Goal: Task Accomplishment & Management: Use online tool/utility

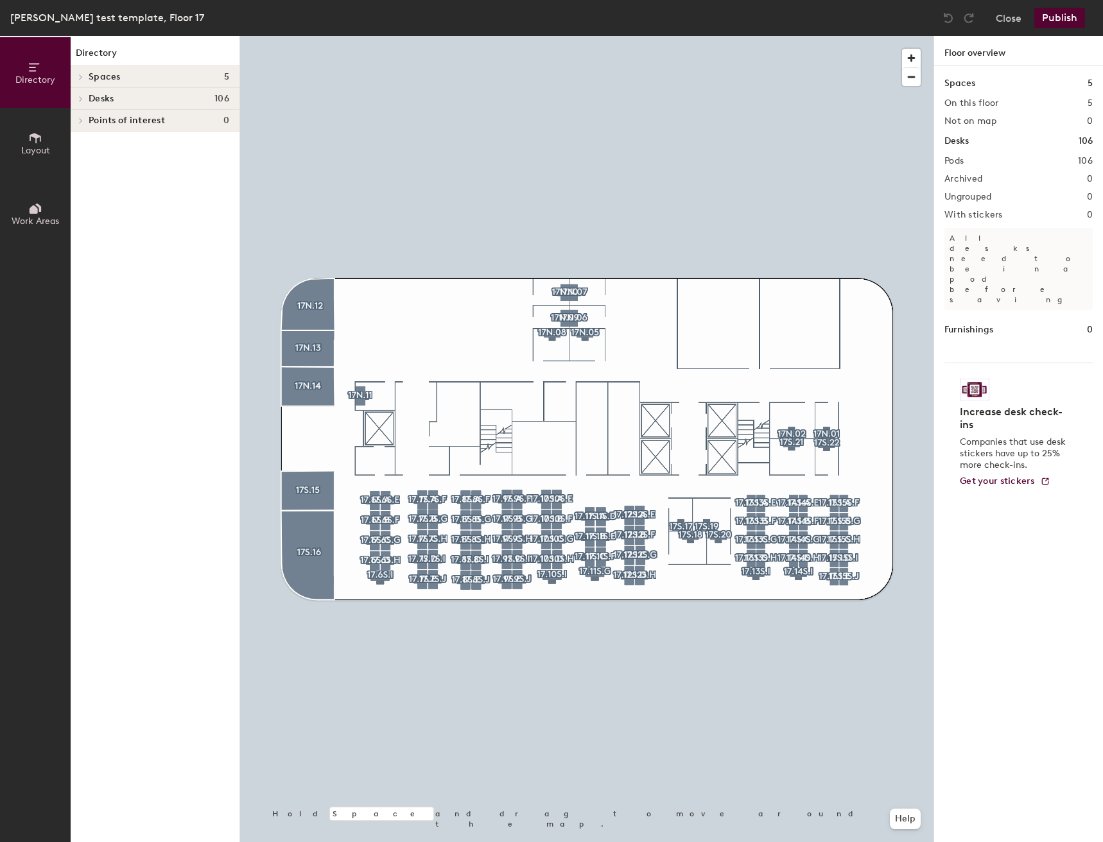
click at [471, 36] on div at bounding box center [586, 36] width 693 height 0
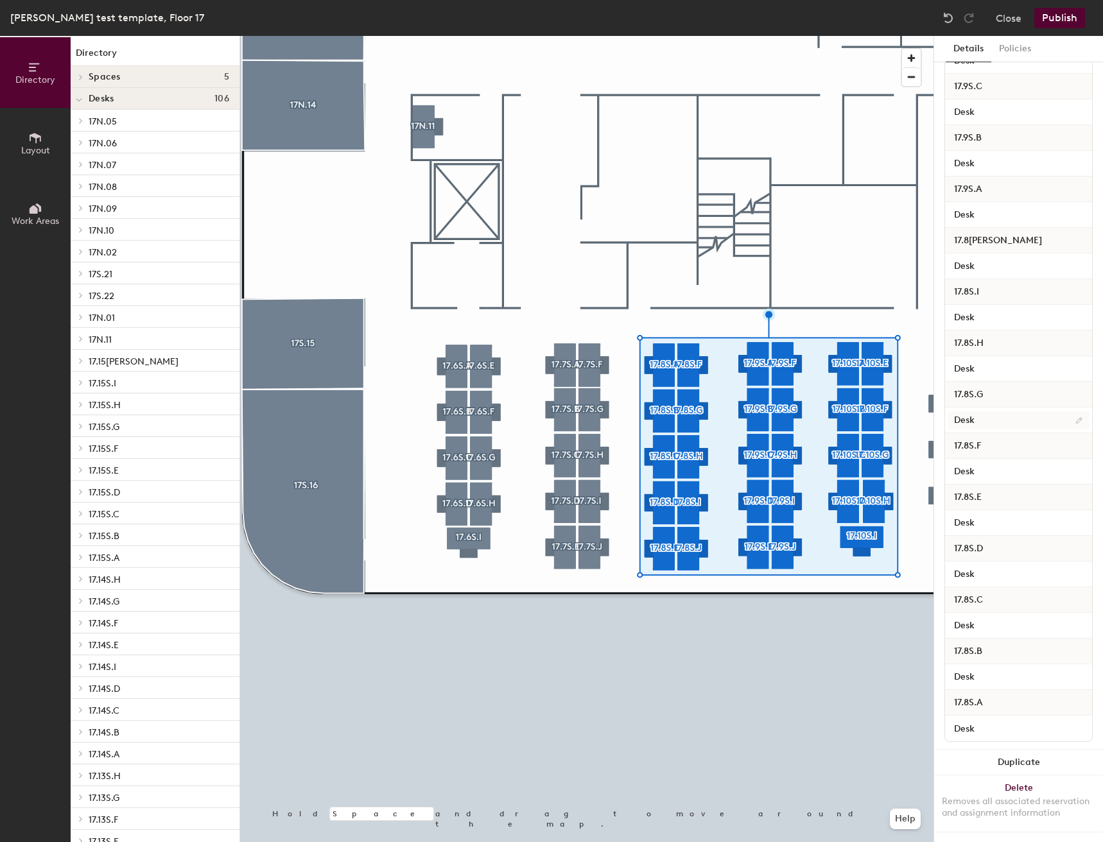
scroll to position [1081, 0]
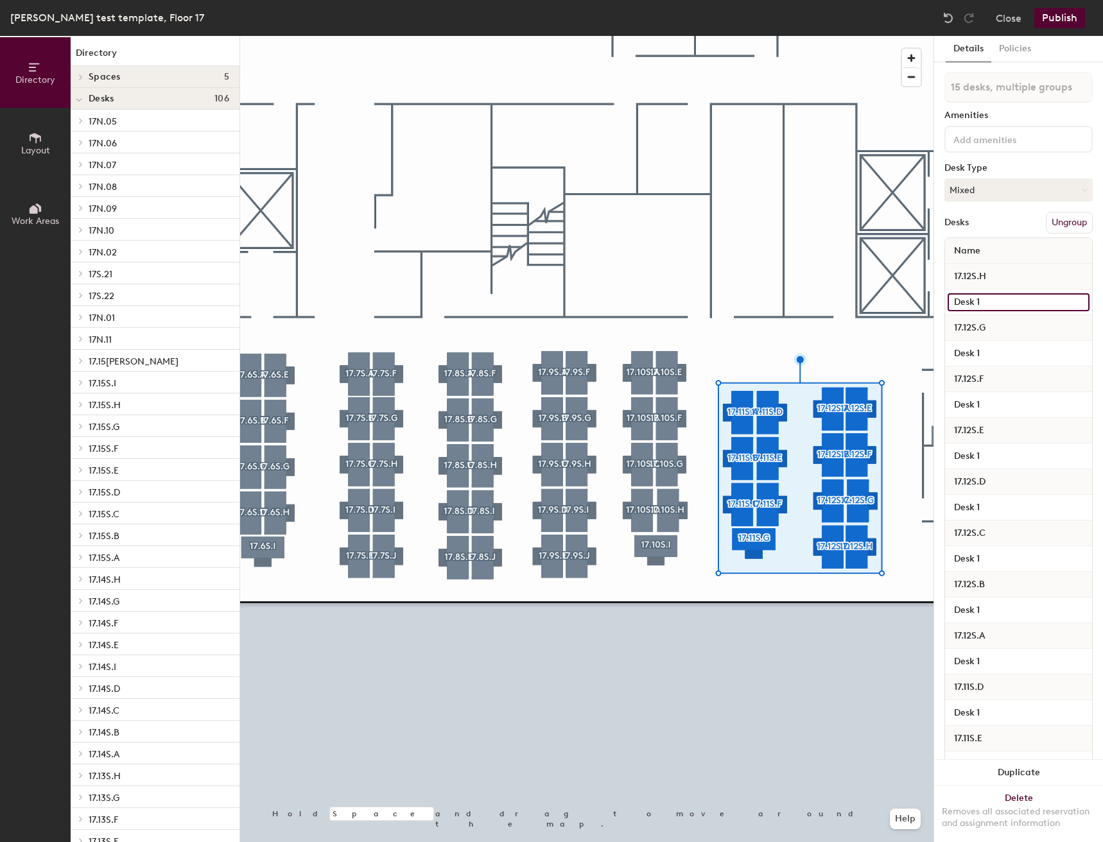
click at [1000, 297] on input "Desk 1" at bounding box center [1019, 302] width 142 height 18
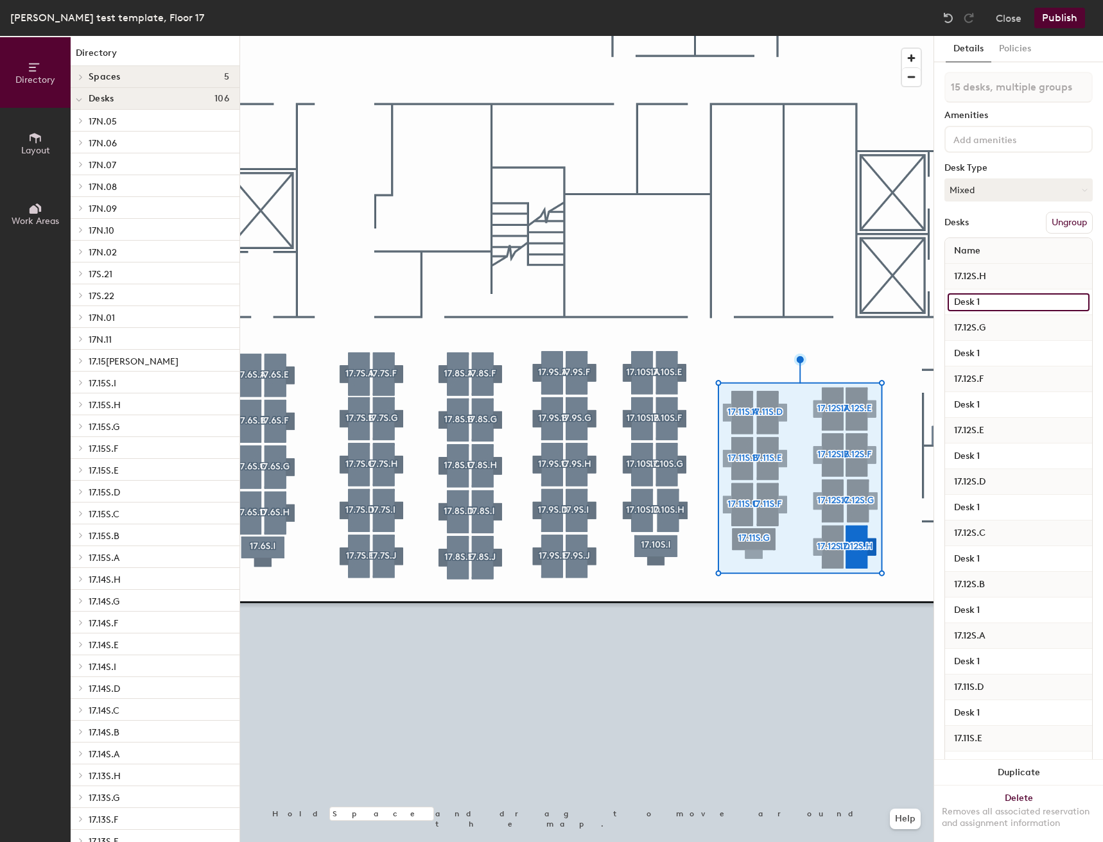
click at [1000, 298] on input "Desk 1" at bounding box center [1019, 302] width 142 height 18
click at [994, 300] on input "Desk 1" at bounding box center [1019, 302] width 142 height 18
type input "Desk"
click at [989, 353] on input "Desk 1" at bounding box center [1019, 354] width 142 height 18
click at [989, 354] on input "Desk 1" at bounding box center [1019, 354] width 142 height 18
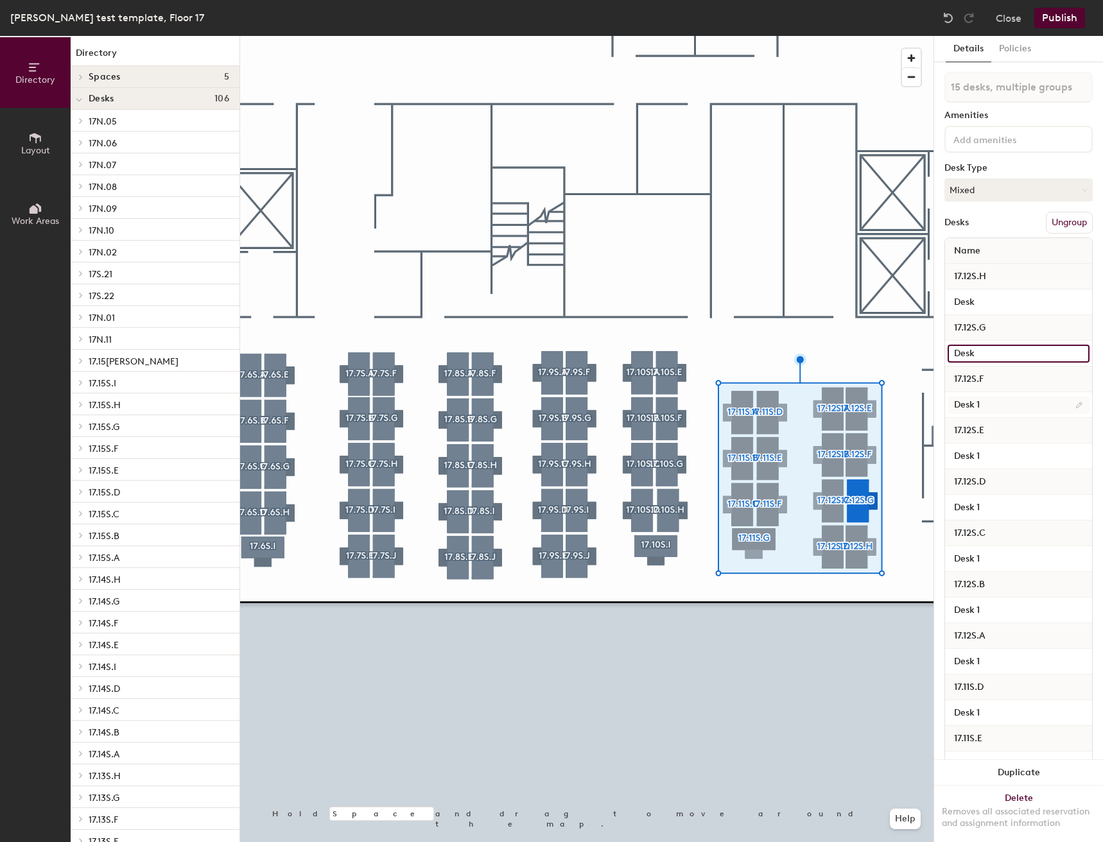
type input "Desk"
click at [1030, 407] on input "Desk 1" at bounding box center [1019, 405] width 142 height 18
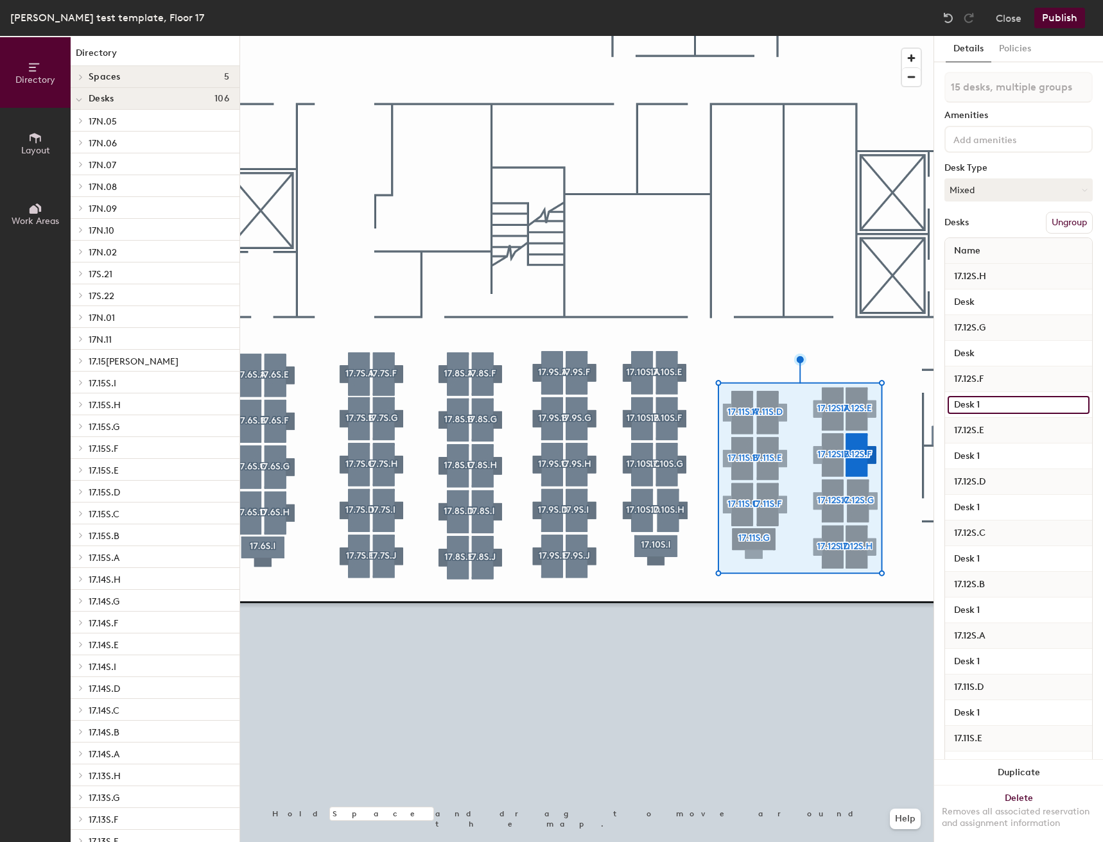
click at [1030, 407] on input "Desk 1" at bounding box center [1019, 405] width 142 height 18
click at [997, 404] on input "Desk 1" at bounding box center [1019, 405] width 142 height 18
type input "Desk"
click at [1012, 458] on input "Desk 1" at bounding box center [1019, 456] width 142 height 18
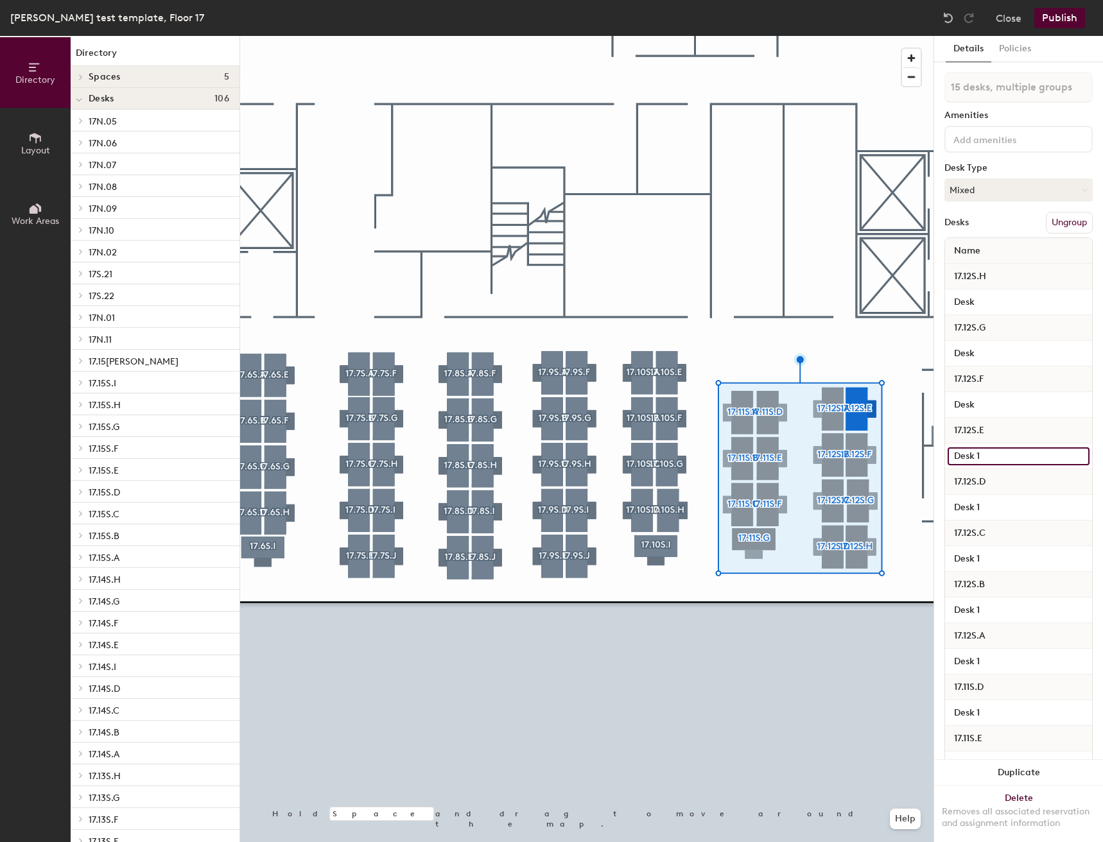
click at [1012, 455] on input "Desk 1" at bounding box center [1019, 456] width 142 height 18
type input "Desk"
click at [1012, 502] on input "Desk 1" at bounding box center [1019, 508] width 142 height 18
click at [1014, 513] on input "Desk 1" at bounding box center [1019, 508] width 142 height 18
click at [1016, 506] on input "Desk 1" at bounding box center [1019, 508] width 142 height 18
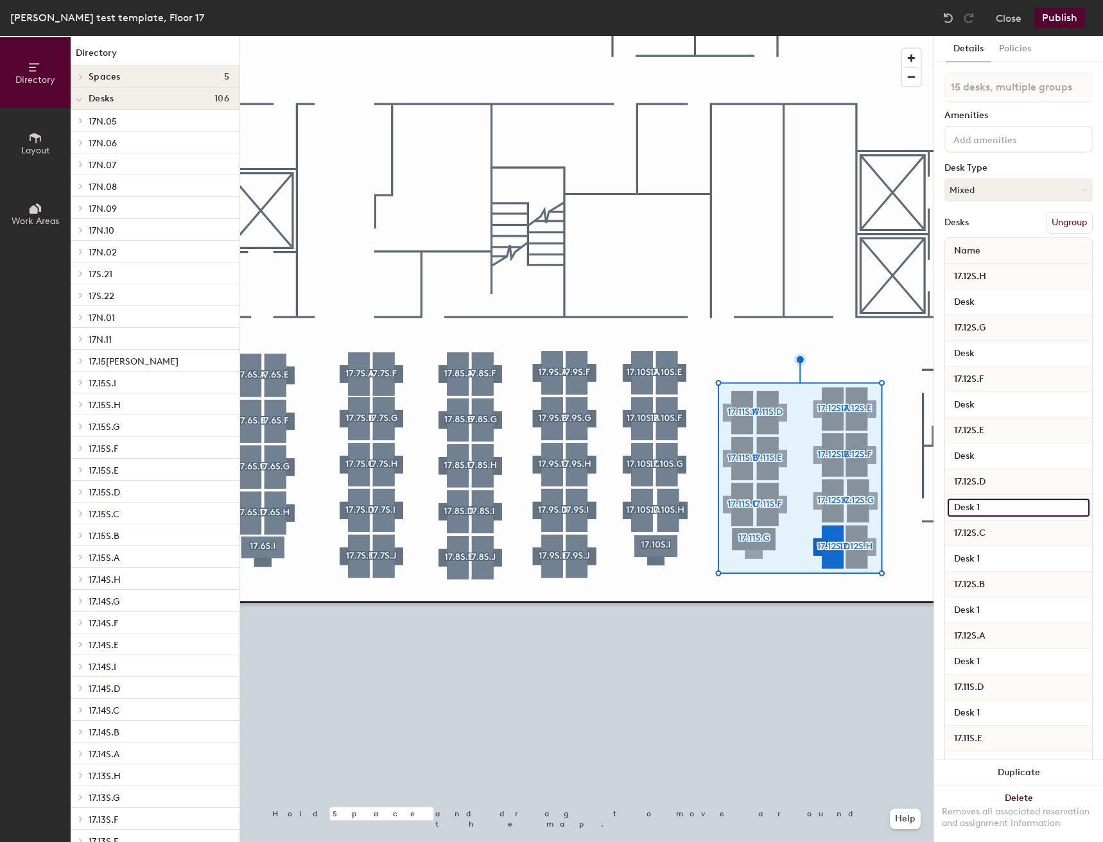
click at [991, 510] on input "Desk 1" at bounding box center [1019, 508] width 142 height 18
type input "Desk"
click at [998, 566] on input "Desk 1" at bounding box center [1019, 559] width 142 height 18
click at [998, 563] on input "Desk 1" at bounding box center [1019, 559] width 142 height 18
type input "Desk"
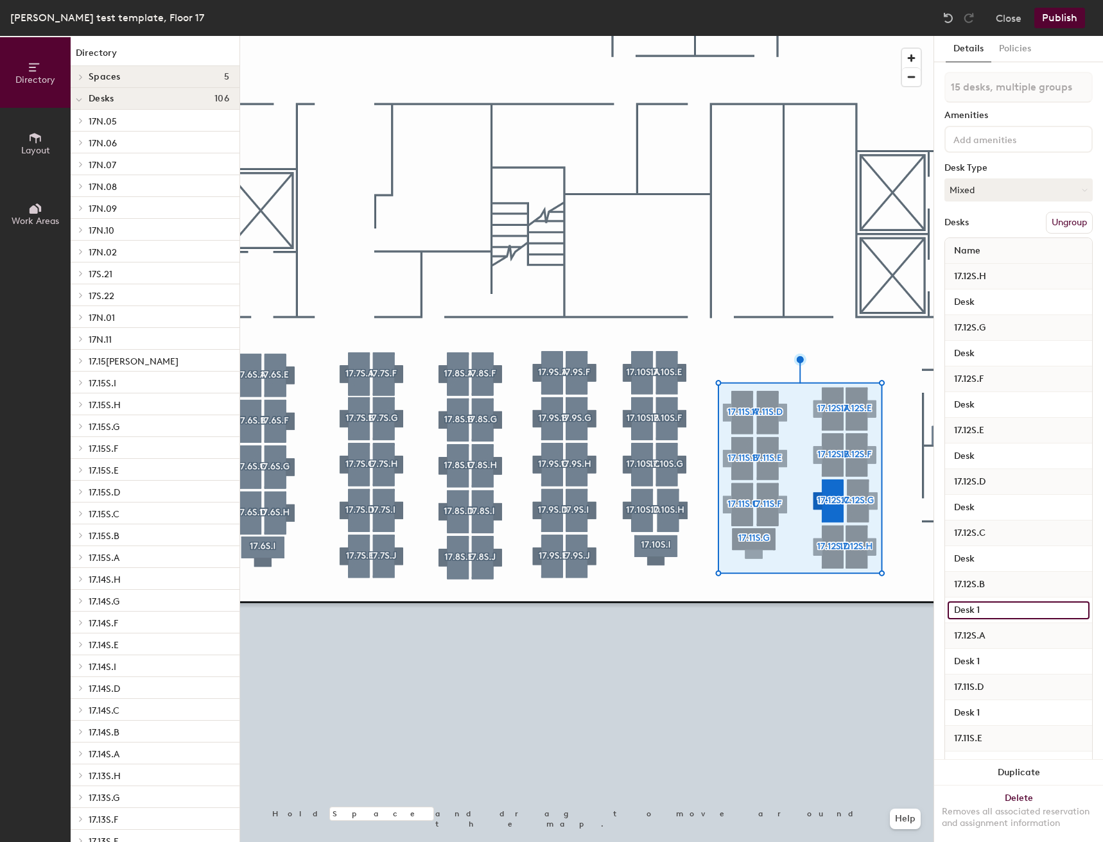
click at [1008, 612] on input "Desk 1" at bounding box center [1019, 611] width 142 height 18
click at [1008, 611] on input "Desk 1" at bounding box center [1019, 611] width 142 height 18
click at [1008, 605] on input "Desk 1" at bounding box center [1019, 611] width 142 height 18
type input "Desk"
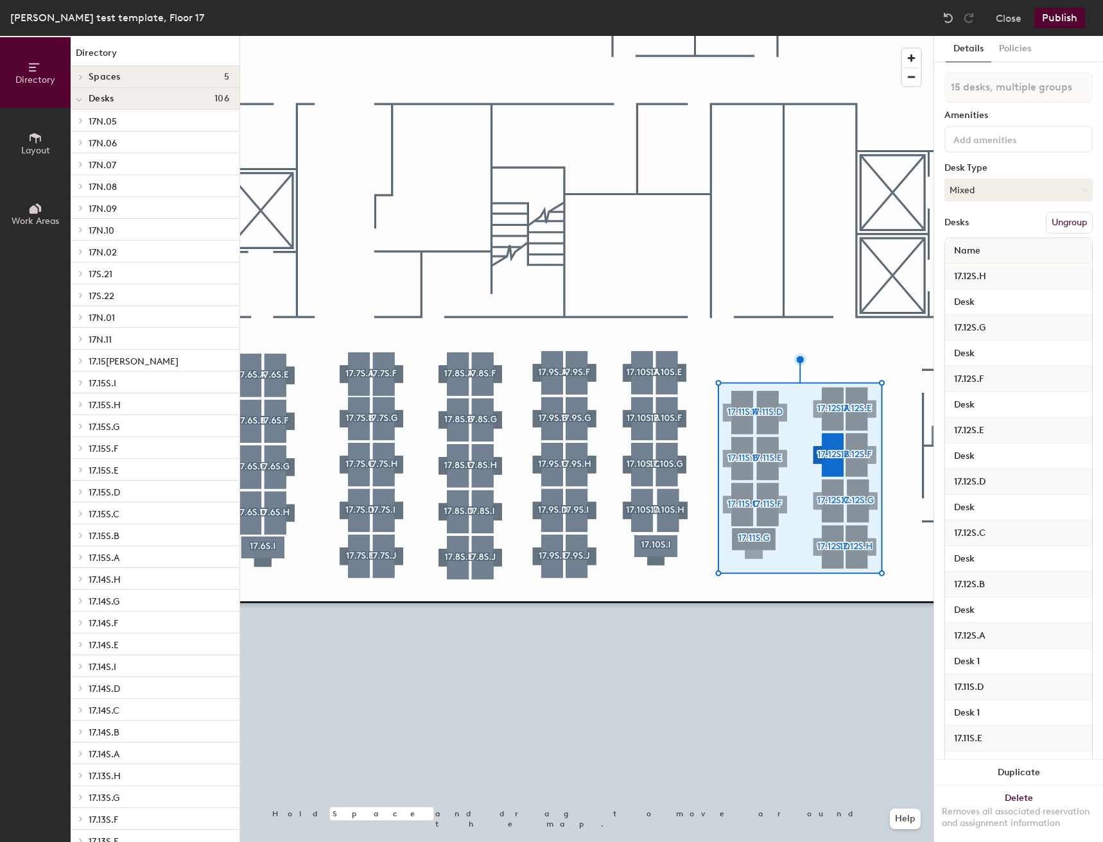
click at [1007, 649] on div "Desk 1" at bounding box center [1018, 662] width 147 height 26
click at [1006, 657] on input "Desk 1" at bounding box center [1019, 662] width 142 height 18
click at [1006, 658] on input "Desk 1" at bounding box center [1019, 662] width 142 height 18
type input "Desk"
click at [1000, 714] on input "Desk 1" at bounding box center [1019, 713] width 142 height 18
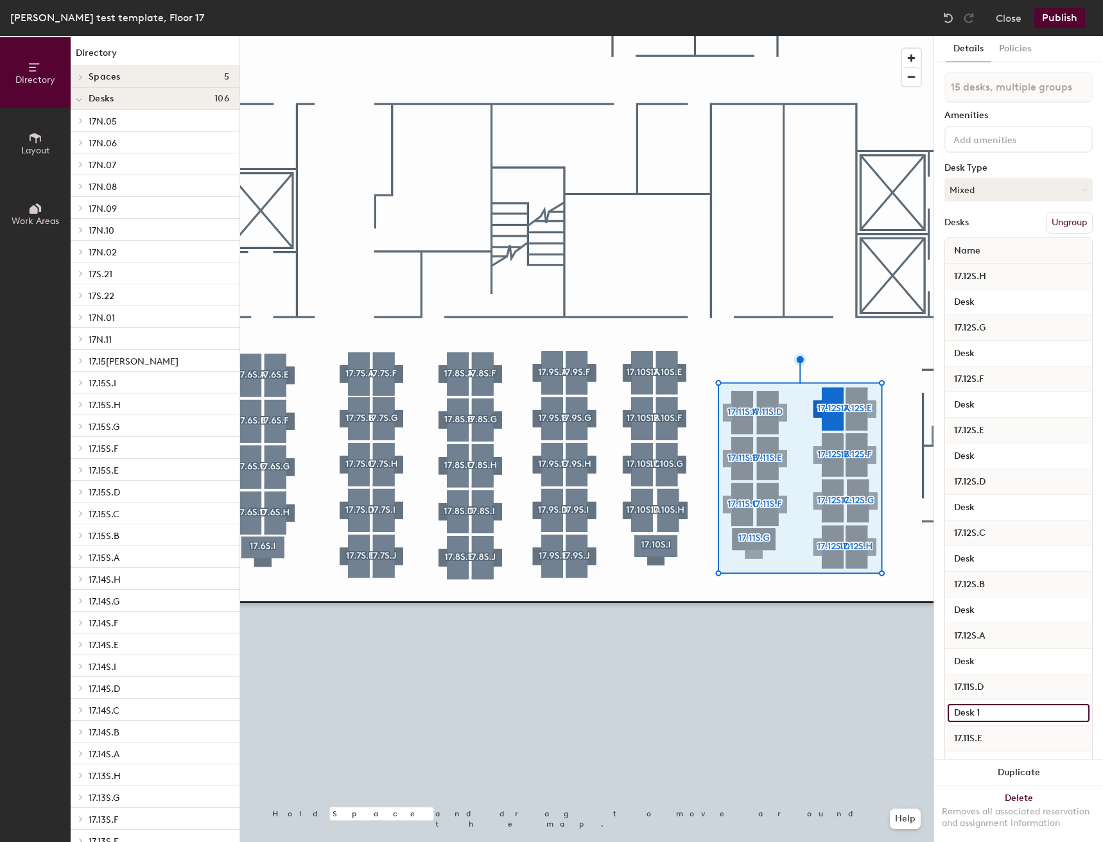
click at [1000, 714] on input "Desk 1" at bounding box center [1019, 713] width 142 height 18
click at [1002, 711] on input "Desk 1" at bounding box center [1019, 713] width 142 height 18
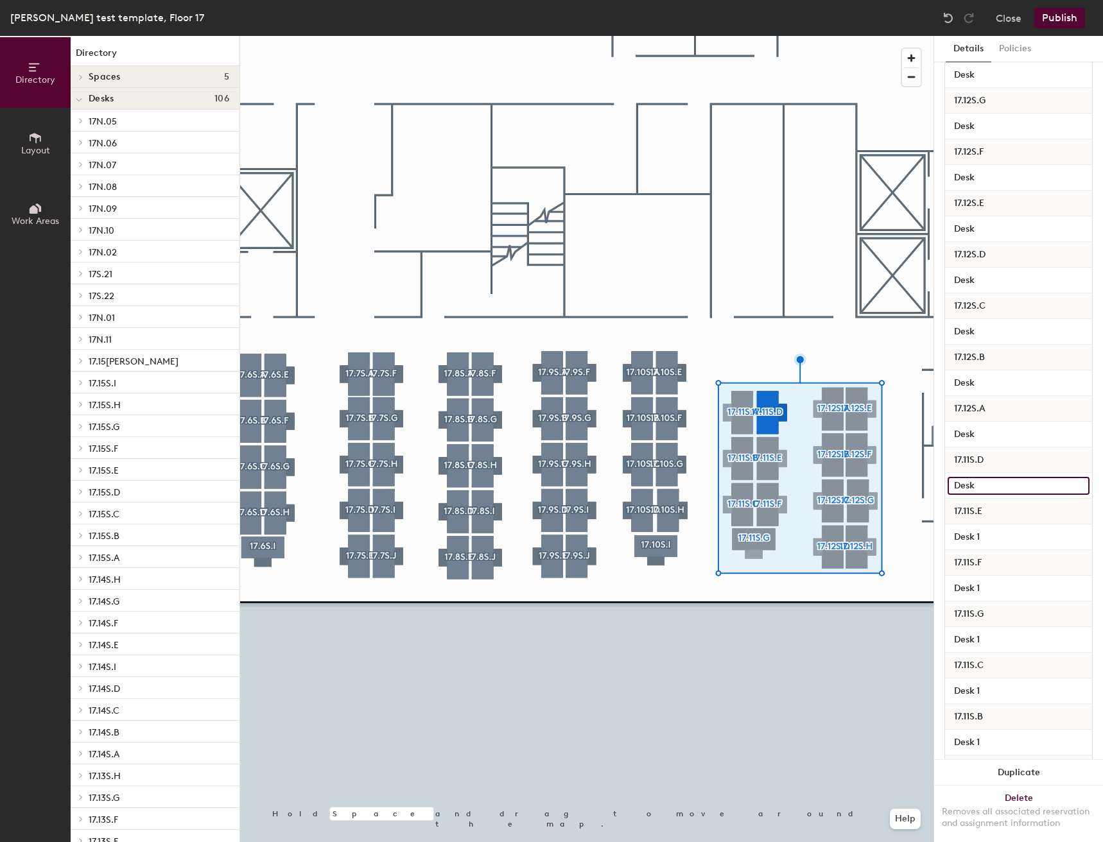
scroll to position [257, 0]
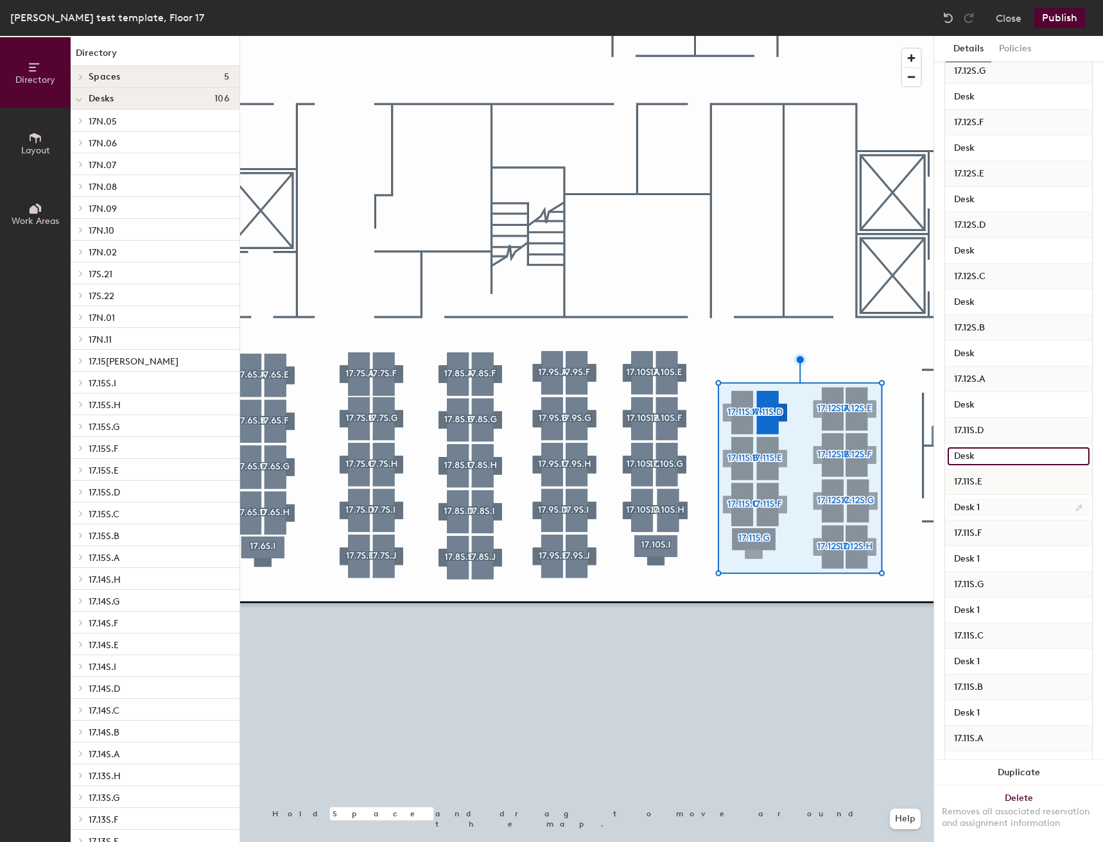
type input "Desk"
click at [1005, 508] on input "Desk 1" at bounding box center [1019, 508] width 142 height 18
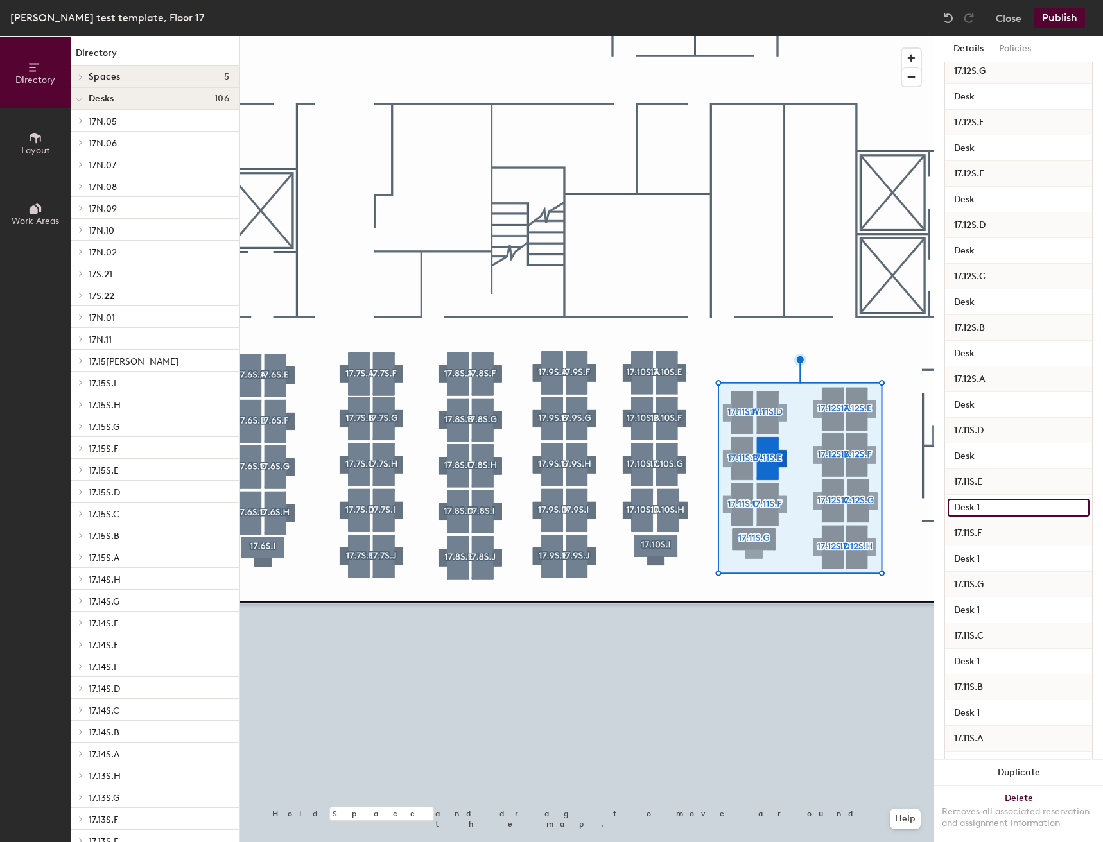
click at [1005, 508] on input "Desk 1" at bounding box center [1019, 508] width 142 height 18
click at [1004, 504] on input "Desk 1" at bounding box center [1019, 508] width 142 height 18
type input "Desk"
click at [1006, 560] on input "Desk 1" at bounding box center [1019, 559] width 142 height 18
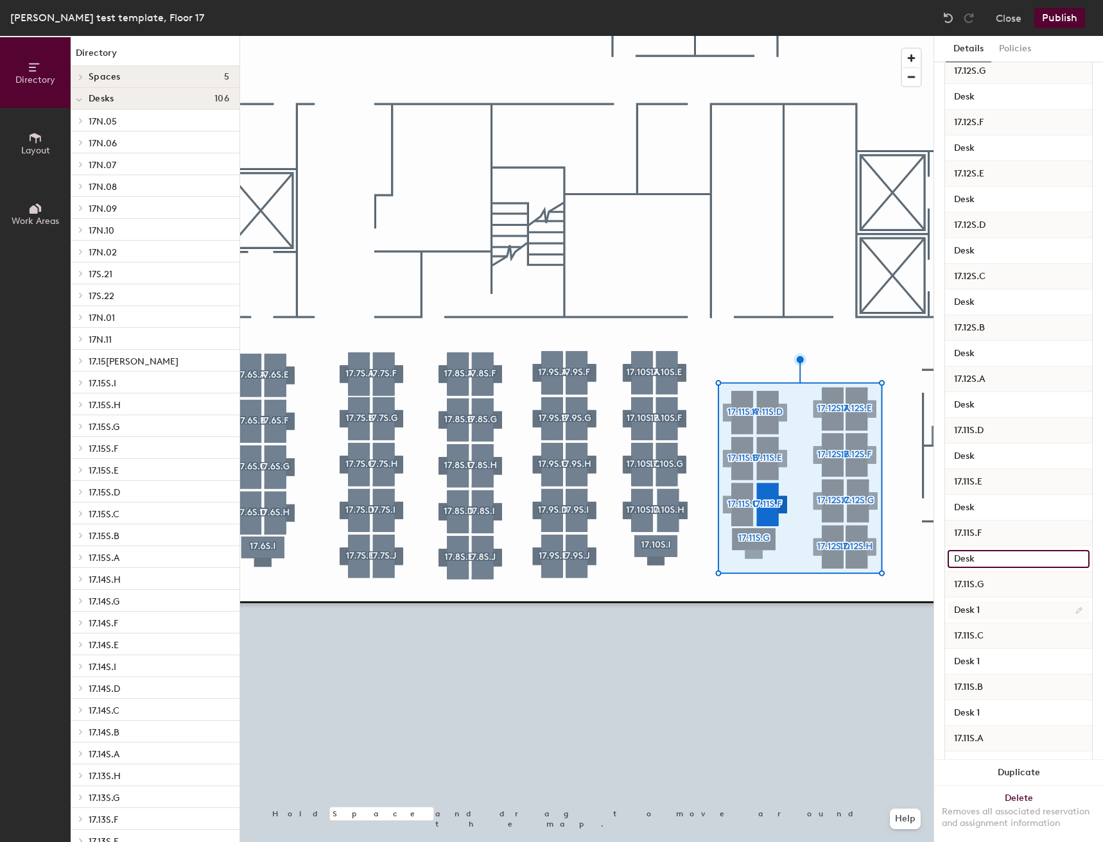
type input "Desk"
click at [994, 605] on input "Desk 1" at bounding box center [1019, 611] width 142 height 18
click at [996, 608] on input "Desk 1" at bounding box center [1019, 611] width 142 height 18
type input "Desk"
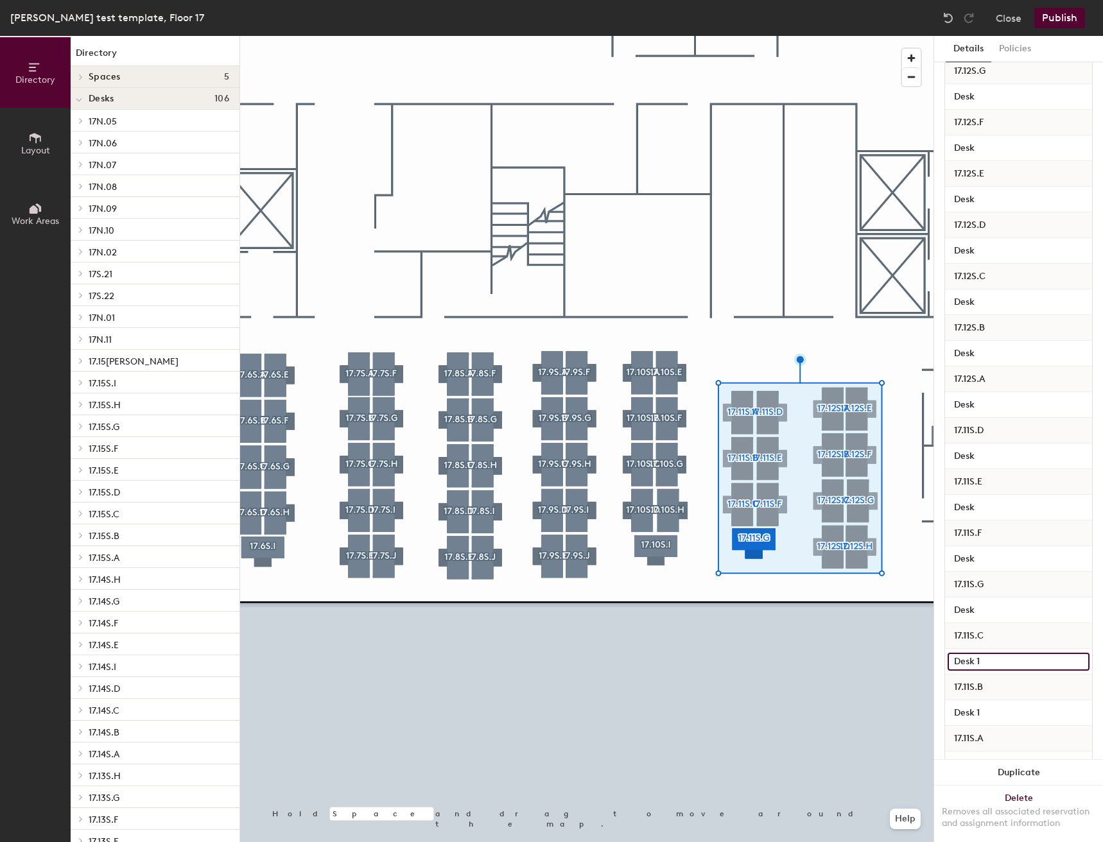
click at [998, 661] on input "Desk 1" at bounding box center [1019, 662] width 142 height 18
click at [996, 657] on input "Desk 1" at bounding box center [1019, 662] width 142 height 18
type input "Desk"
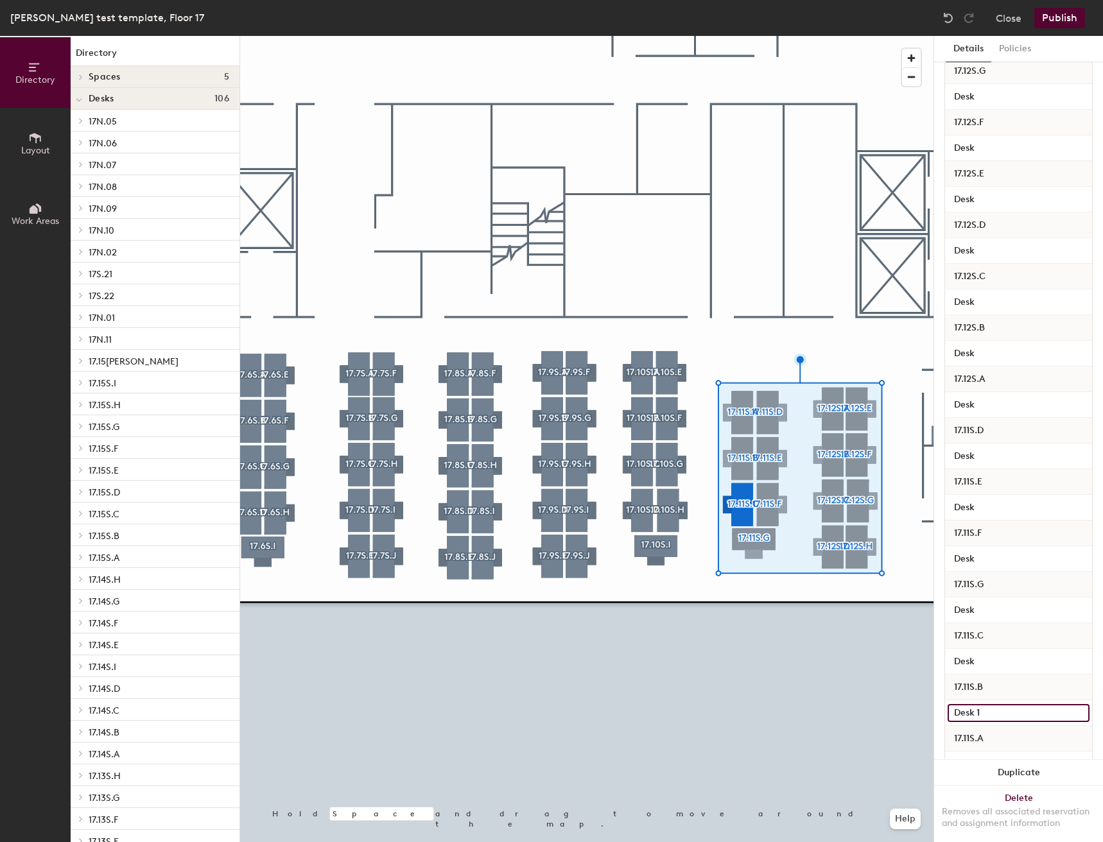
click at [1000, 707] on input "Desk 1" at bounding box center [1019, 713] width 142 height 18
click at [1000, 711] on input "Desk 1" at bounding box center [1019, 713] width 142 height 18
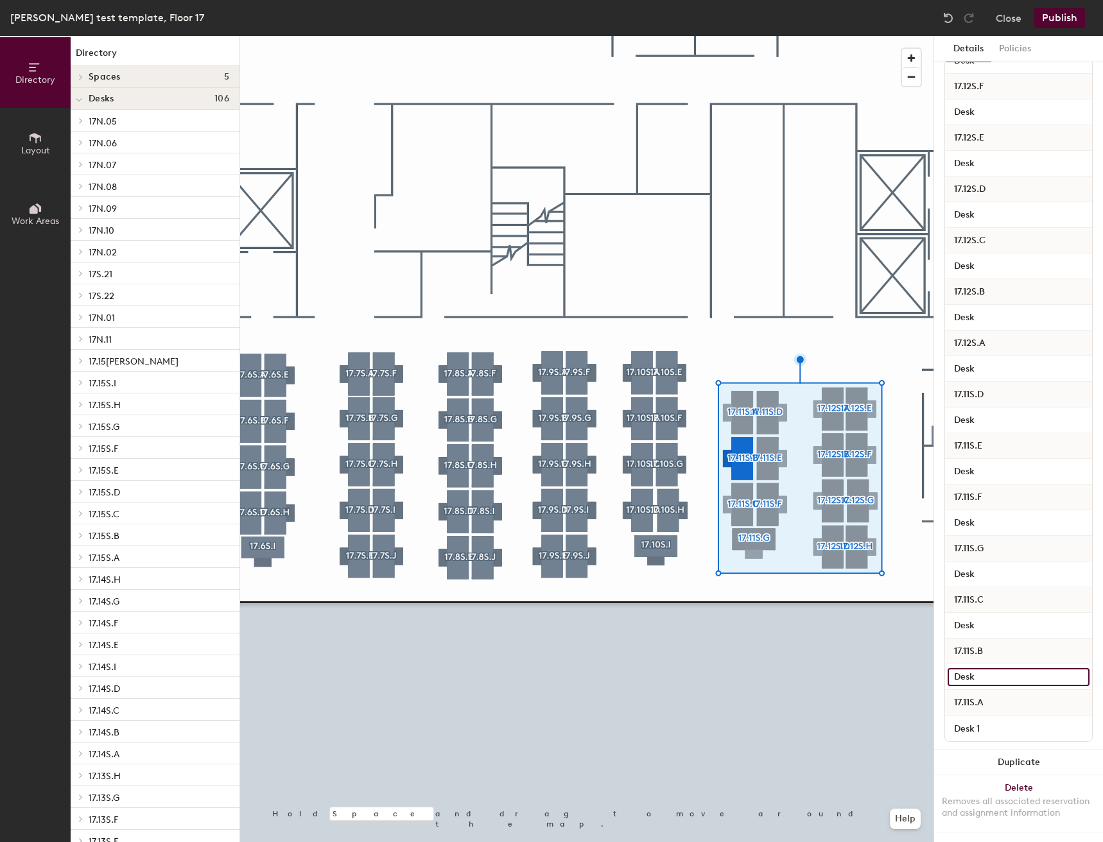
scroll to position [304, 0]
type input "Desk"
click at [1000, 720] on input "Desk 1" at bounding box center [1019, 729] width 142 height 18
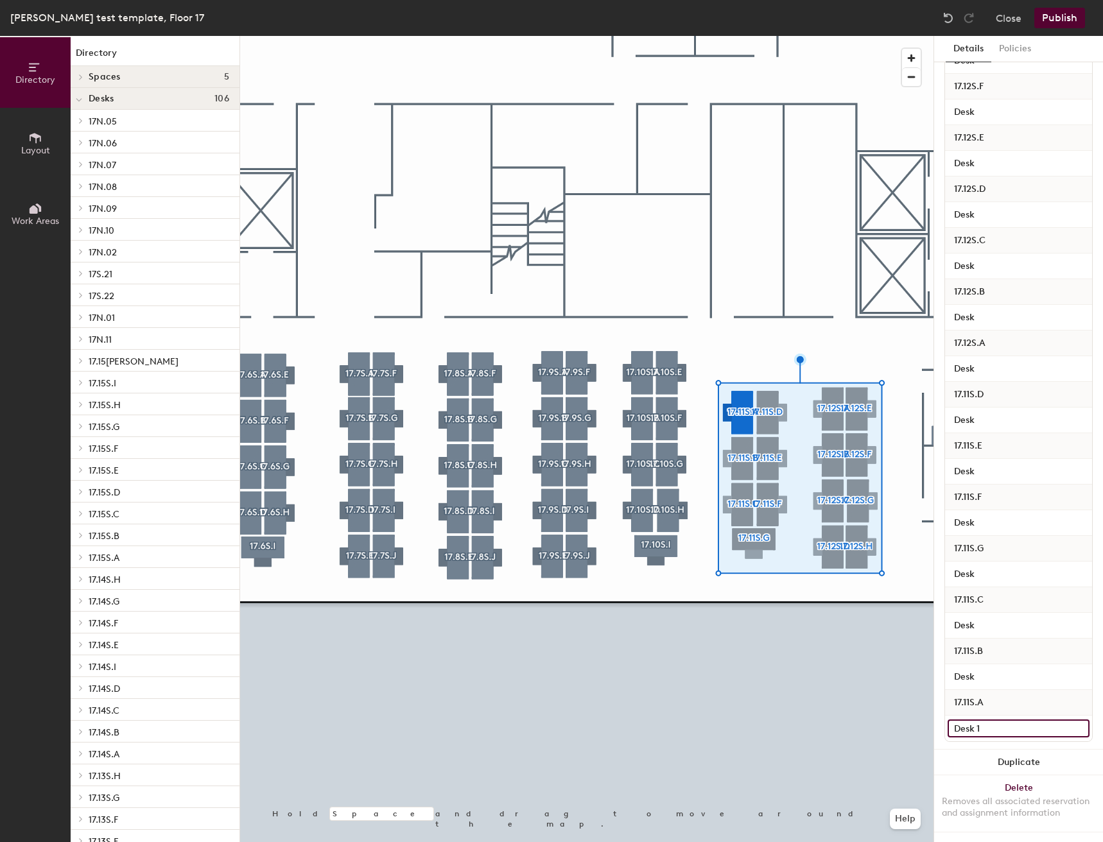
click at [1000, 720] on input "Desk 1" at bounding box center [1019, 729] width 142 height 18
click at [998, 720] on input "Desk 1" at bounding box center [1019, 729] width 142 height 18
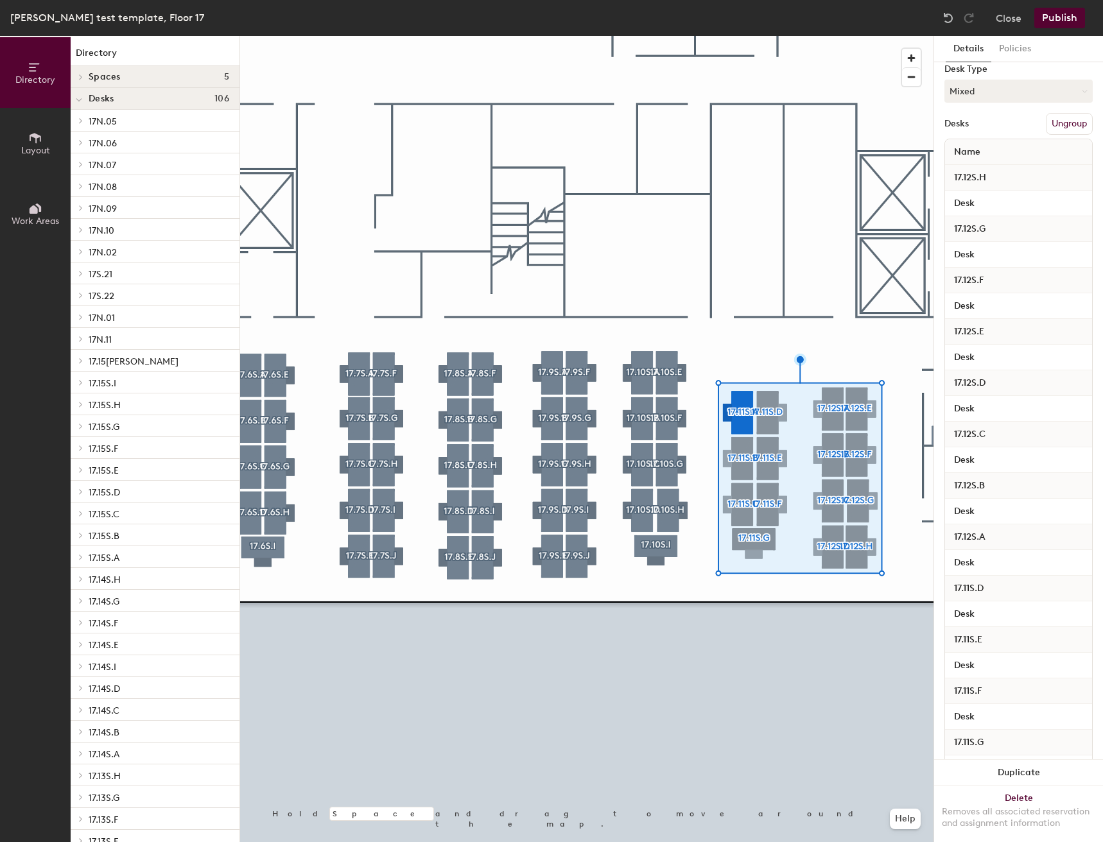
scroll to position [0, 0]
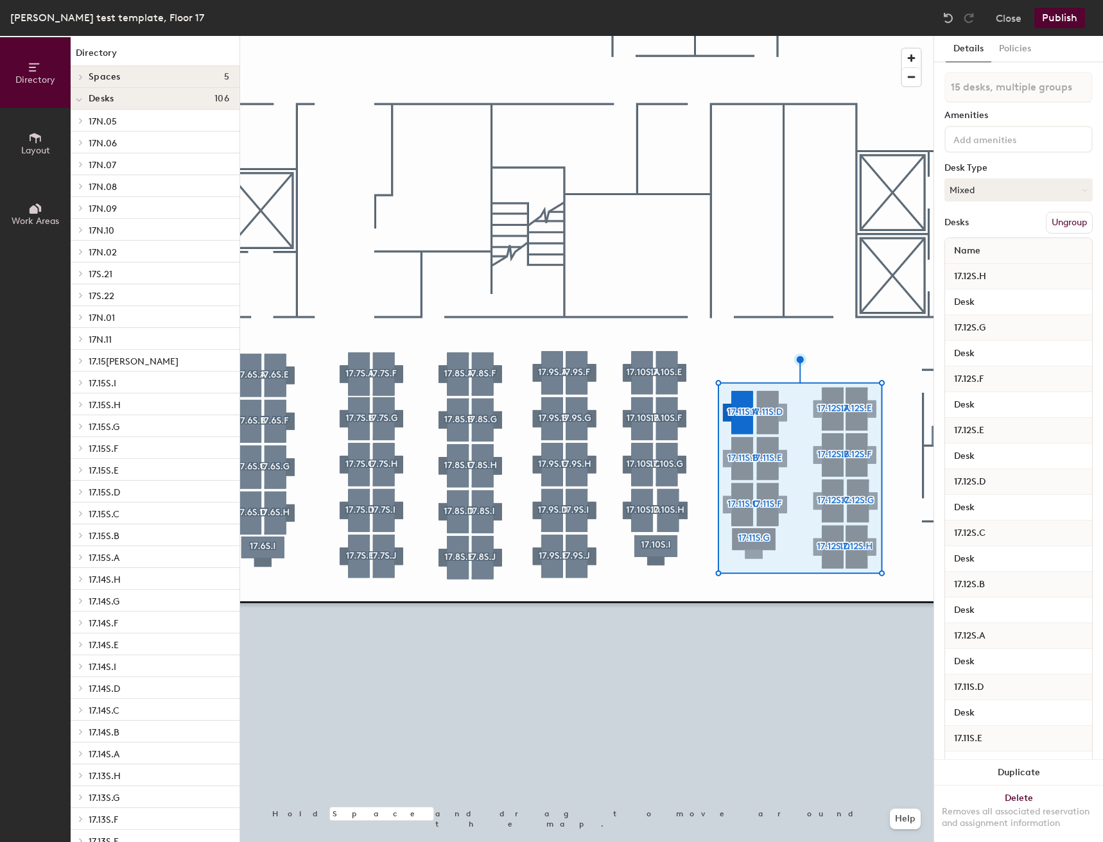
type input "Desk"
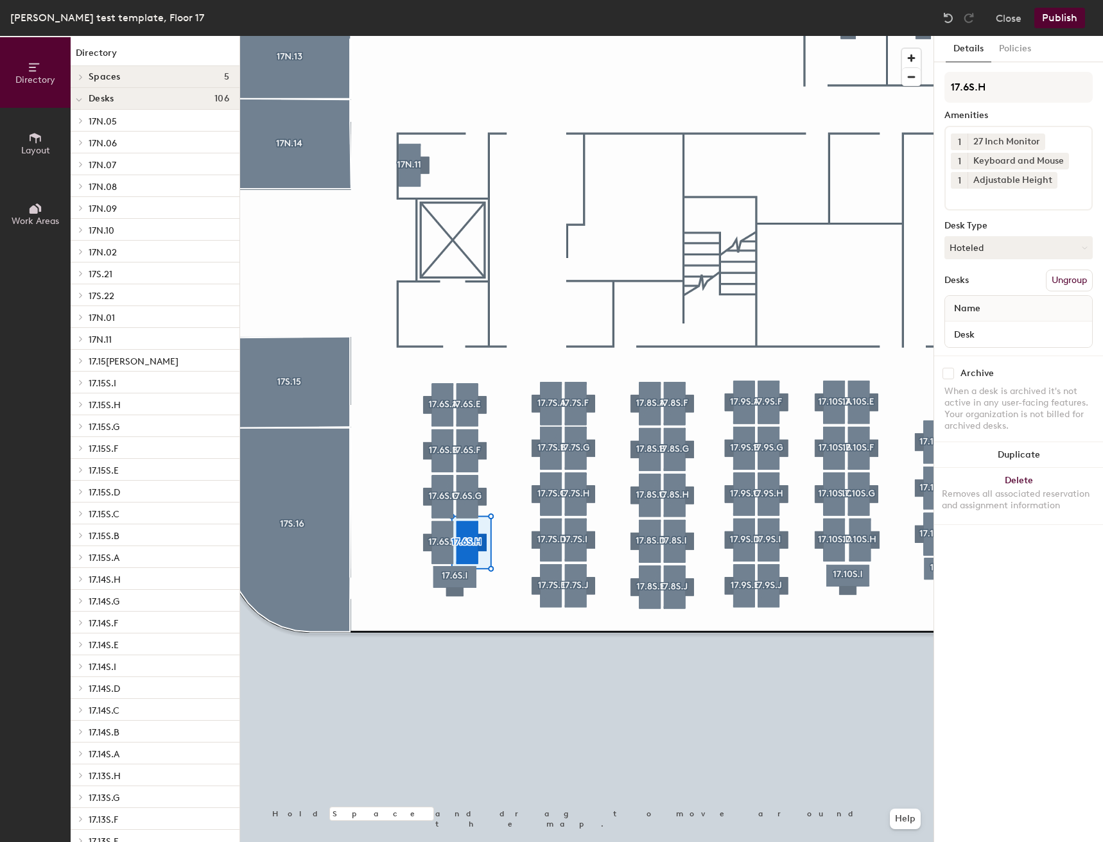
click at [867, 36] on div at bounding box center [586, 36] width 693 height 0
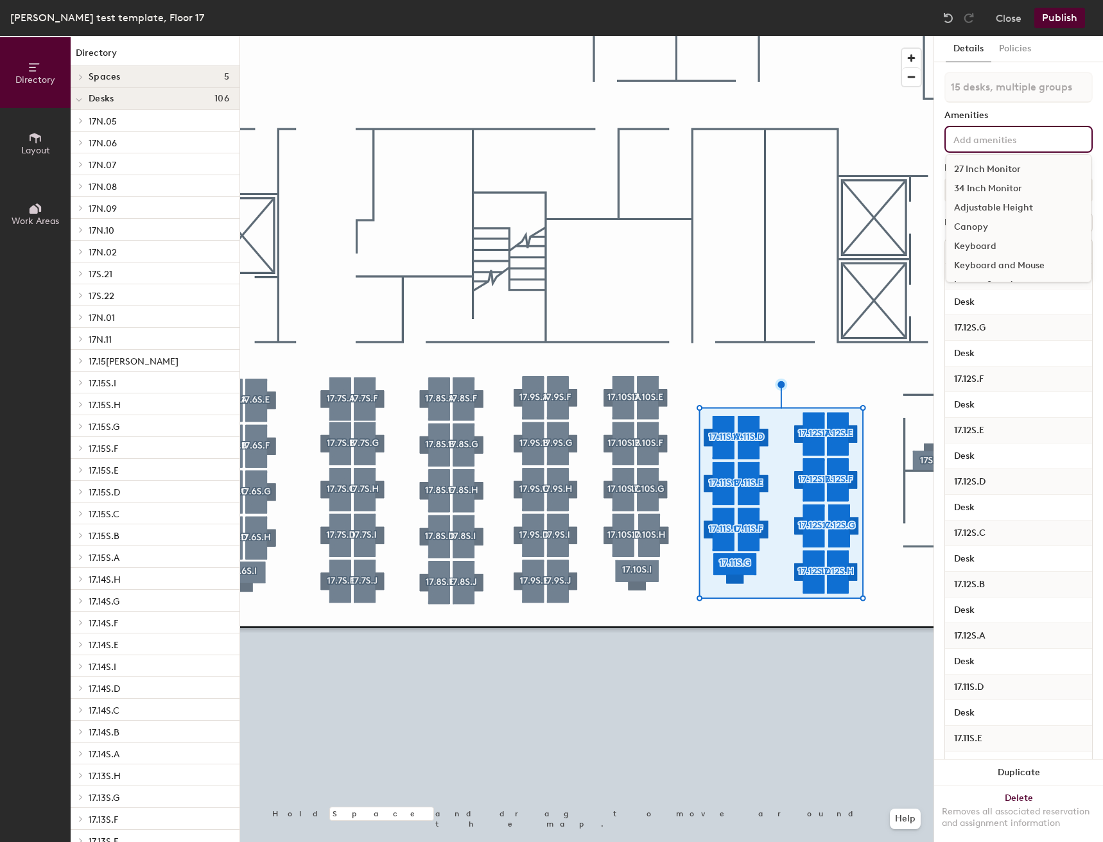
click at [1034, 142] on input at bounding box center [1009, 138] width 116 height 15
click at [1029, 171] on div "27 Inch Monitor" at bounding box center [1018, 169] width 144 height 19
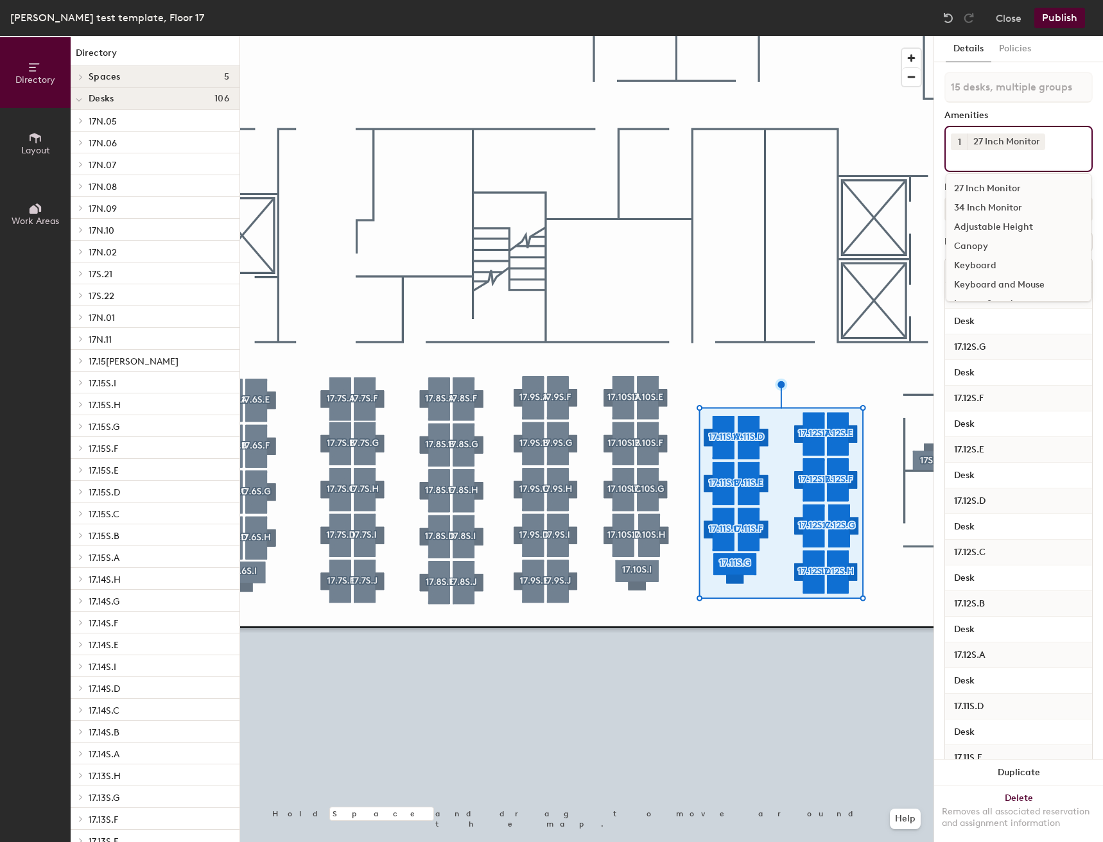
click at [1013, 220] on div "Adjustable Height" at bounding box center [1018, 227] width 144 height 19
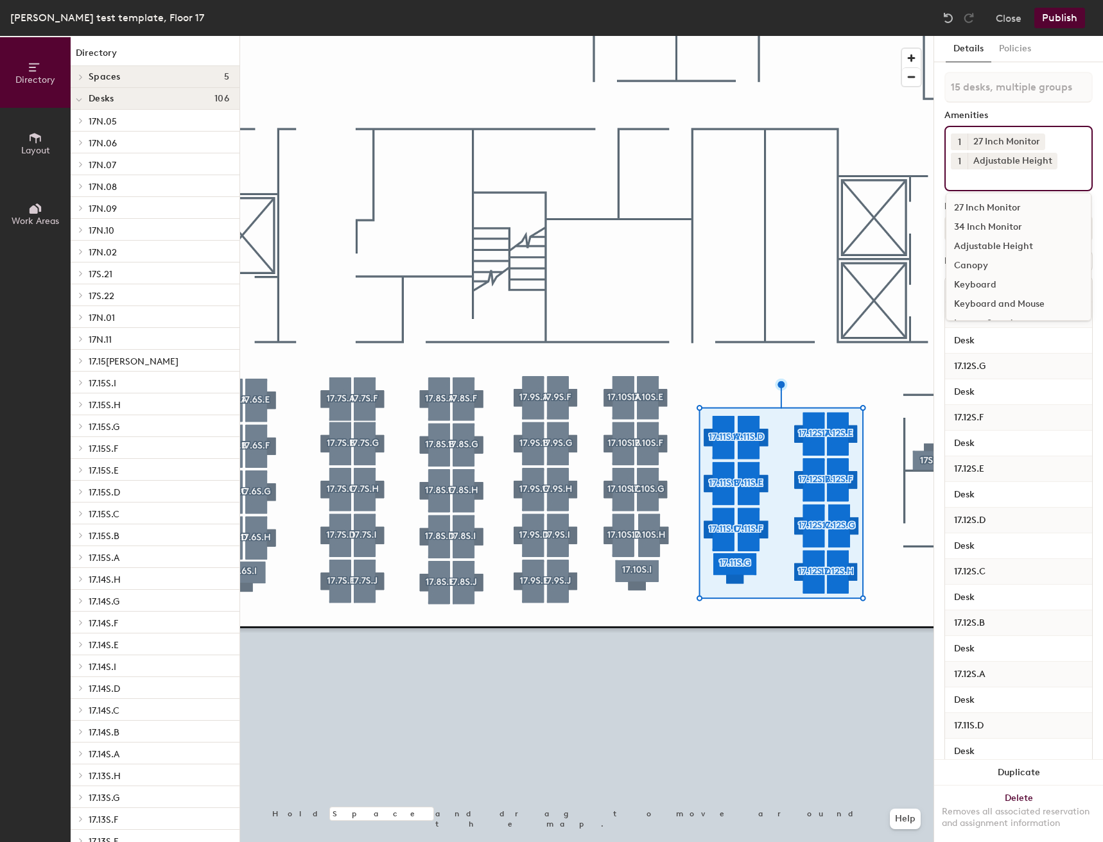
click at [1005, 301] on div "Keyboard and Mouse" at bounding box center [1018, 304] width 144 height 19
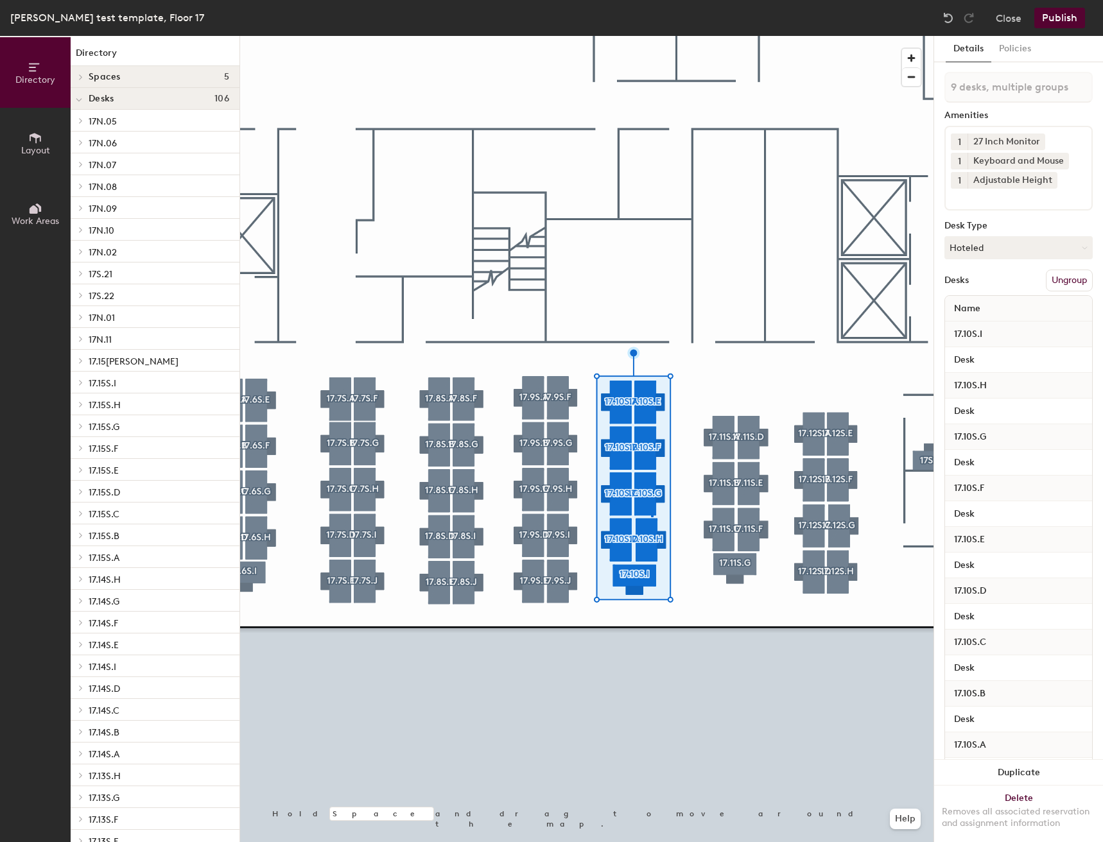
click at [651, 36] on div at bounding box center [586, 36] width 693 height 0
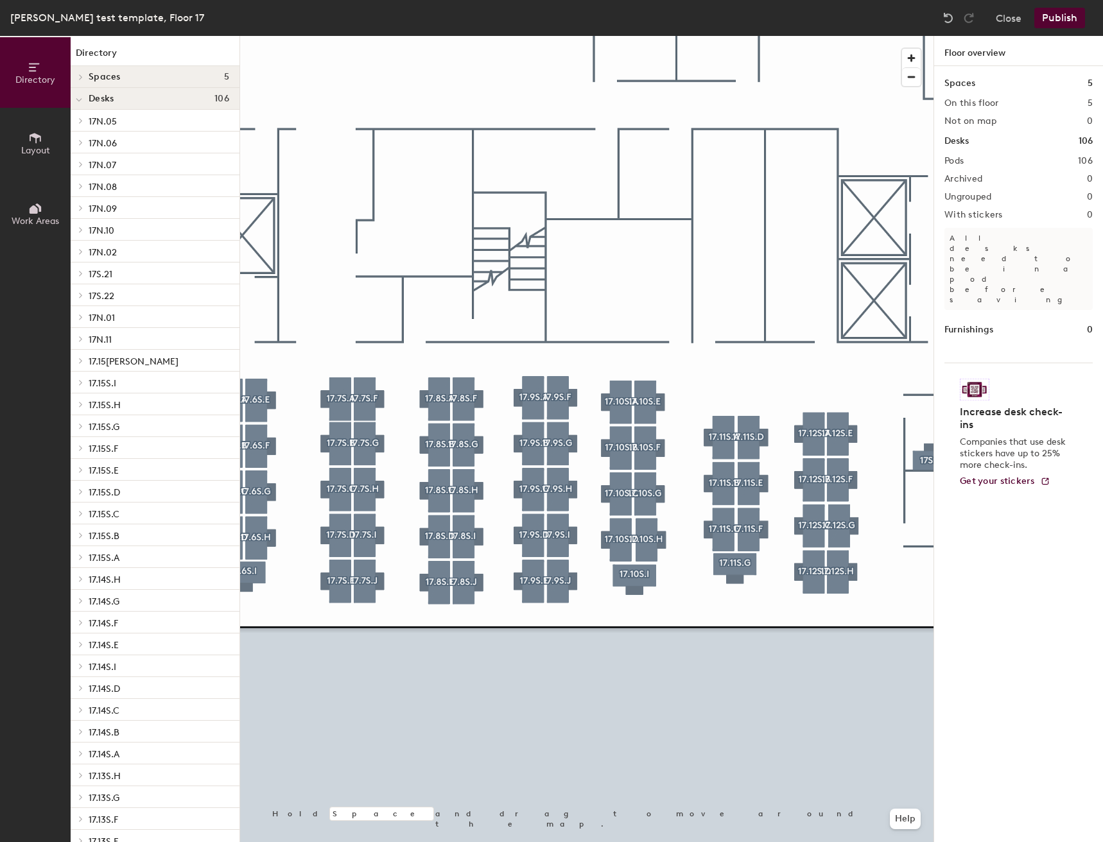
click at [720, 36] on div at bounding box center [586, 36] width 693 height 0
click at [608, 36] on div at bounding box center [586, 36] width 693 height 0
click at [950, 20] on img at bounding box center [948, 18] width 13 height 13
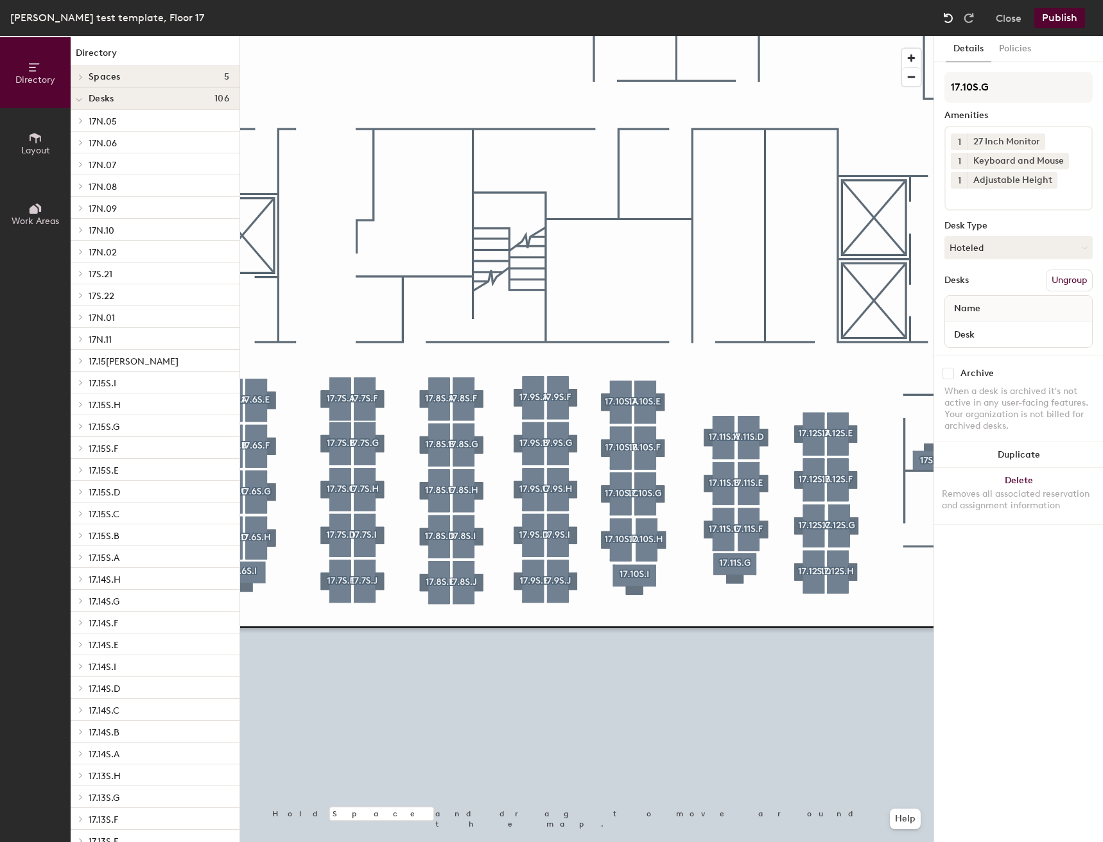
click at [950, 20] on img at bounding box center [948, 18] width 13 height 13
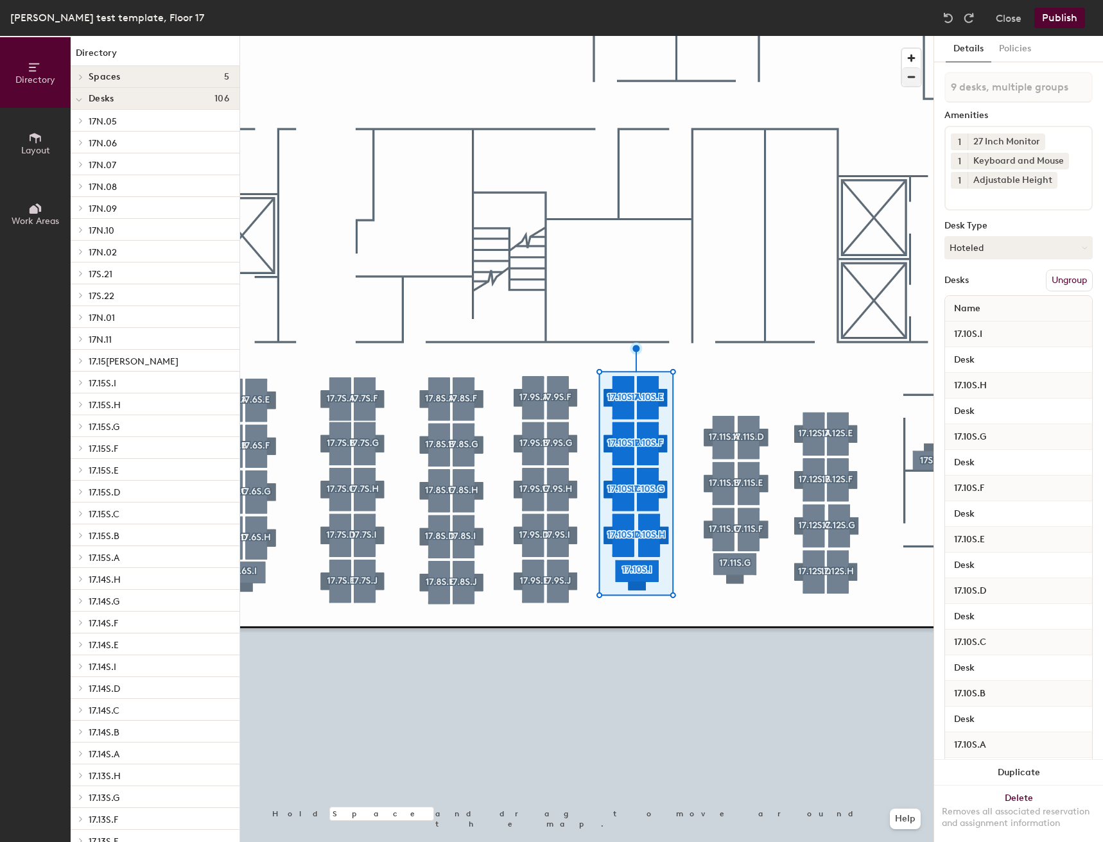
click at [773, 36] on div at bounding box center [586, 36] width 693 height 0
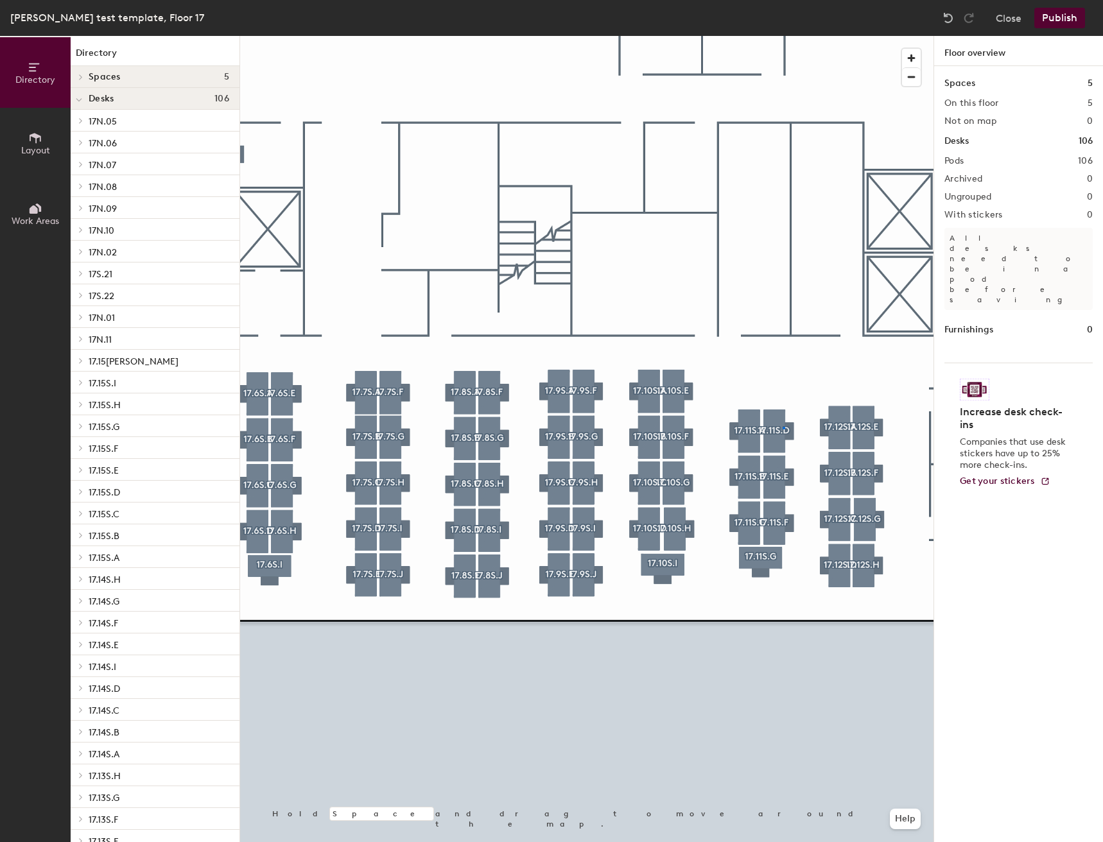
click at [783, 36] on div at bounding box center [586, 36] width 693 height 0
click at [833, 36] on div at bounding box center [586, 36] width 693 height 0
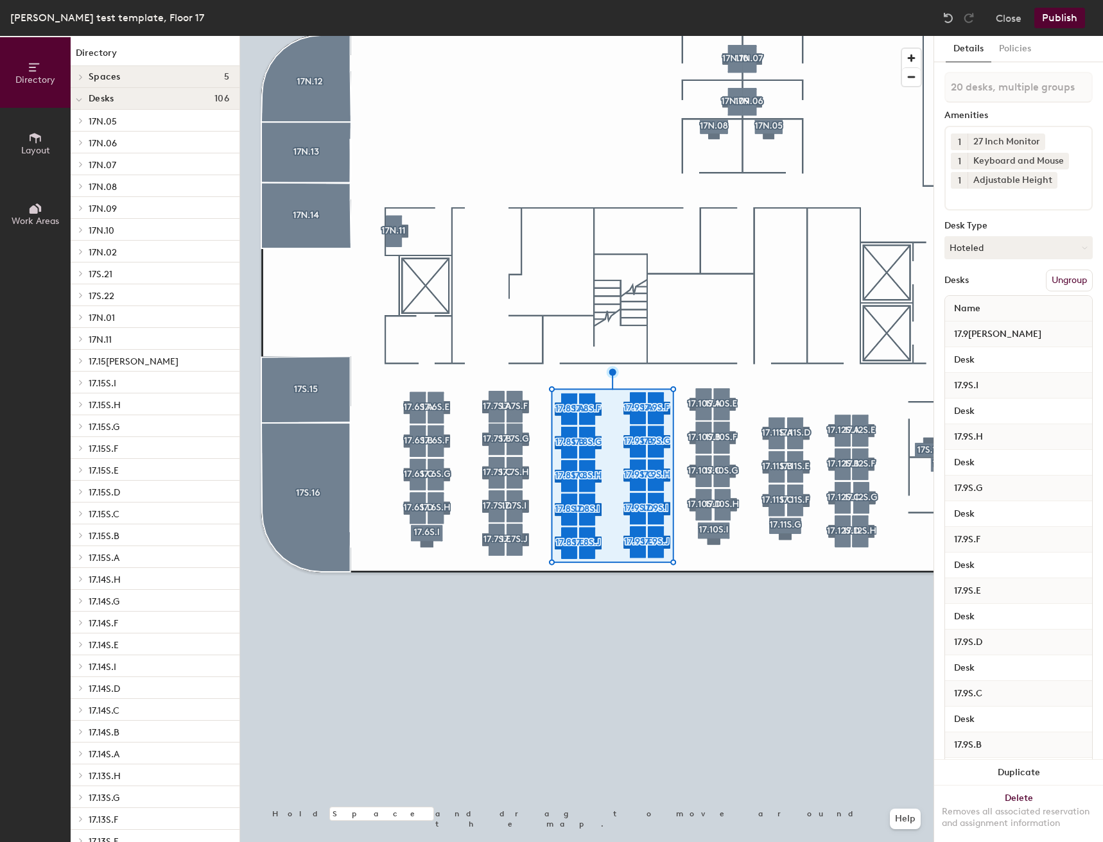
click at [491, 36] on div at bounding box center [586, 36] width 693 height 0
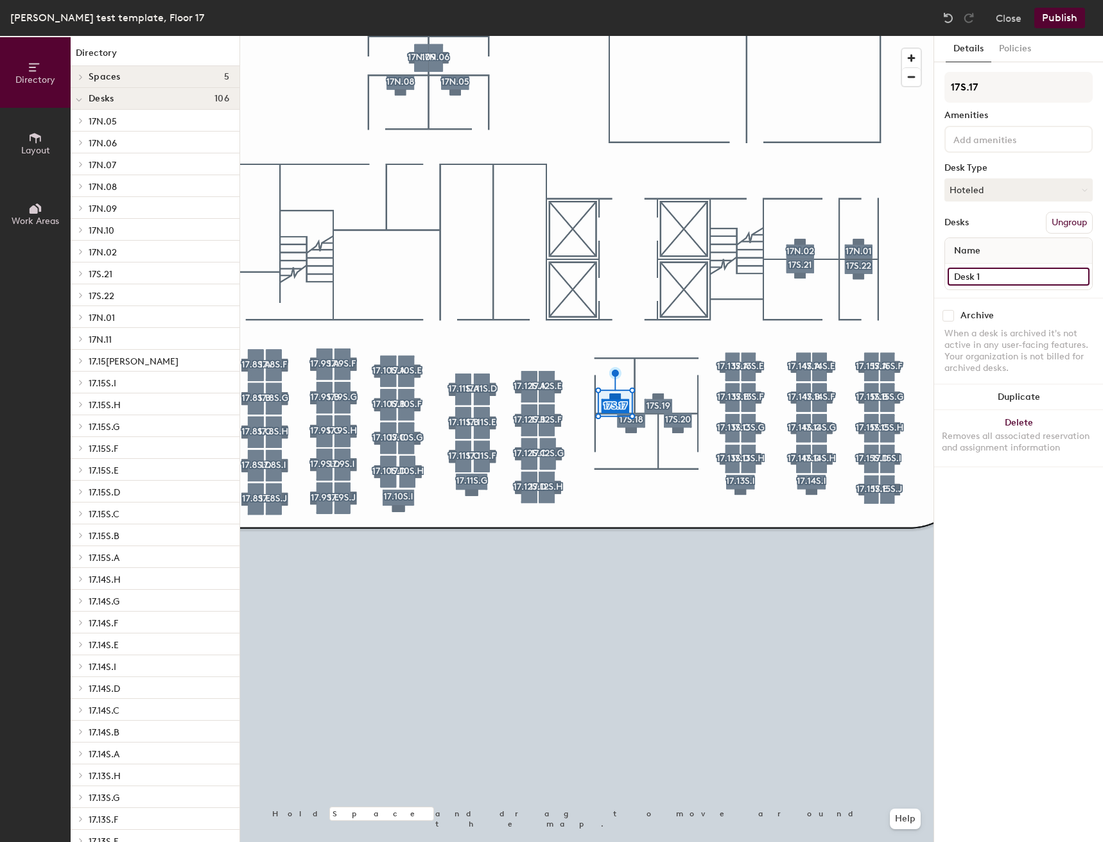
click at [1012, 279] on input "Desk 1" at bounding box center [1019, 277] width 142 height 18
click at [993, 276] on input "Desk 1" at bounding box center [1019, 277] width 142 height 18
type input "Desk"
click at [982, 136] on input at bounding box center [1009, 138] width 116 height 15
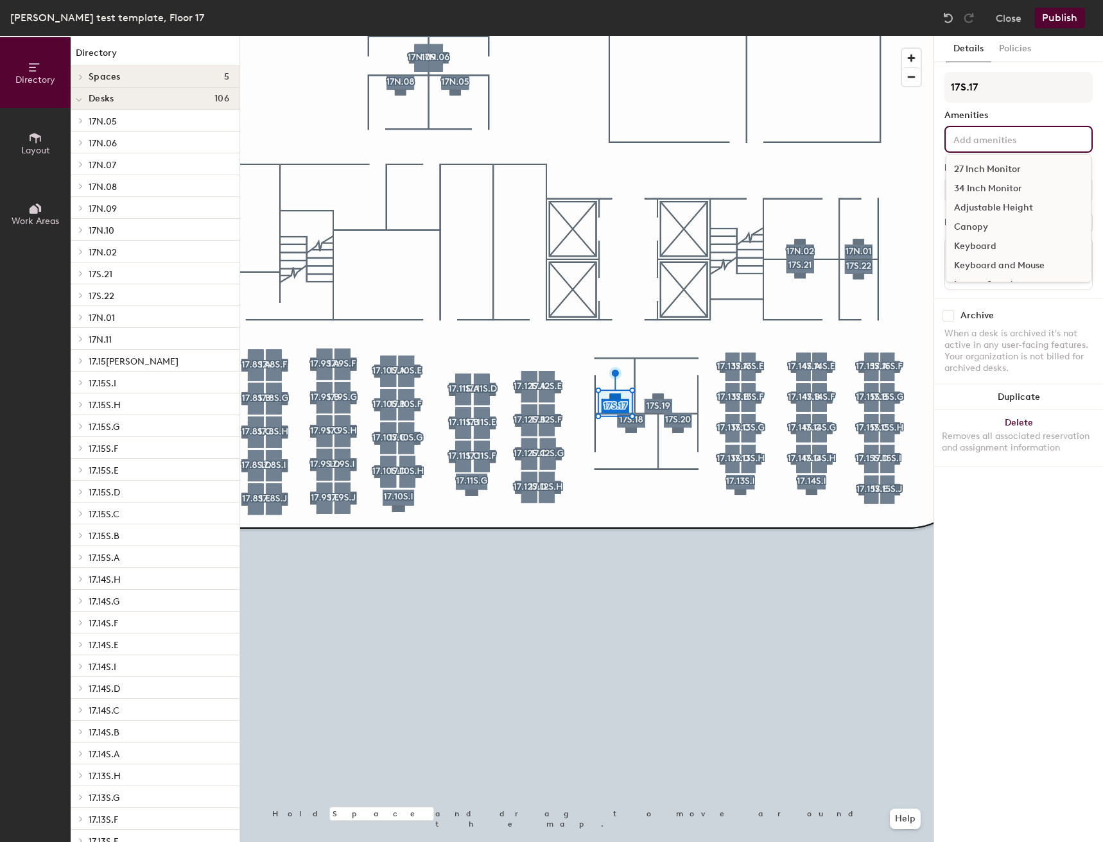
click at [996, 166] on div "27 Inch Monitor" at bounding box center [1018, 169] width 144 height 19
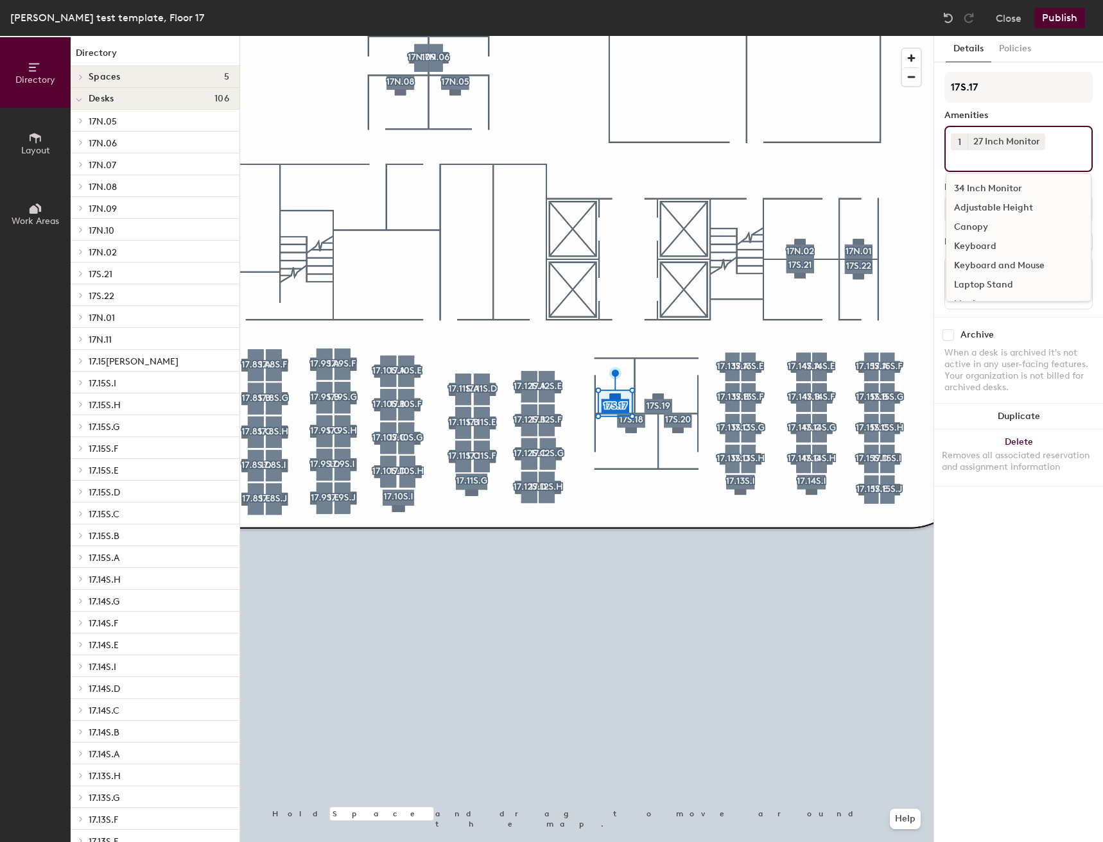
click at [964, 145] on button "1" at bounding box center [959, 142] width 17 height 17
click at [963, 159] on div "2" at bounding box center [959, 158] width 17 height 17
click at [987, 200] on div "Adjustable Height" at bounding box center [1018, 207] width 144 height 19
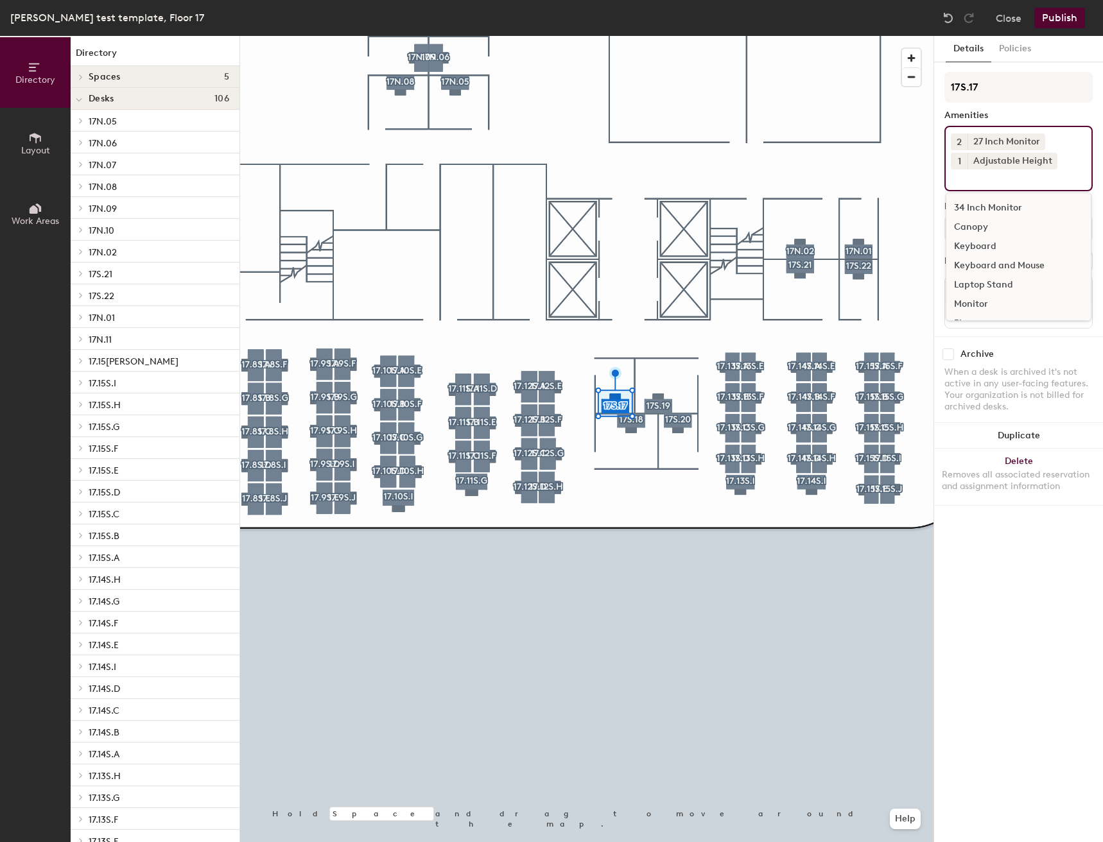
click at [989, 266] on div "Keyboard and Mouse" at bounding box center [1018, 265] width 144 height 19
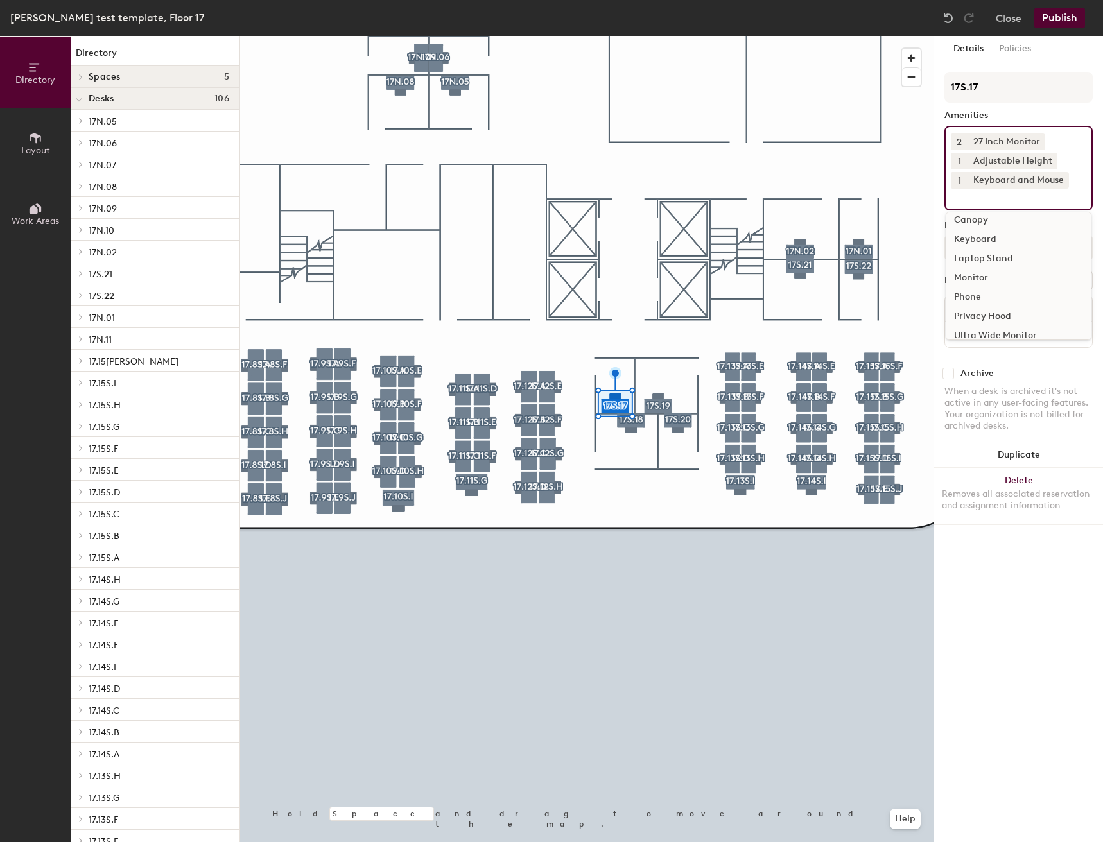
scroll to position [37, 0]
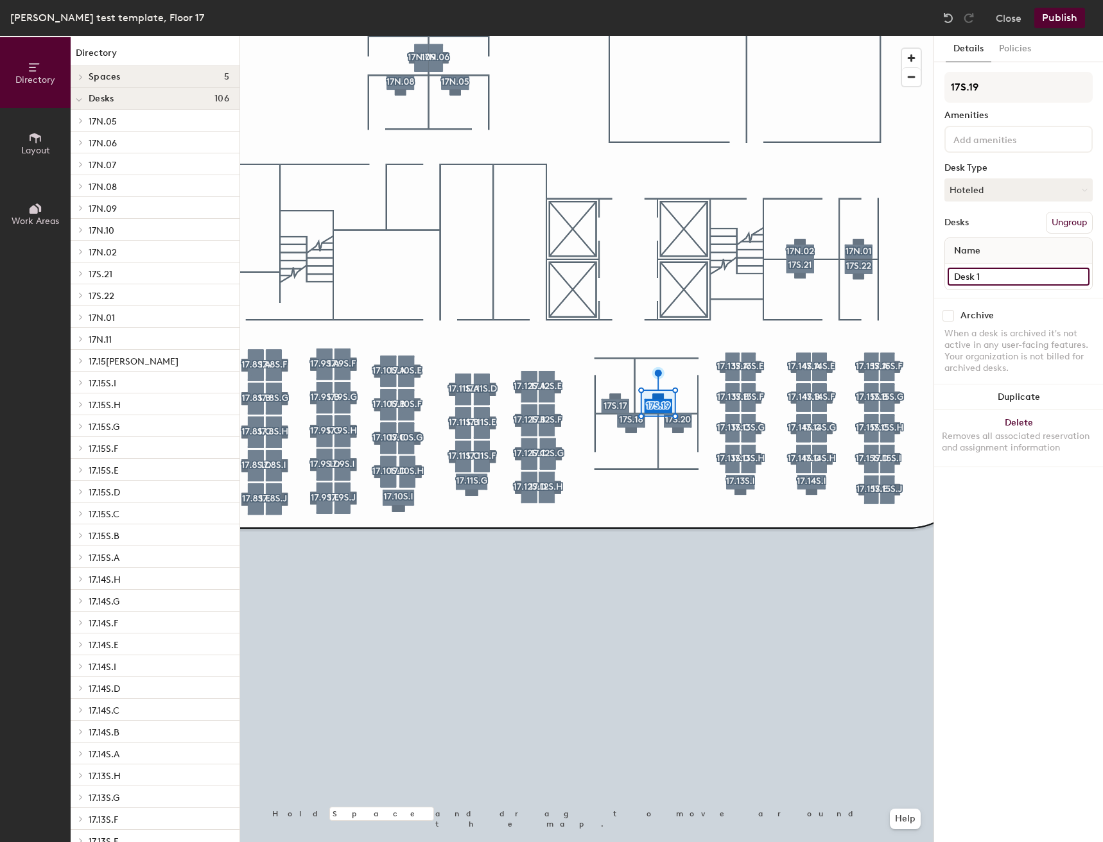
click at [1008, 276] on input "Desk 1" at bounding box center [1019, 277] width 142 height 18
drag, startPoint x: 1008, startPoint y: 276, endPoint x: 981, endPoint y: 278, distance: 27.0
click at [981, 278] on input "Desk 1" at bounding box center [1019, 277] width 142 height 18
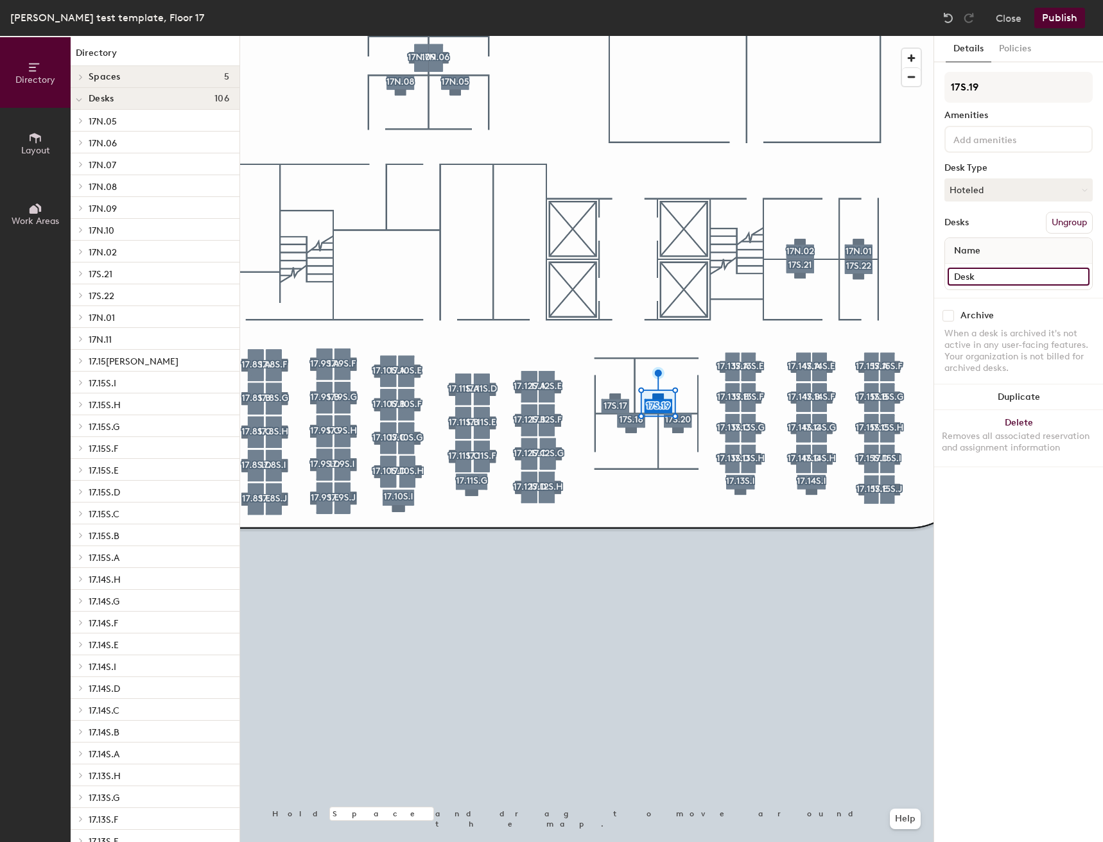
type input "Desk"
click at [980, 145] on input at bounding box center [1009, 138] width 116 height 15
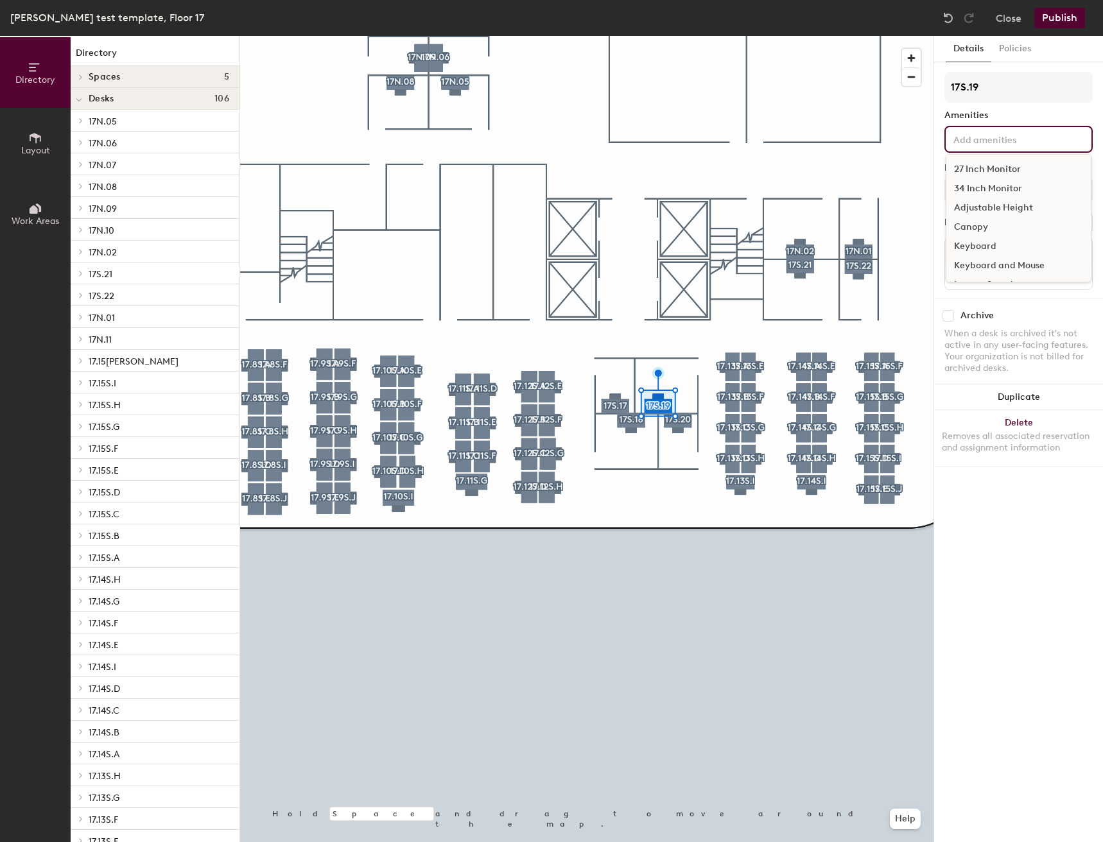
click at [984, 164] on div "27 Inch Monitor" at bounding box center [1018, 169] width 144 height 19
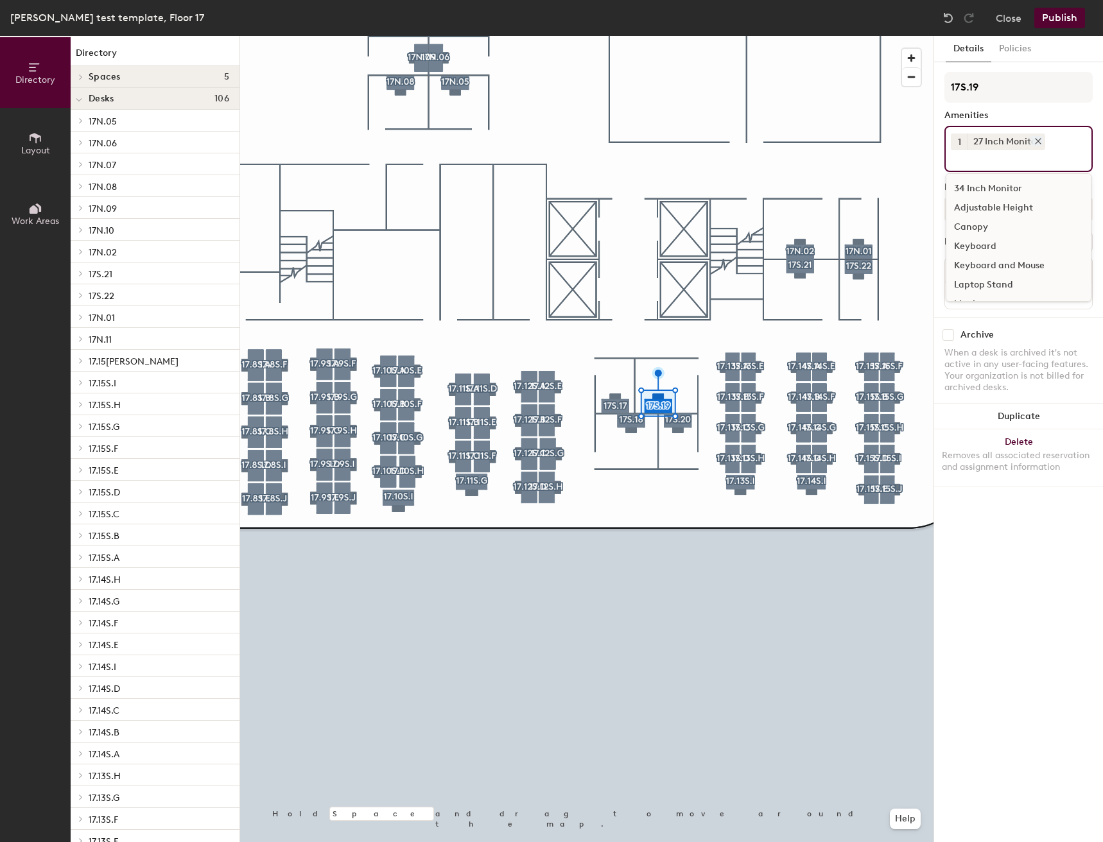
click at [1035, 139] on icon at bounding box center [1038, 141] width 9 height 9
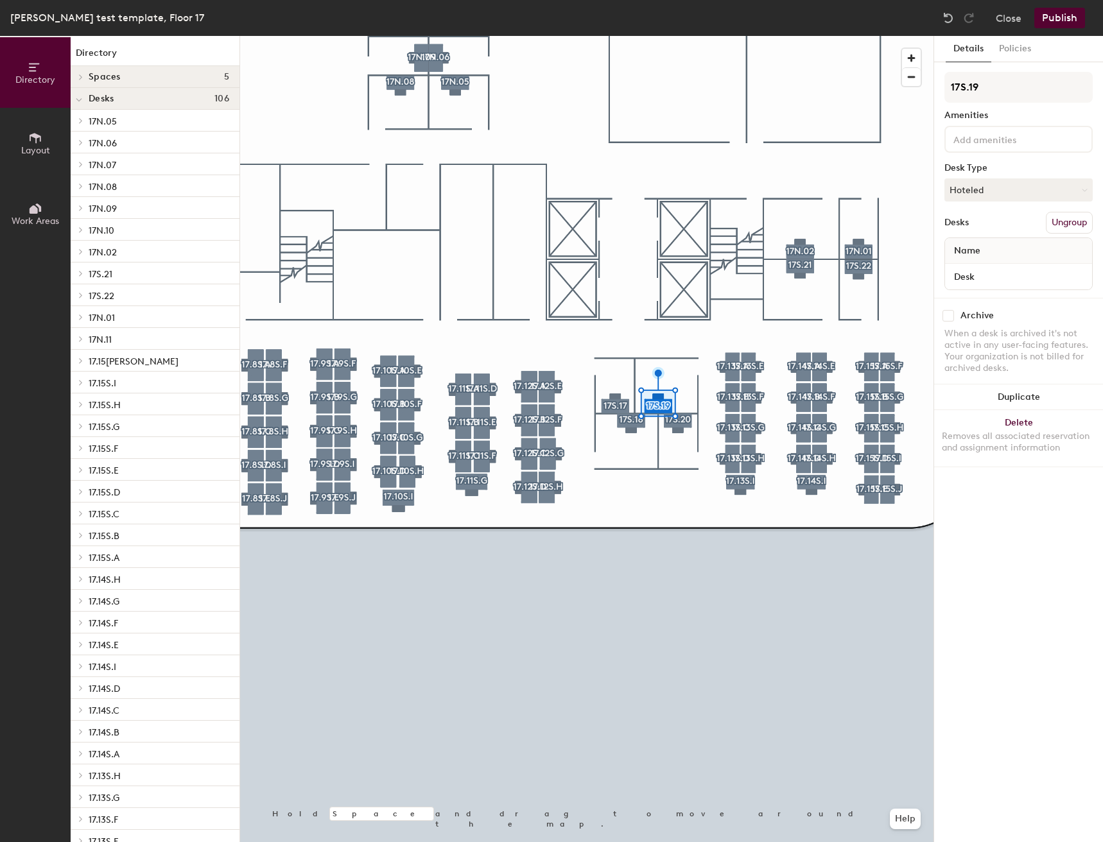
click at [1034, 141] on input at bounding box center [1009, 138] width 116 height 15
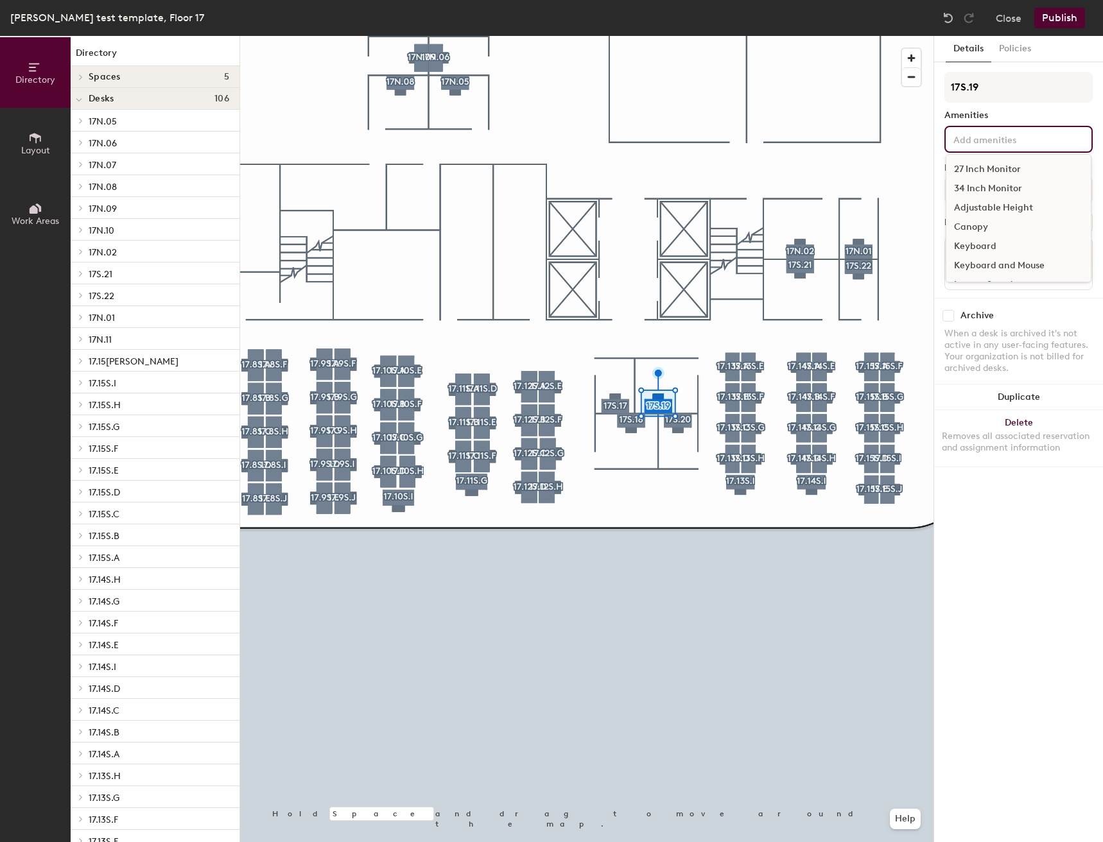
click at [990, 181] on div "34 Inch Monitor" at bounding box center [1018, 188] width 144 height 19
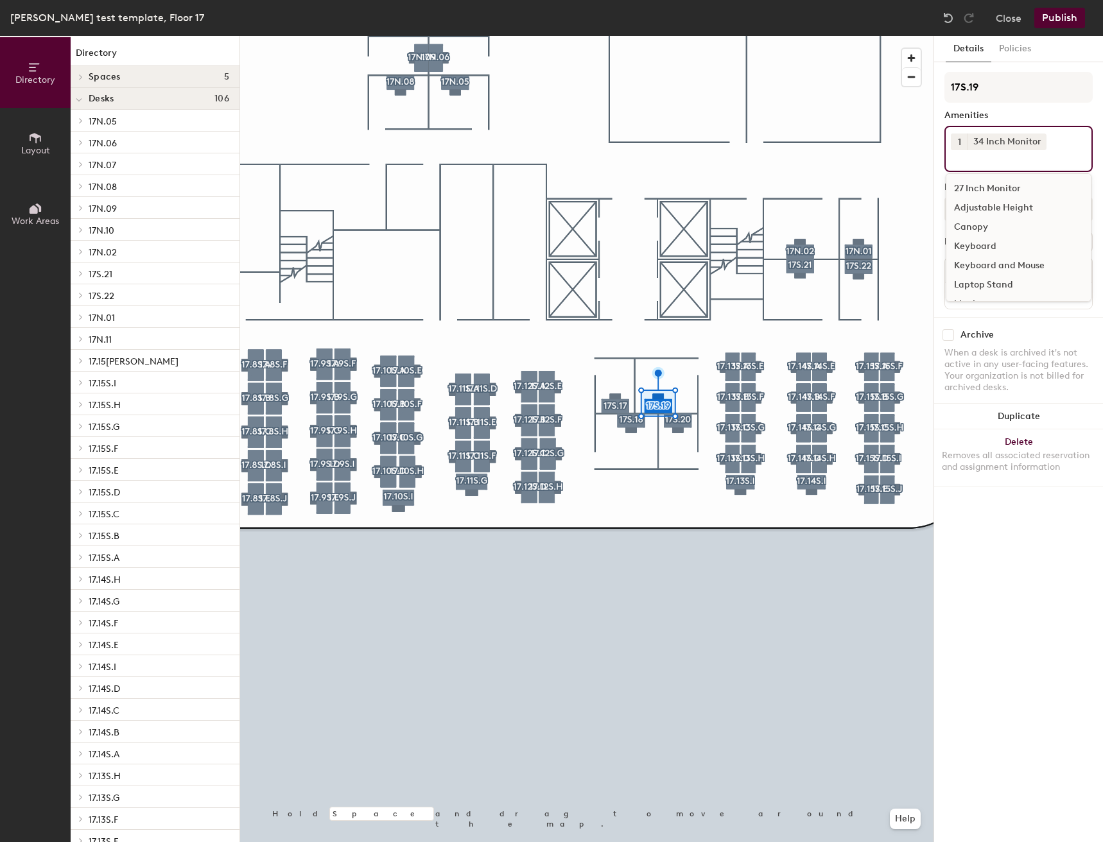
click at [994, 211] on div "Adjustable Height" at bounding box center [1018, 207] width 144 height 19
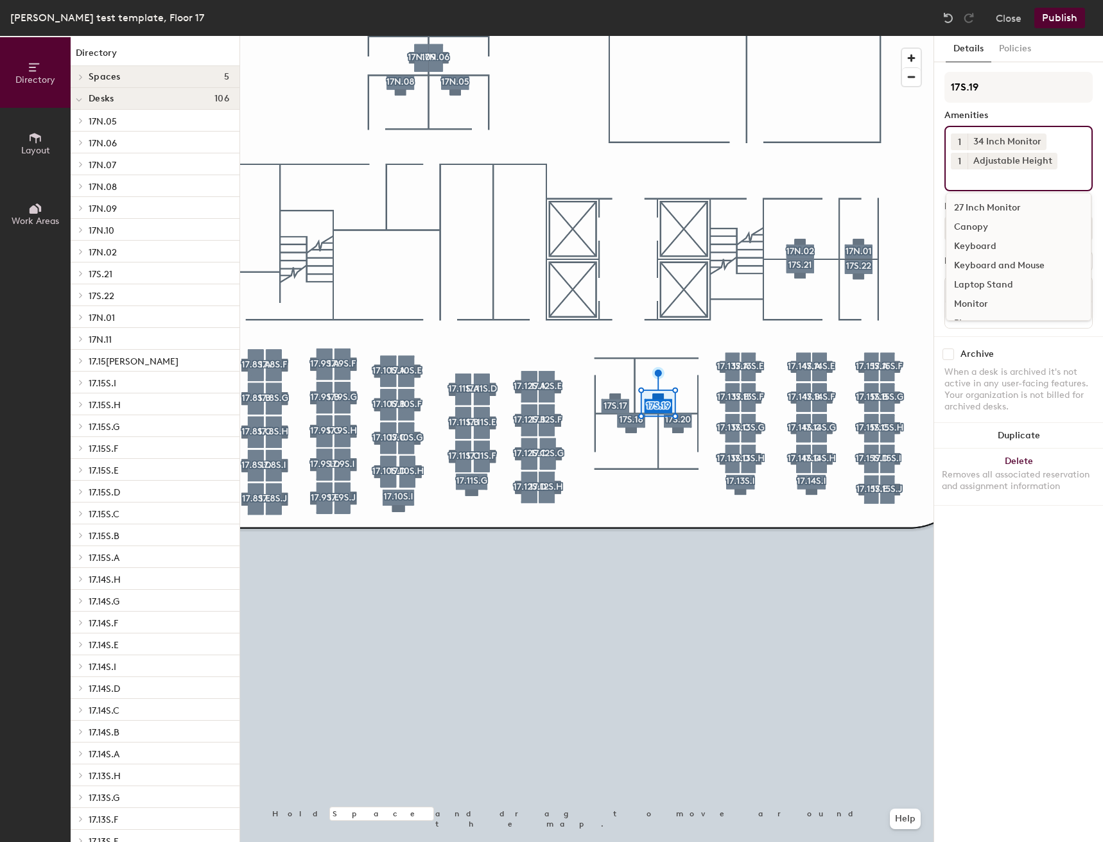
click at [1002, 272] on div "Keyboard and Mouse" at bounding box center [1018, 265] width 144 height 19
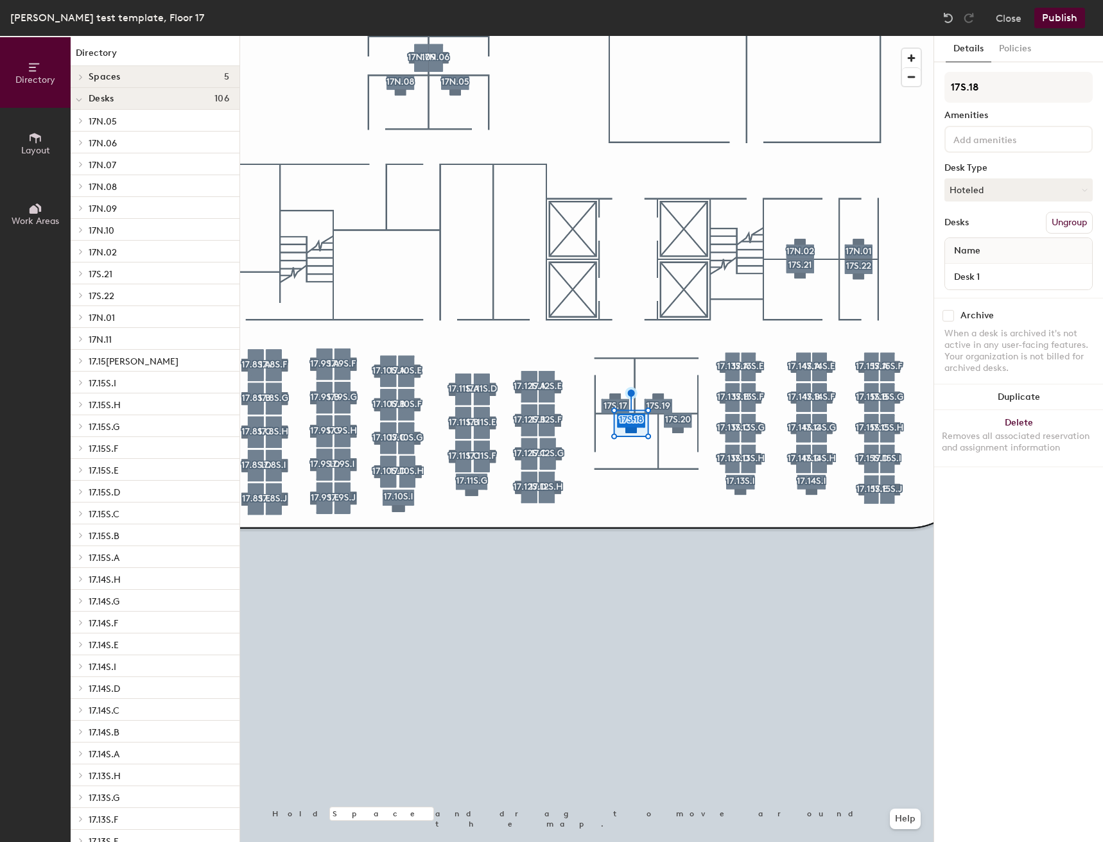
click at [1050, 141] on input at bounding box center [1009, 138] width 116 height 15
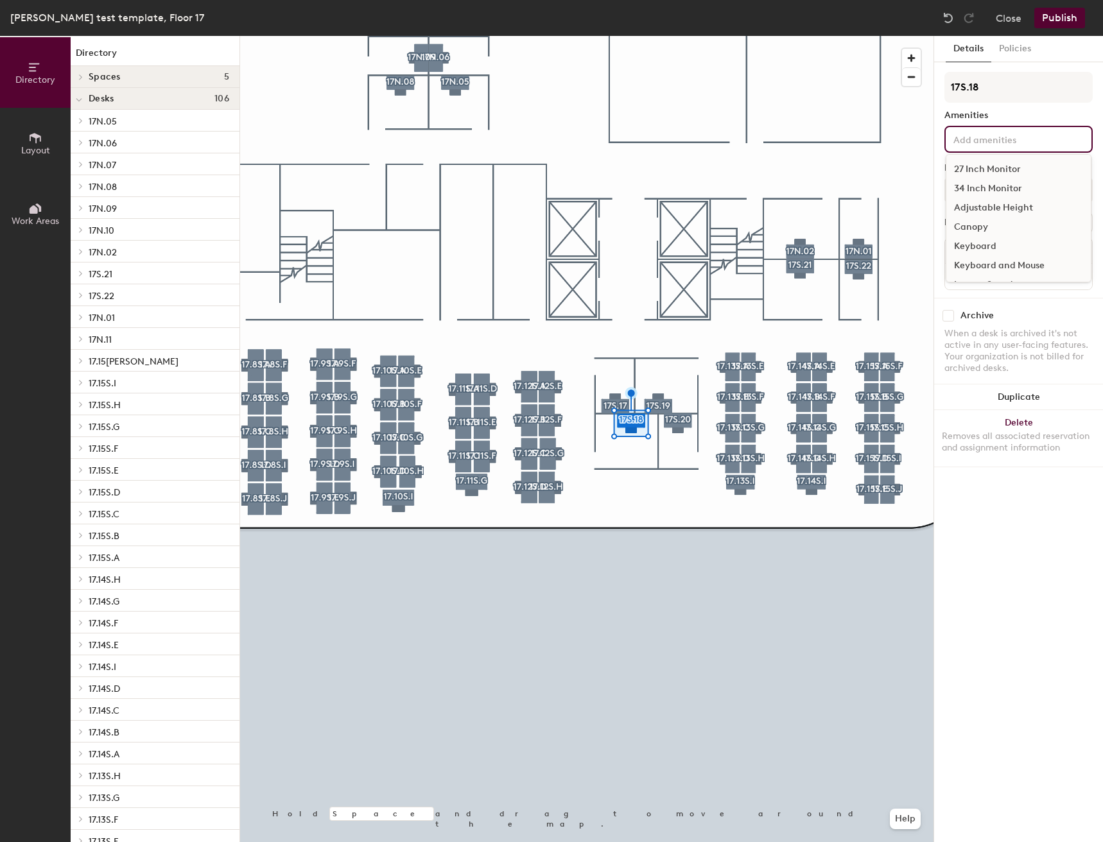
click at [1036, 171] on div "27 Inch Monitor" at bounding box center [1018, 169] width 144 height 19
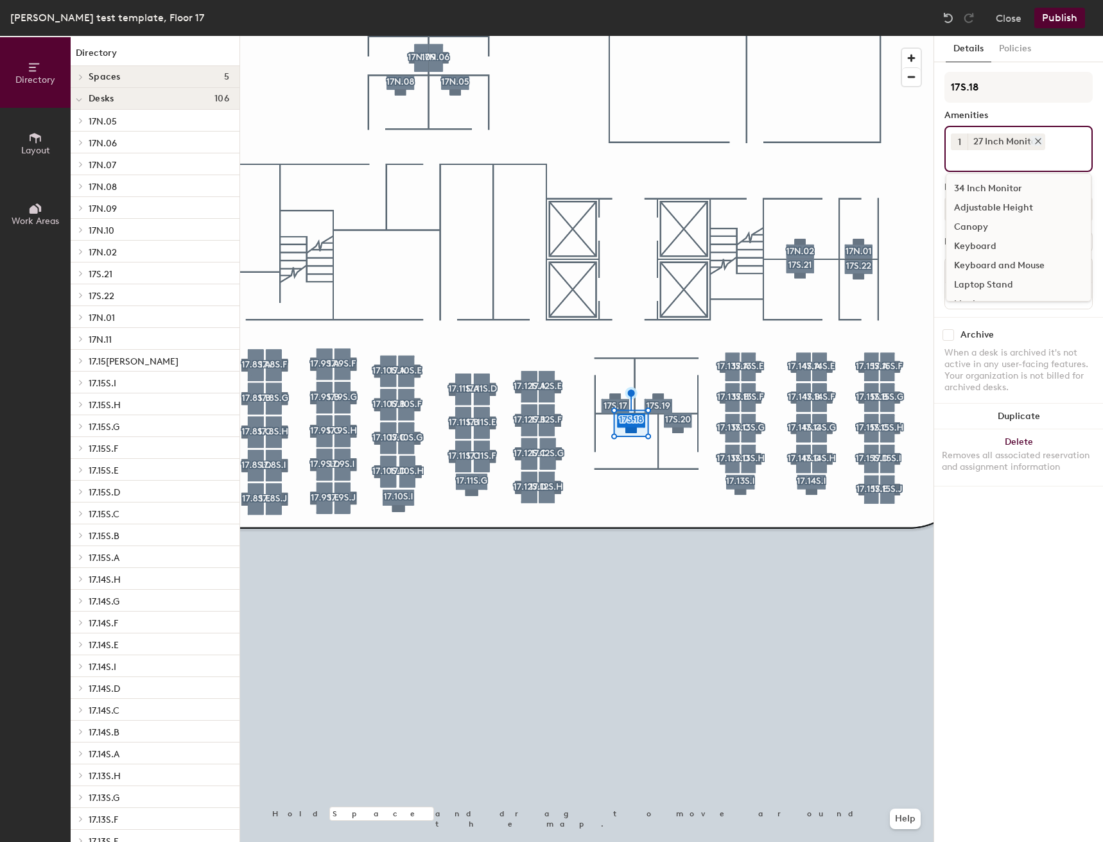
click at [1037, 132] on div "1 27 Inch Monitor 34 Inch Monitor Adjustable Height Canopy Keyboard Keyboard an…" at bounding box center [1018, 149] width 148 height 46
click at [1036, 140] on icon at bounding box center [1038, 141] width 9 height 9
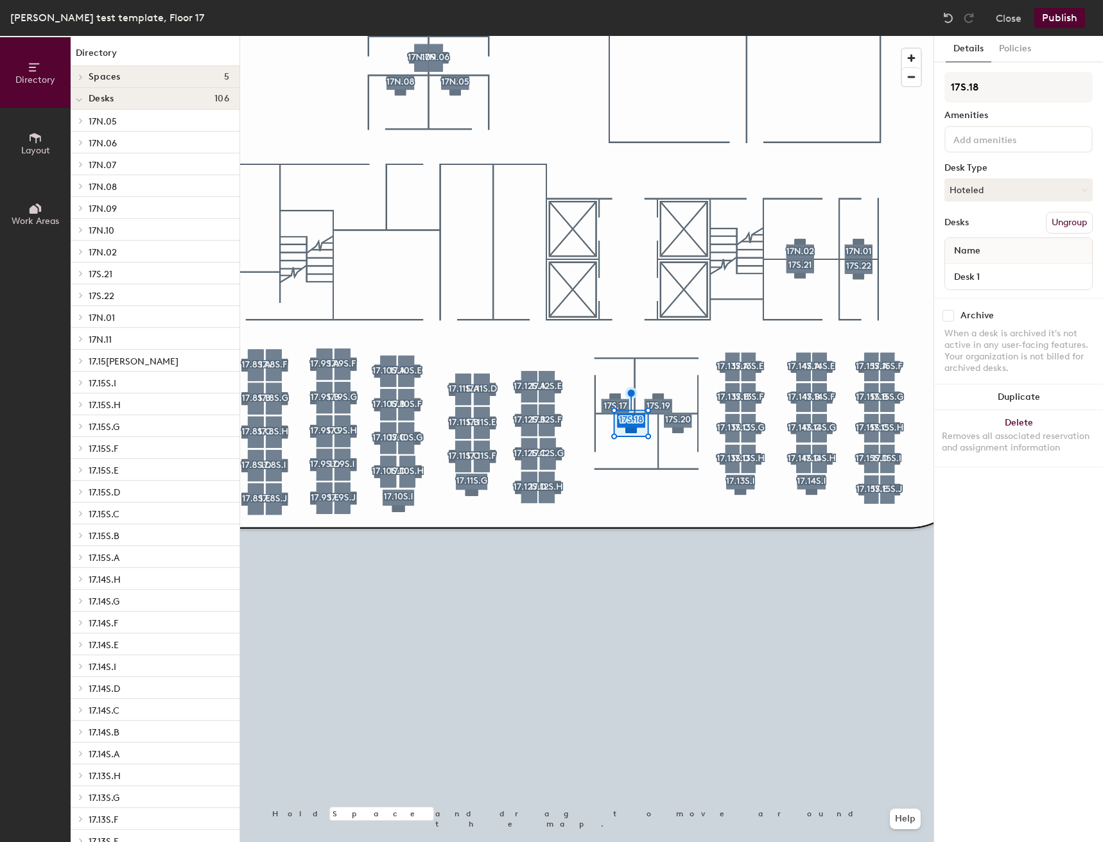
click at [1026, 137] on input at bounding box center [1009, 138] width 116 height 15
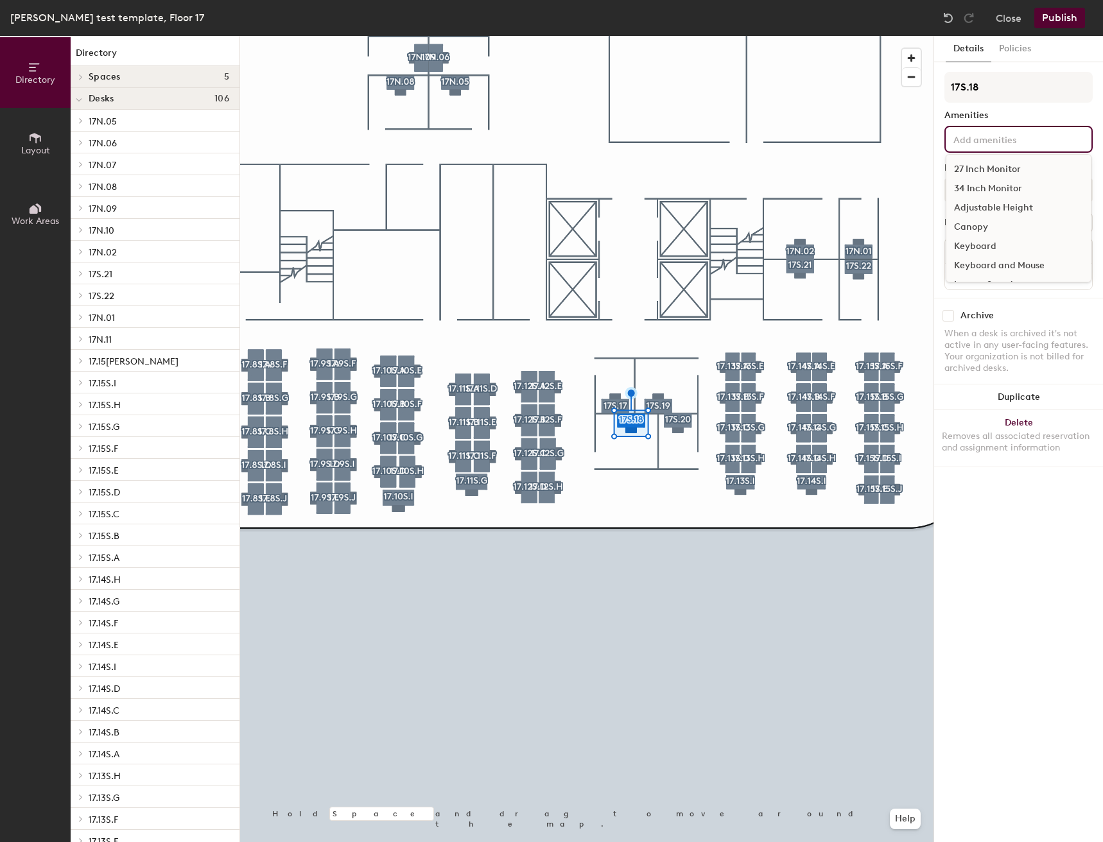
click at [1013, 184] on div "34 Inch Monitor" at bounding box center [1018, 188] width 144 height 19
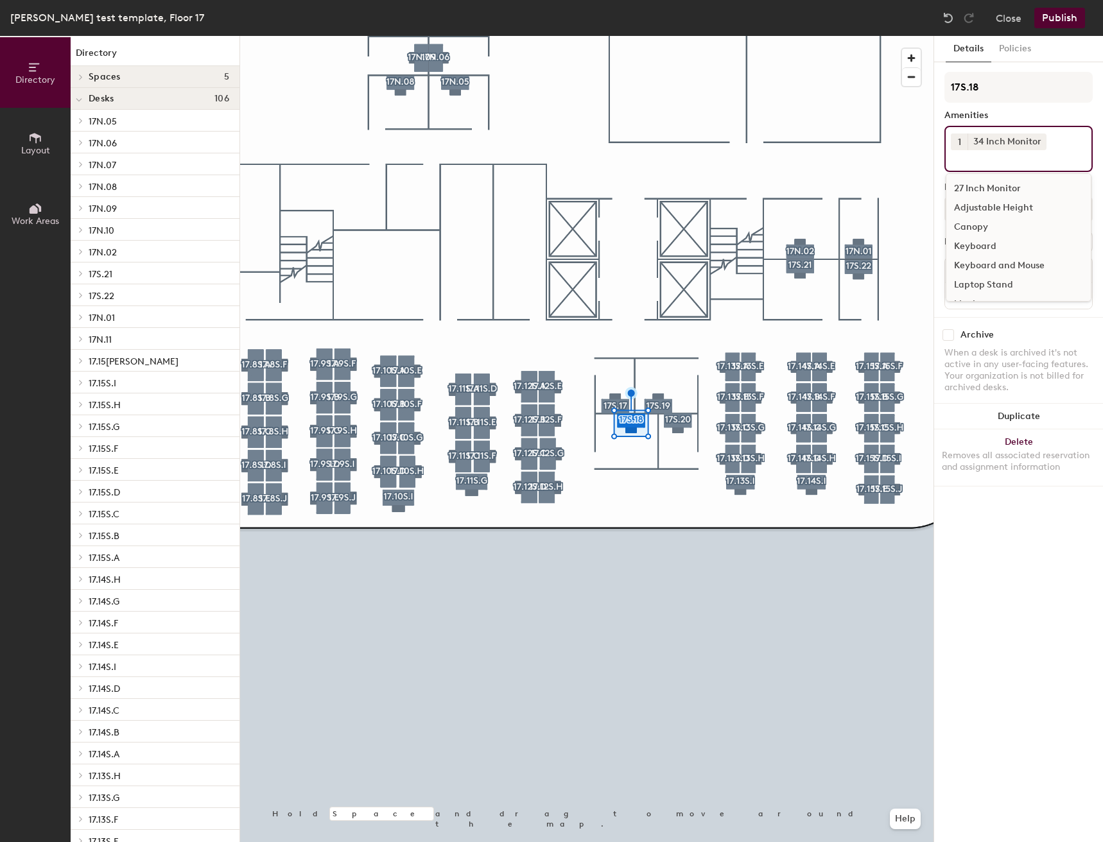
click at [1000, 205] on div "Adjustable Height" at bounding box center [1018, 207] width 144 height 19
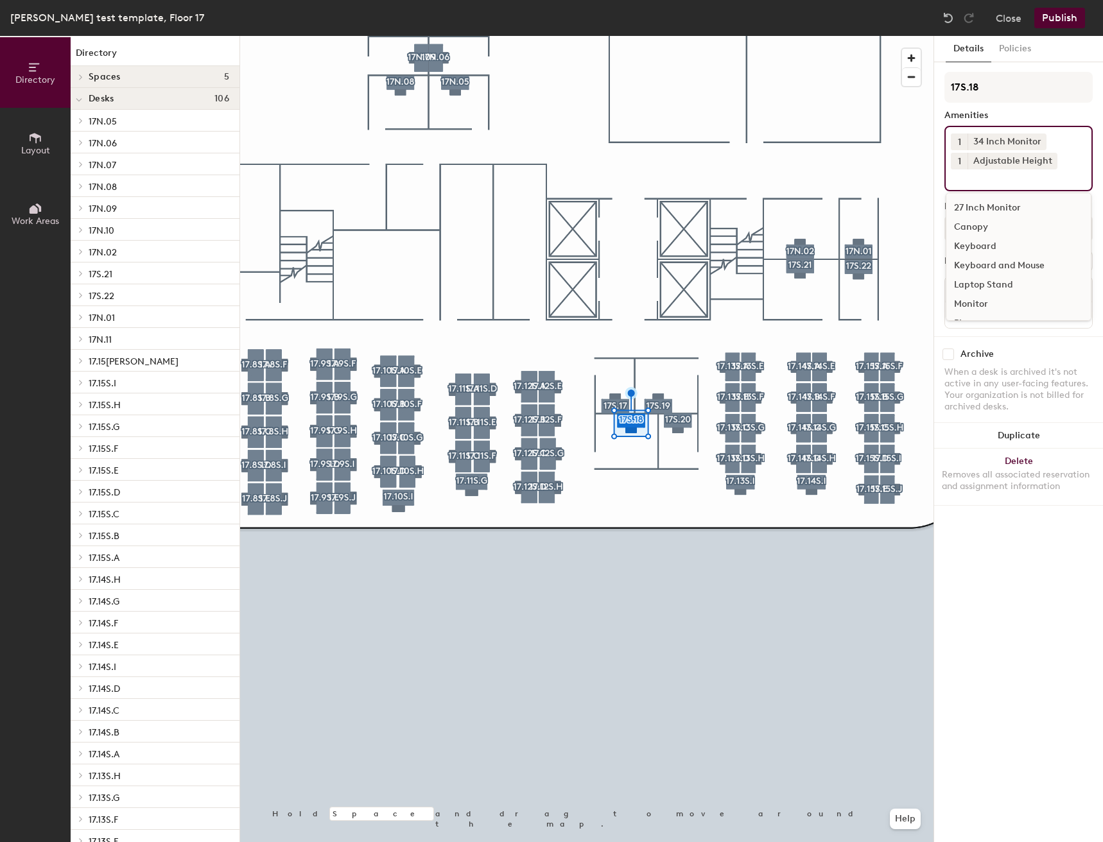
click at [1000, 258] on div "Keyboard and Mouse" at bounding box center [1018, 265] width 144 height 19
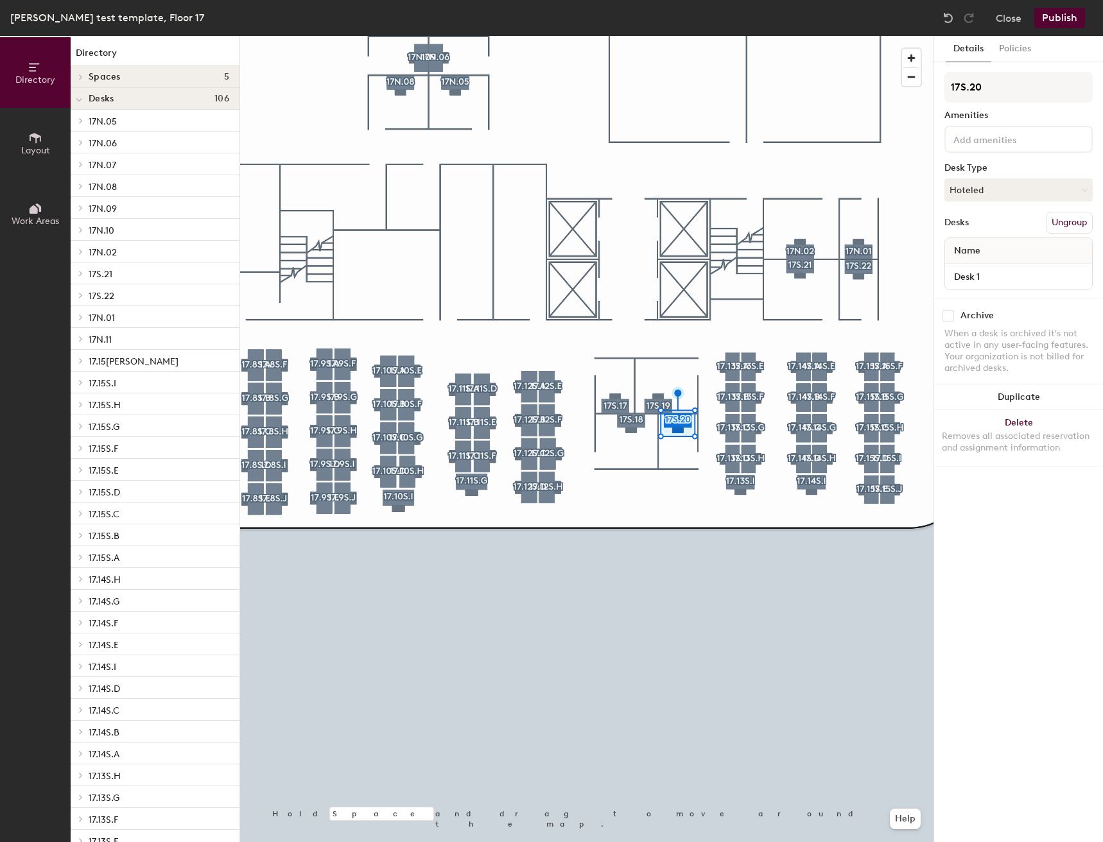
click at [955, 160] on div "17S.20 Amenities Desk Type Hoteled Desks Ungroup Name Desk 1" at bounding box center [1018, 185] width 148 height 226
click at [958, 150] on div at bounding box center [1018, 139] width 148 height 27
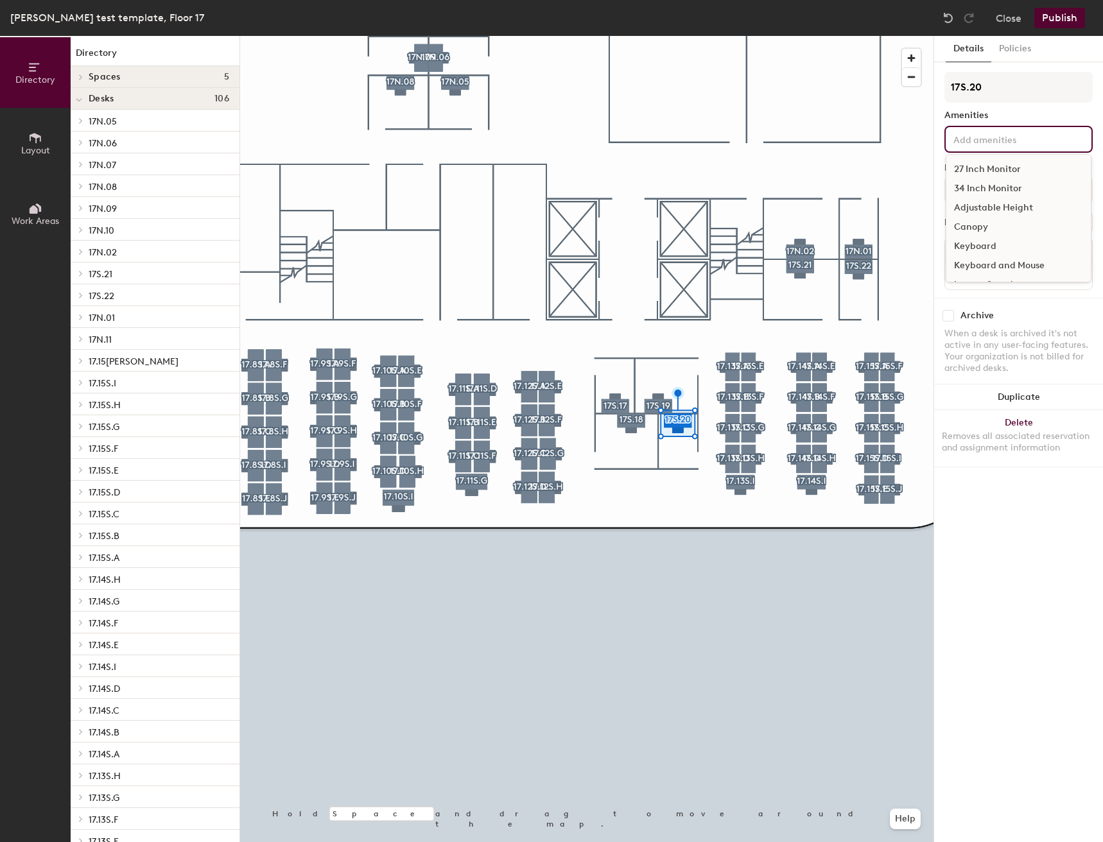
click at [960, 169] on div "27 Inch Monitor" at bounding box center [1018, 169] width 144 height 19
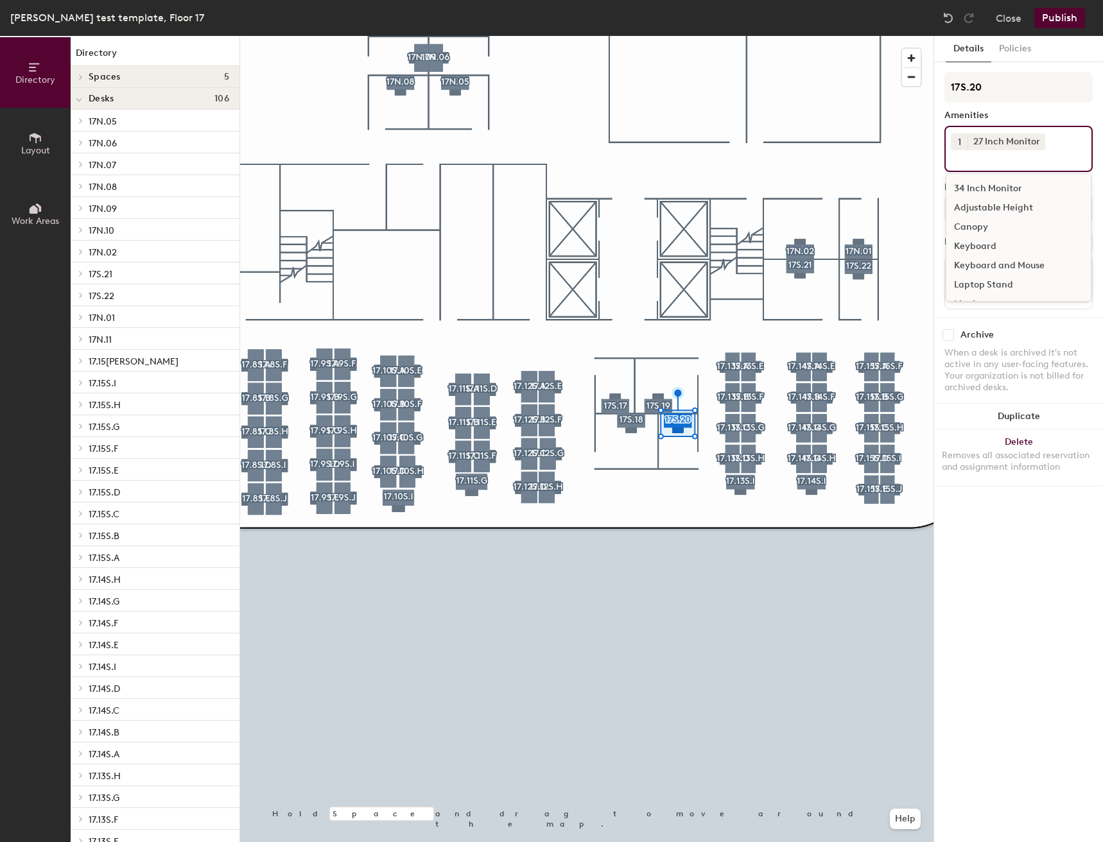
drag, startPoint x: 966, startPoint y: 151, endPoint x: 964, endPoint y: 144, distance: 6.7
click at [966, 149] on div "1 27 Inch Monitor 34 Inch Monitor Adjustable Height Canopy Keyboard Keyboard an…" at bounding box center [1018, 149] width 148 height 46
click at [964, 144] on button "1" at bounding box center [959, 142] width 17 height 17
click at [959, 155] on div "2" at bounding box center [959, 158] width 17 height 17
click at [975, 209] on div "Adjustable Height" at bounding box center [1018, 207] width 144 height 19
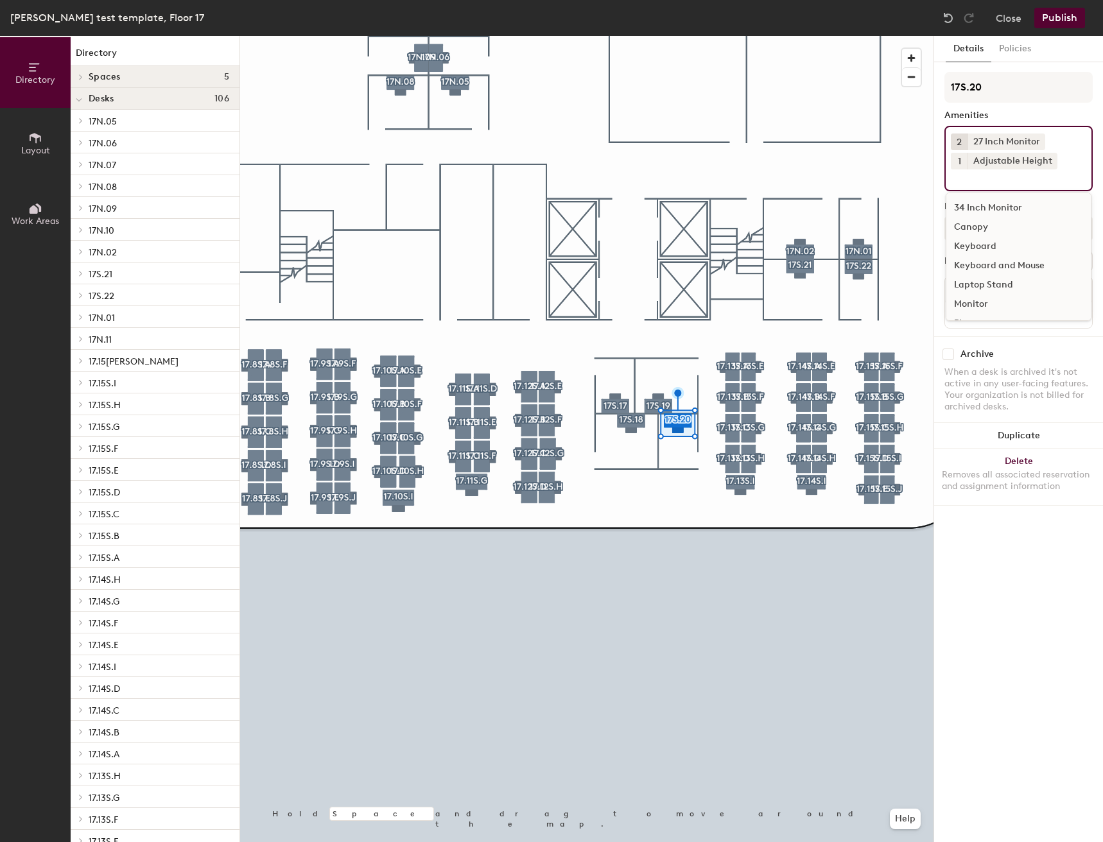
click at [980, 265] on div "Keyboard and Mouse" at bounding box center [1018, 265] width 144 height 19
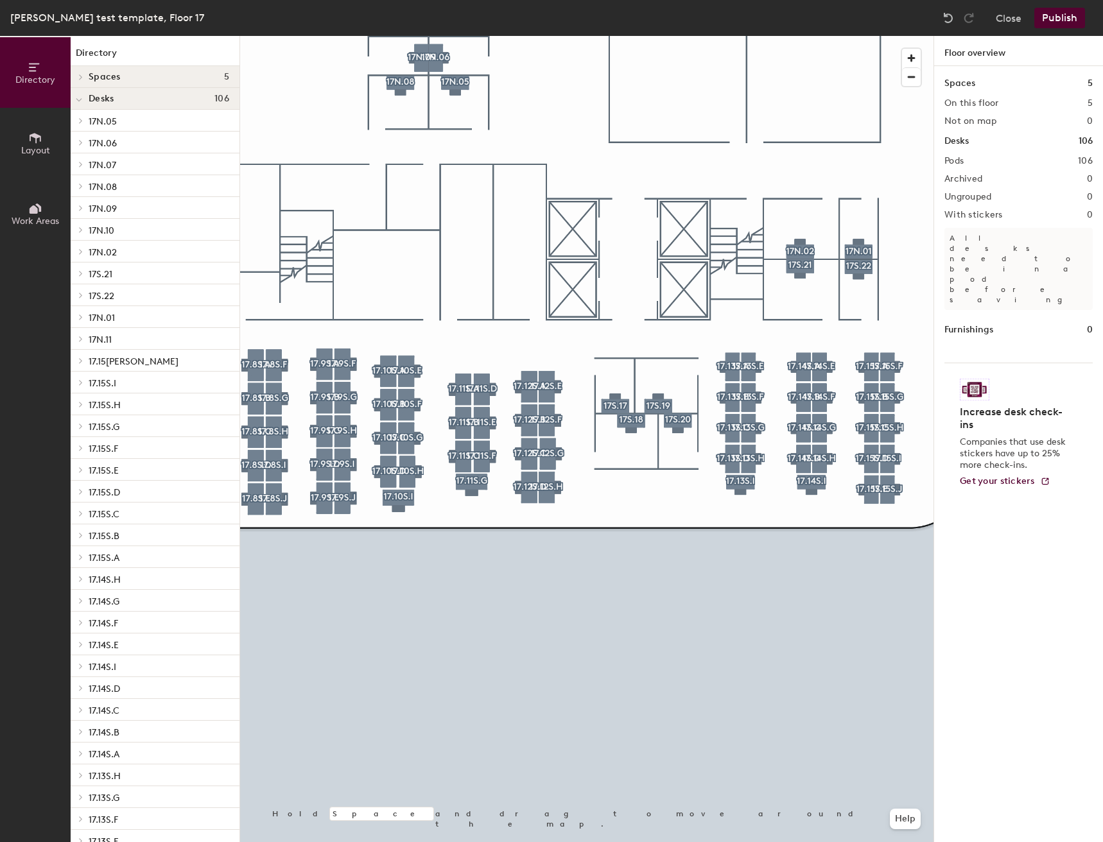
click at [804, 36] on div at bounding box center [586, 36] width 693 height 0
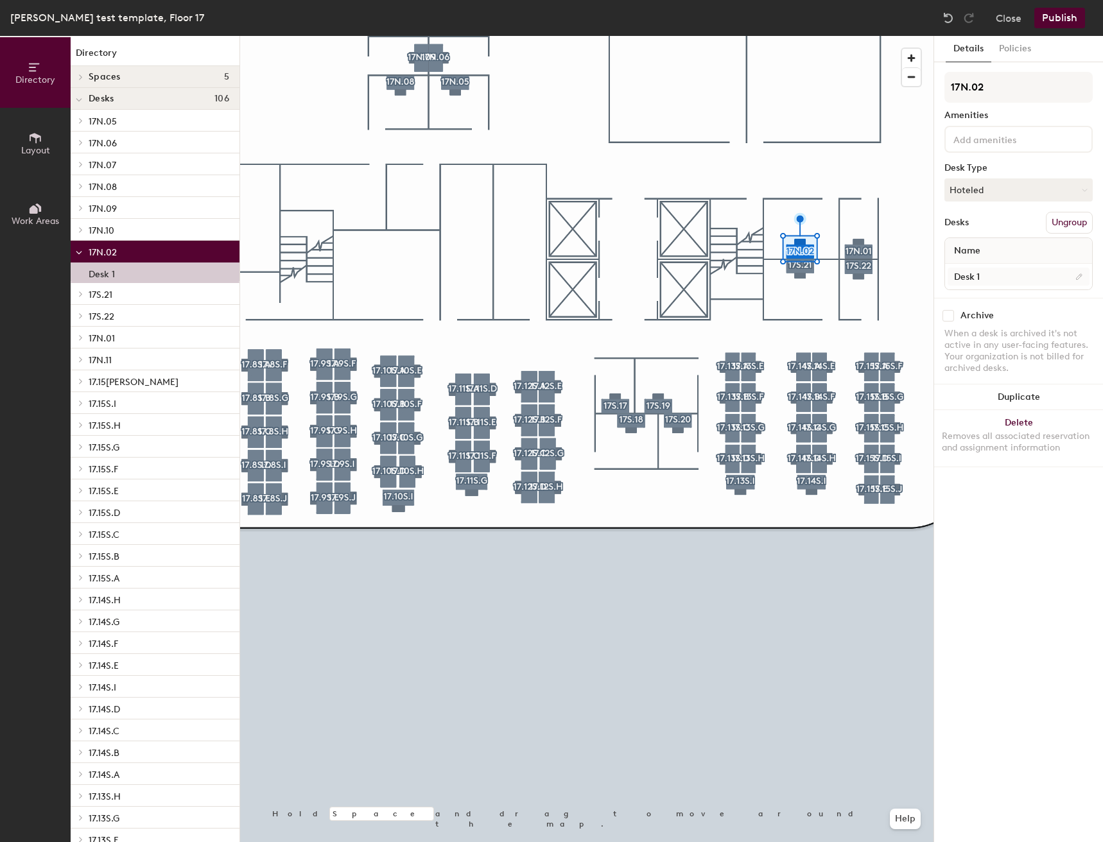
drag, startPoint x: 999, startPoint y: 265, endPoint x: 1001, endPoint y: 273, distance: 8.6
click at [1000, 269] on div "Desk 1" at bounding box center [1018, 277] width 147 height 26
click at [1001, 275] on input "Desk 1" at bounding box center [1019, 277] width 142 height 18
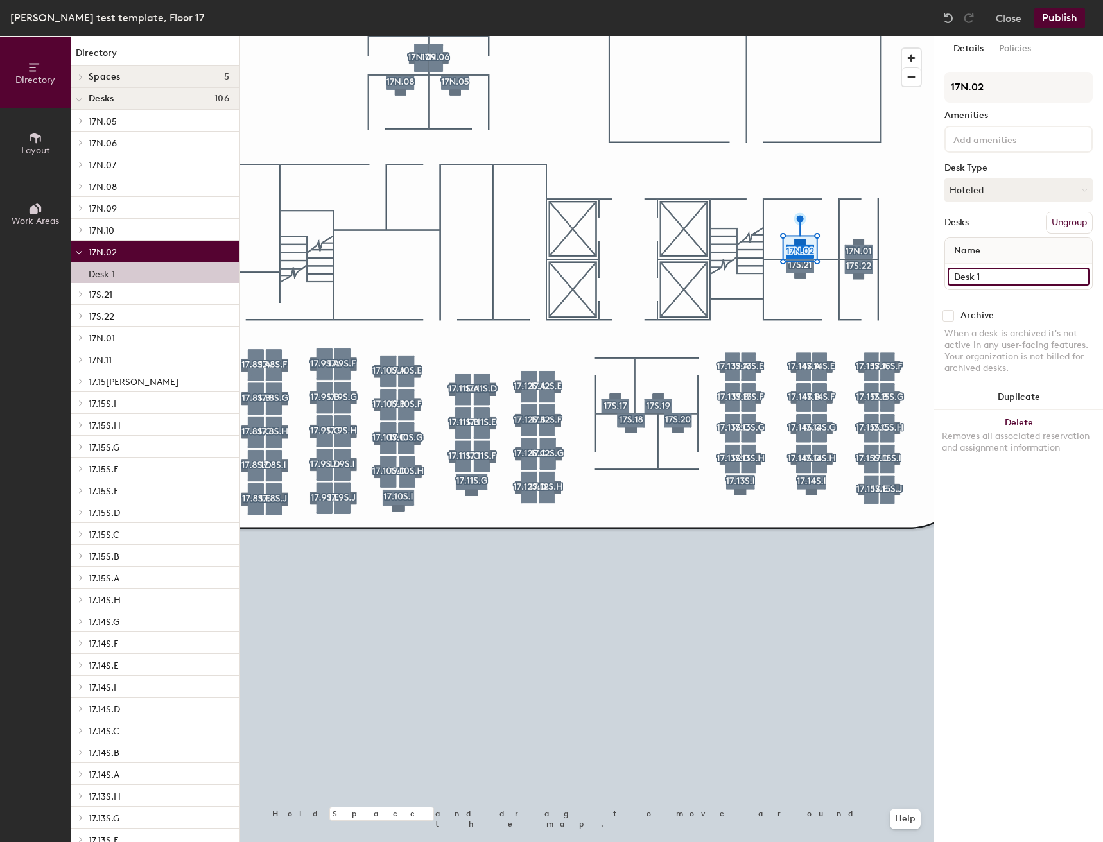
click at [1001, 275] on input "Desk 1" at bounding box center [1019, 277] width 142 height 18
type input "Desk"
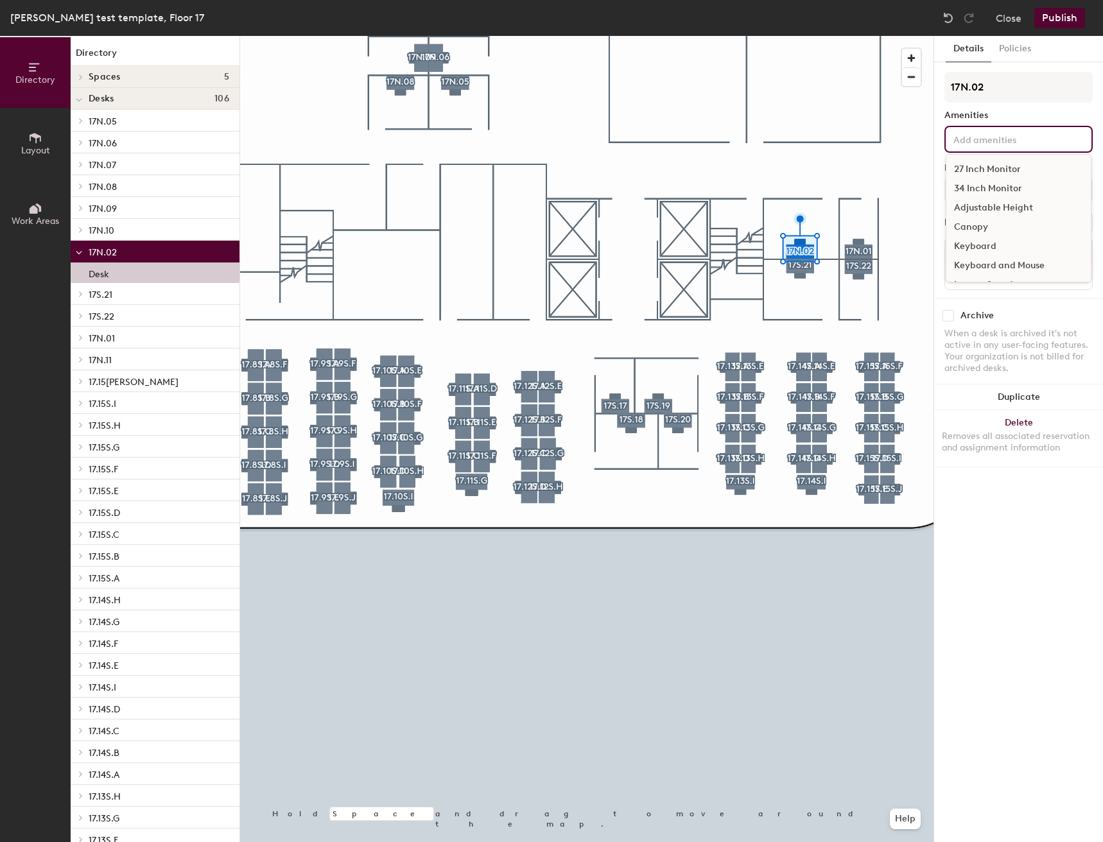
click at [993, 148] on div "27 Inch Monitor 34 Inch Monitor Adjustable Height Canopy Keyboard Keyboard and …" at bounding box center [1018, 139] width 148 height 27
click at [991, 180] on div "27 Inch Monitor 34 Inch Monitor Adjustable Height Canopy Keyboard Keyboard and …" at bounding box center [1019, 218] width 146 height 128
click at [991, 181] on div "34 Inch Monitor" at bounding box center [1018, 188] width 144 height 19
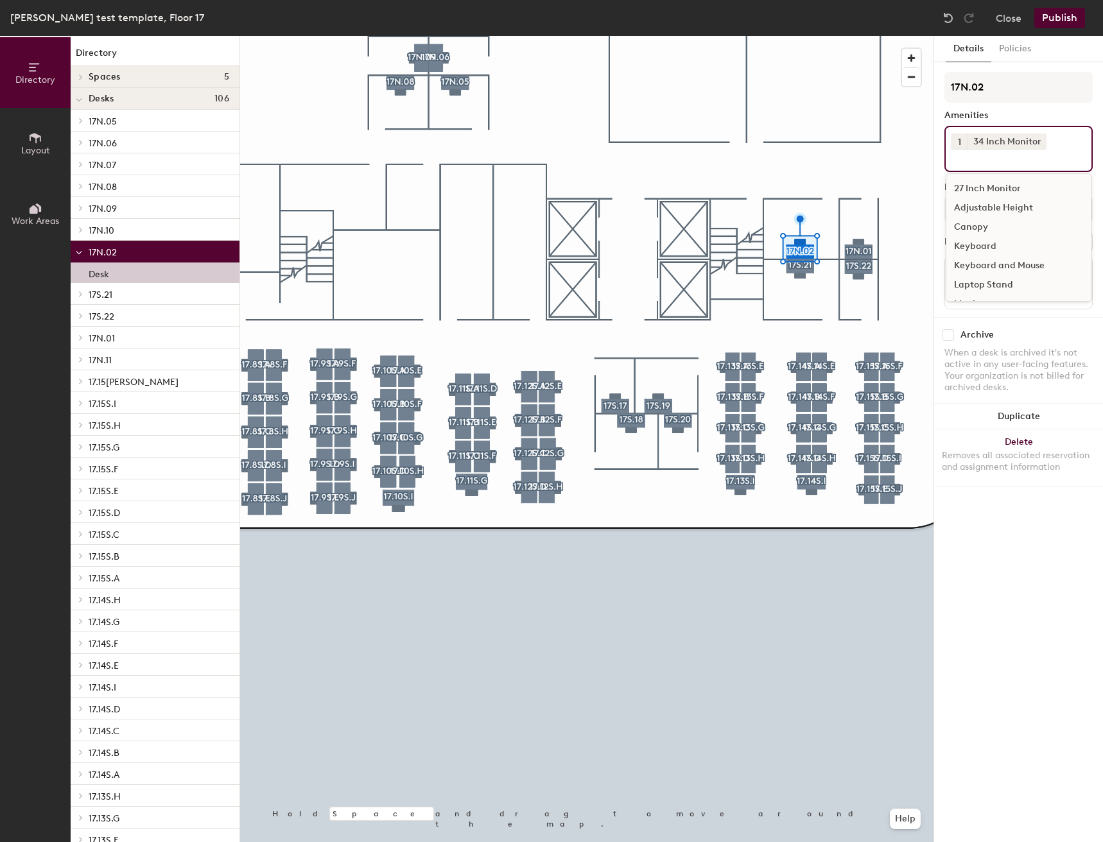
click at [995, 207] on div "Adjustable Height" at bounding box center [1018, 207] width 144 height 19
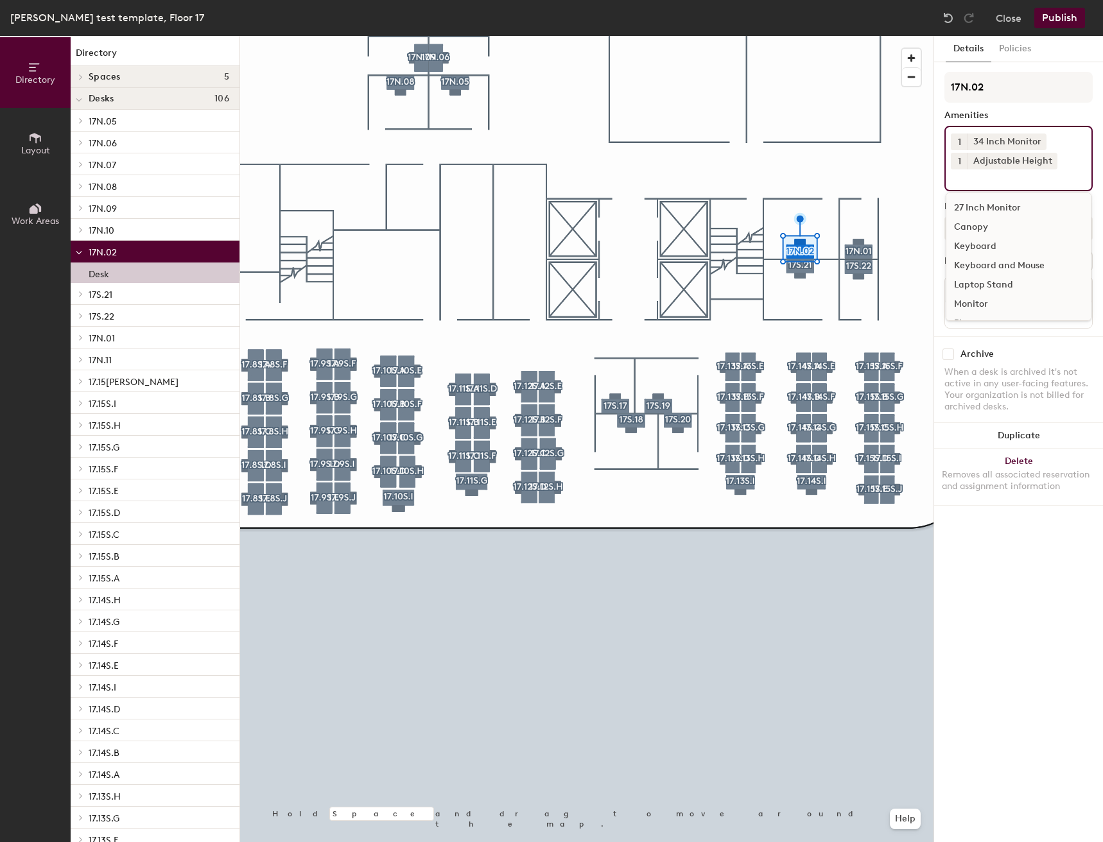
click at [990, 265] on div "Keyboard and Mouse" at bounding box center [1018, 265] width 144 height 19
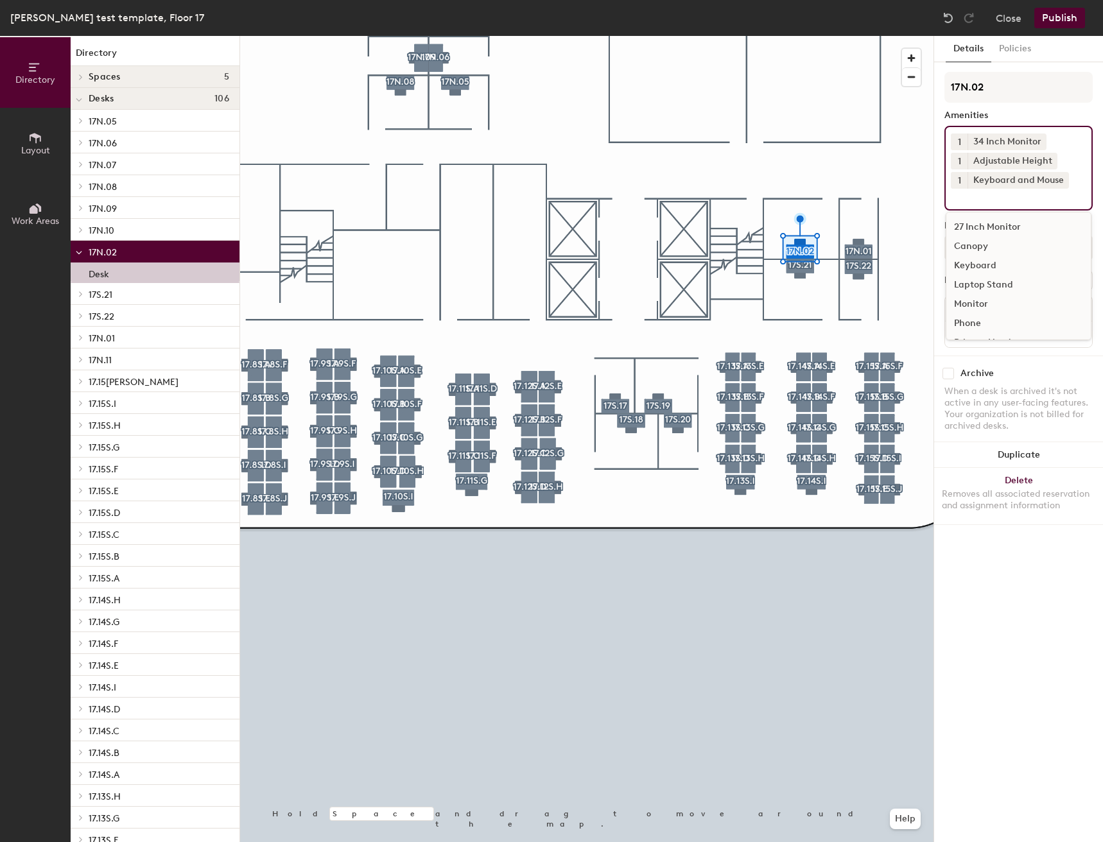
click at [801, 36] on div at bounding box center [586, 36] width 693 height 0
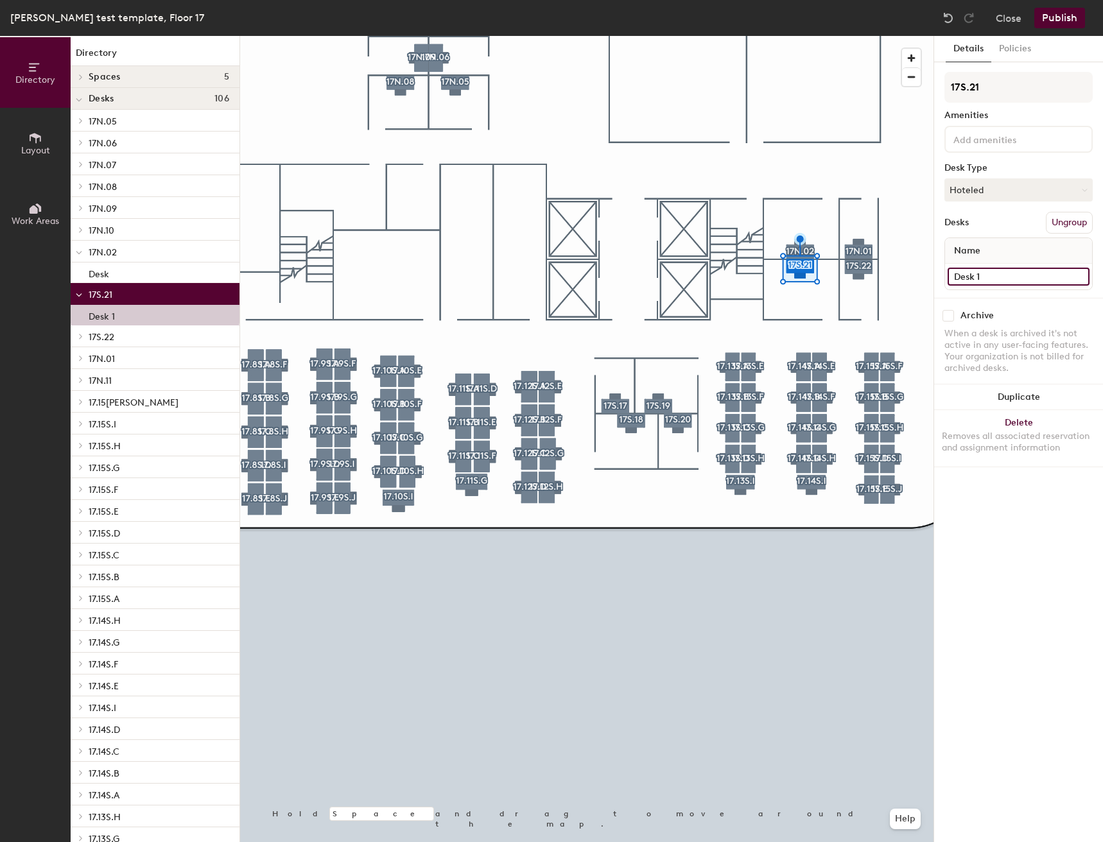
click at [1020, 273] on input "Desk 1" at bounding box center [1019, 277] width 142 height 18
click at [1020, 277] on input "Desk 1" at bounding box center [1019, 277] width 142 height 18
type input "Desk"
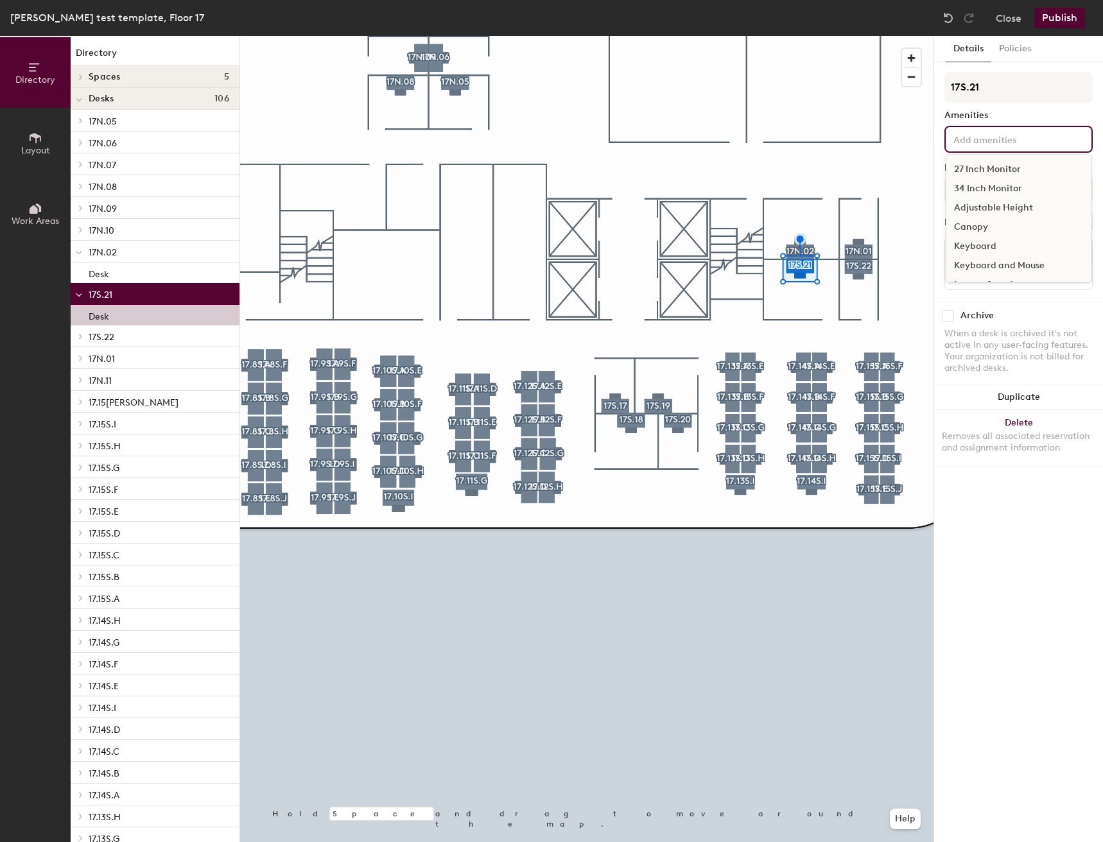
click at [1025, 144] on input at bounding box center [1009, 138] width 116 height 15
click at [1022, 184] on div "34 Inch Monitor" at bounding box center [1018, 188] width 144 height 19
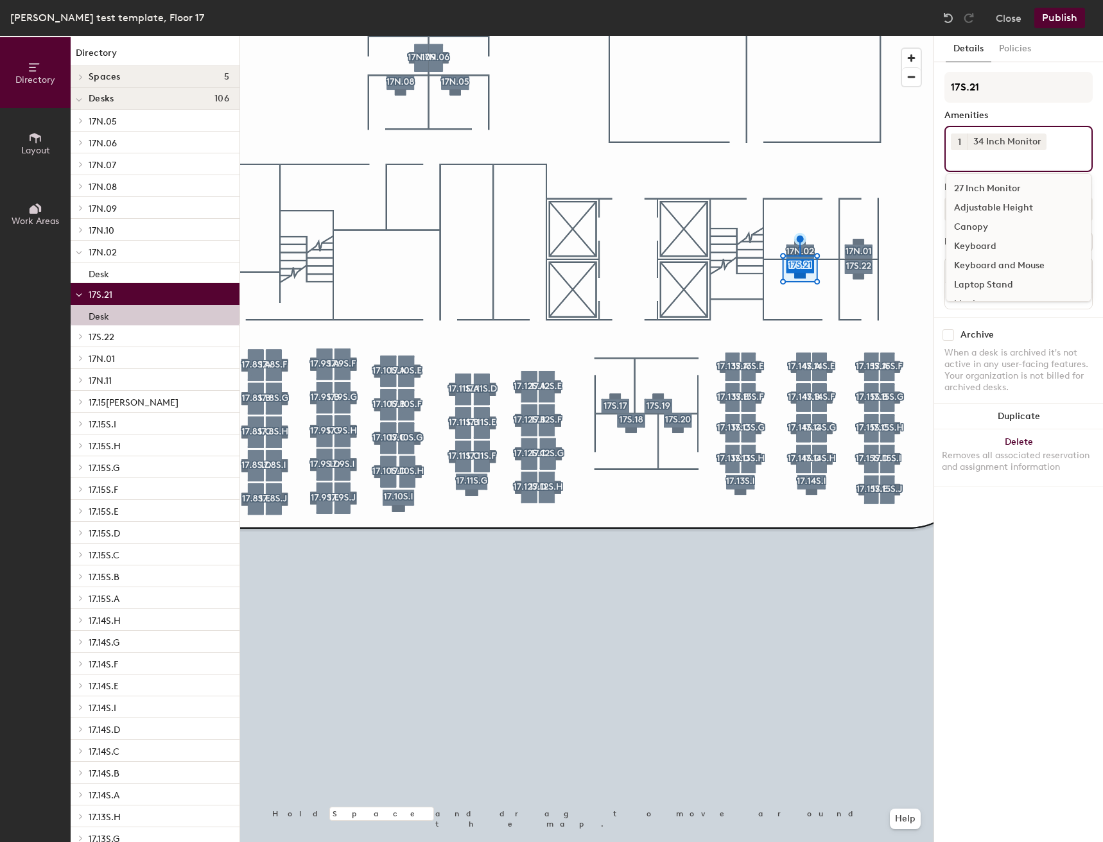
click at [1000, 209] on div "Adjustable Height" at bounding box center [1018, 207] width 144 height 19
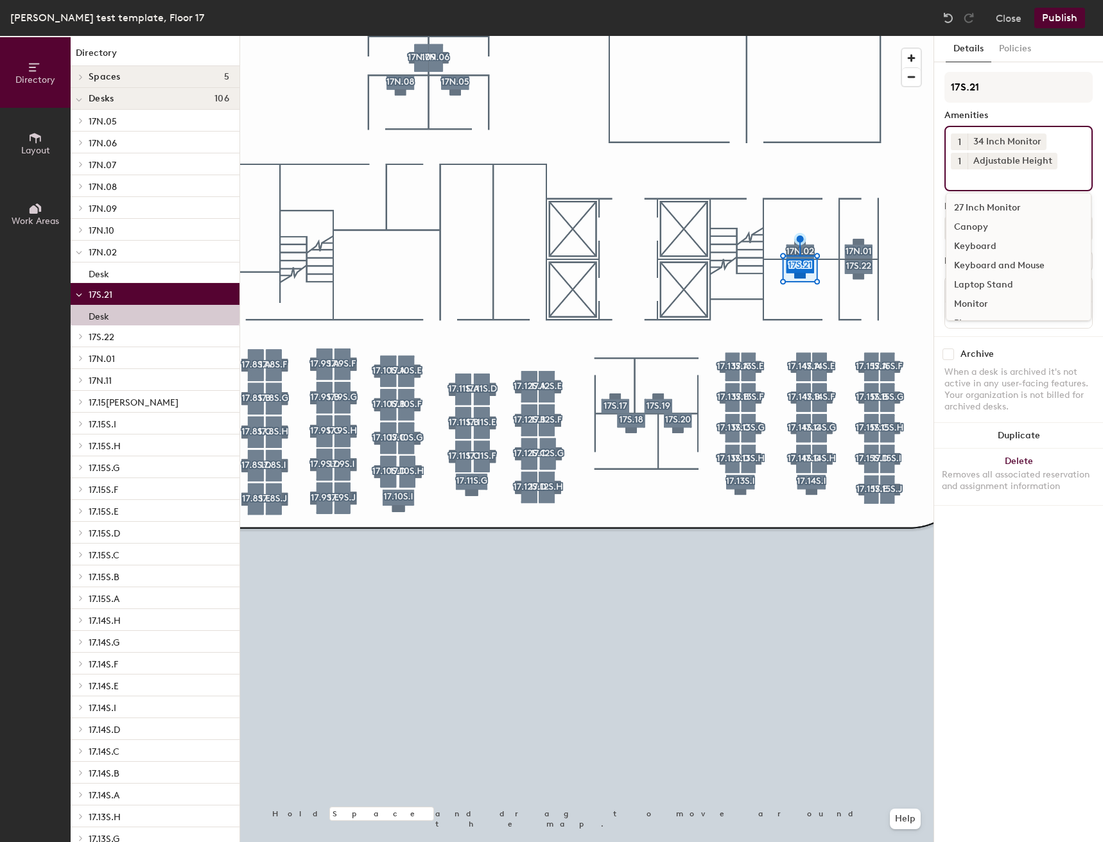
click at [977, 265] on div "Keyboard and Mouse" at bounding box center [1018, 265] width 144 height 19
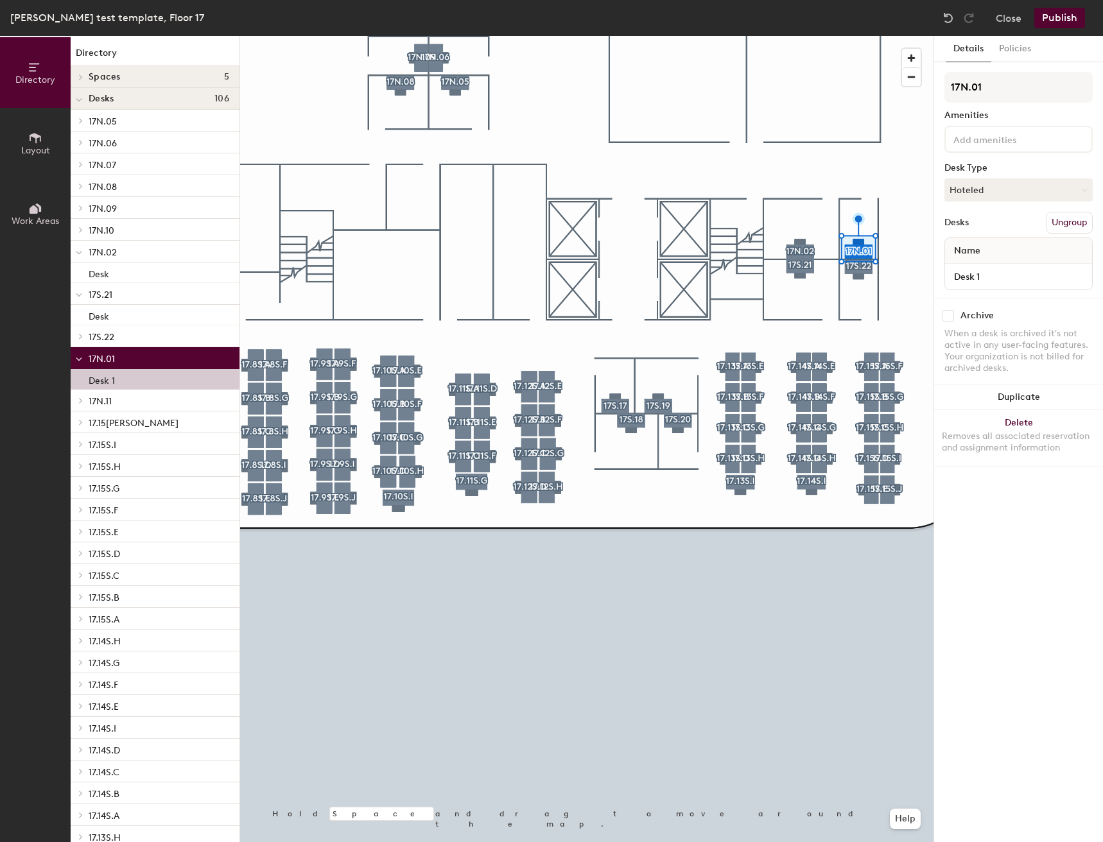
click at [962, 155] on div "17N.01 Amenities Desk Type Hoteled Desks Ungroup Name Desk 1" at bounding box center [1018, 185] width 148 height 226
click at [969, 146] on div at bounding box center [1018, 139] width 148 height 27
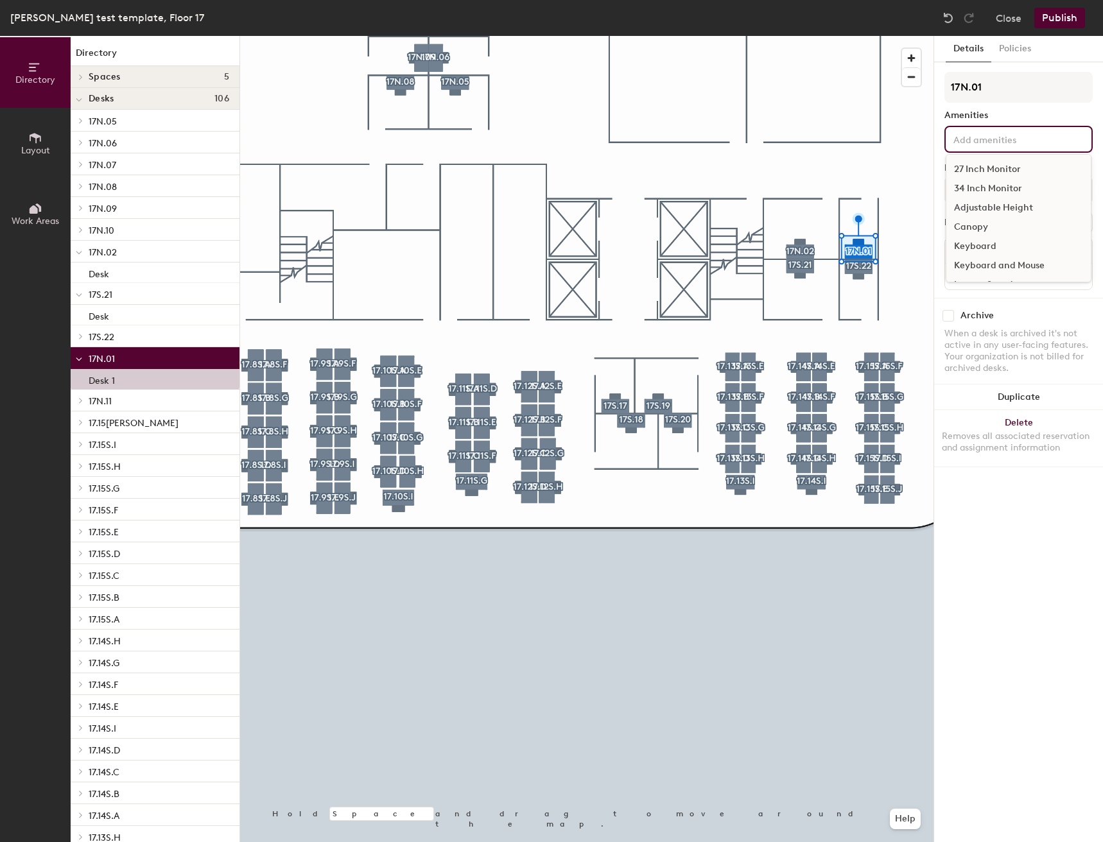
click at [973, 166] on div "27 Inch Monitor" at bounding box center [1018, 169] width 144 height 19
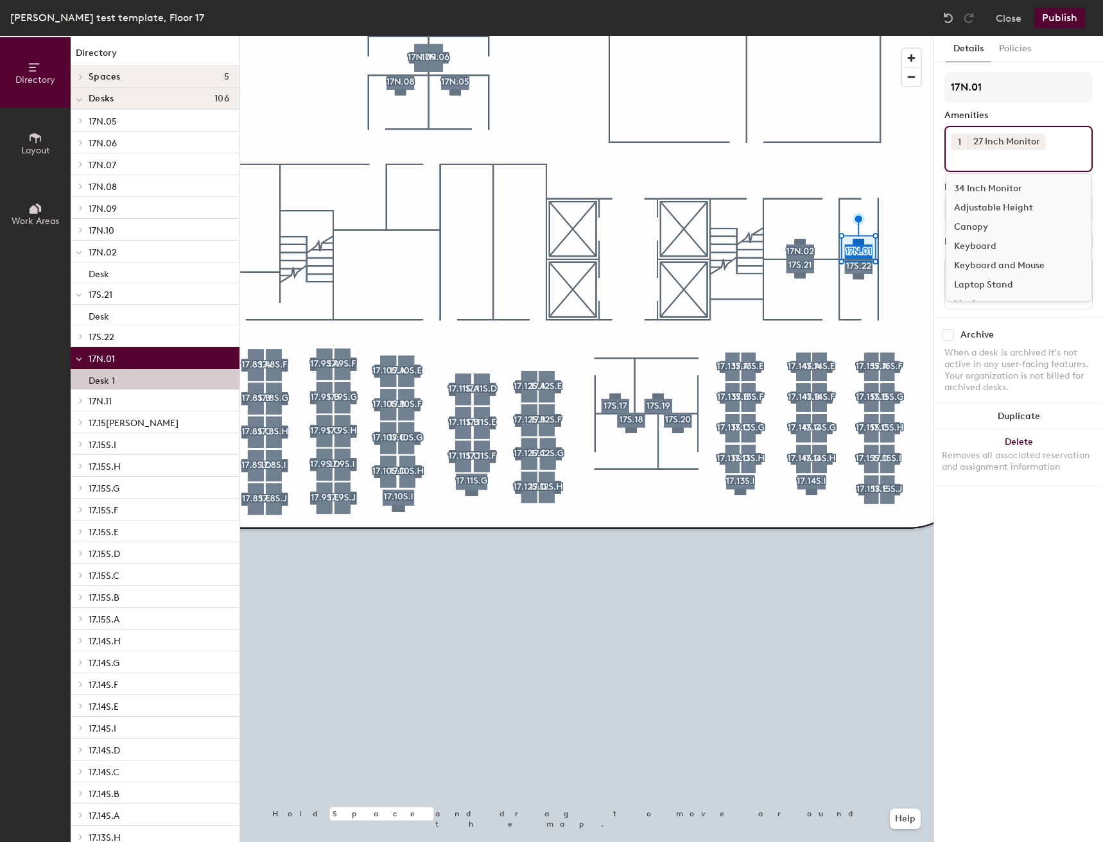
click at [960, 141] on span "1" at bounding box center [959, 141] width 3 height 13
click at [960, 152] on div "2" at bounding box center [959, 158] width 17 height 17
click at [984, 269] on div "Keyboard and Mouse" at bounding box center [1018, 265] width 144 height 19
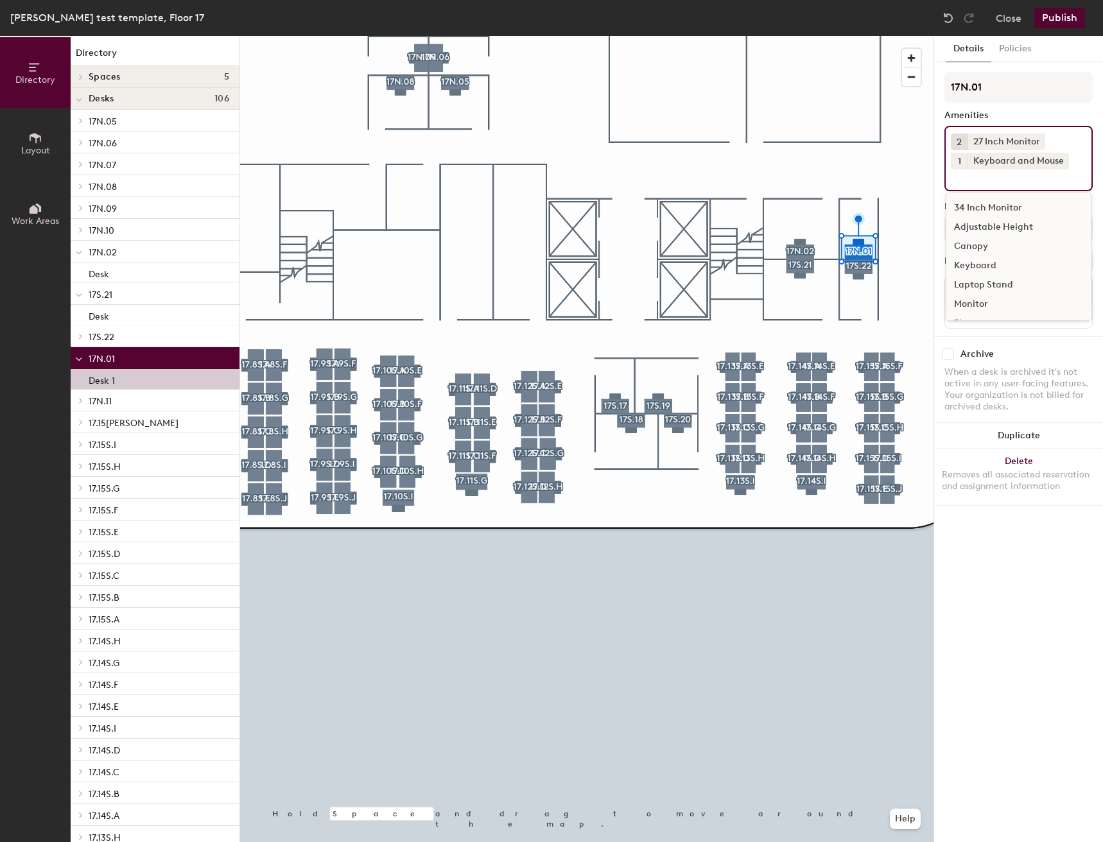
click at [977, 227] on div "Adjustable Height" at bounding box center [1018, 227] width 144 height 19
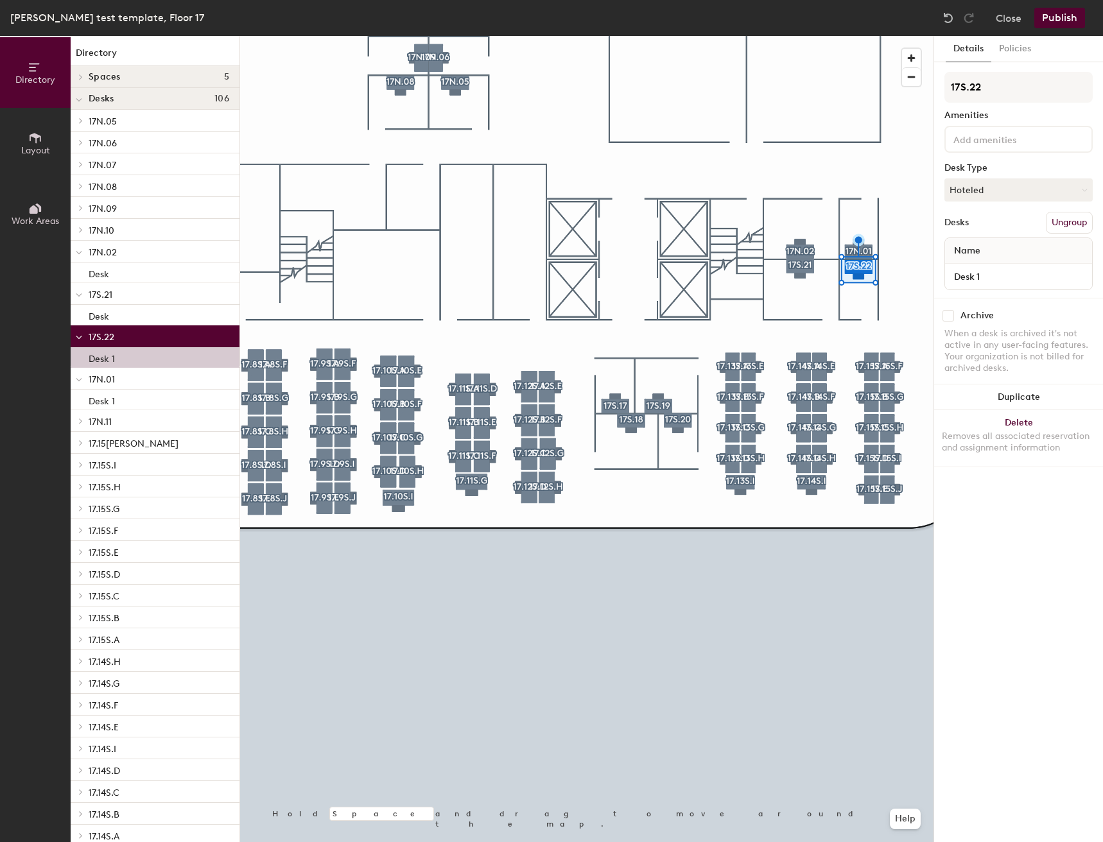
click at [973, 142] on input at bounding box center [1009, 138] width 116 height 15
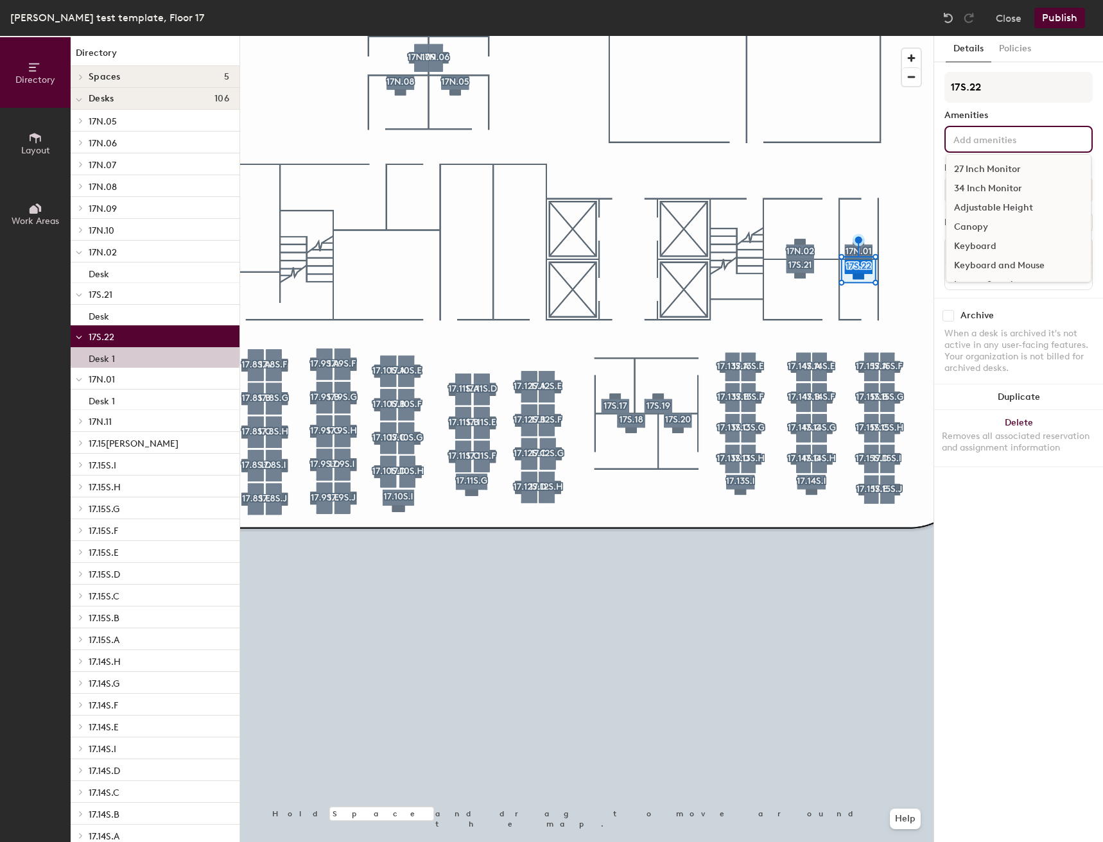
click at [975, 169] on div "27 Inch Monitor" at bounding box center [1018, 169] width 144 height 19
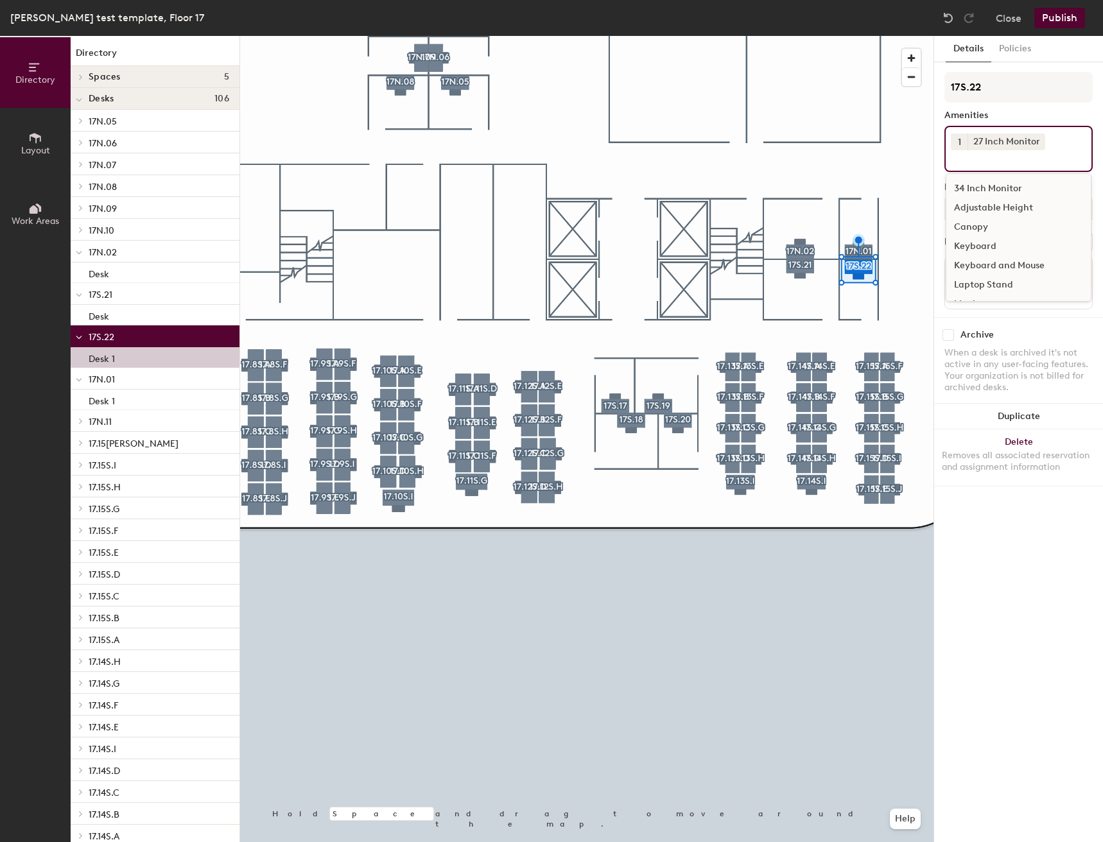
click at [964, 137] on button "1" at bounding box center [959, 142] width 17 height 17
click at [964, 155] on div "2" at bounding box center [959, 158] width 17 height 17
click at [972, 204] on div "Adjustable Height" at bounding box center [1018, 207] width 144 height 19
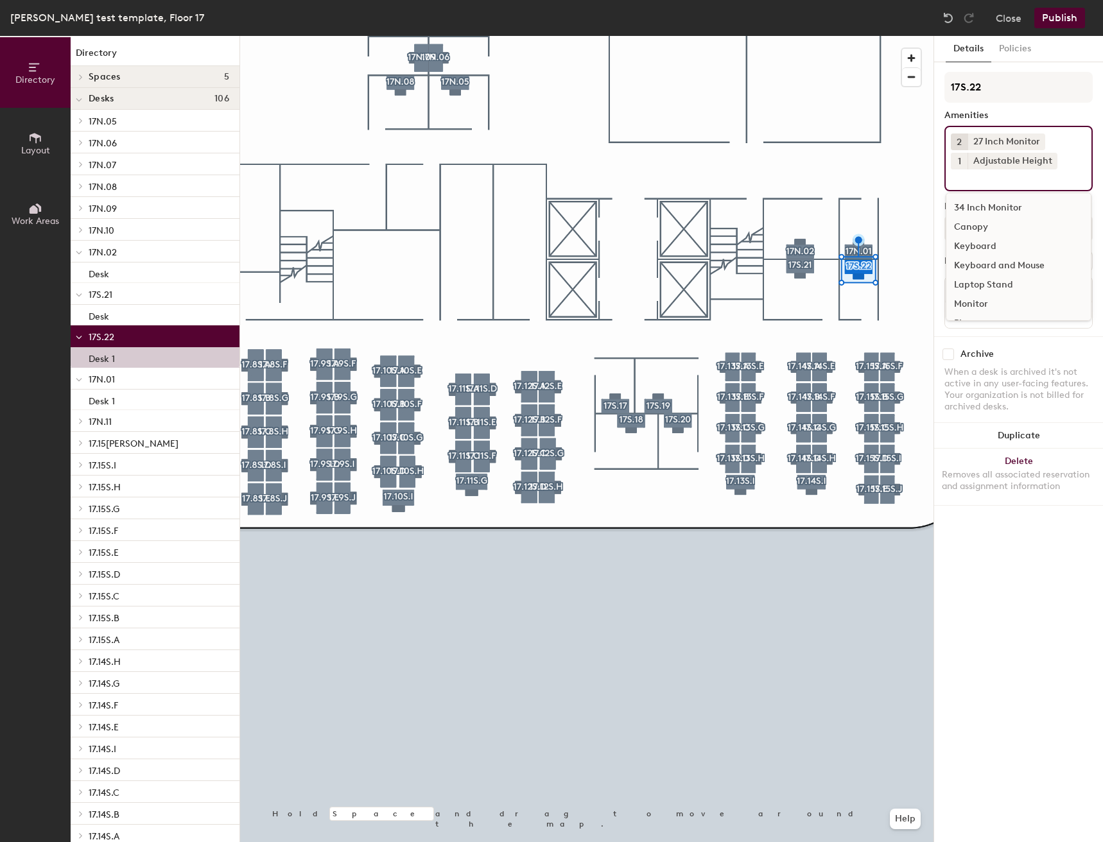
click at [997, 265] on div "Keyboard and Mouse" at bounding box center [1018, 265] width 144 height 19
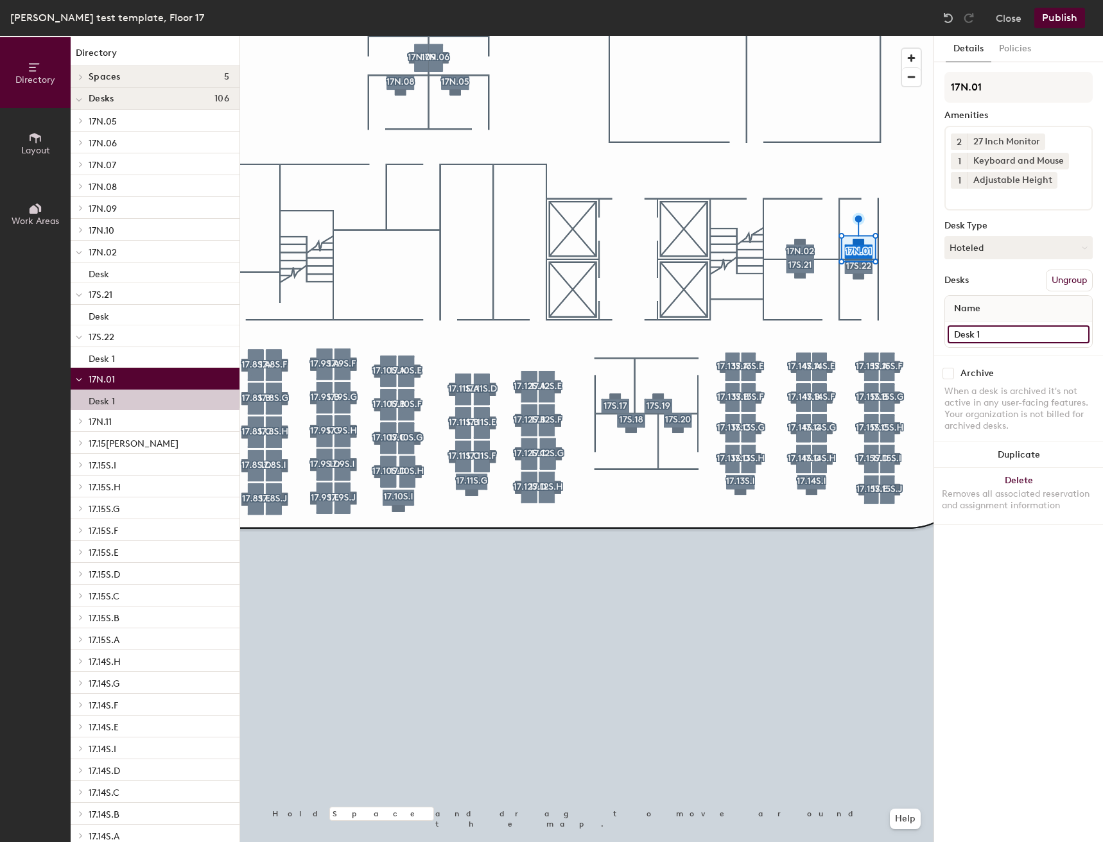
click at [995, 333] on input "Desk 1" at bounding box center [1019, 335] width 142 height 18
click at [996, 333] on input "Desk 1" at bounding box center [1019, 335] width 142 height 18
click at [998, 332] on input "Desk 1" at bounding box center [1019, 335] width 142 height 18
type input "Desk"
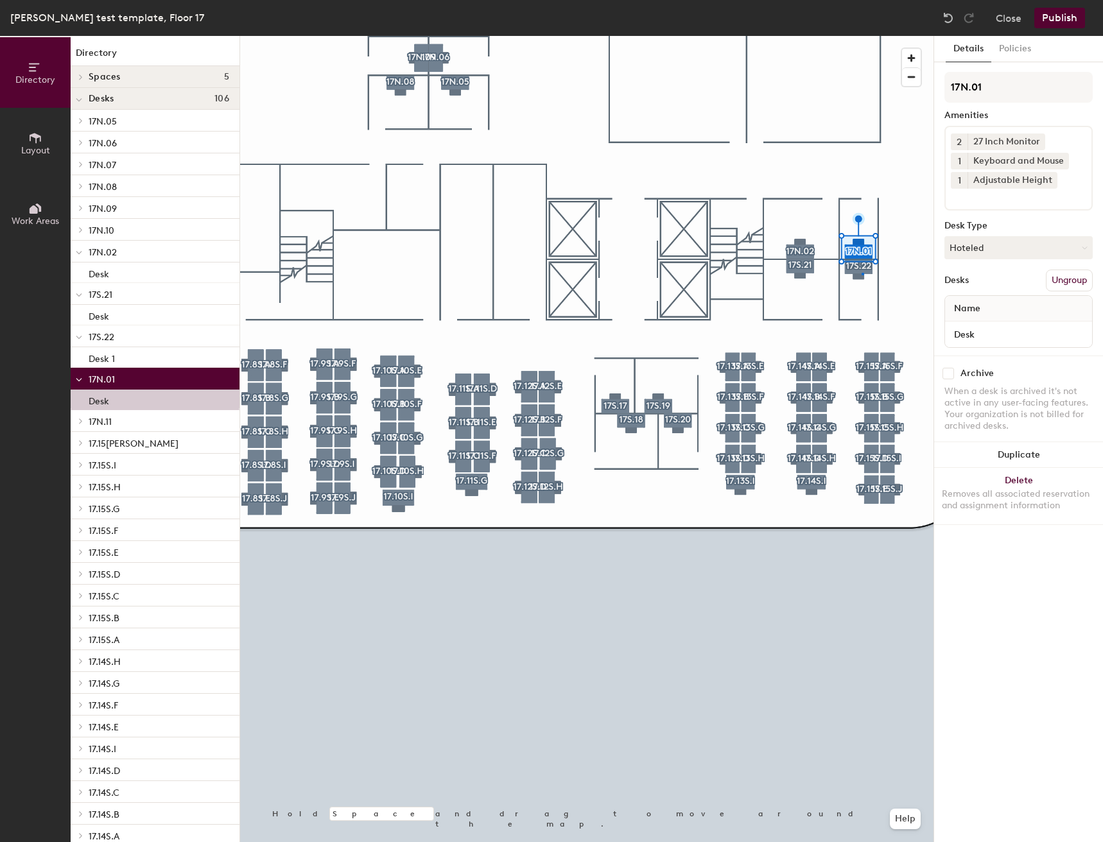
click at [862, 36] on div at bounding box center [586, 36] width 693 height 0
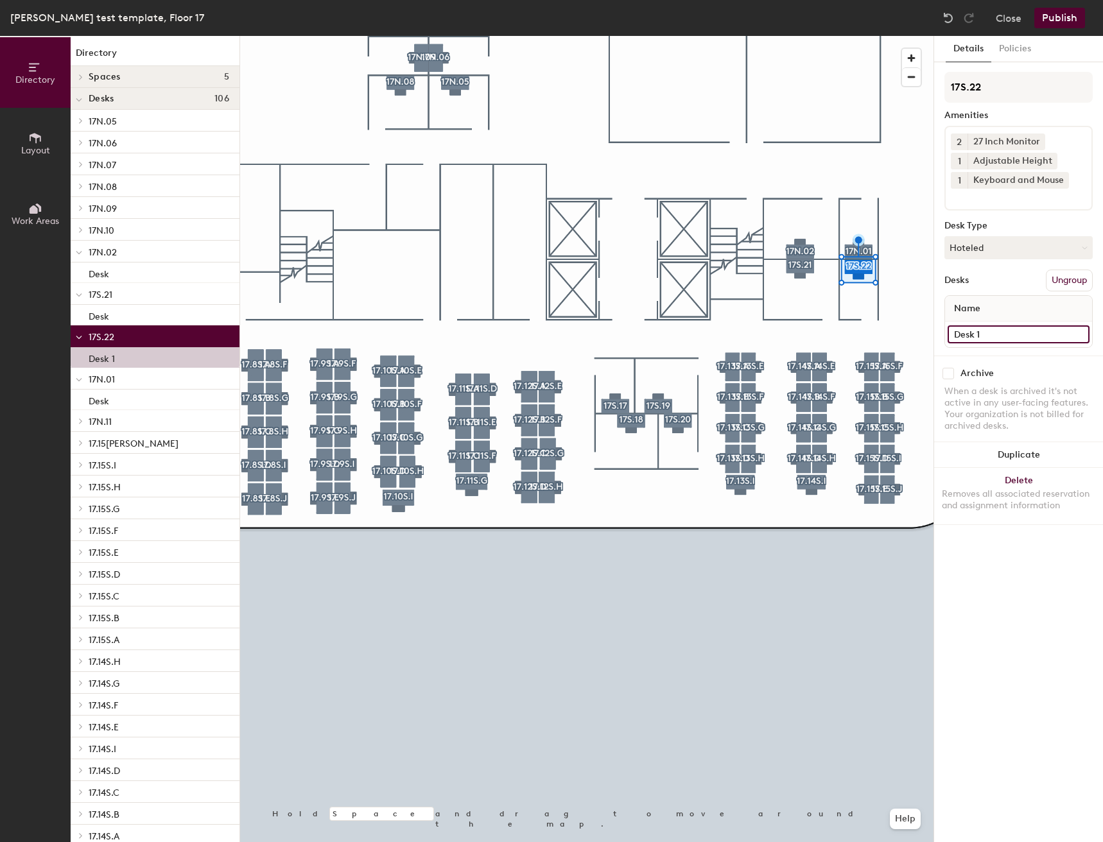
click at [1014, 341] on input "Desk 1" at bounding box center [1019, 335] width 142 height 18
click at [1005, 333] on input "Desk 1" at bounding box center [1019, 335] width 142 height 18
type input "Desk"
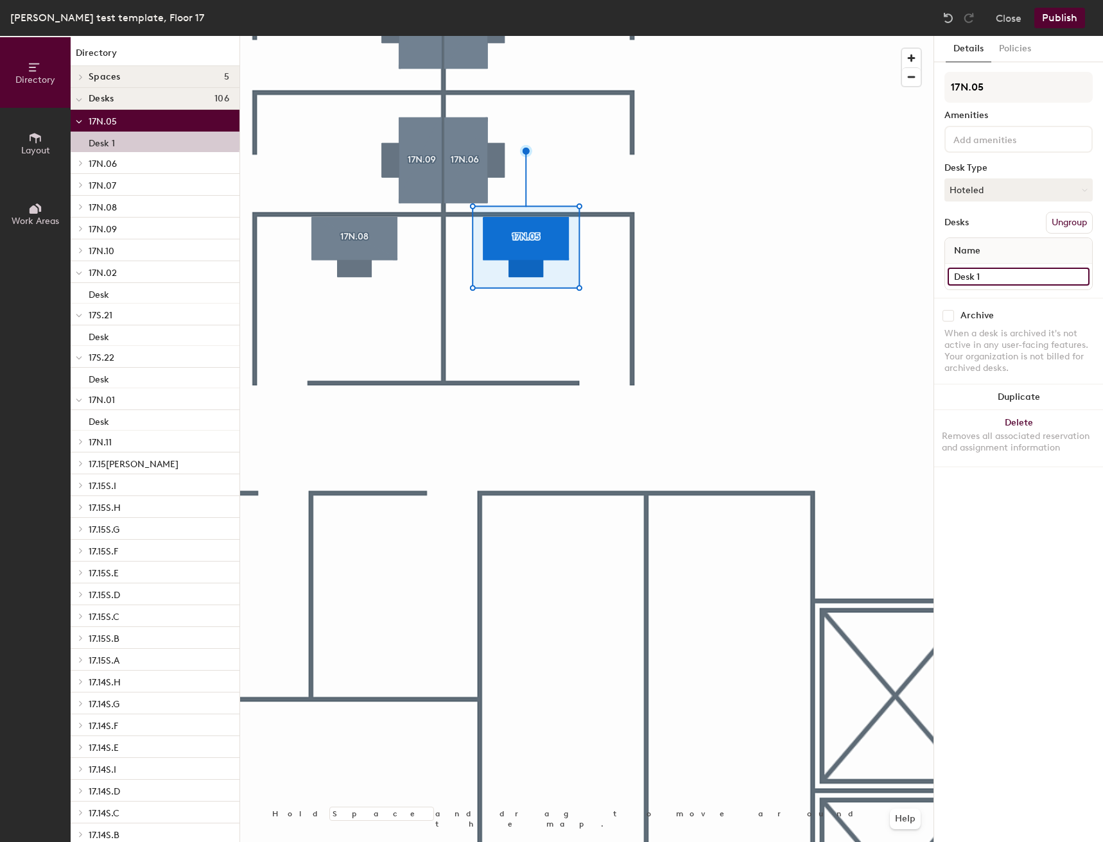
click at [1028, 273] on input "Desk 1" at bounding box center [1019, 277] width 142 height 18
click at [1028, 279] on input "Desk 1" at bounding box center [1019, 277] width 142 height 18
click at [1028, 280] on input "Desk 1" at bounding box center [1019, 277] width 142 height 18
click at [1028, 281] on input "Desk 1" at bounding box center [1019, 277] width 142 height 18
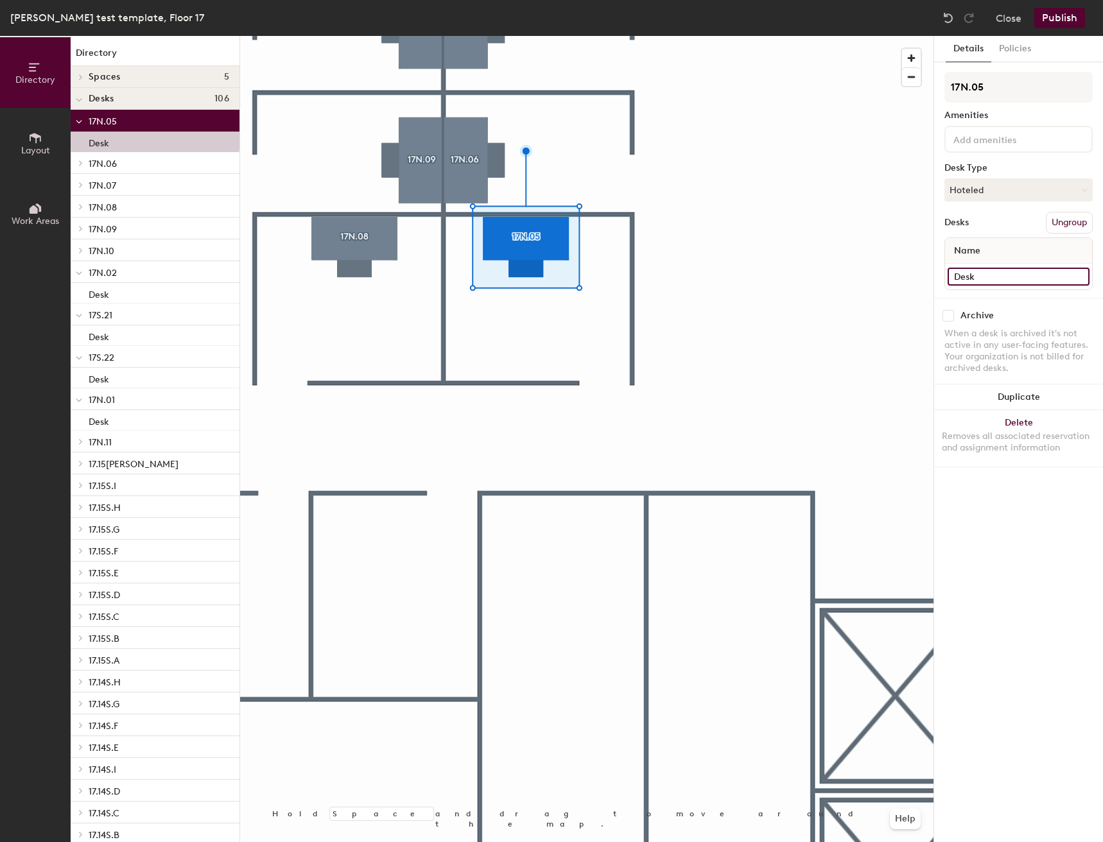
type input "Desk"
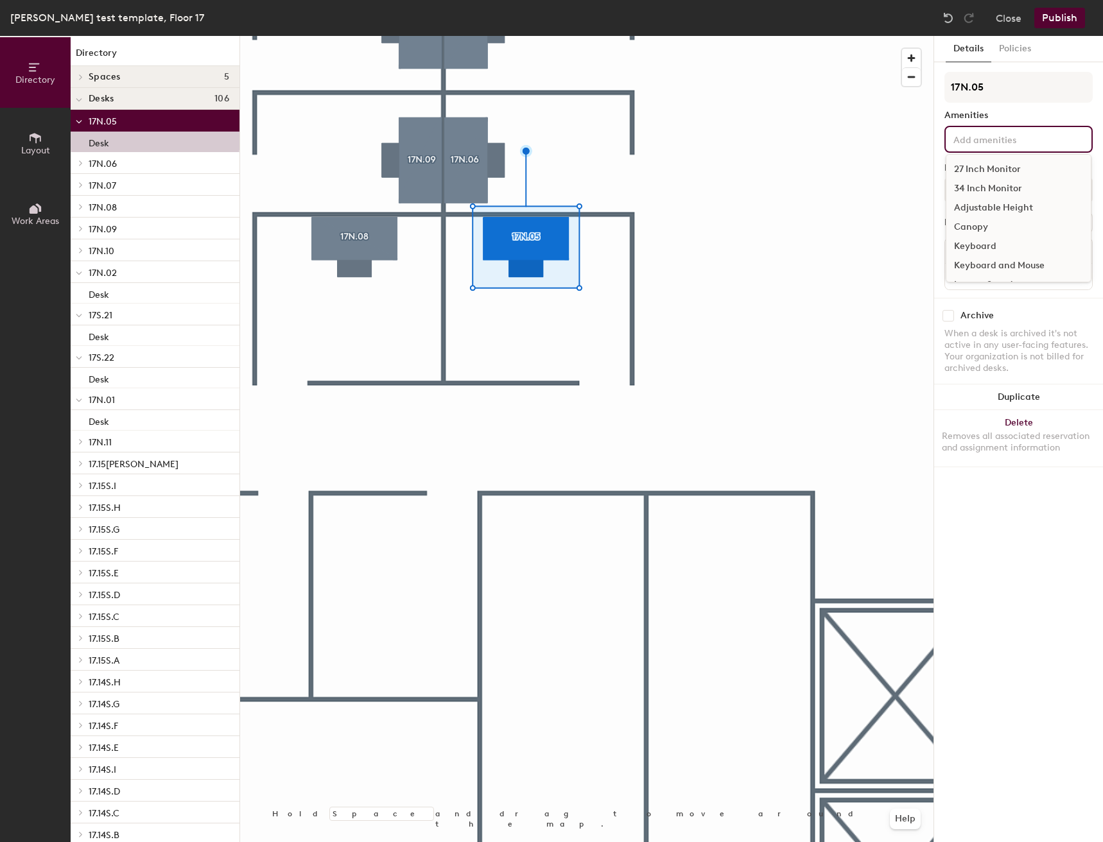
click at [1041, 146] on div "27 Inch Monitor 34 Inch Monitor Adjustable Height Canopy Keyboard Keyboard and …" at bounding box center [1018, 139] width 148 height 27
click at [964, 186] on div "34 Inch Monitor" at bounding box center [1018, 188] width 144 height 19
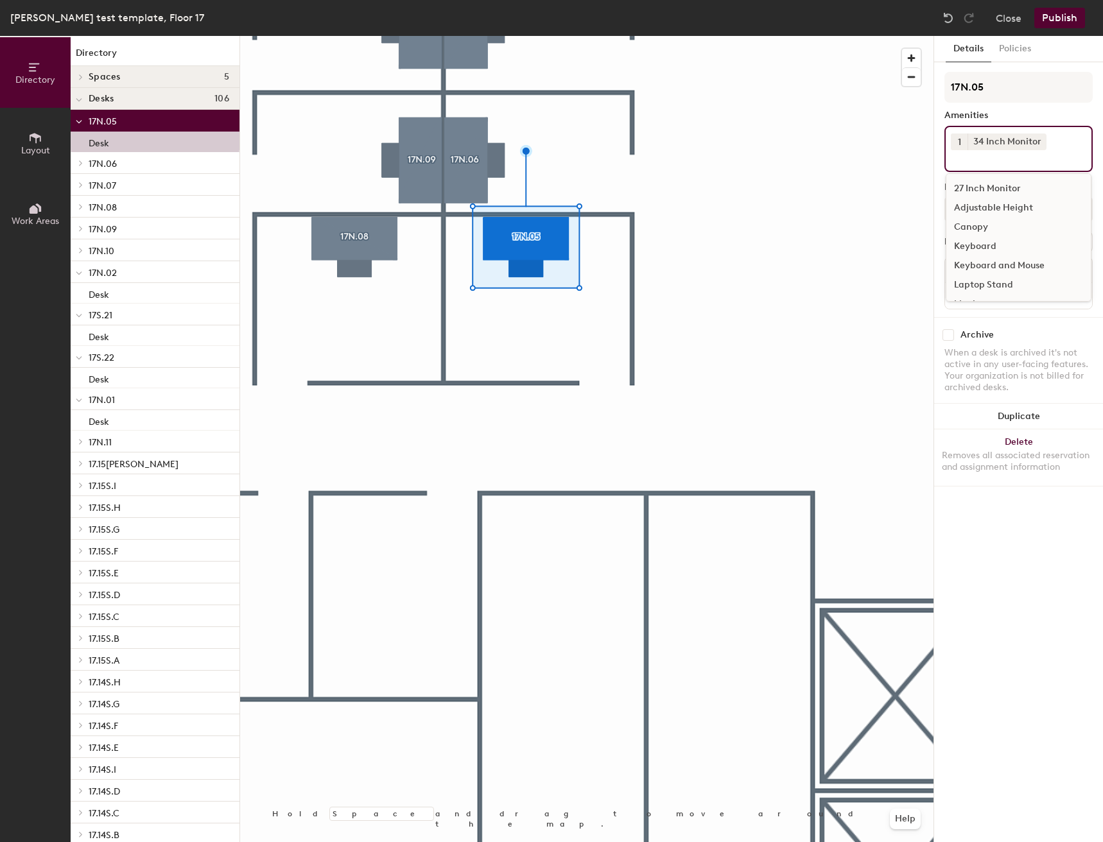
click at [989, 214] on div "Adjustable Height" at bounding box center [1018, 207] width 144 height 19
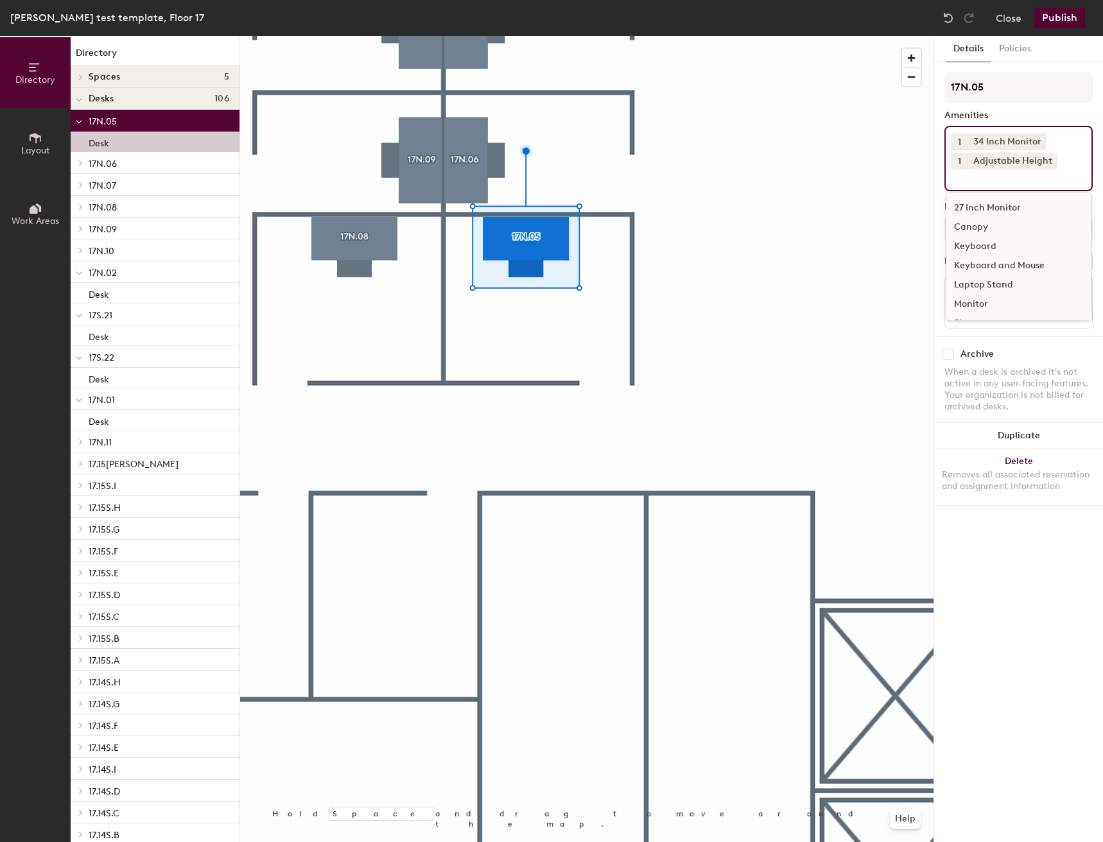
click at [997, 272] on div "Keyboard and Mouse" at bounding box center [1018, 265] width 144 height 19
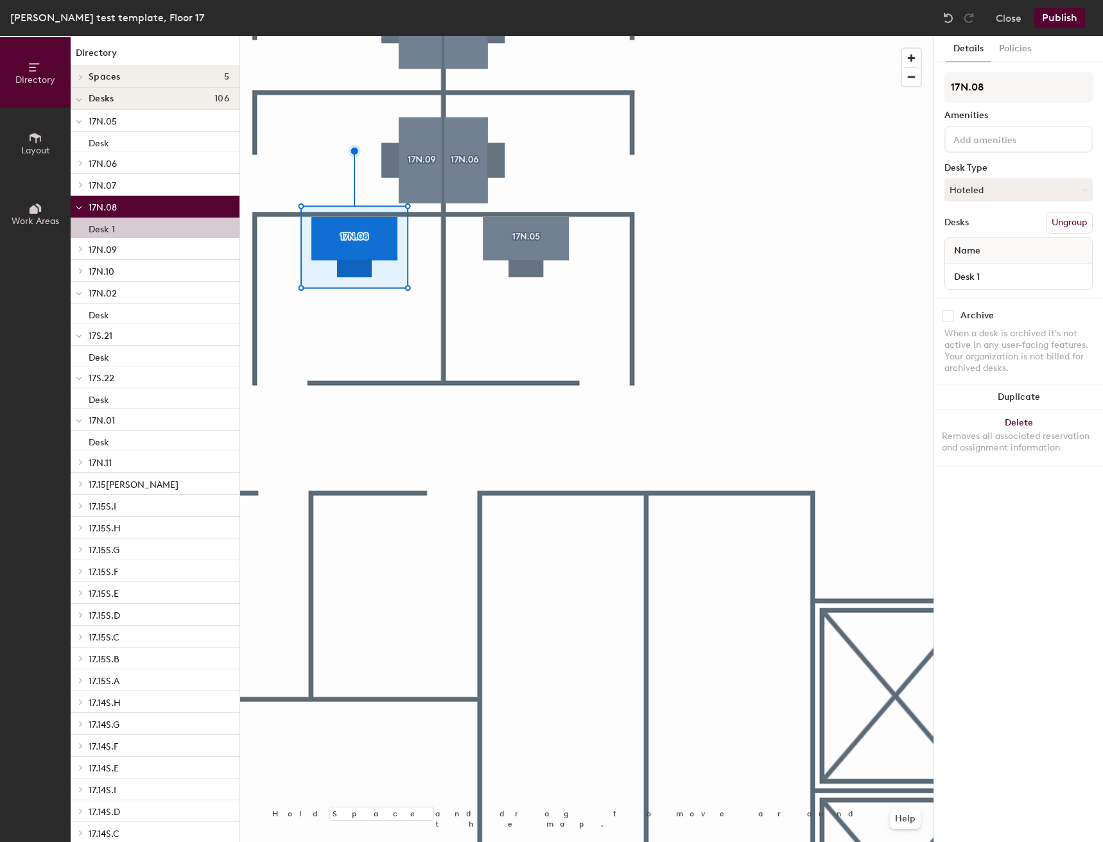
click at [993, 143] on input at bounding box center [1009, 138] width 116 height 15
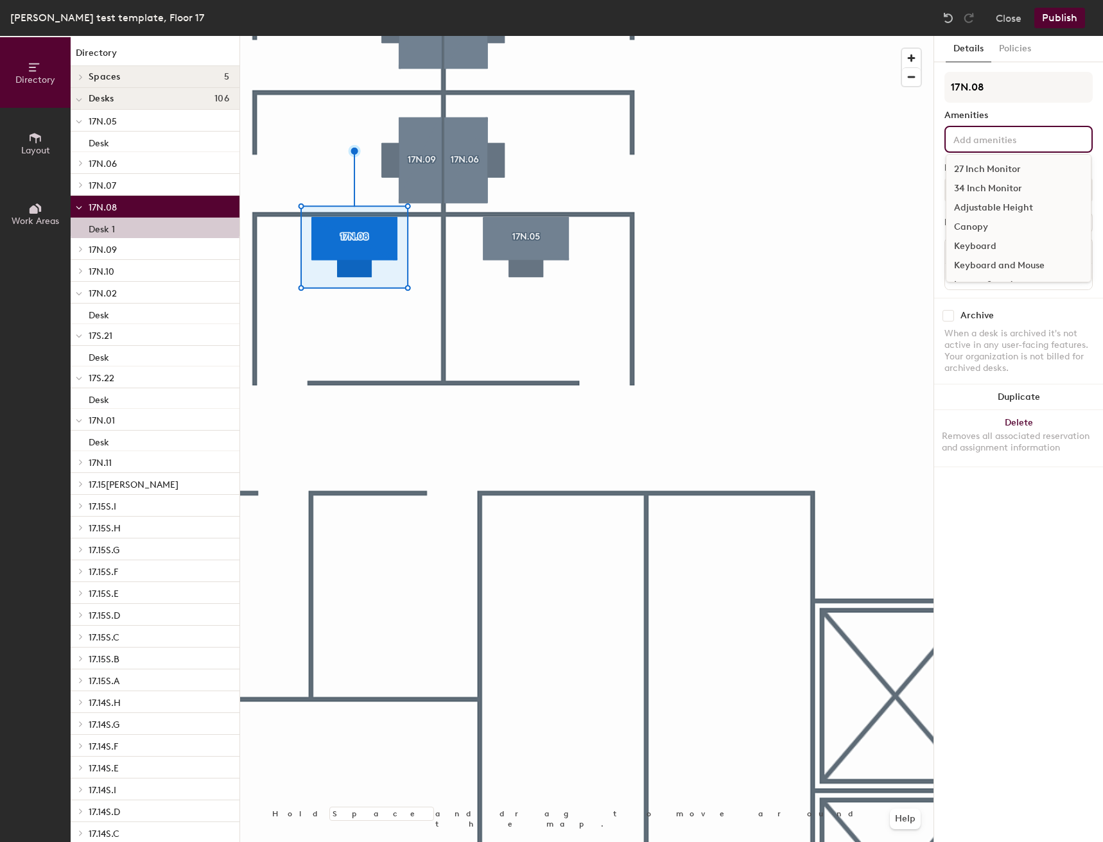
click at [986, 189] on div "34 Inch Monitor" at bounding box center [1018, 188] width 144 height 19
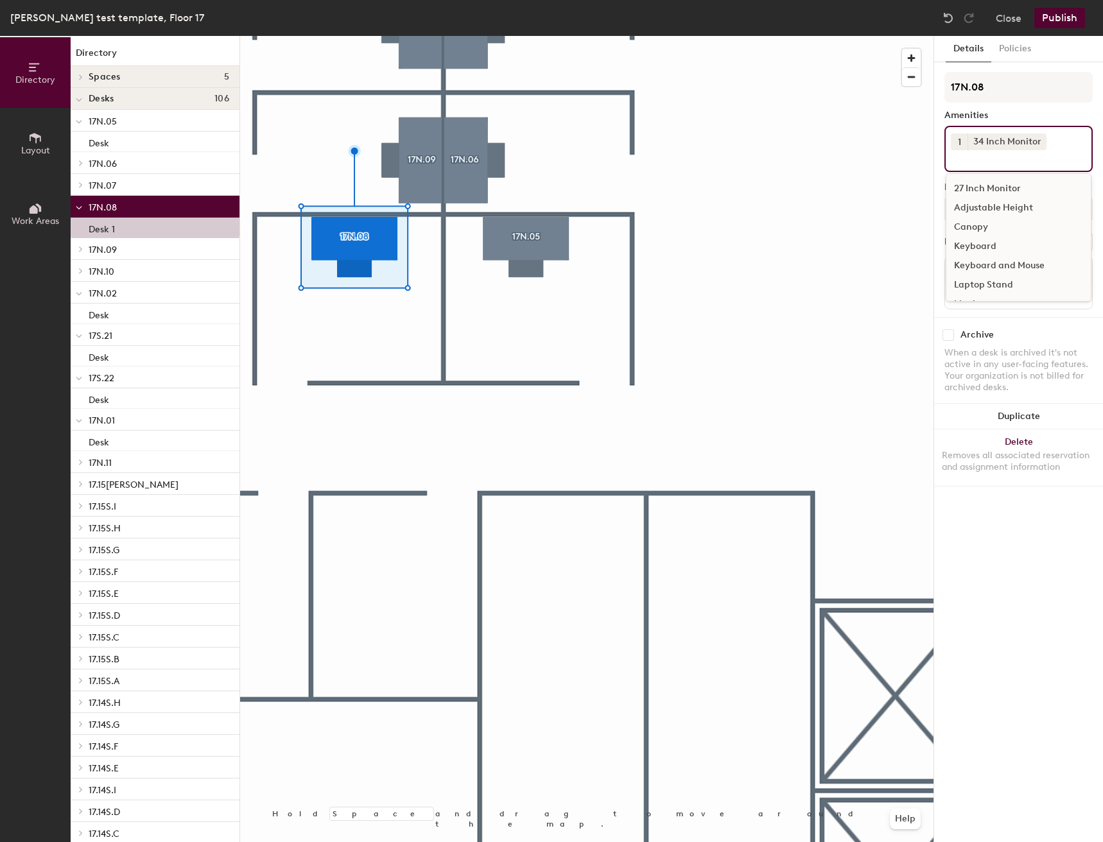
click at [996, 262] on div "Keyboard and Mouse" at bounding box center [1018, 265] width 144 height 19
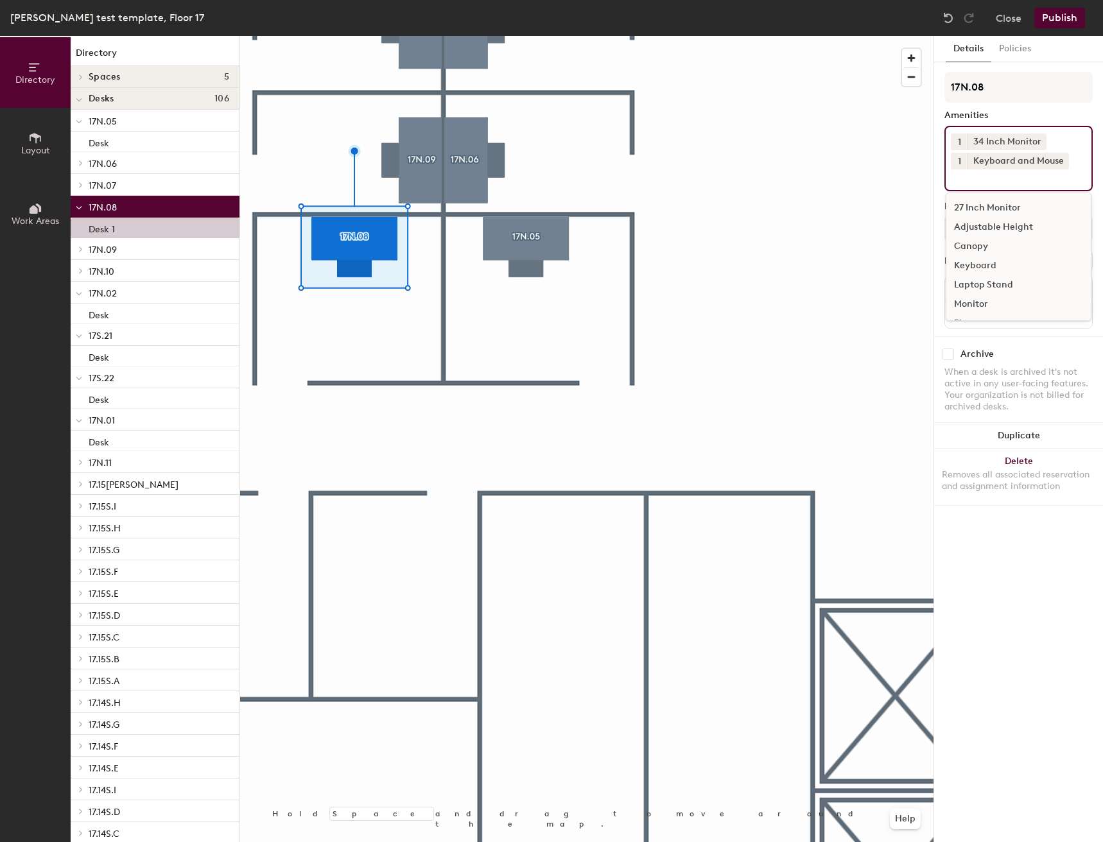
click at [977, 232] on div "Adjustable Height" at bounding box center [1018, 227] width 144 height 19
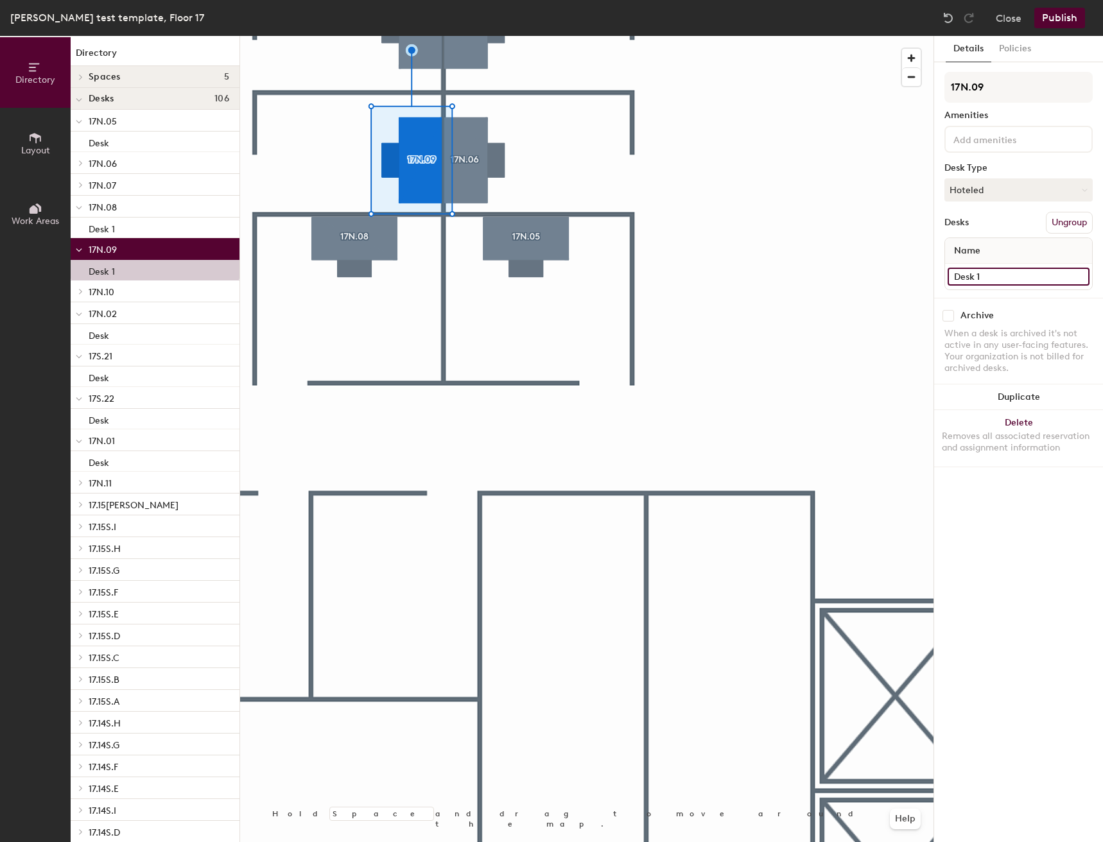
click at [1002, 281] on input "Desk 1" at bounding box center [1019, 277] width 142 height 18
click at [1002, 279] on input "Desk 1" at bounding box center [1019, 277] width 142 height 18
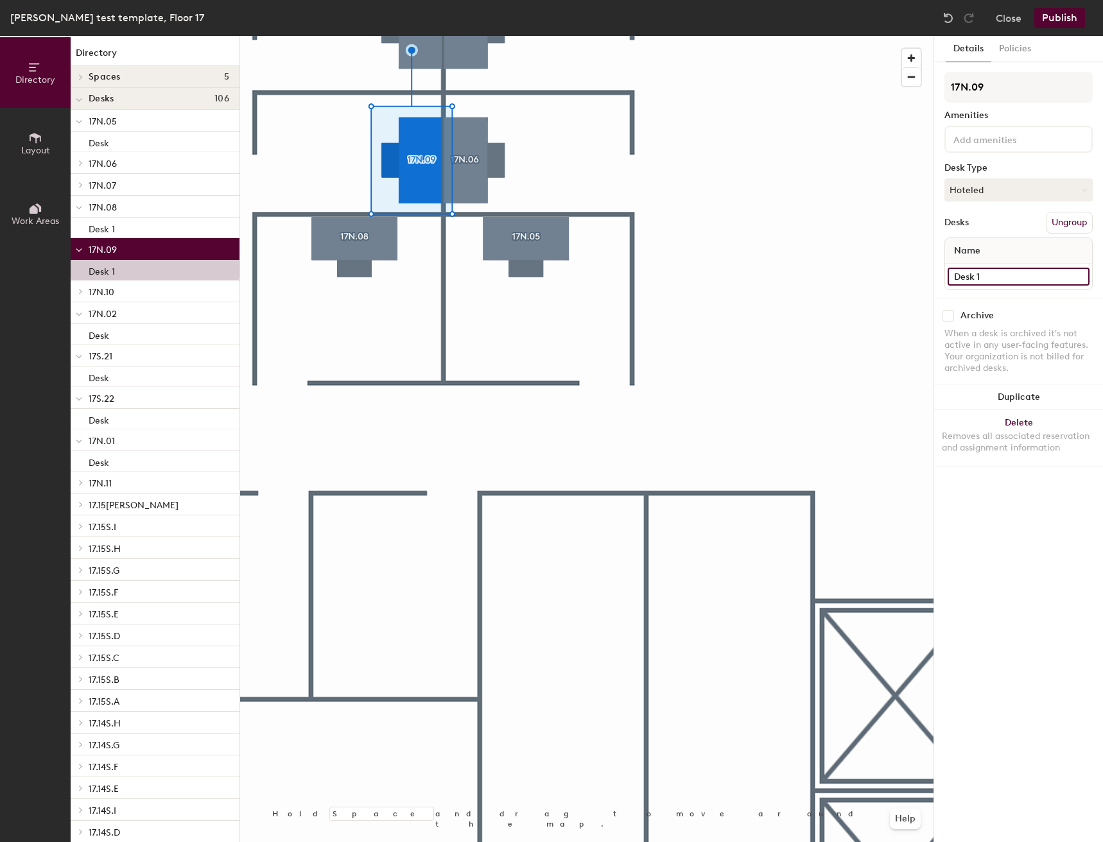
click at [1002, 279] on input "Desk 1" at bounding box center [1019, 277] width 142 height 18
click at [1001, 277] on input "Desk 1" at bounding box center [1019, 277] width 142 height 18
type input "Desk"
click at [980, 150] on div at bounding box center [1018, 139] width 148 height 27
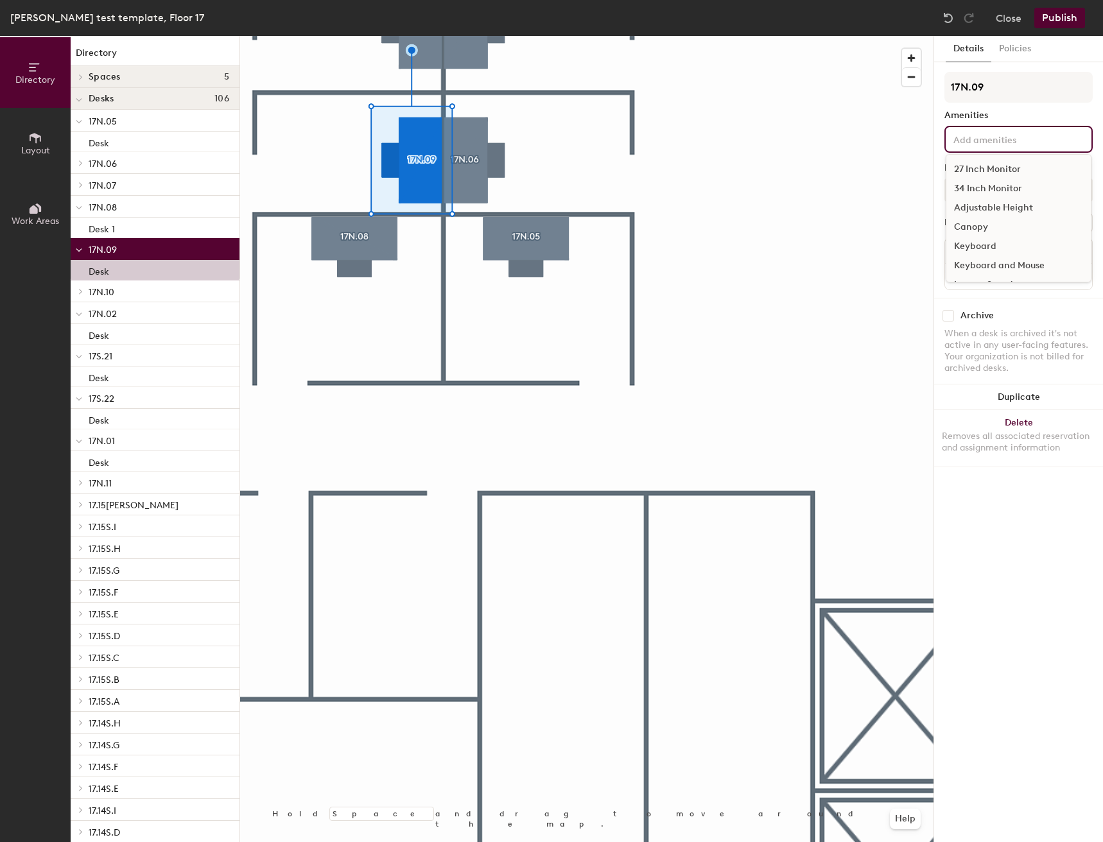
click at [993, 184] on div "34 Inch Monitor" at bounding box center [1018, 188] width 144 height 19
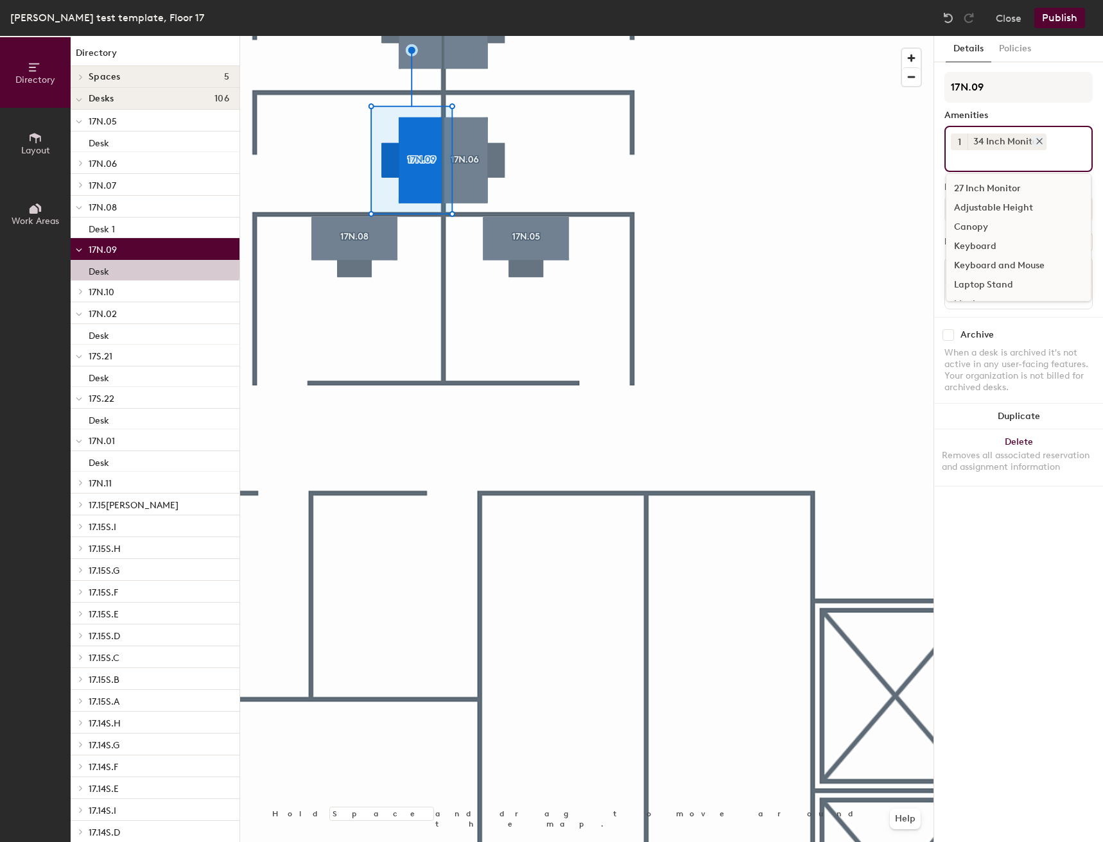
click at [985, 143] on div "34 Inch Monitor" at bounding box center [1007, 142] width 79 height 17
click at [1041, 140] on icon at bounding box center [1039, 141] width 9 height 9
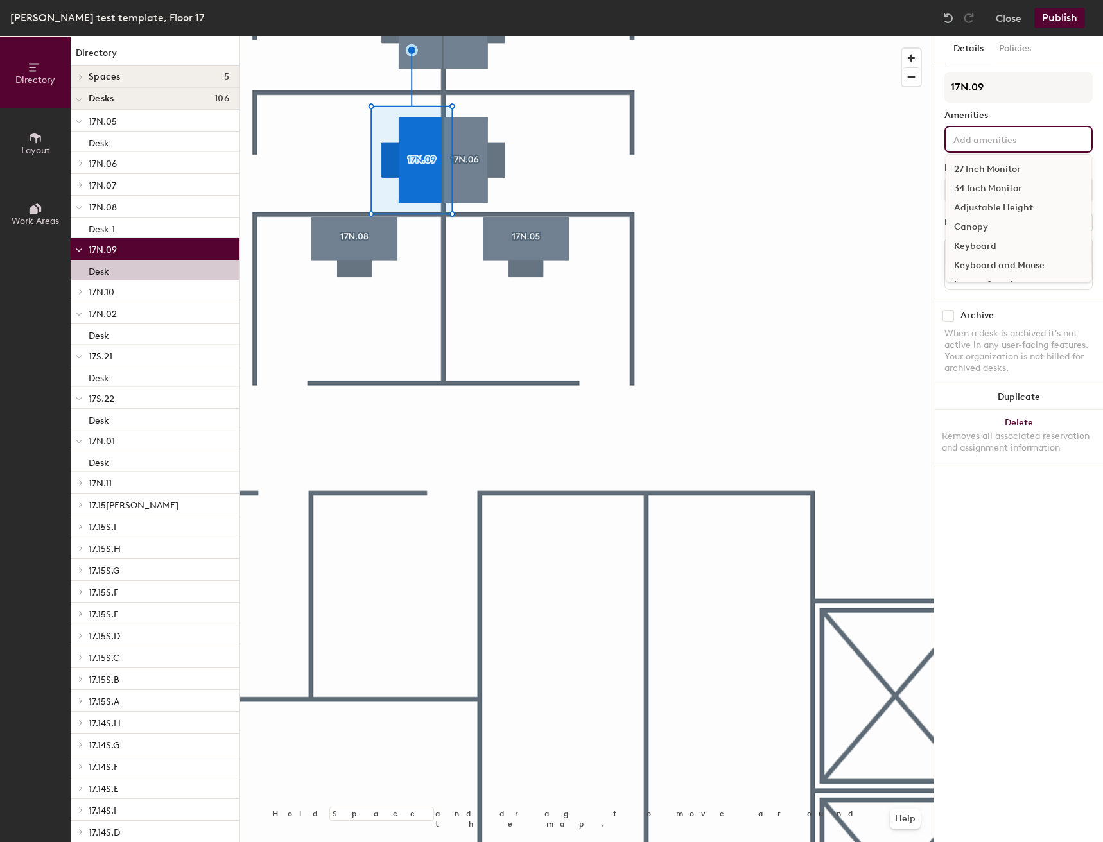
click at [1003, 137] on input at bounding box center [1009, 138] width 116 height 15
click at [996, 169] on div "27 Inch Monitor" at bounding box center [1018, 169] width 144 height 19
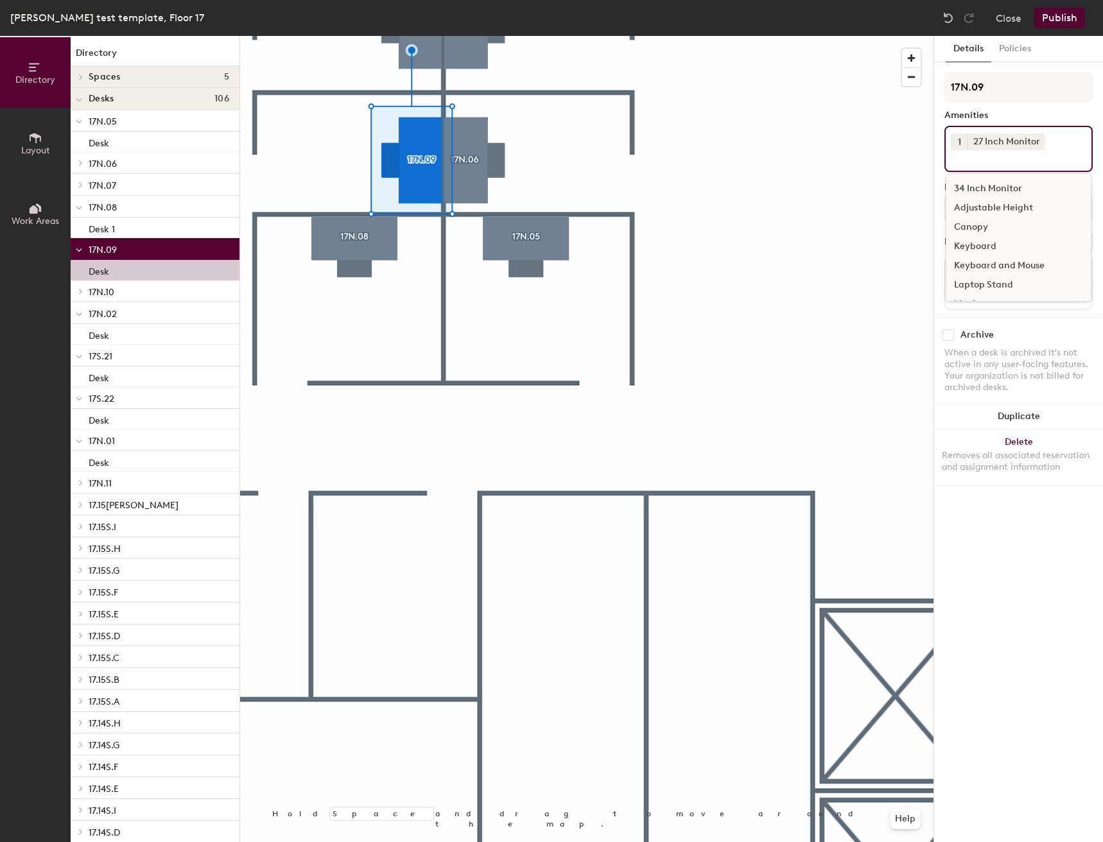
click at [996, 199] on div "Adjustable Height" at bounding box center [1018, 207] width 144 height 19
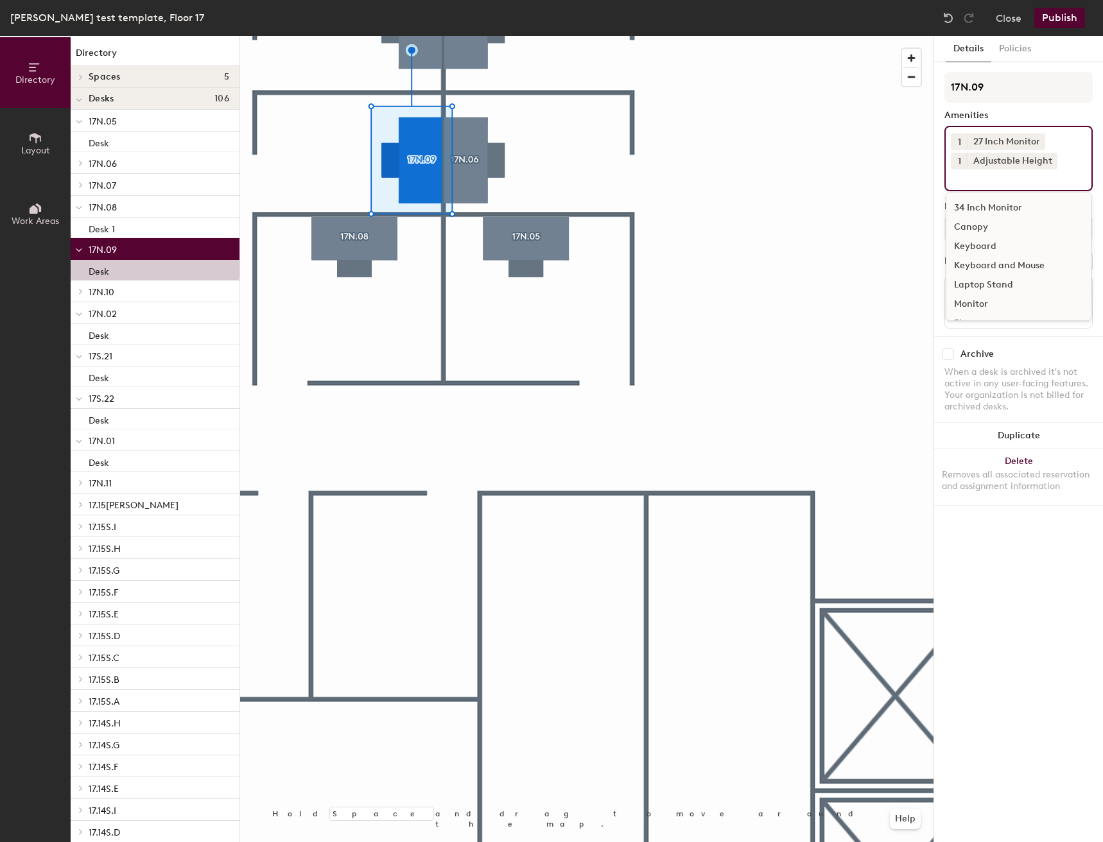
click at [993, 257] on div "Keyboard and Mouse" at bounding box center [1018, 265] width 144 height 19
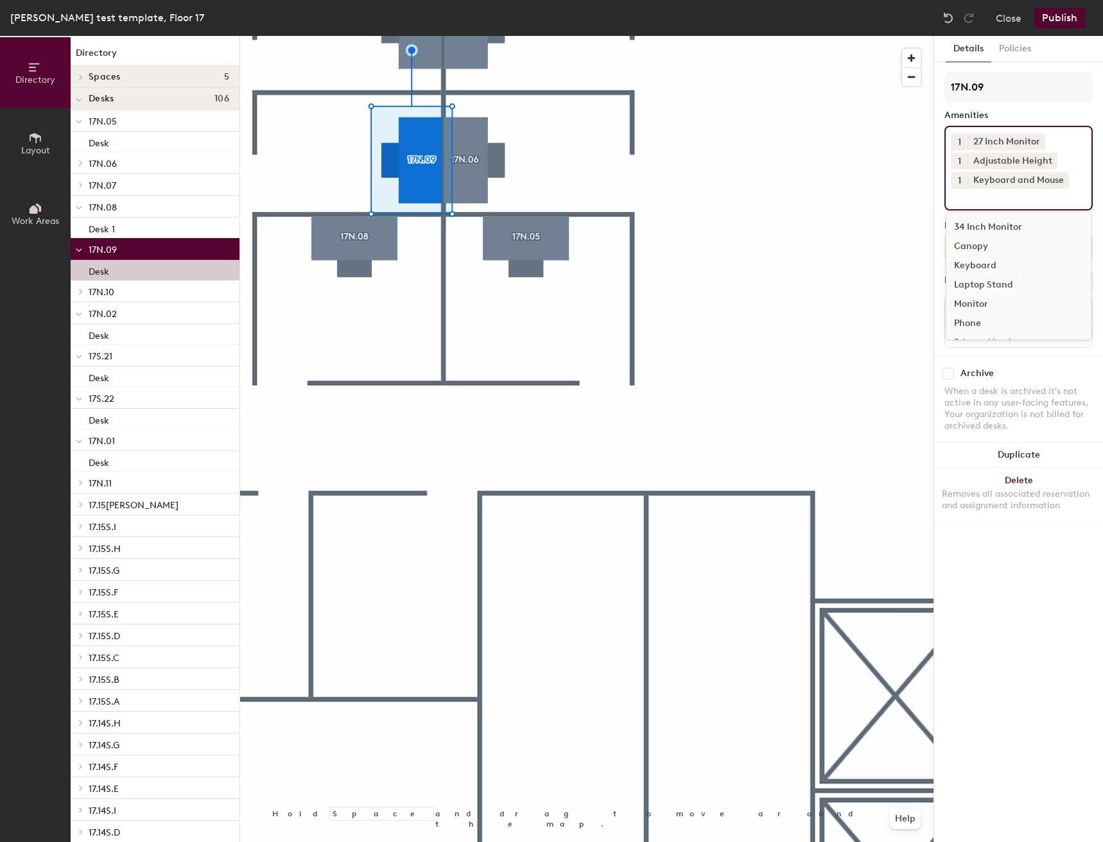
click at [985, 205] on div "1 27 Inch Monitor 1 Adjustable Height 1 Keyboard and Mouse 34 Inch Monitor Cano…" at bounding box center [1018, 168] width 148 height 85
click at [872, 36] on div at bounding box center [586, 36] width 693 height 0
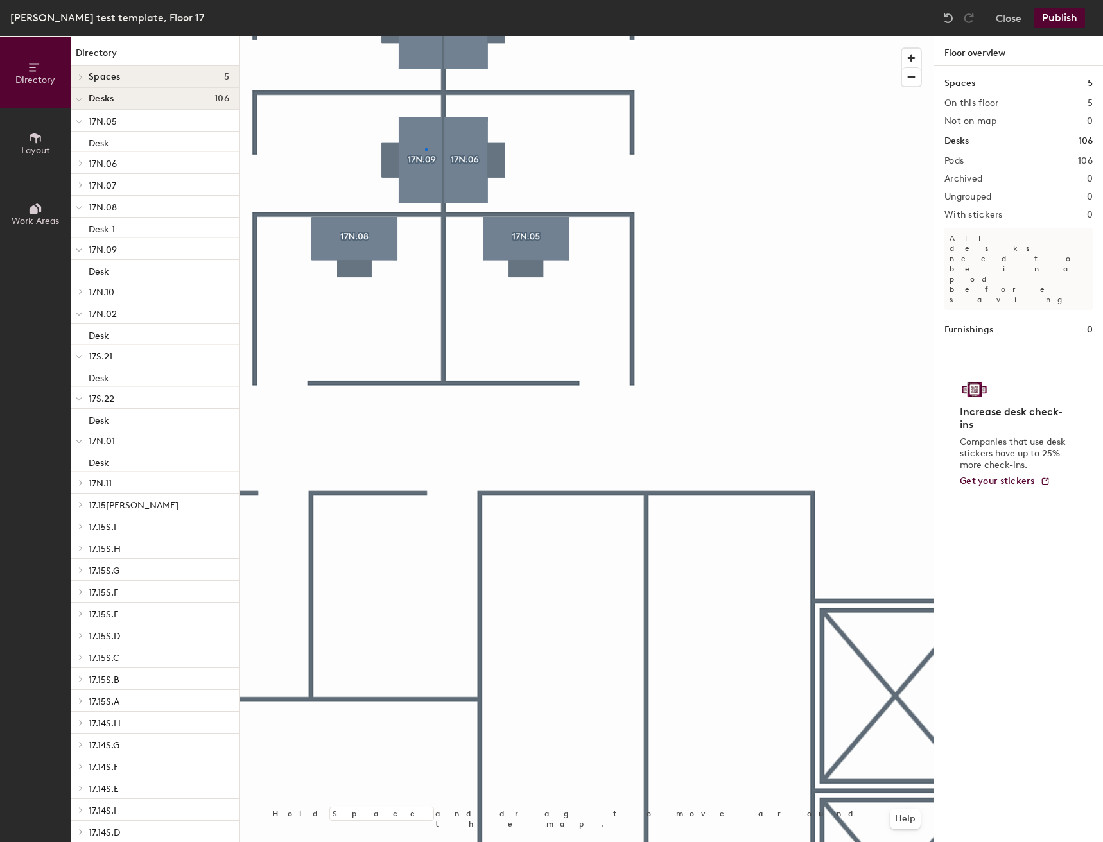
click at [426, 36] on div at bounding box center [586, 36] width 693 height 0
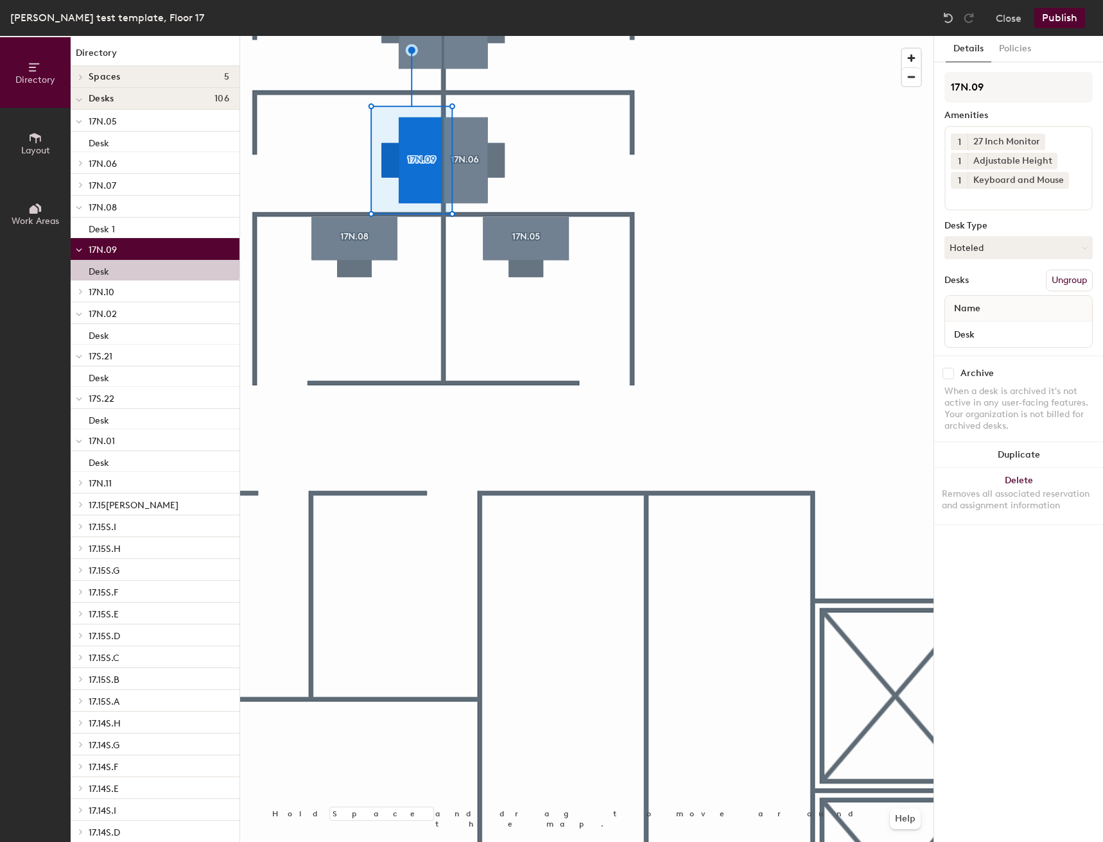
click at [956, 148] on button "1" at bounding box center [959, 142] width 17 height 17
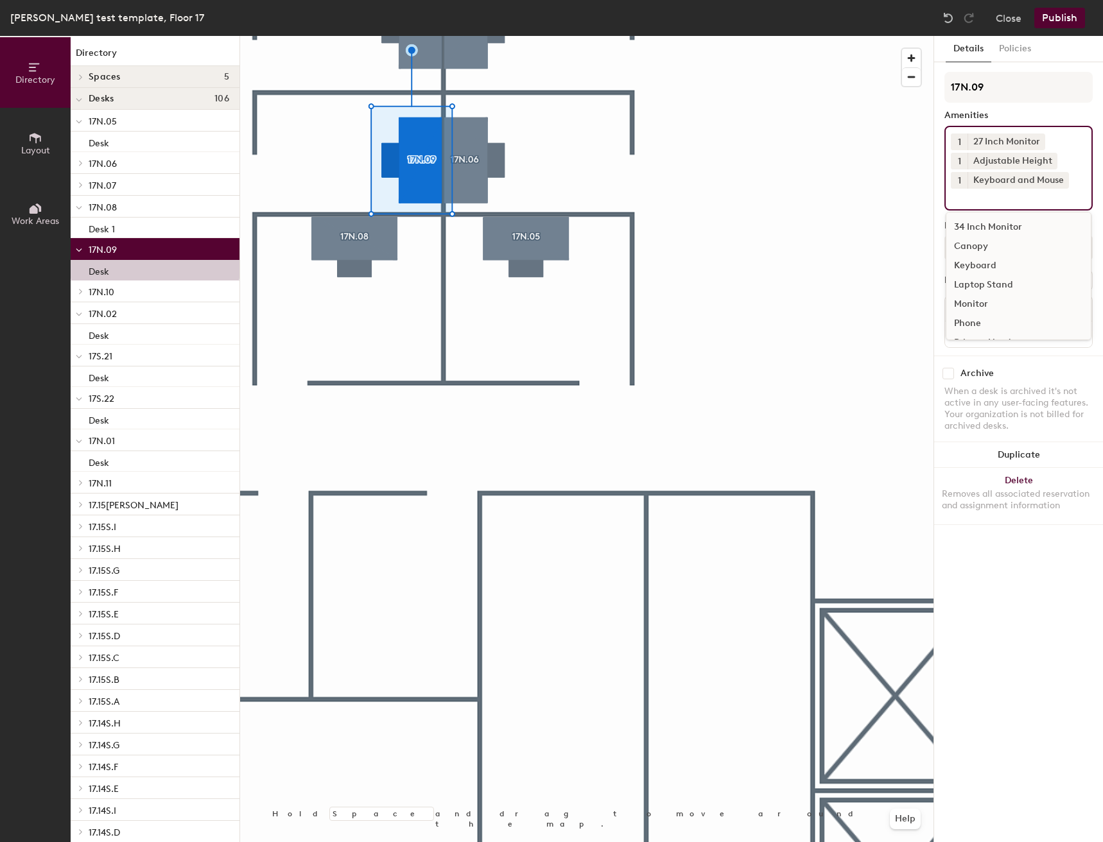
click at [949, 156] on div "1 27 Inch Monitor 1 Adjustable Height 1 Keyboard and Mouse 34 Inch Monitor Cano…" at bounding box center [1018, 168] width 148 height 85
click at [958, 147] on span "1" at bounding box center [959, 141] width 3 height 13
click at [959, 159] on div "2" at bounding box center [959, 158] width 17 height 17
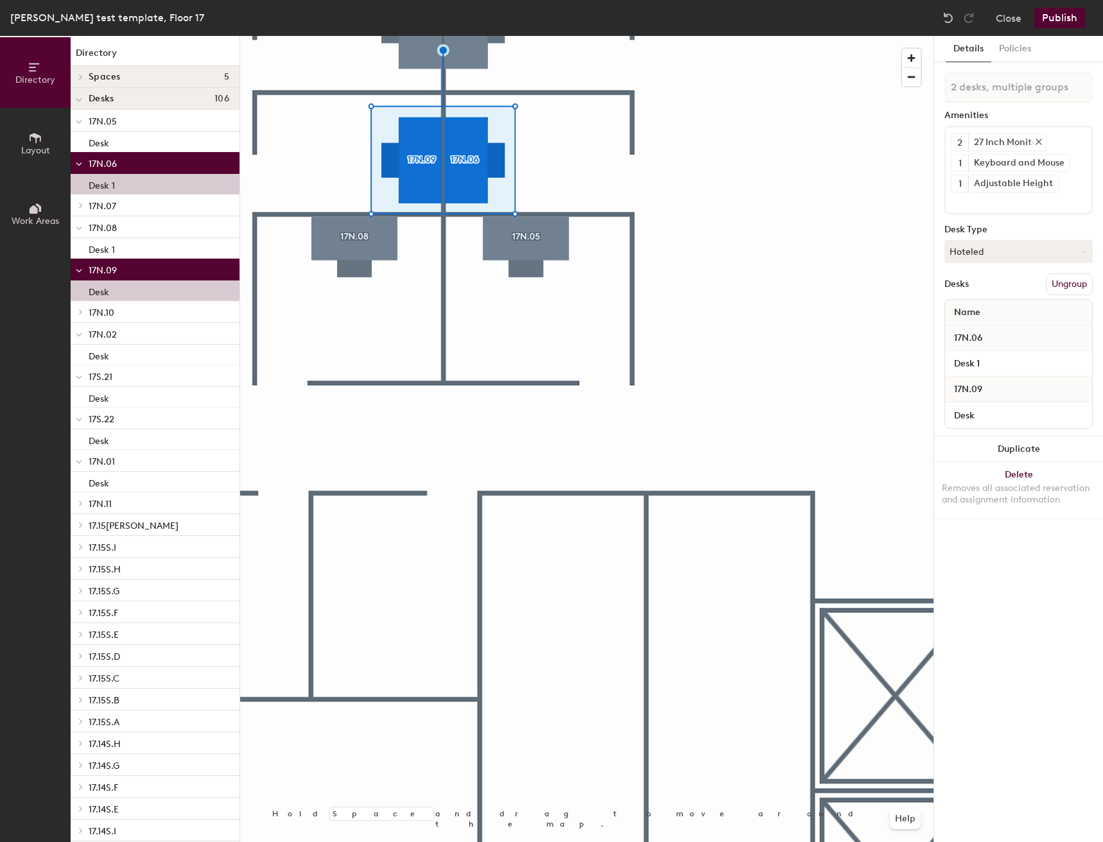
click at [1003, 144] on div "27 Inch Monitor" at bounding box center [1007, 142] width 78 height 17
click at [996, 179] on div "Adjustable Height" at bounding box center [1013, 183] width 90 height 17
click at [997, 185] on div "Adjustable Height" at bounding box center [1013, 183] width 90 height 17
click at [966, 142] on button "2" at bounding box center [959, 142] width 17 height 17
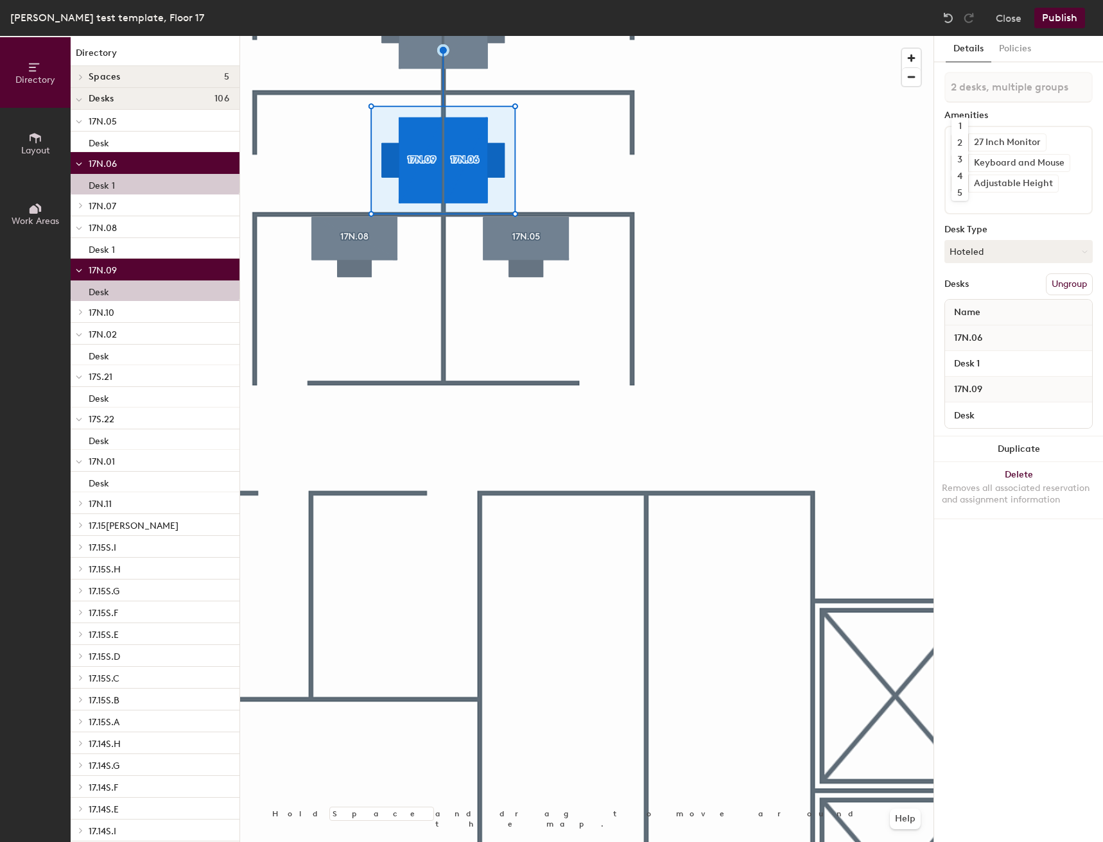
click at [966, 143] on div "2" at bounding box center [959, 142] width 17 height 17
click at [964, 160] on button "1" at bounding box center [959, 163] width 17 height 17
click at [963, 161] on div "1" at bounding box center [959, 163] width 17 height 17
click at [965, 178] on button "1" at bounding box center [959, 183] width 17 height 17
click at [964, 181] on div "1" at bounding box center [959, 183] width 17 height 17
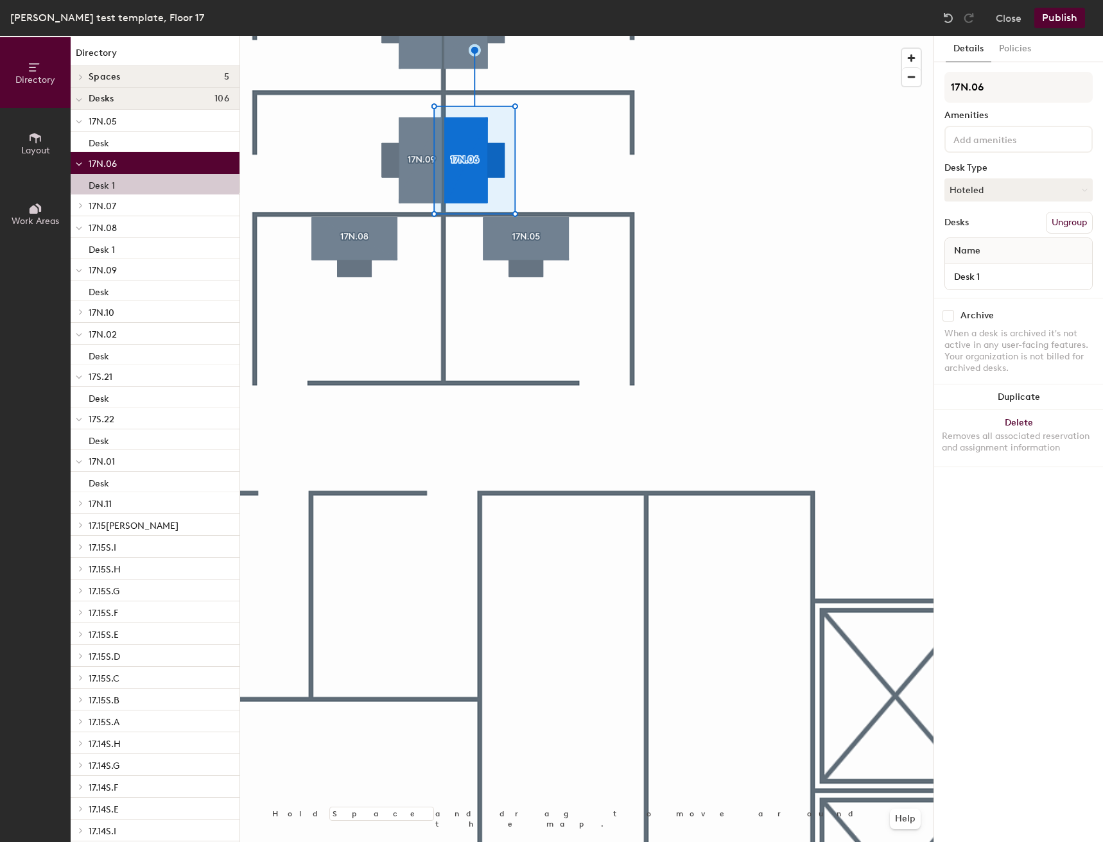
click at [1021, 147] on div at bounding box center [1018, 139] width 148 height 27
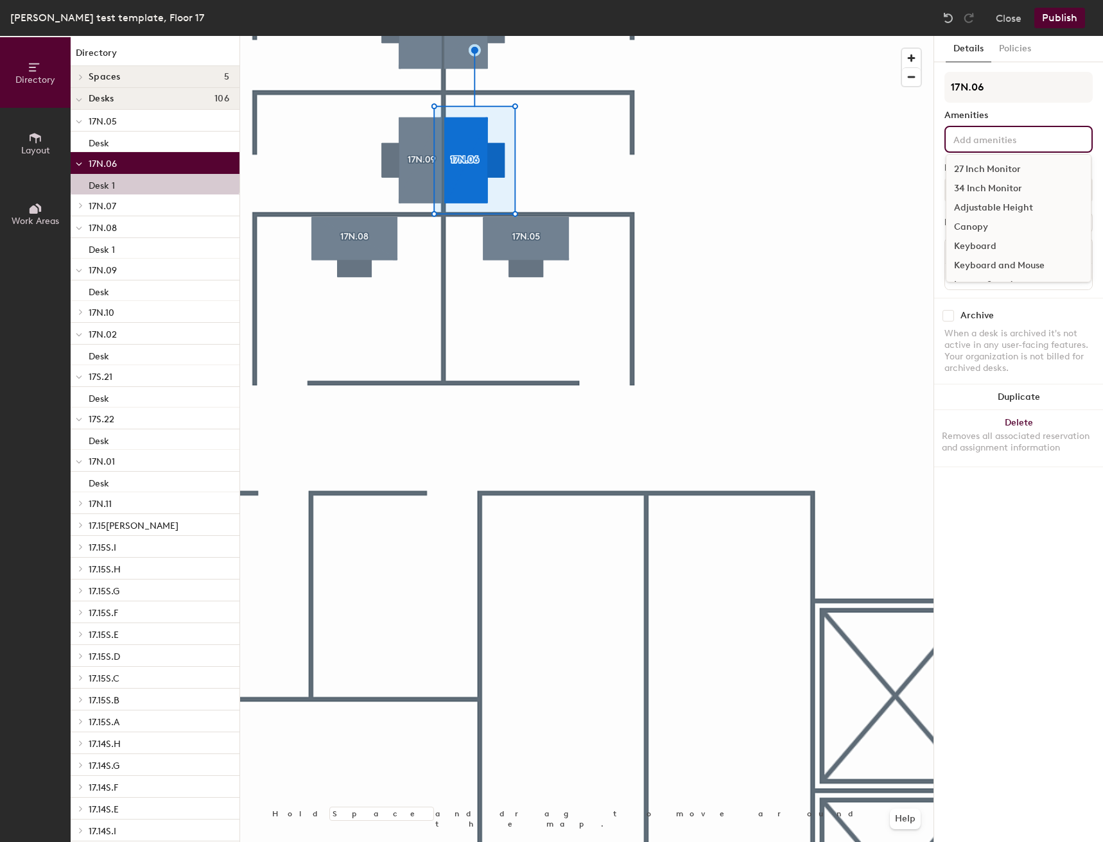
click at [992, 159] on div "27 Inch Monitor 34 Inch Monitor Adjustable Height Canopy Keyboard Keyboard and …" at bounding box center [1019, 218] width 146 height 128
click at [989, 166] on div "27 Inch Monitor" at bounding box center [1018, 169] width 144 height 19
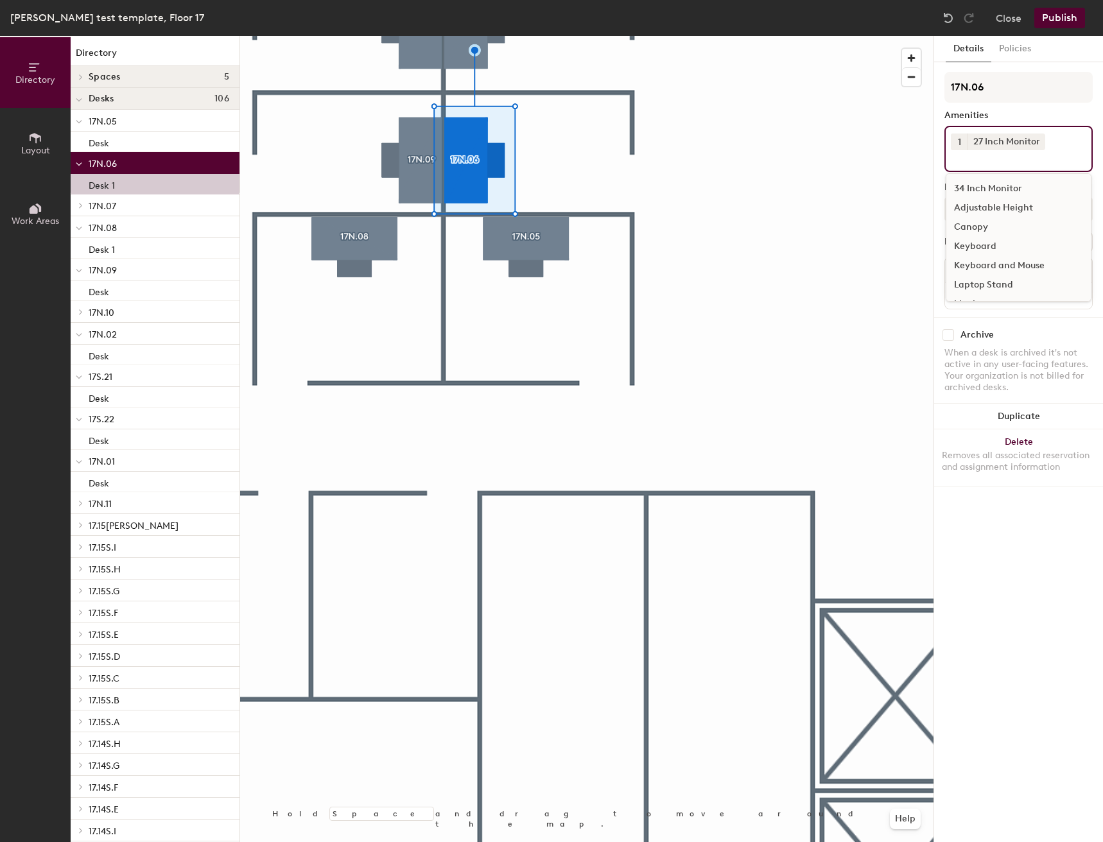
click at [953, 143] on button "1" at bounding box center [959, 142] width 17 height 17
click at [959, 153] on div "2" at bounding box center [959, 158] width 17 height 17
click at [990, 200] on div "Adjustable Height" at bounding box center [1018, 207] width 144 height 19
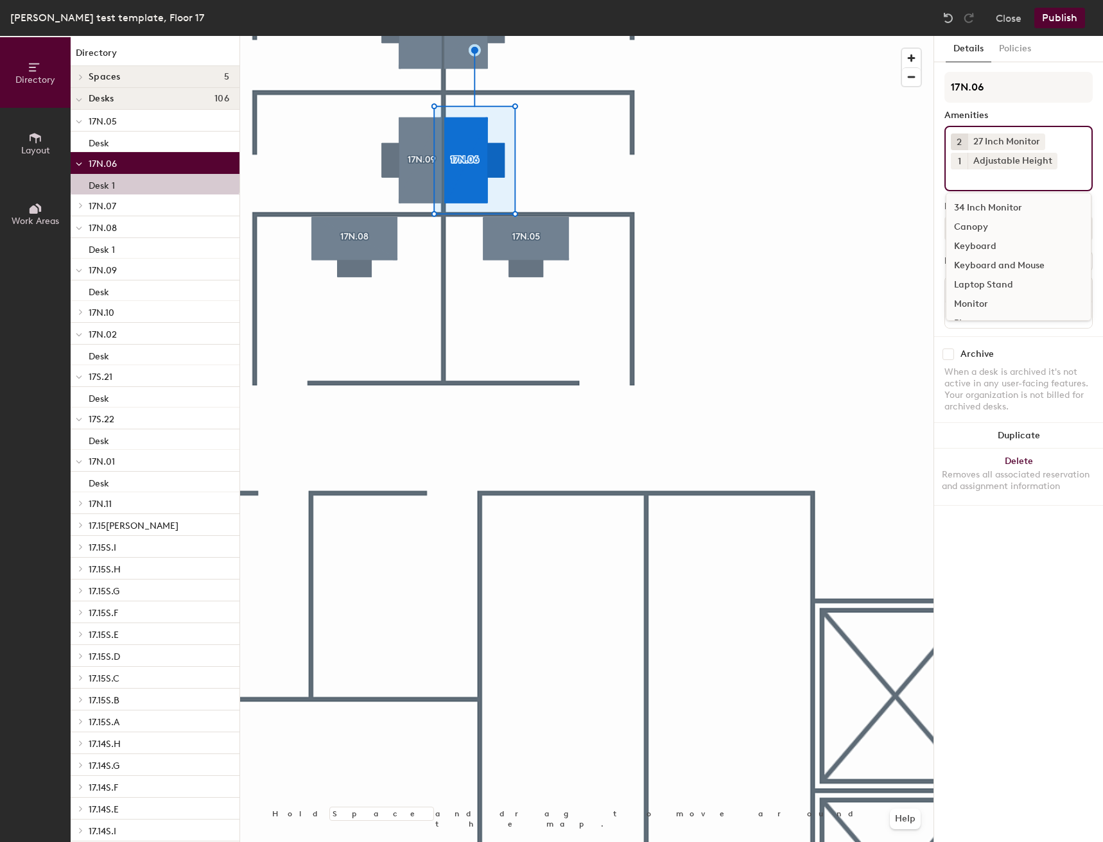
click at [994, 262] on div "Keyboard and Mouse" at bounding box center [1018, 265] width 144 height 19
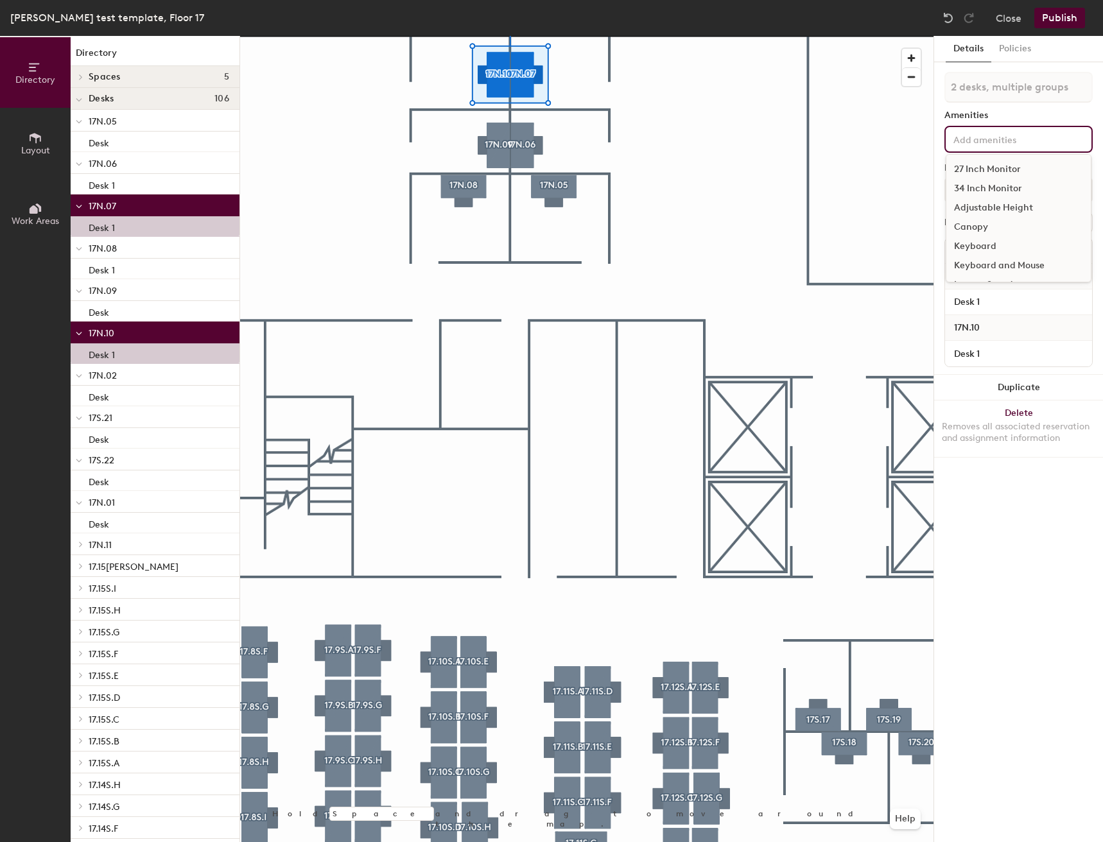
click at [982, 142] on input at bounding box center [1009, 138] width 116 height 15
click at [976, 163] on div "27 Inch Monitor" at bounding box center [1018, 169] width 144 height 19
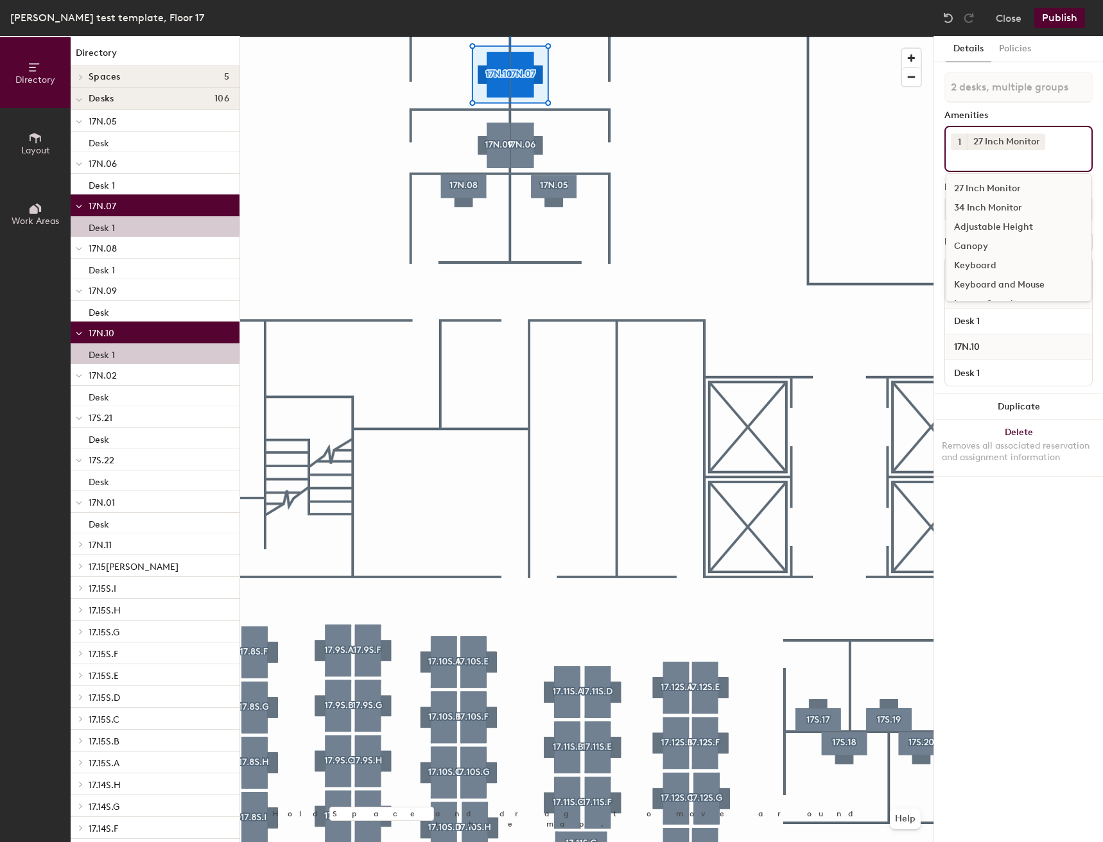
click at [955, 147] on button "1" at bounding box center [959, 142] width 17 height 17
click at [955, 160] on div "2" at bounding box center [959, 158] width 17 height 17
click at [987, 223] on div "Adjustable Height" at bounding box center [1018, 227] width 144 height 19
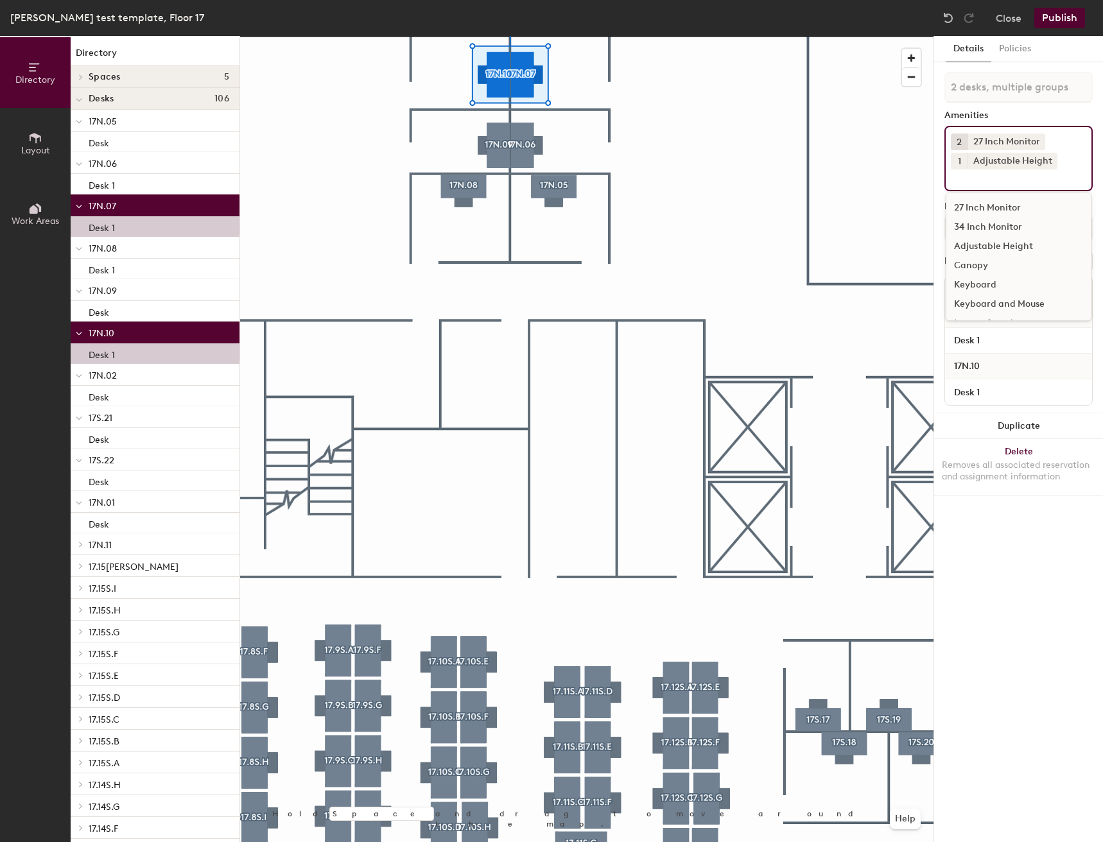
click at [998, 308] on div "Keyboard and Mouse" at bounding box center [1018, 304] width 144 height 19
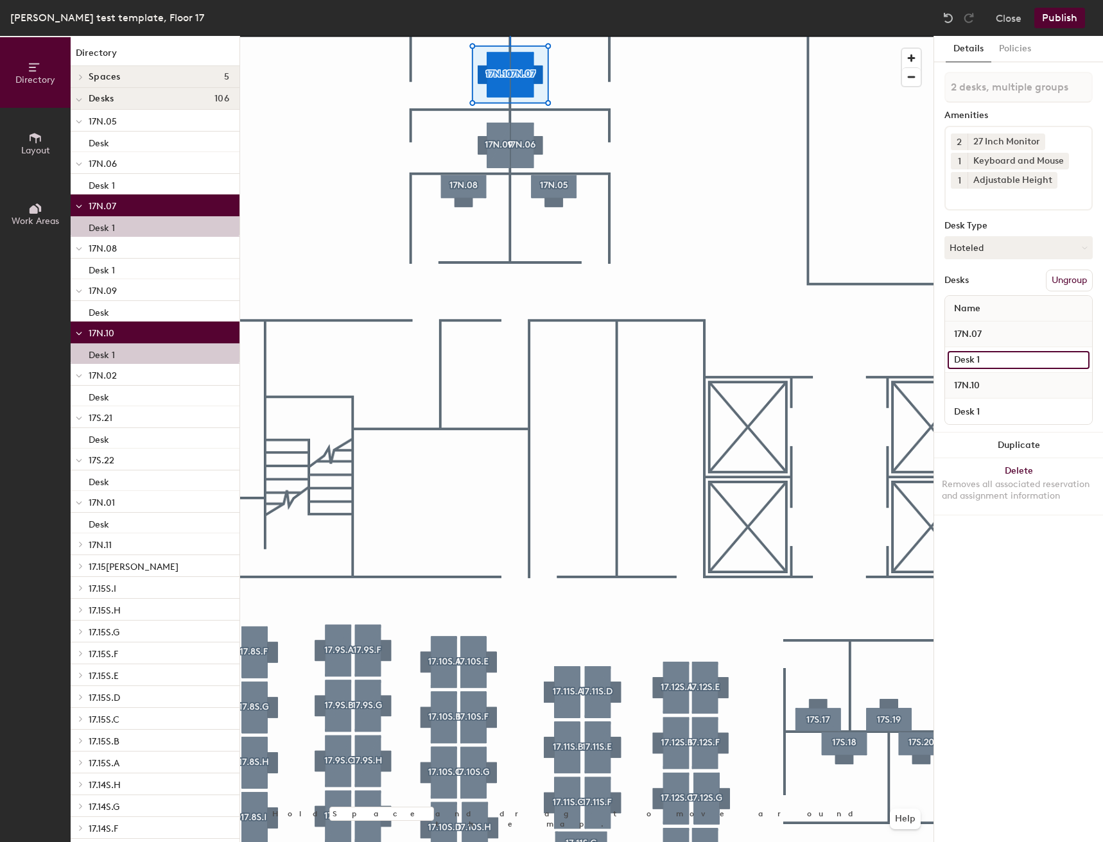
click at [1007, 359] on input "Desk 1" at bounding box center [1019, 360] width 142 height 18
click at [1009, 360] on input "Desk 1" at bounding box center [1019, 360] width 142 height 18
type input "Desk"
click at [1032, 416] on input "Desk 1" at bounding box center [1019, 412] width 142 height 18
click at [1032, 415] on input "Desk 1" at bounding box center [1019, 412] width 142 height 18
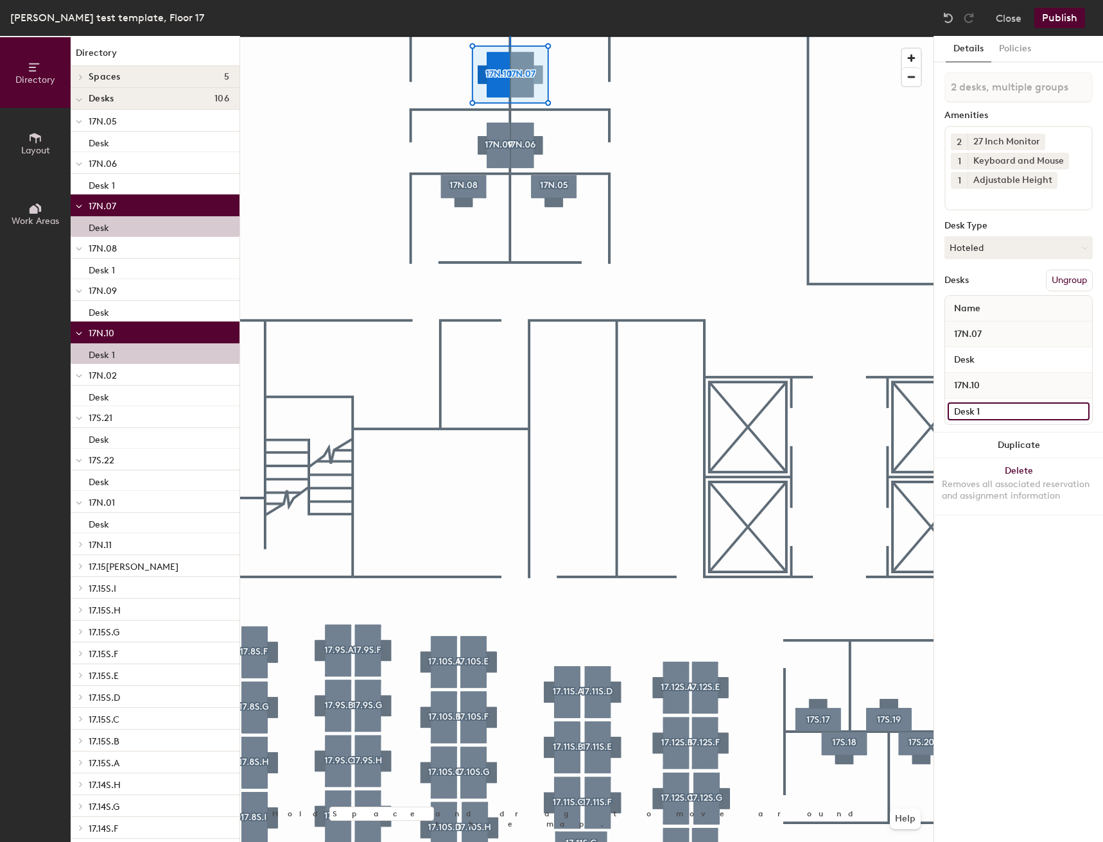
click at [1032, 414] on input "Desk 1" at bounding box center [1019, 412] width 142 height 18
type input "Desk"
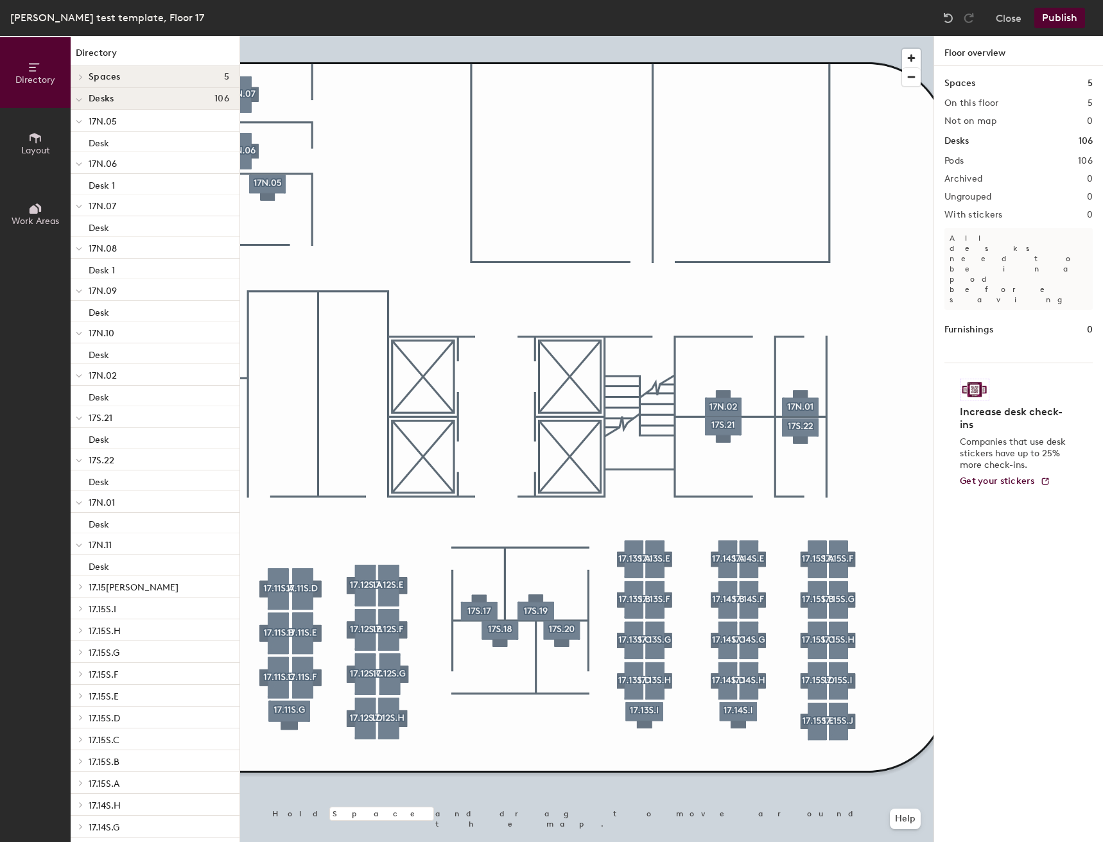
click at [16, 141] on button "Layout" at bounding box center [35, 143] width 71 height 71
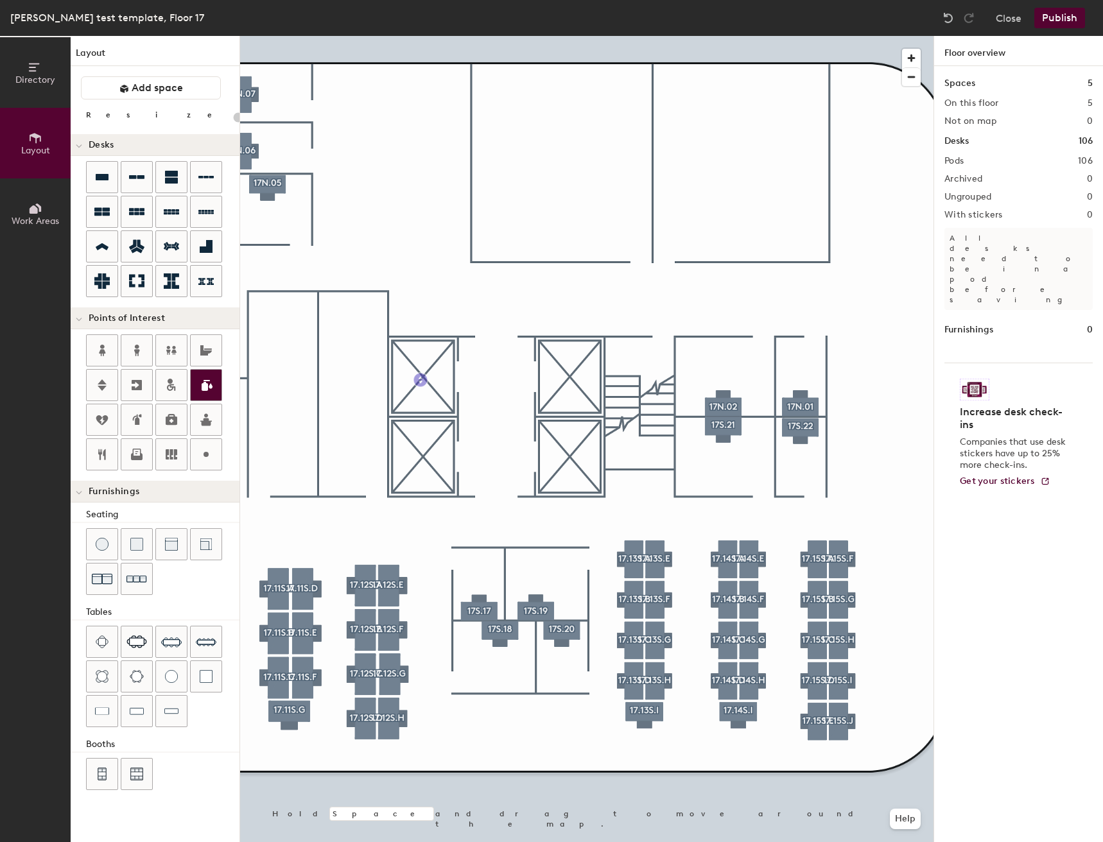
click at [422, 376] on div "Directory Layout Work Areas Layout Add space Resize Desks Points of Interest Fu…" at bounding box center [551, 439] width 1103 height 806
type input "20"
click at [465, 377] on input "Elevator" at bounding box center [453, 375] width 46 height 18
type input "Elevator Bank 1"
click at [465, 408] on span "Done" at bounding box center [466, 405] width 38 height 22
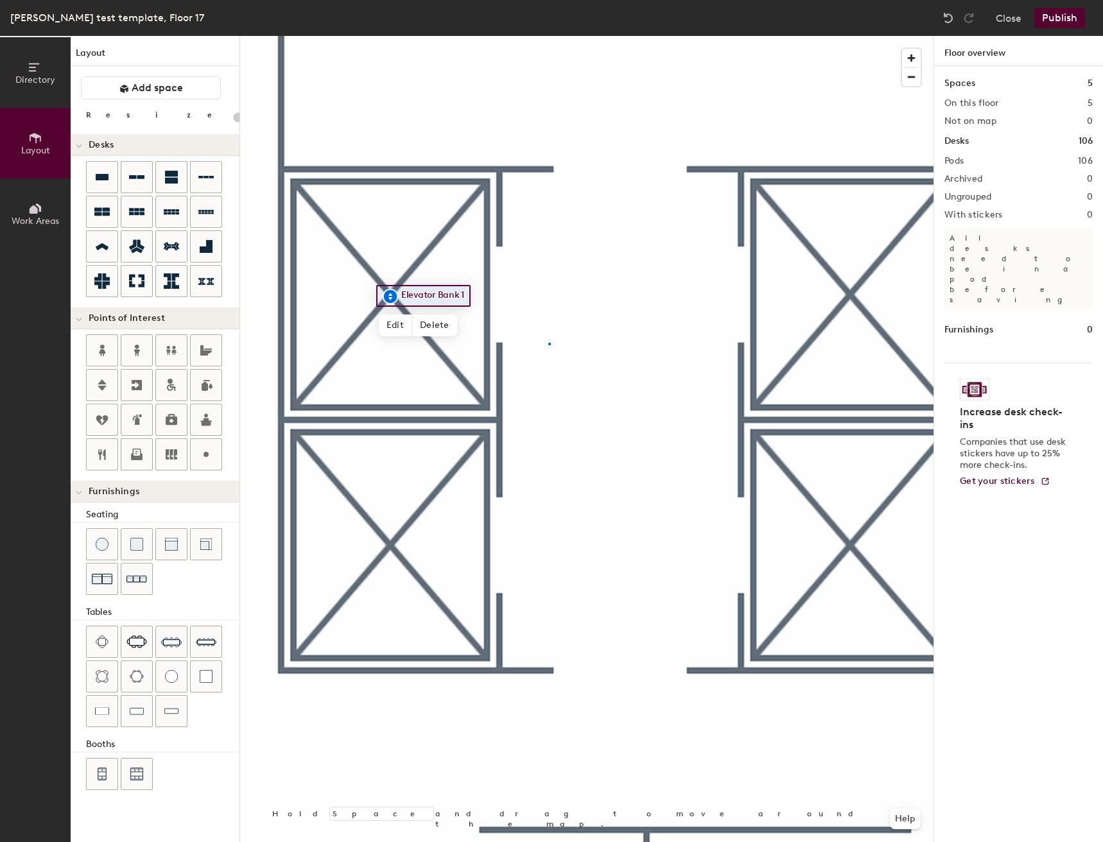
click at [550, 36] on div at bounding box center [586, 36] width 693 height 0
click at [390, 545] on div "Directory Layout Work Areas Layout Add space Resize Desks Points of Interest Fu…" at bounding box center [551, 439] width 1103 height 806
type input "20"
click at [437, 543] on input "Elevator" at bounding box center [421, 544] width 46 height 18
click at [438, 544] on input "Elevator" at bounding box center [421, 544] width 46 height 18
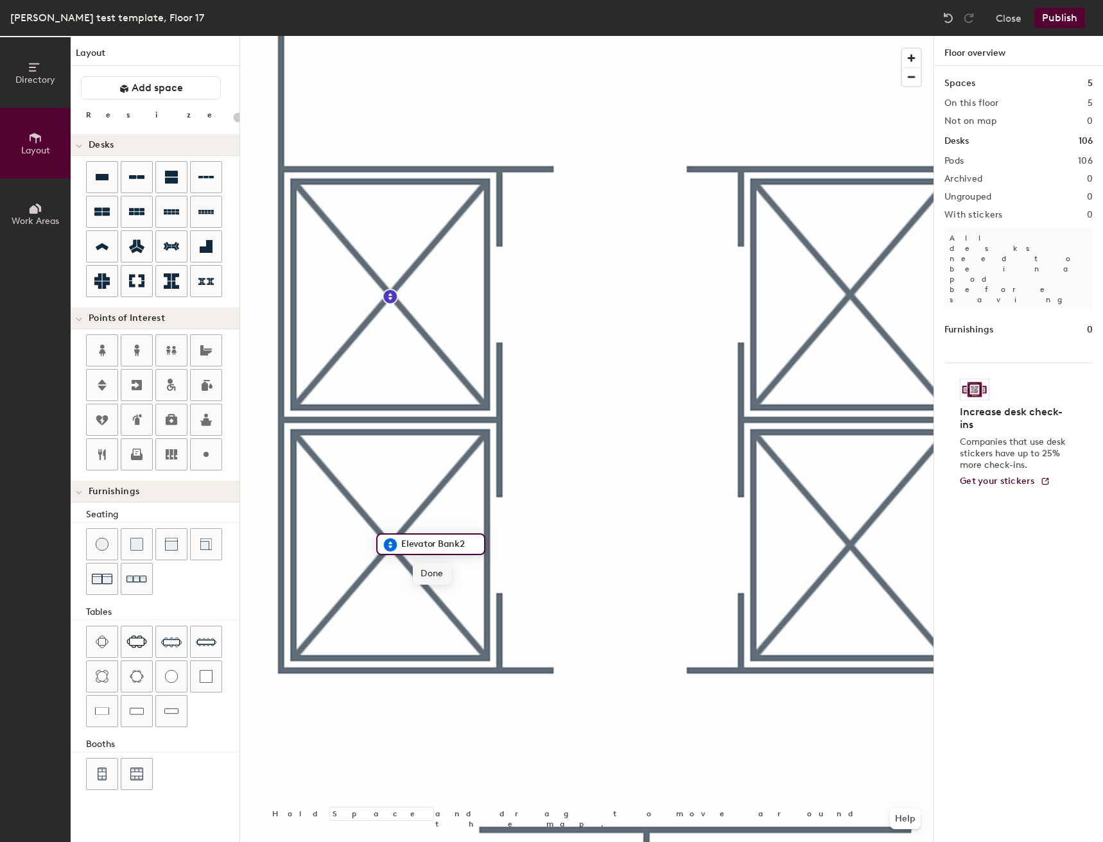
type input "Elevator Bank2"
click at [437, 575] on span "Done" at bounding box center [432, 574] width 38 height 22
click at [850, 295] on div "Directory Layout Work Areas Layout Add space Resize Desks Points of Interest Fu…" at bounding box center [551, 439] width 1103 height 806
type input "20"
click at [903, 295] on input "Elevator" at bounding box center [881, 295] width 46 height 18
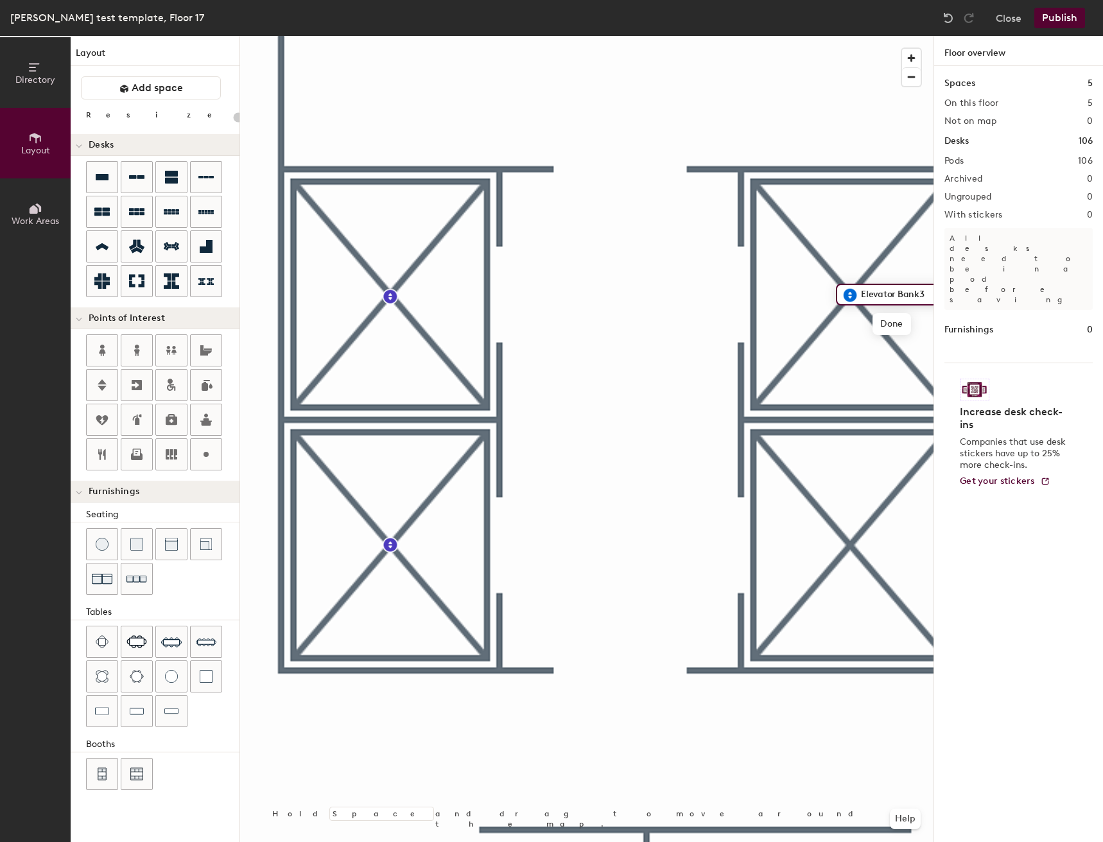
click at [917, 297] on input "Elevator Bank3" at bounding box center [898, 295] width 81 height 18
type input "Elevator Bank 3"
click at [904, 326] on span "Done" at bounding box center [895, 324] width 38 height 22
type input "20"
click at [396, 568] on span "Edit" at bounding box center [395, 574] width 33 height 22
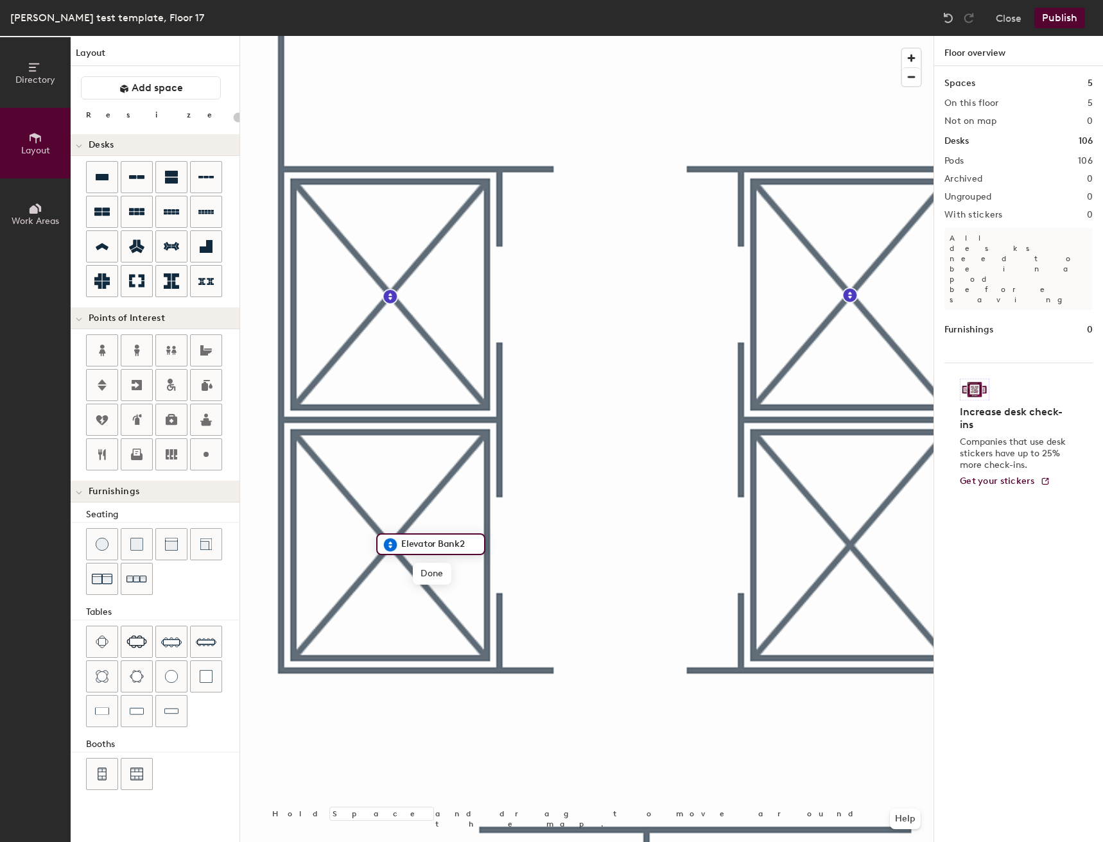
click at [456, 545] on input "Elevator Bank2" at bounding box center [438, 544] width 81 height 18
type input "Elevator Bank 2"
click at [429, 570] on span "Done" at bounding box center [435, 574] width 38 height 22
click at [851, 546] on div "Directory Layout Work Areas Layout Add space Resize Desks Points of Interest Fu…" at bounding box center [551, 439] width 1103 height 806
click at [896, 548] on input "Elevator" at bounding box center [881, 545] width 46 height 18
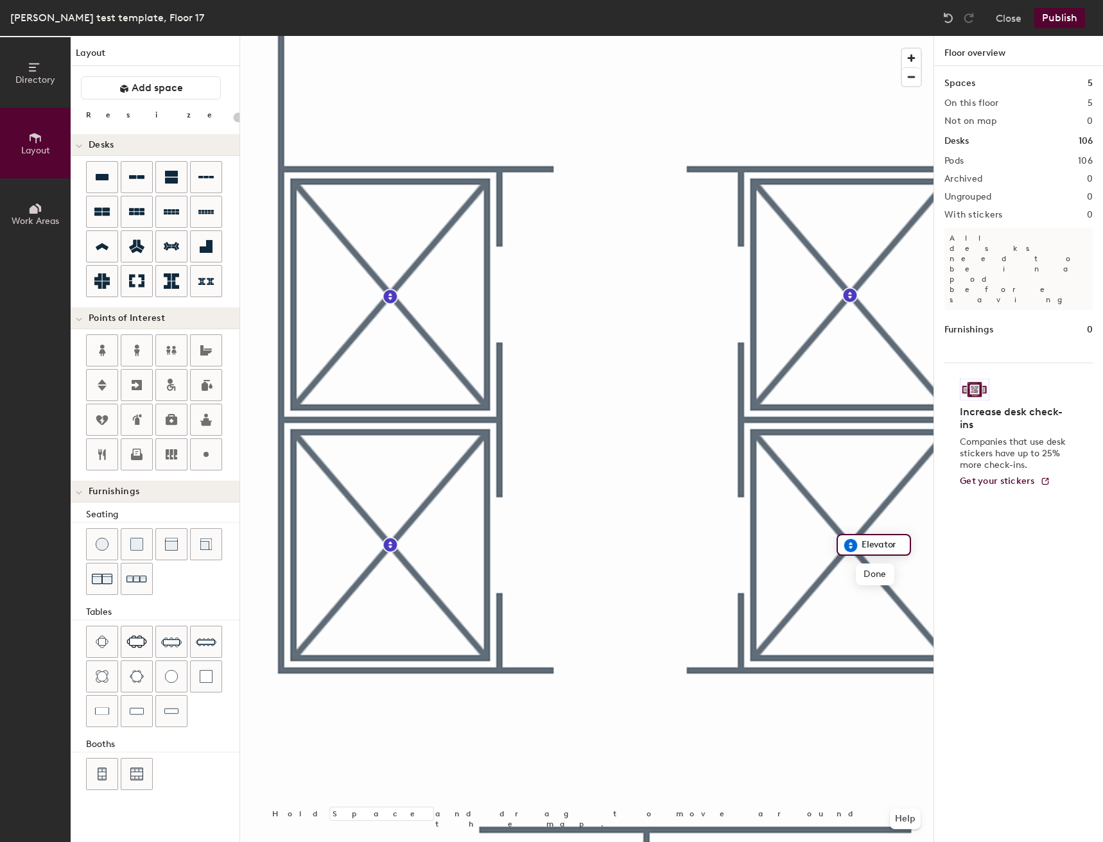
type input "20"
type input "Elevator Bank4"
click at [893, 581] on span "Done" at bounding box center [892, 575] width 38 height 22
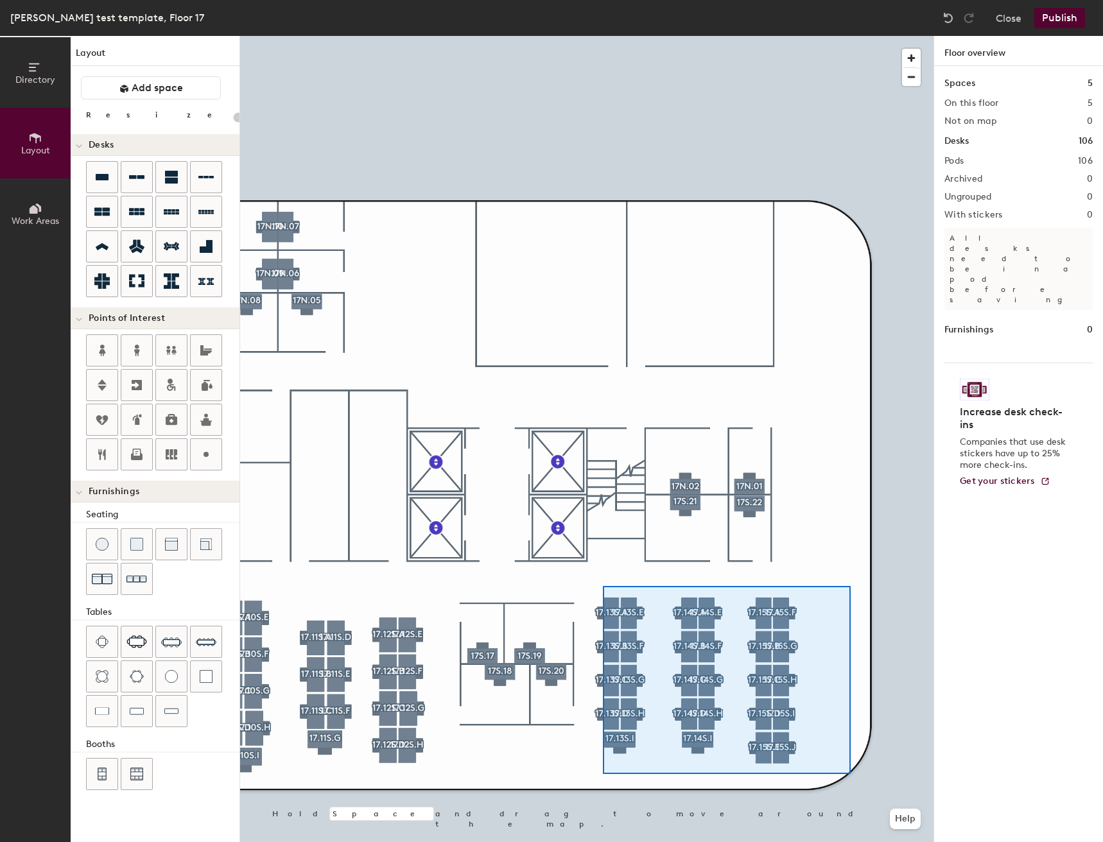
type input "140"
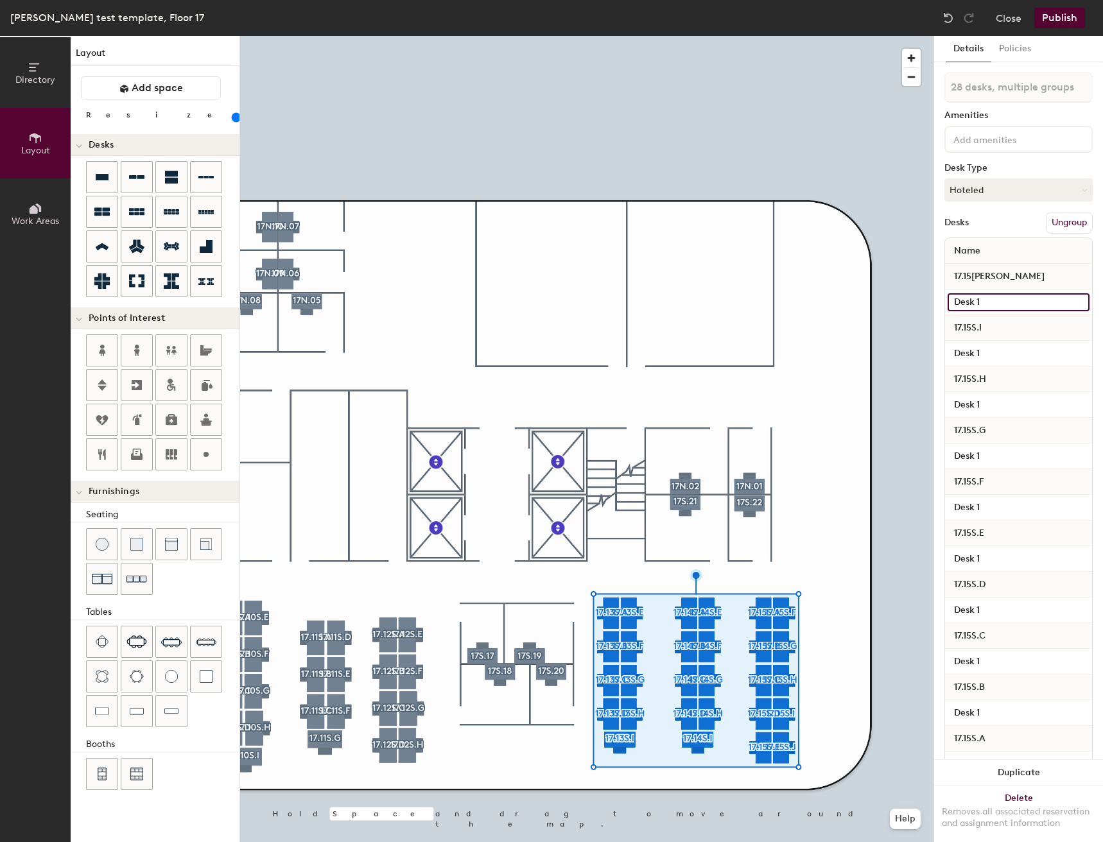
click at [1009, 305] on input "Desk 1" at bounding box center [1019, 302] width 142 height 18
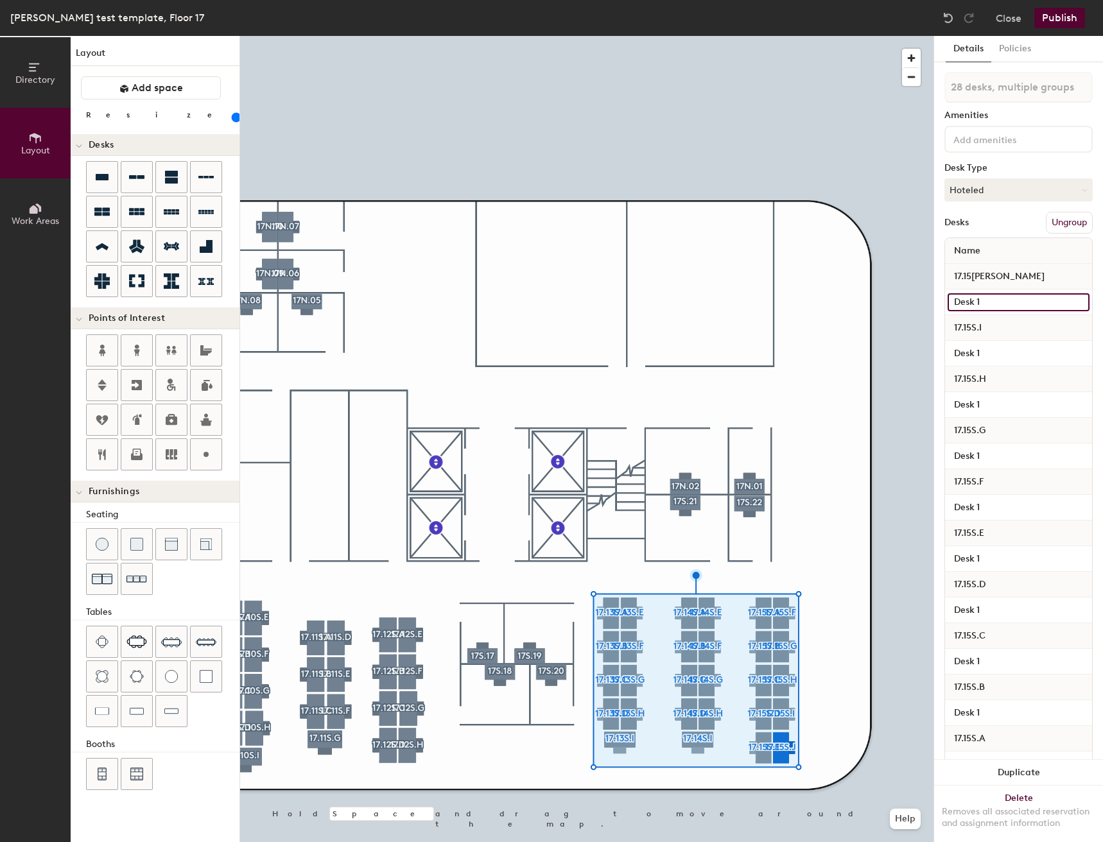
click at [1009, 304] on input "Desk 1" at bounding box center [1019, 302] width 142 height 18
click at [1012, 300] on input "Desk 1" at bounding box center [1019, 302] width 142 height 18
type input "Desk"
click at [992, 150] on div at bounding box center [1018, 139] width 148 height 27
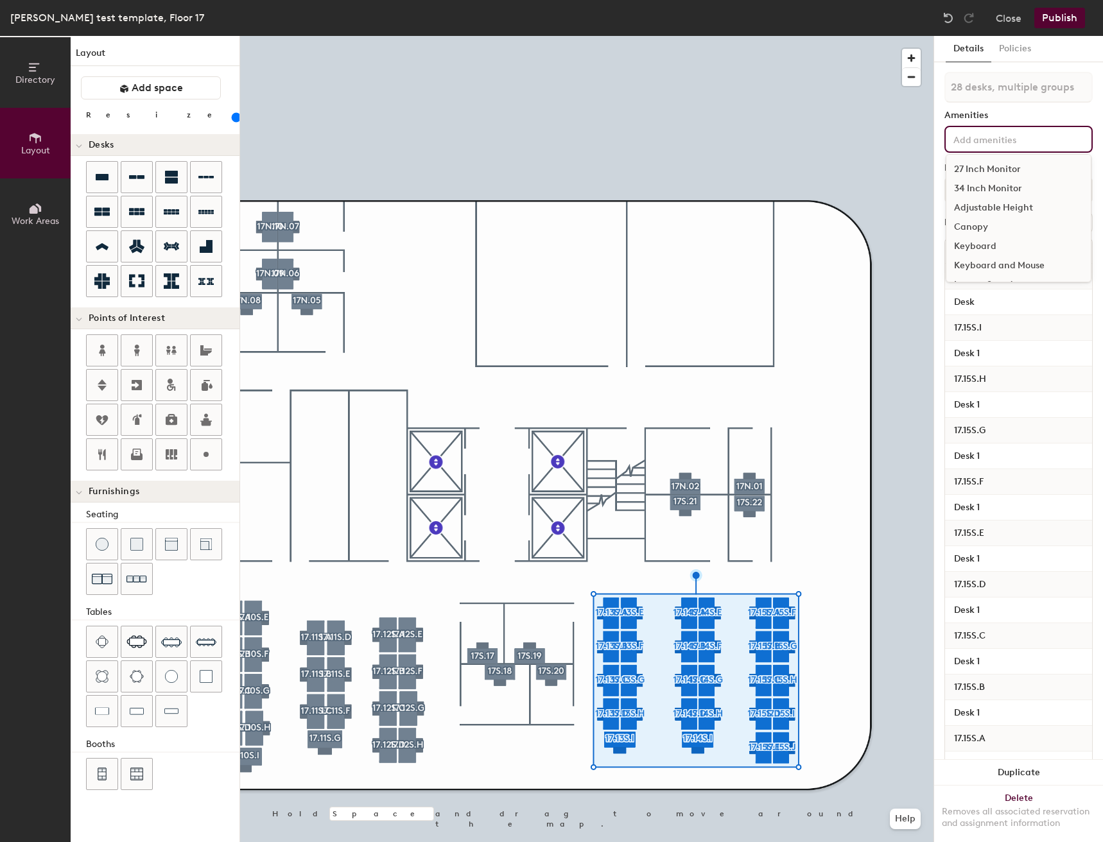
click at [995, 170] on div "27 Inch Monitor" at bounding box center [1018, 169] width 144 height 19
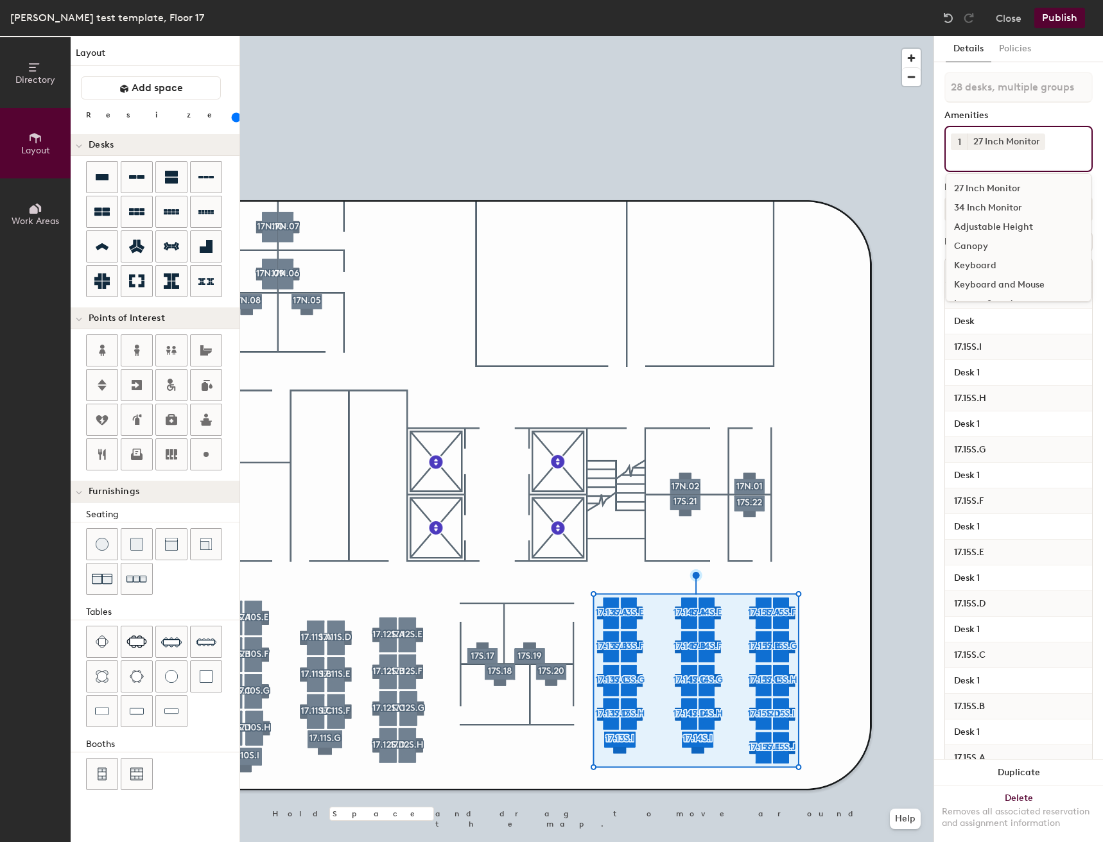
click at [998, 227] on div "Adjustable Height" at bounding box center [1018, 227] width 144 height 19
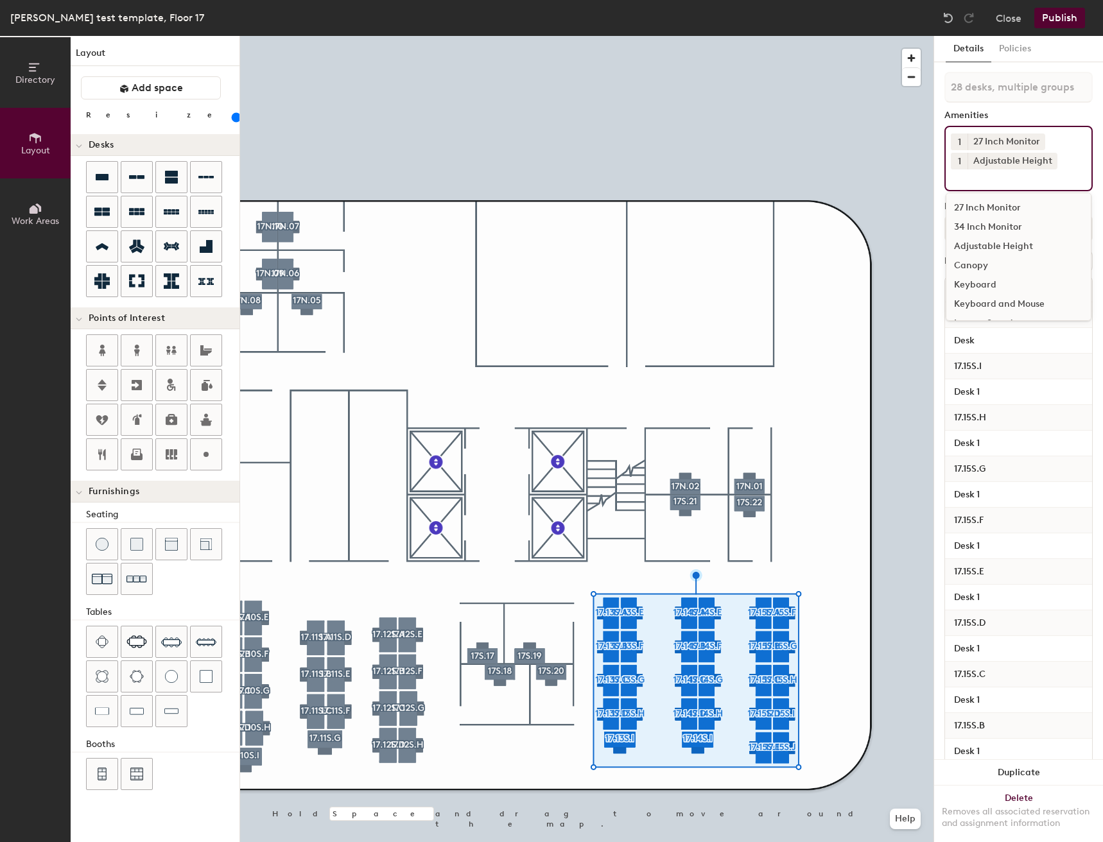
click at [998, 296] on div "Keyboard and Mouse" at bounding box center [1018, 304] width 144 height 19
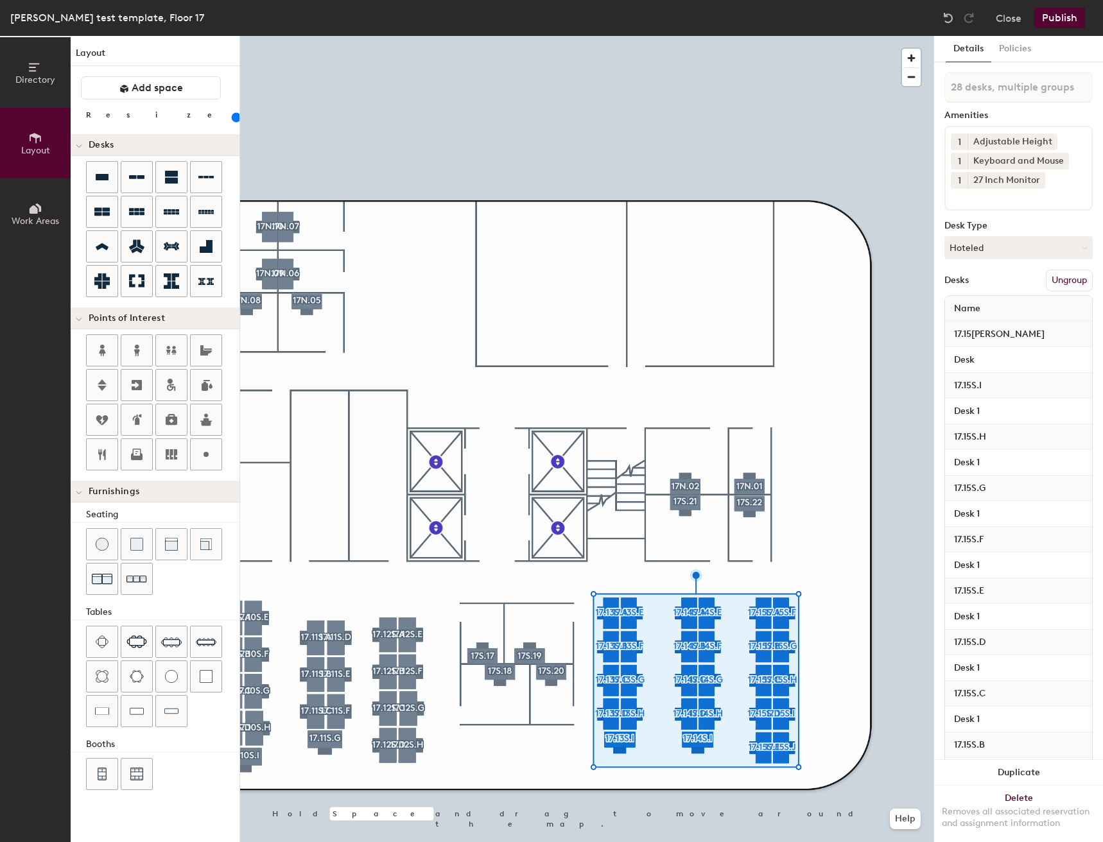
click at [999, 401] on div "Desk 1" at bounding box center [1018, 412] width 147 height 26
click at [1000, 411] on input "Desk 1" at bounding box center [1019, 412] width 142 height 18
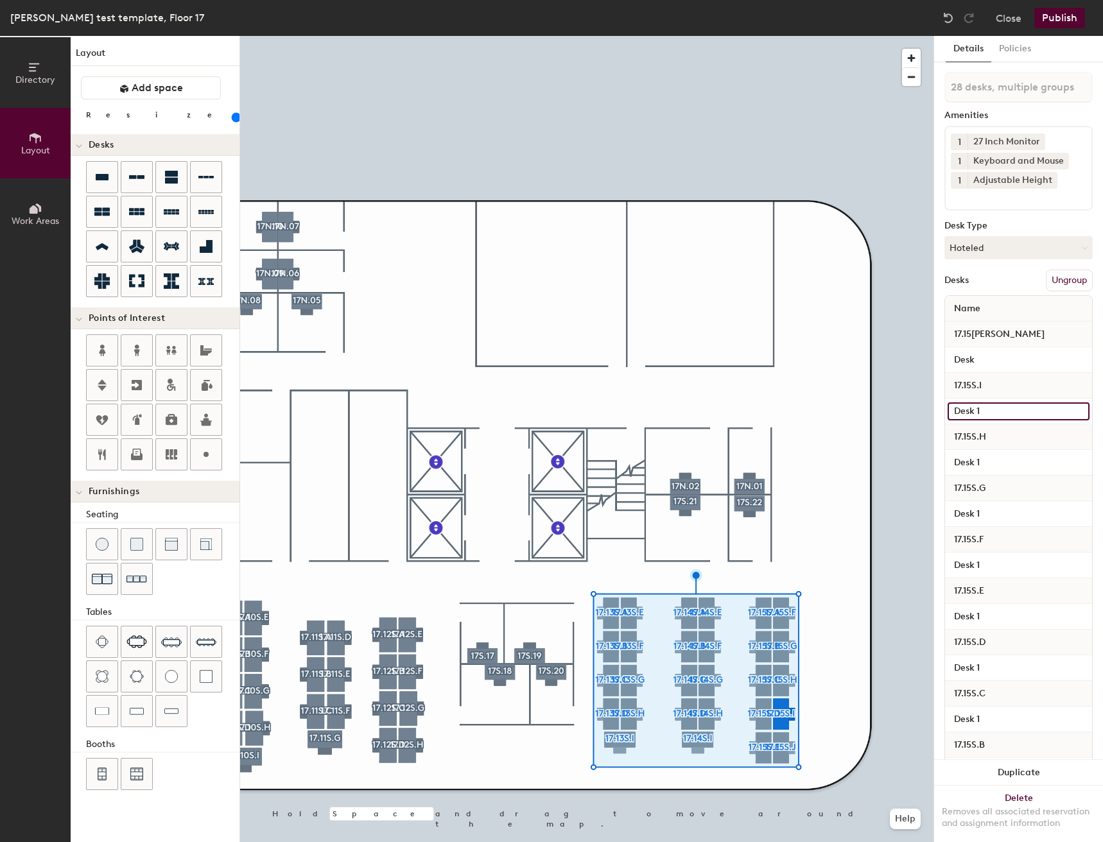
click at [1001, 410] on input "Desk 1" at bounding box center [1019, 412] width 142 height 18
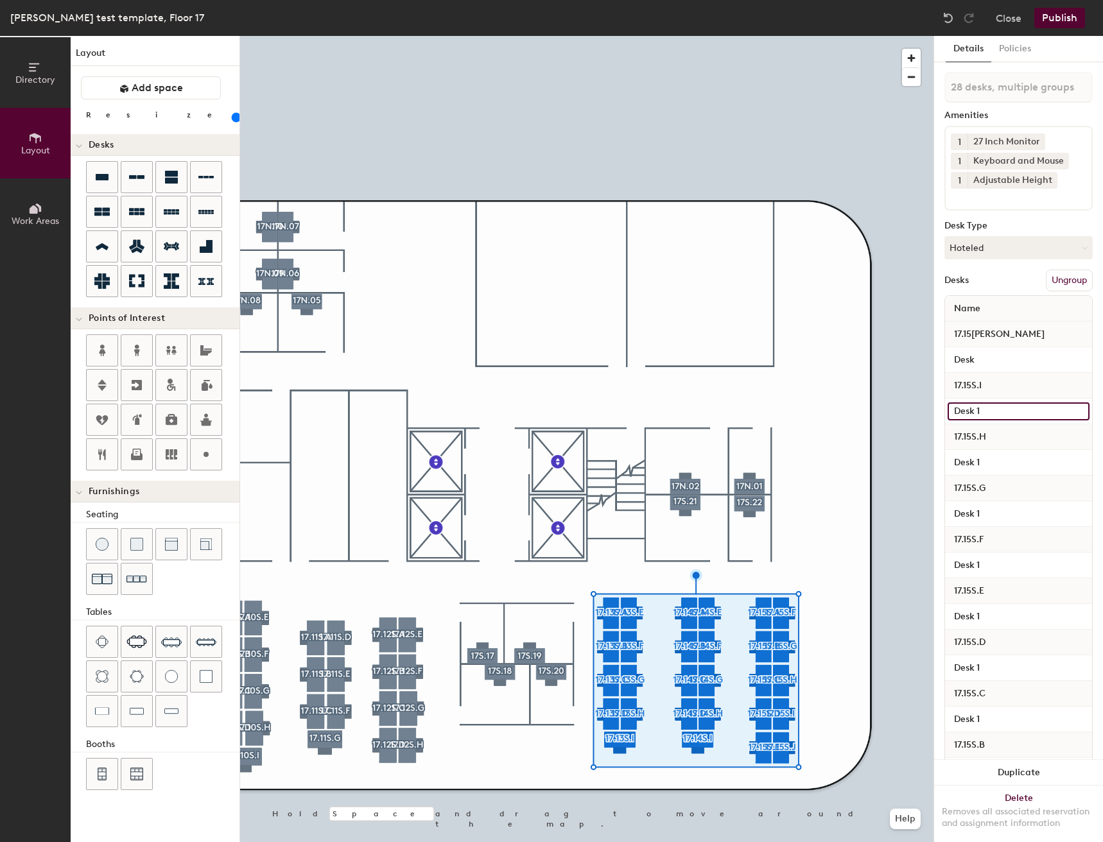
click at [991, 409] on input "Desk 1" at bounding box center [1019, 412] width 142 height 18
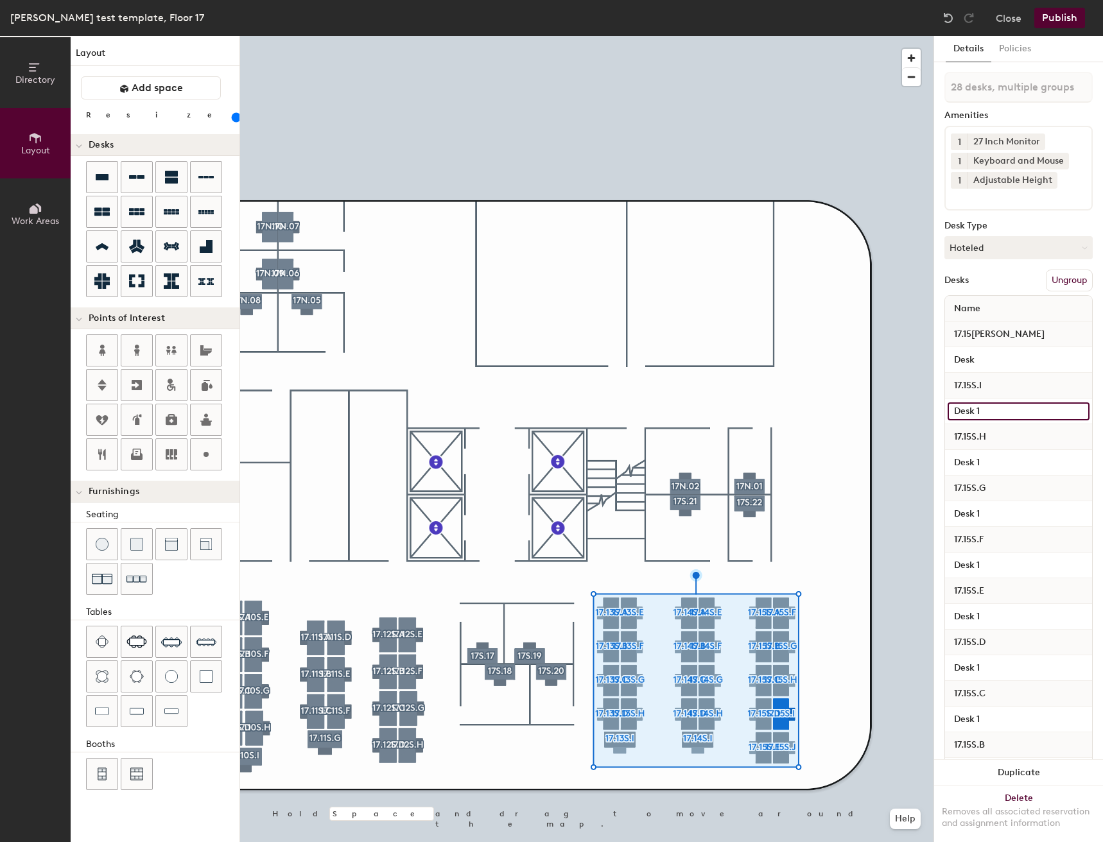
click at [991, 409] on input "Desk 1" at bounding box center [1019, 412] width 142 height 18
type input "Desk"
click at [990, 448] on span "17.15S.H" at bounding box center [970, 437] width 45 height 23
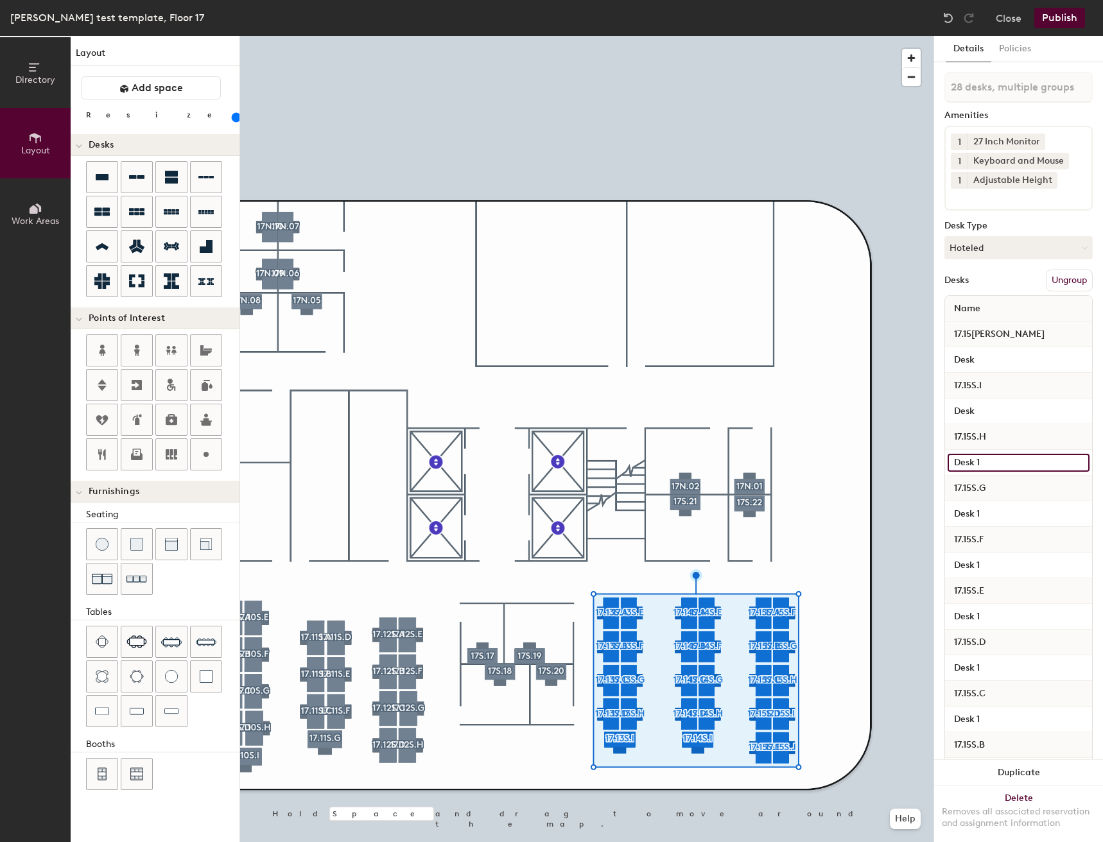
click at [996, 462] on input "Desk 1" at bounding box center [1019, 463] width 142 height 18
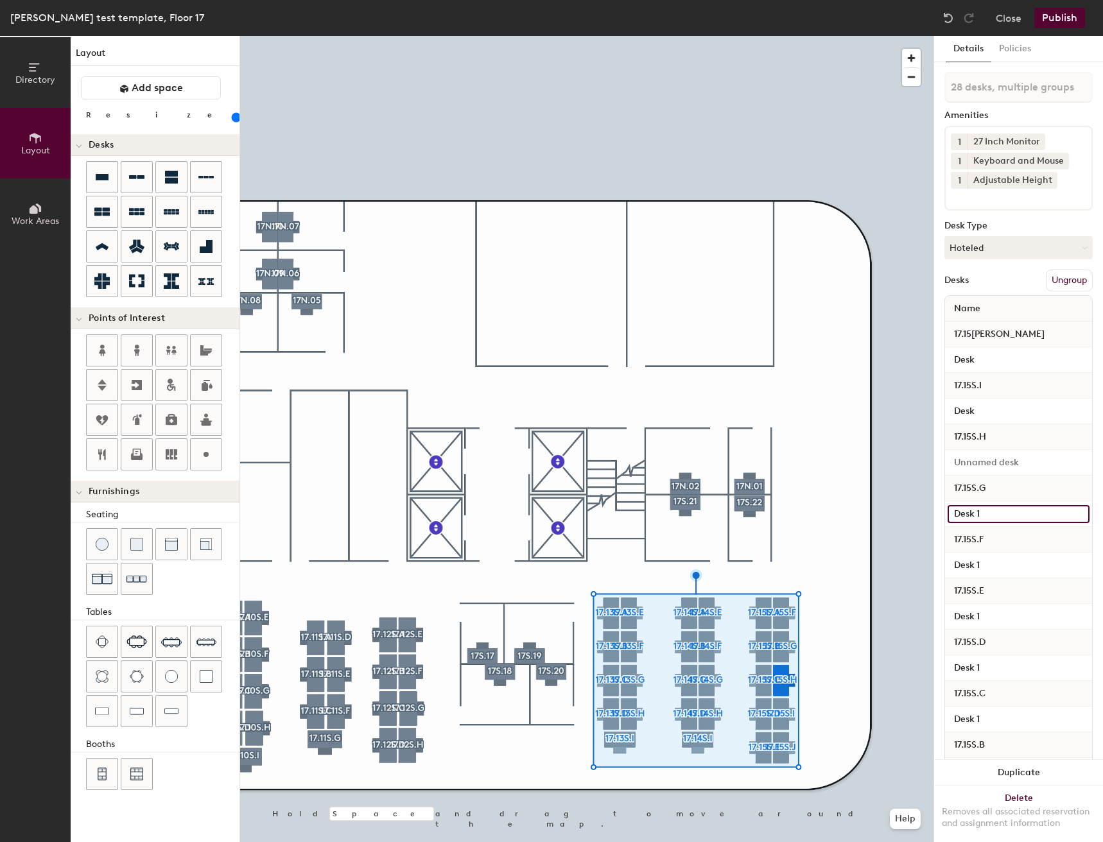
click at [1000, 514] on input "Desk 1" at bounding box center [1019, 514] width 142 height 18
click at [985, 464] on input at bounding box center [1019, 463] width 142 height 18
type input "Desk"
click at [993, 516] on input "Desk 1" at bounding box center [1019, 514] width 142 height 18
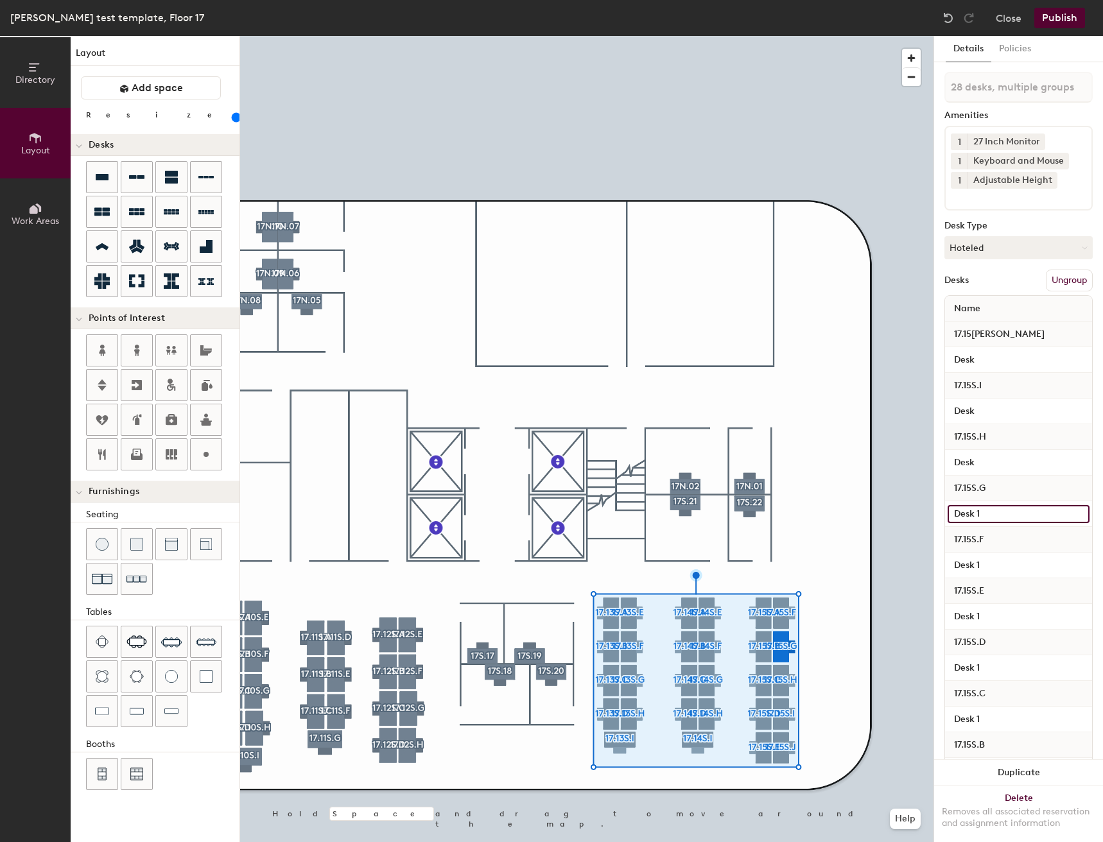
click at [994, 512] on input "Desk 1" at bounding box center [1019, 514] width 142 height 18
type input "Desk"
click at [993, 559] on input "Desk 1" at bounding box center [1019, 566] width 142 height 18
click at [996, 560] on input "Desk 1" at bounding box center [1019, 566] width 142 height 18
click at [996, 562] on input "Desk 1" at bounding box center [1019, 566] width 142 height 18
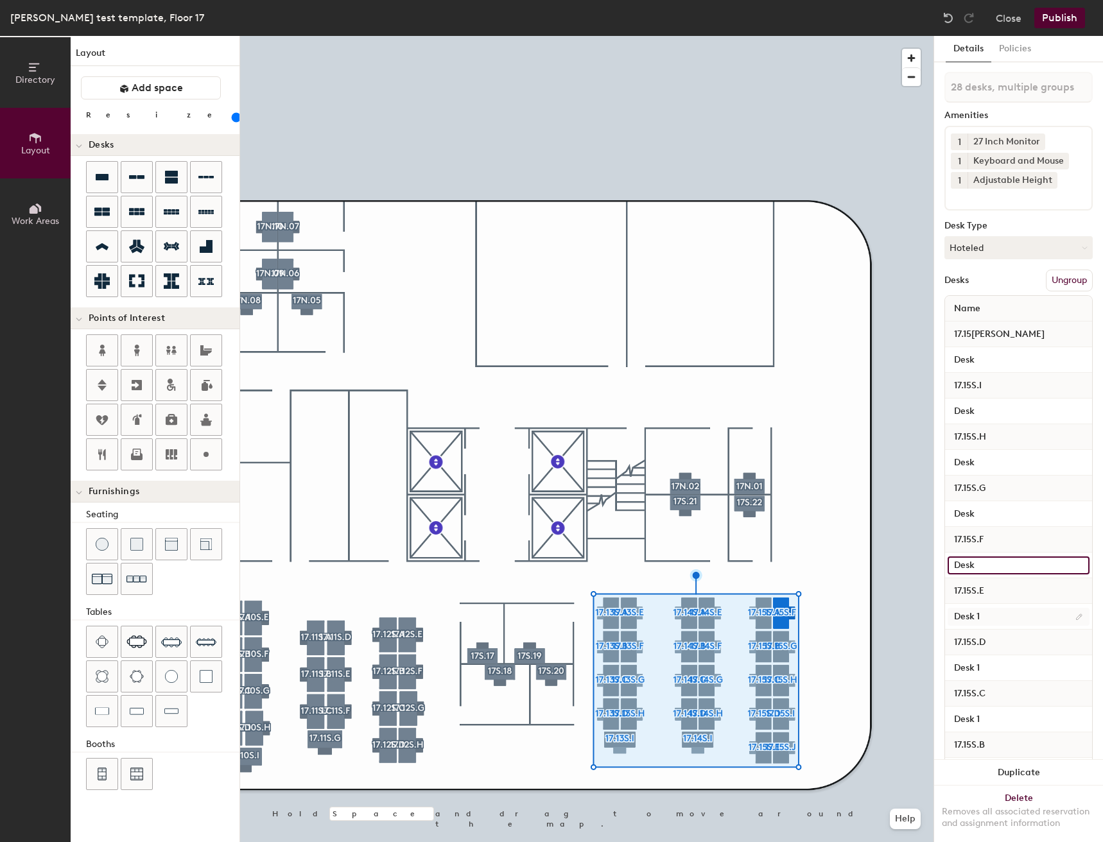
type input "Desk"
click at [996, 620] on input "Desk 1" at bounding box center [1019, 617] width 142 height 18
click at [997, 613] on input "Desk 1" at bounding box center [1019, 617] width 142 height 18
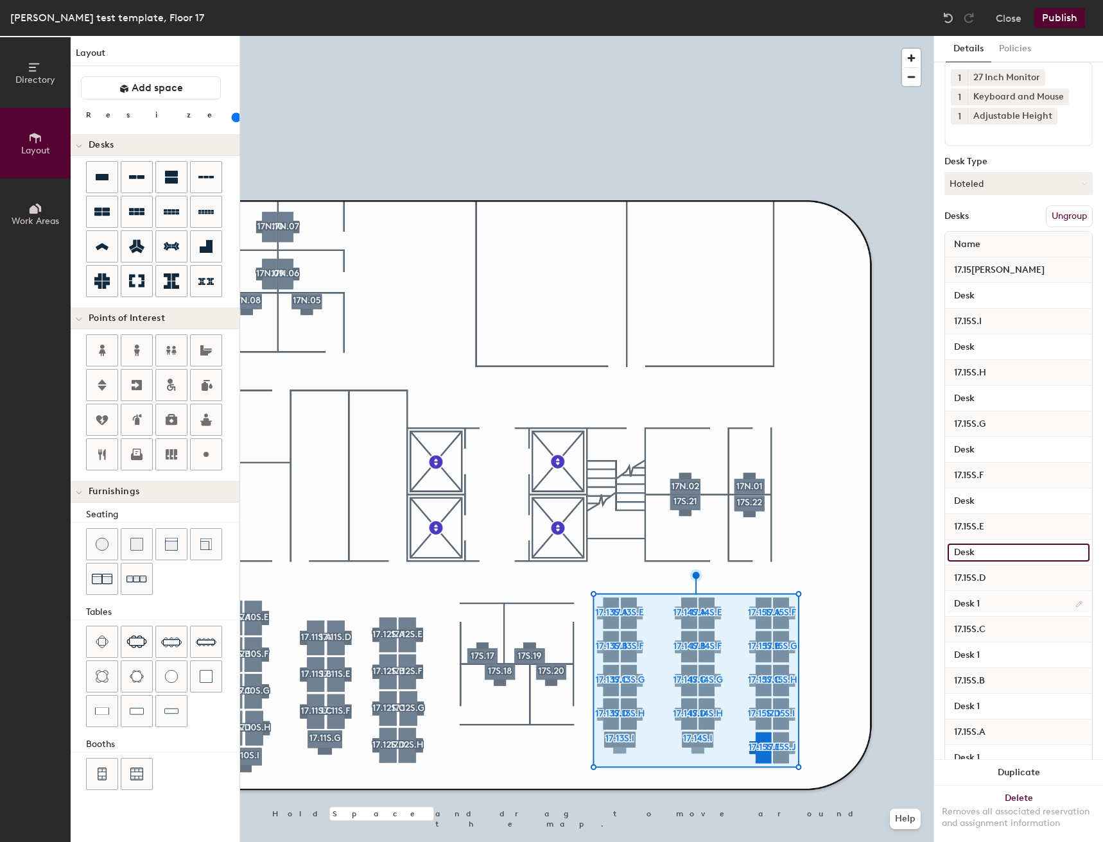
type input "Desk"
click at [1003, 608] on input "Desk 1" at bounding box center [1019, 604] width 142 height 18
click at [1003, 606] on input "Desk 1" at bounding box center [1019, 604] width 142 height 18
type input "Desk"
click at [996, 652] on input "Desk 1" at bounding box center [1019, 656] width 142 height 18
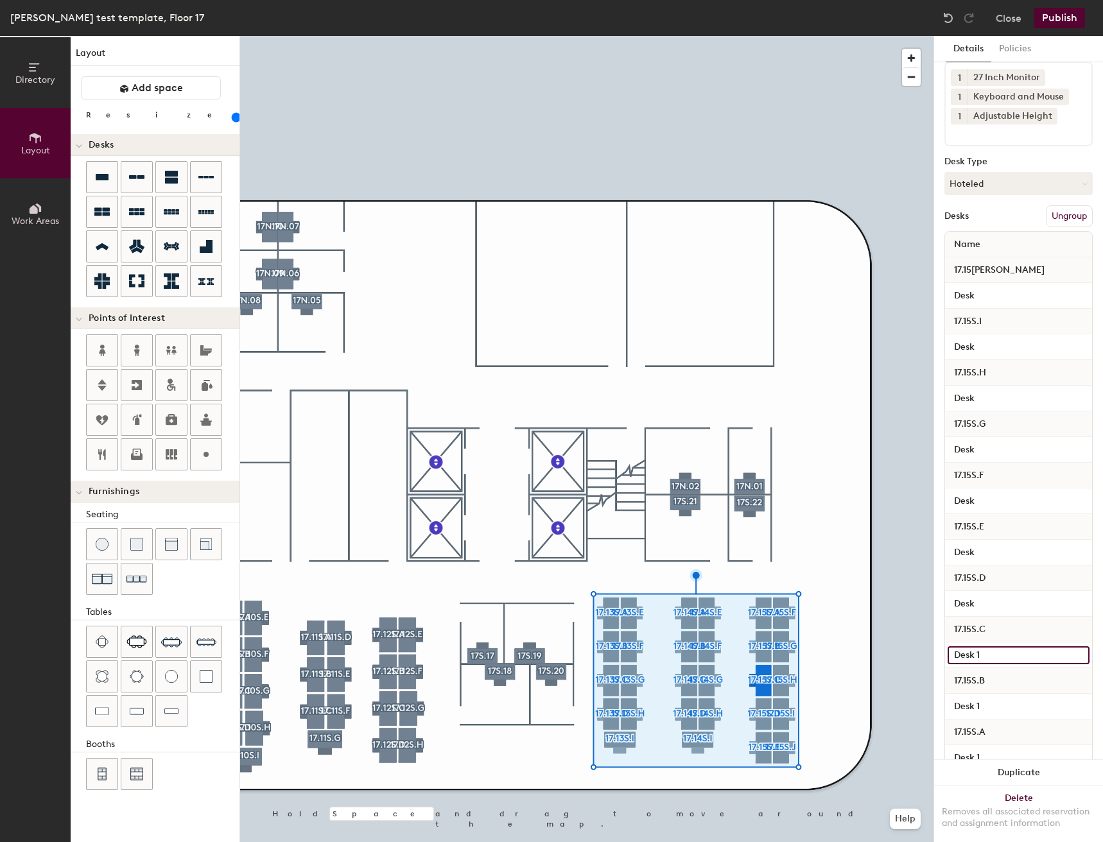
click at [996, 652] on input "Desk 1" at bounding box center [1019, 656] width 142 height 18
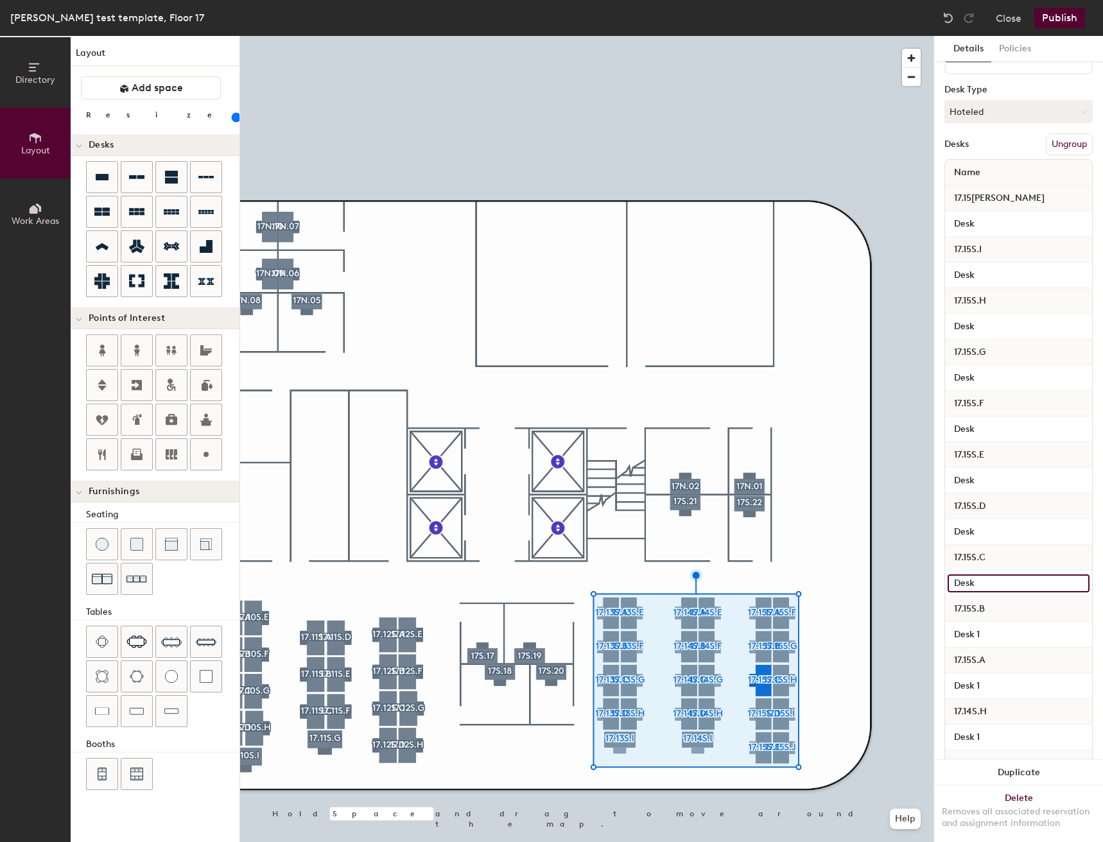
scroll to position [193, 0]
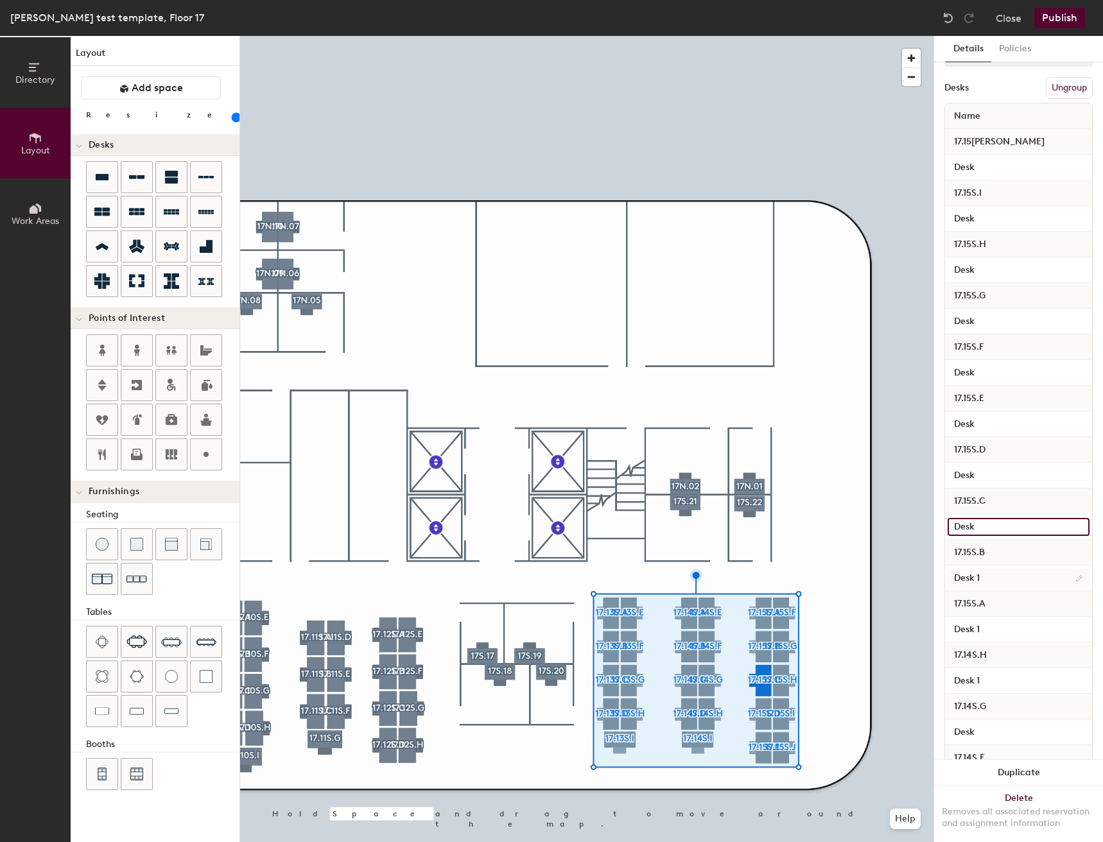
type input "Desk"
click at [991, 581] on input "Desk 1" at bounding box center [1019, 578] width 142 height 18
click at [991, 579] on input "Desk 1" at bounding box center [1019, 578] width 142 height 18
type input "Desk"
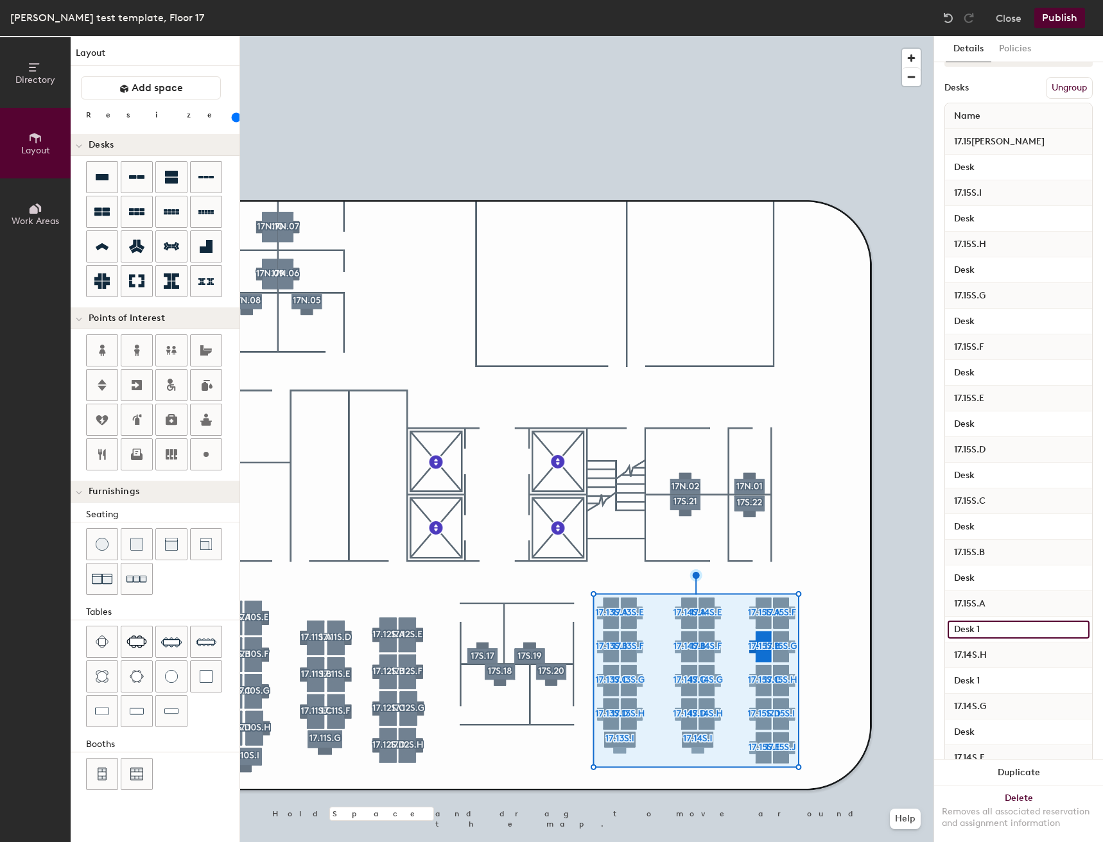
click at [994, 627] on input "Desk 1" at bounding box center [1019, 630] width 142 height 18
type input "Desk"
click at [1005, 675] on input "Desk 1" at bounding box center [1019, 681] width 142 height 18
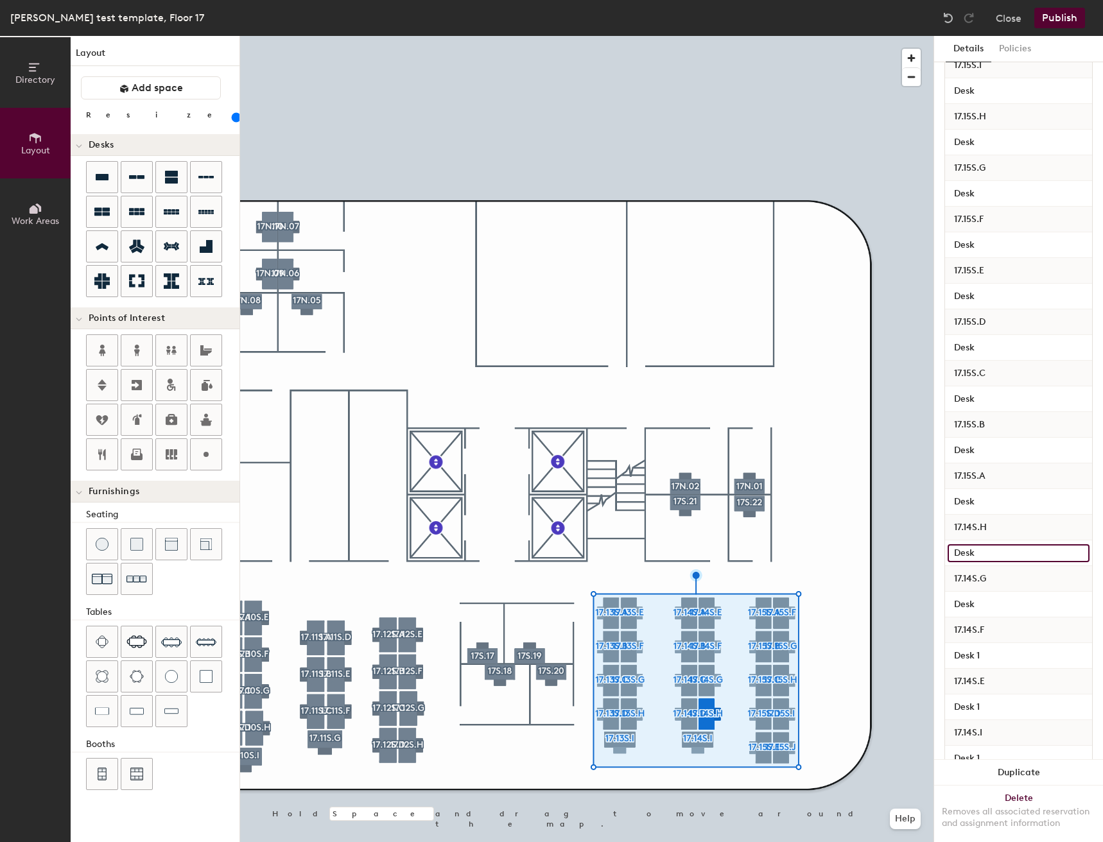
scroll to position [321, 0]
type input "Desk"
click at [996, 654] on input "Desk 1" at bounding box center [1019, 656] width 142 height 18
type input "Desk"
click at [1006, 693] on div "17.14S.E" at bounding box center [1018, 681] width 147 height 26
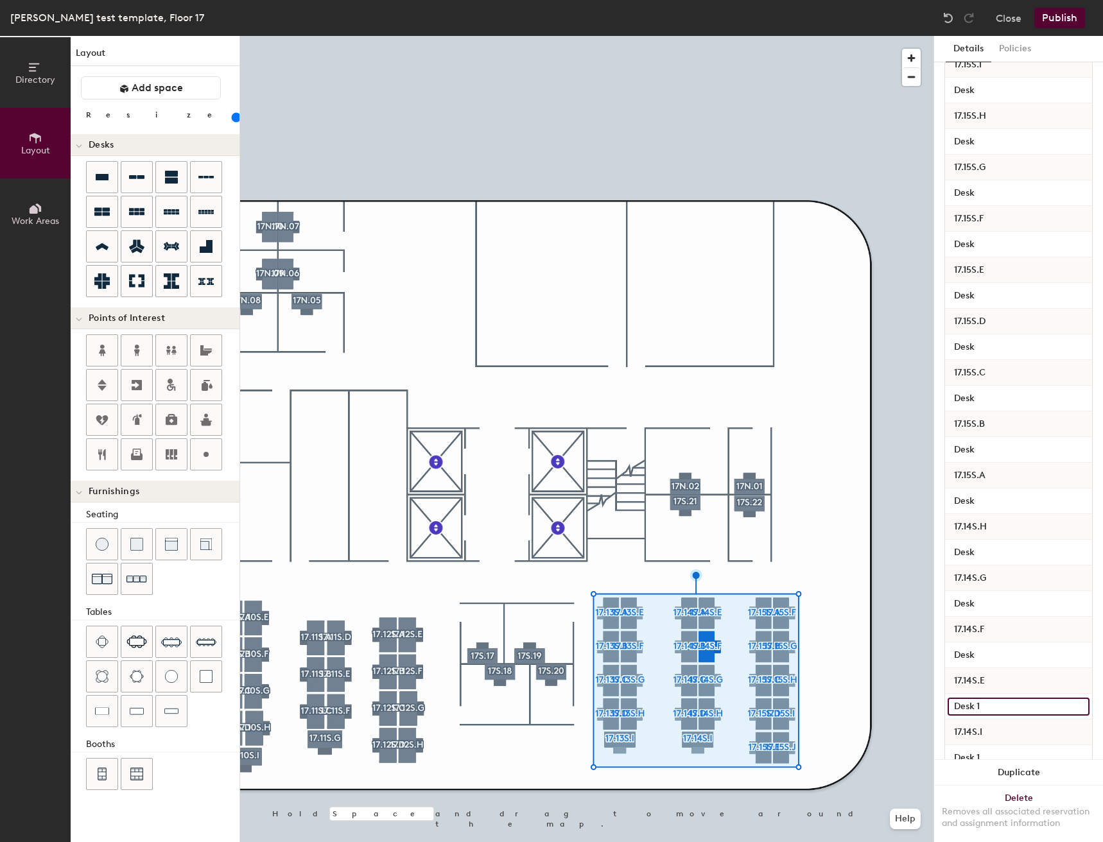
click at [1004, 703] on input "Desk 1" at bounding box center [1019, 707] width 142 height 18
click at [1003, 704] on input "Desk 1" at bounding box center [1019, 707] width 142 height 18
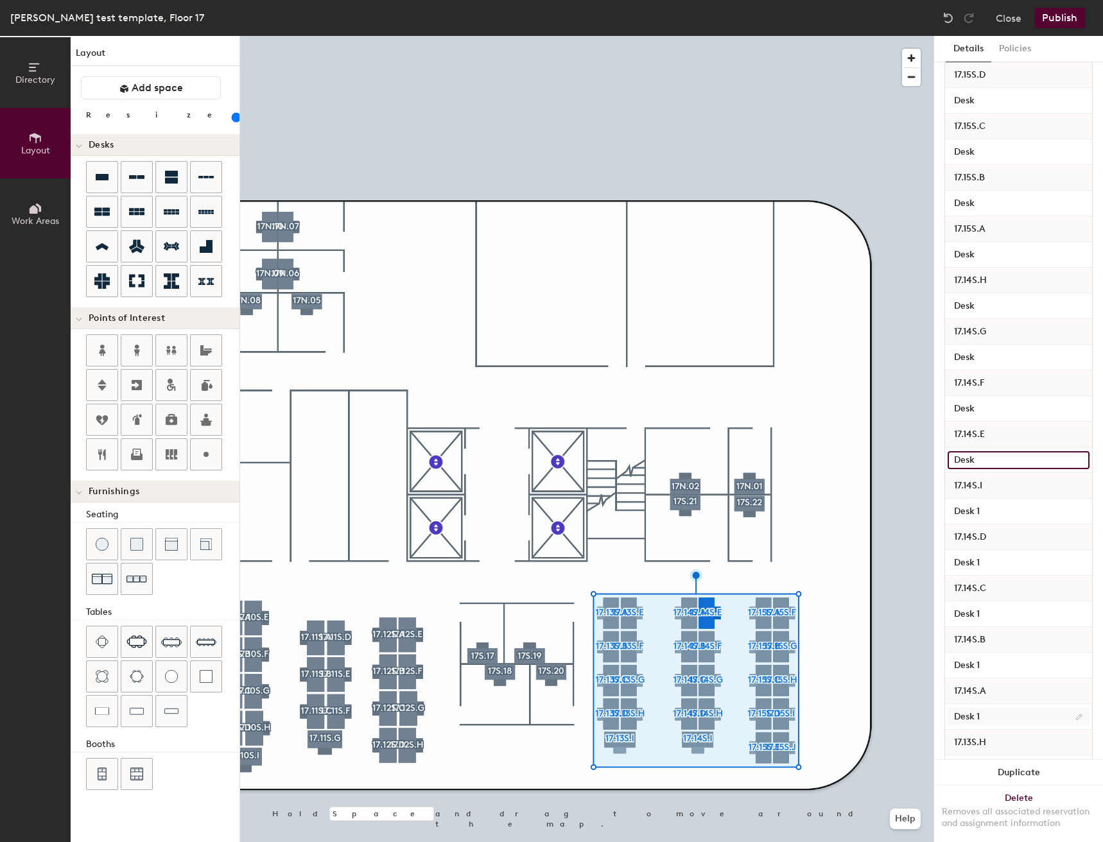
scroll to position [578, 0]
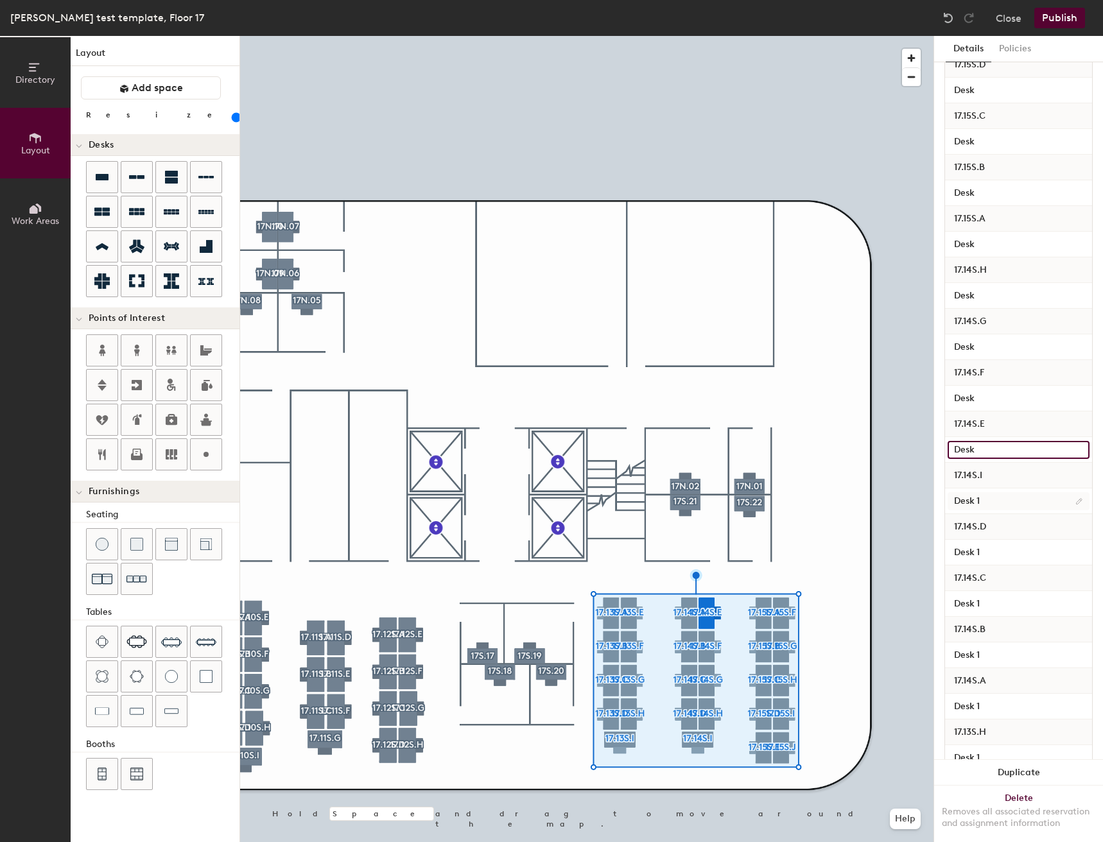
type input "Desk"
click at [983, 509] on input "Desk 1" at bounding box center [1019, 501] width 142 height 18
click at [987, 500] on input "Desk 1" at bounding box center [1019, 501] width 142 height 18
type input "Desk"
click at [986, 553] on input "Desk 1" at bounding box center [1019, 553] width 142 height 18
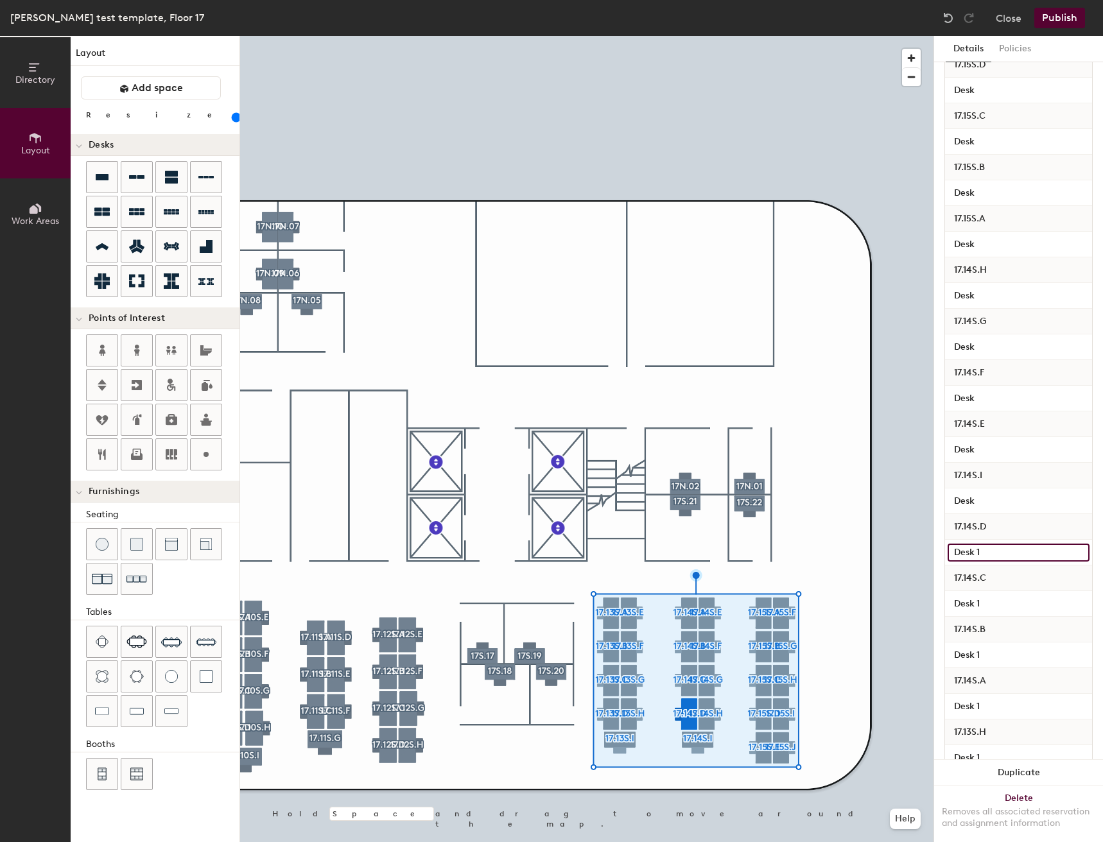
click at [987, 553] on input "Desk 1" at bounding box center [1019, 553] width 142 height 18
click at [984, 552] on input "Desk 1" at bounding box center [1019, 553] width 142 height 18
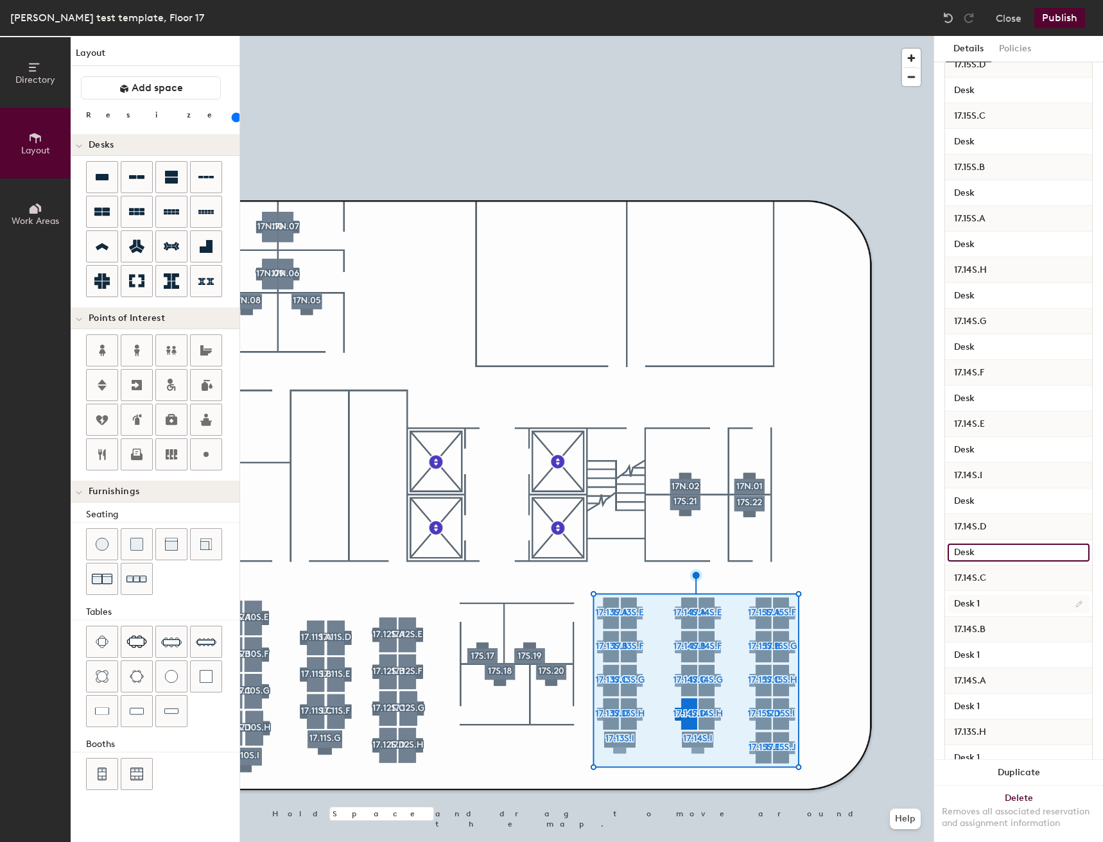
type input "Desk"
click at [990, 609] on input "Desk 1" at bounding box center [1019, 604] width 142 height 18
click at [990, 607] on input "Desk 1" at bounding box center [1019, 604] width 142 height 18
type input "Desk"
click at [992, 647] on input "Desk 1" at bounding box center [1019, 656] width 142 height 18
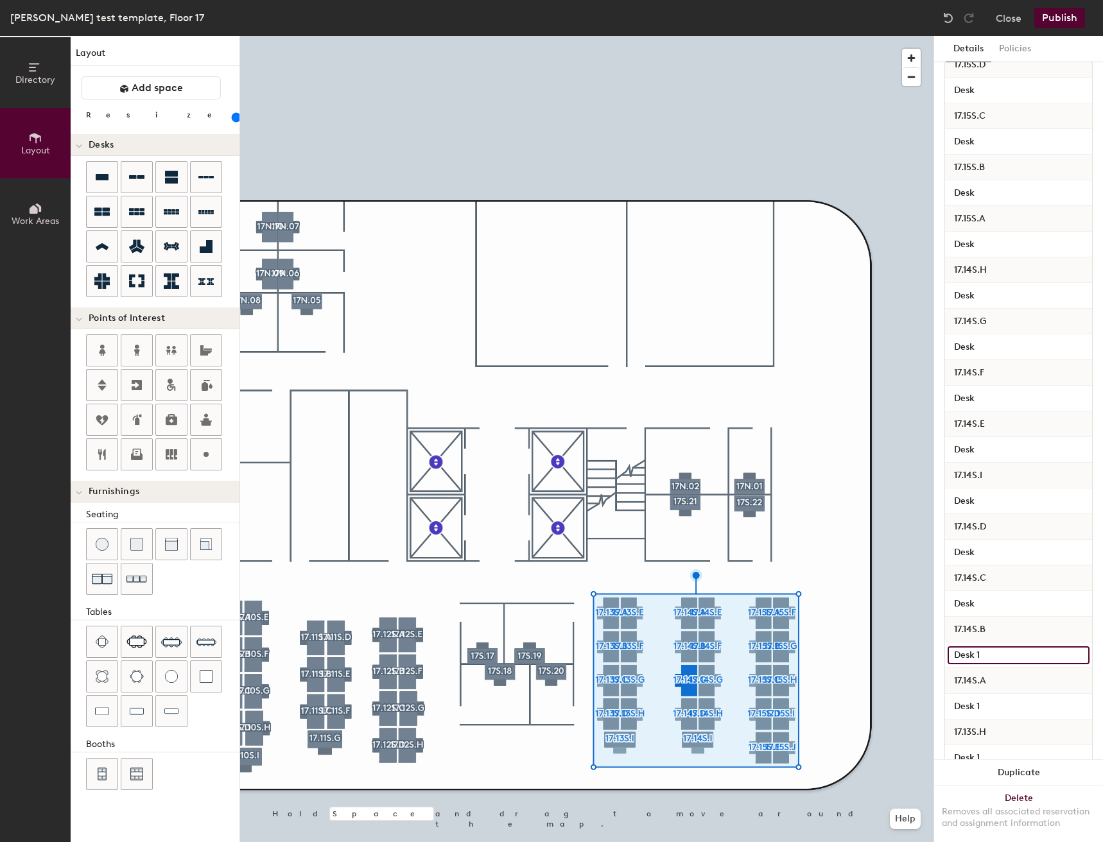
click at [992, 648] on input "Desk 1" at bounding box center [1019, 656] width 142 height 18
type input "Desk"
click at [990, 698] on input "Desk 1" at bounding box center [1019, 707] width 142 height 18
click at [990, 699] on input "Desk 1" at bounding box center [1019, 707] width 142 height 18
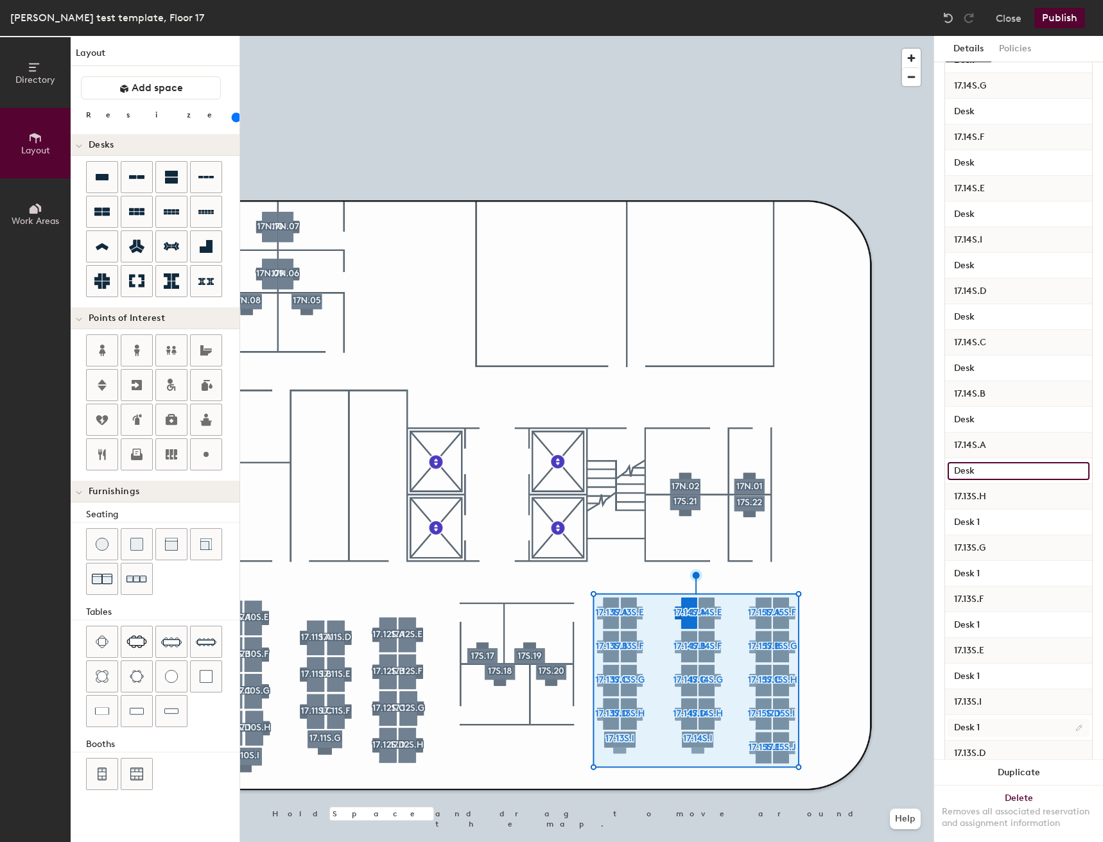
scroll to position [835, 0]
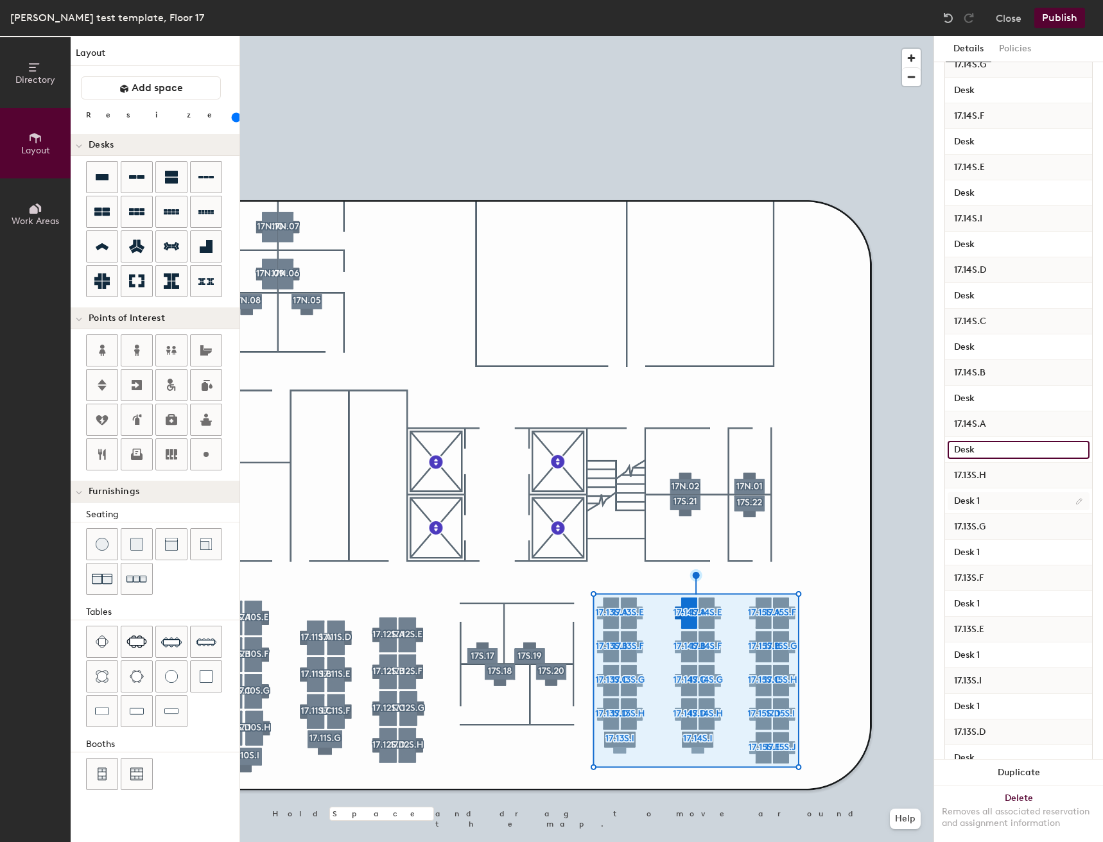
type input "Desk"
click at [989, 507] on input "Desk 1" at bounding box center [1019, 501] width 142 height 18
click at [989, 504] on input "Desk 1" at bounding box center [1019, 501] width 142 height 18
type input "Desk"
click at [987, 555] on input "Desk 1" at bounding box center [1019, 553] width 142 height 18
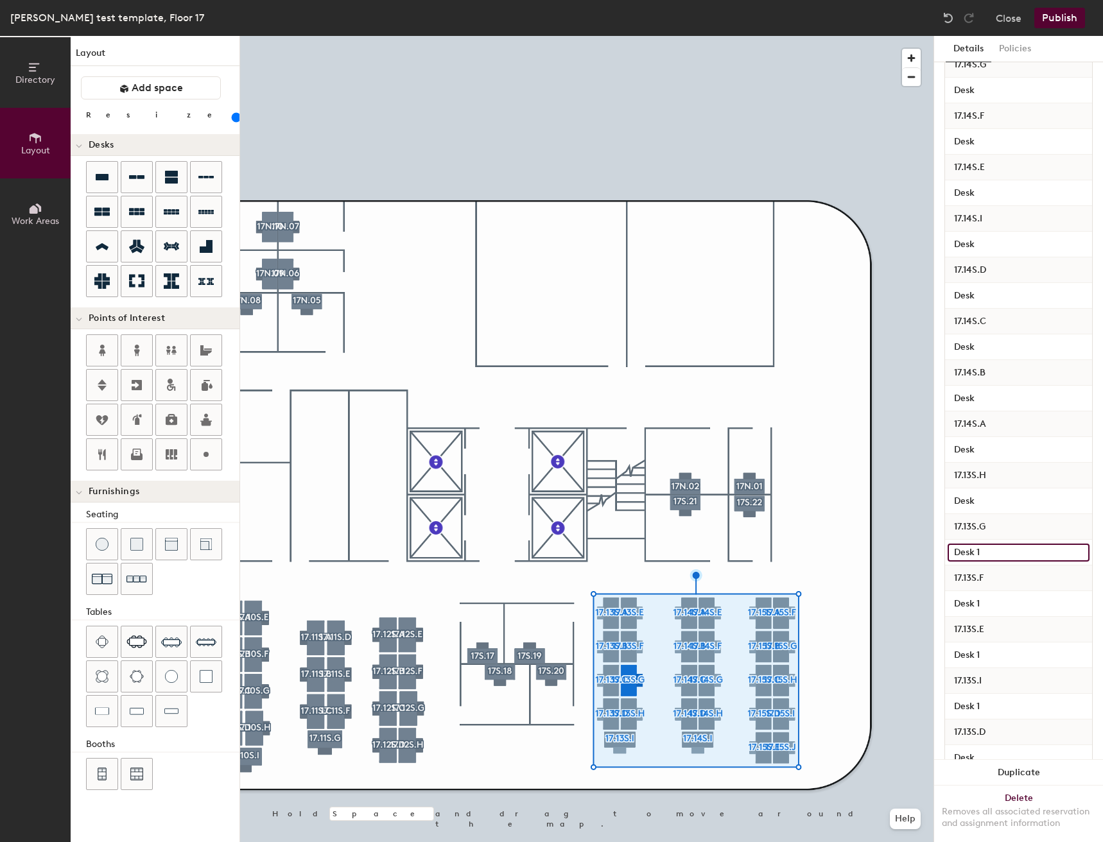
click at [988, 551] on input "Desk 1" at bounding box center [1019, 553] width 142 height 18
type input "Desk"
click at [992, 610] on input "Desk 1" at bounding box center [1019, 604] width 142 height 18
click at [992, 600] on input "Desk 1" at bounding box center [1019, 604] width 142 height 18
type input "Desk"
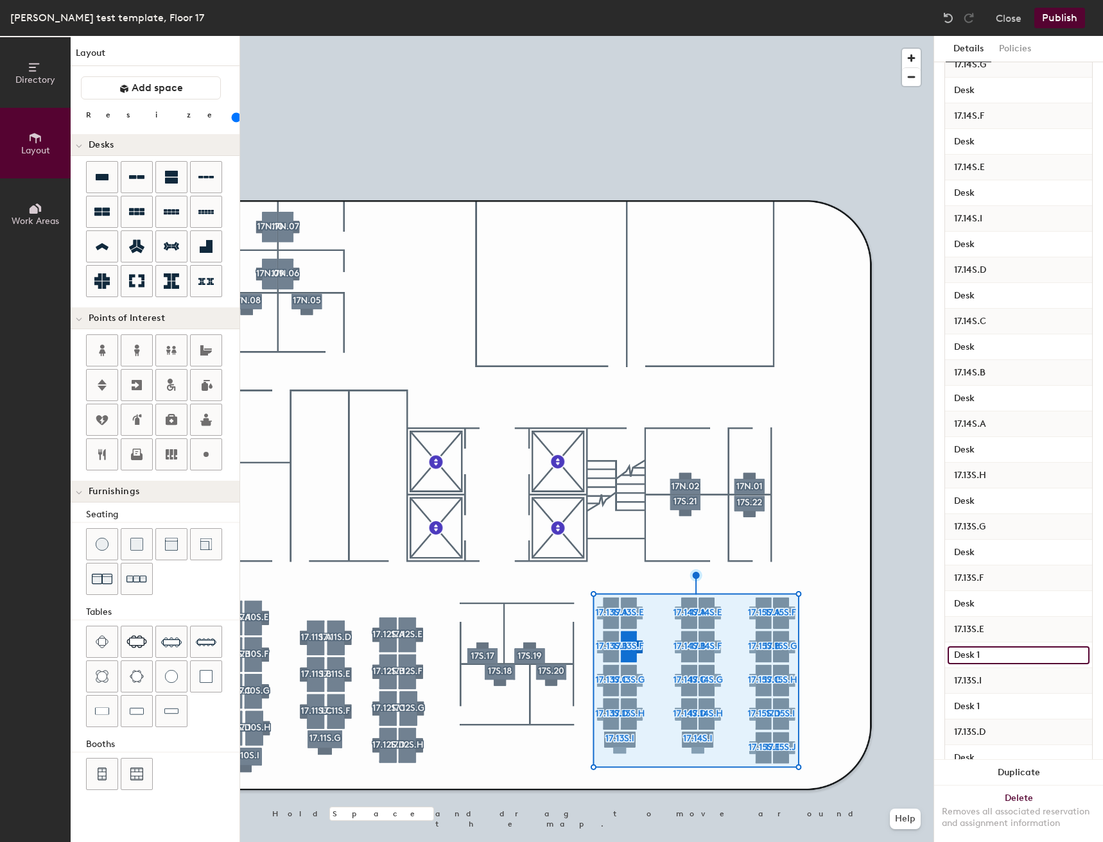
click at [991, 648] on input "Desk 1" at bounding box center [1019, 656] width 142 height 18
click at [991, 650] on input "Desk 1" at bounding box center [1019, 656] width 142 height 18
type input "Desk"
click at [995, 700] on input "Desk 1" at bounding box center [1019, 707] width 142 height 18
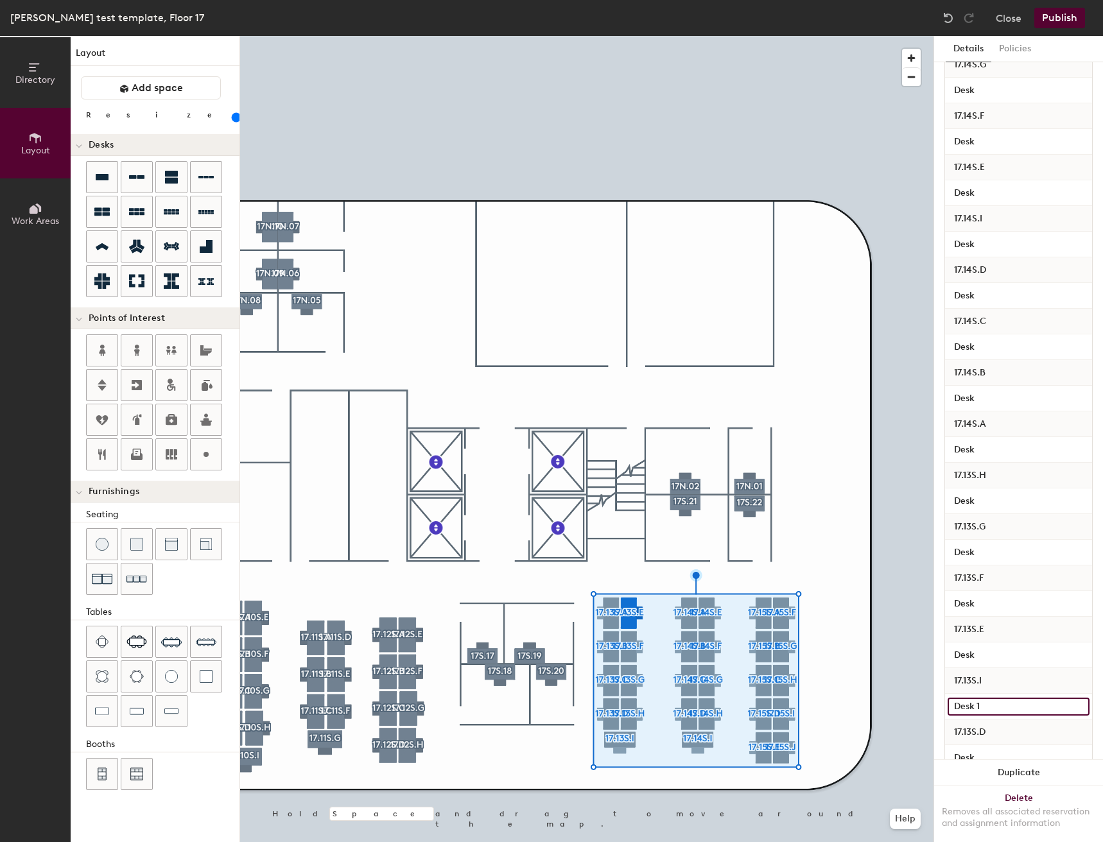
click at [994, 710] on input "Desk 1" at bounding box center [1019, 707] width 142 height 18
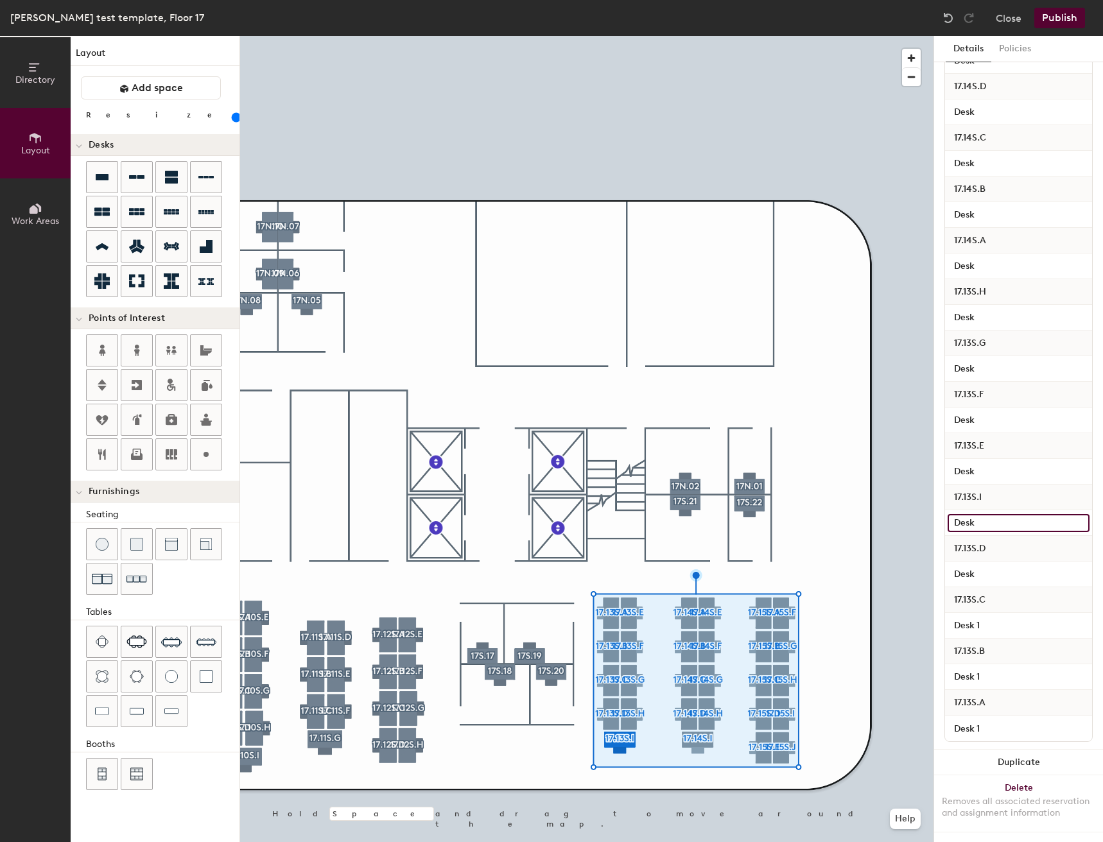
scroll to position [1030, 0]
type input "Desk"
click at [991, 617] on input "Desk 1" at bounding box center [1019, 626] width 142 height 18
type input "Desk"
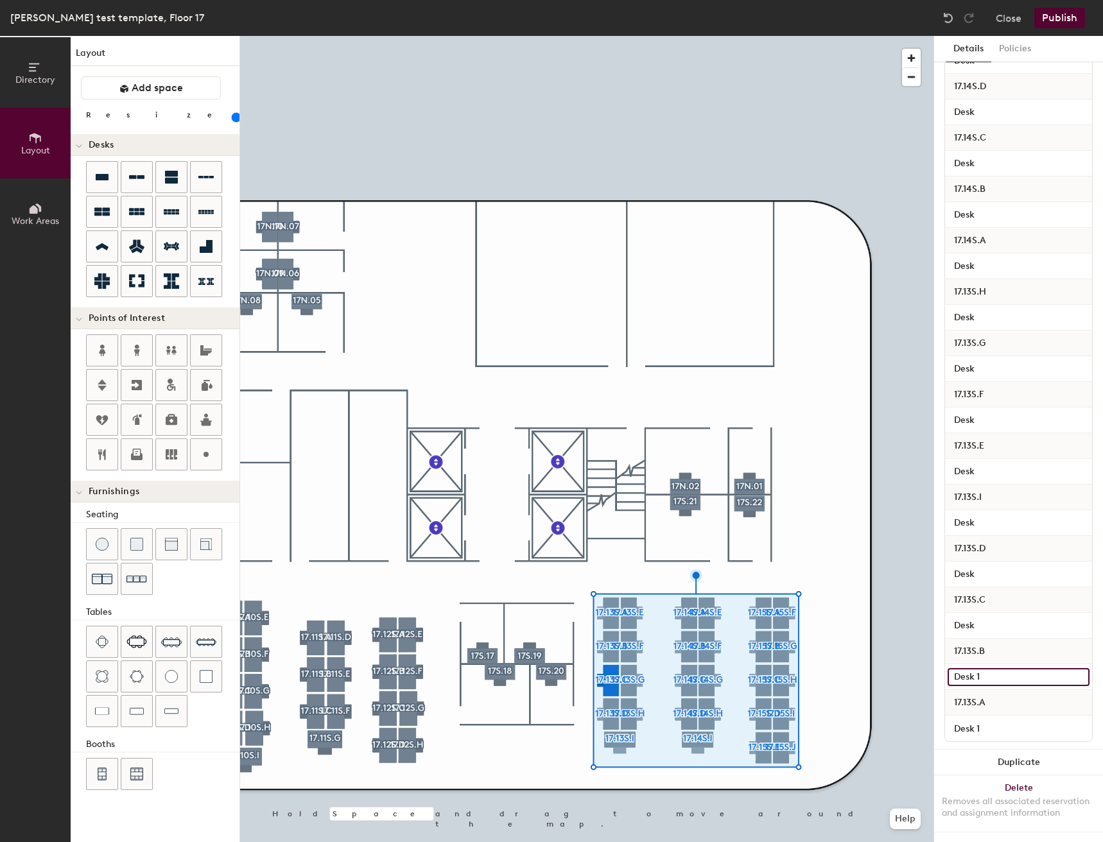
click at [996, 668] on input "Desk 1" at bounding box center [1019, 677] width 142 height 18
type input "Desk"
click at [993, 720] on input "Desk 1" at bounding box center [1019, 729] width 142 height 18
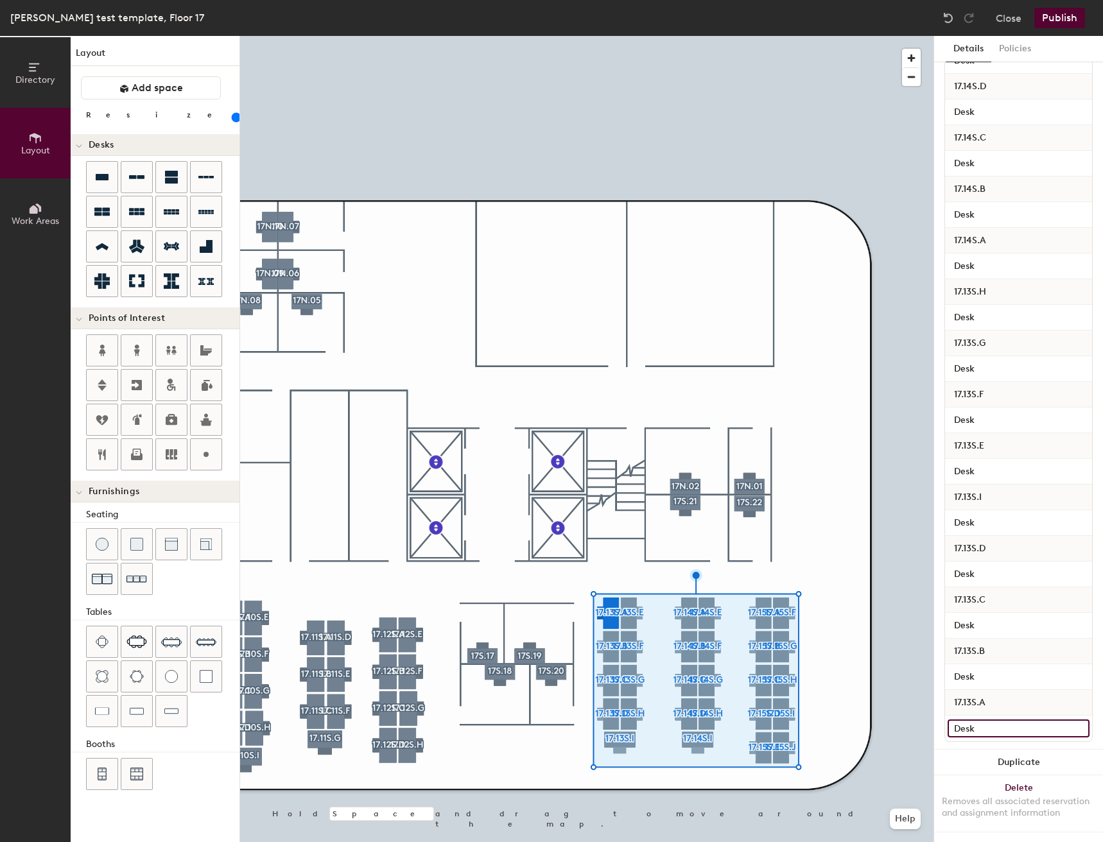
type input "Desk"
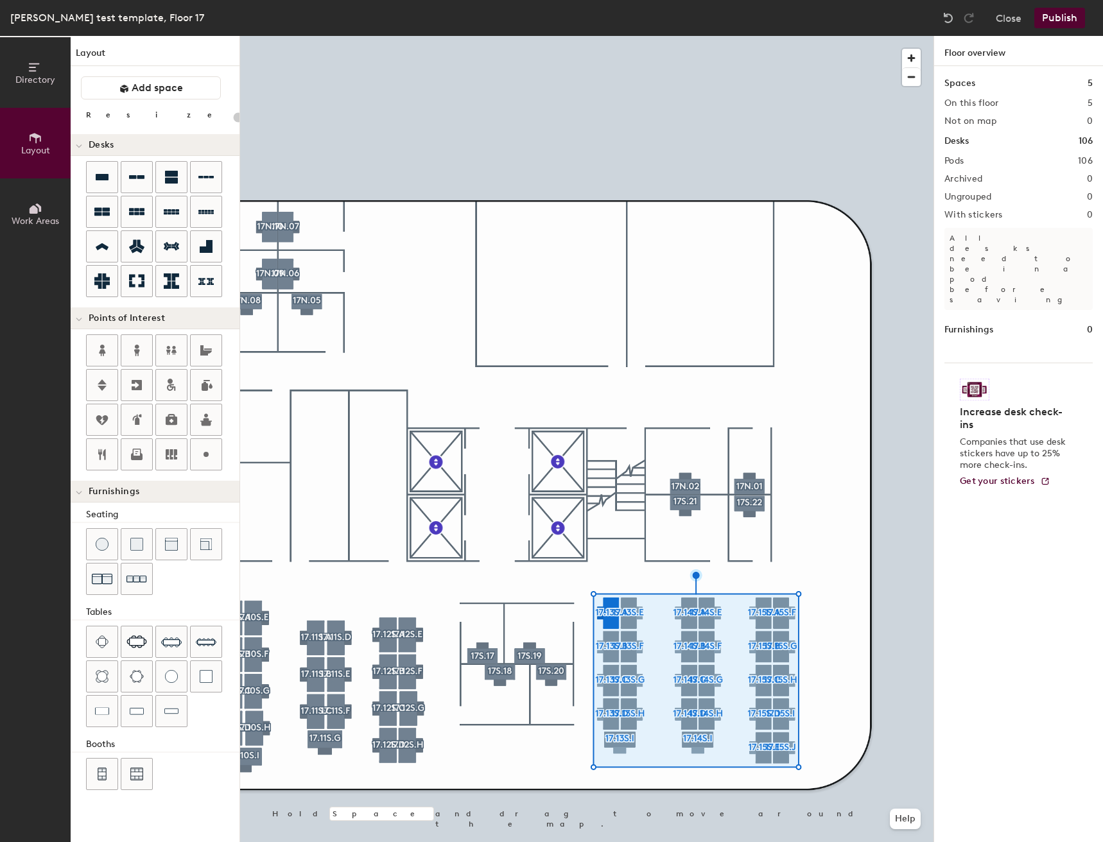
type input "20"
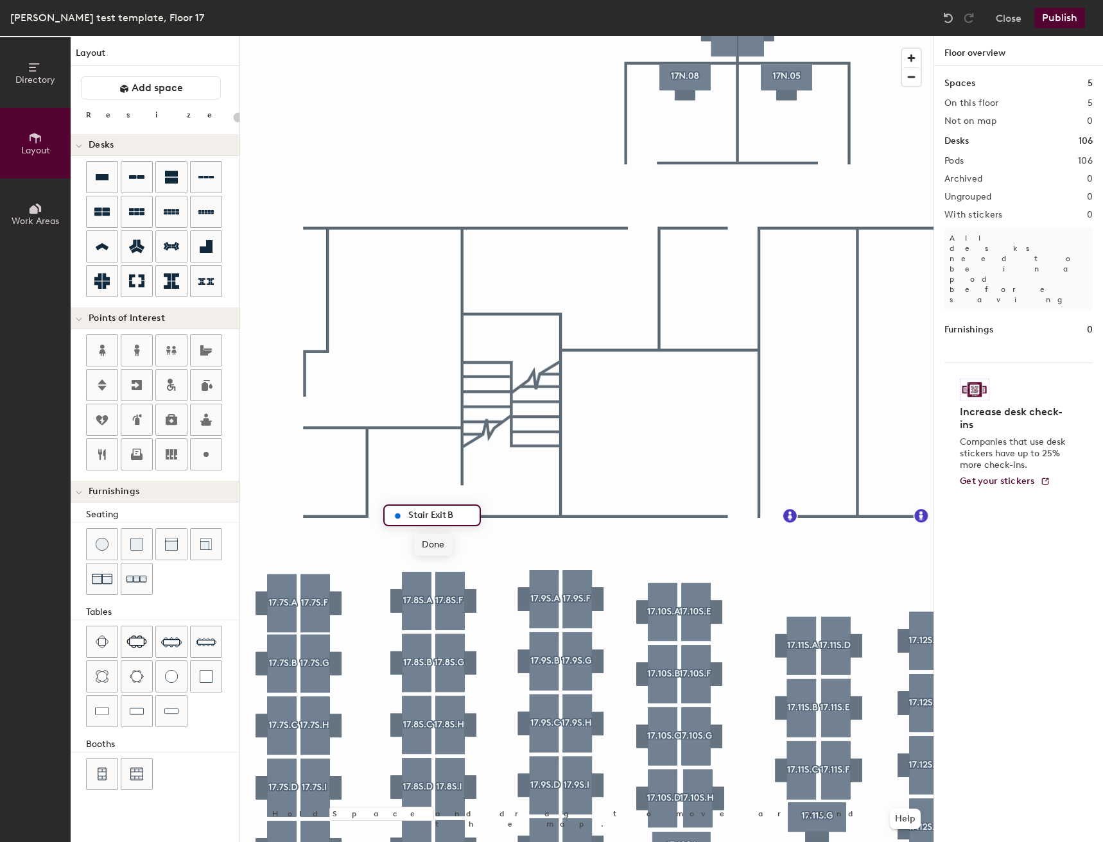
type input "Stair Exit B"
click at [419, 545] on span "Done" at bounding box center [433, 545] width 38 height 22
click at [548, 36] on div at bounding box center [586, 36] width 693 height 0
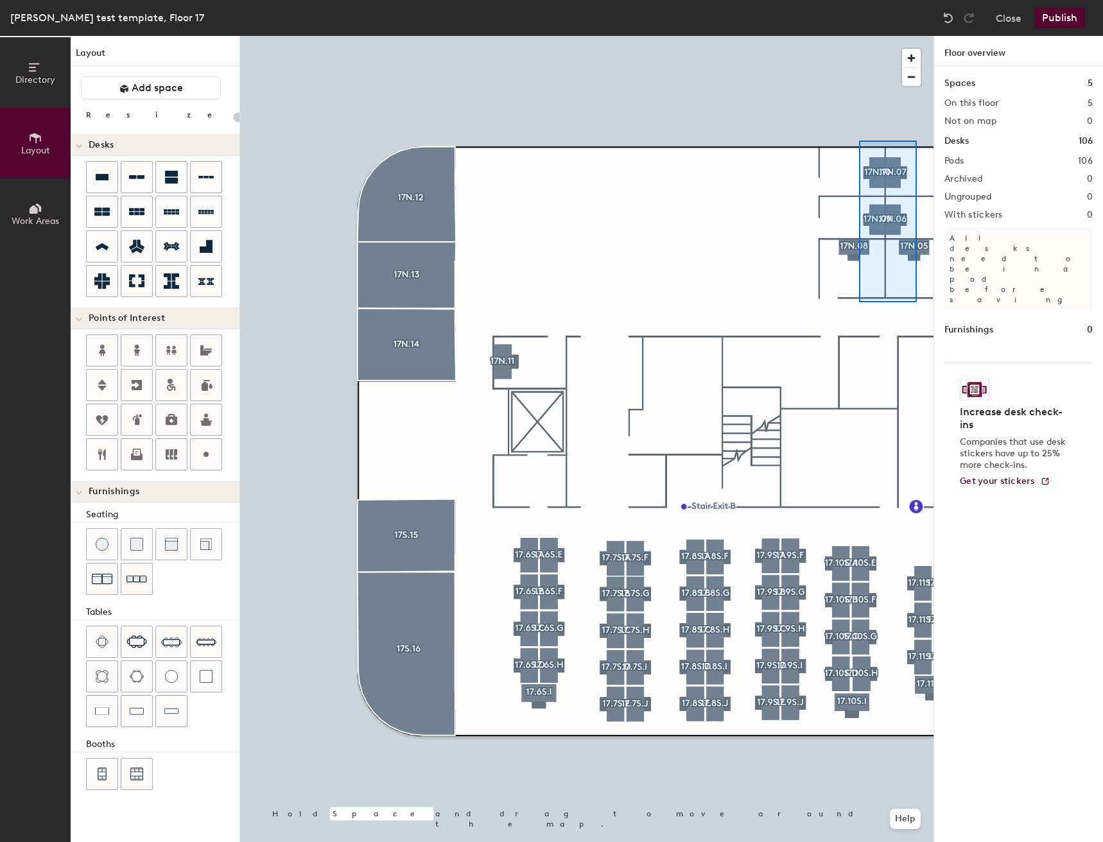
type input "140"
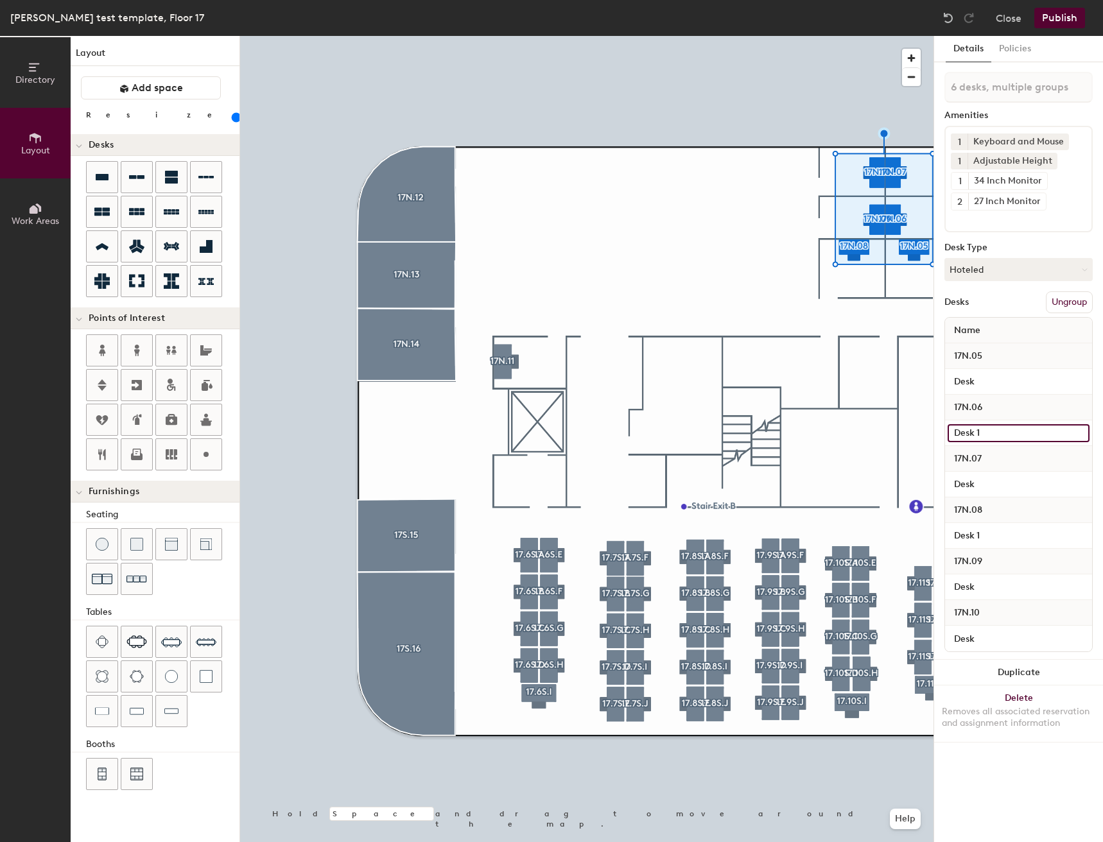
click at [1023, 439] on input "Desk 1" at bounding box center [1019, 433] width 142 height 18
click at [1020, 435] on input "Desk 1" at bounding box center [1019, 433] width 142 height 18
type input "Desk"
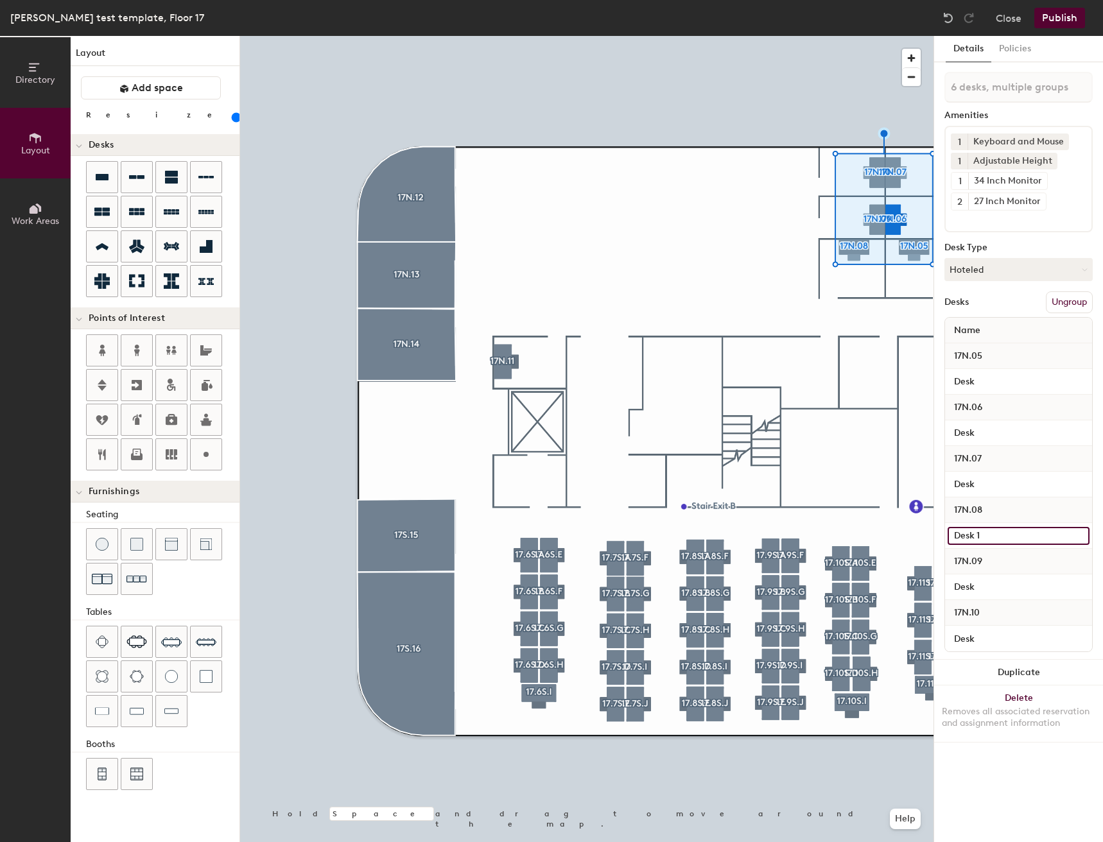
click at [991, 530] on input "Desk 1" at bounding box center [1019, 536] width 142 height 18
type input "Desk"
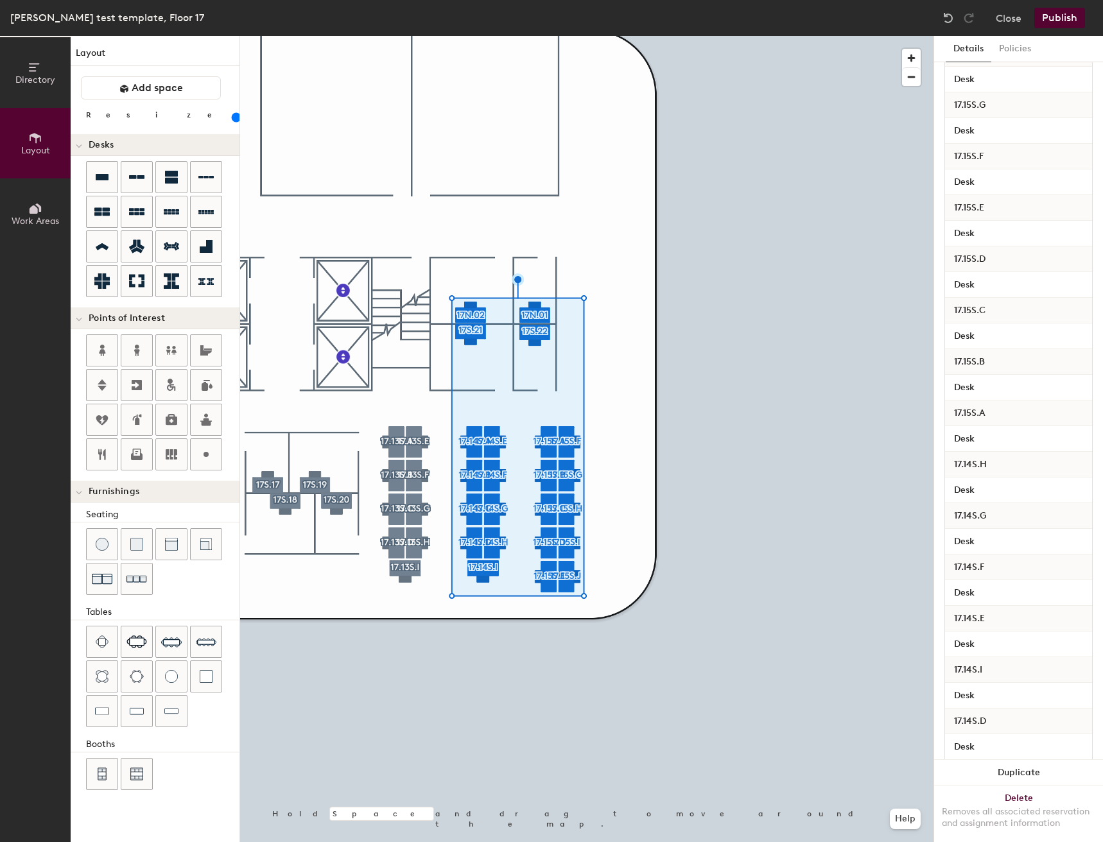
scroll to position [795, 0]
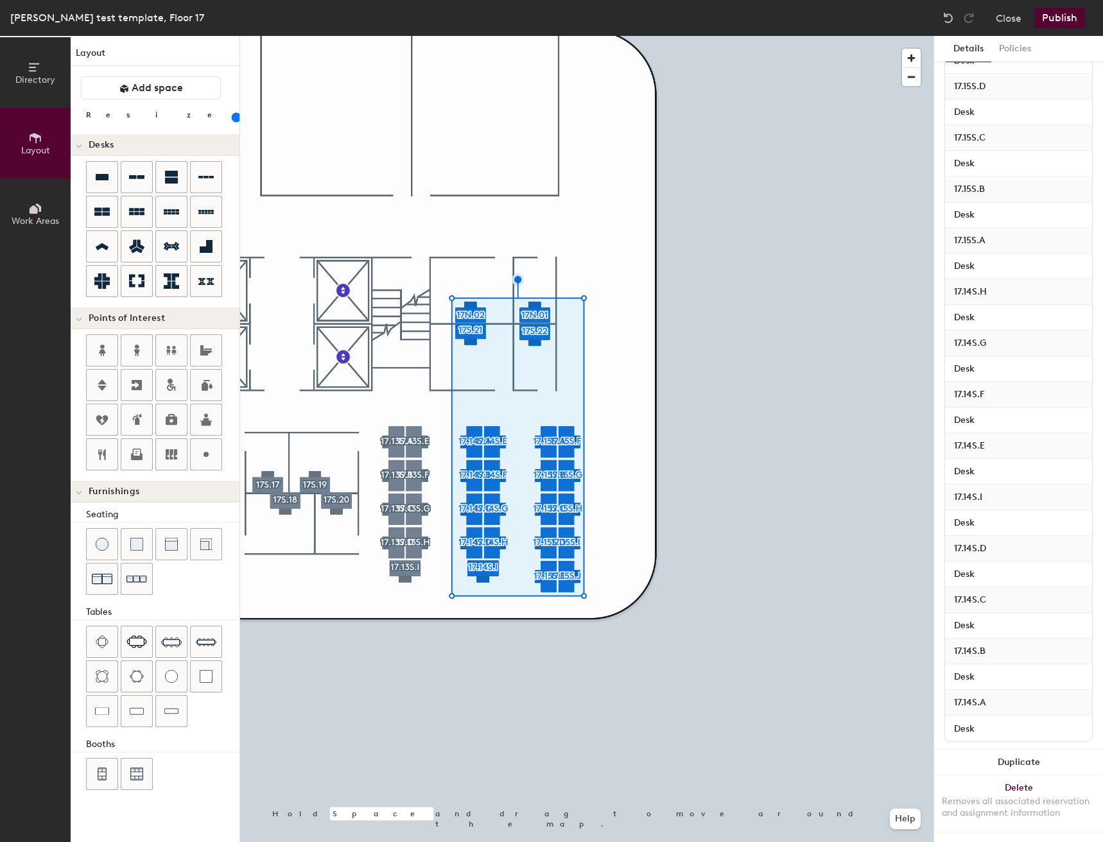
click at [346, 36] on div at bounding box center [586, 36] width 693 height 0
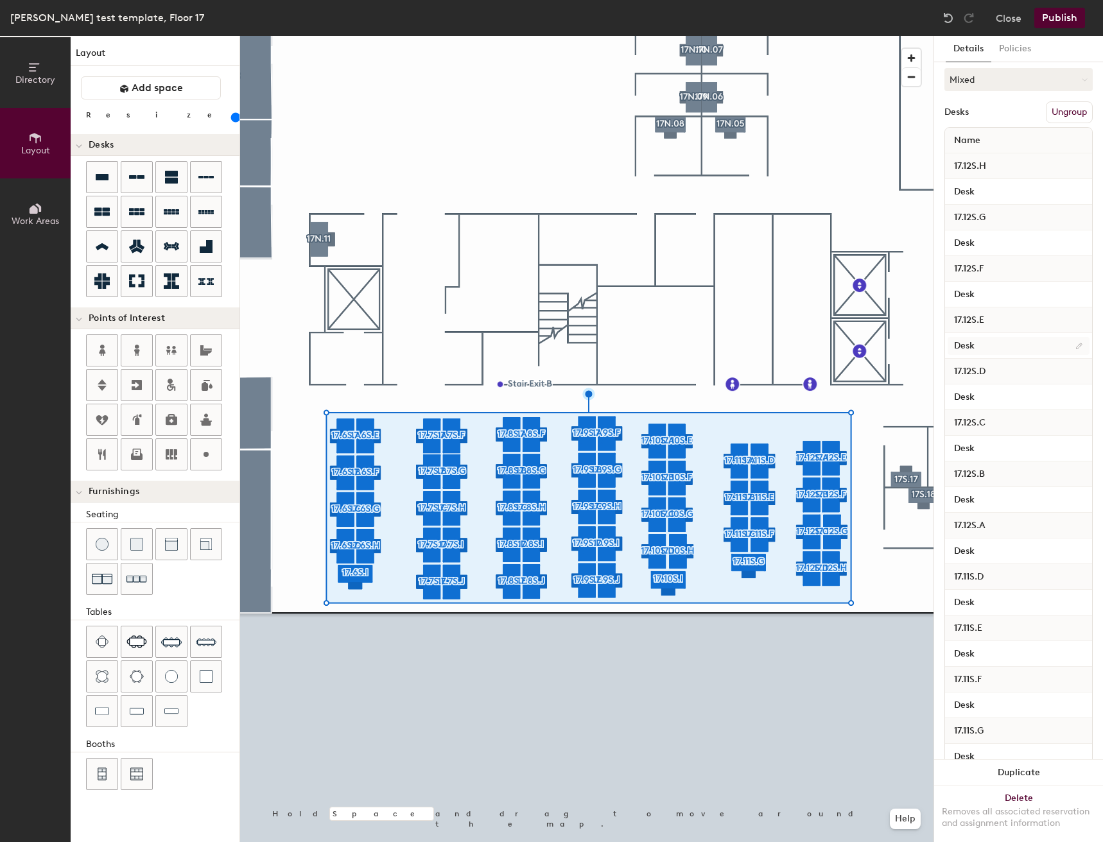
scroll to position [0, 0]
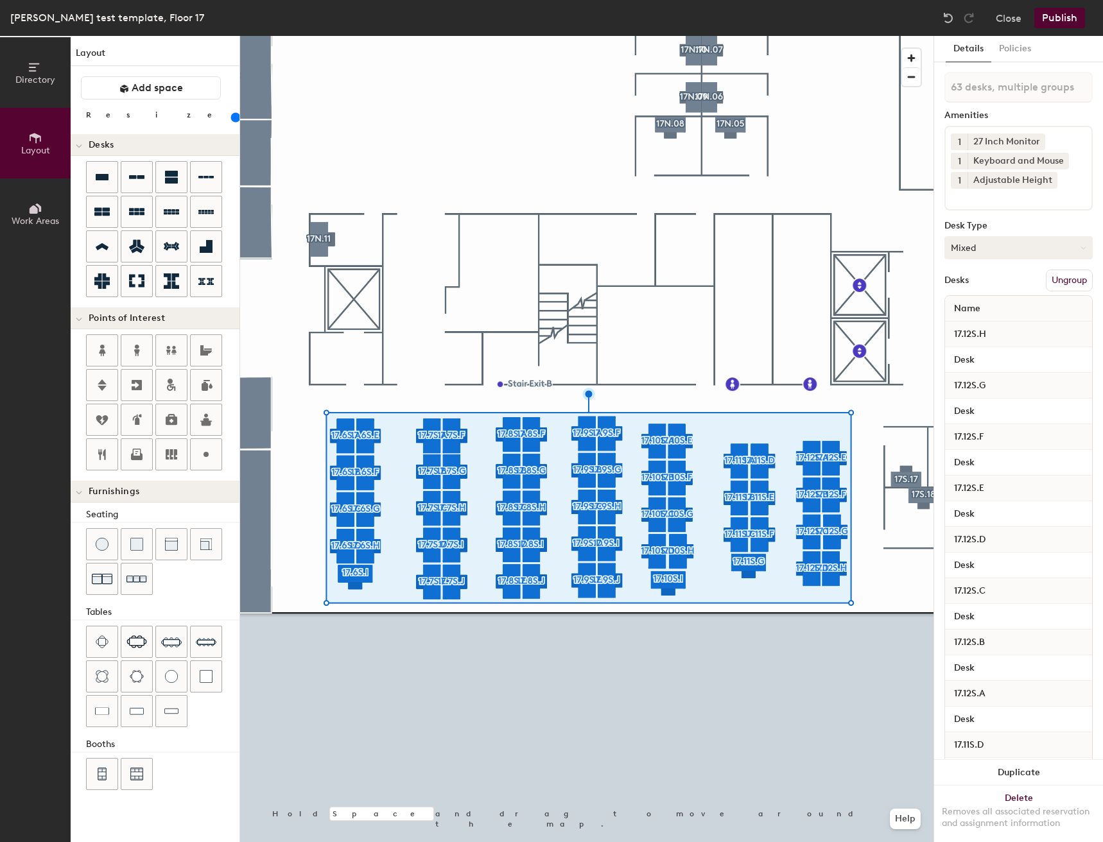
click at [1021, 251] on button "Mixed" at bounding box center [1018, 247] width 148 height 23
click at [969, 325] on div "Hoteled" at bounding box center [1009, 326] width 128 height 19
click at [672, 36] on div at bounding box center [586, 36] width 693 height 0
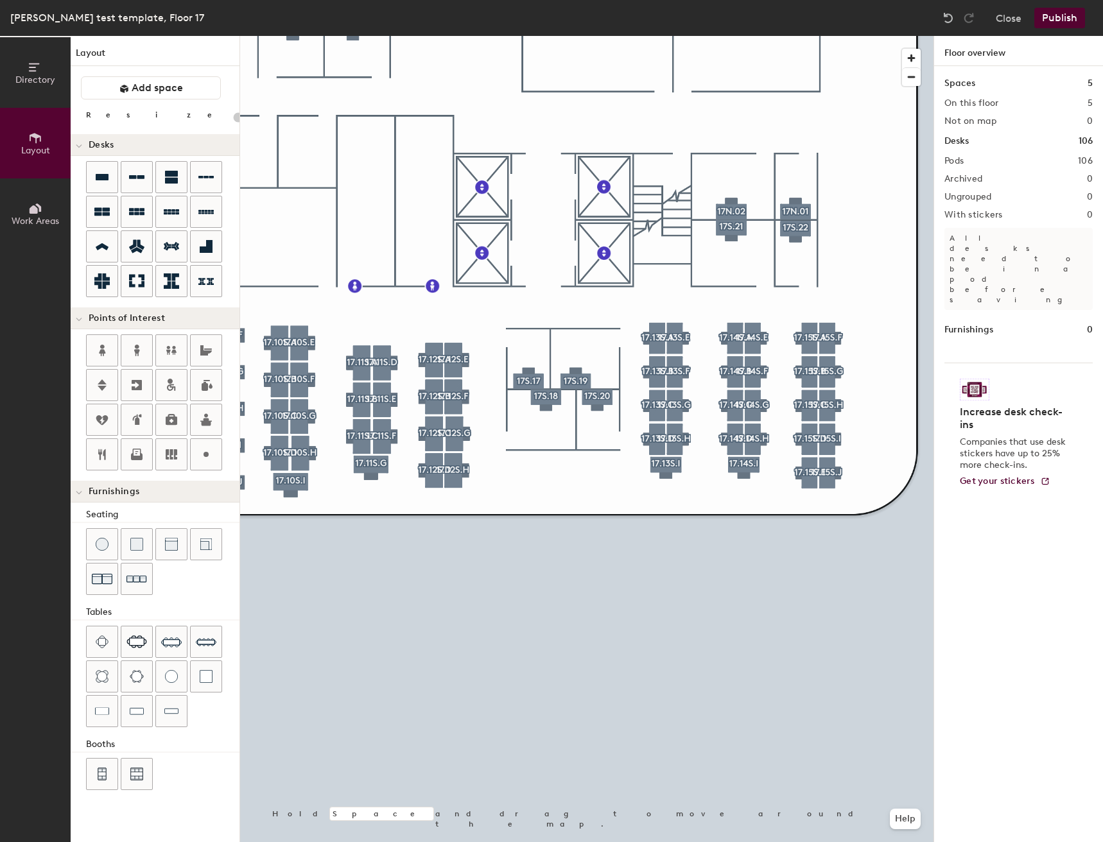
click at [522, 36] on div at bounding box center [586, 36] width 693 height 0
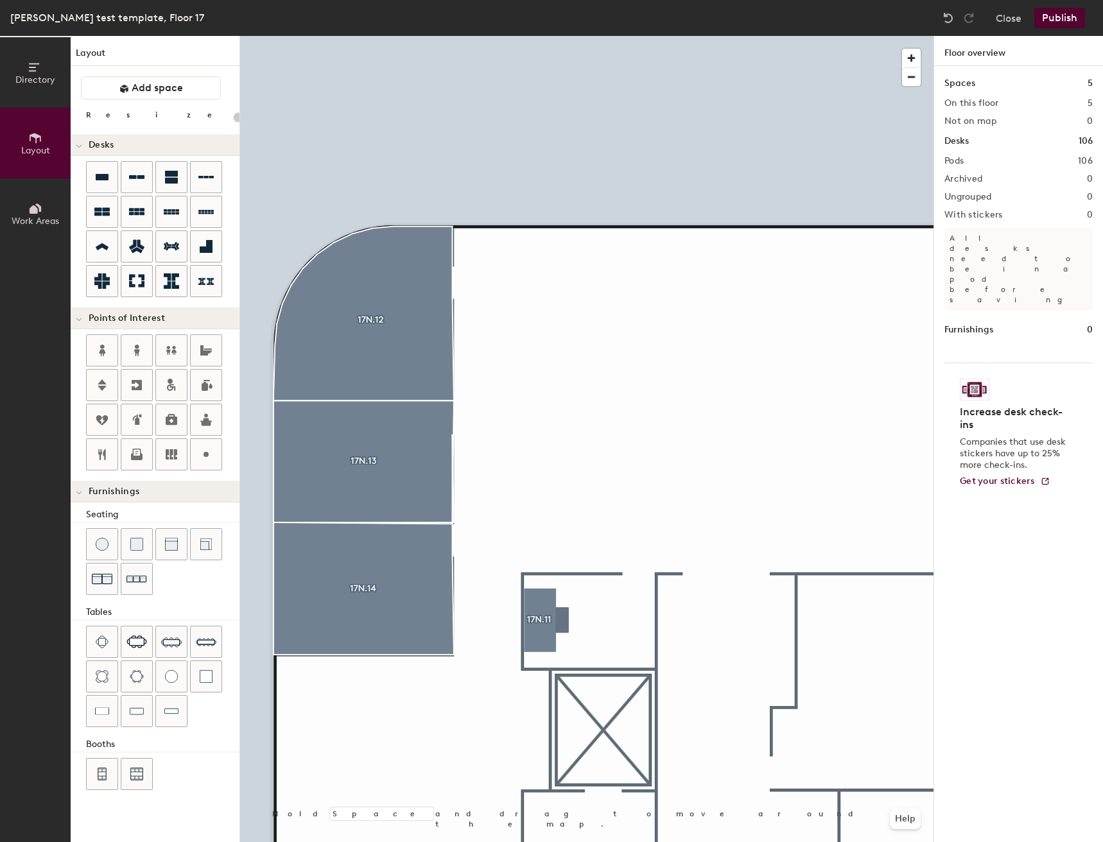
click at [576, 291] on div "Directory Layout Work Areas Layout Add space Resize Desks Points of Interest Fu…" at bounding box center [551, 439] width 1103 height 806
click at [581, 410] on div "Directory Layout Work Areas Layout Add space Resize Desks Points of Interest Fu…" at bounding box center [551, 439] width 1103 height 806
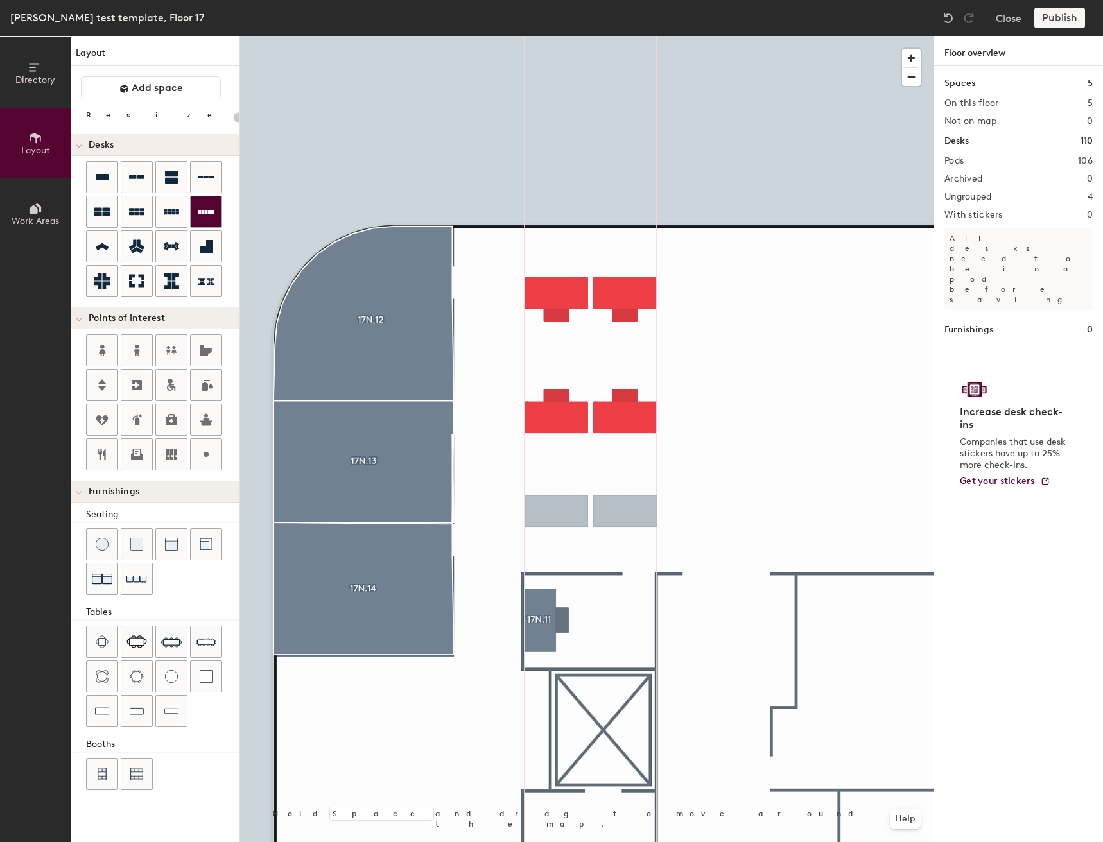
click at [591, 512] on div "Directory Layout Work Areas Layout Add space Resize Desks Points of Interest Fu…" at bounding box center [551, 439] width 1103 height 806
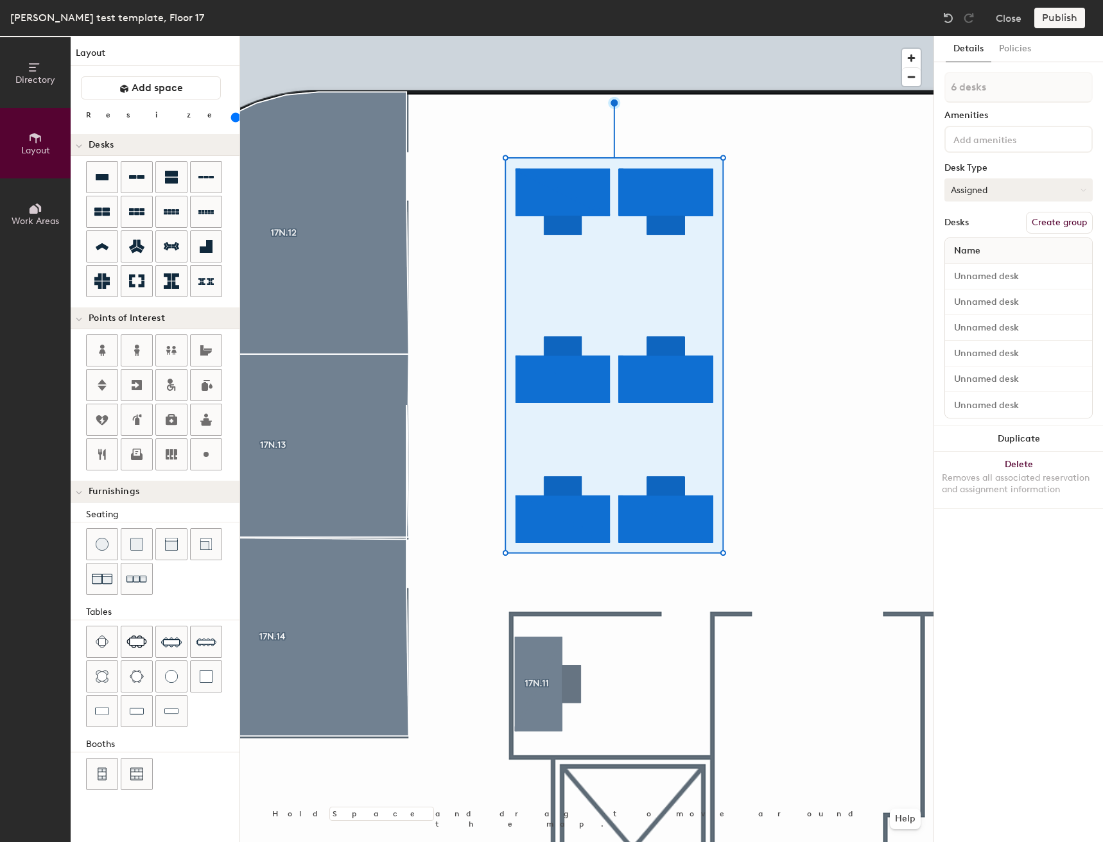
click at [990, 193] on button "Assigned" at bounding box center [1018, 189] width 148 height 23
click at [969, 266] on div "Hoteled" at bounding box center [1009, 268] width 128 height 19
click at [1002, 150] on div at bounding box center [1018, 139] width 148 height 27
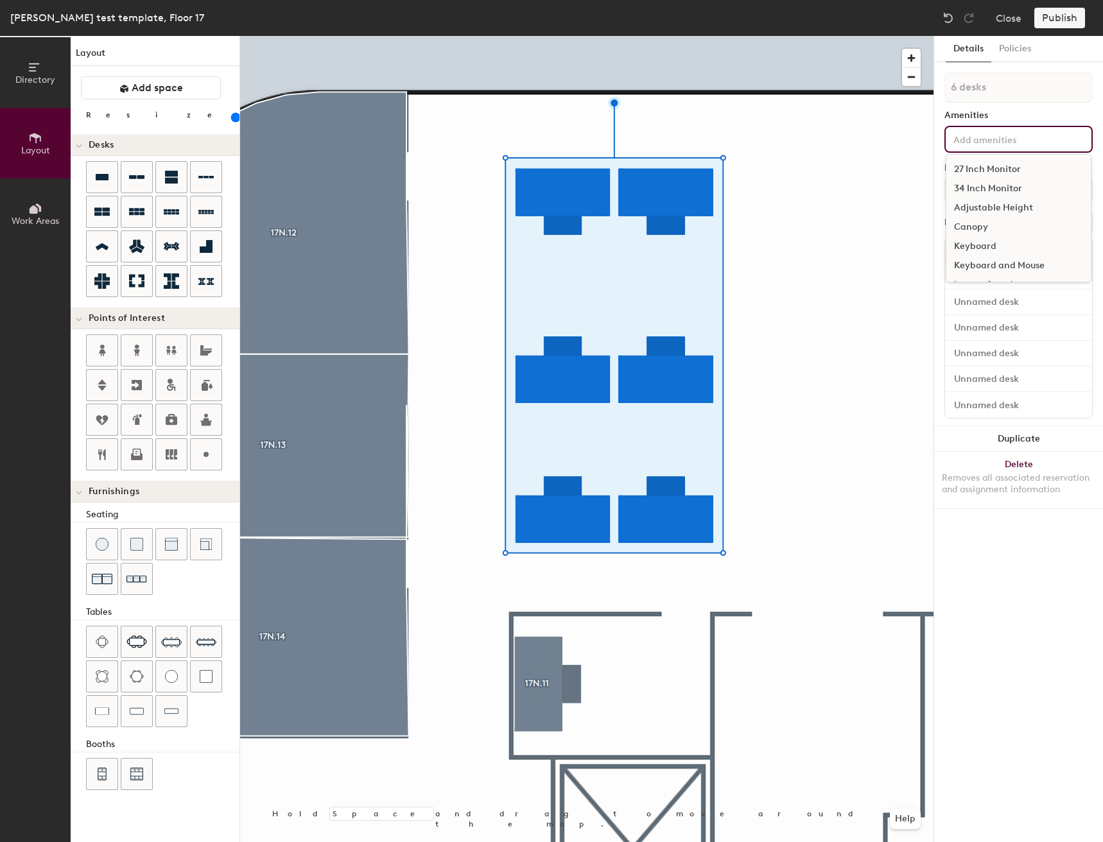
click at [998, 162] on div "27 Inch Monitor" at bounding box center [1018, 169] width 144 height 19
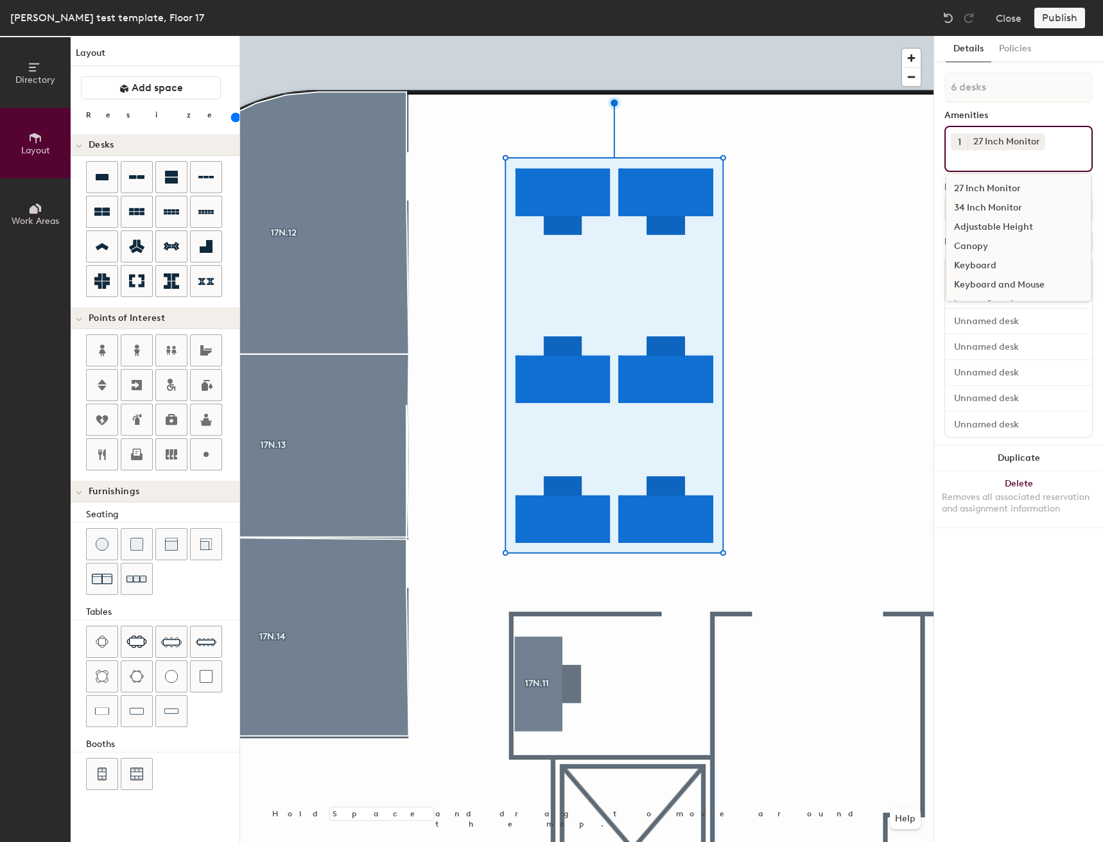
click at [991, 223] on div "Adjustable Height" at bounding box center [1018, 227] width 144 height 19
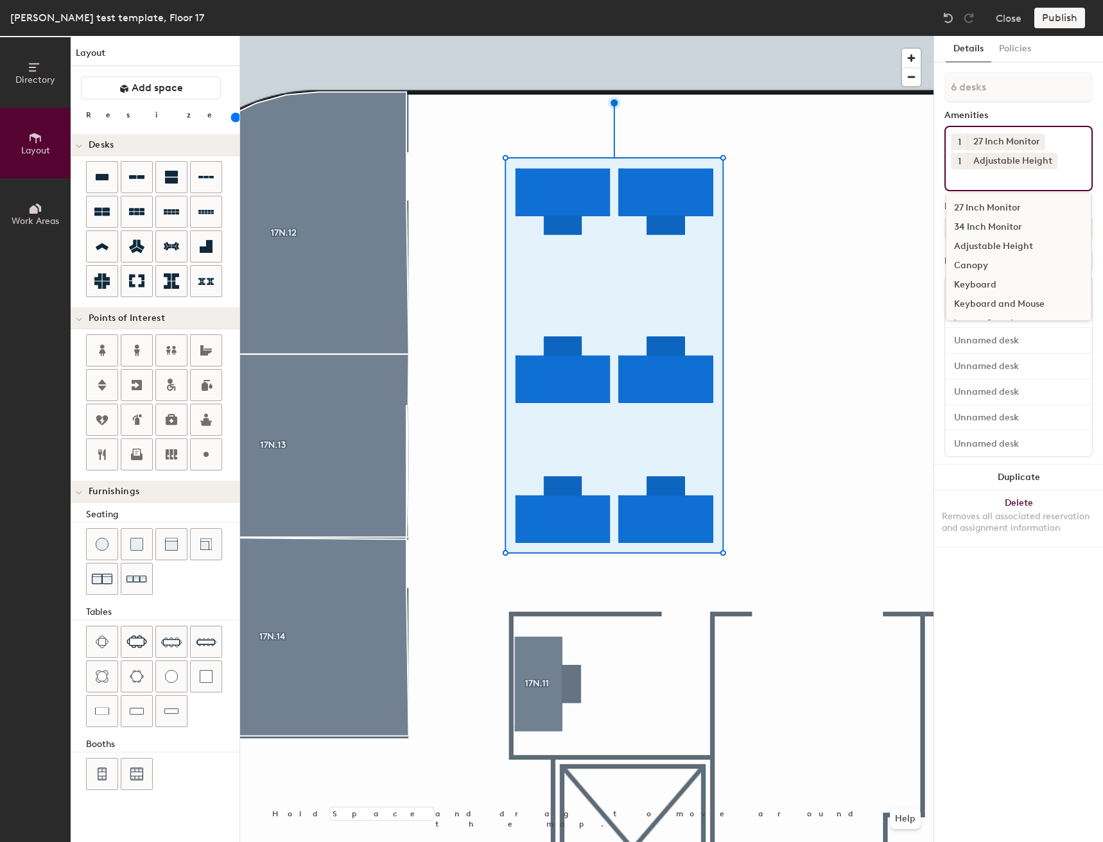
click at [970, 304] on div "Keyboard and Mouse" at bounding box center [1018, 304] width 144 height 19
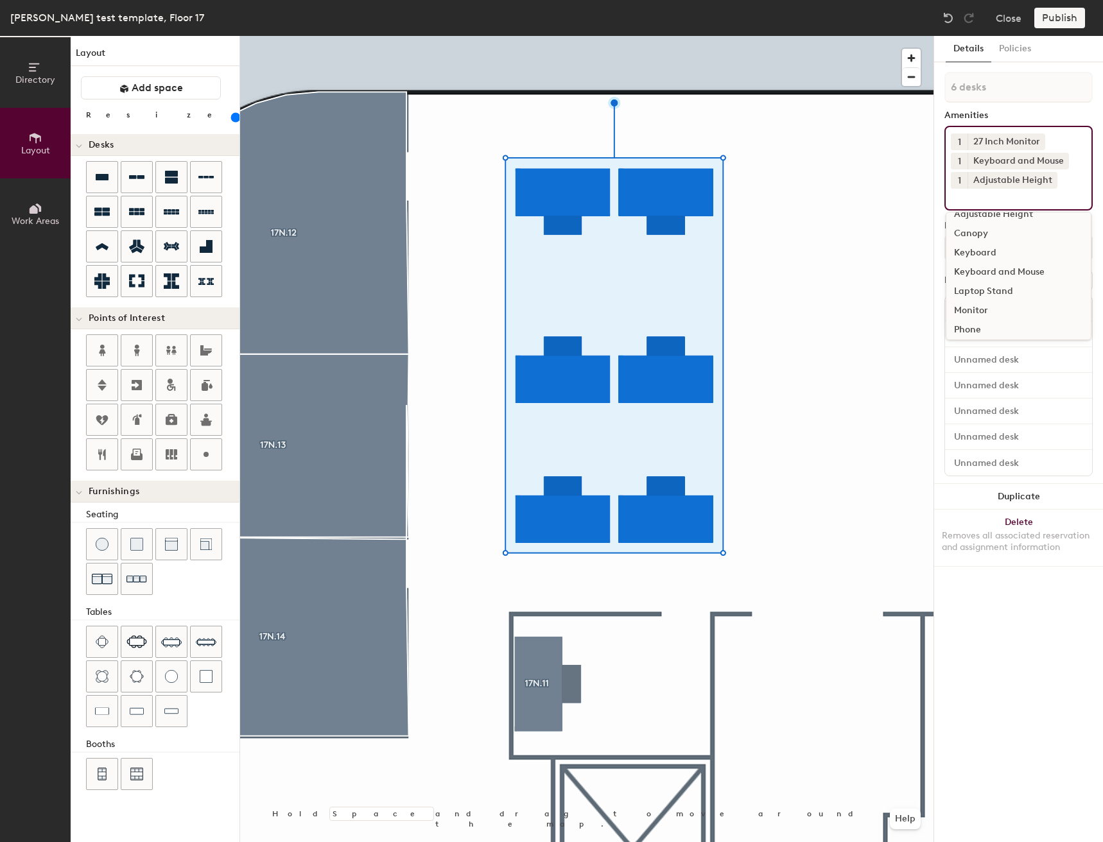
scroll to position [95, 0]
click at [1039, 107] on div "6 desks Amenities 1 27 Inch Monitor 1 Keyboard and Mouse 1 Adjustable Height 27…" at bounding box center [1018, 278] width 148 height 412
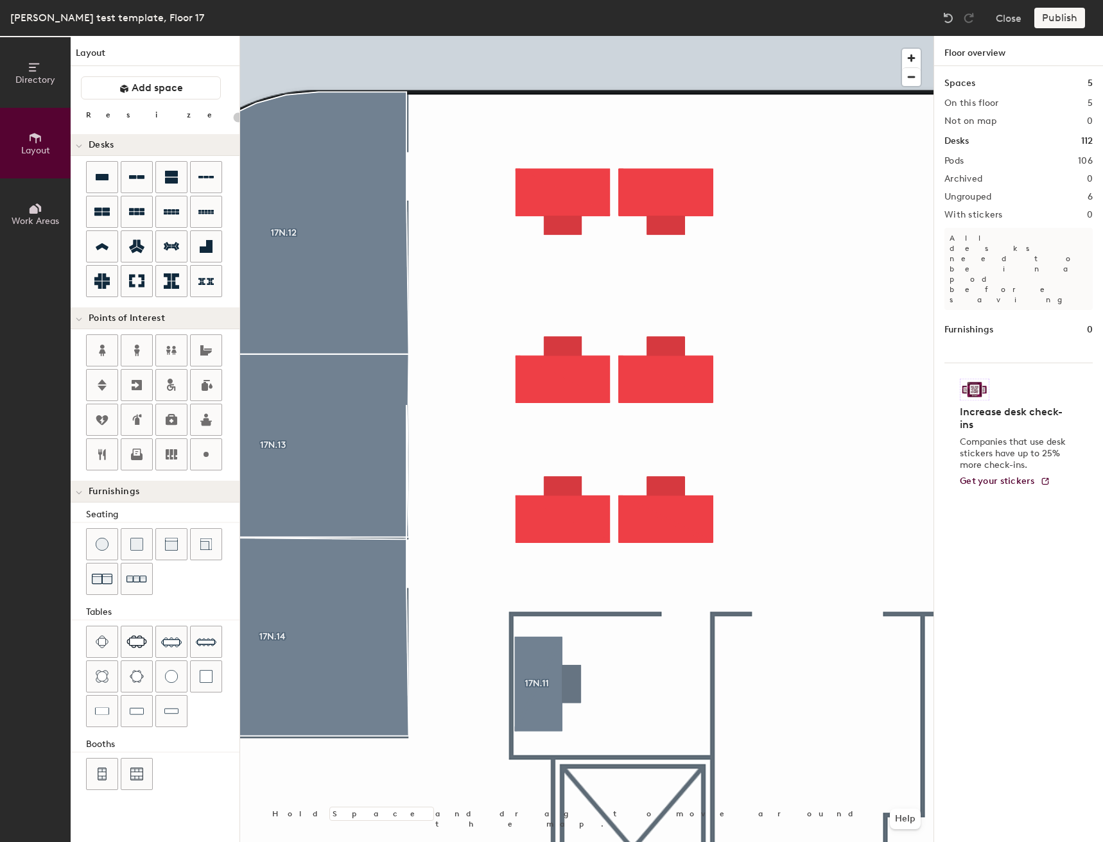
type input "160"
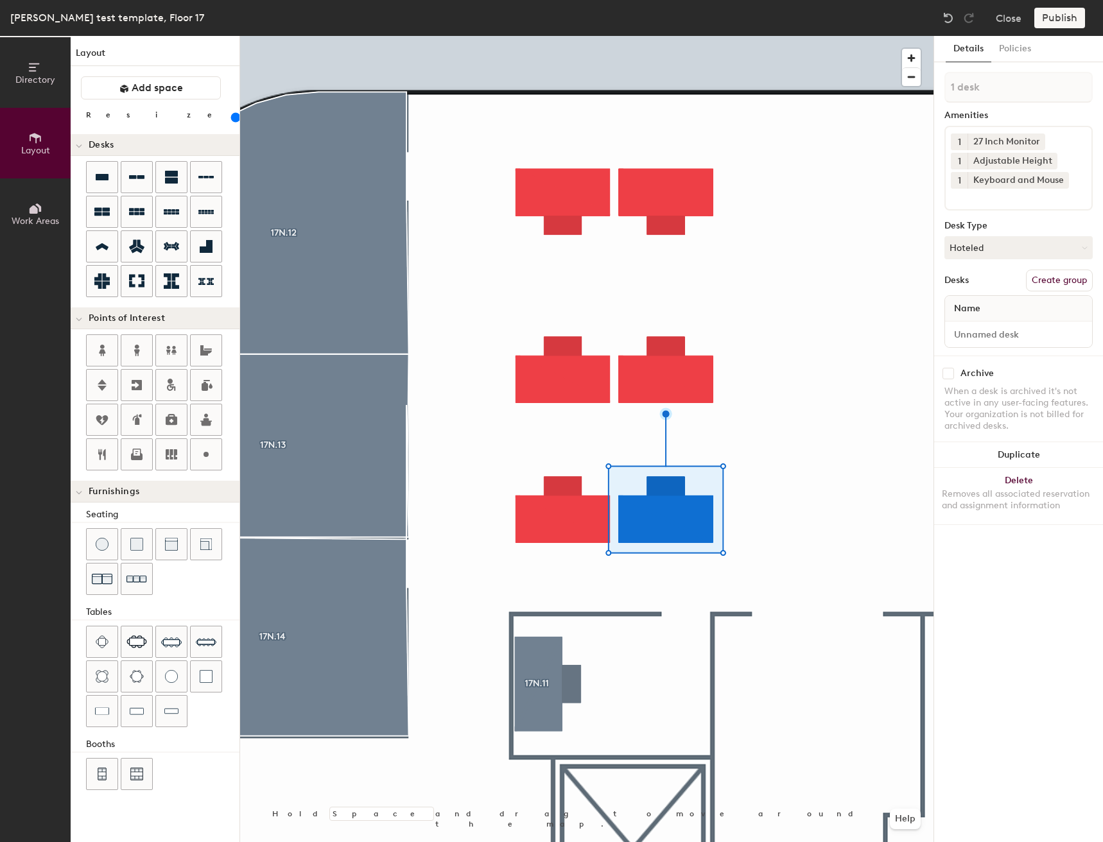
click at [1053, 274] on button "Create group" at bounding box center [1059, 281] width 67 height 22
type input "P"
type input "!"
click at [919, 97] on div "Directory Layout Work Areas Layout Add space Resize Desks Points of Interest Fu…" at bounding box center [551, 439] width 1103 height 806
type input "17.5N.A"
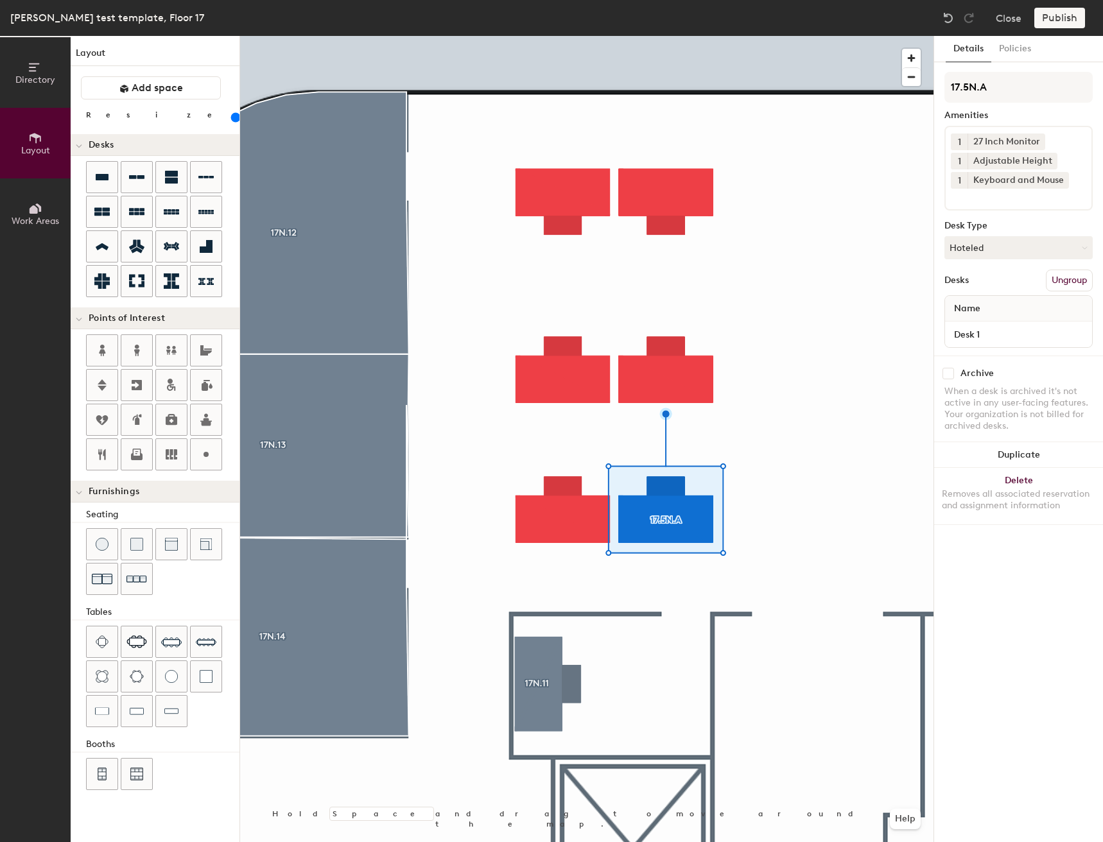
click at [1025, 350] on div "17.5N.A Amenities 1 27 Inch Monitor 1 Adjustable Height 1 Keyboard and Mouse De…" at bounding box center [1018, 214] width 148 height 284
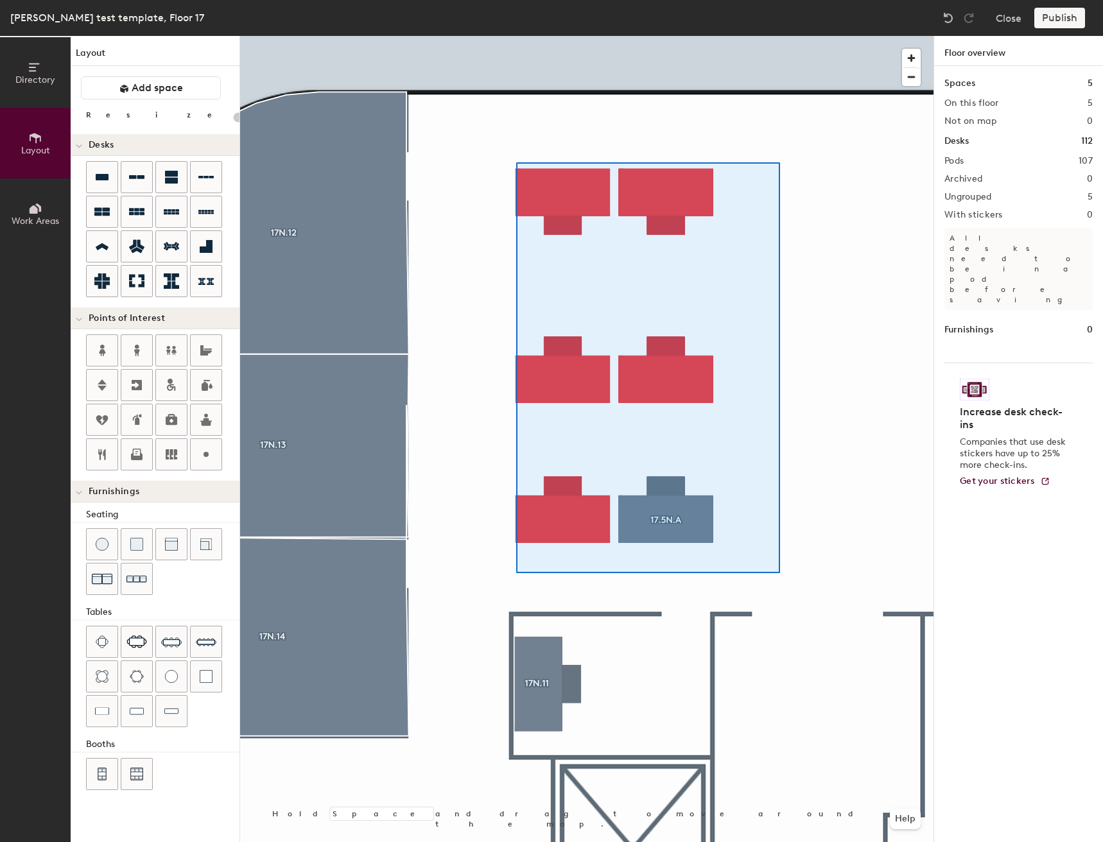
type input "160"
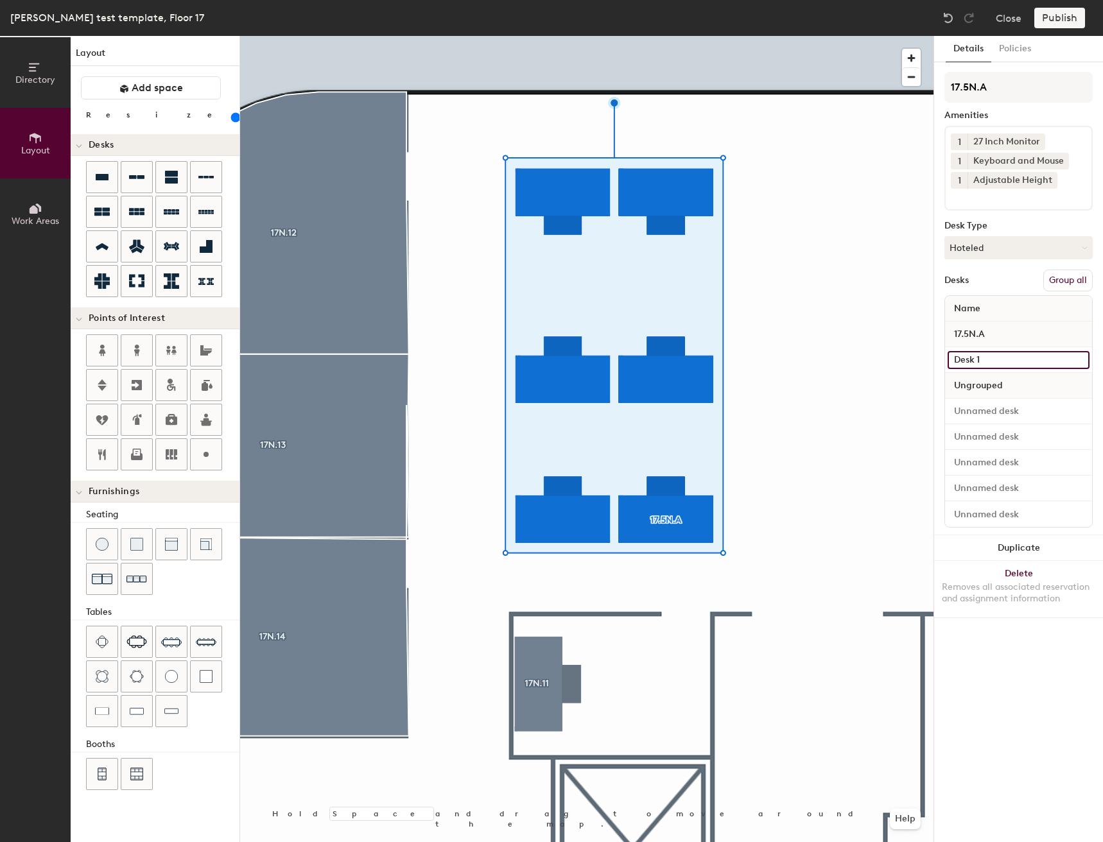
click at [1009, 361] on input "Desk 1" at bounding box center [1019, 360] width 142 height 18
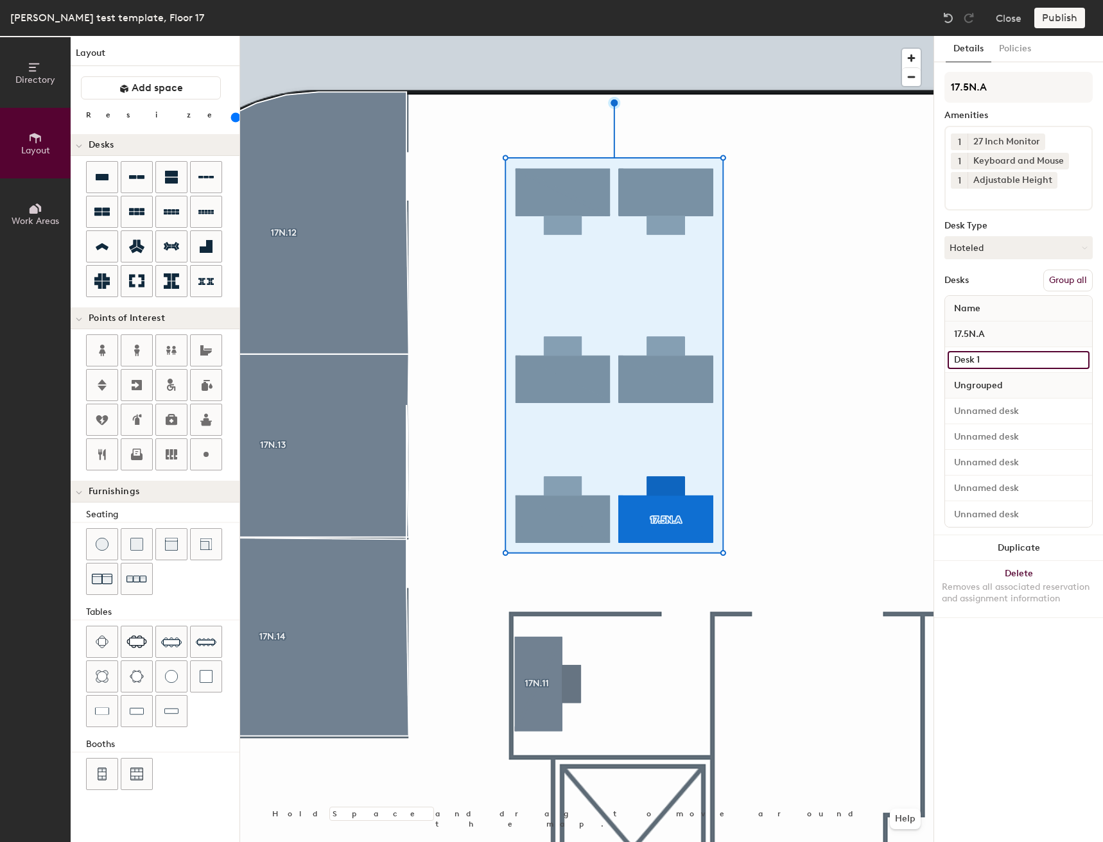
click at [1009, 361] on input "Desk 1" at bounding box center [1019, 360] width 142 height 18
type input "Desk"
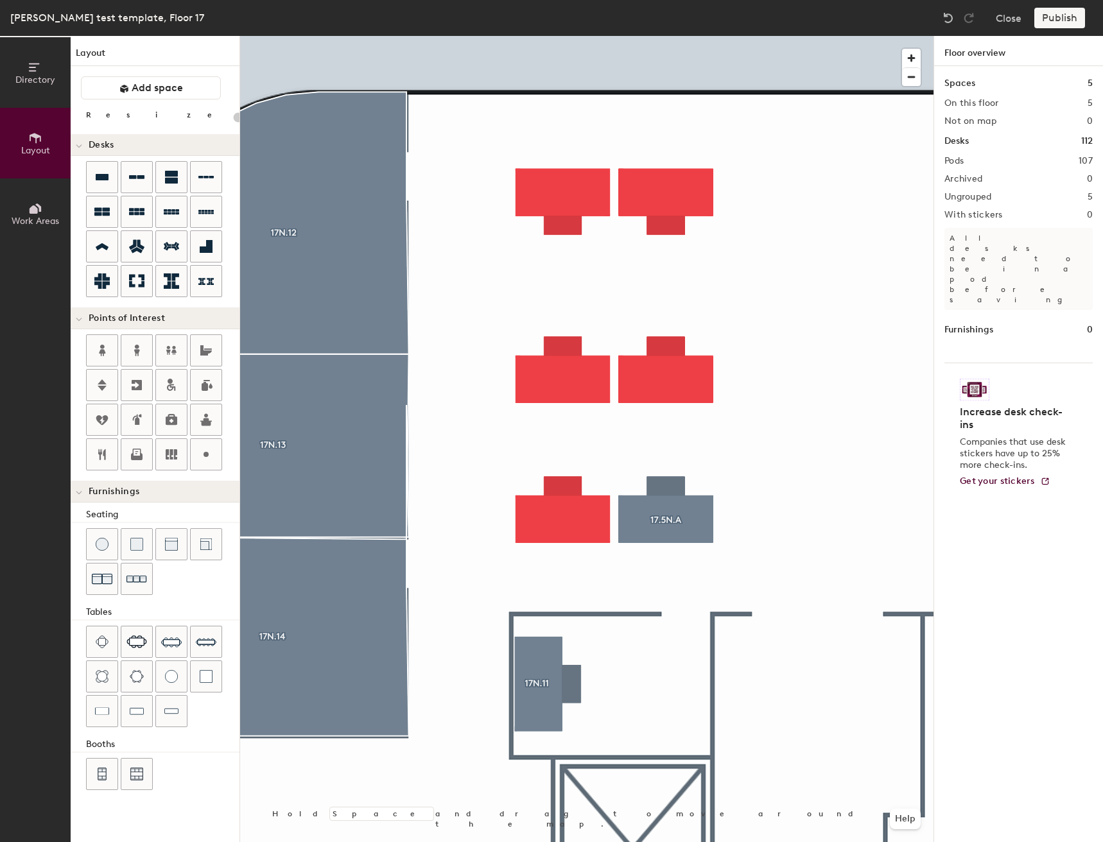
type input "160"
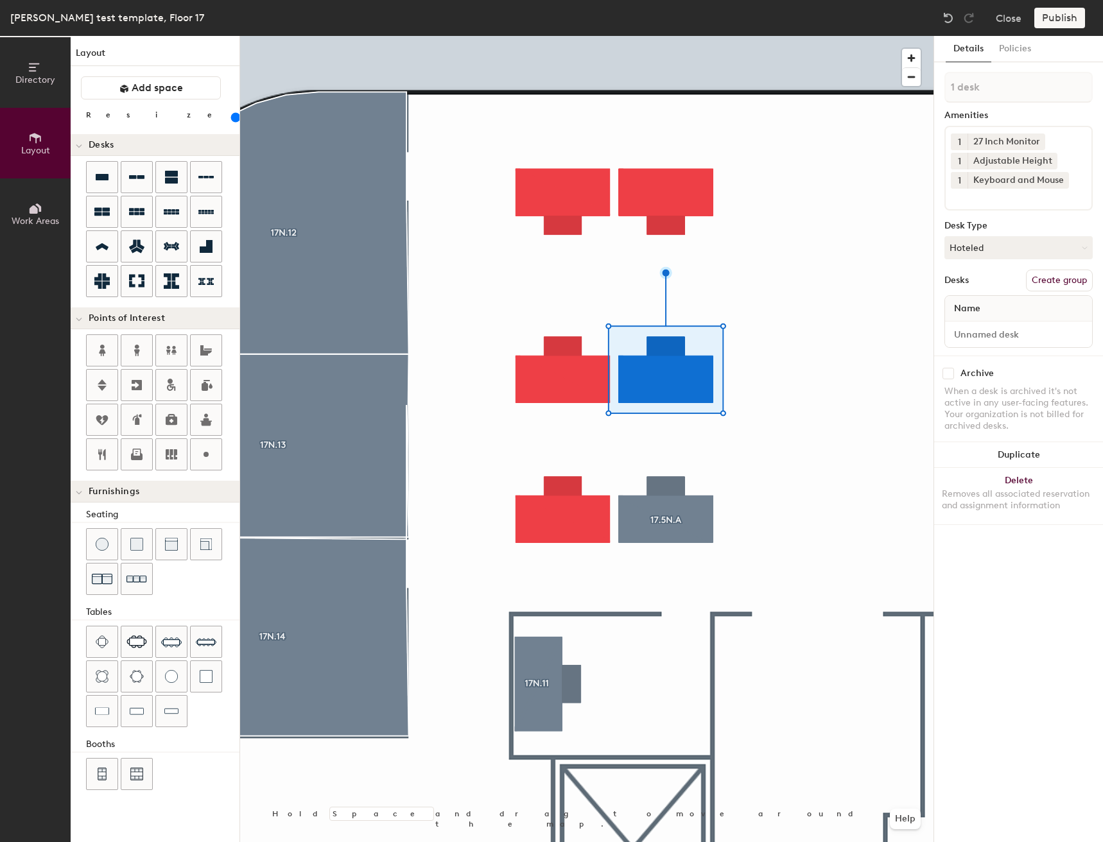
click at [1044, 287] on button "Create group" at bounding box center [1059, 281] width 67 height 22
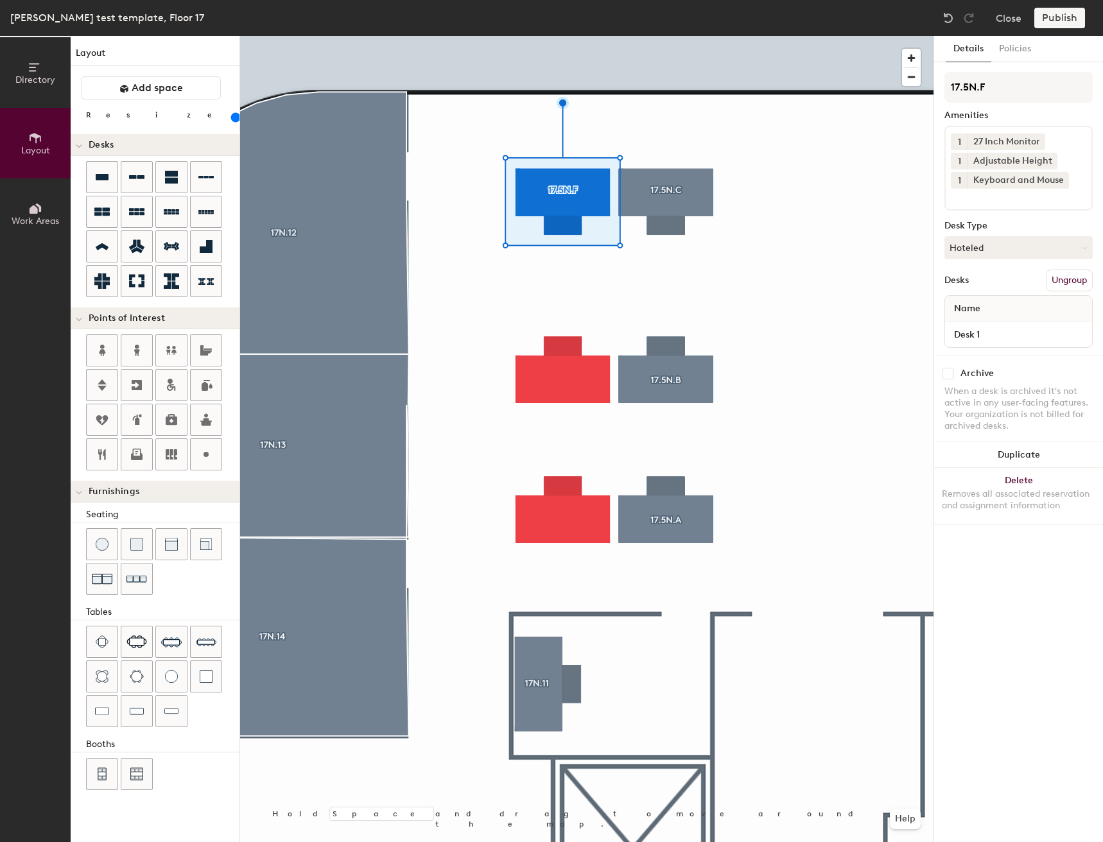
type input "17.5N.F"
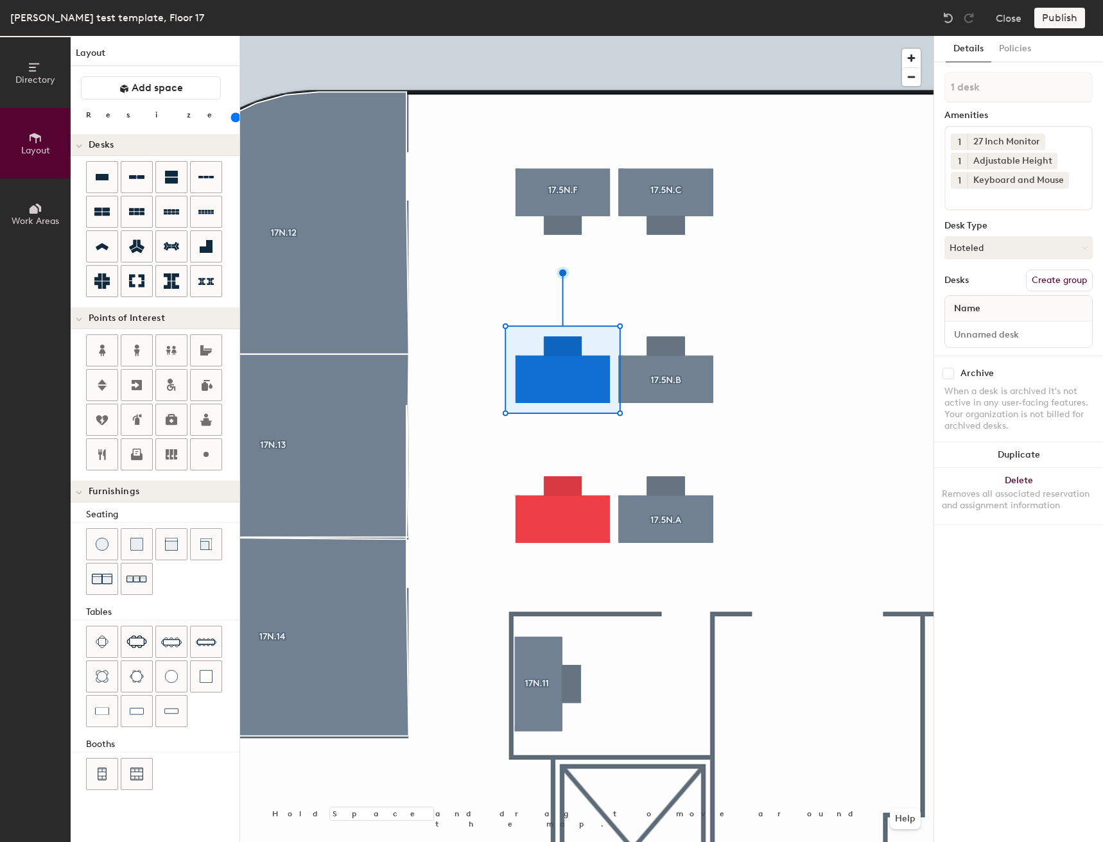
click at [1067, 282] on button "Create group" at bounding box center [1059, 281] width 67 height 22
type input "P"
type input "17.5N.E"
click at [770, 36] on div at bounding box center [586, 36] width 693 height 0
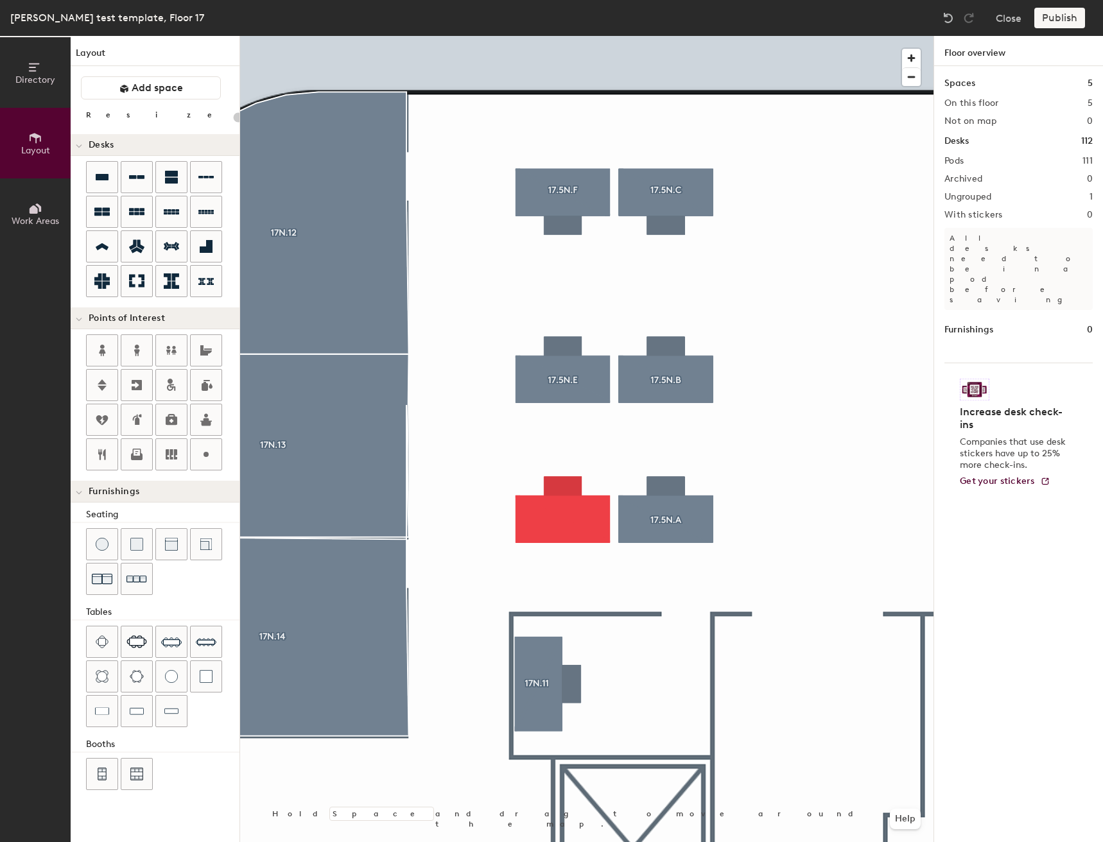
type input "160"
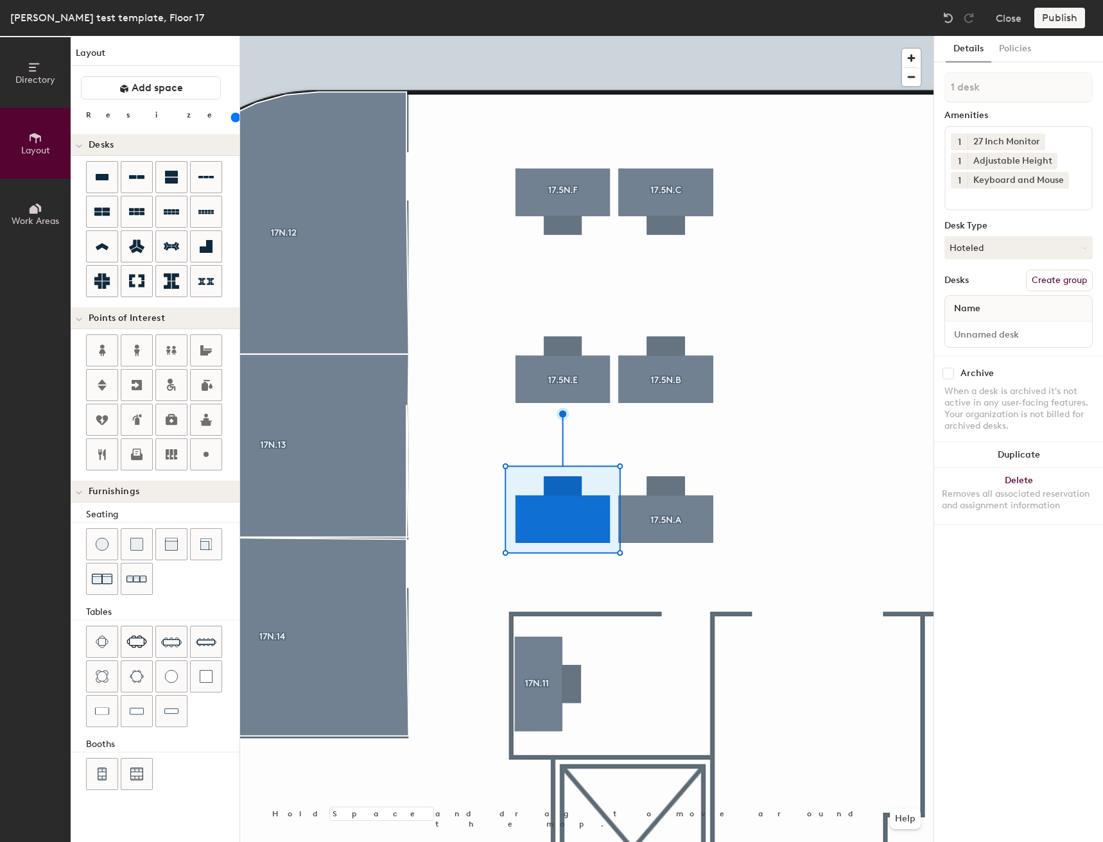
click at [1048, 282] on button "Create group" at bounding box center [1059, 281] width 67 height 22
type input "P"
type input "17.5N.D"
click at [797, 36] on div at bounding box center [586, 36] width 693 height 0
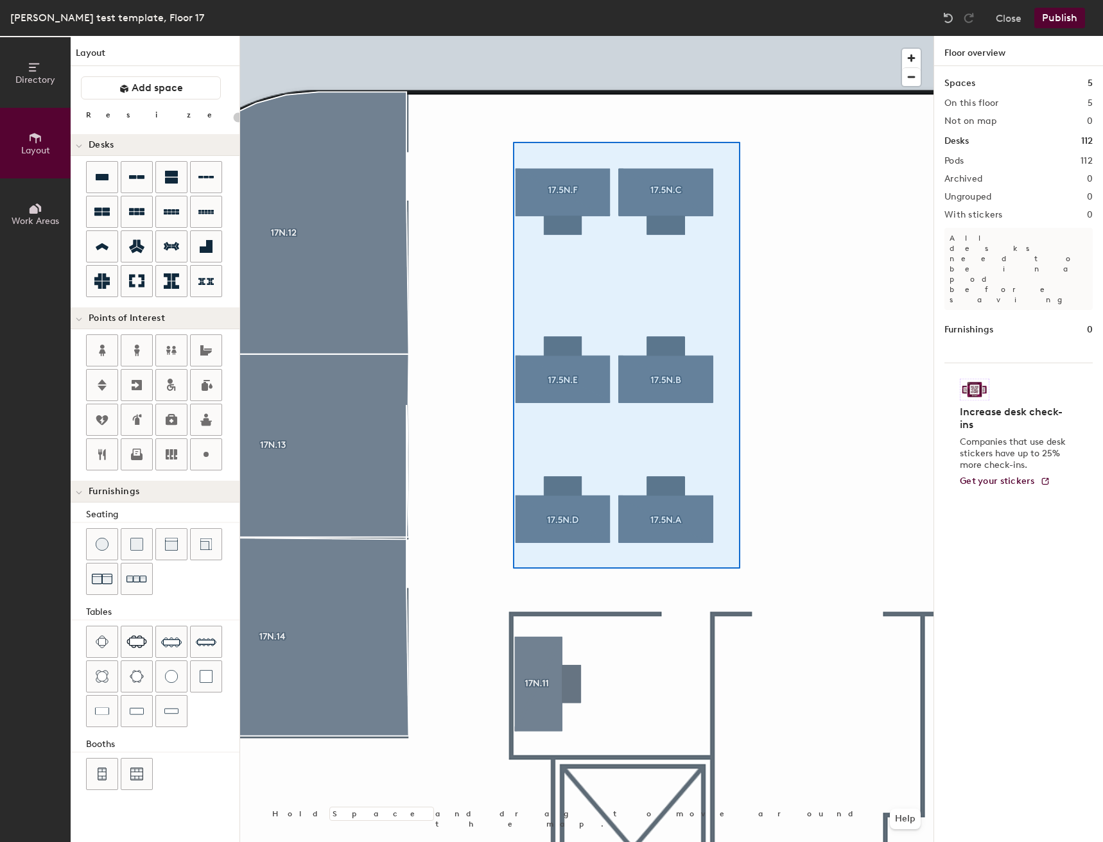
type input "160"
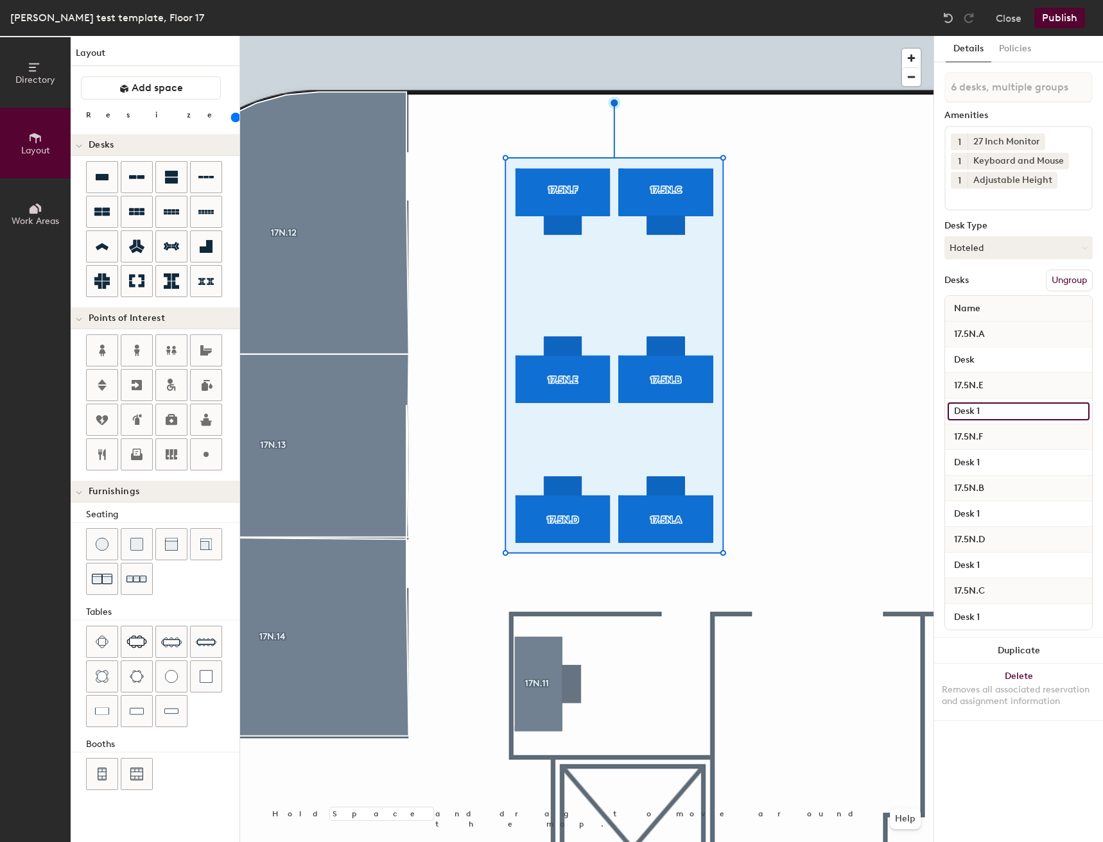
click at [1018, 413] on input "Desk 1" at bounding box center [1019, 412] width 142 height 18
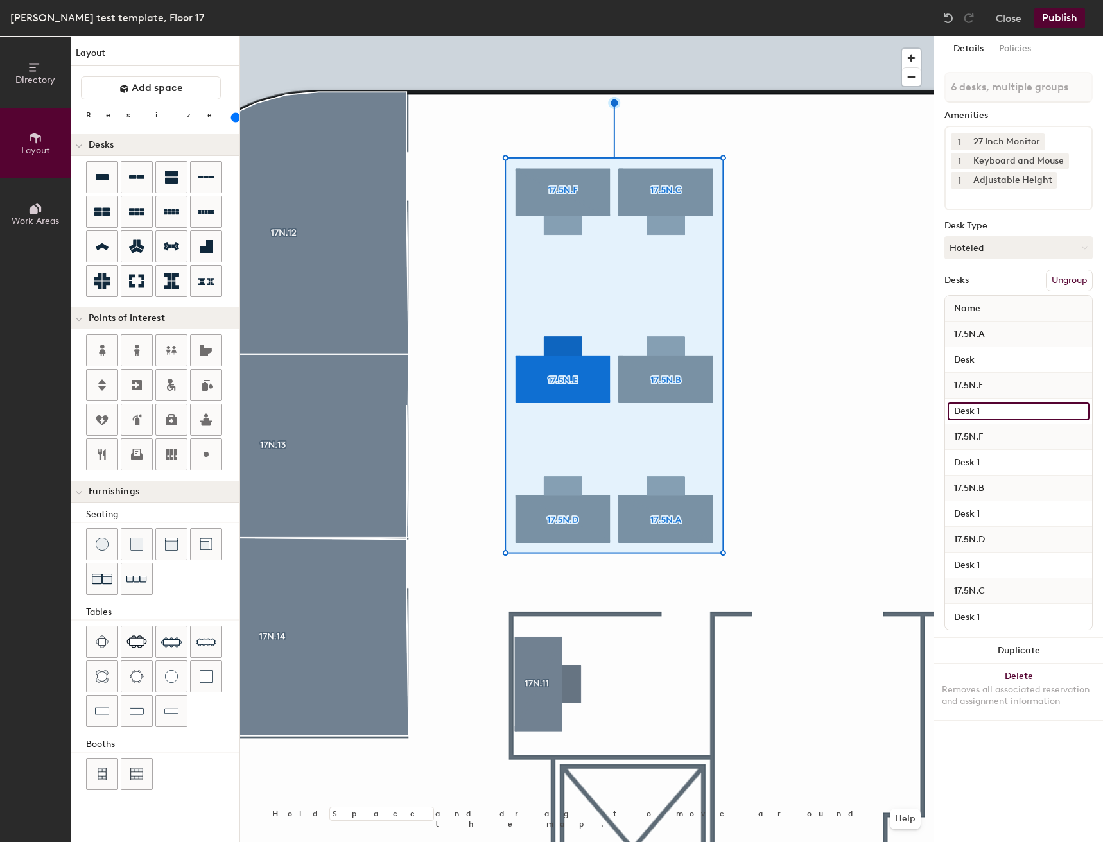
click at [1018, 412] on input "Desk 1" at bounding box center [1019, 412] width 142 height 18
type input "Desk"
click at [1002, 460] on input "Desk 1" at bounding box center [1019, 463] width 142 height 18
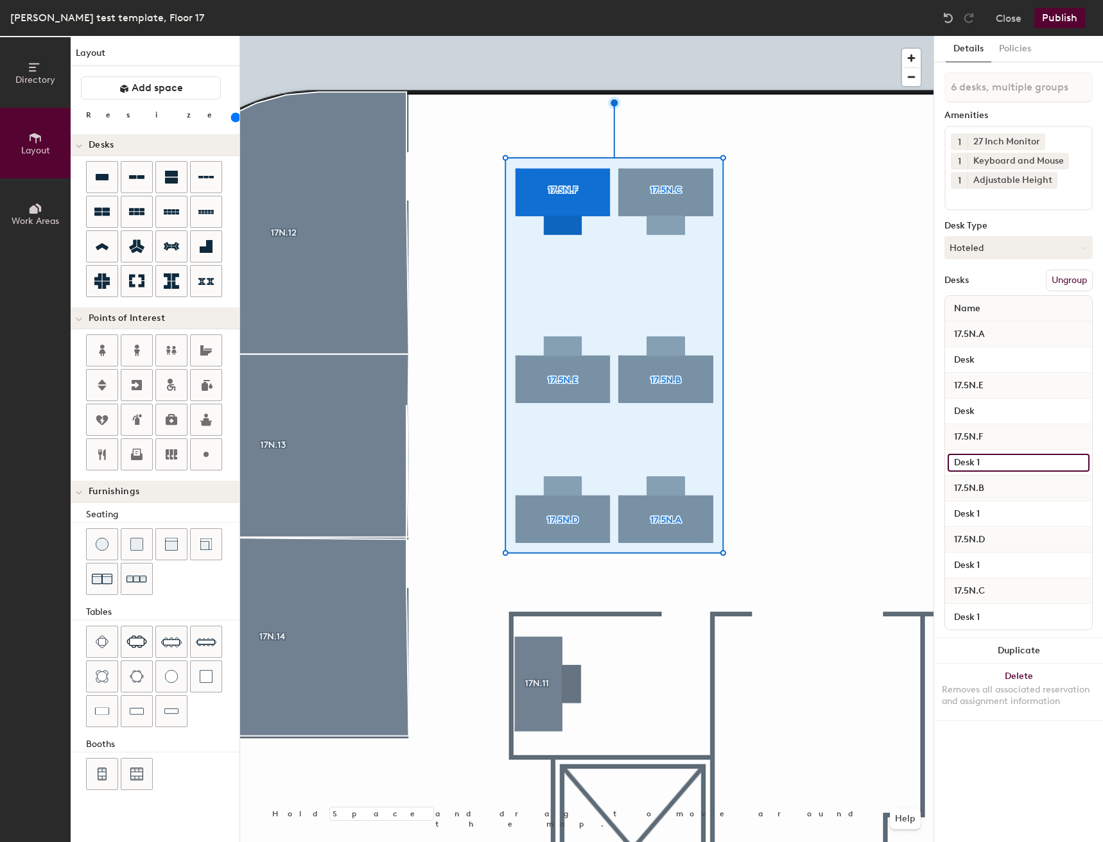
click at [1002, 460] on input "Desk 1" at bounding box center [1019, 463] width 142 height 18
click at [1003, 460] on input "Desk 1" at bounding box center [1019, 463] width 142 height 18
click at [1003, 462] on input "Desk 1" at bounding box center [1019, 463] width 142 height 18
click at [1009, 467] on input "Desk 1" at bounding box center [1019, 463] width 142 height 18
type input "Desk"
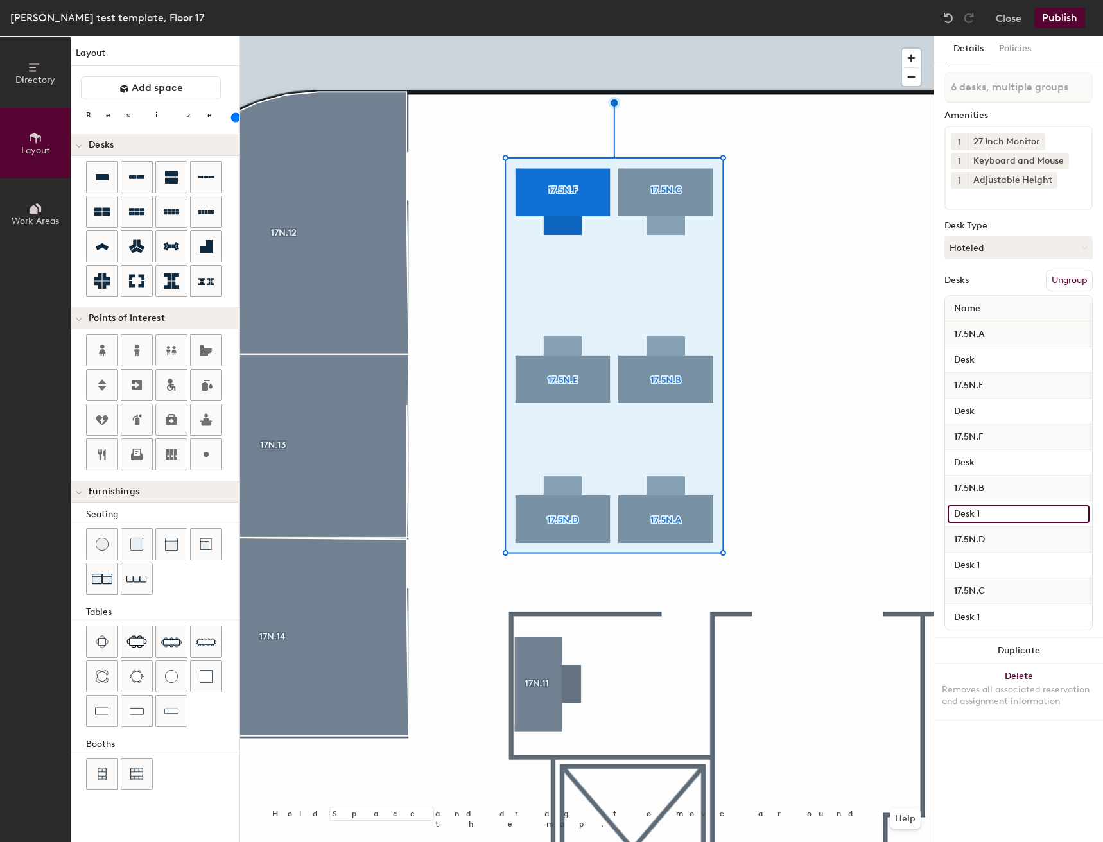
click at [1005, 521] on input "Desk 1" at bounding box center [1019, 514] width 142 height 18
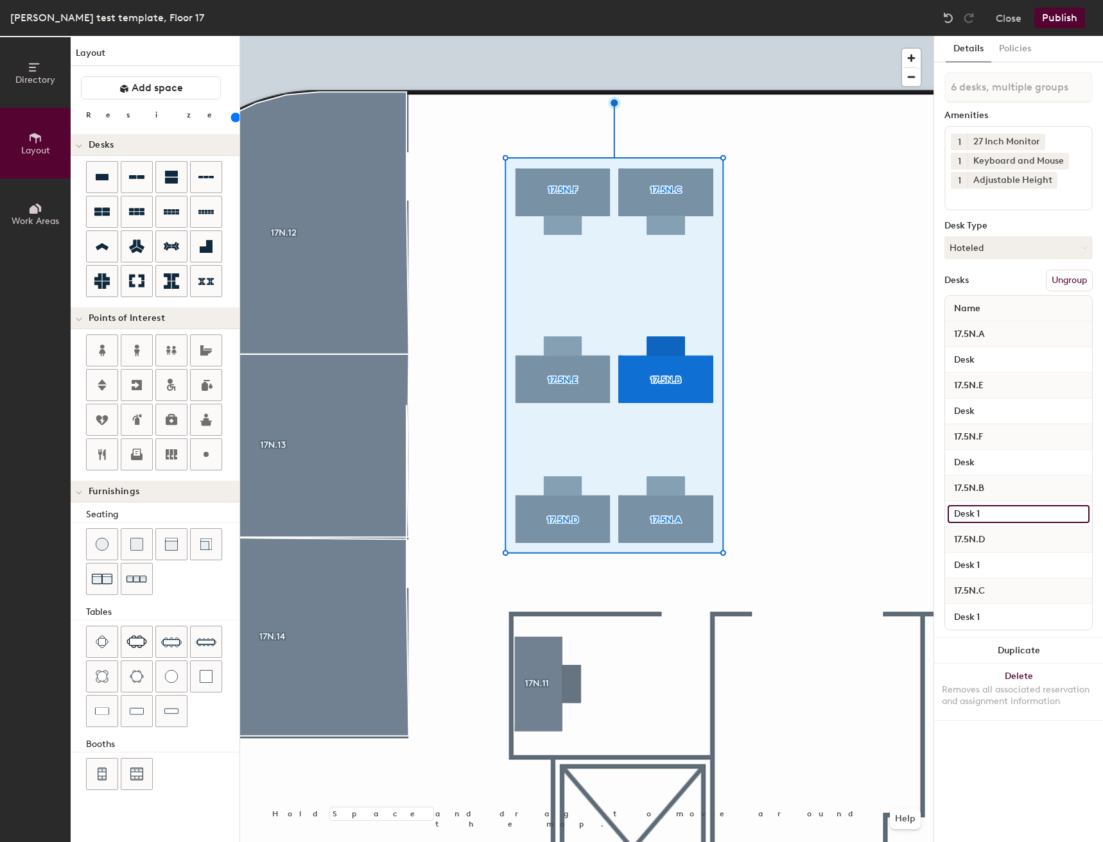
click at [1006, 513] on input "Desk 1" at bounding box center [1019, 514] width 142 height 18
click at [1006, 514] on input "Desk 1" at bounding box center [1019, 514] width 142 height 18
click at [1008, 516] on input "Desk 1" at bounding box center [1019, 514] width 142 height 18
type input "Desk"
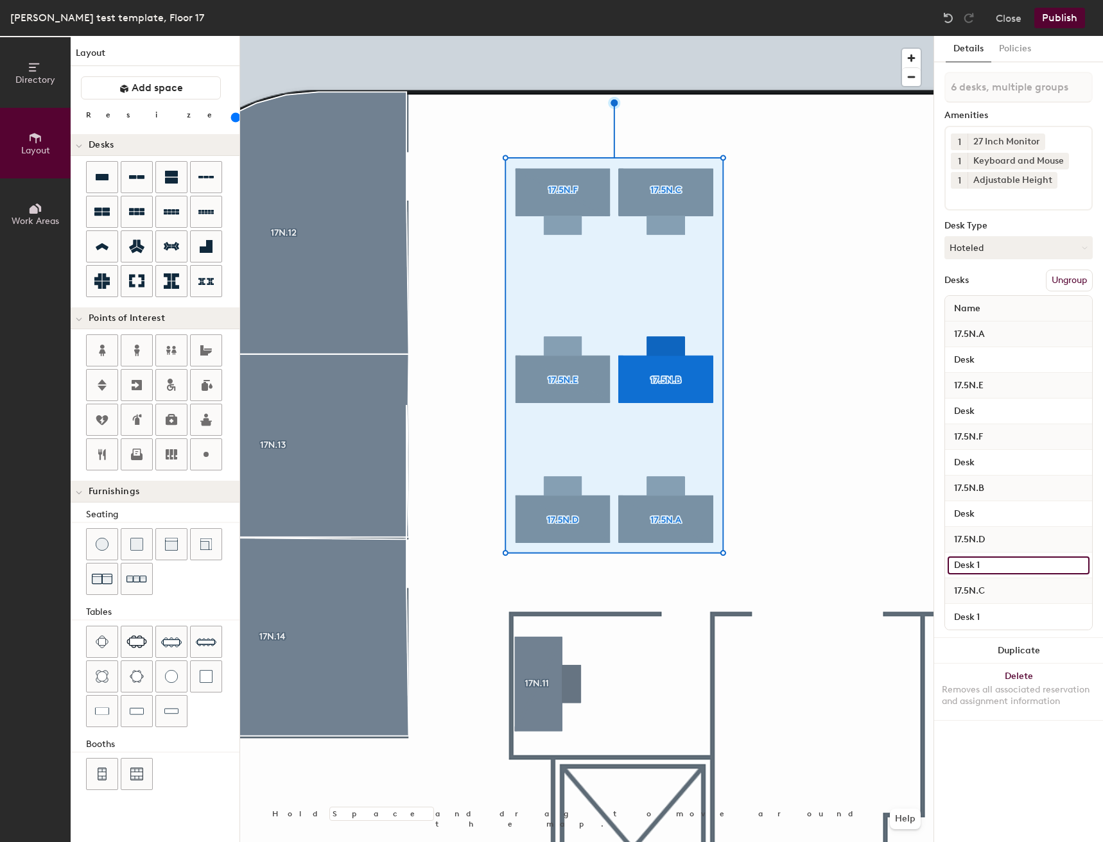
click at [1018, 569] on input "Desk 1" at bounding box center [1019, 566] width 142 height 18
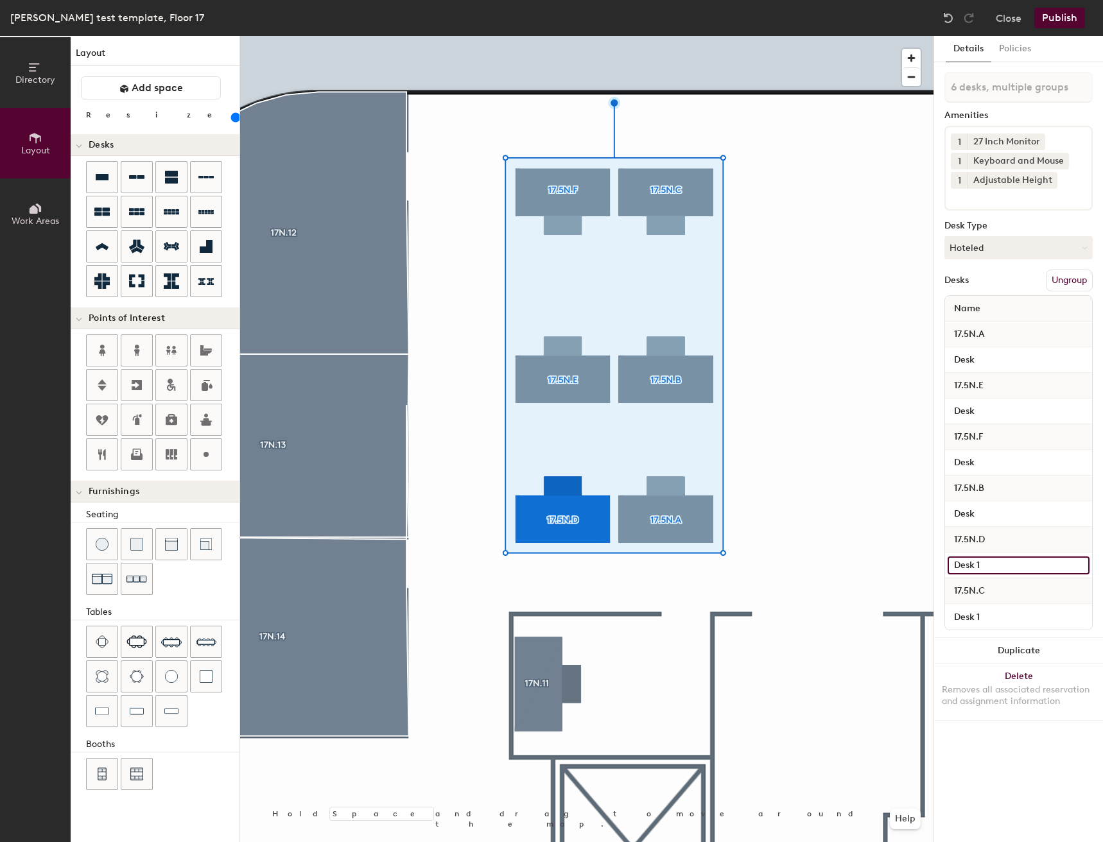
click at [1018, 566] on input "Desk 1" at bounding box center [1019, 566] width 142 height 18
type input "Desk"
click at [1015, 621] on input "Desk 1" at bounding box center [1019, 617] width 142 height 18
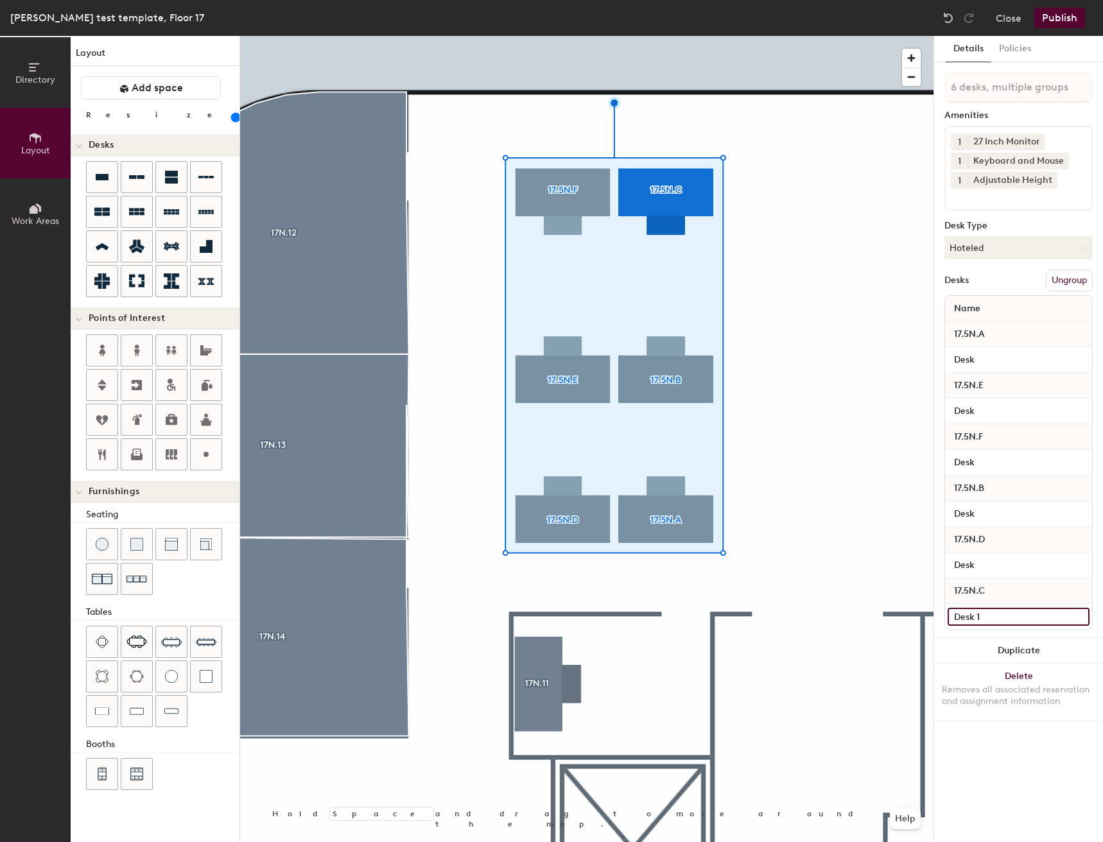
click at [1015, 618] on input "Desk 1" at bounding box center [1019, 617] width 142 height 18
type input "Desk"
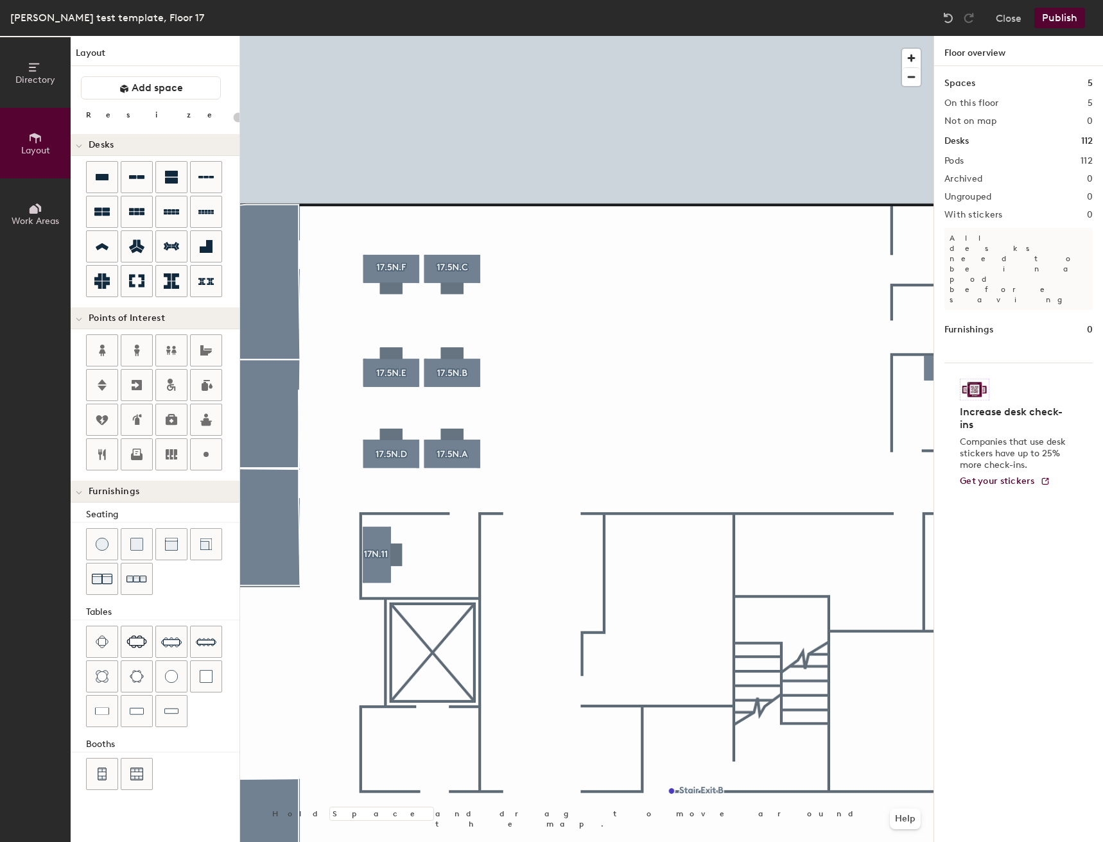
click at [1058, 24] on button "Publish" at bounding box center [1059, 18] width 51 height 21
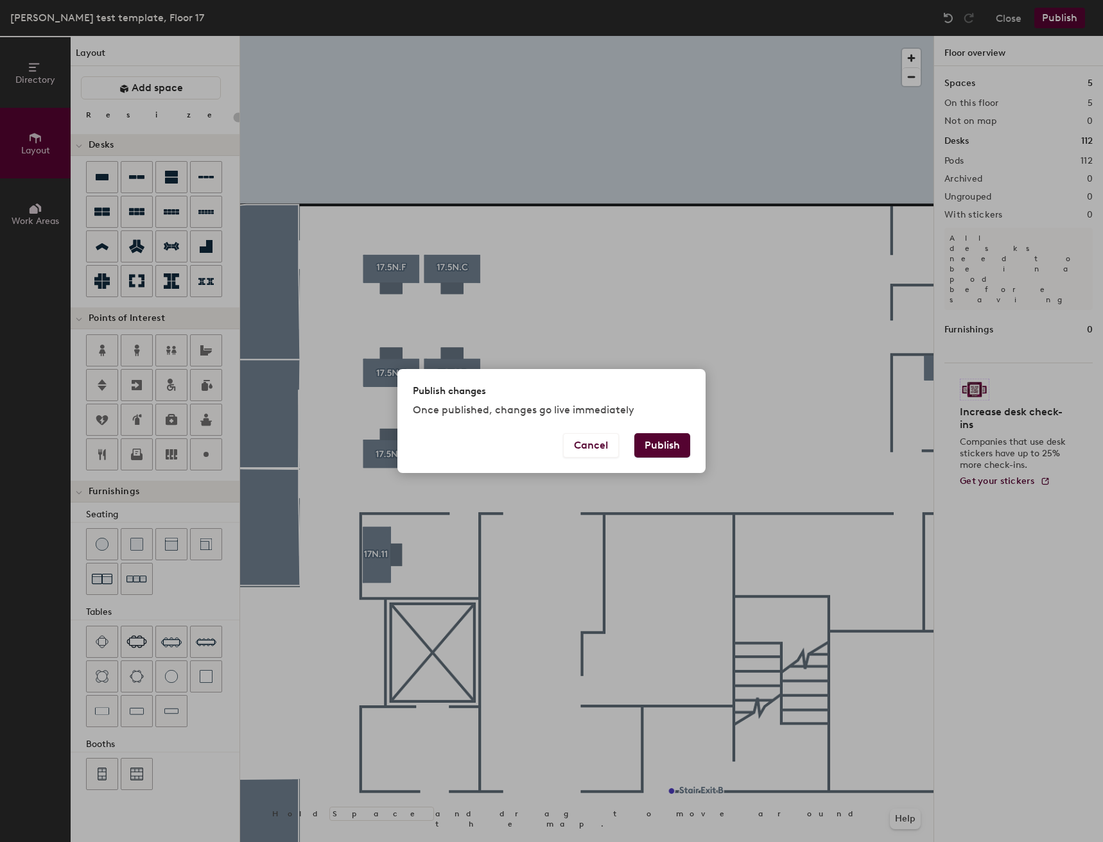
click at [682, 435] on button "Publish" at bounding box center [662, 445] width 56 height 24
type input "20"
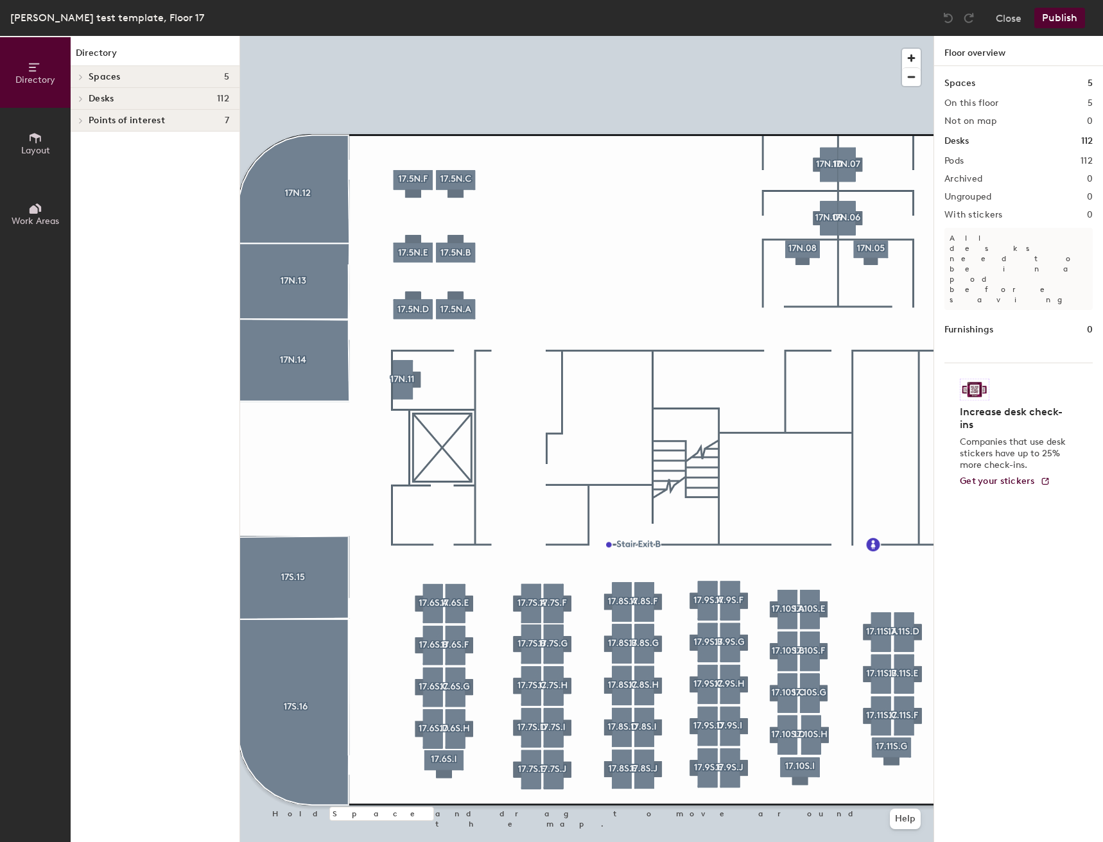
click at [26, 153] on span "Layout" at bounding box center [35, 150] width 29 height 11
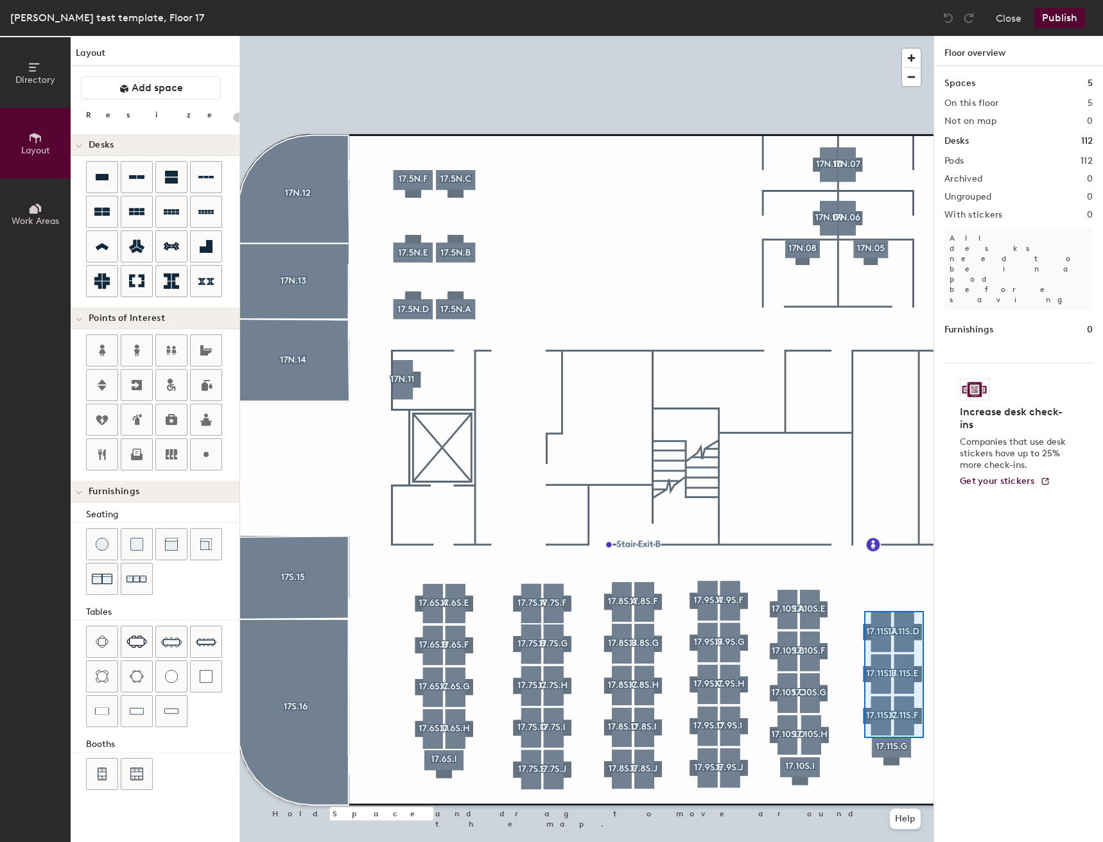
type input "160"
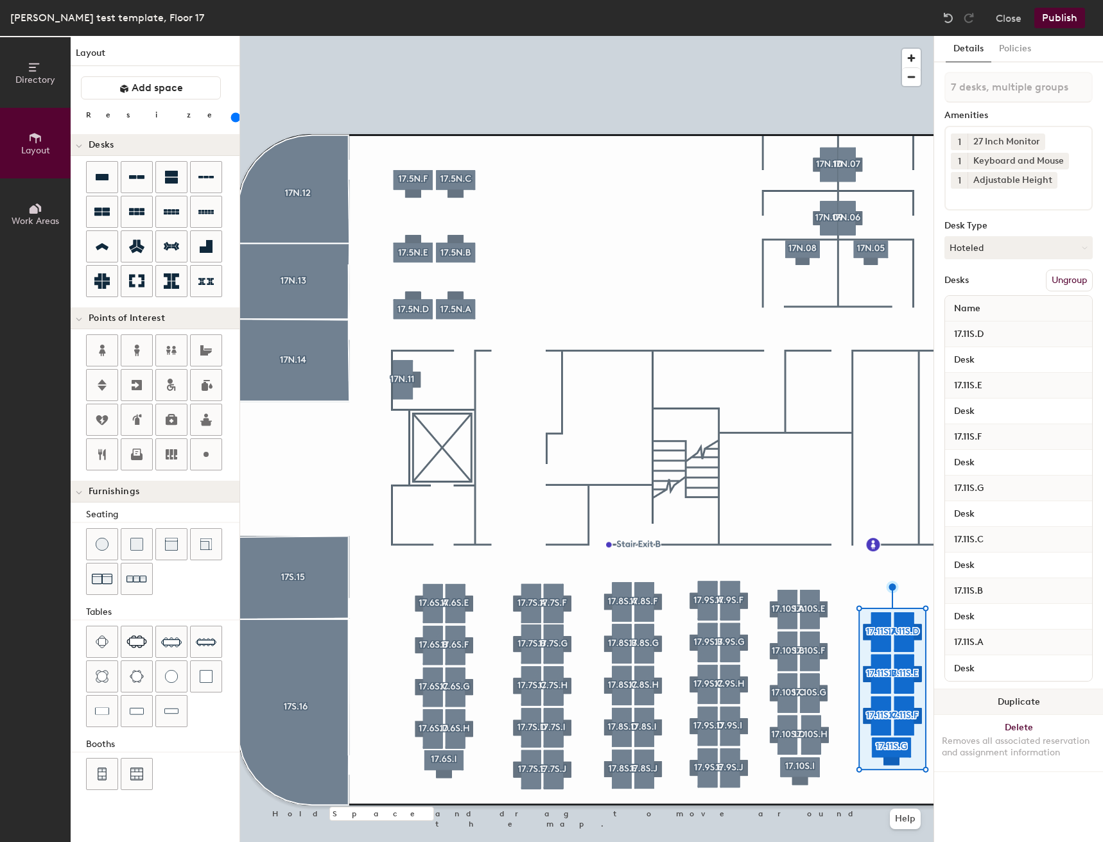
click at [966, 704] on button "Duplicate" at bounding box center [1018, 703] width 169 height 26
type input "7 desks"
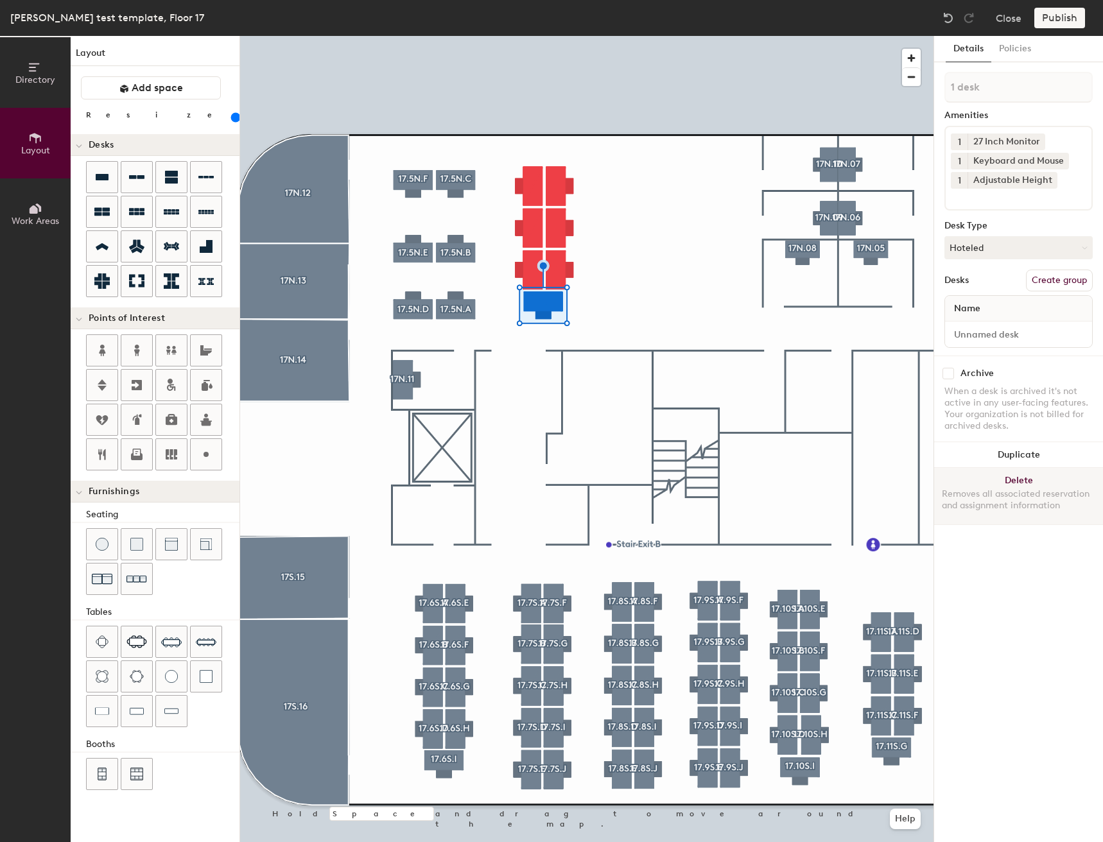
click at [1017, 483] on button "Delete Removes all associated reservation and assignment information" at bounding box center [1018, 496] width 169 height 56
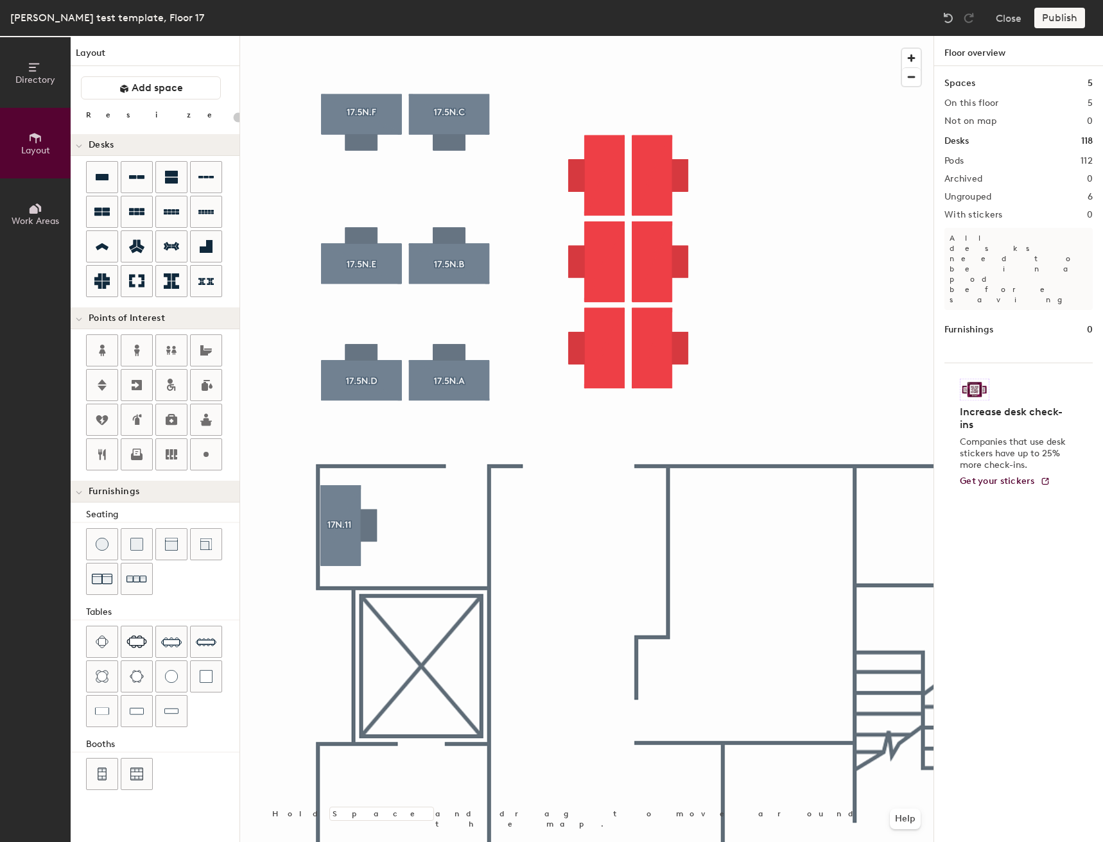
type input "160"
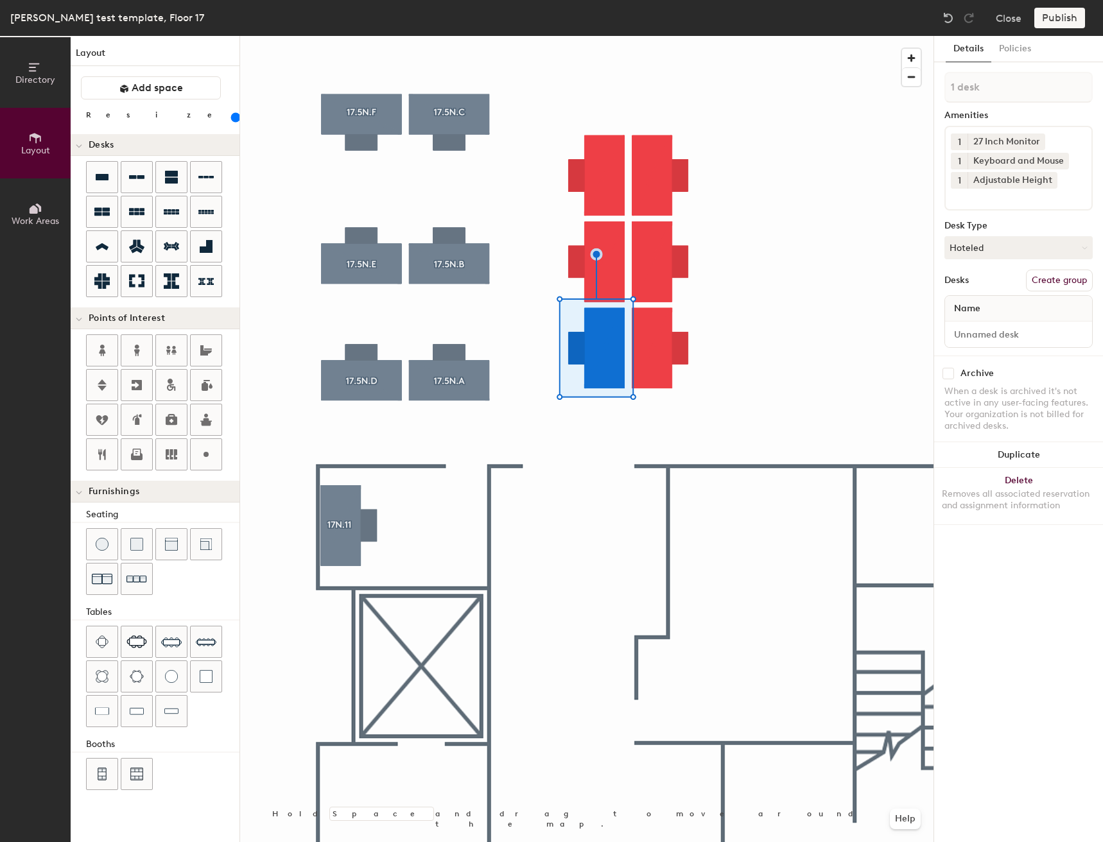
click at [1060, 279] on button "Create group" at bounding box center [1059, 281] width 67 height 22
type input "P"
click at [963, 87] on input "17.5N.D" at bounding box center [1018, 87] width 148 height 31
click at [966, 87] on input "17.5N.D" at bounding box center [1018, 87] width 148 height 31
click at [1039, 95] on input "17.4N.D" at bounding box center [1018, 87] width 148 height 31
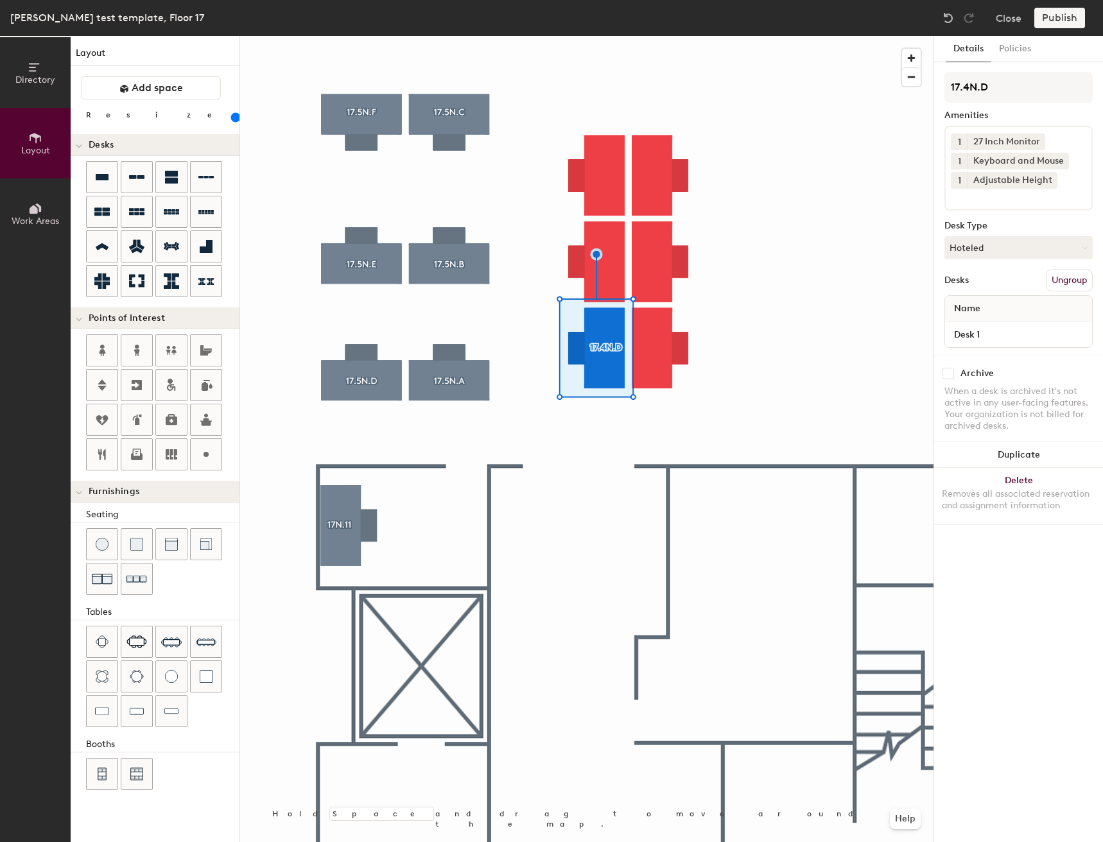
click at [914, 93] on div "Directory Layout Work Areas Layout Add space Resize Desks Points of Interest Fu…" at bounding box center [551, 439] width 1103 height 806
type input "17.4N.D"
click at [1027, 338] on input "Desk 1" at bounding box center [1019, 335] width 142 height 18
click at [1029, 333] on input "Desk 1" at bounding box center [1019, 335] width 142 height 18
type input "Desk"
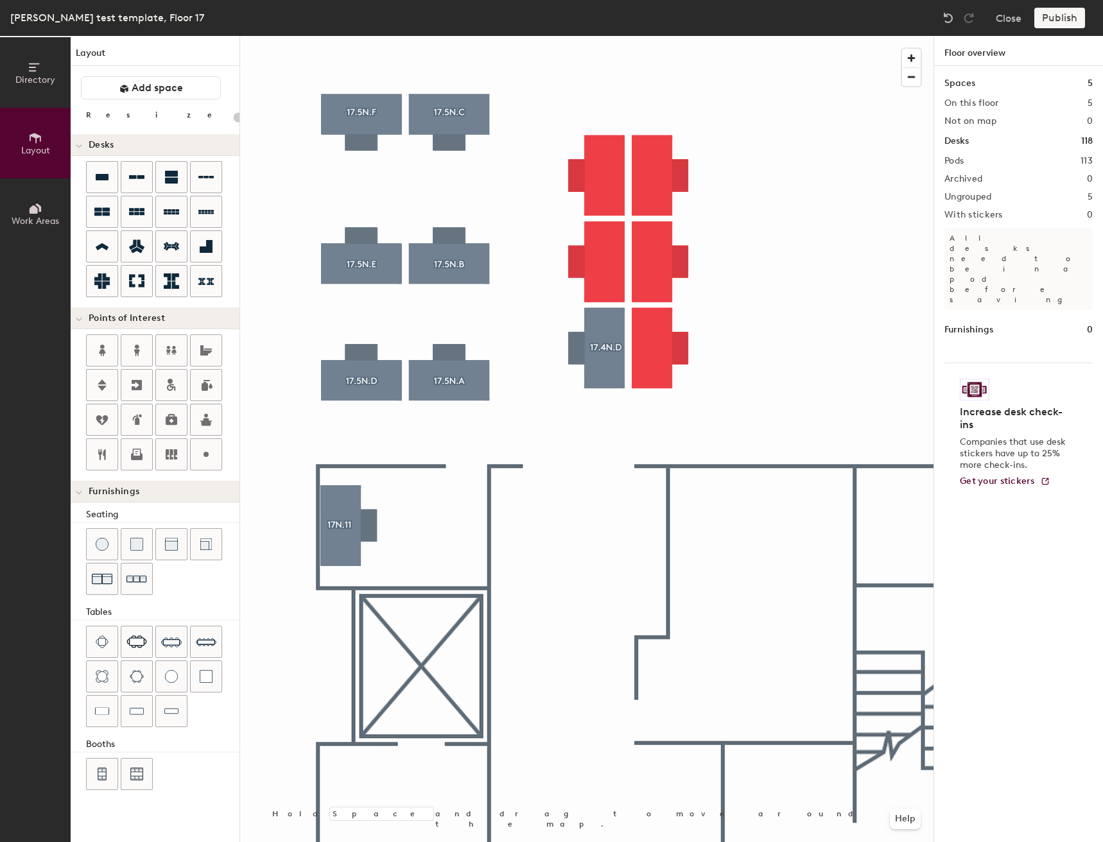
type input "160"
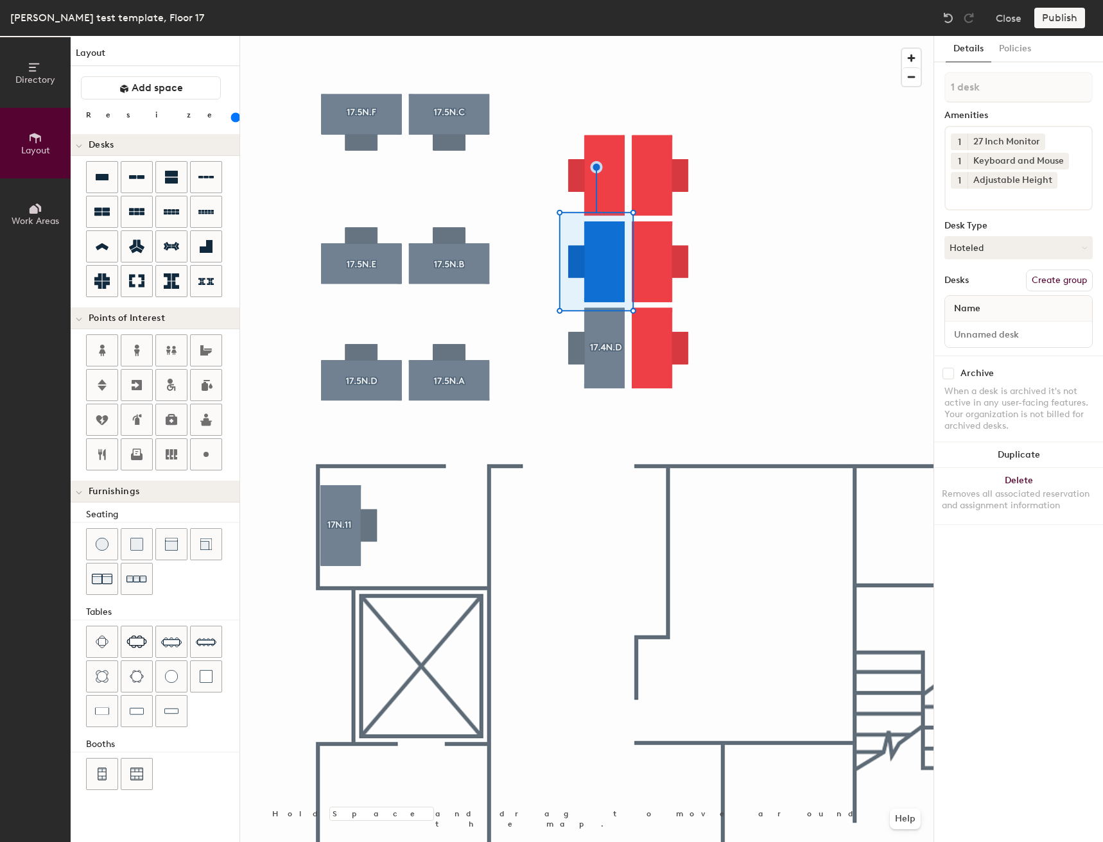
click at [1061, 273] on button "Create group" at bounding box center [1059, 281] width 67 height 22
type input "P"
type input "17.4N.E"
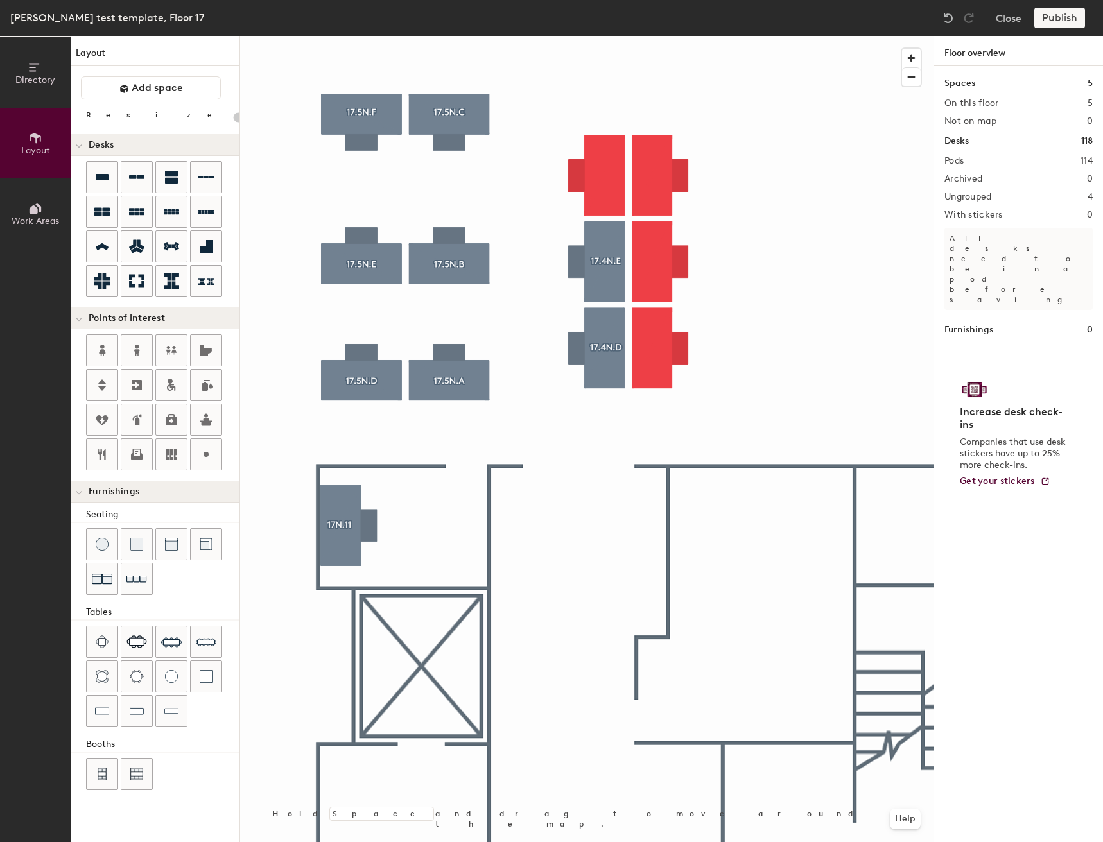
type input "160"
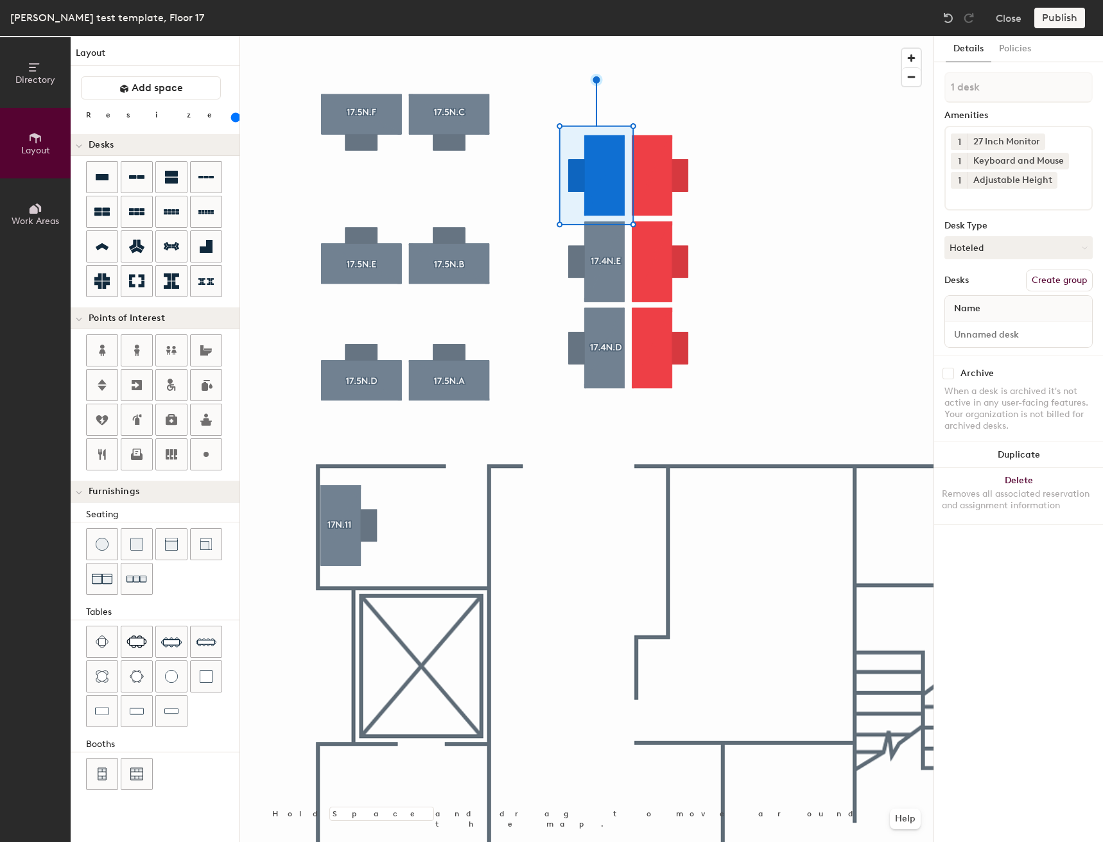
click at [1073, 282] on button "Create group" at bounding box center [1059, 281] width 67 height 22
type input "Pod"
type input "17.4N.F"
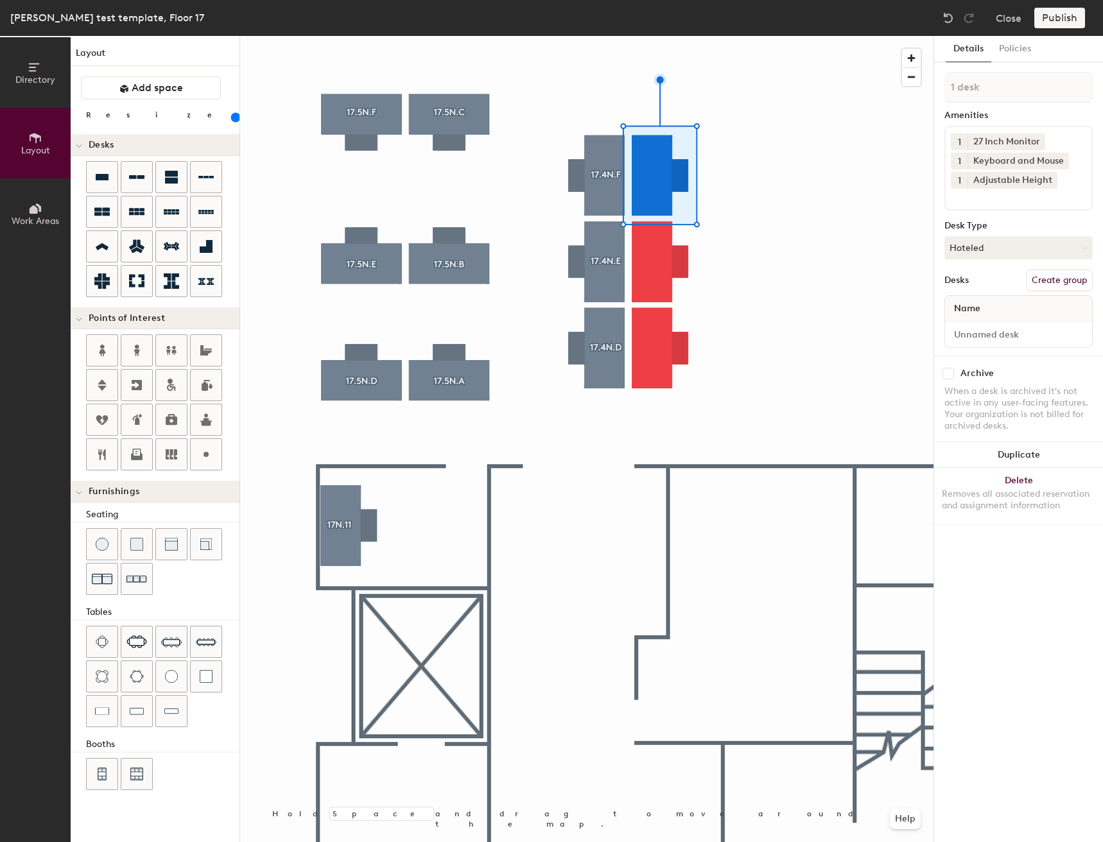
click at [1046, 283] on button "Create group" at bounding box center [1059, 281] width 67 height 22
type input "P"
type input "17.4N.C"
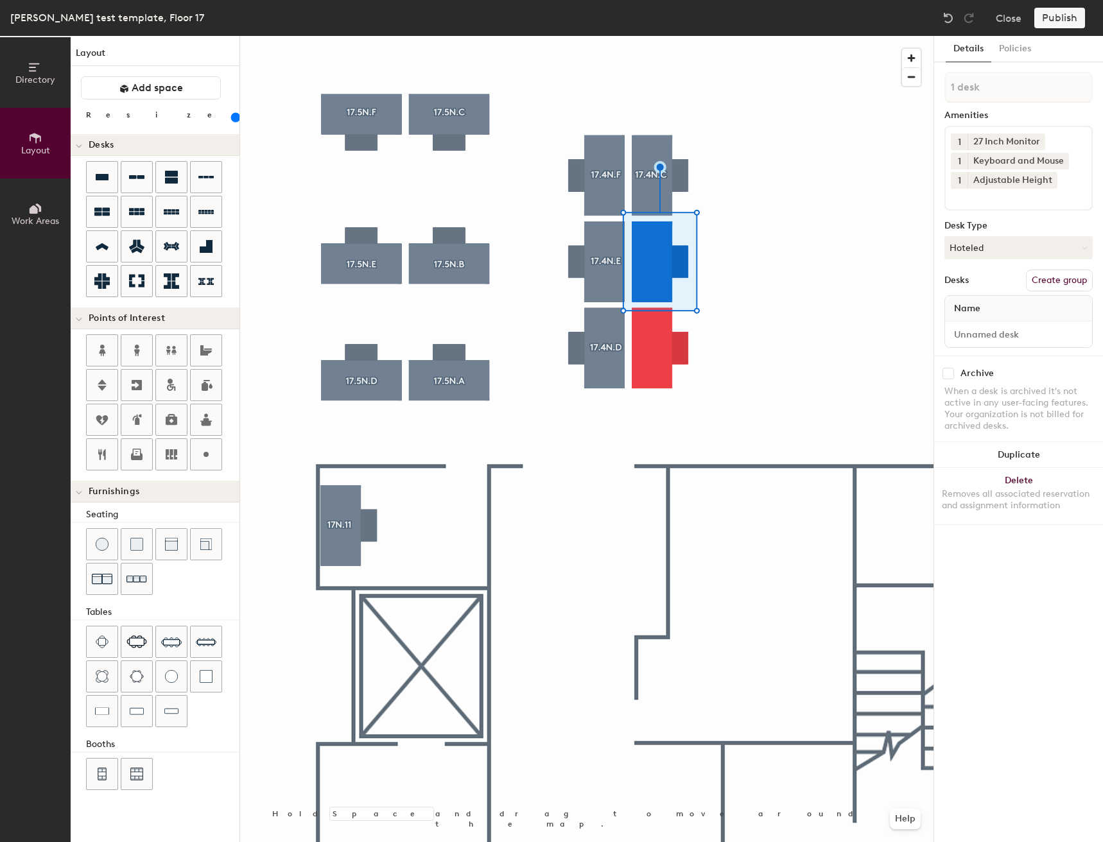
click at [1067, 281] on button "Create group" at bounding box center [1059, 281] width 67 height 22
type input "P"
type input "C"
type input "17.4N.B"
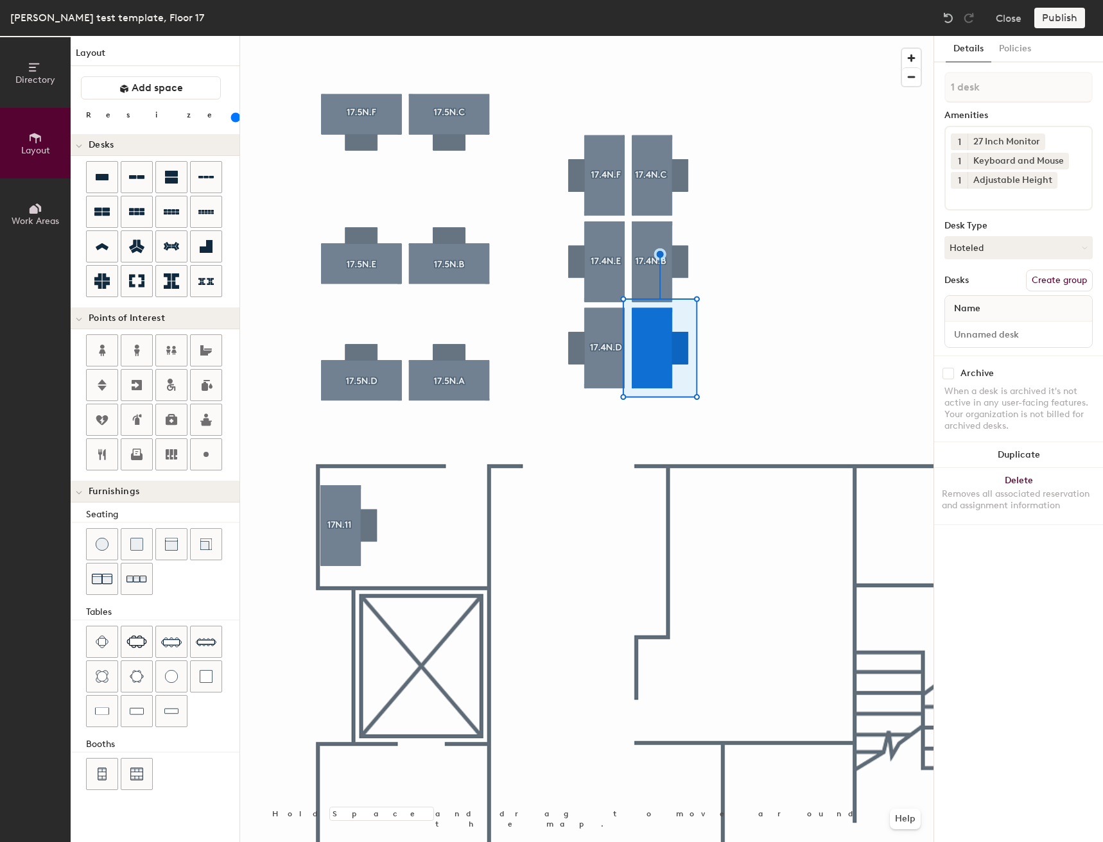
click at [1050, 281] on button "Create group" at bounding box center [1059, 281] width 67 height 22
type input "P"
type input "17.4N.A"
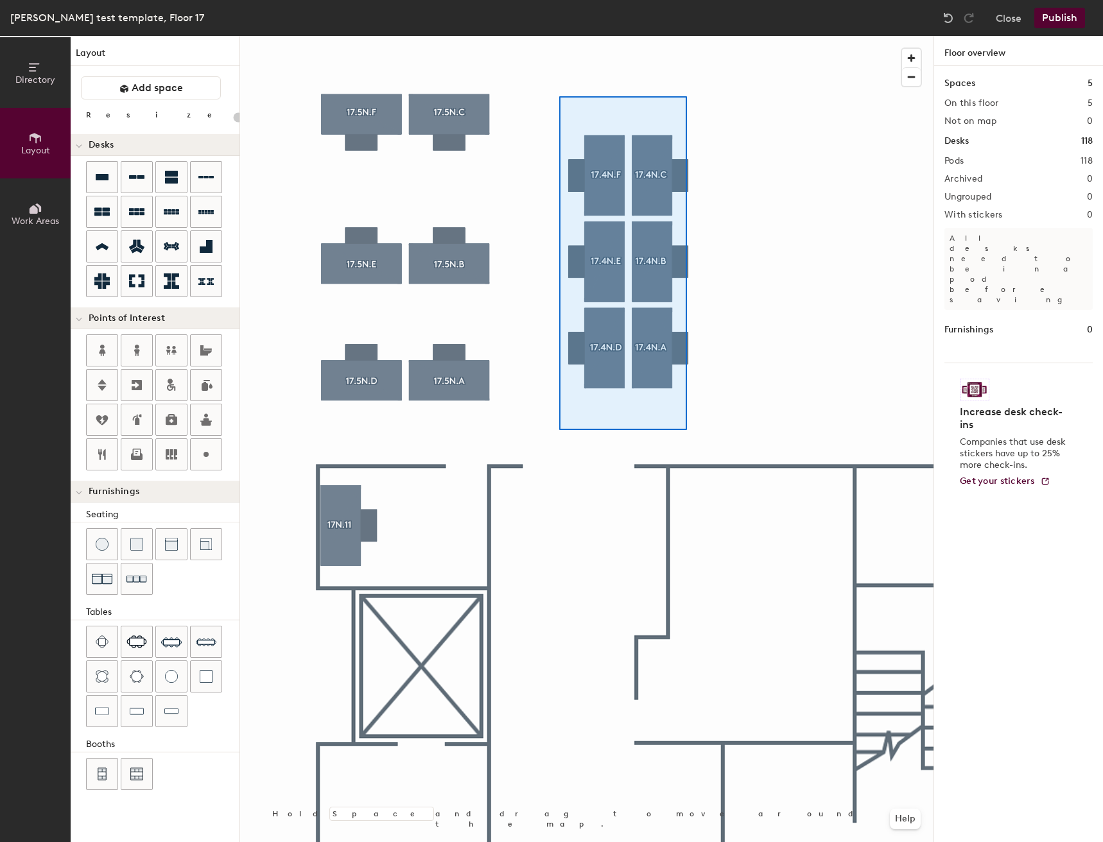
type input "160"
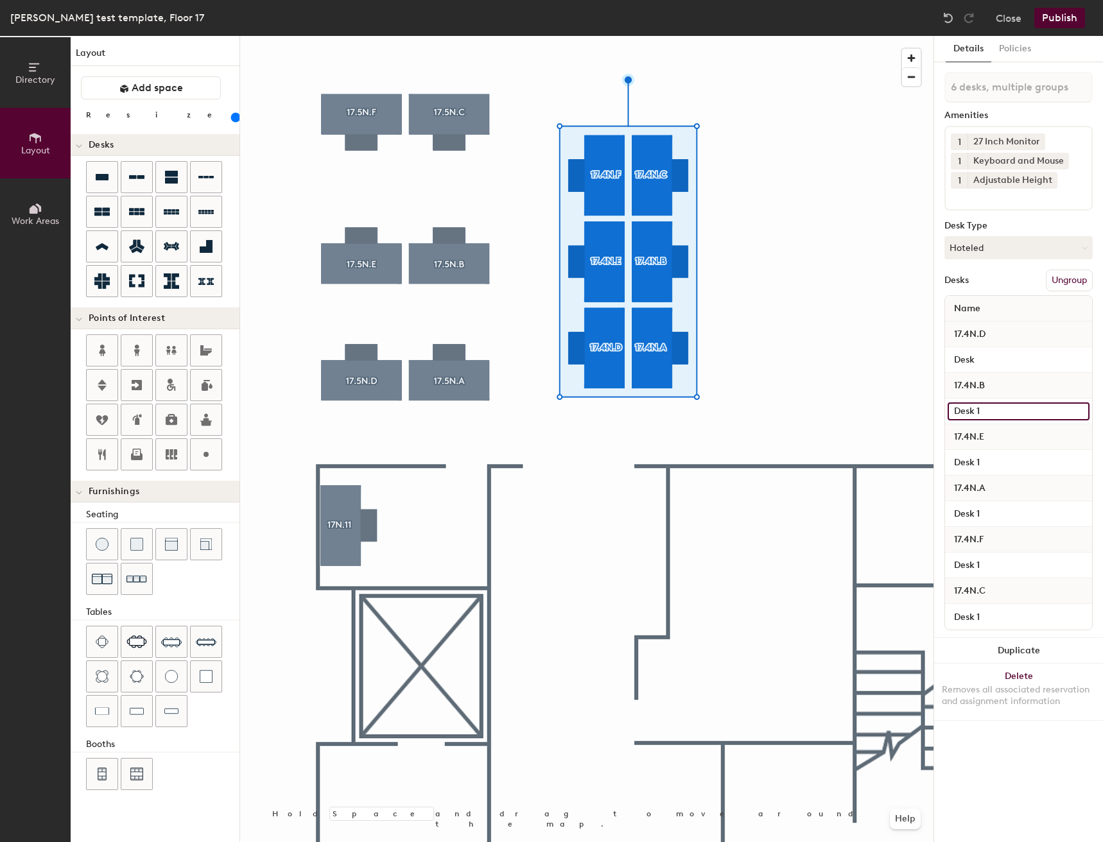
click at [1005, 409] on input "Desk 1" at bounding box center [1019, 412] width 142 height 18
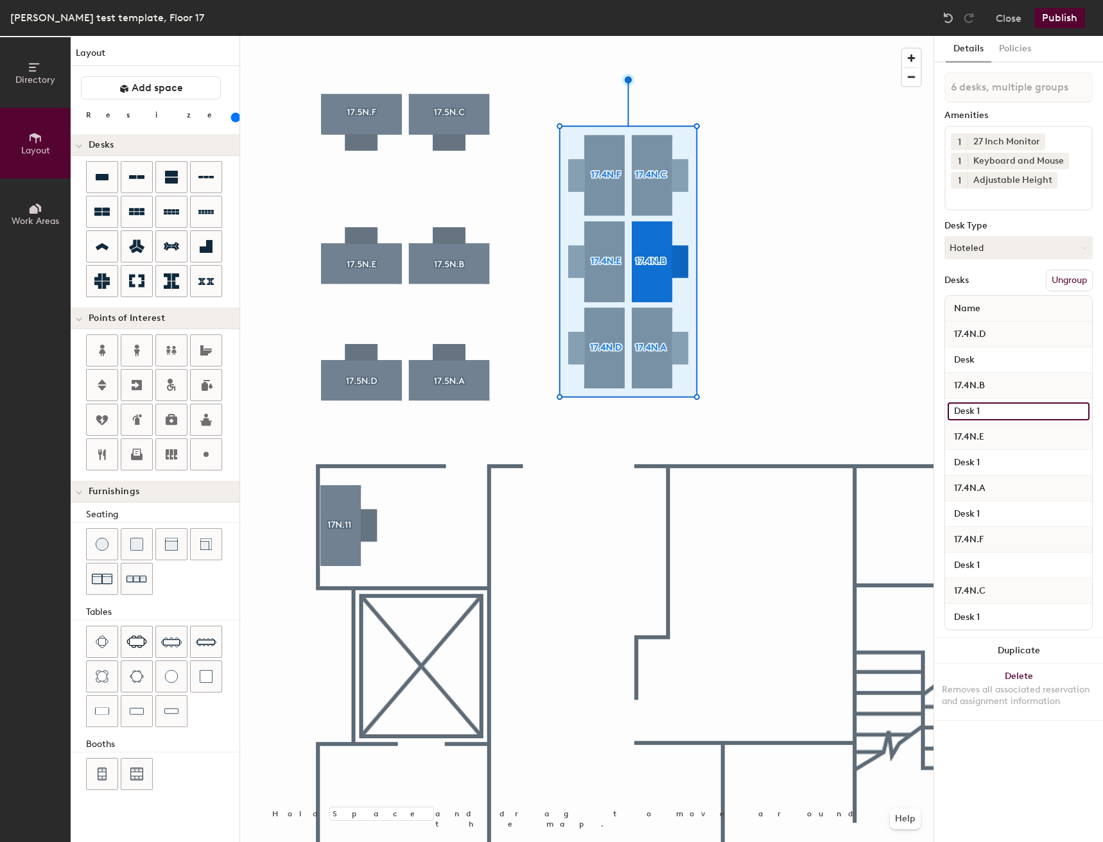
click at [1005, 413] on input "Desk 1" at bounding box center [1019, 412] width 142 height 18
click at [1009, 412] on input "Desk 1" at bounding box center [1019, 412] width 142 height 18
type input "Desk"
click at [999, 458] on input "Desk 1" at bounding box center [1019, 463] width 142 height 18
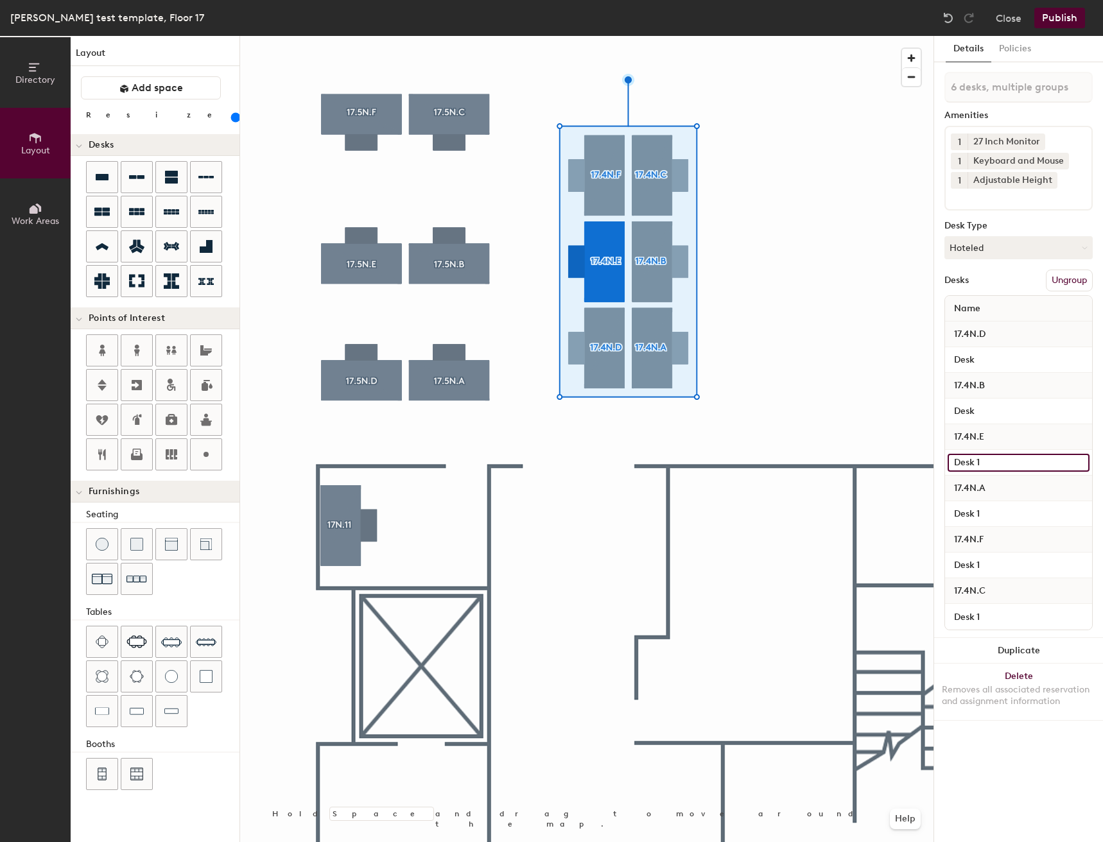
click at [999, 458] on input "Desk 1" at bounding box center [1019, 463] width 142 height 18
type input "Desk"
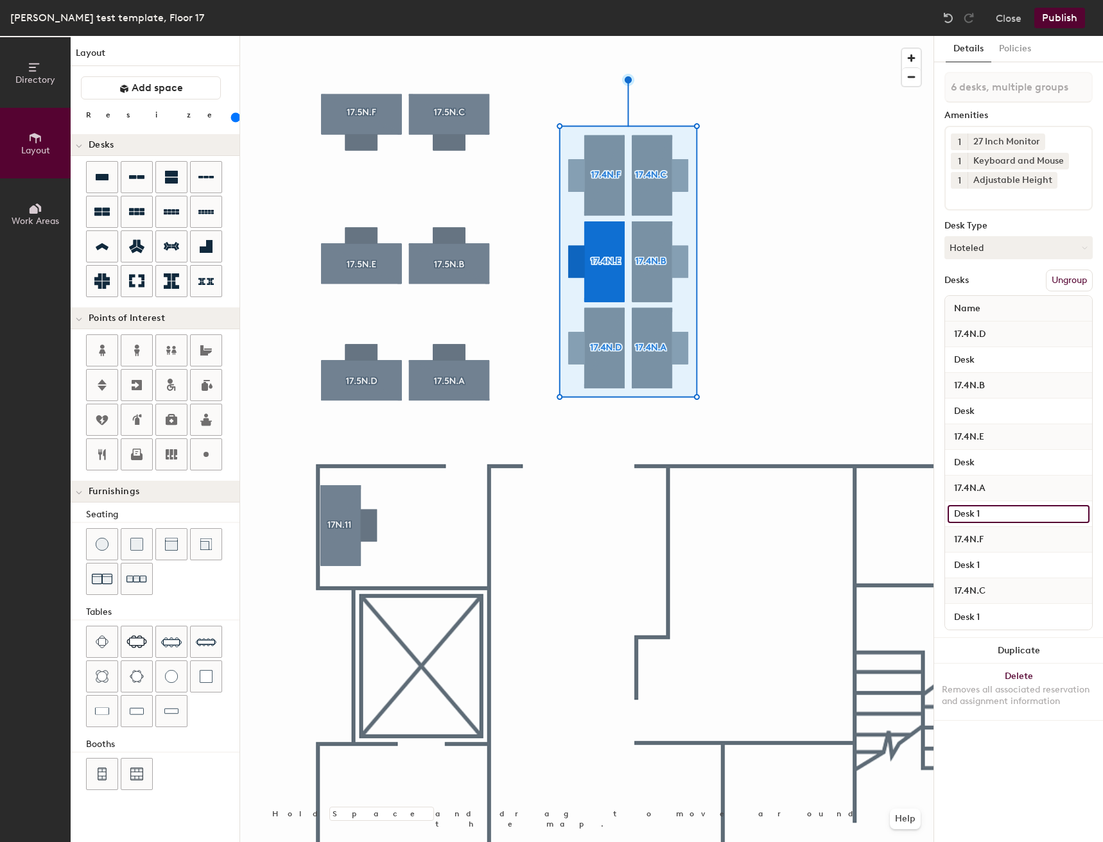
click at [1016, 516] on input "Desk 1" at bounding box center [1019, 514] width 142 height 18
type input "Desk"
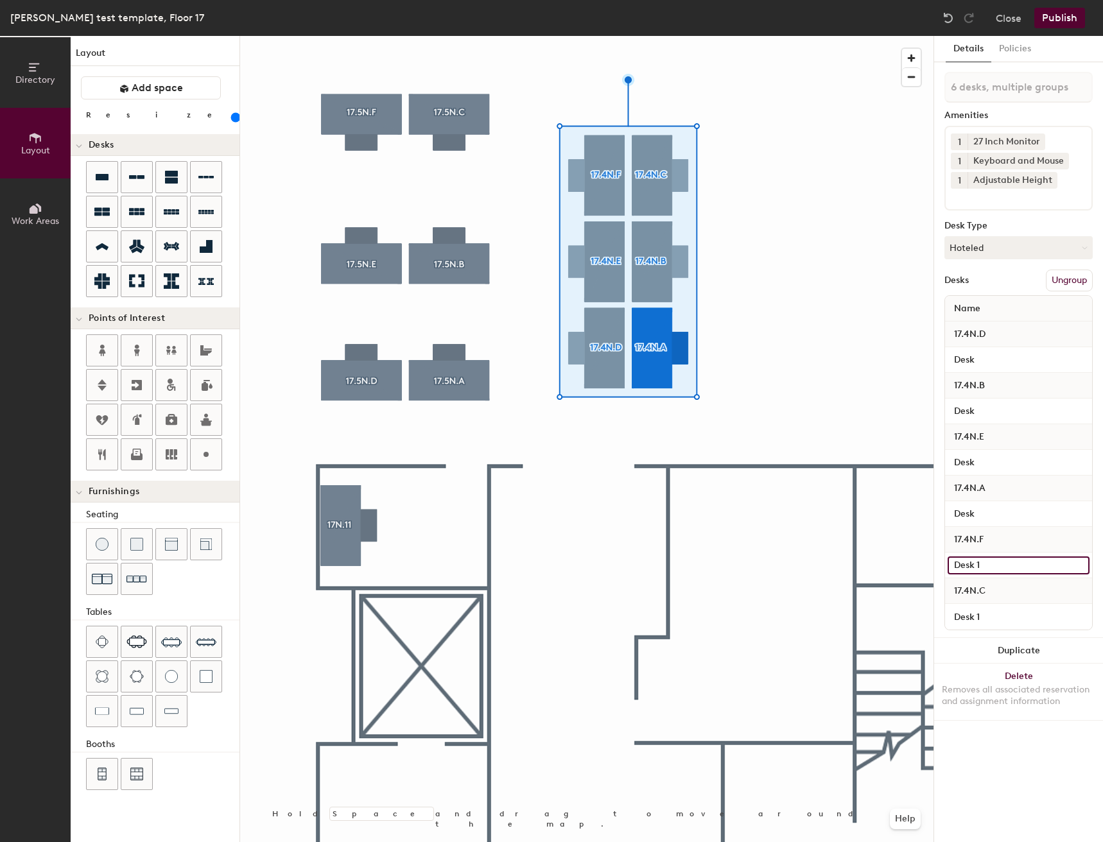
click at [1016, 571] on input "Desk 1" at bounding box center [1019, 566] width 142 height 18
click at [1016, 566] on input "Desk 1" at bounding box center [1019, 566] width 142 height 18
type input "Desk"
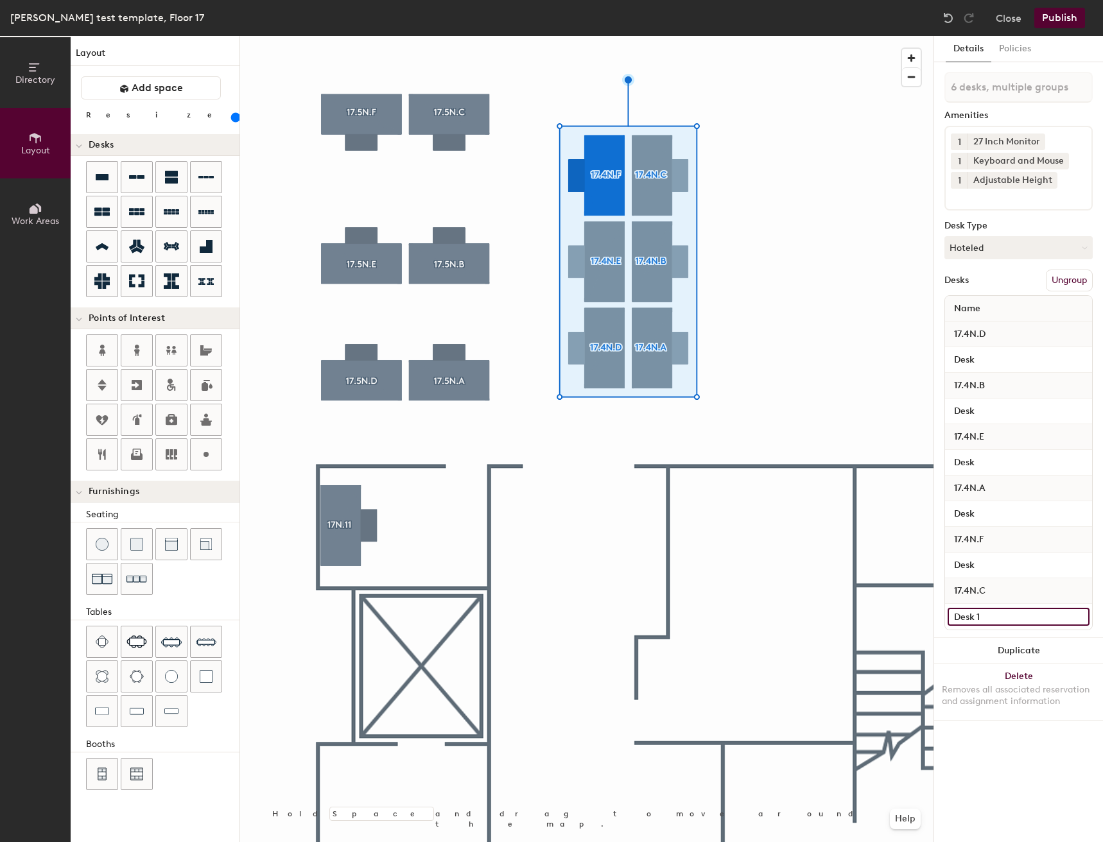
click at [1012, 615] on input "Desk 1" at bounding box center [1019, 617] width 142 height 18
click at [1010, 614] on input "Desk 1" at bounding box center [1019, 617] width 142 height 18
type input "Desk"
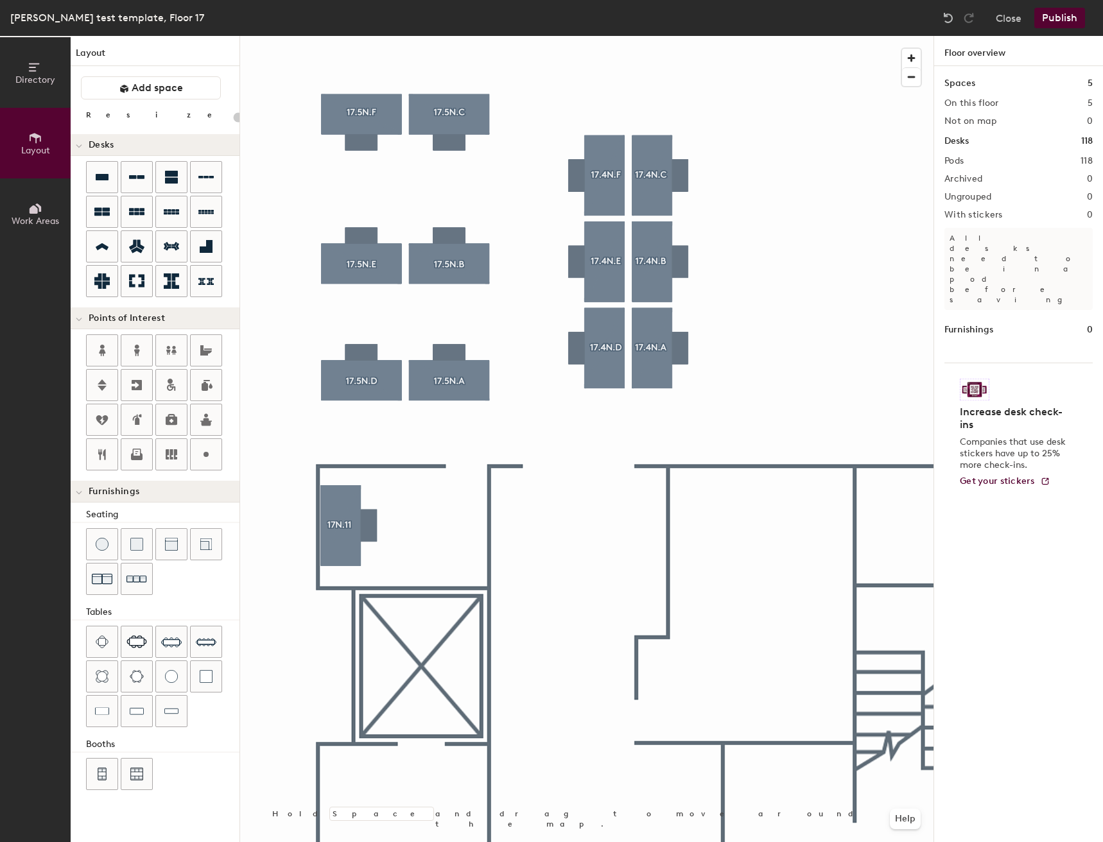
type input "20"
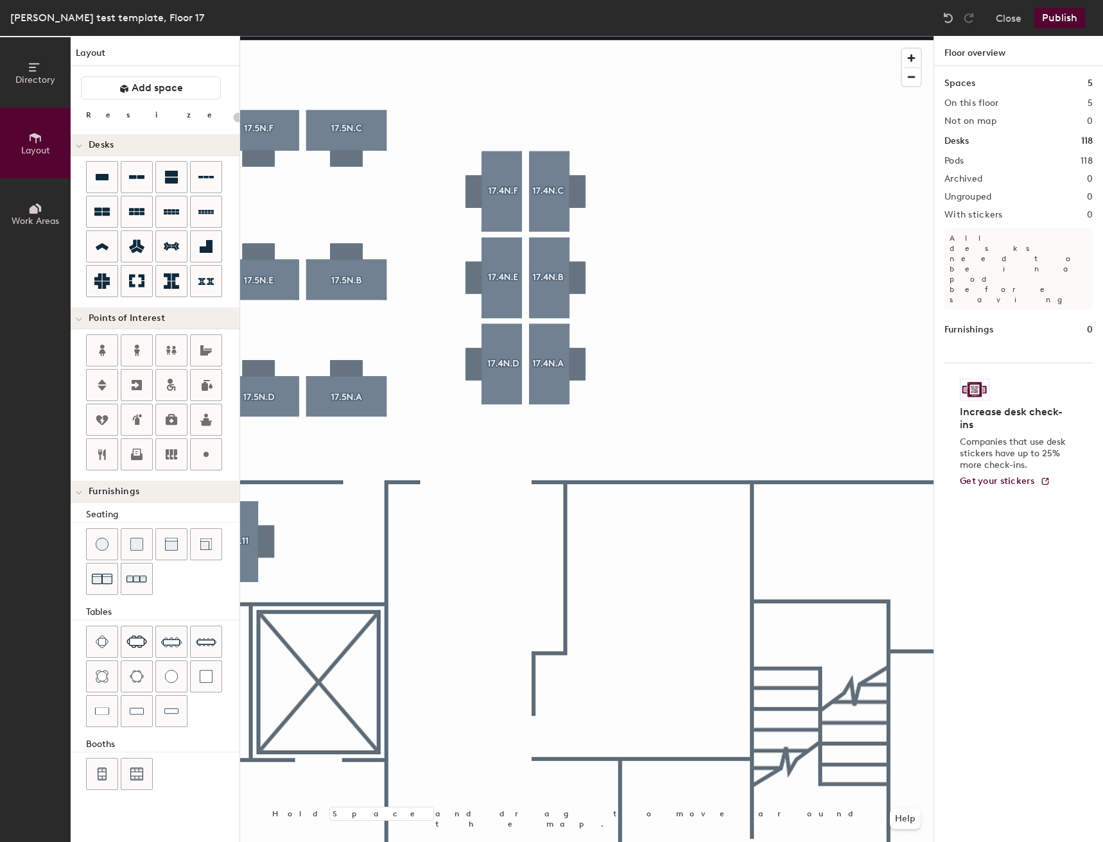
click at [39, 206] on icon at bounding box center [38, 208] width 6 height 8
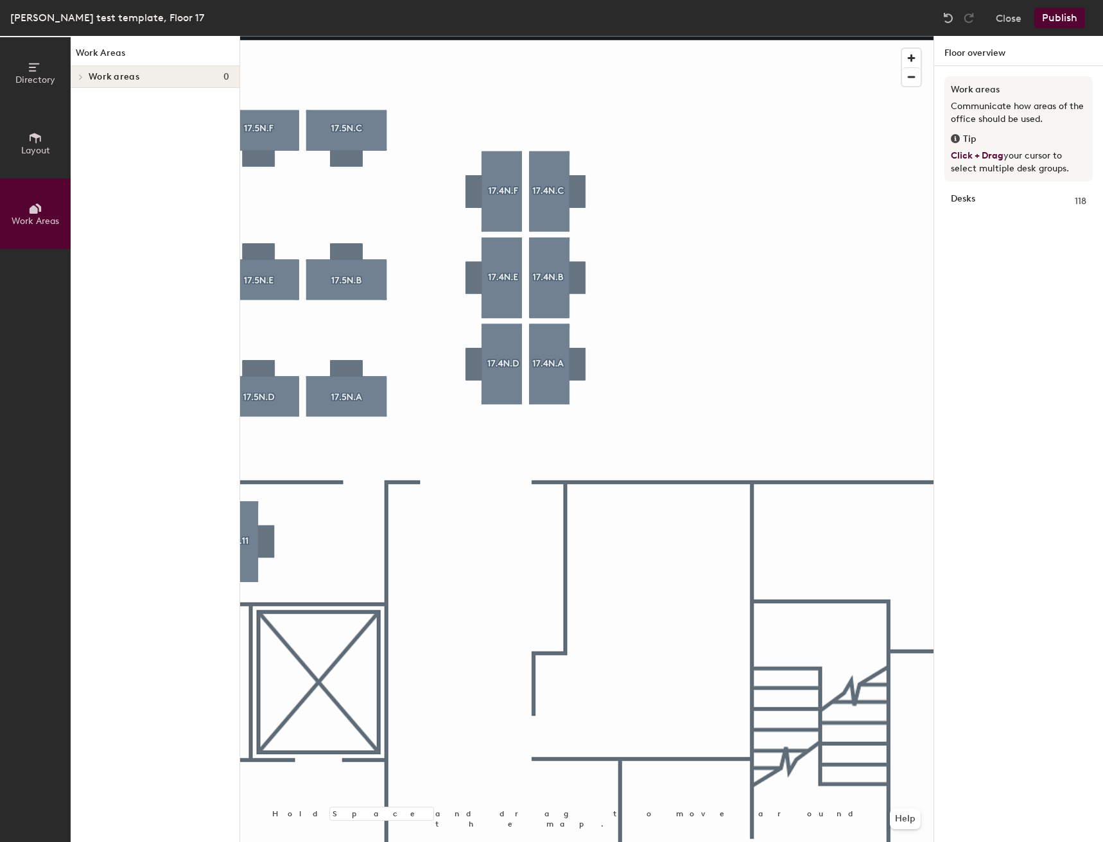
click at [25, 134] on button "Layout" at bounding box center [35, 143] width 71 height 71
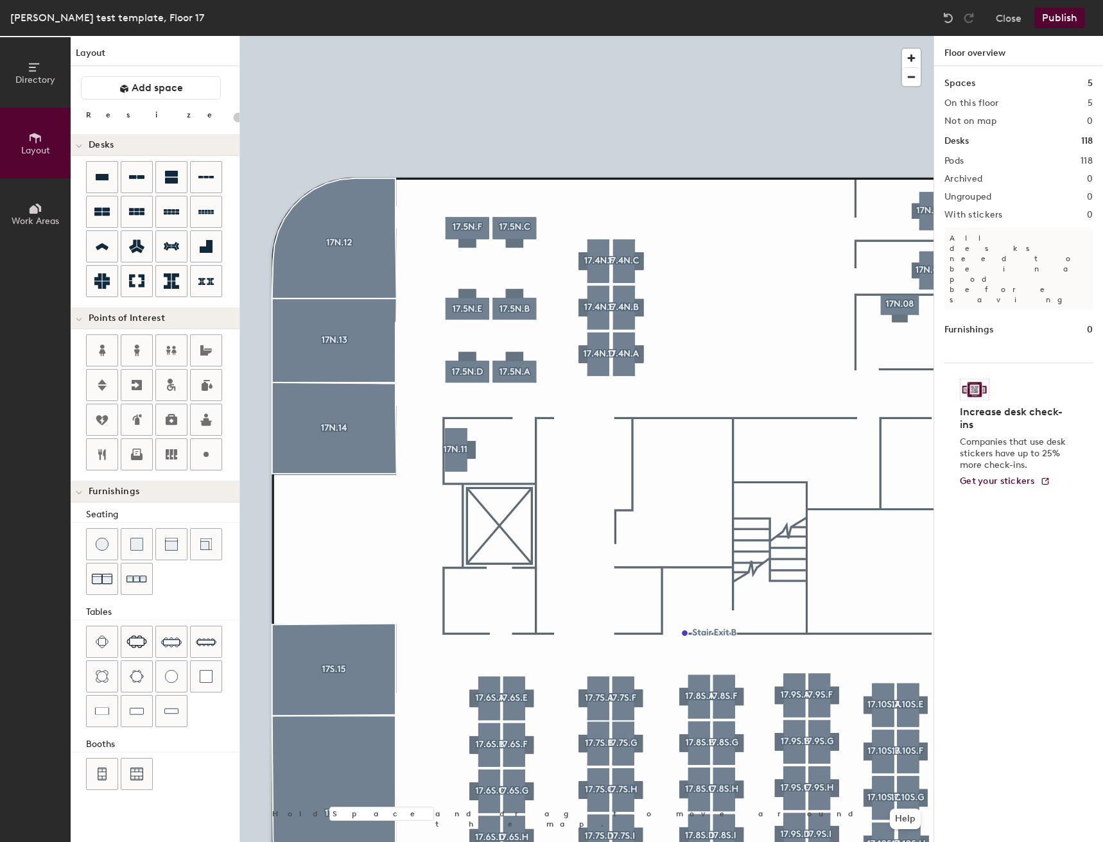
click at [0, 108] on button "Layout" at bounding box center [35, 143] width 71 height 71
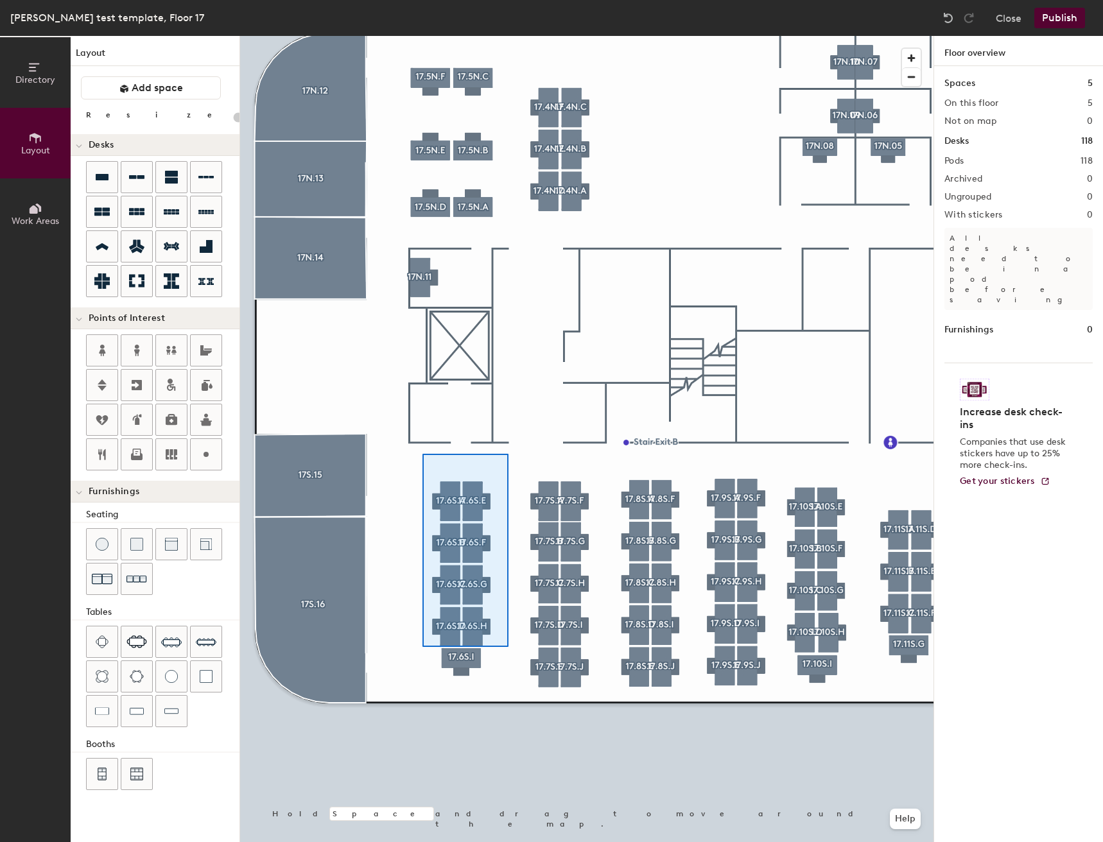
type input "160"
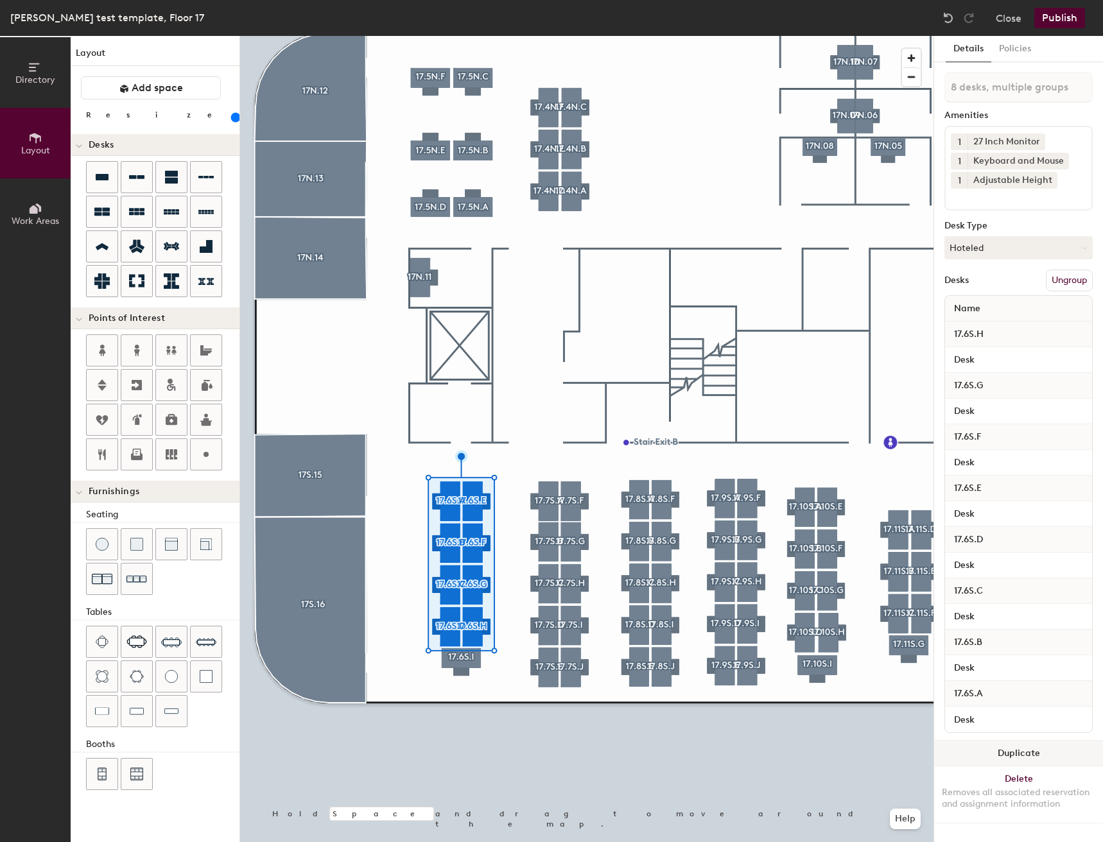
click at [989, 745] on button "Duplicate" at bounding box center [1018, 754] width 169 height 26
type input "8 desks"
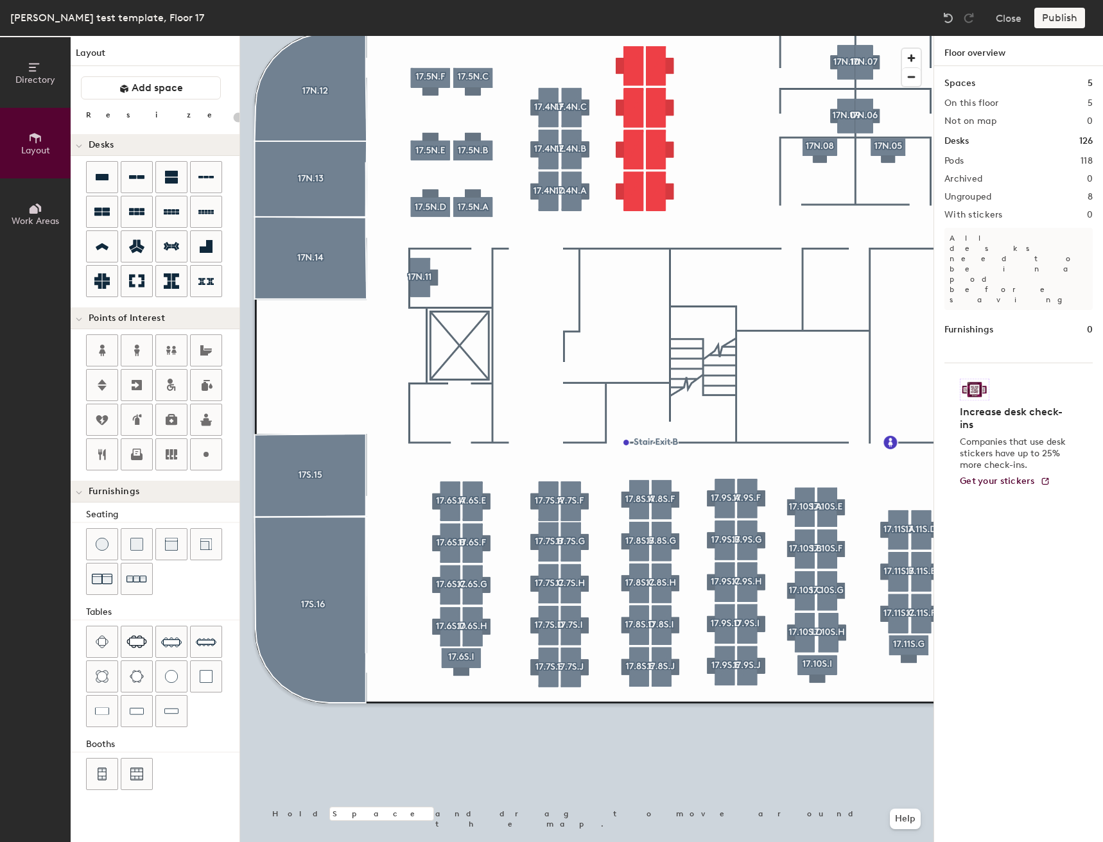
type input "160"
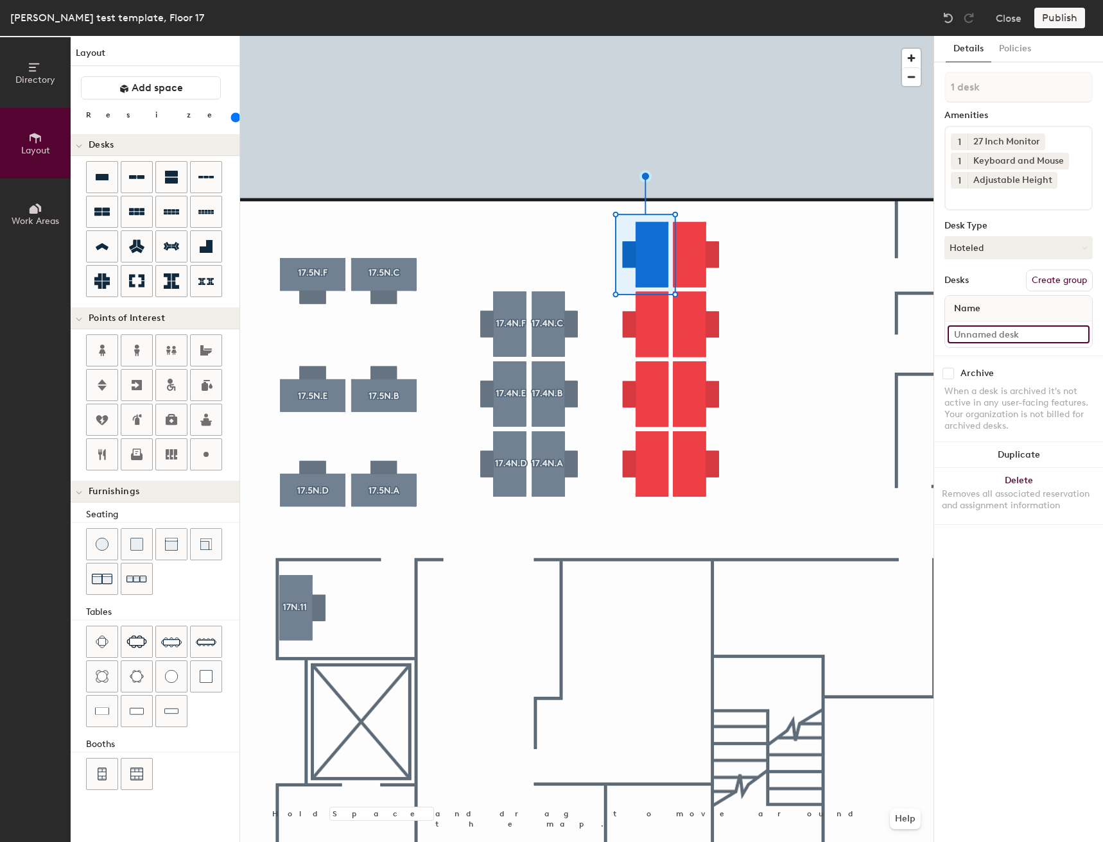
click at [989, 342] on input at bounding box center [1019, 335] width 142 height 18
click at [1037, 275] on button "Create group" at bounding box center [1059, 281] width 67 height 22
type input "P"
type input "V"
type input "C"
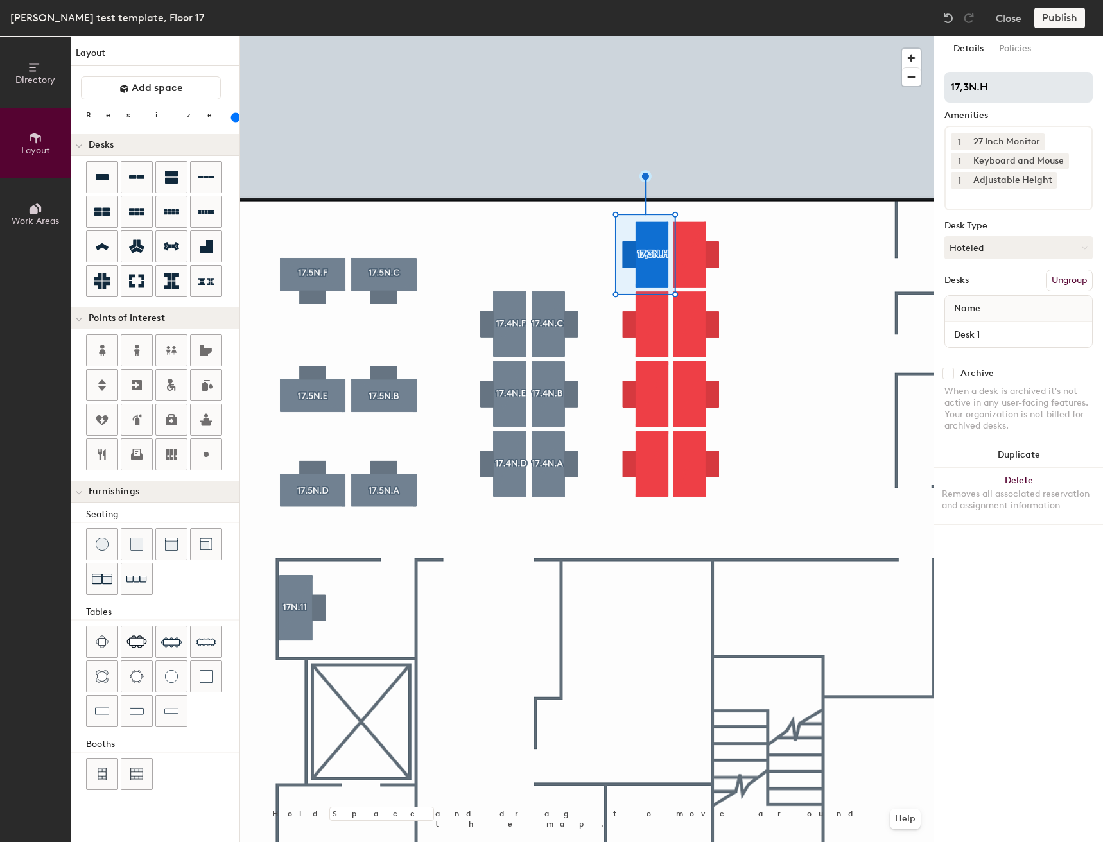
click at [964, 83] on input "17,3N.H" at bounding box center [1018, 87] width 148 height 31
drag, startPoint x: 1019, startPoint y: 90, endPoint x: 935, endPoint y: 85, distance: 84.3
click at [935, 85] on div "Details Policies 17.3N.H Amenities 1 27 Inch Monitor 1 Keyboard and Mouse 1 Adj…" at bounding box center [1018, 439] width 169 height 806
type input "17.3N.H"
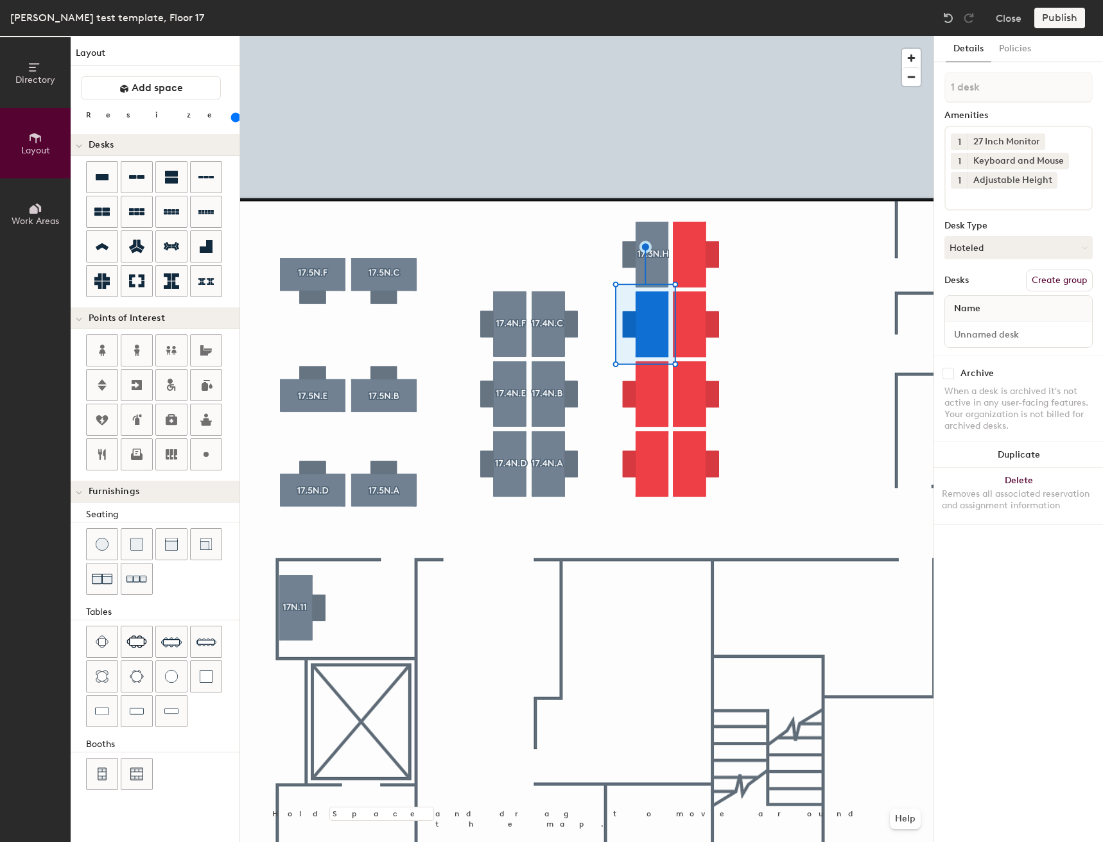
click at [1056, 284] on button "Create group" at bounding box center [1059, 281] width 67 height 22
type input "P"
type input "17.3N.G"
click at [1074, 284] on button "Create group" at bounding box center [1059, 281] width 67 height 22
type input "P"
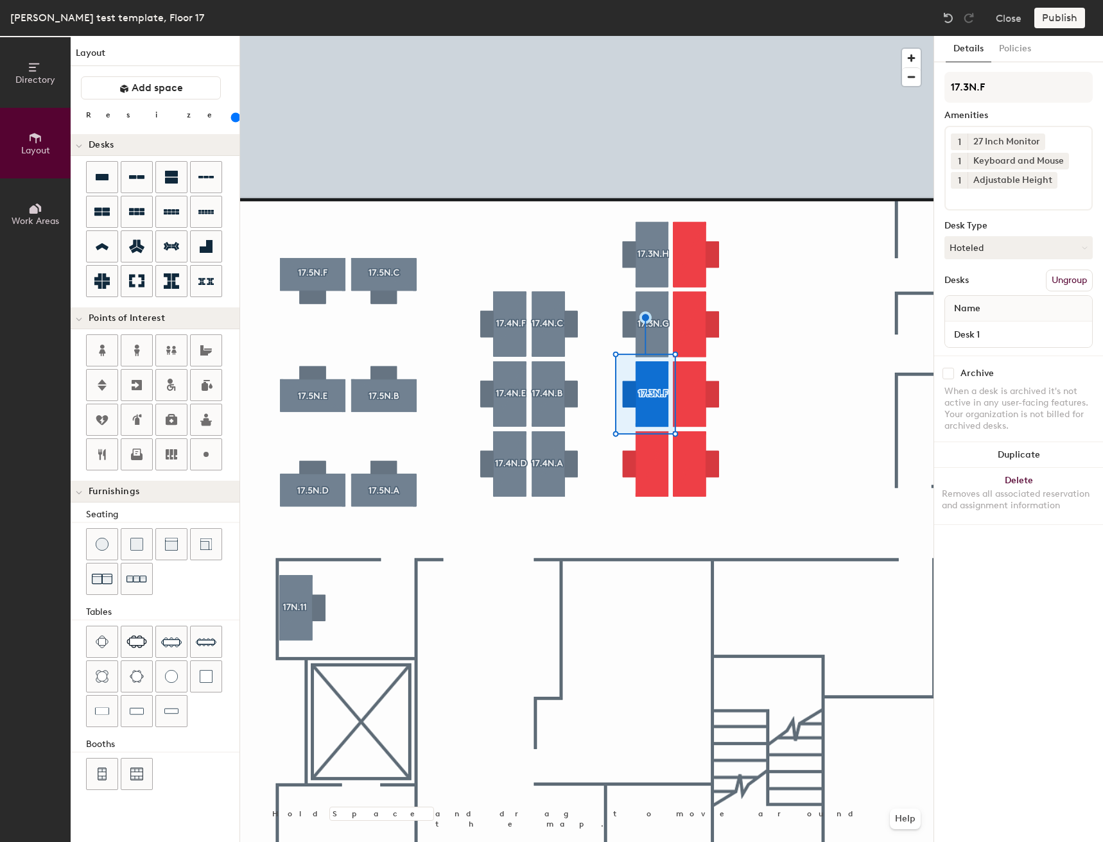
type input "17.3N.F"
click at [1044, 277] on button "Create group" at bounding box center [1059, 281] width 67 height 22
type input "P"
type input "17.3N.E"
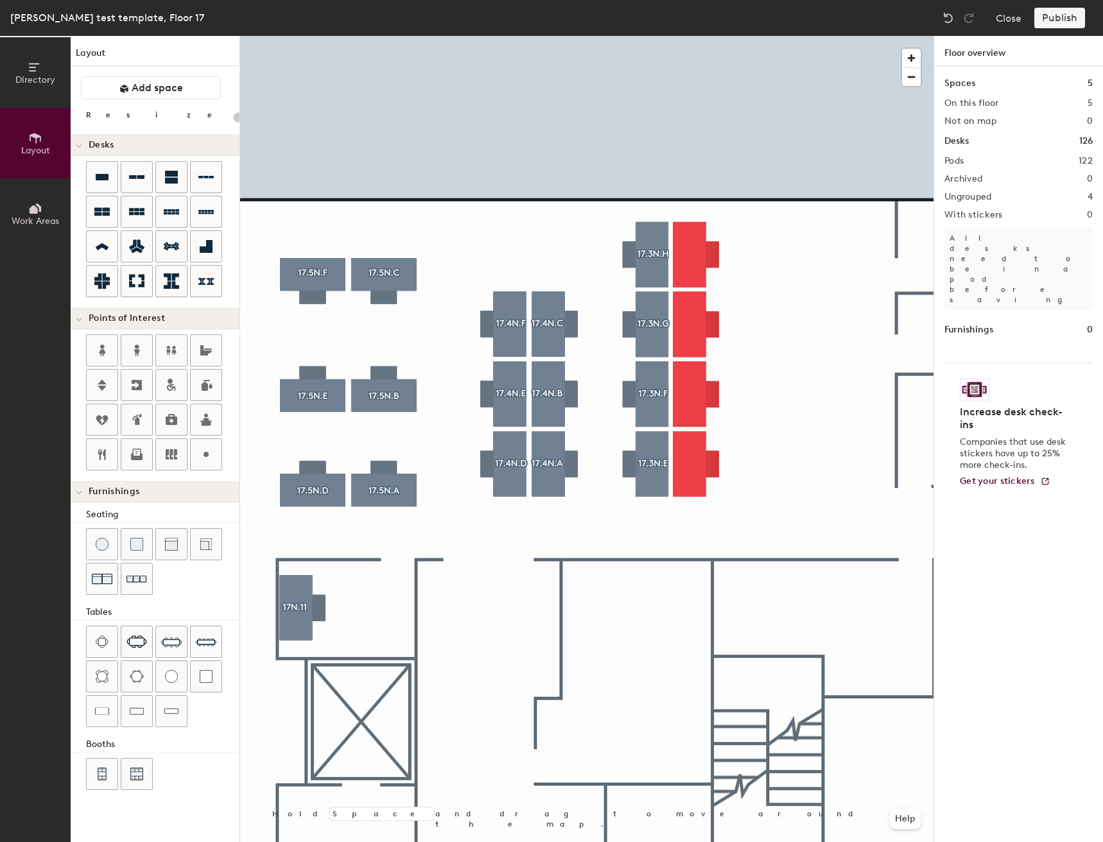
type input "160"
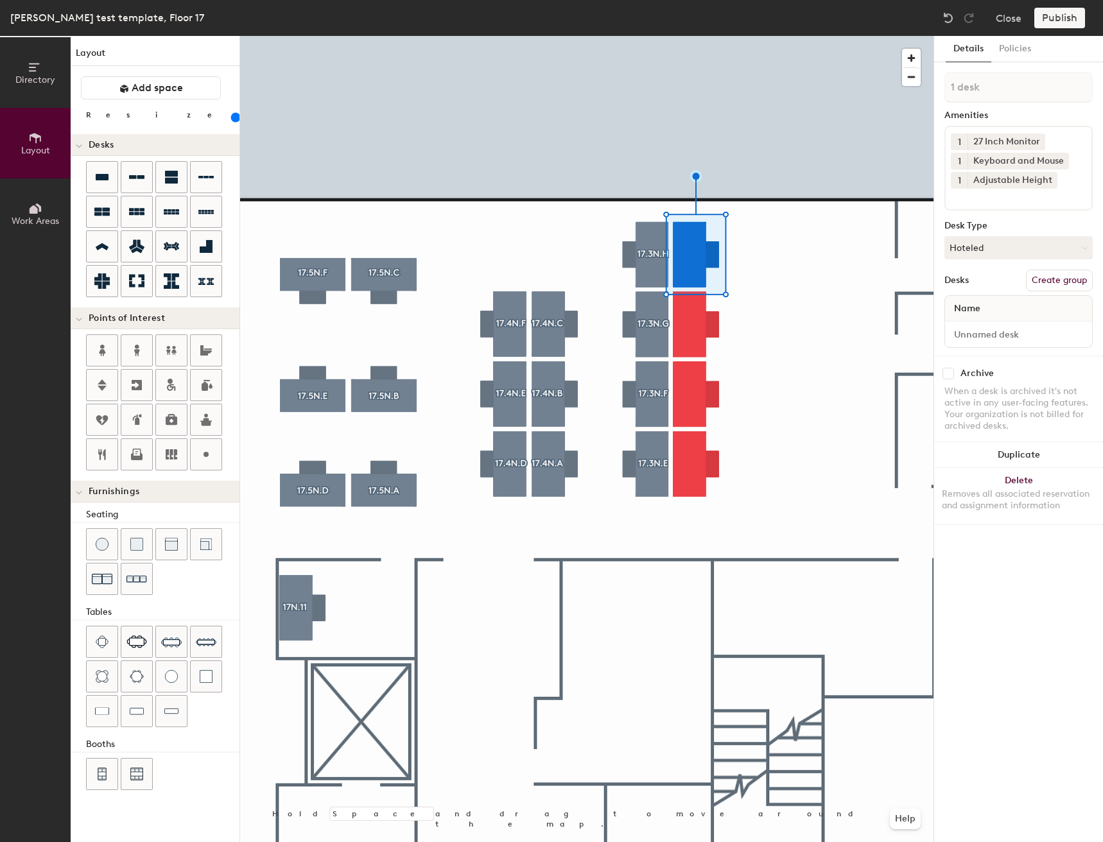
click at [1037, 276] on button "Create group" at bounding box center [1059, 281] width 67 height 22
type input "P"
type input "17.3N.D"
click at [1078, 281] on button "Create group" at bounding box center [1059, 281] width 67 height 22
type input "P"
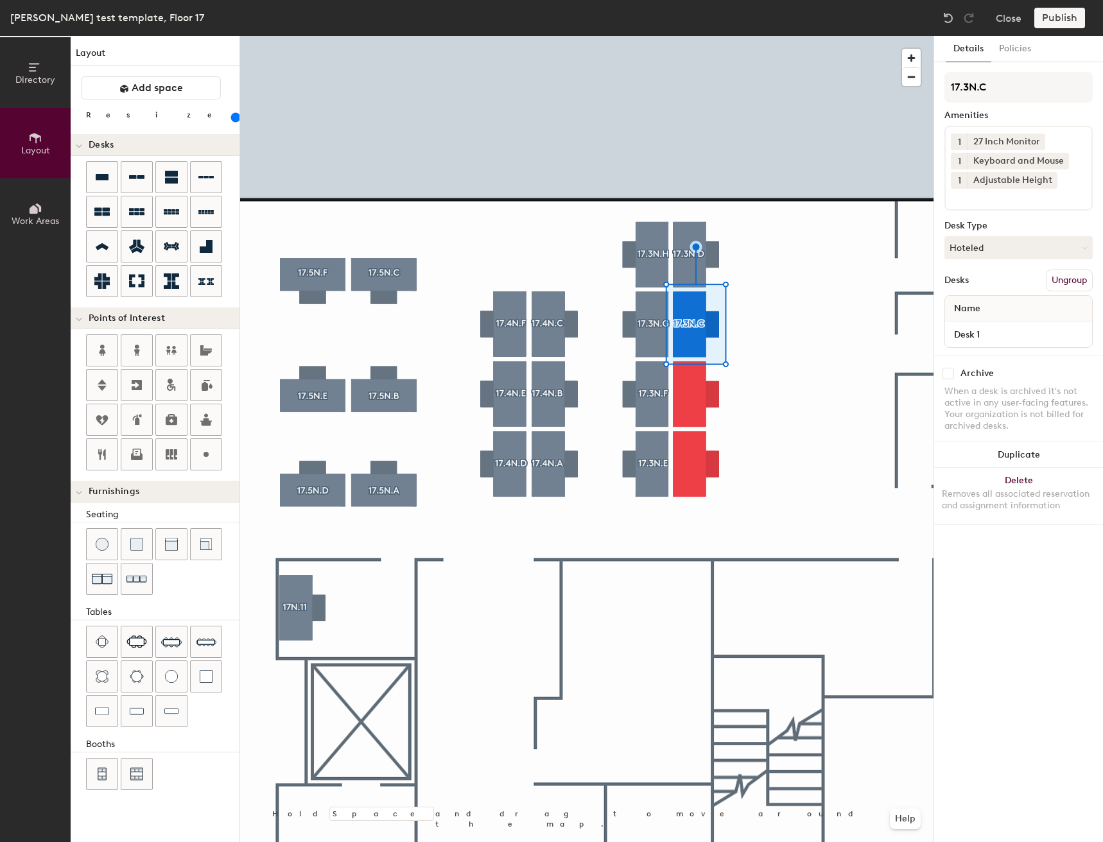
type input "17.3N.C"
click at [688, 36] on div at bounding box center [586, 36] width 693 height 0
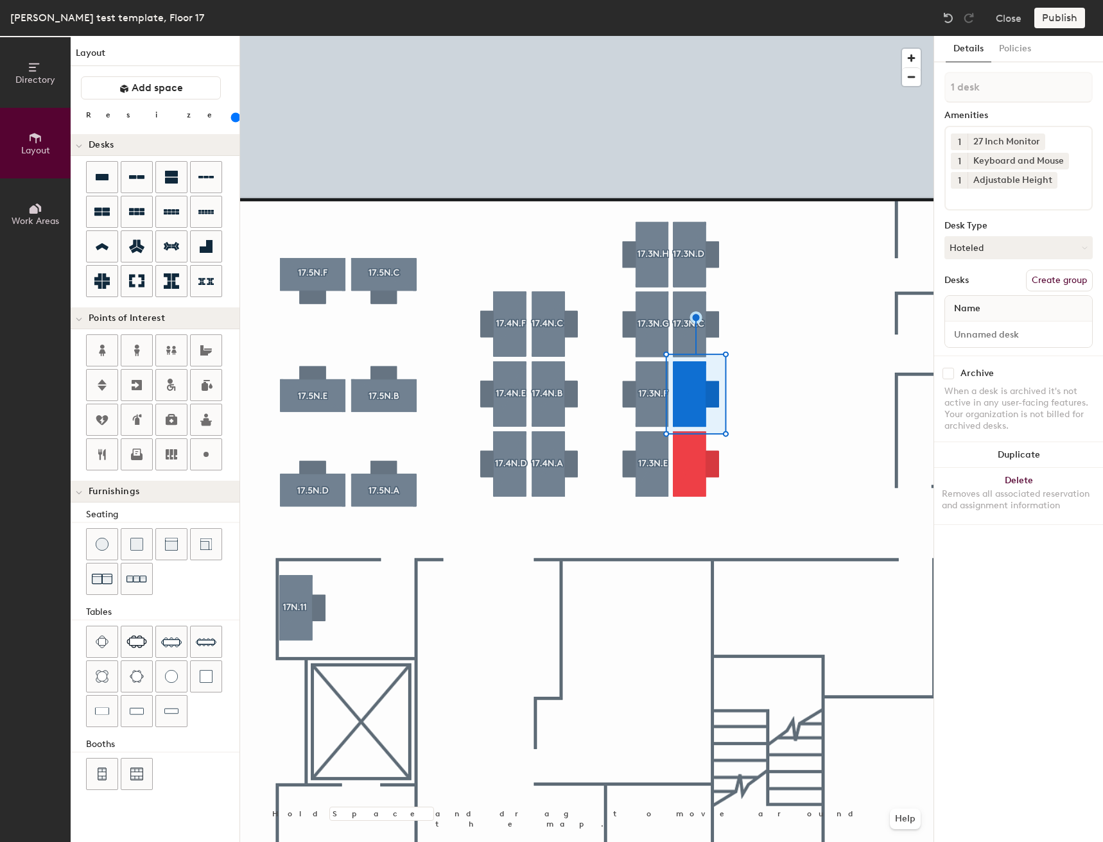
click at [1090, 278] on button "Create group" at bounding box center [1059, 281] width 67 height 22
type input "P"
type input "17.3N.B"
click at [1073, 282] on button "Create group" at bounding box center [1059, 281] width 67 height 22
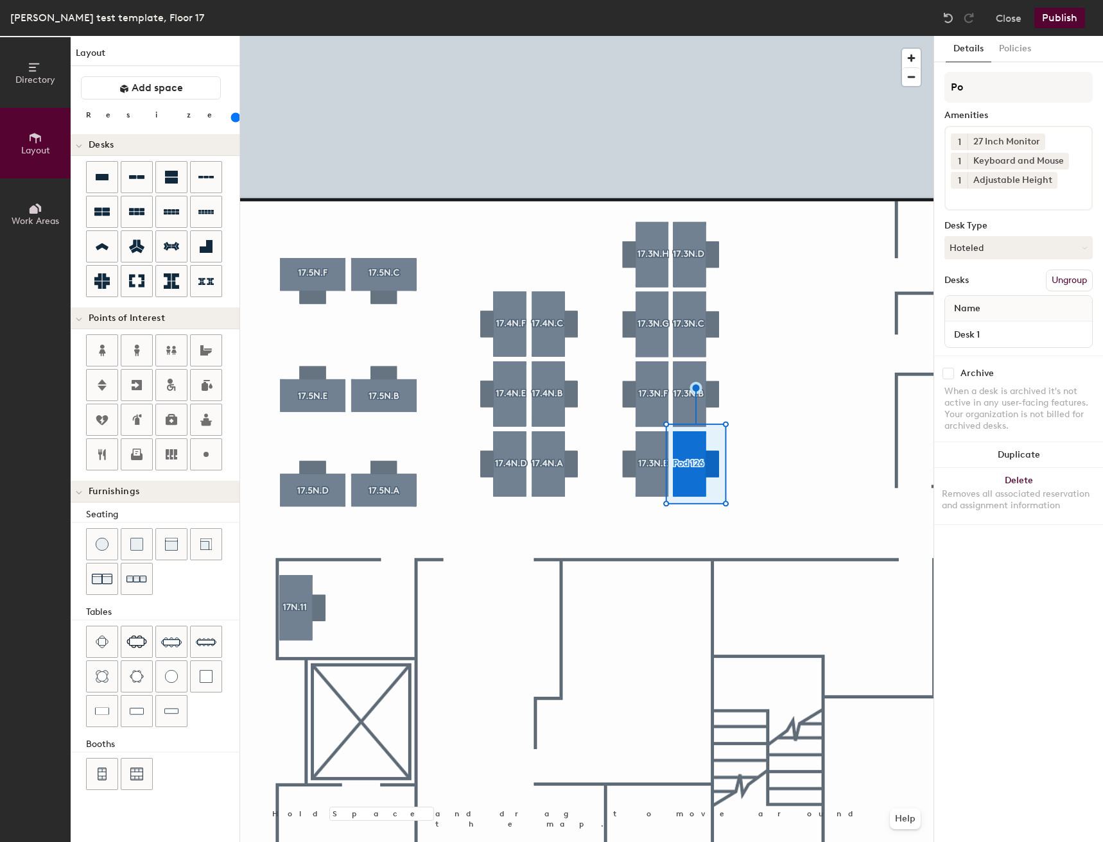
type input "P"
type input "17.3N.A"
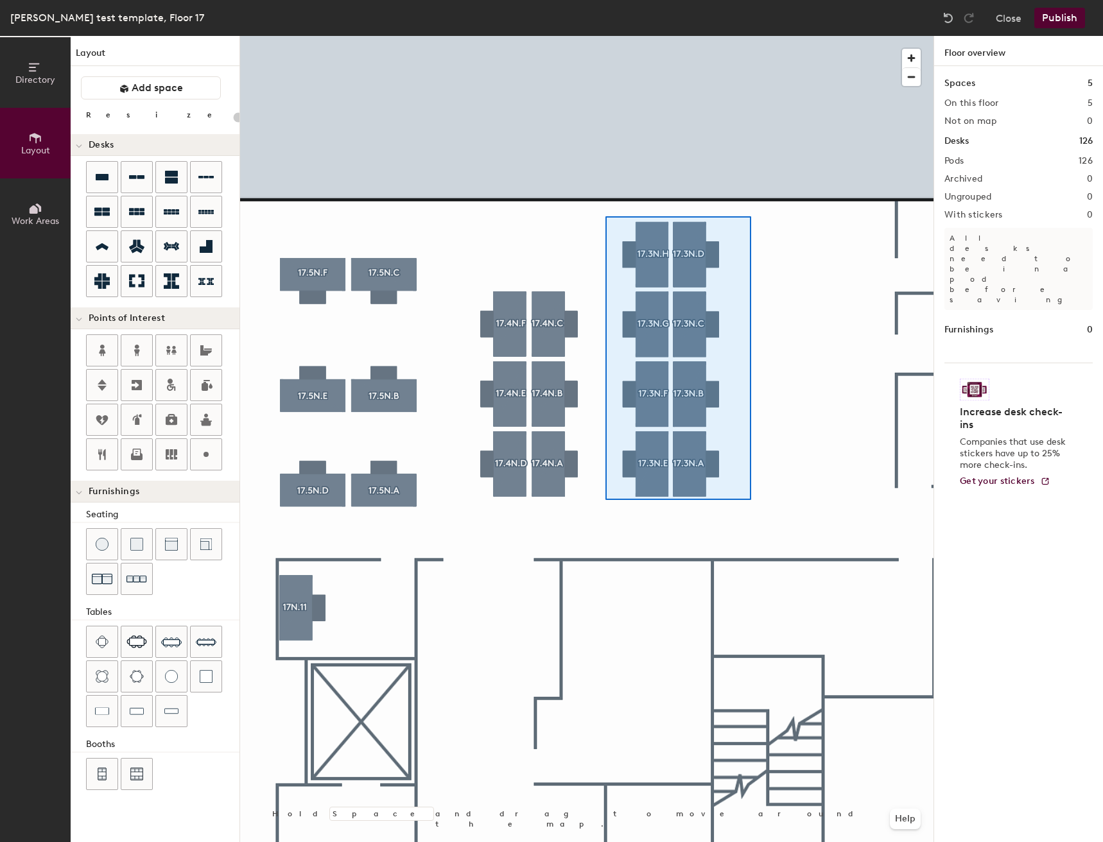
type input "160"
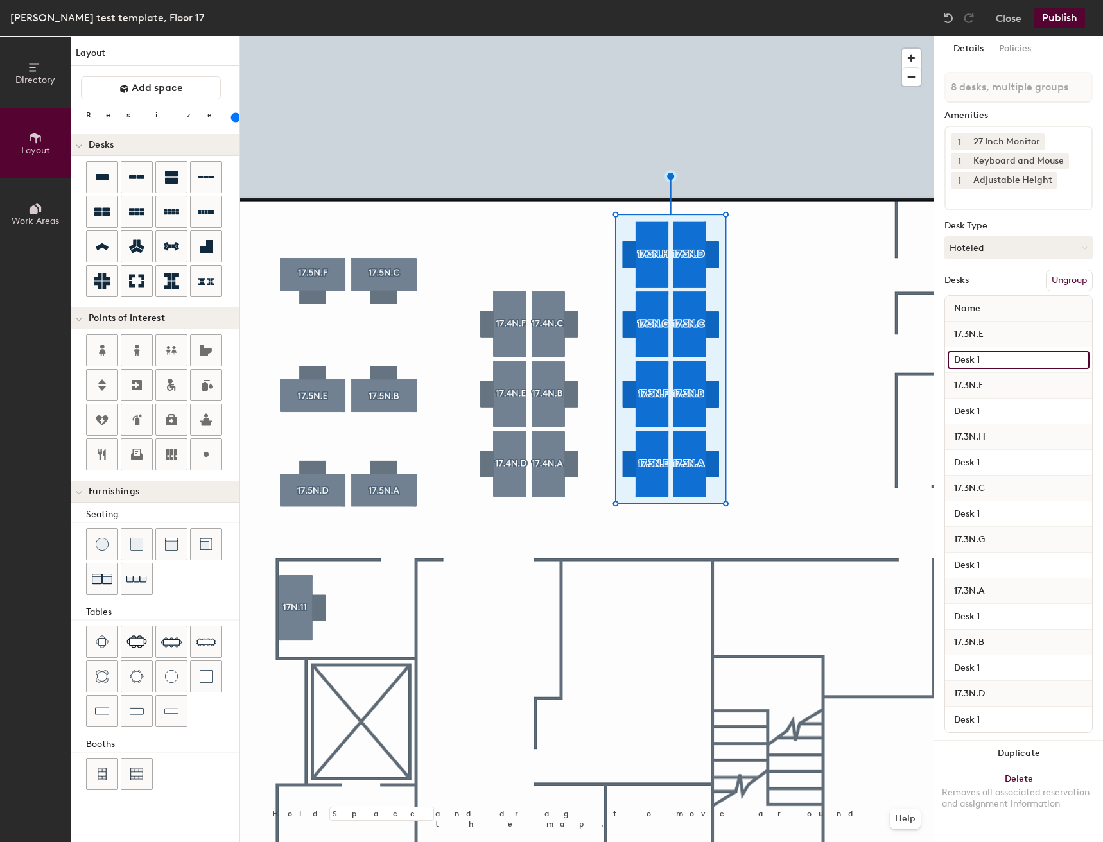
click at [1003, 356] on input "Desk 1" at bounding box center [1019, 360] width 142 height 18
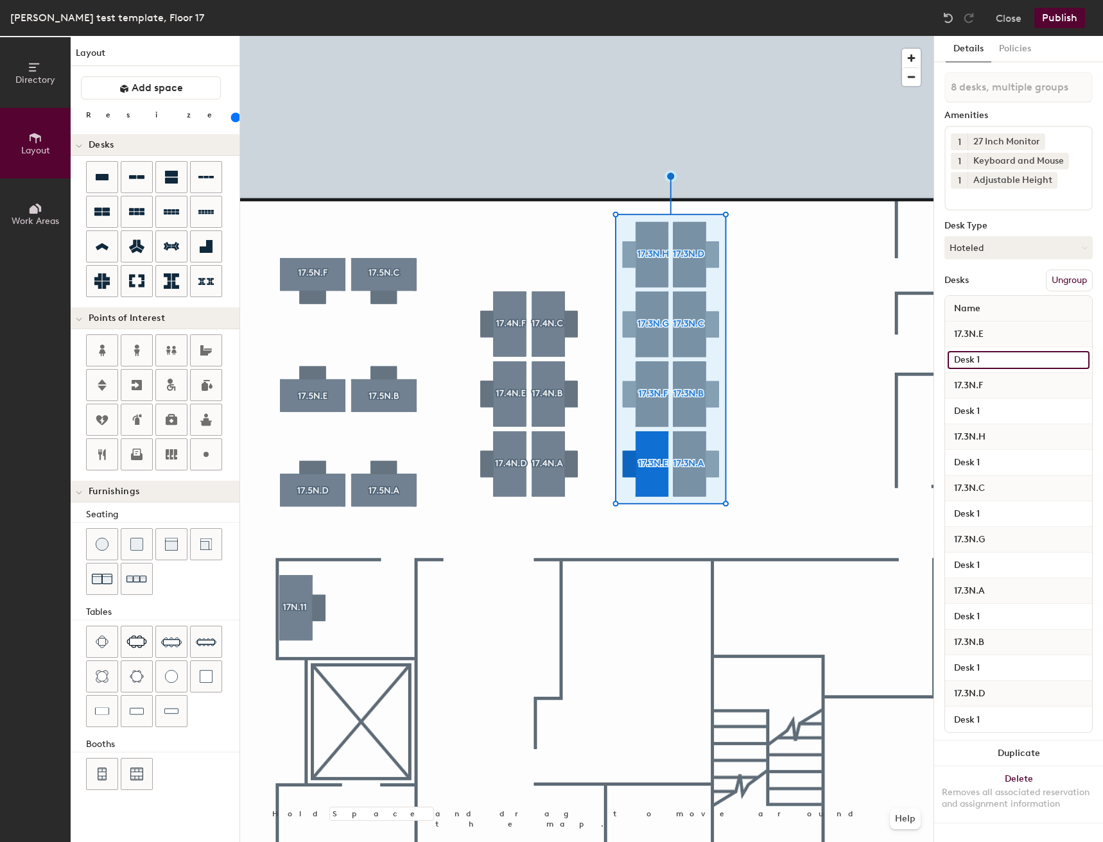
click at [1003, 361] on input "Desk 1" at bounding box center [1019, 360] width 142 height 18
type input "Desk"
click at [999, 411] on input "Desk 1" at bounding box center [1019, 412] width 142 height 18
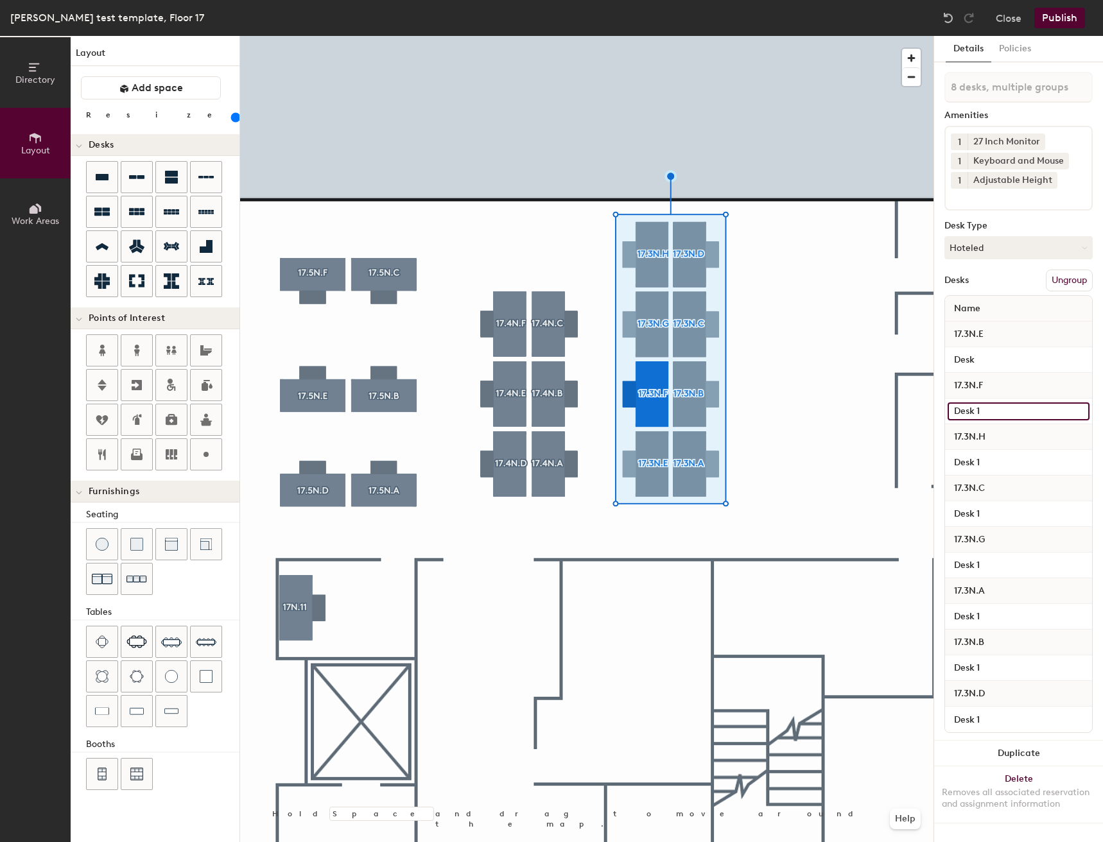
click at [1000, 410] on input "Desk 1" at bounding box center [1019, 412] width 142 height 18
type input "Desk"
click at [1005, 459] on input "Desk 1" at bounding box center [1019, 463] width 142 height 18
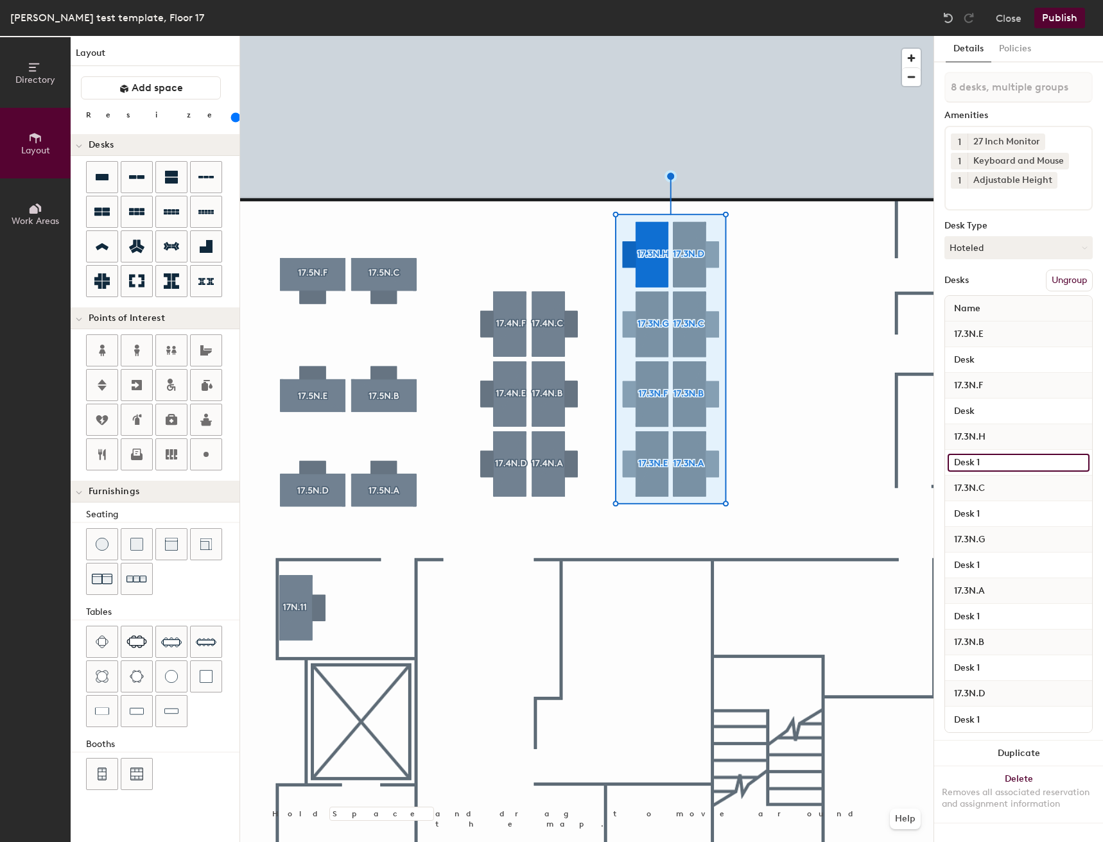
click at [1005, 459] on input "Desk 1" at bounding box center [1019, 463] width 142 height 18
click at [1005, 462] on input "Desk 1" at bounding box center [1019, 463] width 142 height 18
type input "Desk"
click at [1005, 518] on input "Desk 1" at bounding box center [1019, 514] width 142 height 18
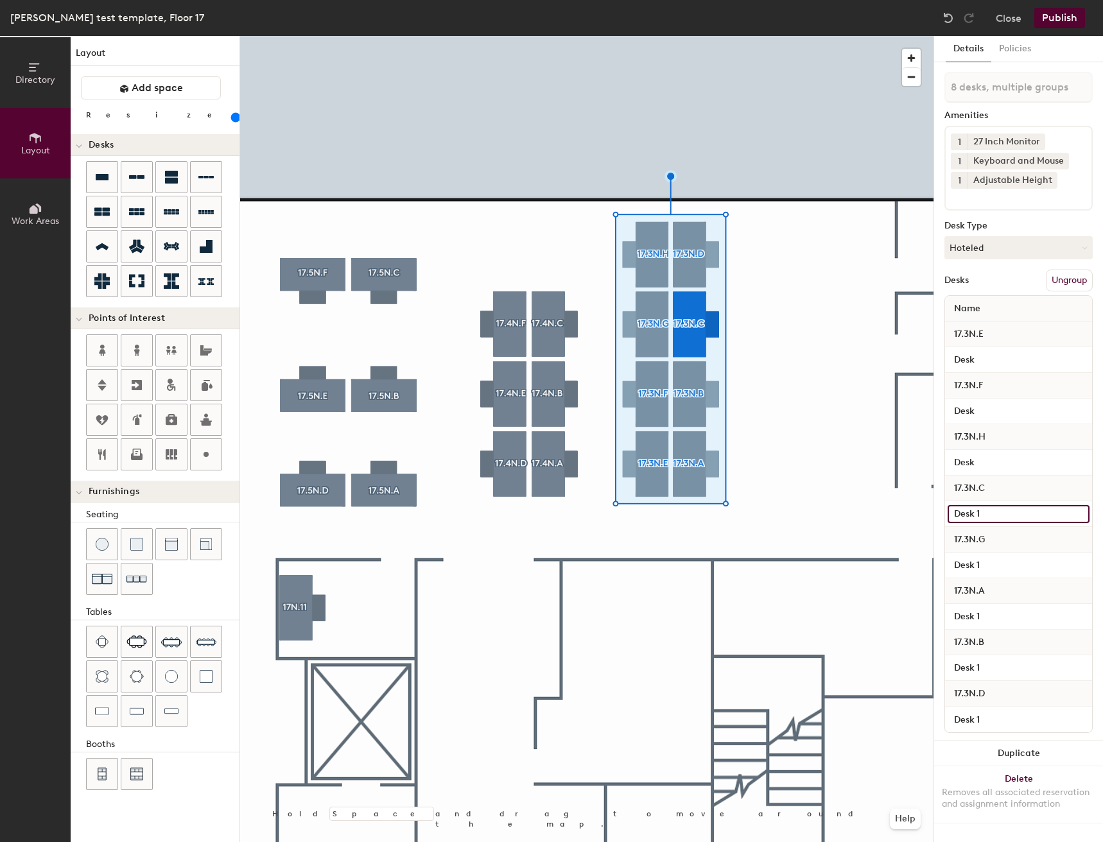
click at [1005, 513] on input "Desk 1" at bounding box center [1019, 514] width 142 height 18
type input "Desk"
click at [1000, 564] on input "Desk 1" at bounding box center [1019, 566] width 142 height 18
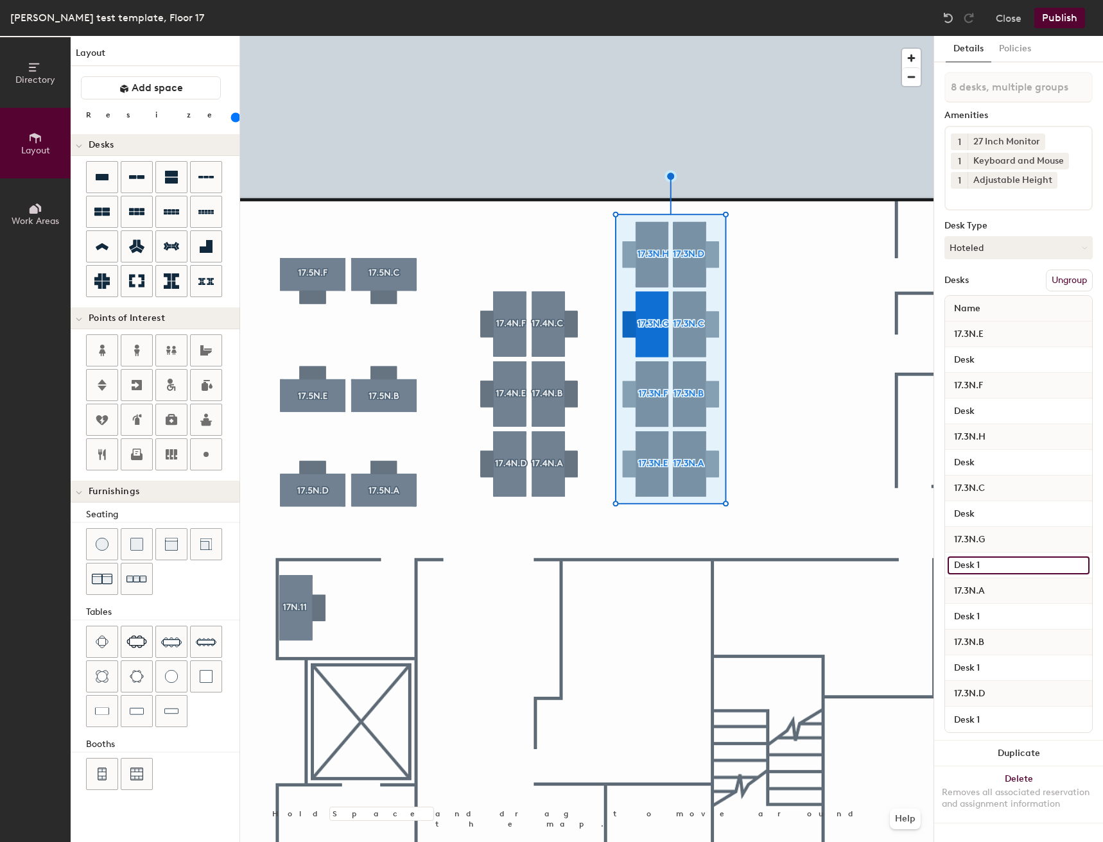
click at [1000, 564] on input "Desk 1" at bounding box center [1019, 566] width 142 height 18
click at [989, 564] on input "Desk 1" at bounding box center [1019, 566] width 142 height 18
type input "Desk"
click at [996, 619] on input "Desk 1" at bounding box center [1019, 617] width 142 height 18
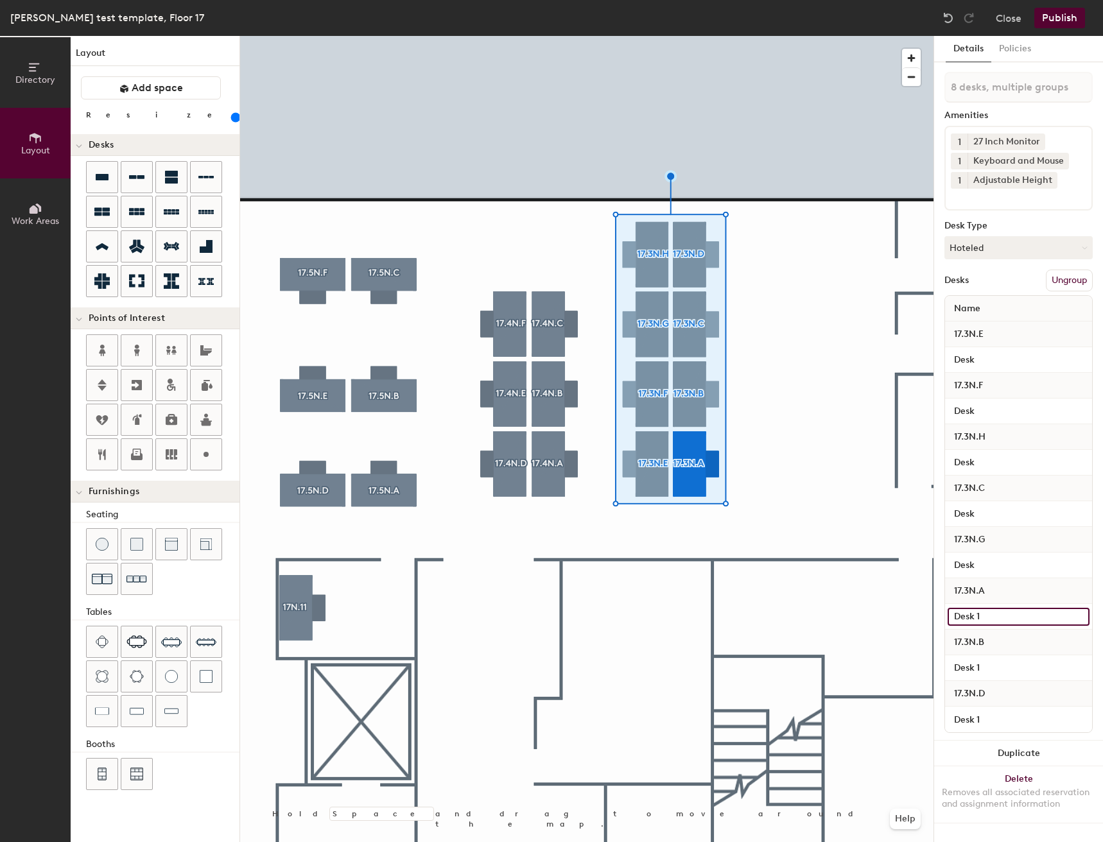
click at [996, 619] on input "Desk 1" at bounding box center [1019, 617] width 142 height 18
type input "Desk"
click at [1000, 681] on div "Desk 1" at bounding box center [1018, 668] width 147 height 26
click at [998, 669] on input "Desk 1" at bounding box center [1019, 668] width 142 height 18
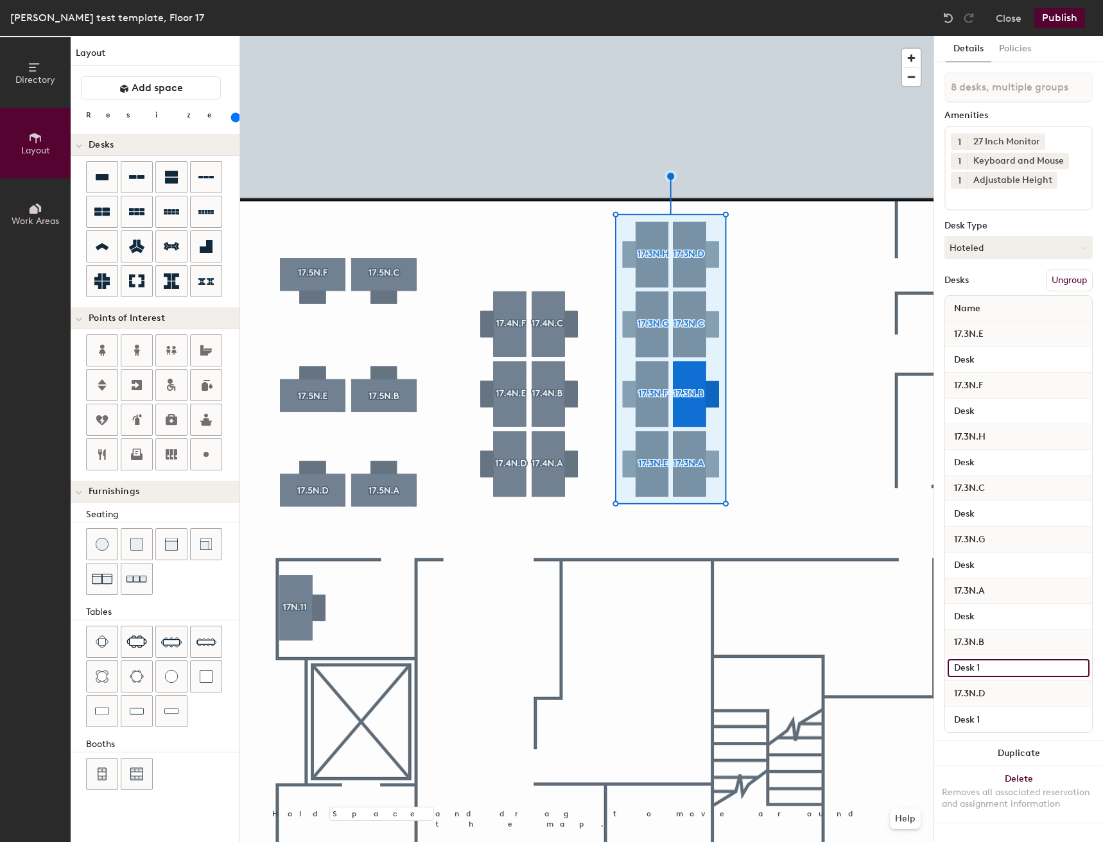
click at [998, 668] on input "Desk 1" at bounding box center [1019, 668] width 142 height 18
type input "Desk"
click at [1002, 713] on input "Desk 1" at bounding box center [1019, 720] width 142 height 18
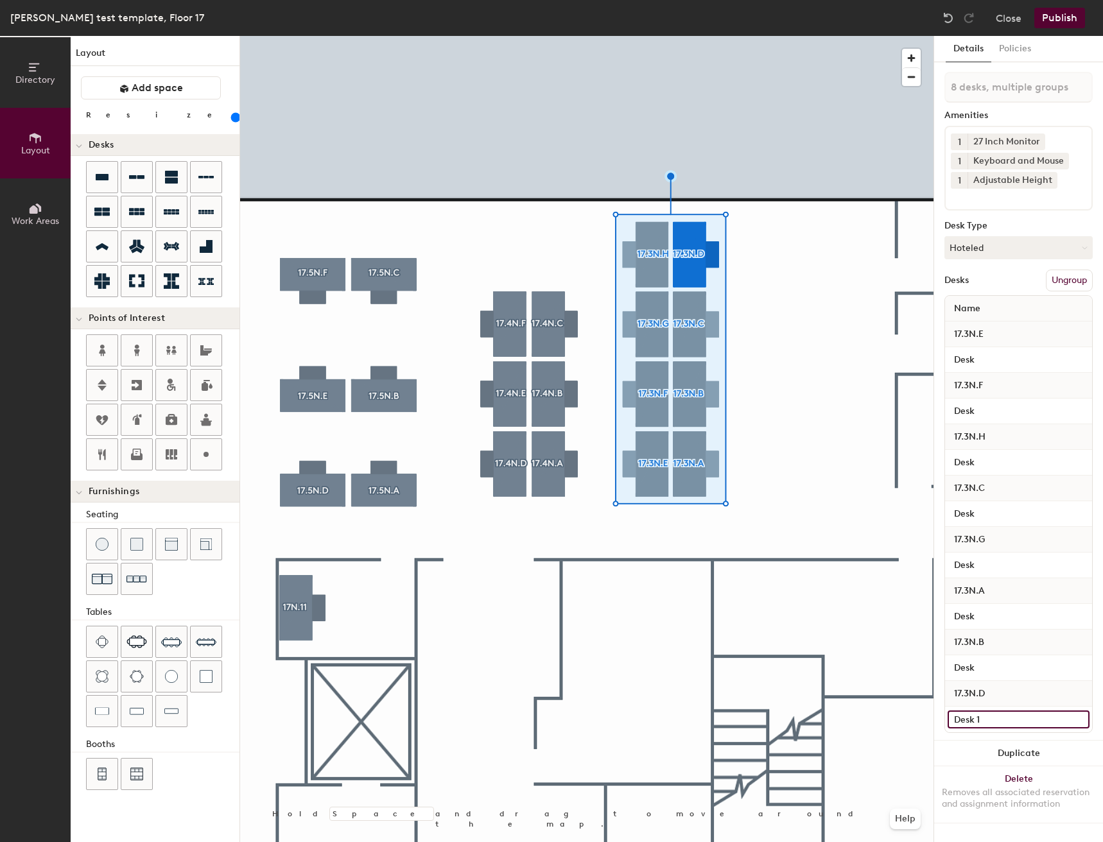
click at [1002, 720] on input "Desk 1" at bounding box center [1019, 720] width 142 height 18
type input "Desk"
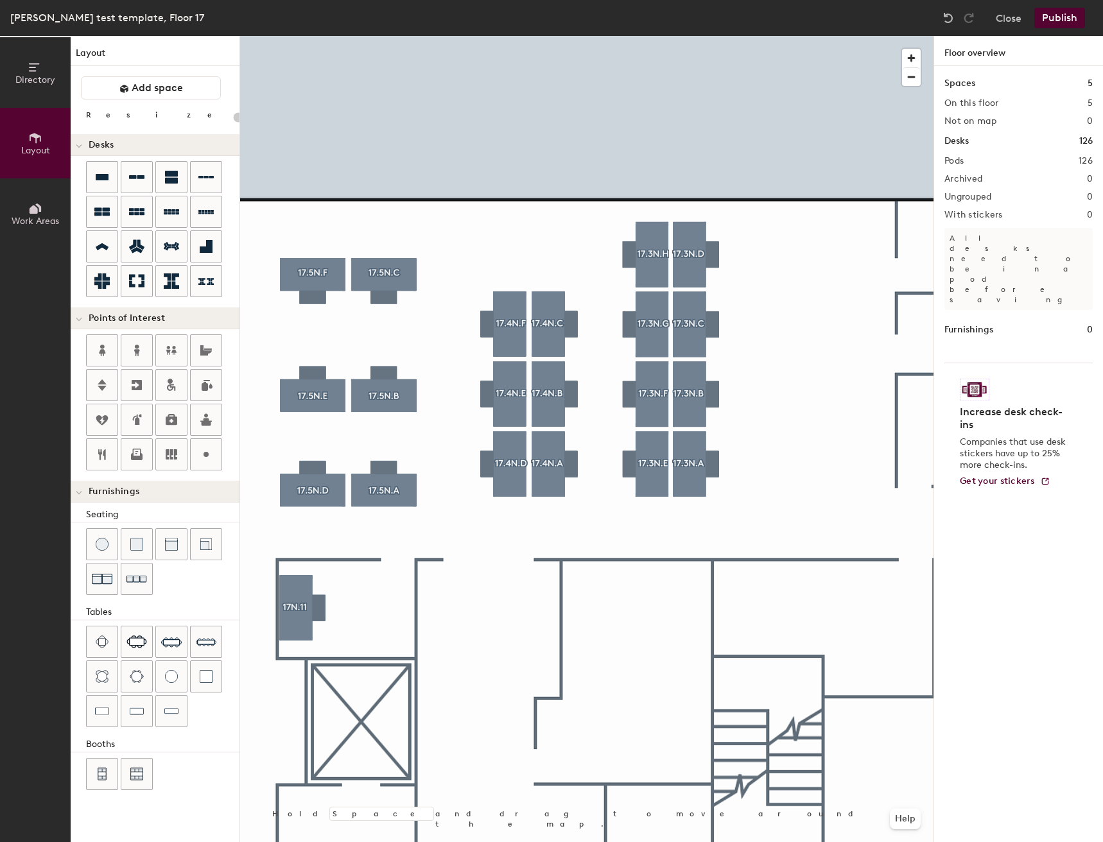
click at [645, 36] on div at bounding box center [586, 36] width 693 height 0
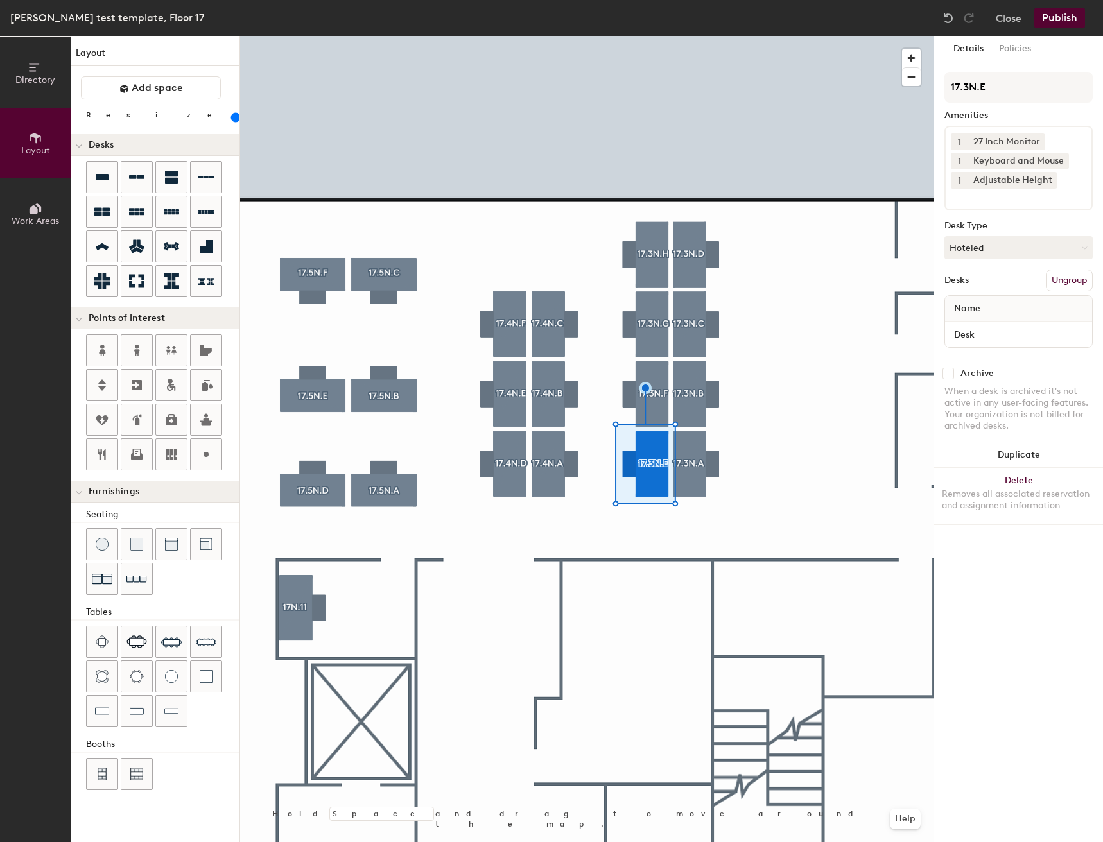
click at [1049, 205] on div "1 27 Inch Monitor 1 Keyboard and Mouse 1 Adjustable Height" at bounding box center [1018, 168] width 148 height 85
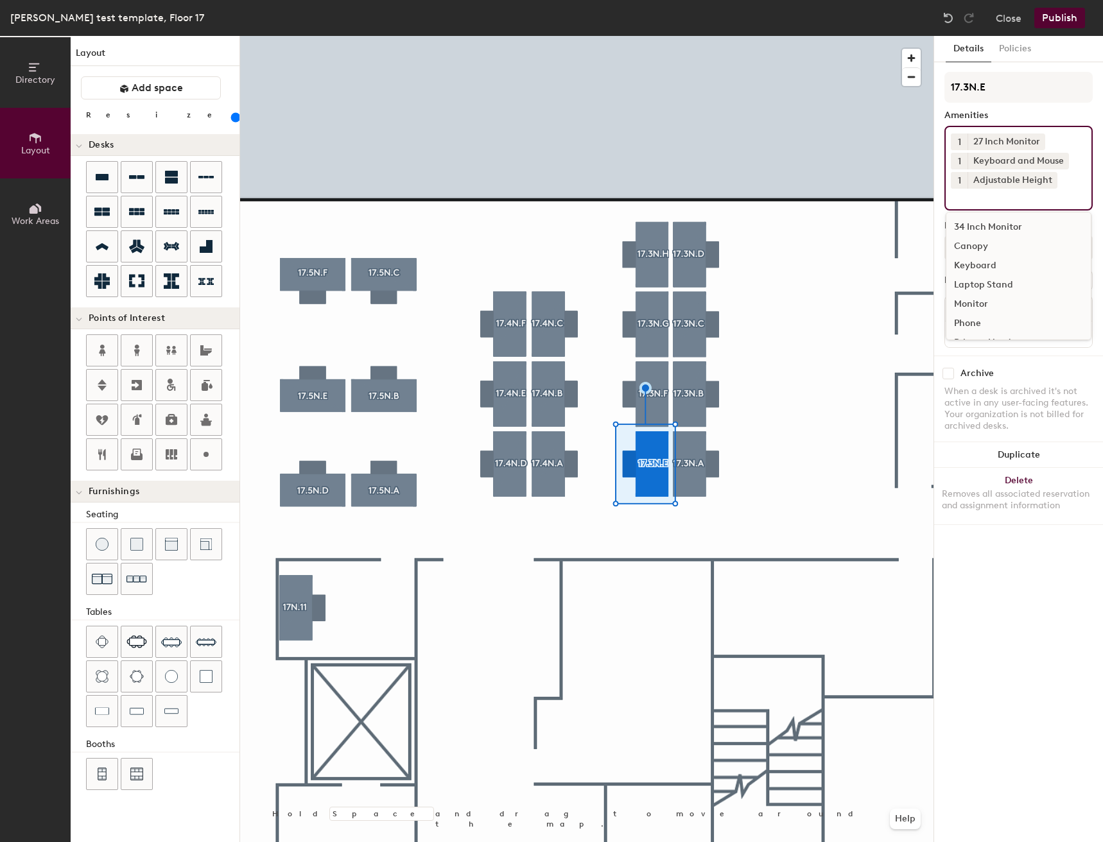
click at [998, 246] on div "Canopy" at bounding box center [1018, 246] width 144 height 19
click at [1008, 199] on input at bounding box center [1009, 196] width 116 height 15
click at [976, 249] on div "Canopy" at bounding box center [1018, 246] width 144 height 19
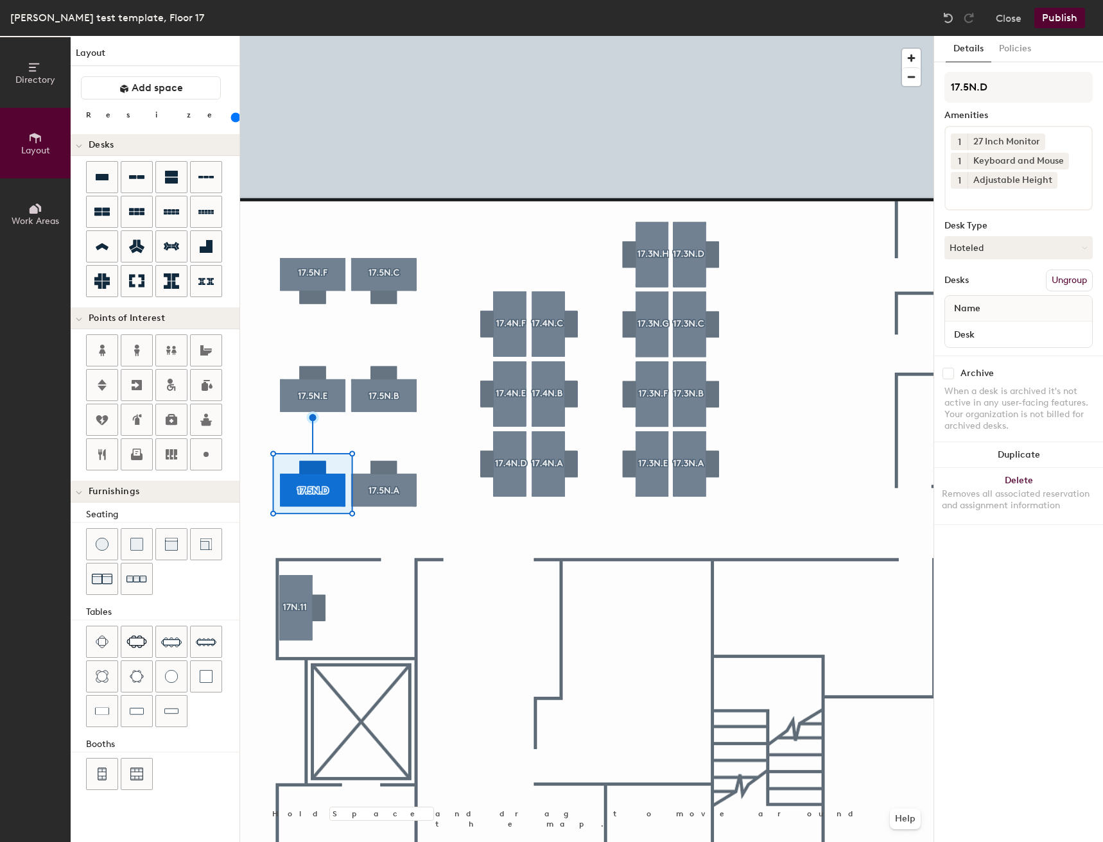
click at [1023, 195] on input at bounding box center [1009, 196] width 116 height 15
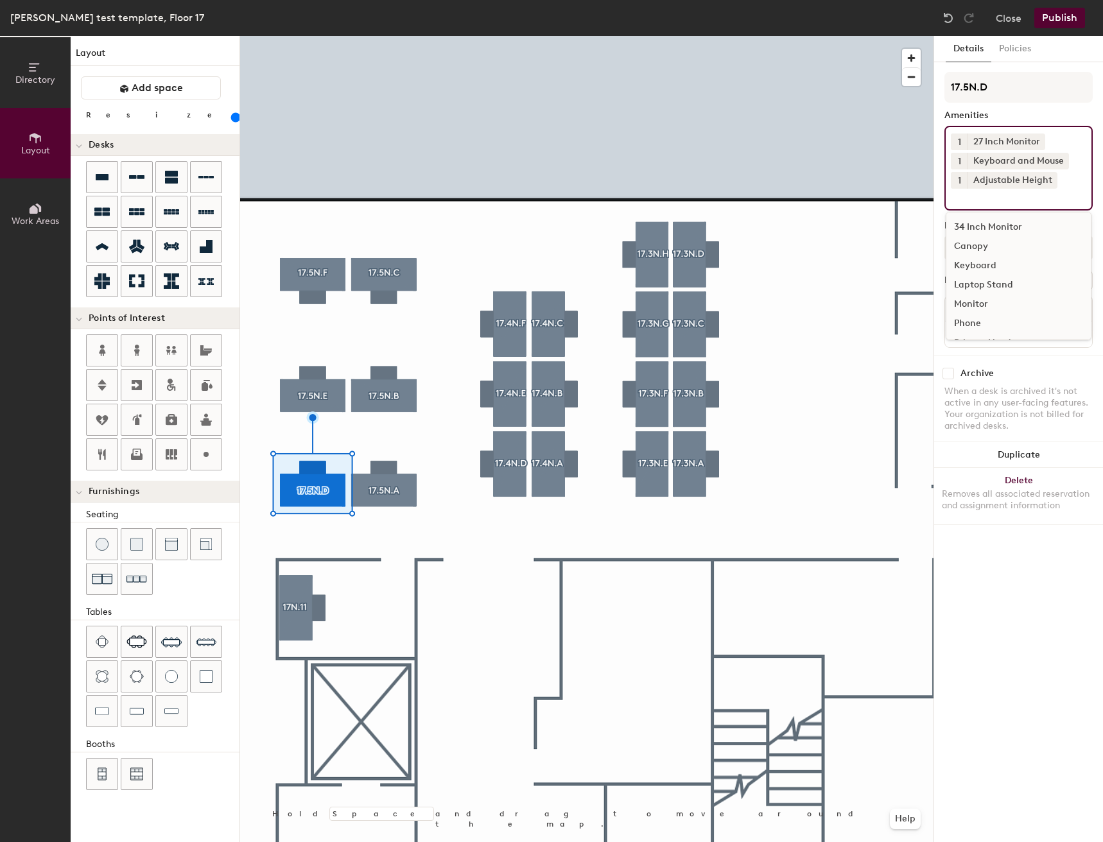
click at [977, 242] on div "Canopy" at bounding box center [1018, 246] width 144 height 19
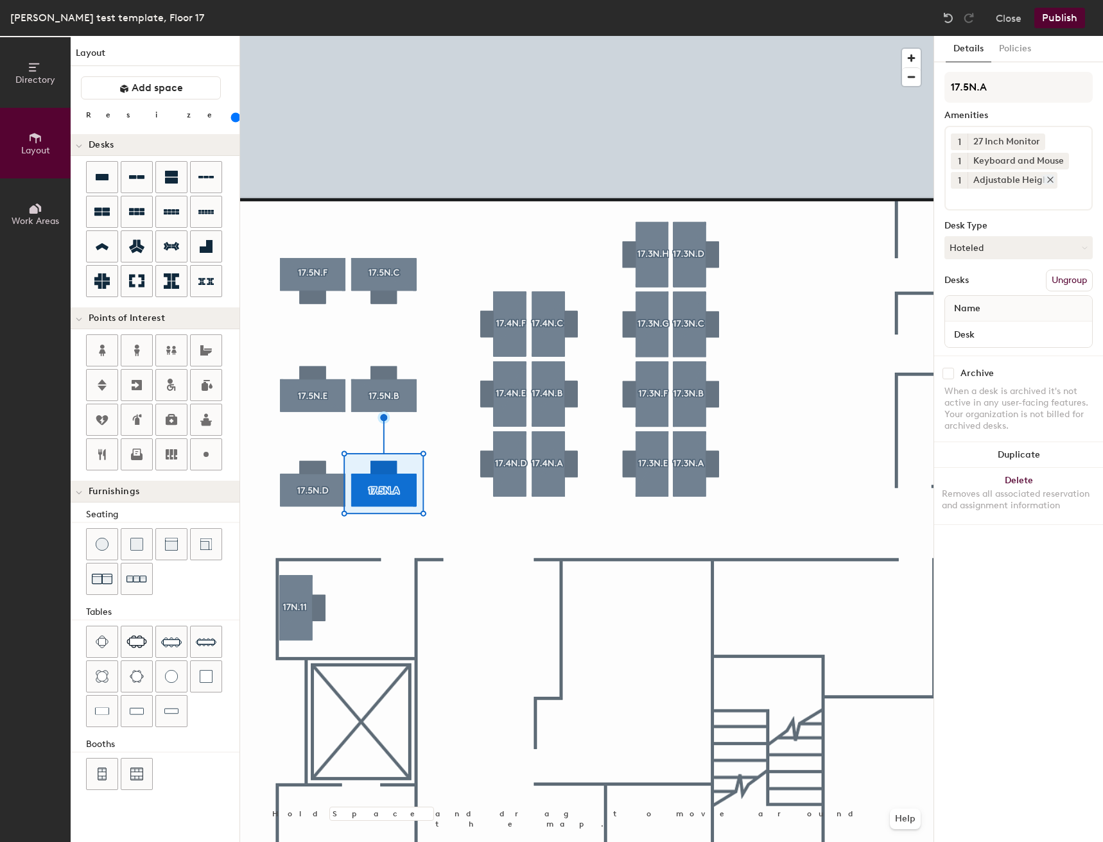
click at [984, 187] on div "Adjustable Height" at bounding box center [1013, 180] width 90 height 17
click at [987, 192] on input at bounding box center [1009, 196] width 116 height 15
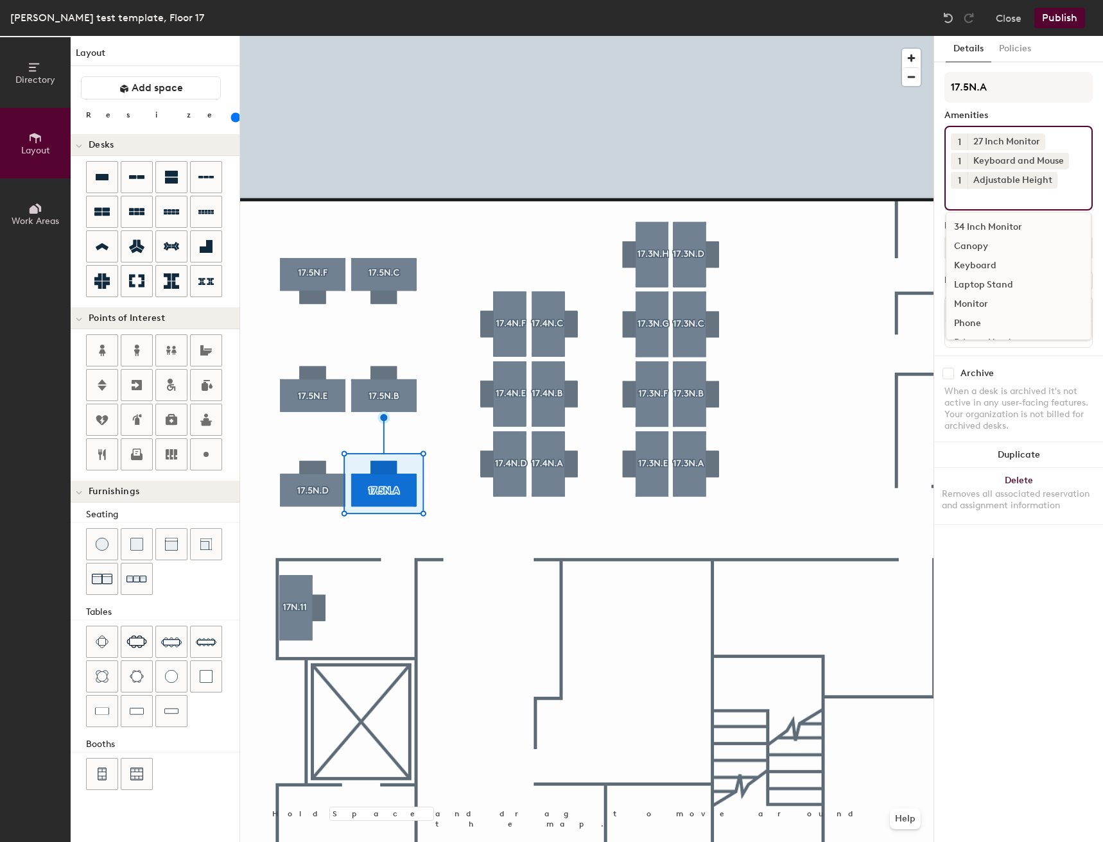
click at [968, 249] on div "Canopy" at bounding box center [1018, 246] width 144 height 19
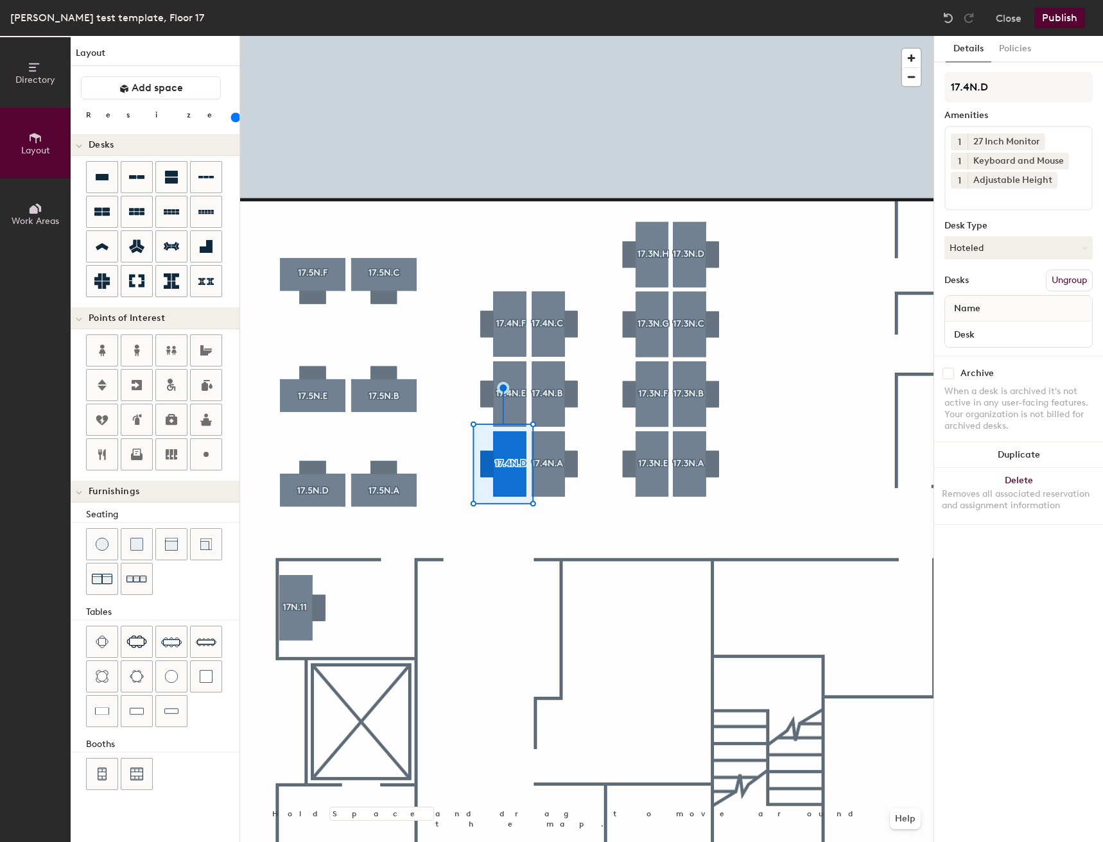
click at [1036, 195] on input at bounding box center [1009, 196] width 116 height 15
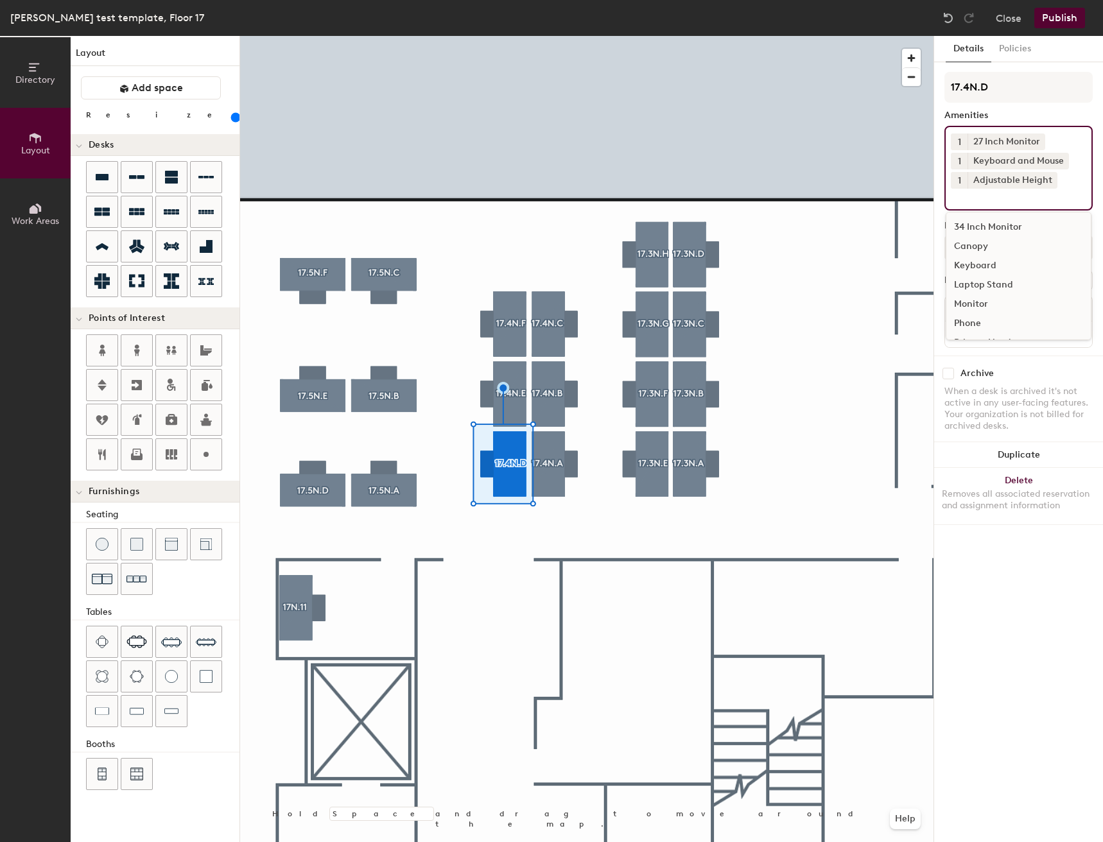
click at [971, 247] on div "Canopy" at bounding box center [1018, 246] width 144 height 19
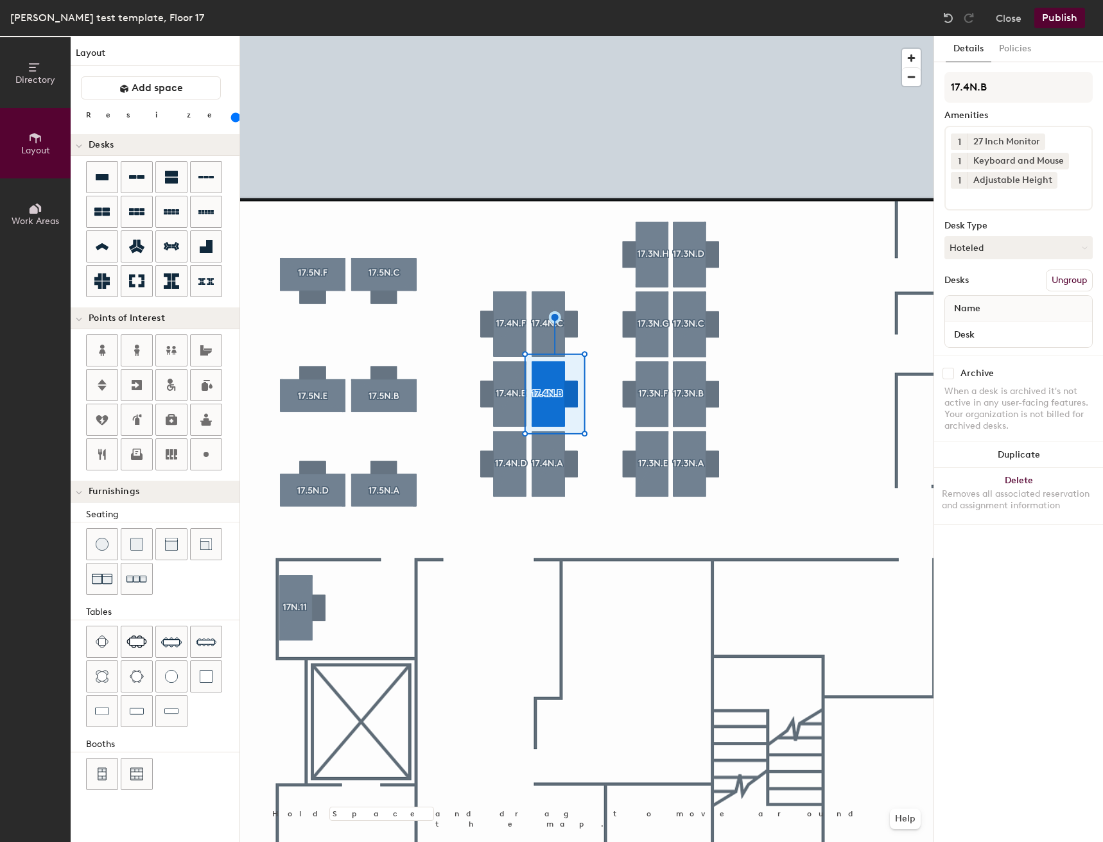
click at [1027, 198] on input at bounding box center [1009, 196] width 116 height 15
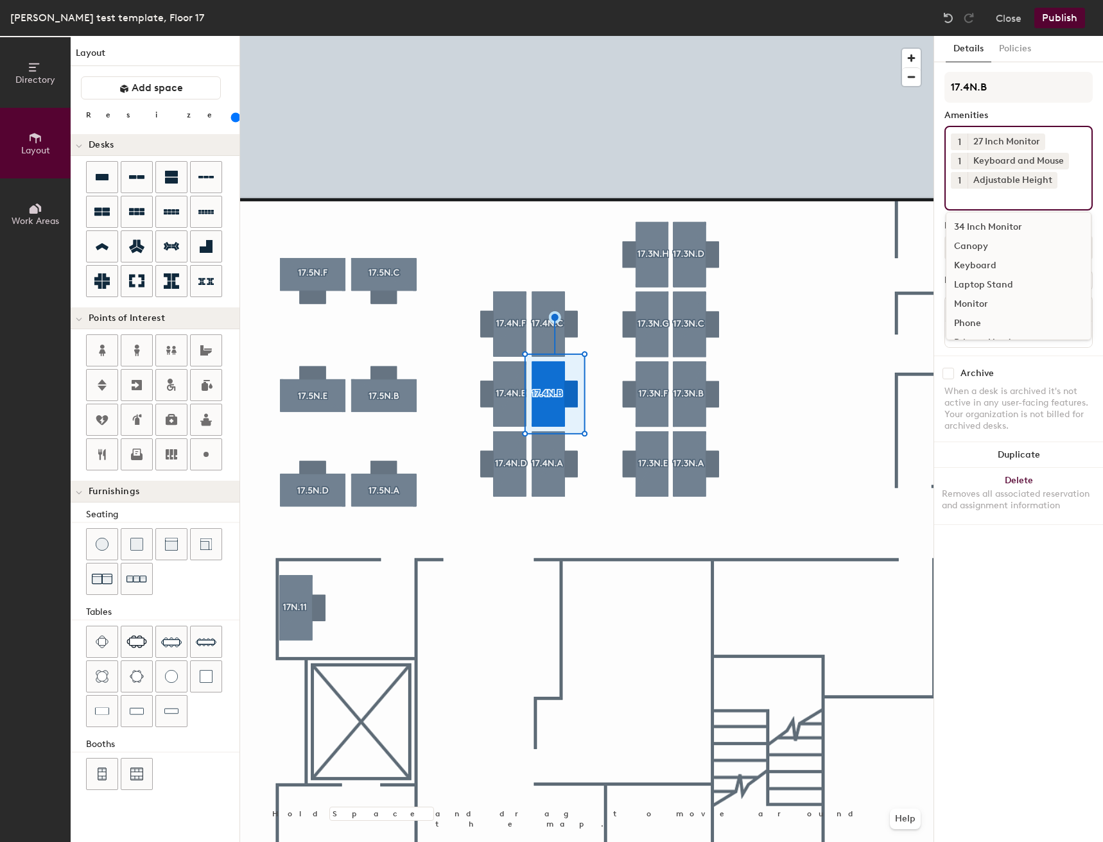
click at [965, 238] on div "Canopy" at bounding box center [1018, 246] width 144 height 19
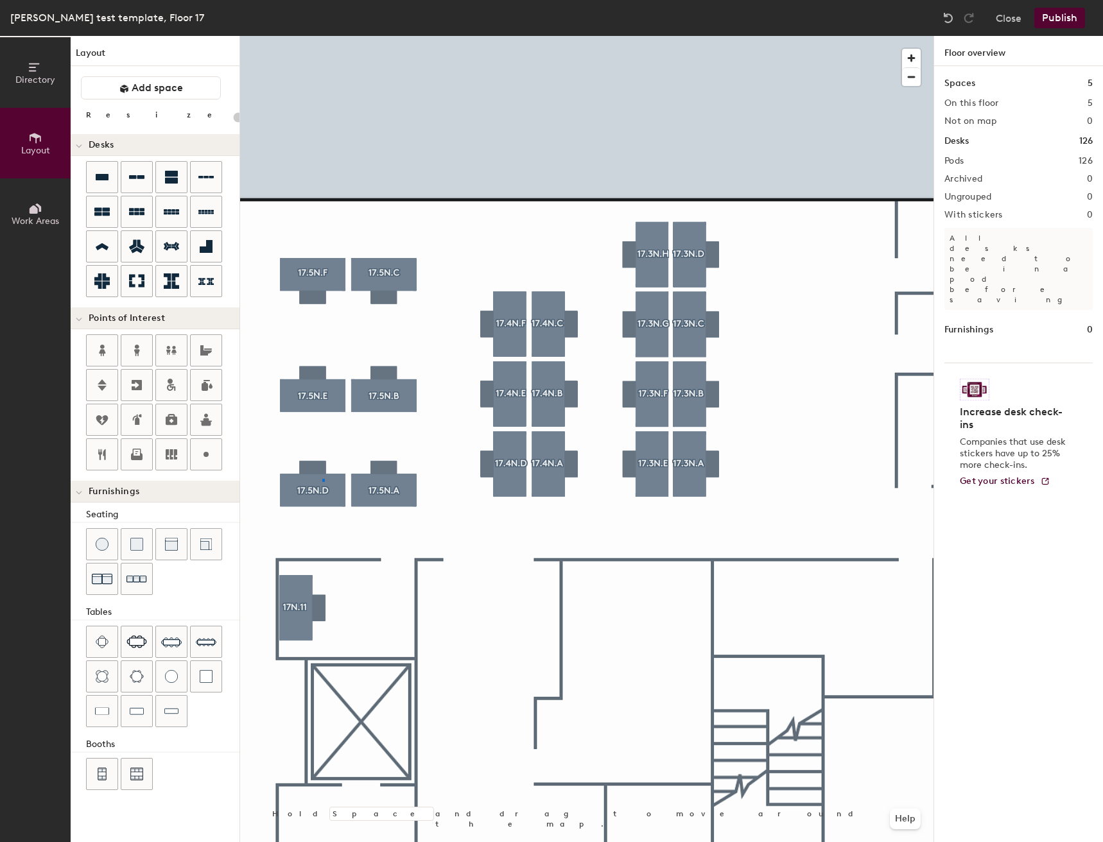
type input "160"
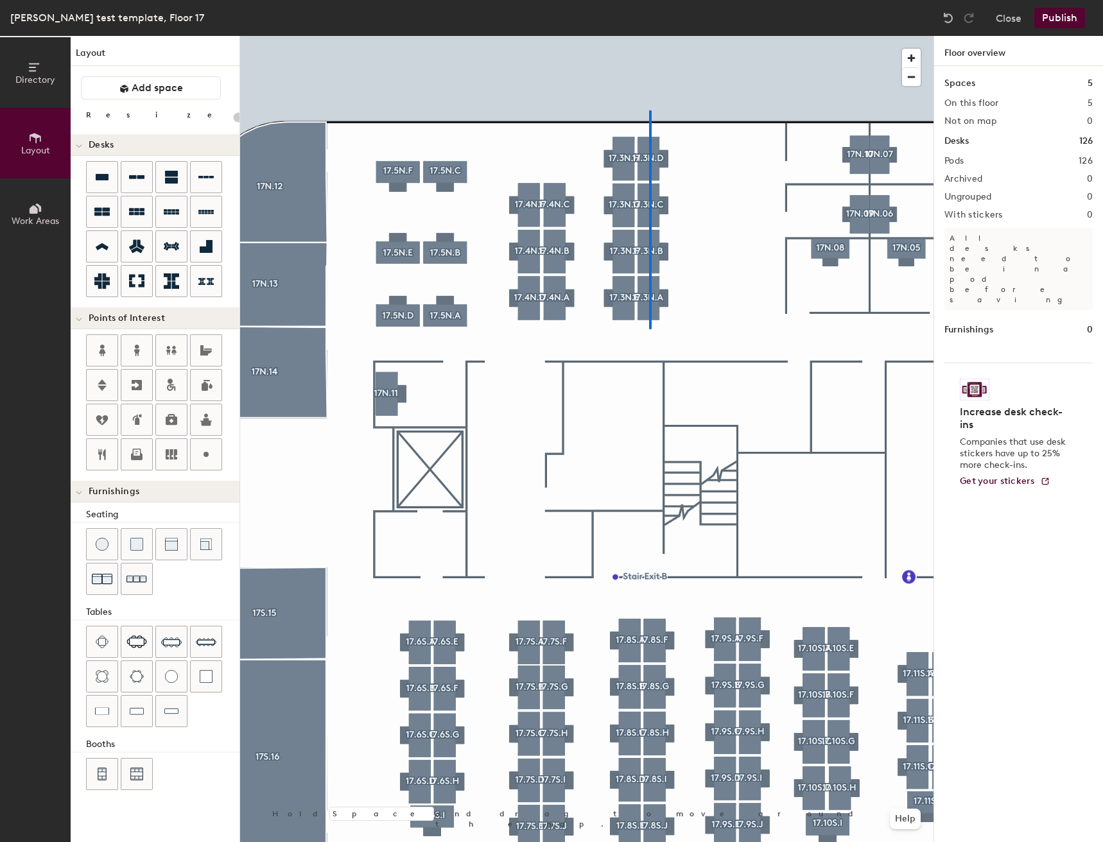
type input "160"
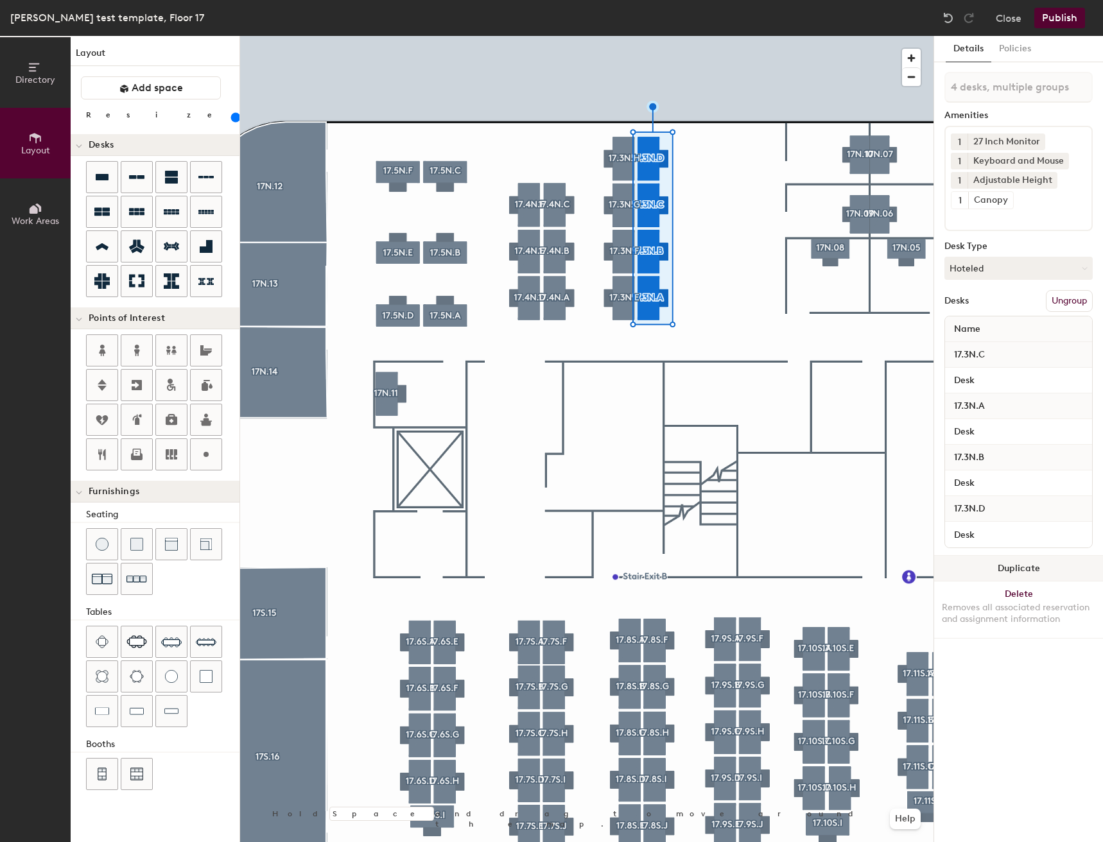
click at [1022, 567] on button "Duplicate" at bounding box center [1018, 569] width 169 height 26
type input "4 desks"
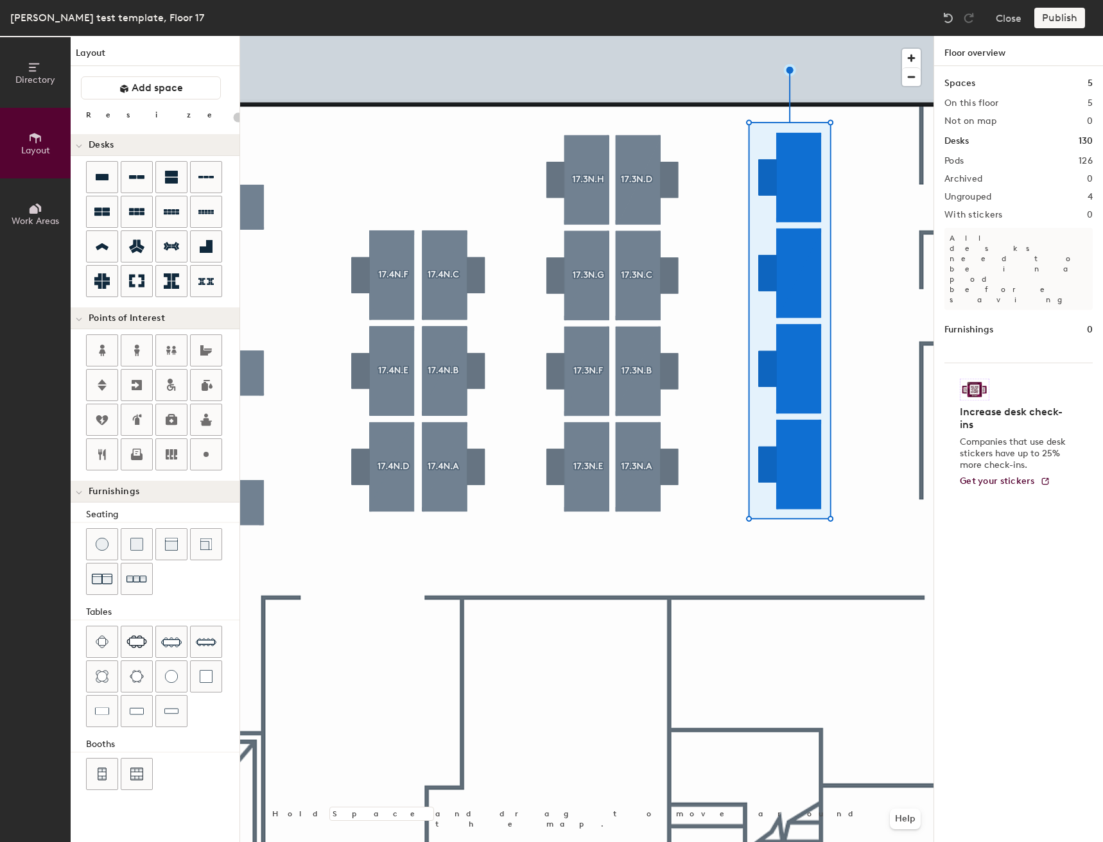
type input "160"
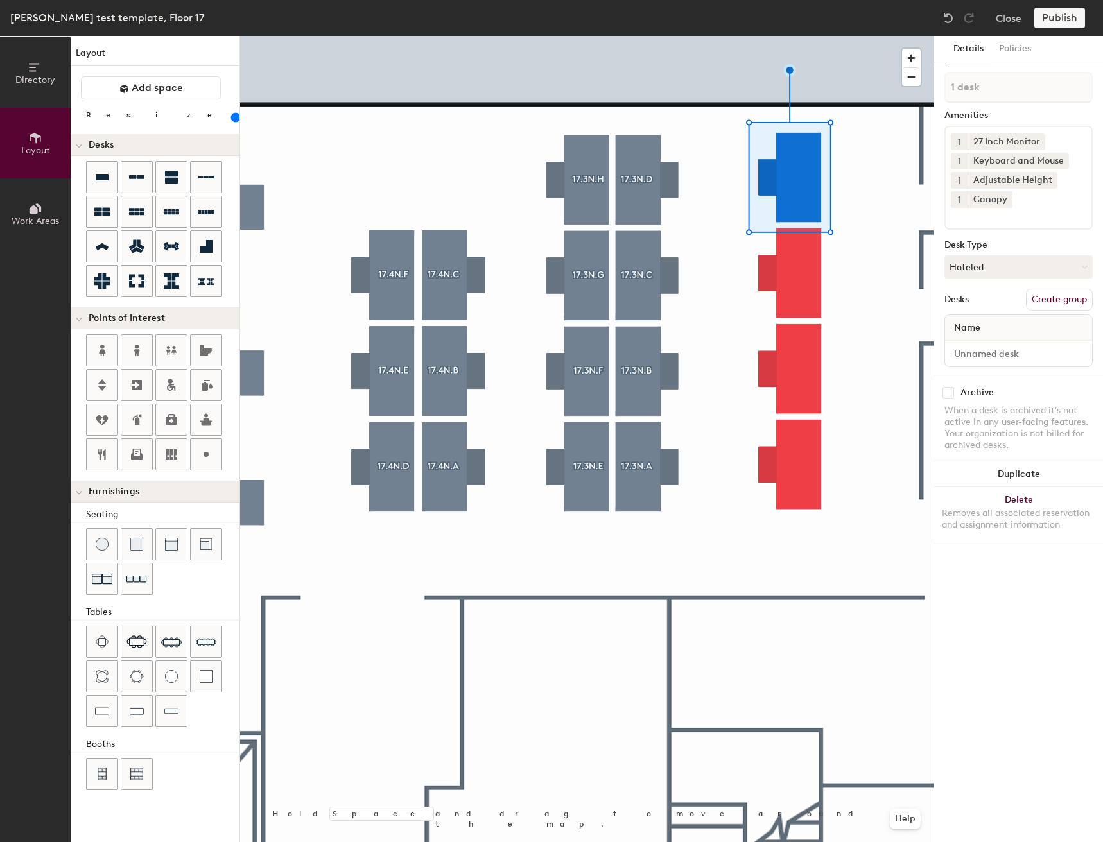
click at [1058, 302] on button "Create group" at bounding box center [1059, 300] width 67 height 22
type input "P"
type input "17.3N.D"
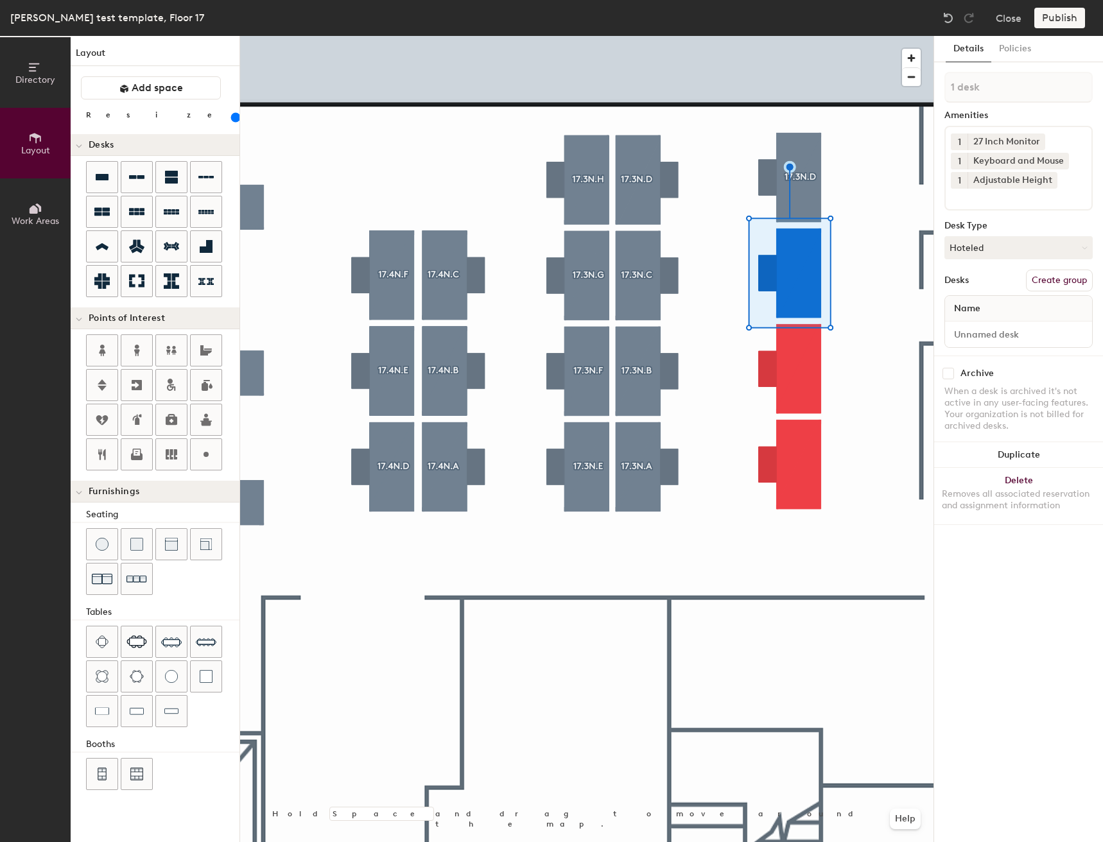
click at [1063, 281] on button "Create group" at bounding box center [1059, 281] width 67 height 22
type input "P"
type input "17.3N.C"
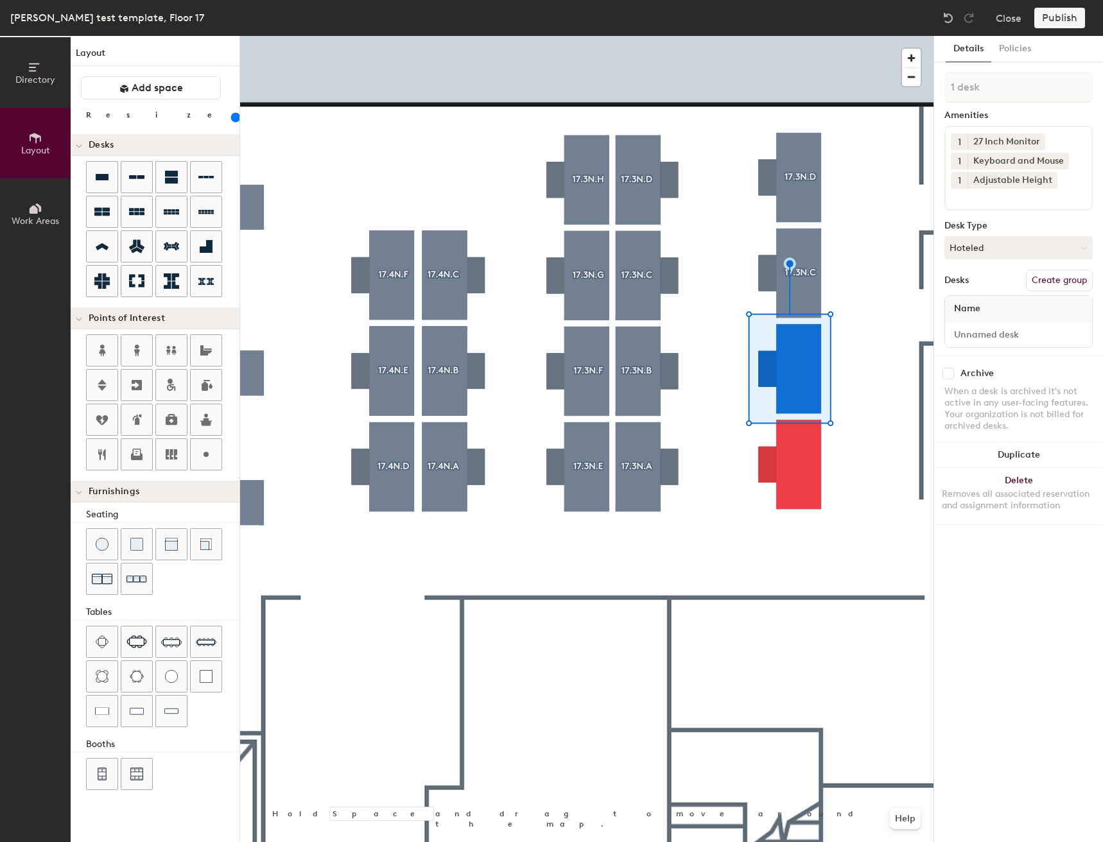
click at [1052, 272] on button "Create group" at bounding box center [1059, 281] width 67 height 22
type input "P"
type input "17.3N.B"
click at [1018, 202] on input at bounding box center [1009, 196] width 116 height 15
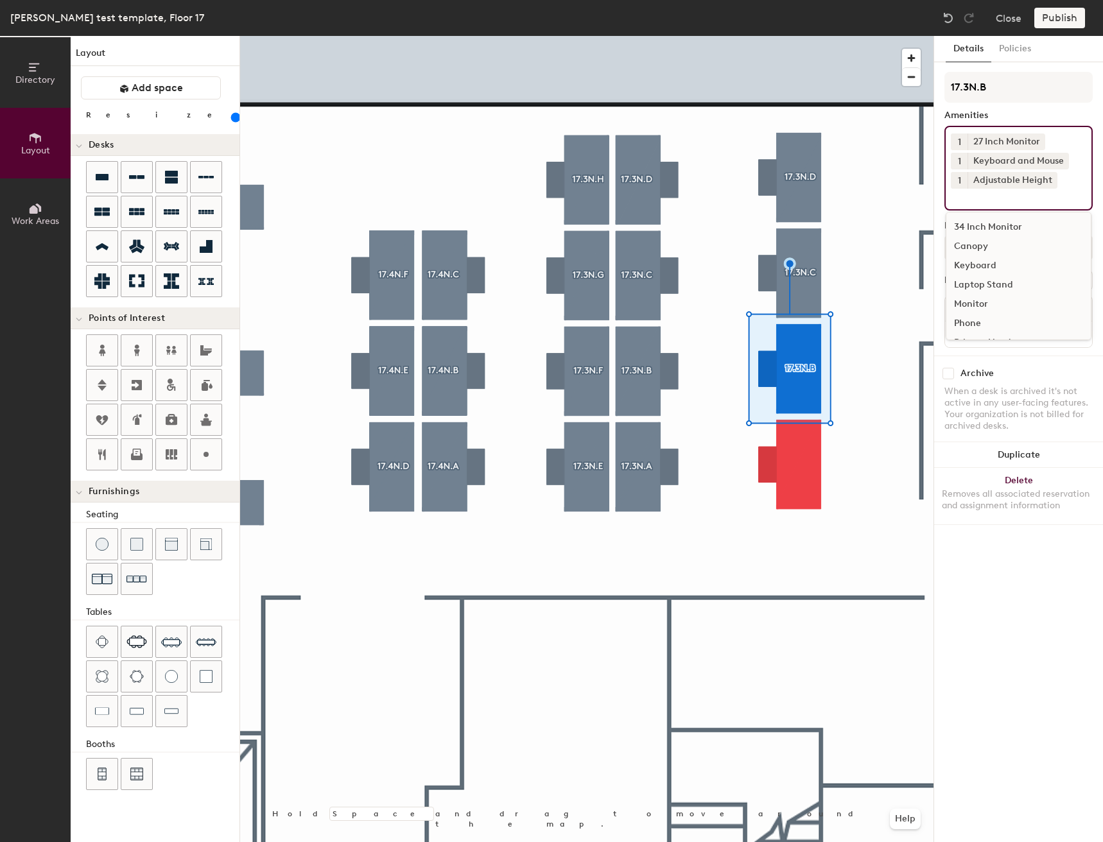
click at [990, 241] on div "Canopy" at bounding box center [1018, 246] width 144 height 19
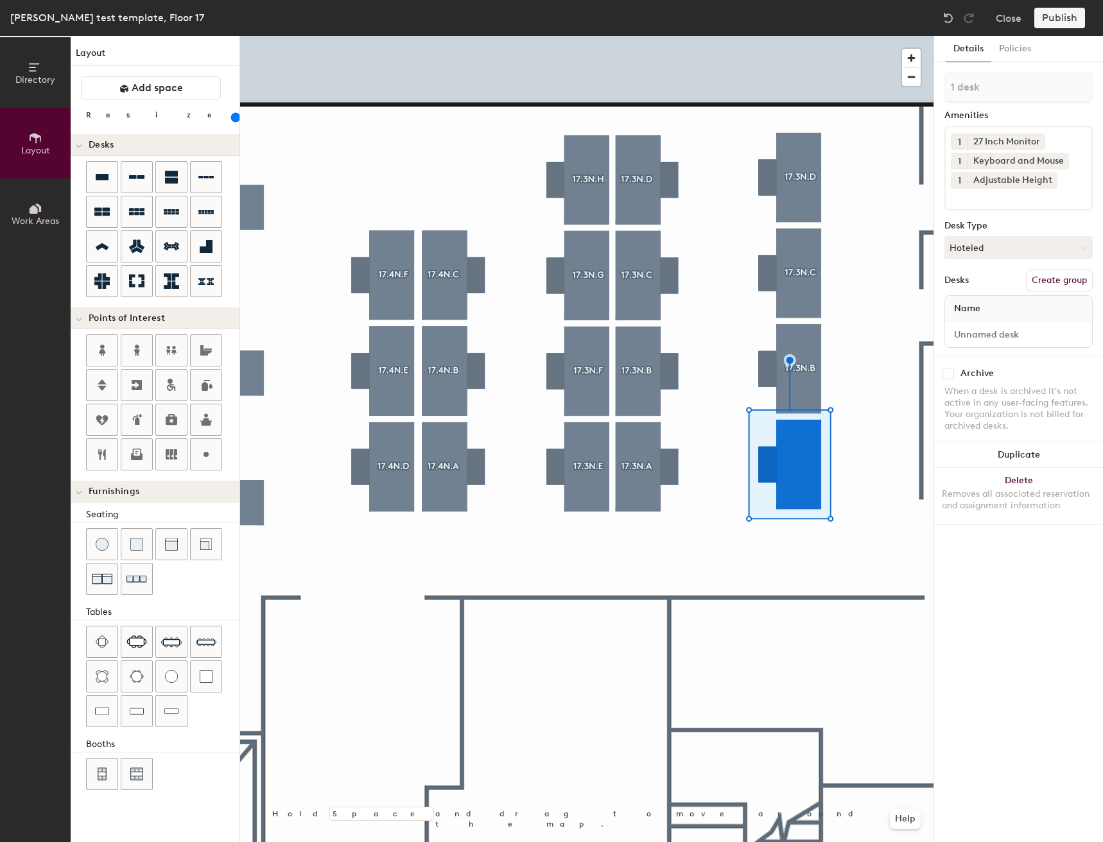
click at [1045, 284] on button "Create group" at bounding box center [1059, 281] width 67 height 22
type input "P"
type input "!"
type input "17.2N.A"
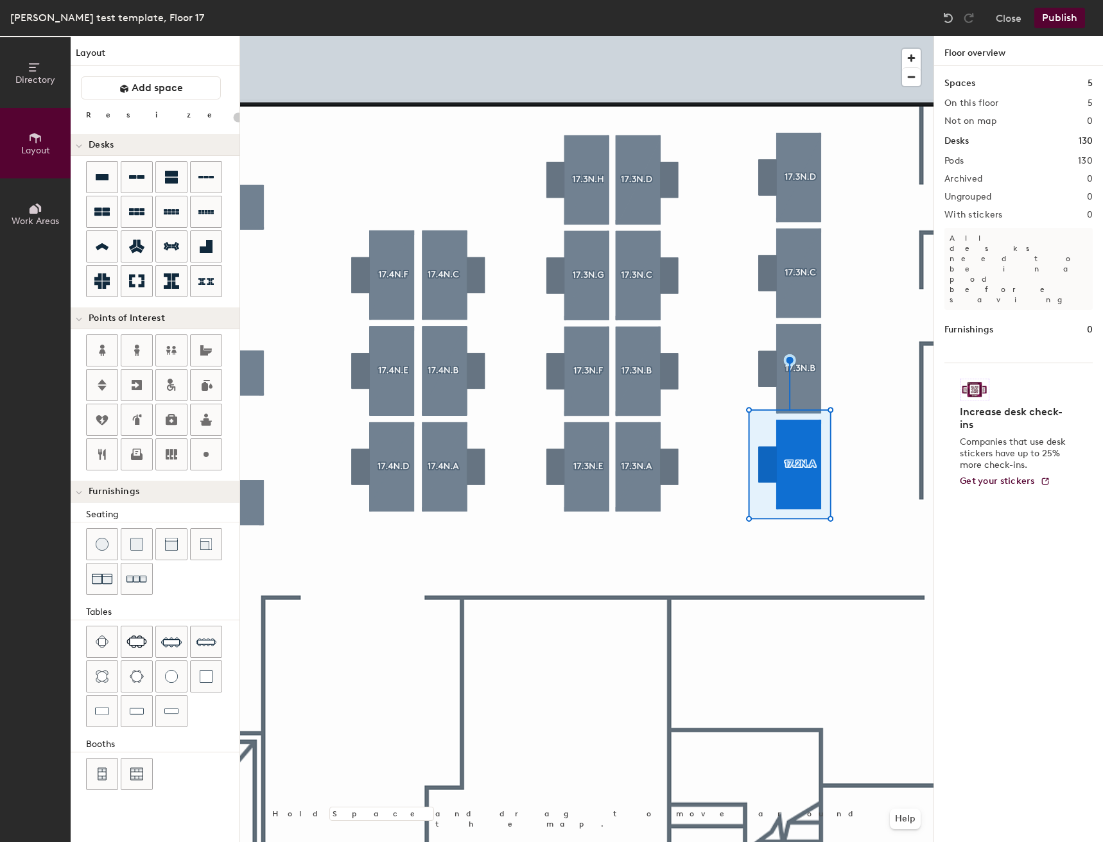
type input "160"
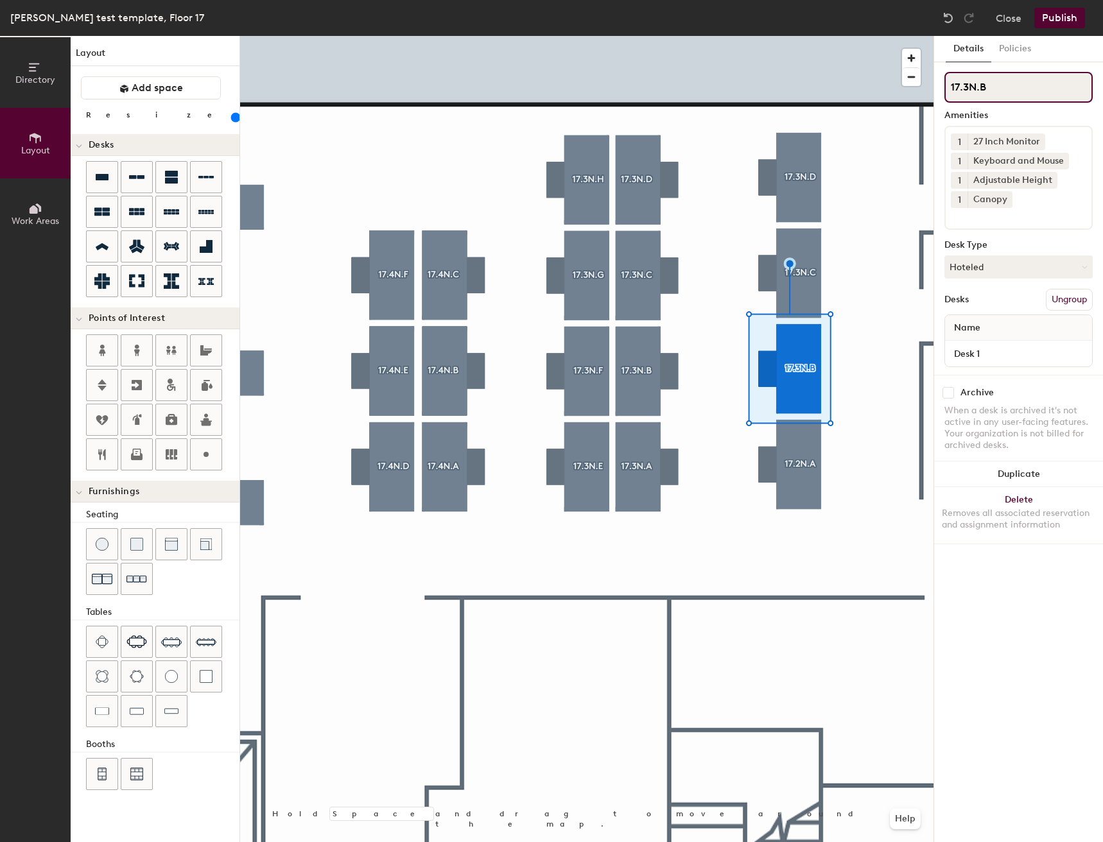
click at [965, 89] on input "17.3N.B" at bounding box center [1018, 87] width 148 height 31
click at [966, 83] on input "17.3N.B" at bounding box center [1018, 87] width 148 height 31
type input "17.2N.B"
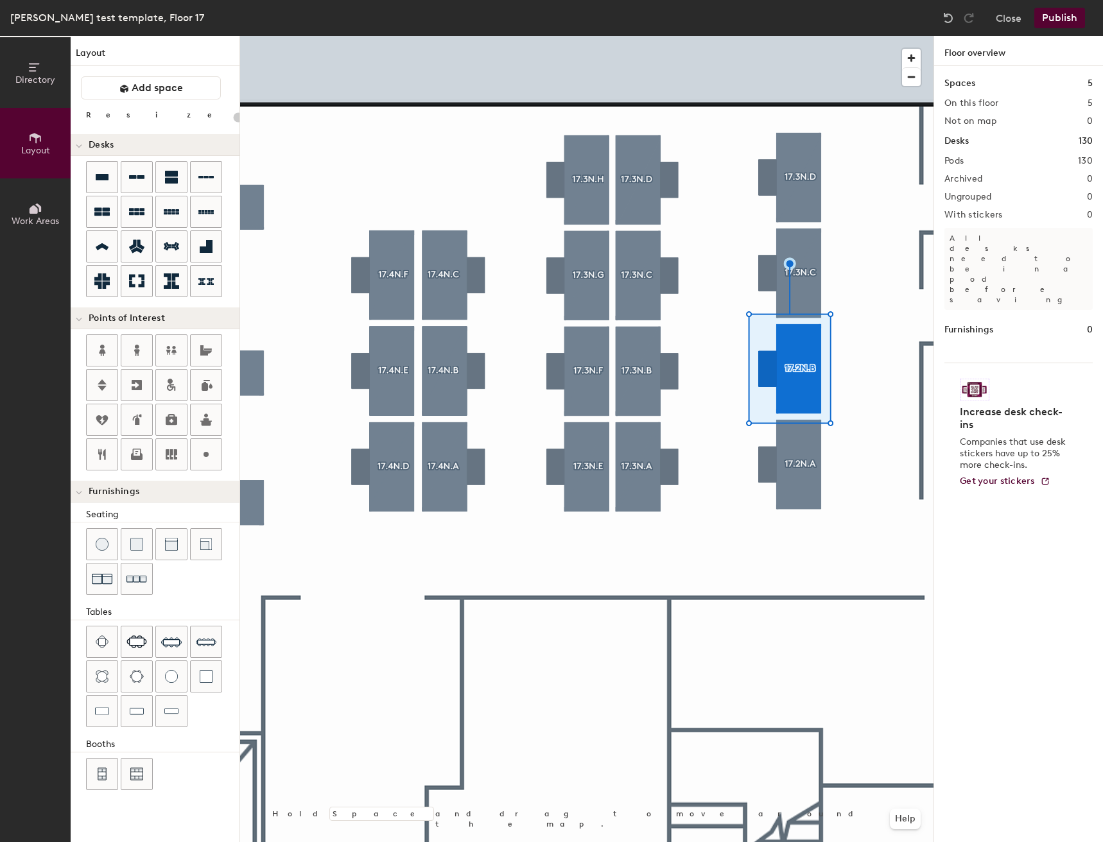
type input "160"
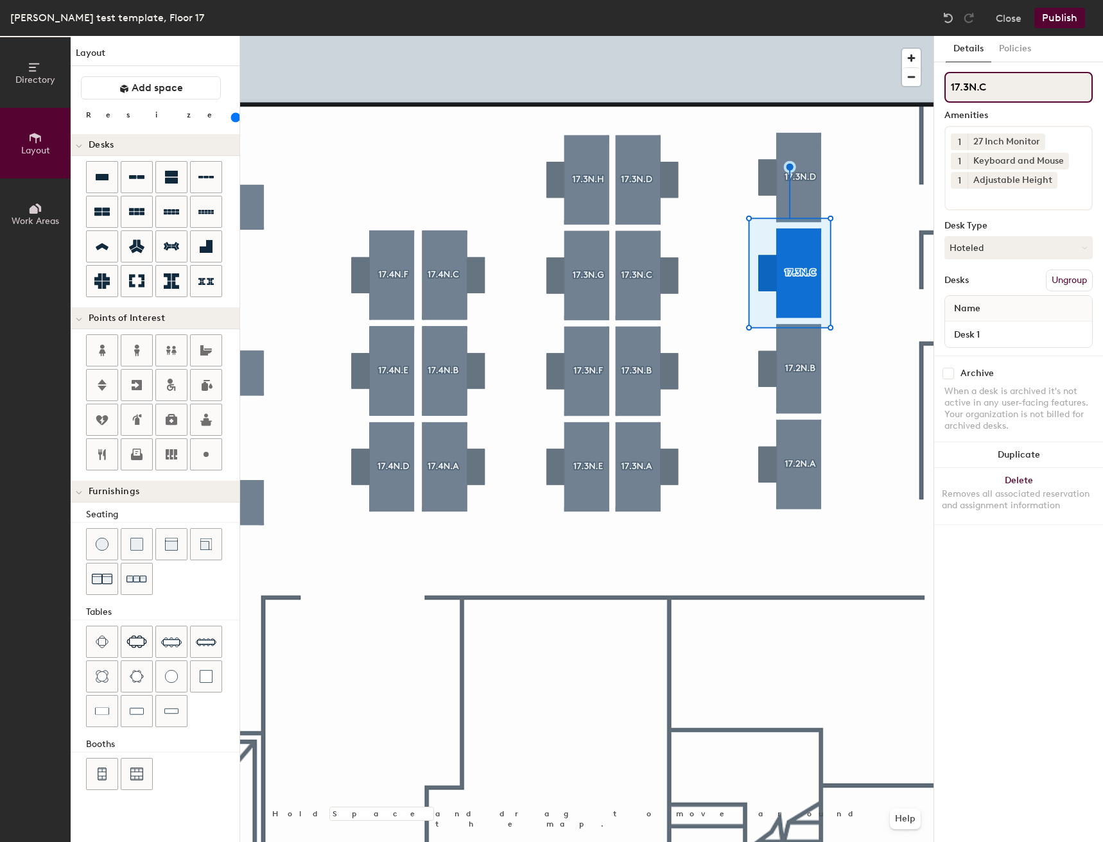
click at [968, 89] on input "17.3N.C" at bounding box center [1018, 87] width 148 height 31
type input "17.2N.C"
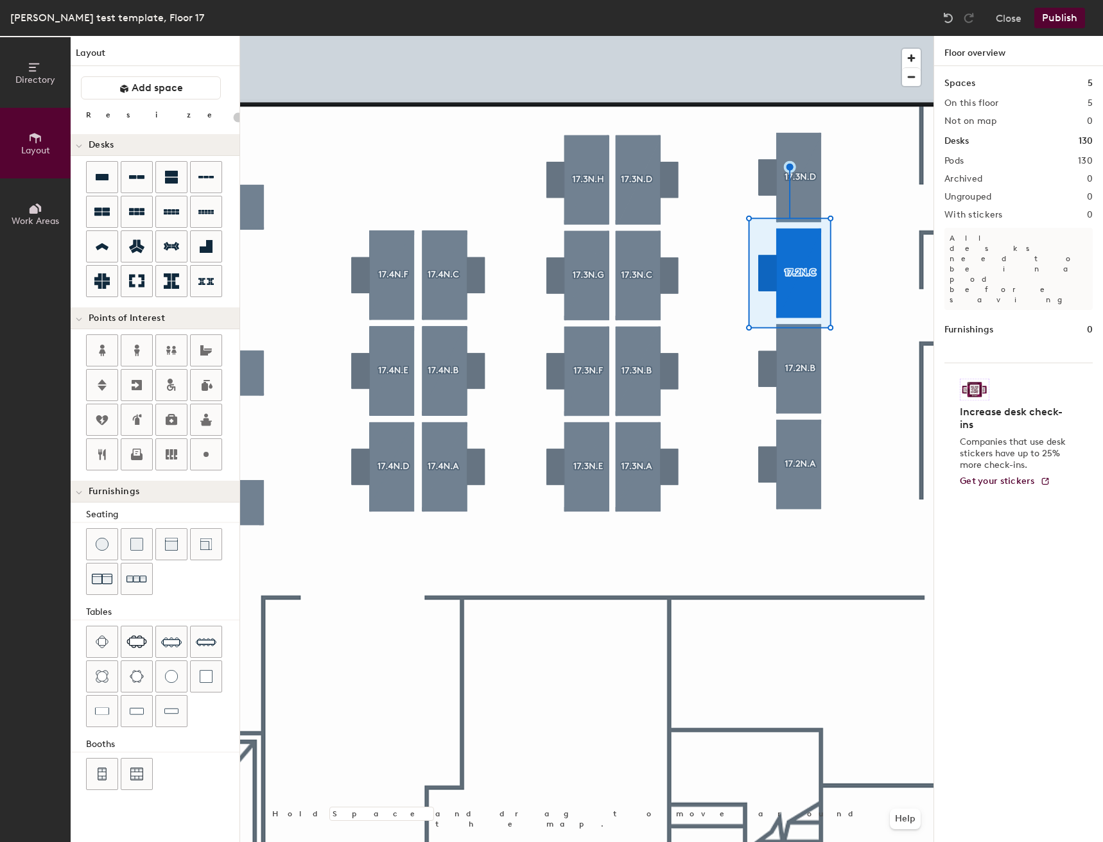
type input "160"
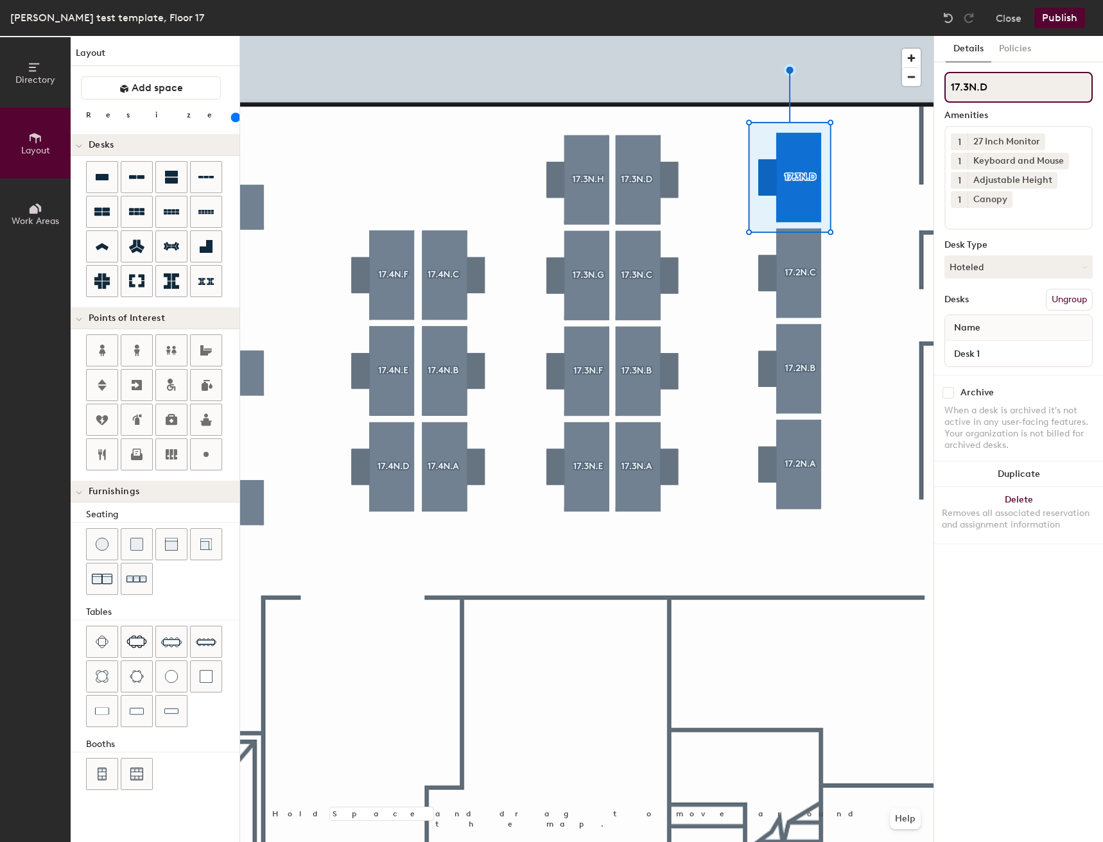
click at [969, 85] on input "17.3N.D" at bounding box center [1018, 87] width 148 height 31
type input "17.2N.D"
click at [986, 201] on div "Canopy" at bounding box center [990, 199] width 45 height 17
click at [1001, 200] on icon at bounding box center [1005, 199] width 9 height 9
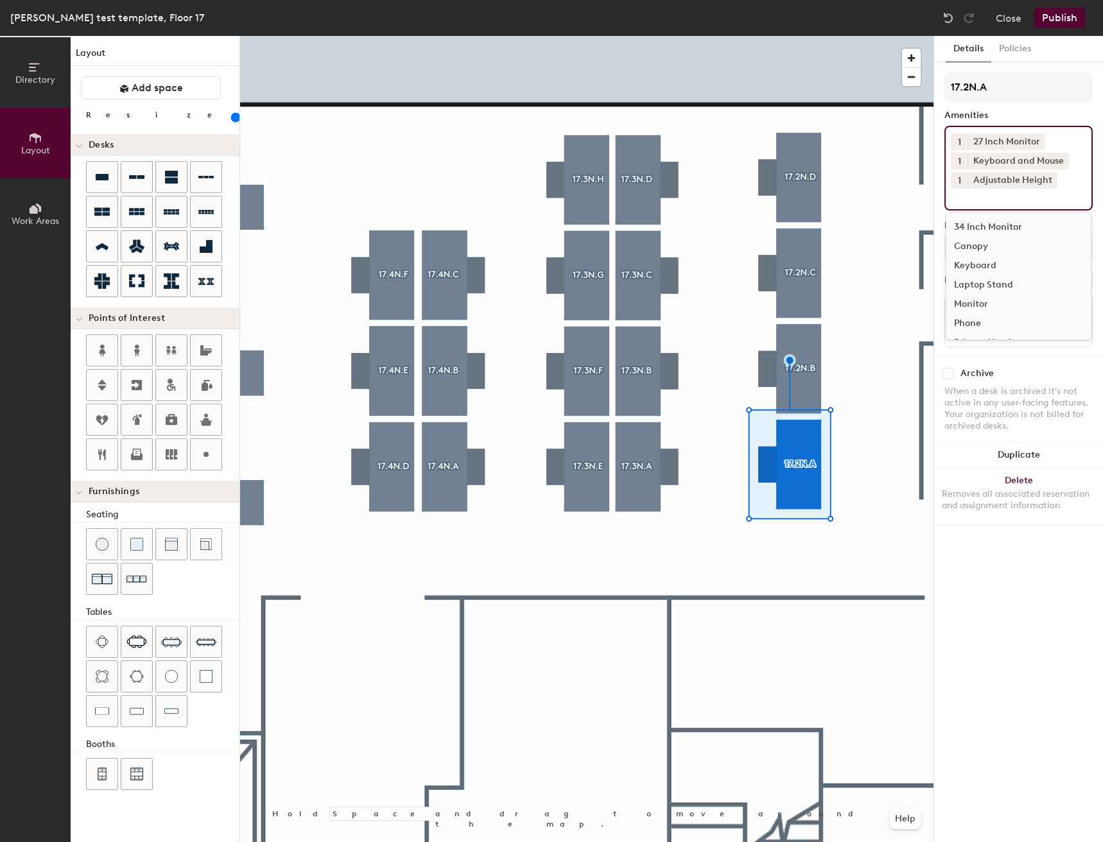
click at [996, 199] on input at bounding box center [1009, 196] width 116 height 15
click at [977, 247] on div "Canopy" at bounding box center [1018, 246] width 144 height 19
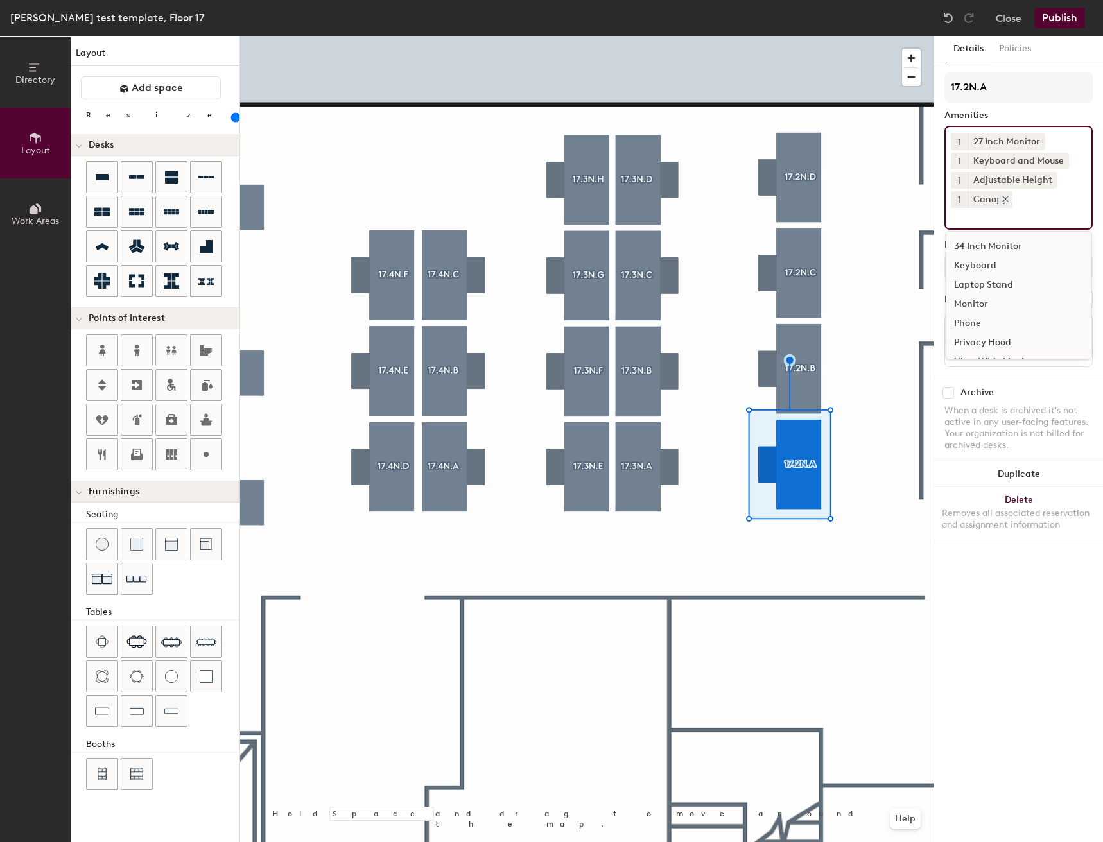
click at [1001, 202] on icon at bounding box center [1005, 199] width 9 height 9
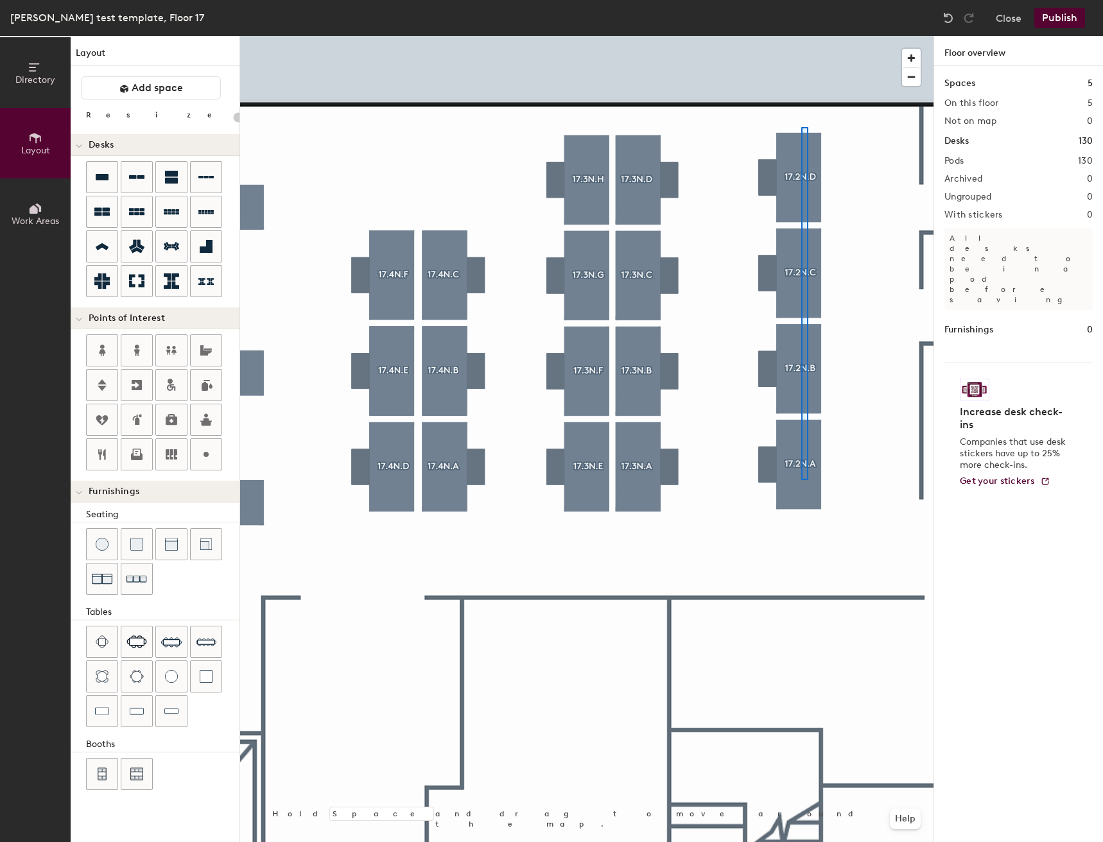
type input "160"
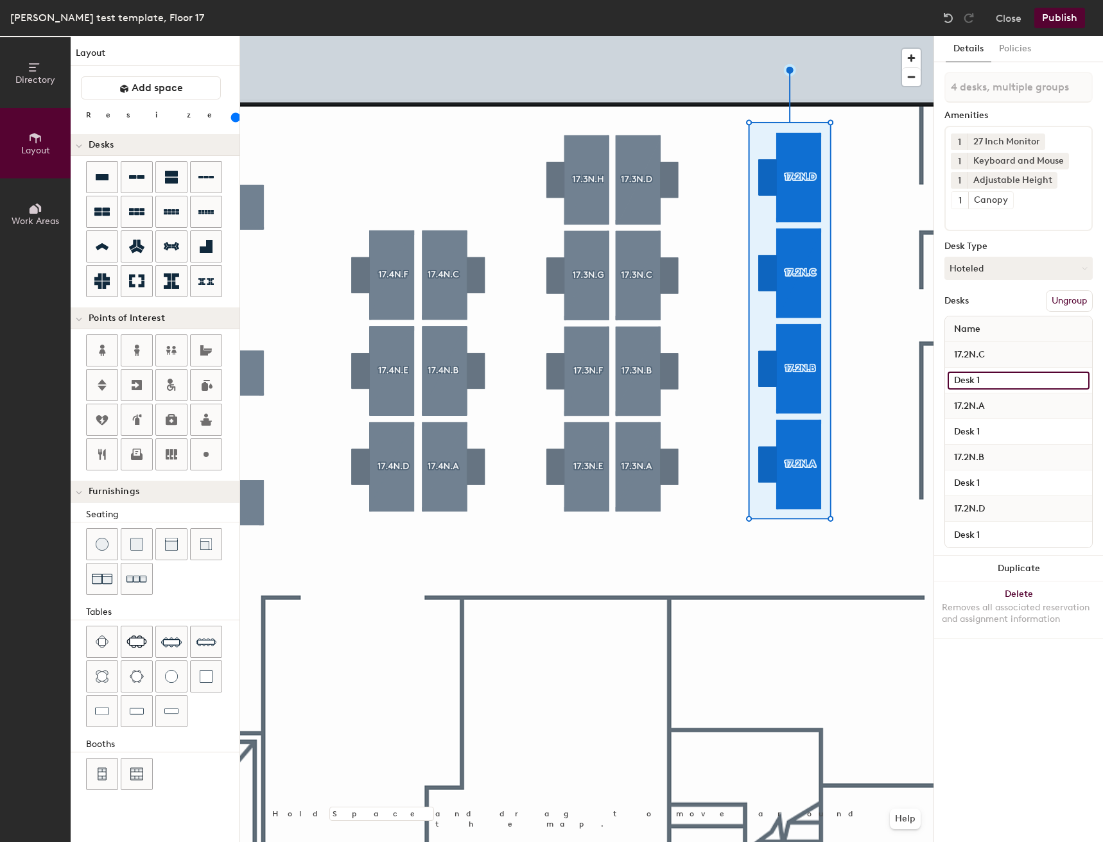
click at [1004, 374] on input "Desk 1" at bounding box center [1019, 381] width 142 height 18
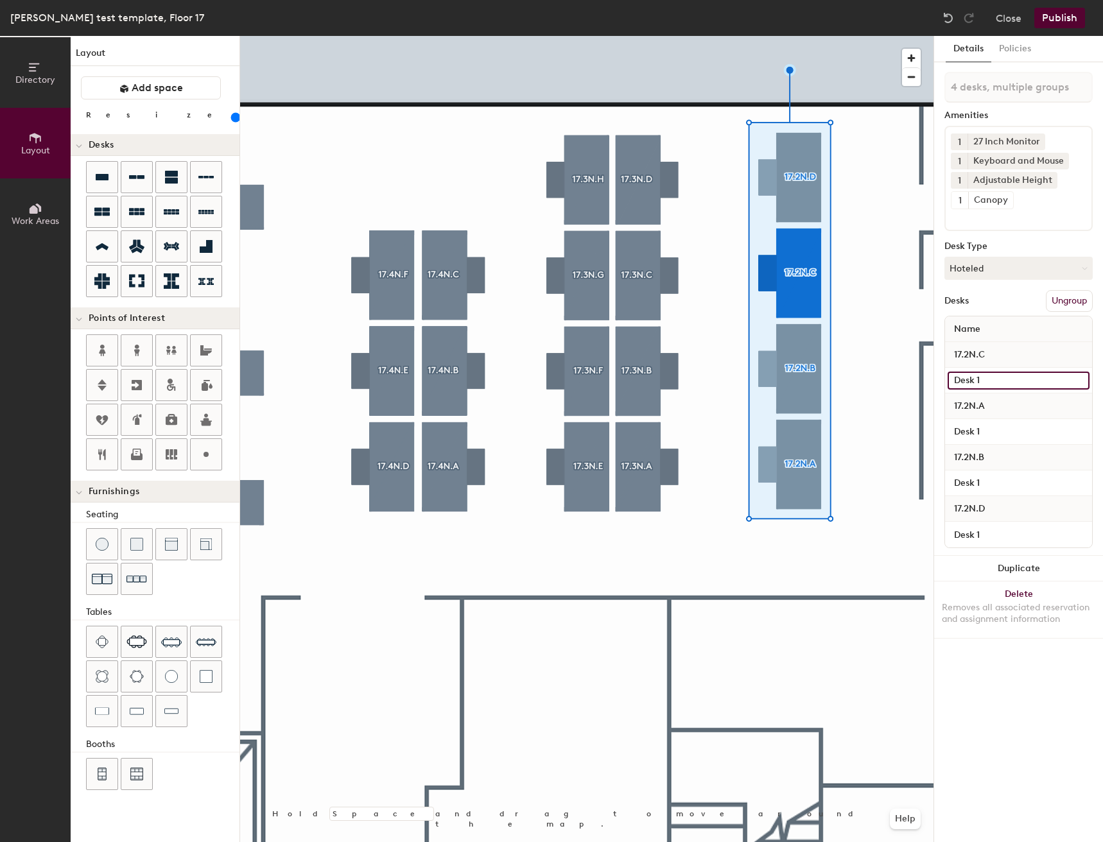
click at [1004, 374] on input "Desk 1" at bounding box center [1019, 381] width 142 height 18
click at [1004, 377] on input "Desk 1" at bounding box center [1019, 381] width 142 height 18
type input "Desk"
click at [992, 432] on input "Desk 1" at bounding box center [1019, 432] width 142 height 18
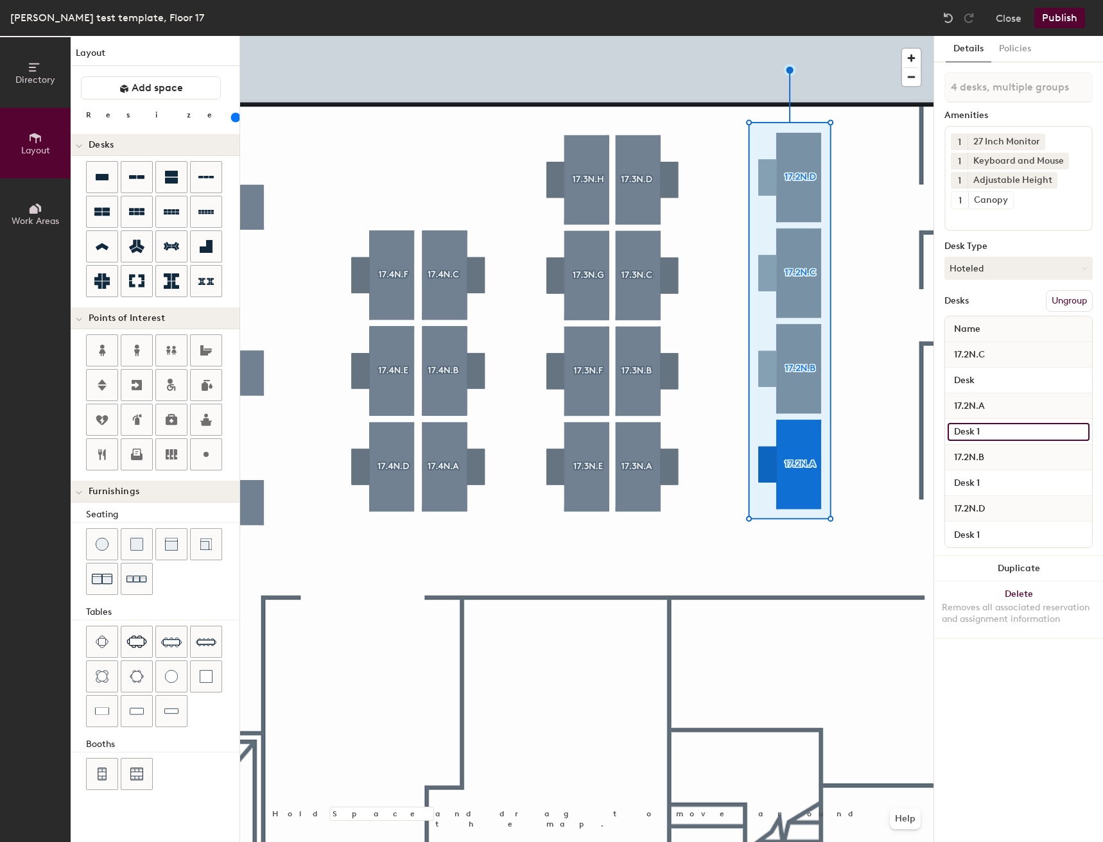
click at [993, 430] on input "Desk 1" at bounding box center [1019, 432] width 142 height 18
type input "Desk"
click at [991, 482] on input "Desk 1" at bounding box center [1019, 483] width 142 height 18
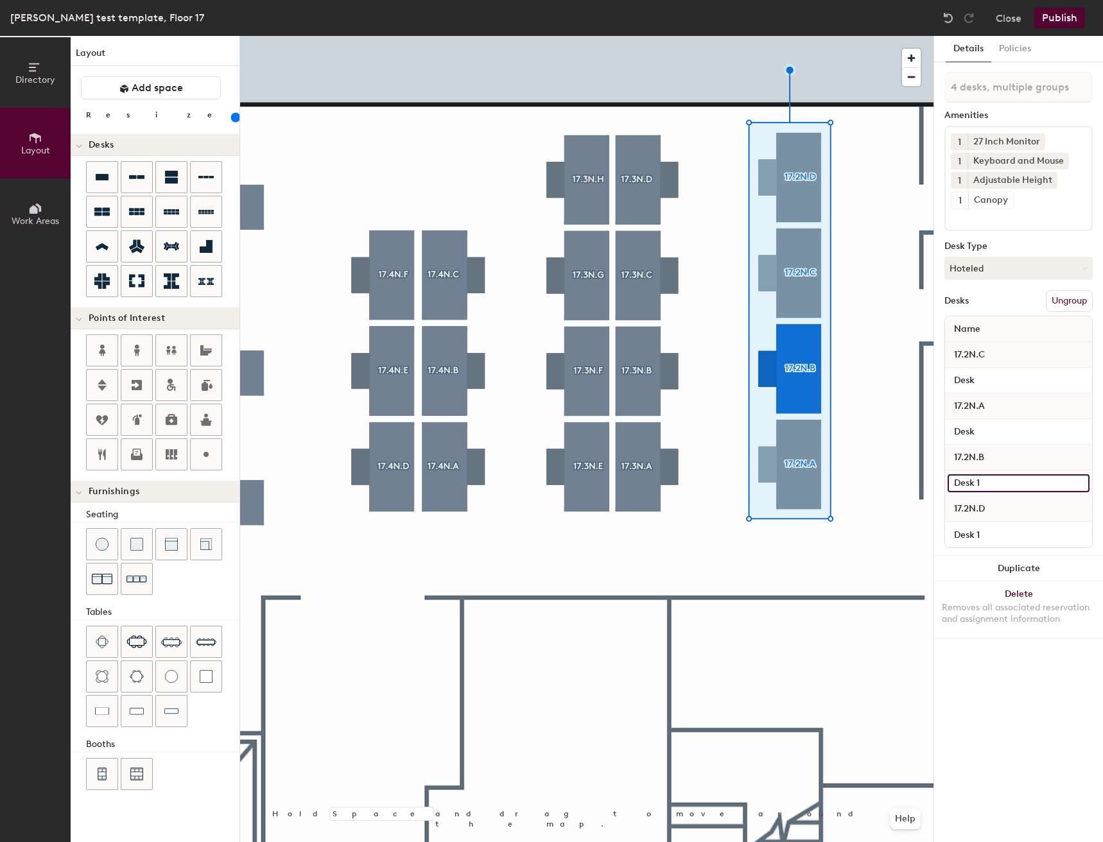
click at [991, 482] on input "Desk 1" at bounding box center [1019, 483] width 142 height 18
click at [991, 480] on input "Desk 1" at bounding box center [1019, 483] width 142 height 18
type input "Desk"
click at [994, 538] on input "Desk 1" at bounding box center [1019, 535] width 142 height 18
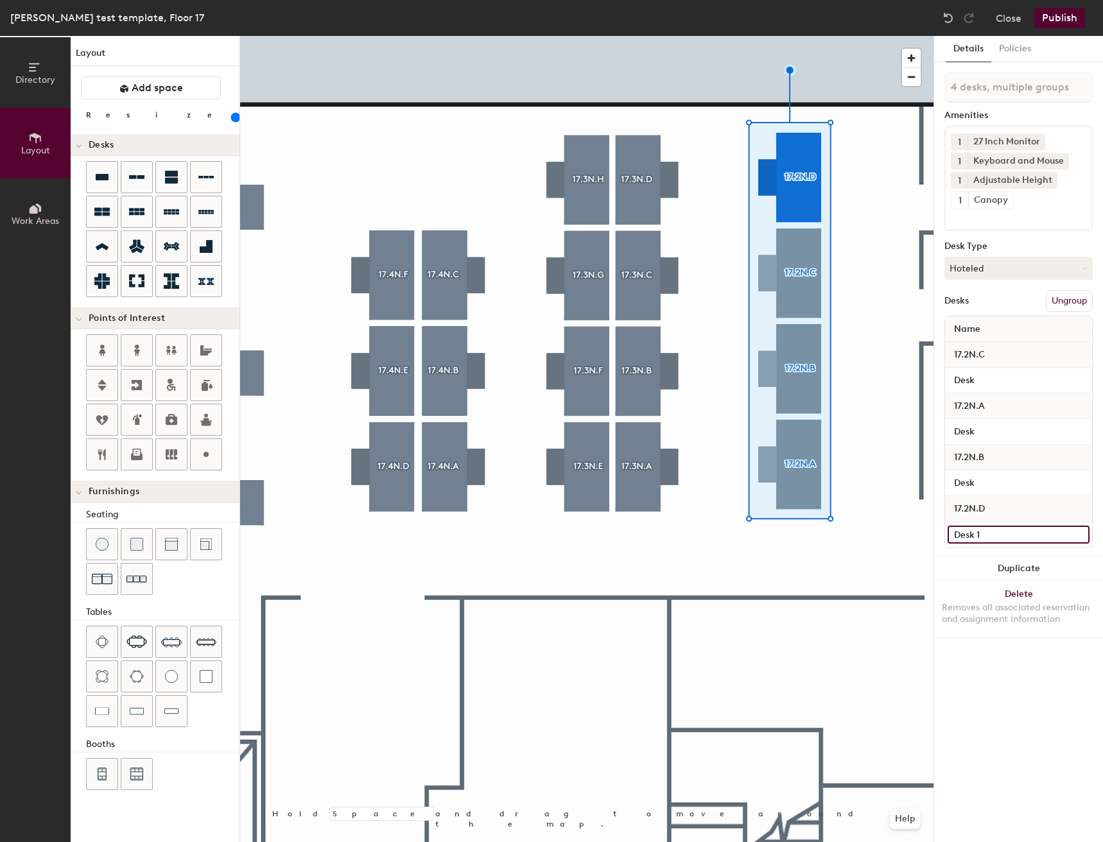
click at [994, 535] on input "Desk 1" at bounding box center [1019, 535] width 142 height 18
type input "Desk"
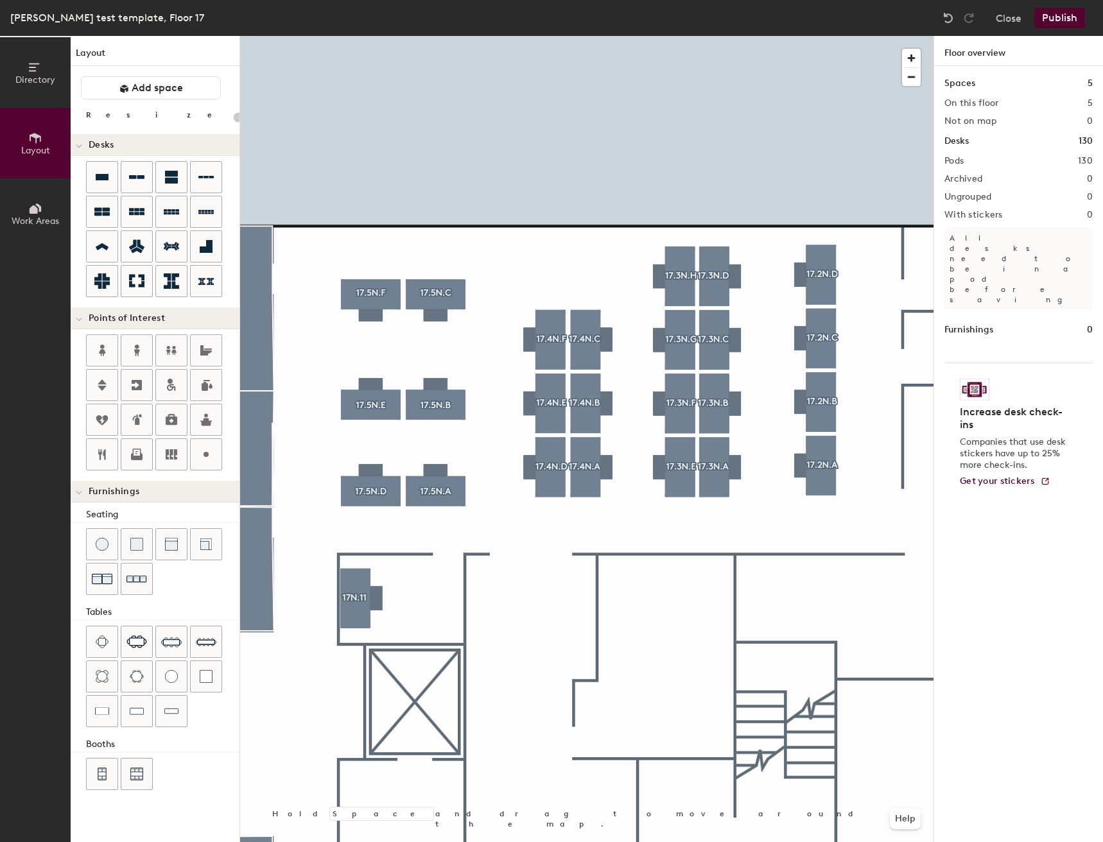
click at [208, 485] on div "Directory Layout Work Areas Layout Add space Resize Desks Points of Interest Fu…" at bounding box center [551, 439] width 1103 height 806
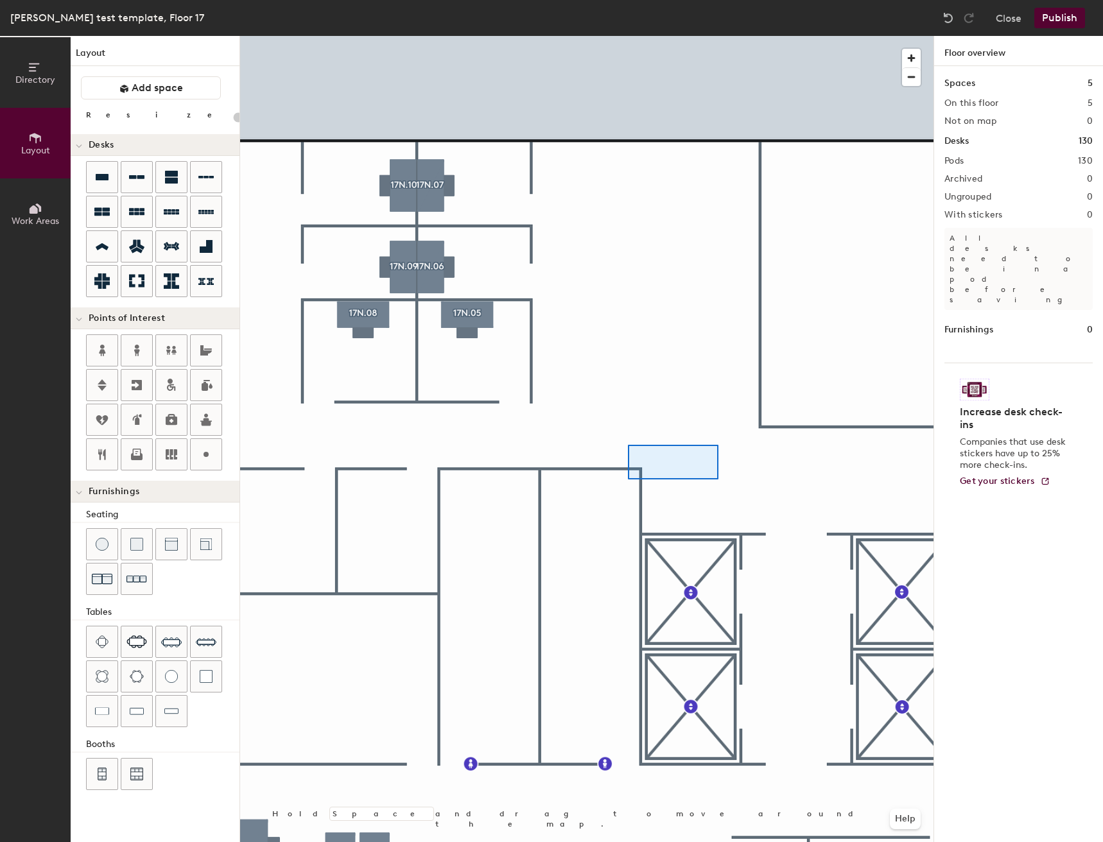
click at [621, 36] on div at bounding box center [586, 36] width 693 height 0
click at [612, 36] on div at bounding box center [586, 36] width 693 height 0
click at [700, 36] on div at bounding box center [586, 36] width 693 height 0
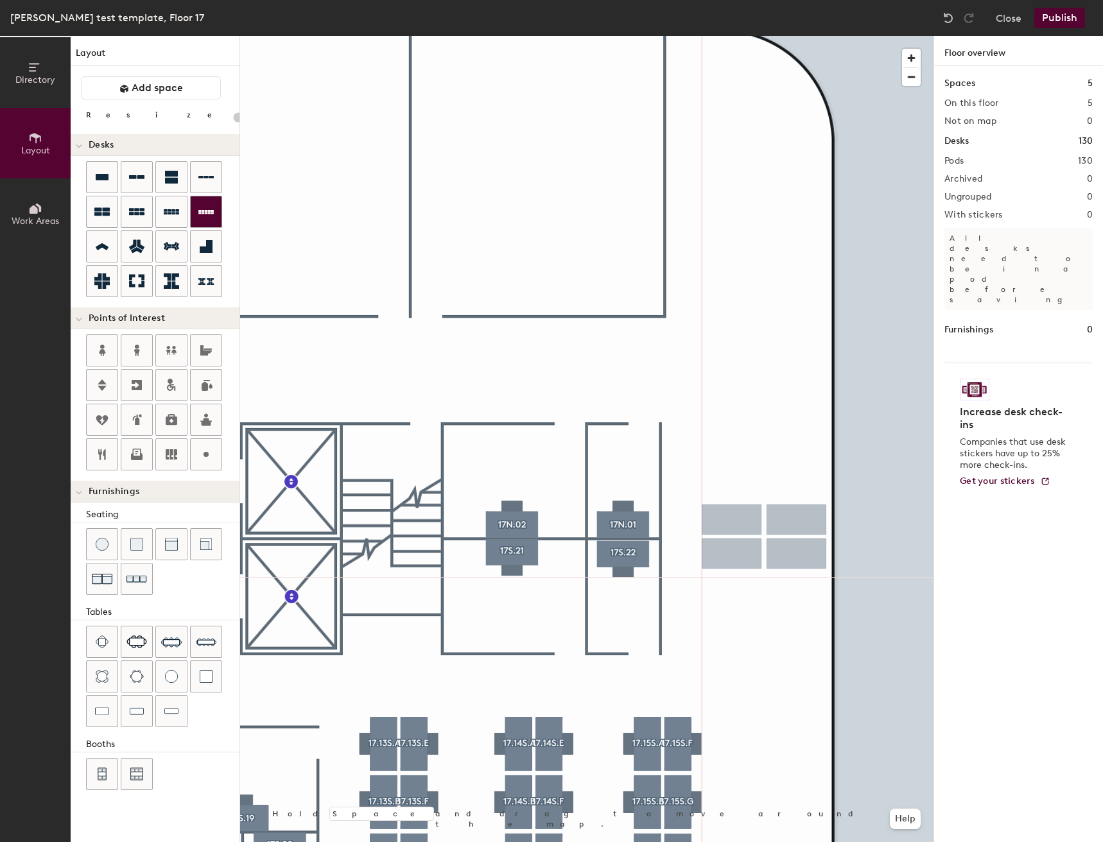
click at [764, 537] on div "Directory Layout Work Areas Layout Add space Resize Desks Points of Interest Fu…" at bounding box center [551, 439] width 1103 height 806
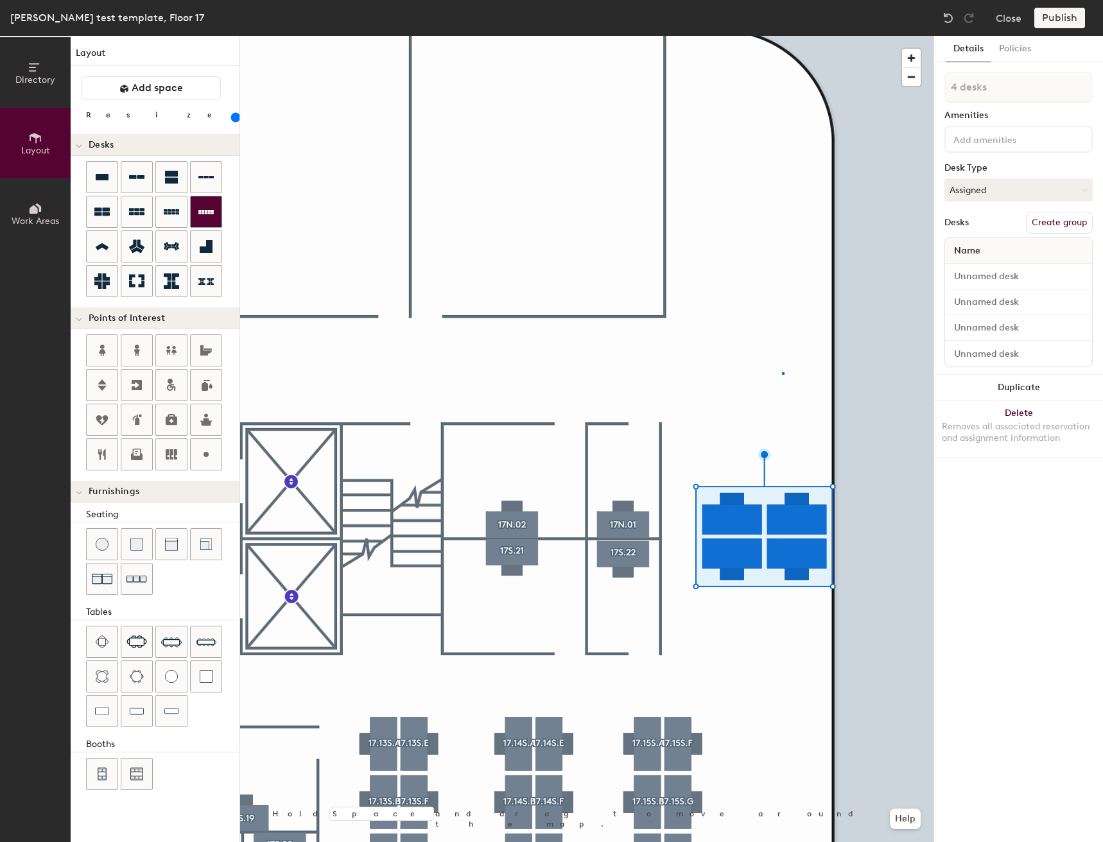
drag, startPoint x: 95, startPoint y: 211, endPoint x: 213, endPoint y: 226, distance: 118.5
click at [783, 36] on div at bounding box center [586, 36] width 693 height 0
click at [1004, 180] on button "Assigned" at bounding box center [1018, 189] width 148 height 23
click at [985, 268] on div "Hoteled" at bounding box center [1009, 268] width 128 height 19
click at [978, 140] on input at bounding box center [1009, 138] width 116 height 15
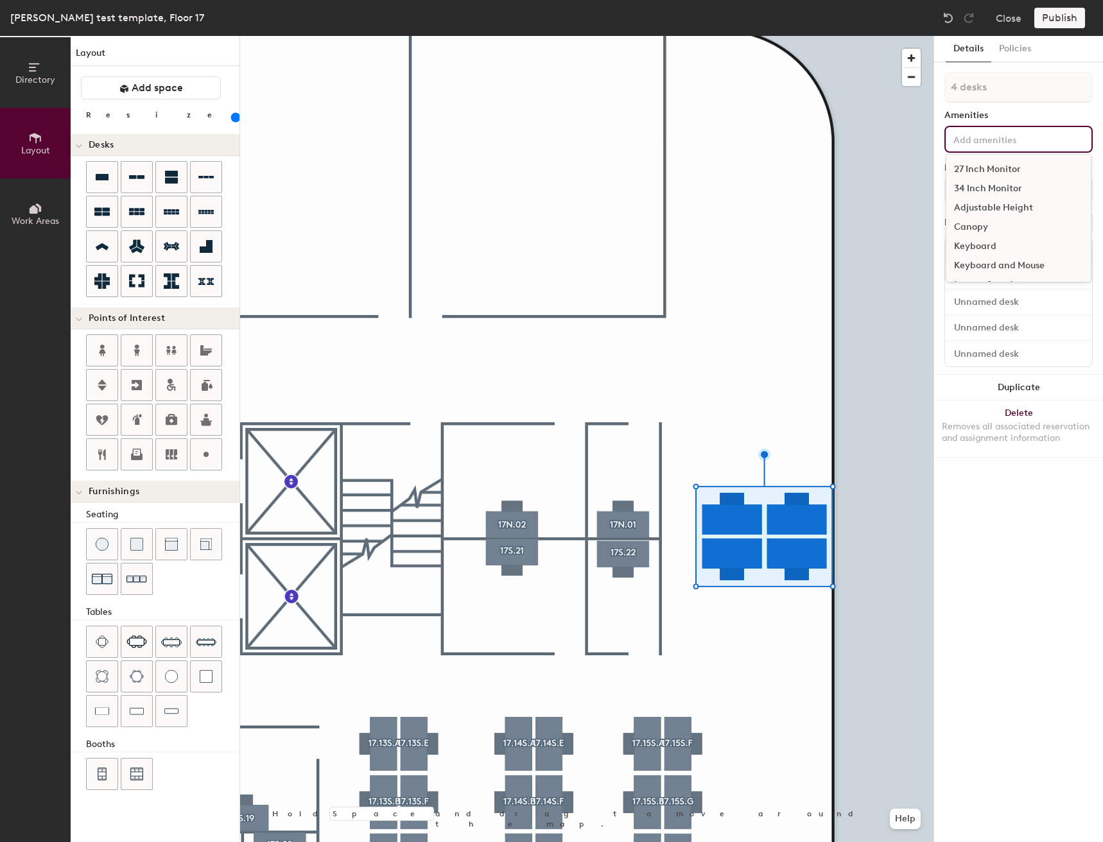
click at [975, 160] on div "27 Inch Monitor" at bounding box center [1018, 169] width 144 height 19
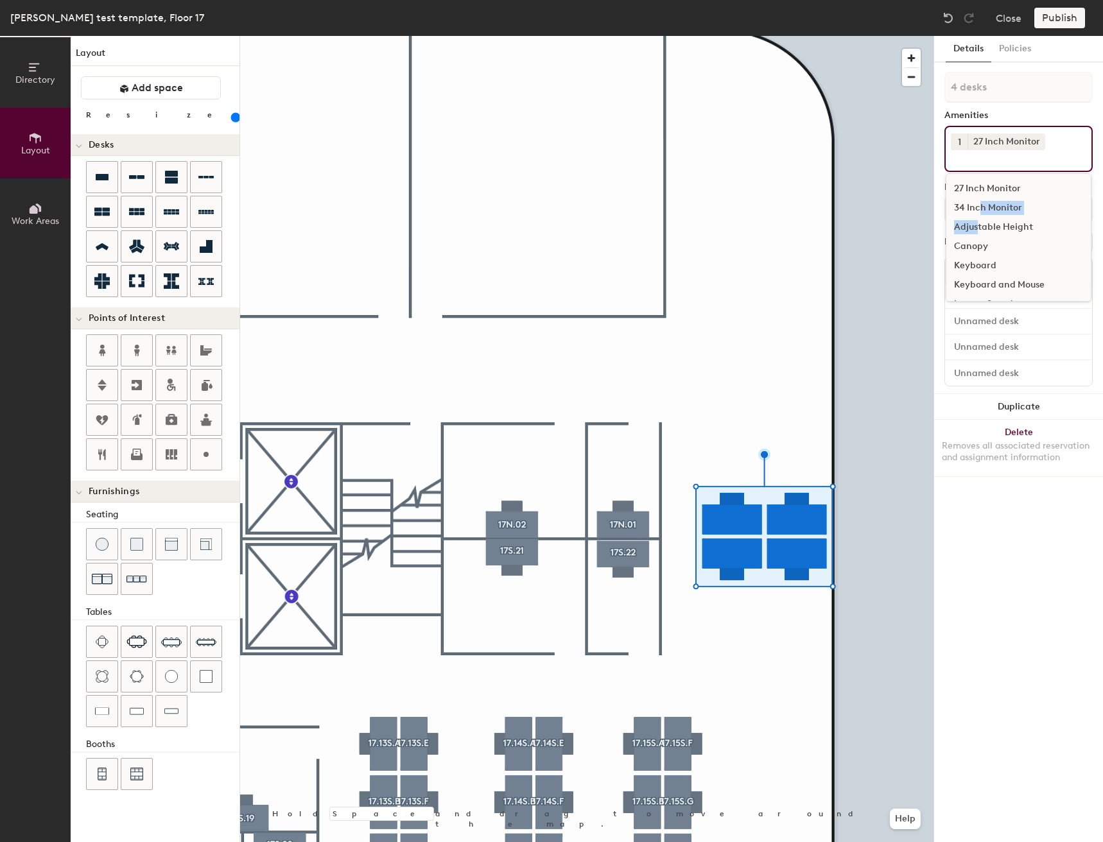
drag, startPoint x: 978, startPoint y: 207, endPoint x: 977, endPoint y: 226, distance: 18.6
click at [977, 226] on div "27 Inch Monitor 34 Inch Monitor Adjustable Height Canopy Keyboard Keyboard and …" at bounding box center [1019, 237] width 146 height 128
click at [981, 226] on div "Adjustable Height" at bounding box center [1018, 227] width 144 height 19
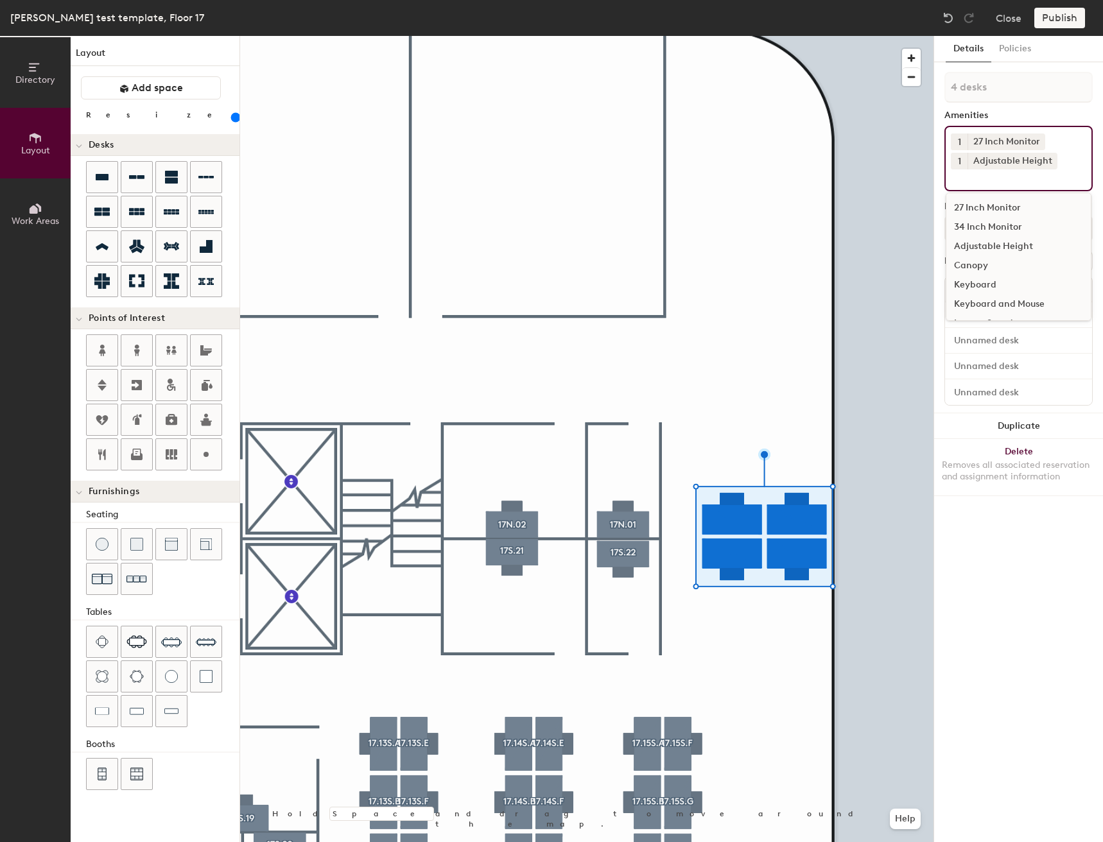
click at [985, 304] on div "Keyboard and Mouse" at bounding box center [1018, 304] width 144 height 19
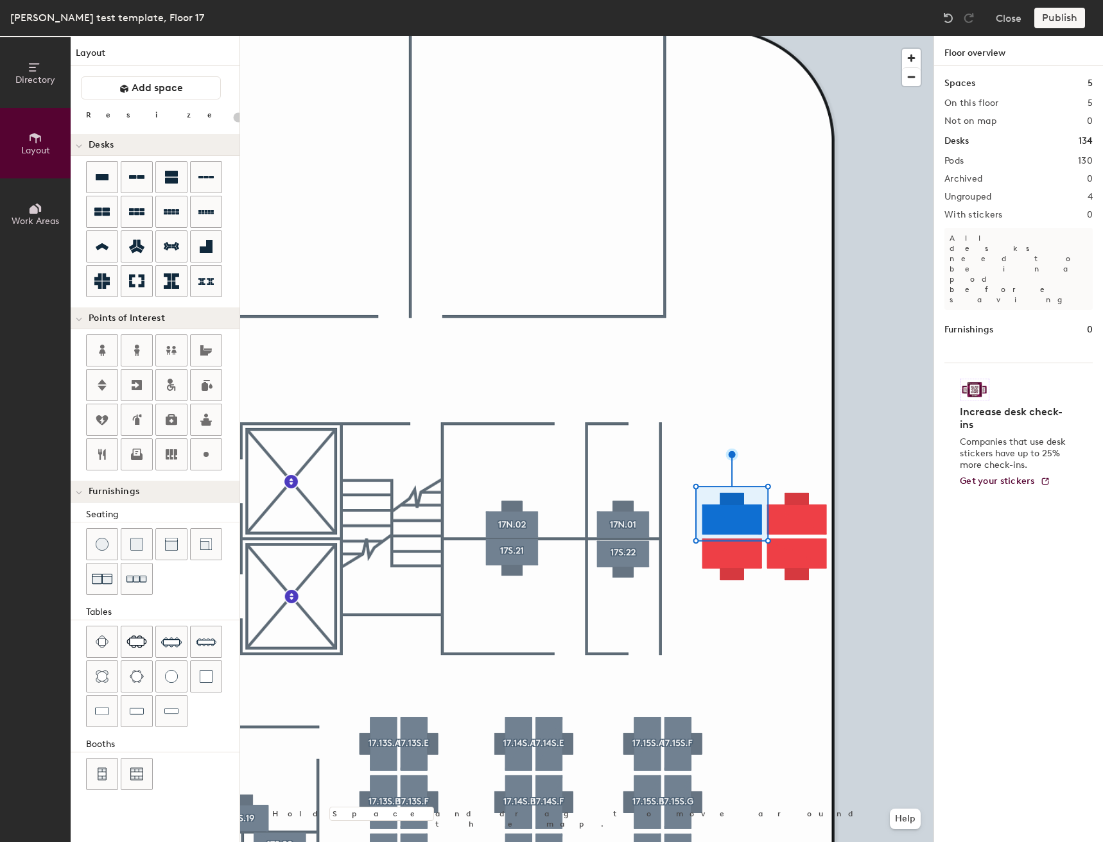
type input "160"
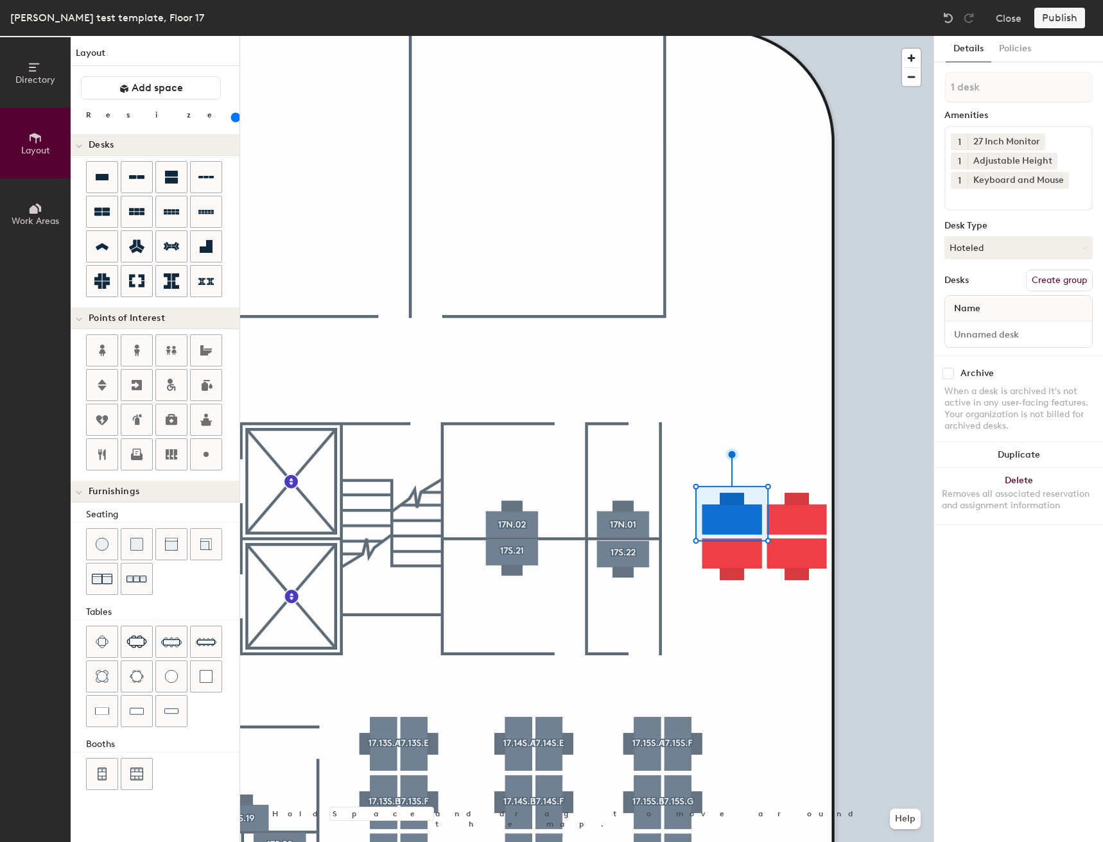
click at [1051, 276] on button "Create group" at bounding box center [1059, 281] width 67 height 22
click at [733, 36] on div at bounding box center [586, 36] width 693 height 0
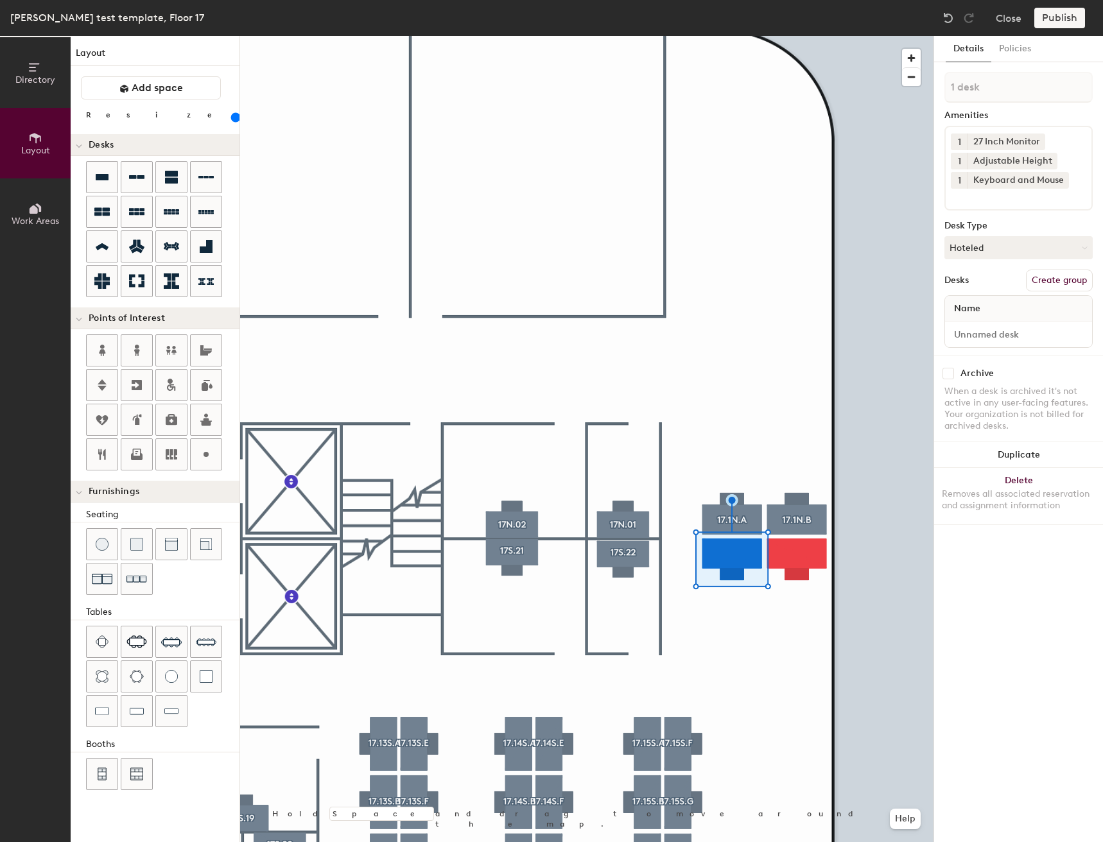
click at [1064, 282] on button "Create group" at bounding box center [1059, 281] width 67 height 22
type input "P"
type input "17.1N.C"
click at [1064, 288] on button "Create group" at bounding box center [1059, 281] width 67 height 22
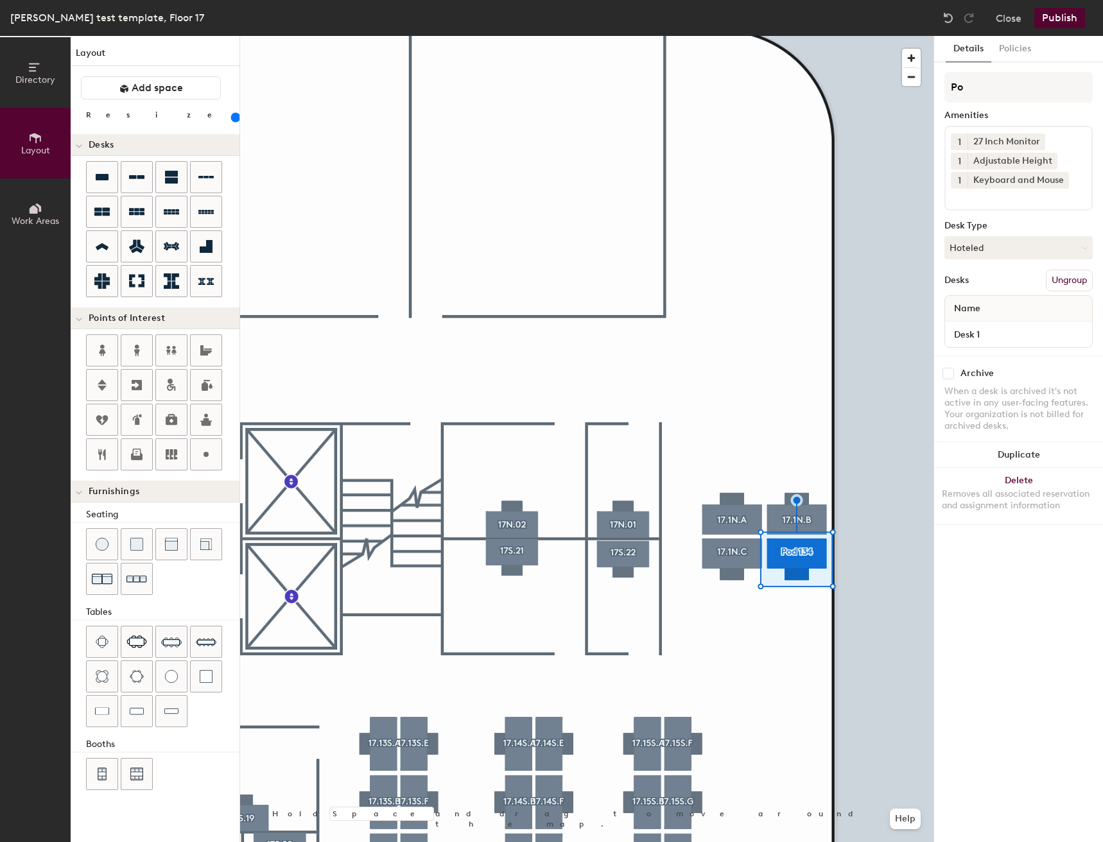
type input "P"
type input "17.1N.D"
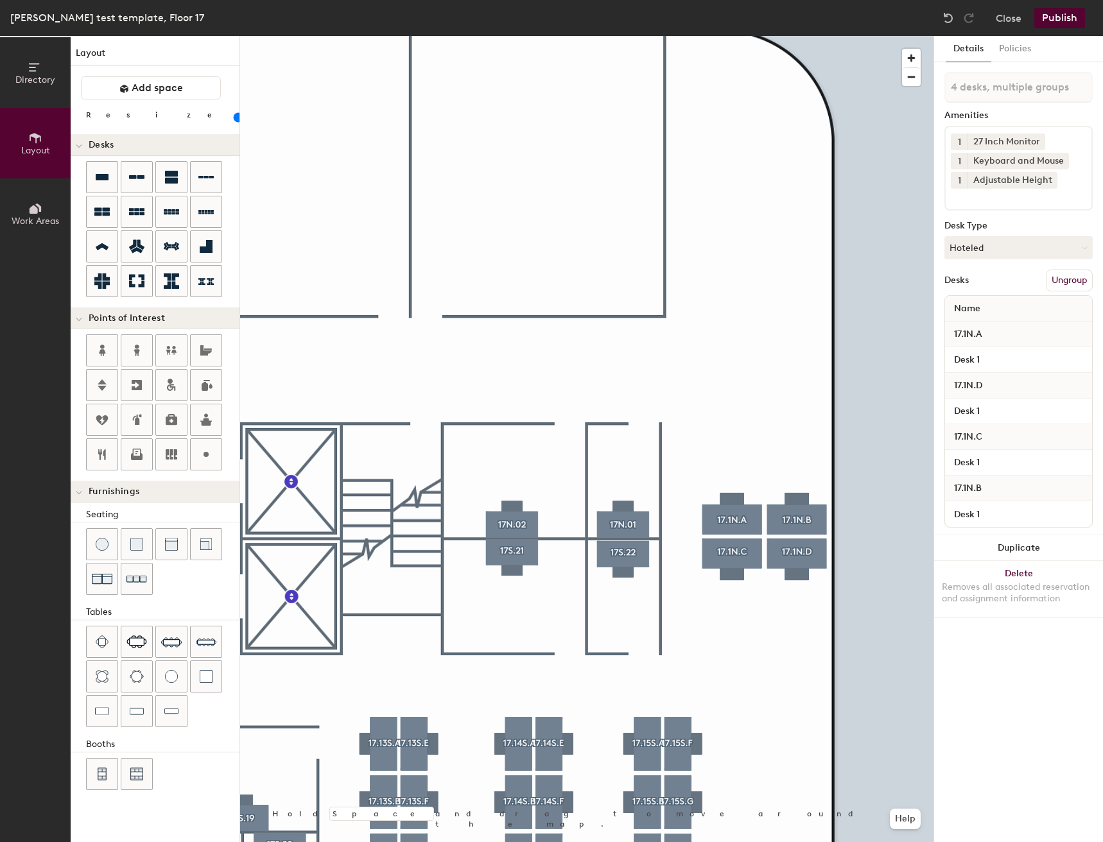
type input "160"
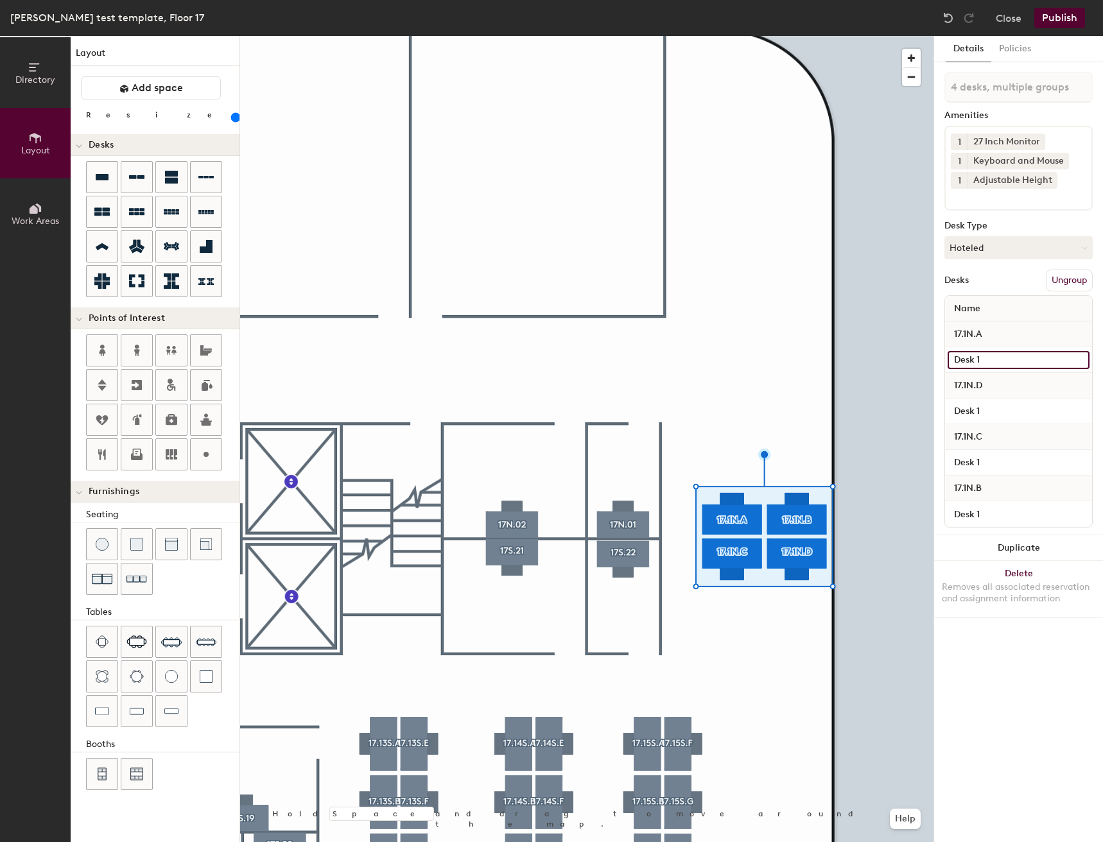
click at [1018, 359] on input "Desk 1" at bounding box center [1019, 360] width 142 height 18
click at [1016, 359] on input "Desk 1" at bounding box center [1019, 360] width 142 height 18
click at [1003, 363] on input "Desk 1" at bounding box center [1019, 360] width 142 height 18
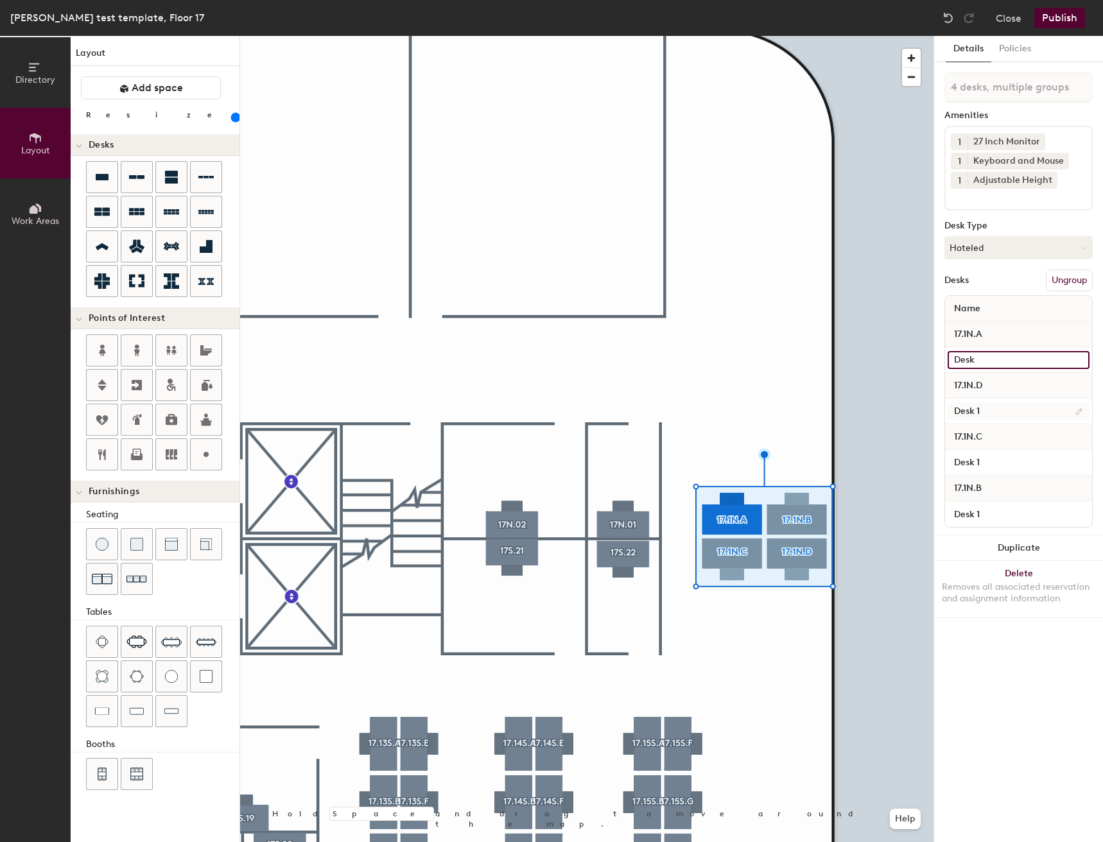
type input "Desk"
click at [999, 411] on input "Desk 1" at bounding box center [1019, 412] width 142 height 18
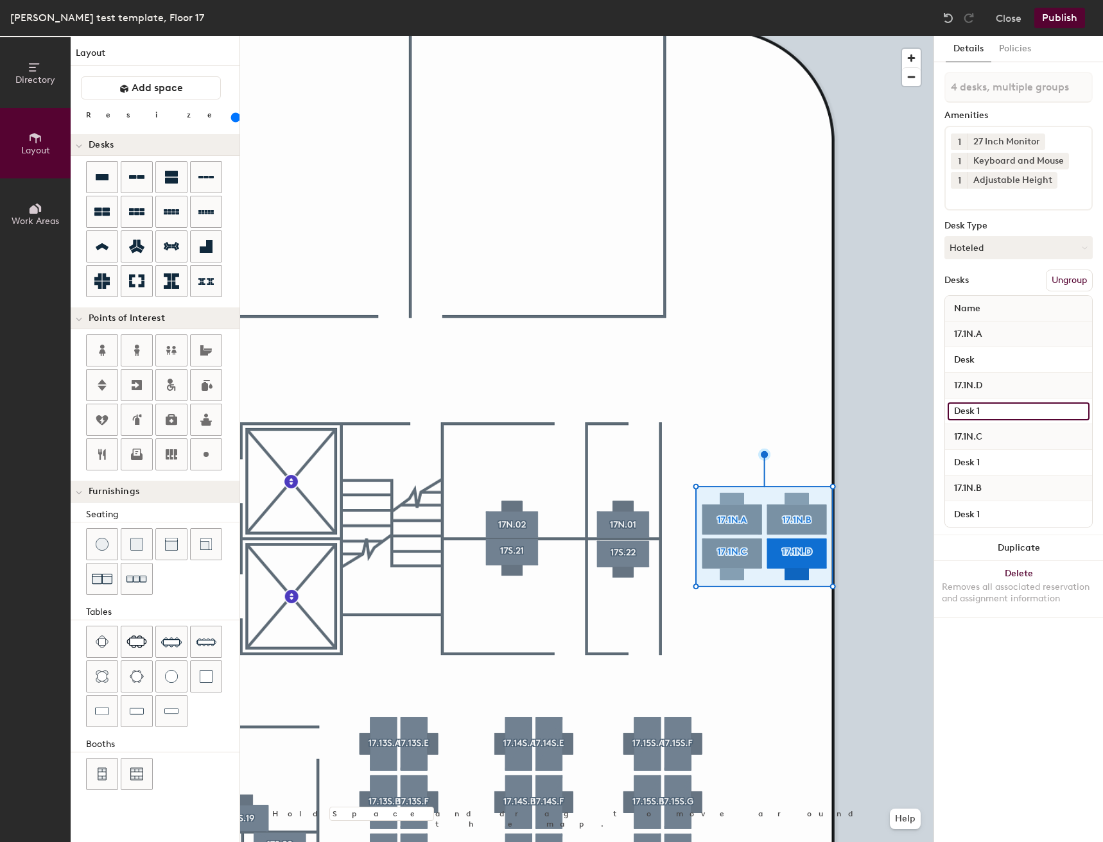
click at [999, 410] on input "Desk 1" at bounding box center [1019, 412] width 142 height 18
click at [999, 408] on input "Desk 1" at bounding box center [1019, 412] width 142 height 18
type input "Desk"
click at [996, 461] on input "Desk 1" at bounding box center [1019, 463] width 142 height 18
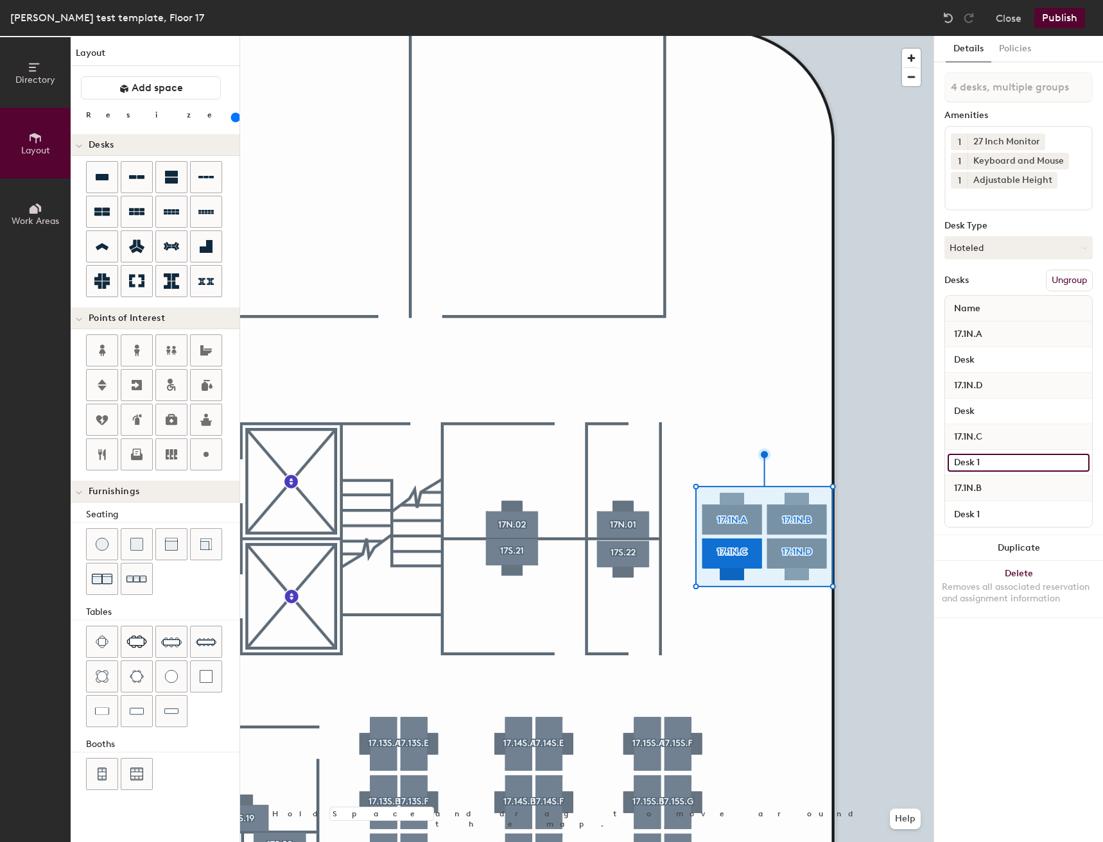
click at [996, 461] on input "Desk 1" at bounding box center [1019, 463] width 142 height 18
type input "Desk"
click at [1001, 509] on input "Desk 1" at bounding box center [1019, 514] width 142 height 18
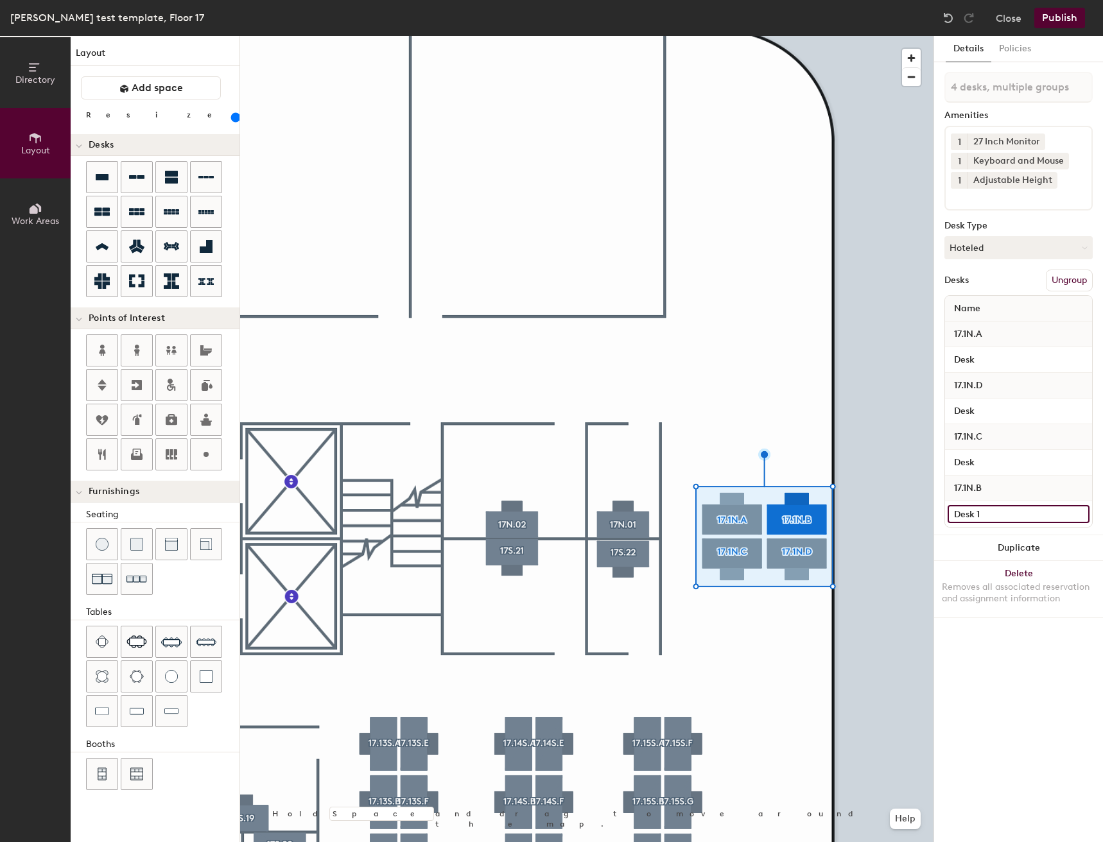
click at [1000, 514] on input "Desk 1" at bounding box center [1019, 514] width 142 height 18
type input "Desk"
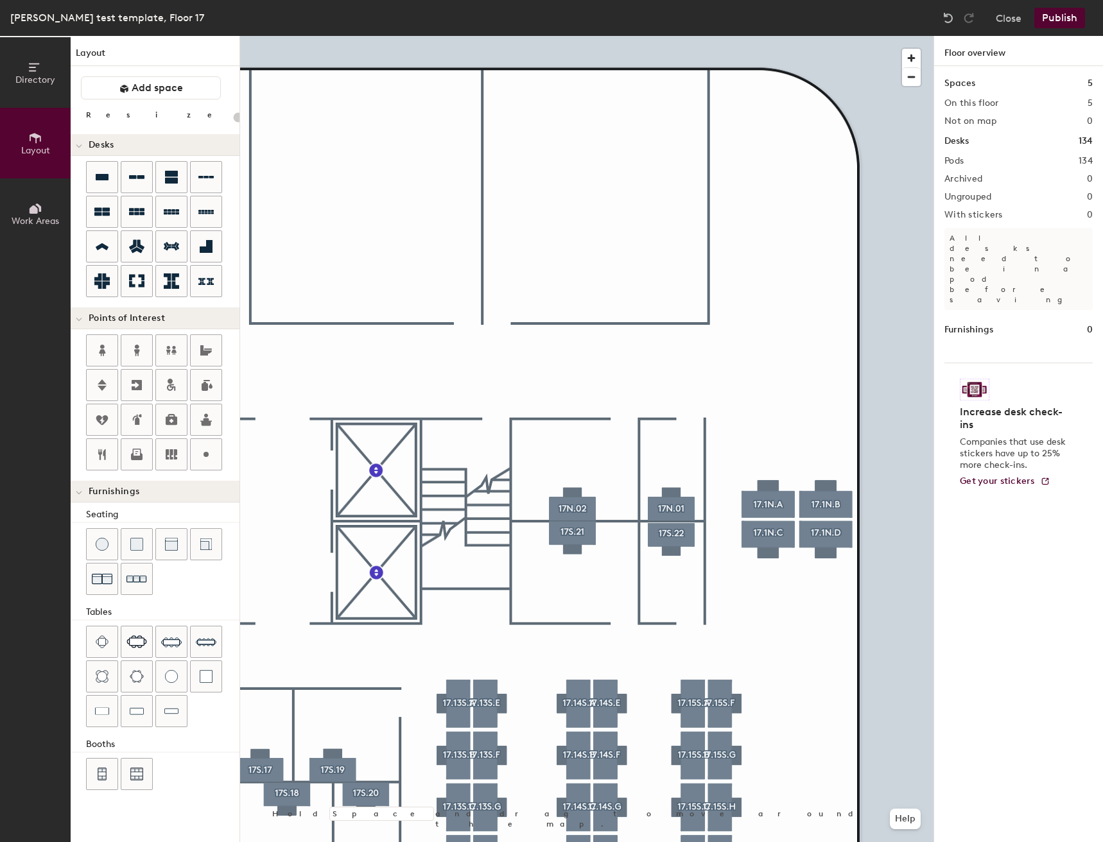
click at [458, 36] on div at bounding box center [586, 36] width 693 height 0
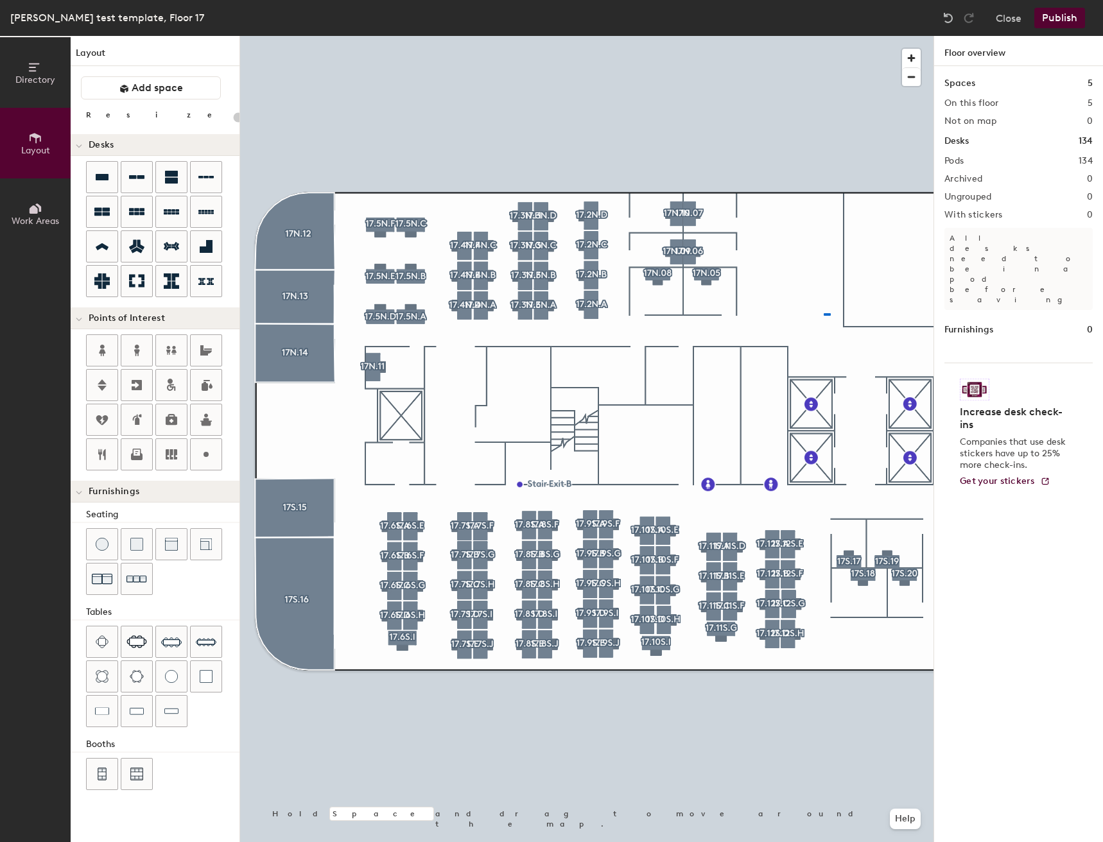
click at [765, 36] on div at bounding box center [586, 36] width 693 height 0
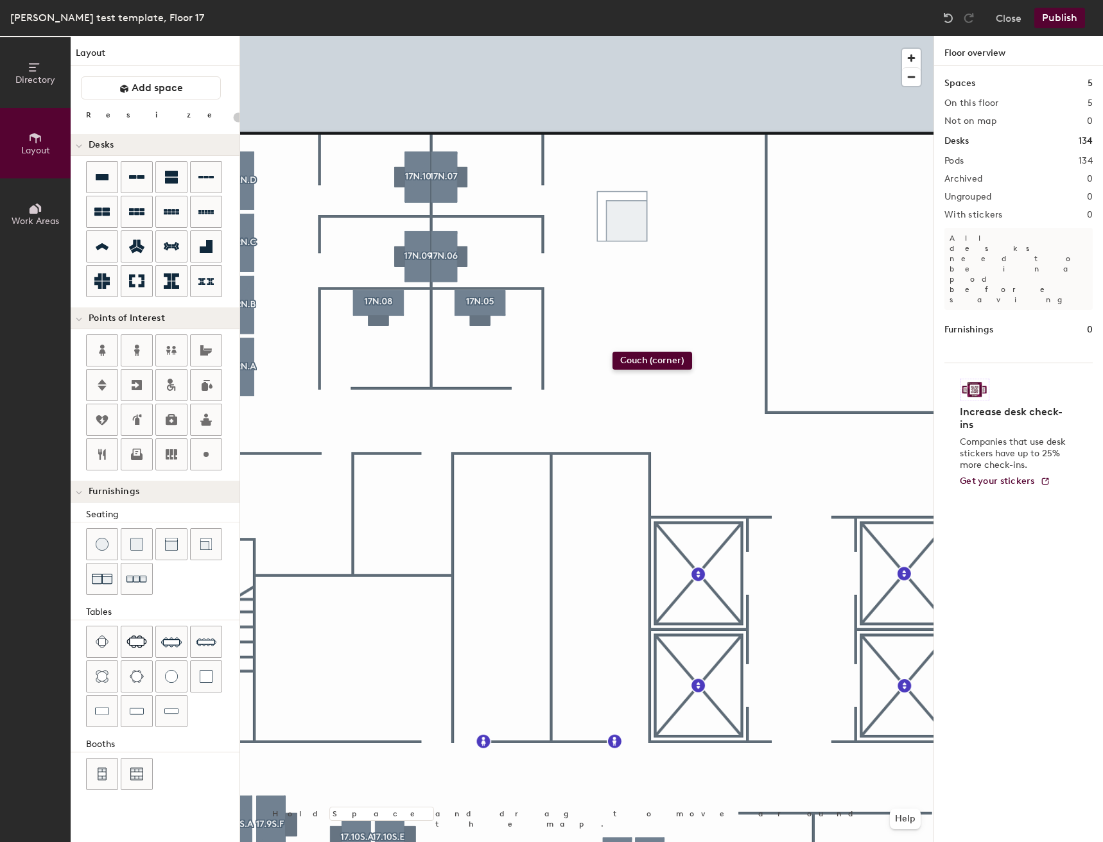
click at [612, 352] on div "Directory Layout Work Areas Layout Add space Resize Desks Points of Interest Fu…" at bounding box center [551, 439] width 1103 height 806
drag, startPoint x: 136, startPoint y: 117, endPoint x: 129, endPoint y: 120, distance: 7.5
click at [233, 120] on input "range" at bounding box center [233, 117] width 0 height 10
click at [661, 36] on div at bounding box center [586, 36] width 693 height 0
drag, startPoint x: 132, startPoint y: 573, endPoint x: 111, endPoint y: 607, distance: 39.7
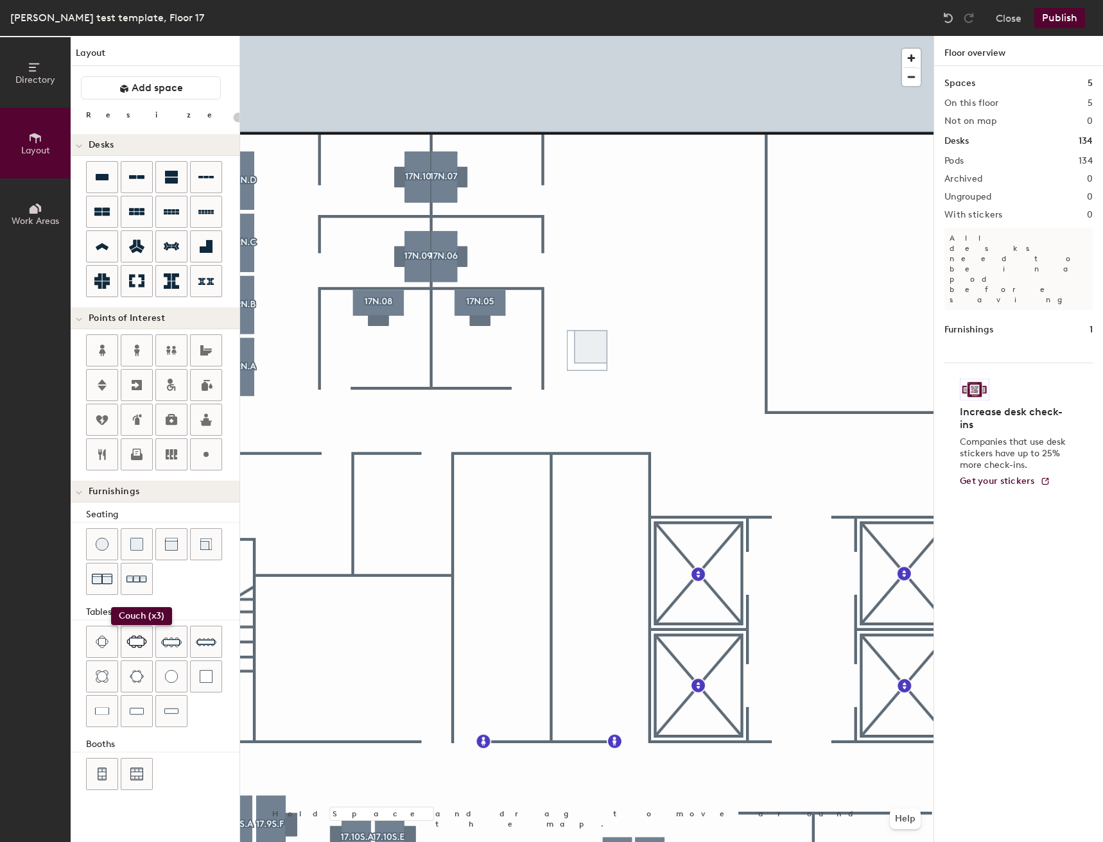
click at [111, 607] on div "Seating Tables Booths" at bounding box center [155, 650] width 169 height 285
click at [672, 354] on div "Directory Layout Work Areas Layout Add space Resize Desks Points of Interest Fu…" at bounding box center [551, 439] width 1103 height 806
click at [616, 262] on div "Directory Layout Work Areas Layout Add space Resize Desks Points of Interest Fu…" at bounding box center [551, 439] width 1103 height 806
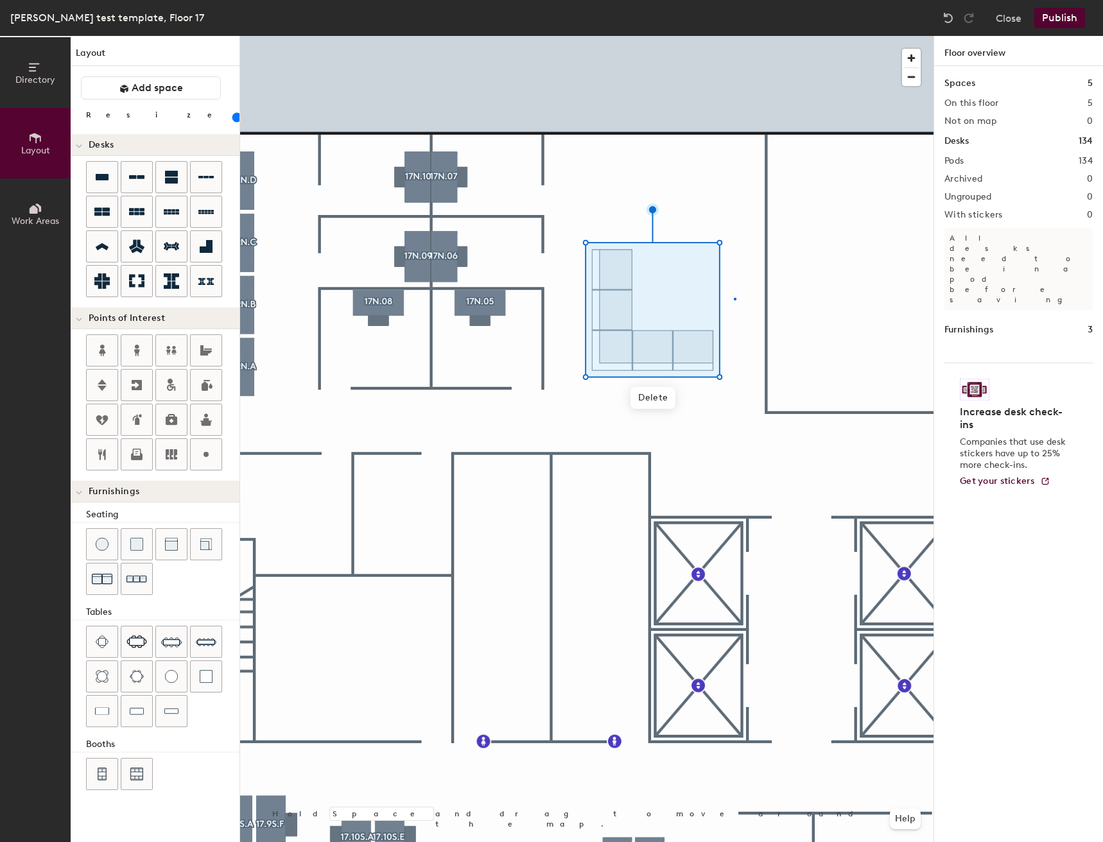
drag, startPoint x: 109, startPoint y: 582, endPoint x: 670, endPoint y: 376, distance: 598.4
click at [735, 36] on div at bounding box center [586, 36] width 693 height 0
type input "20"
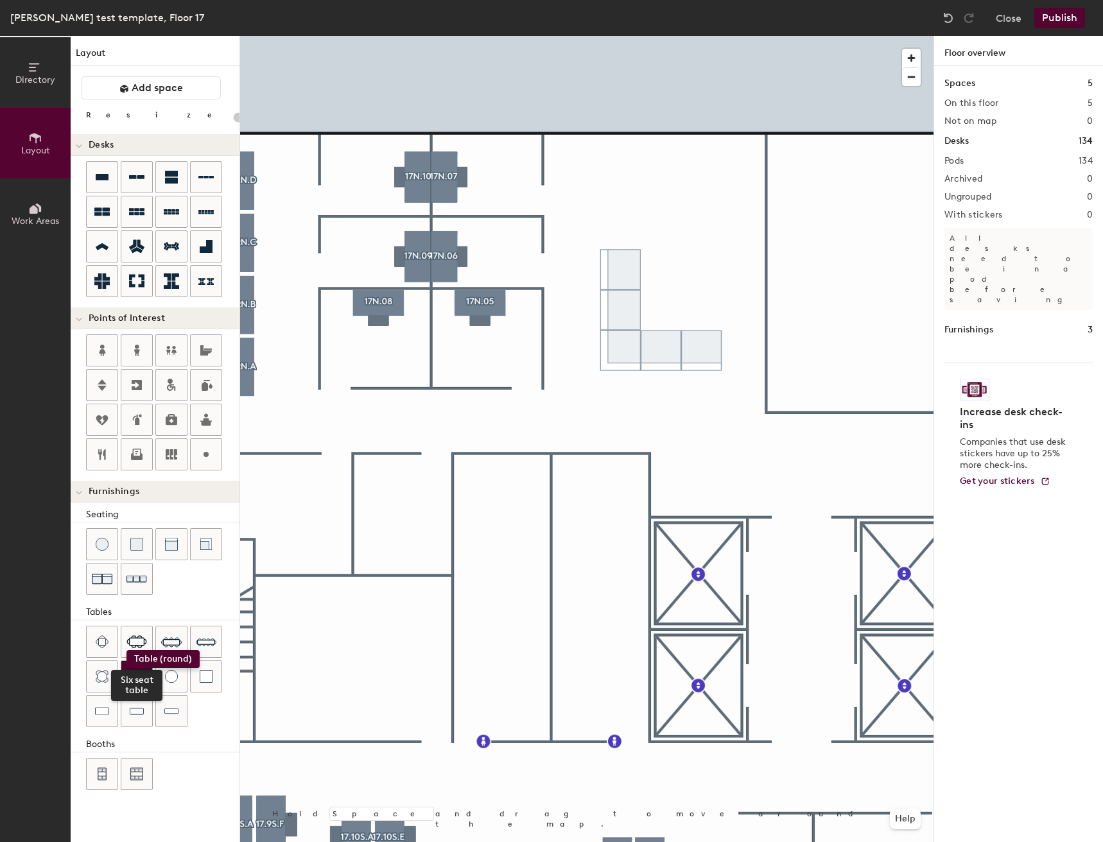
drag, startPoint x: 177, startPoint y: 686, endPoint x: 121, endPoint y: 668, distance: 58.9
click at [121, 668] on div "Six seat table" at bounding box center [162, 678] width 153 height 104
click at [698, 236] on div "Directory Layout Work Areas Layout Add space Resize Desks Points of Interest Fu…" at bounding box center [551, 439] width 1103 height 806
click at [710, 270] on span "Delete" at bounding box center [710, 271] width 45 height 22
click at [803, 36] on div at bounding box center [586, 36] width 693 height 0
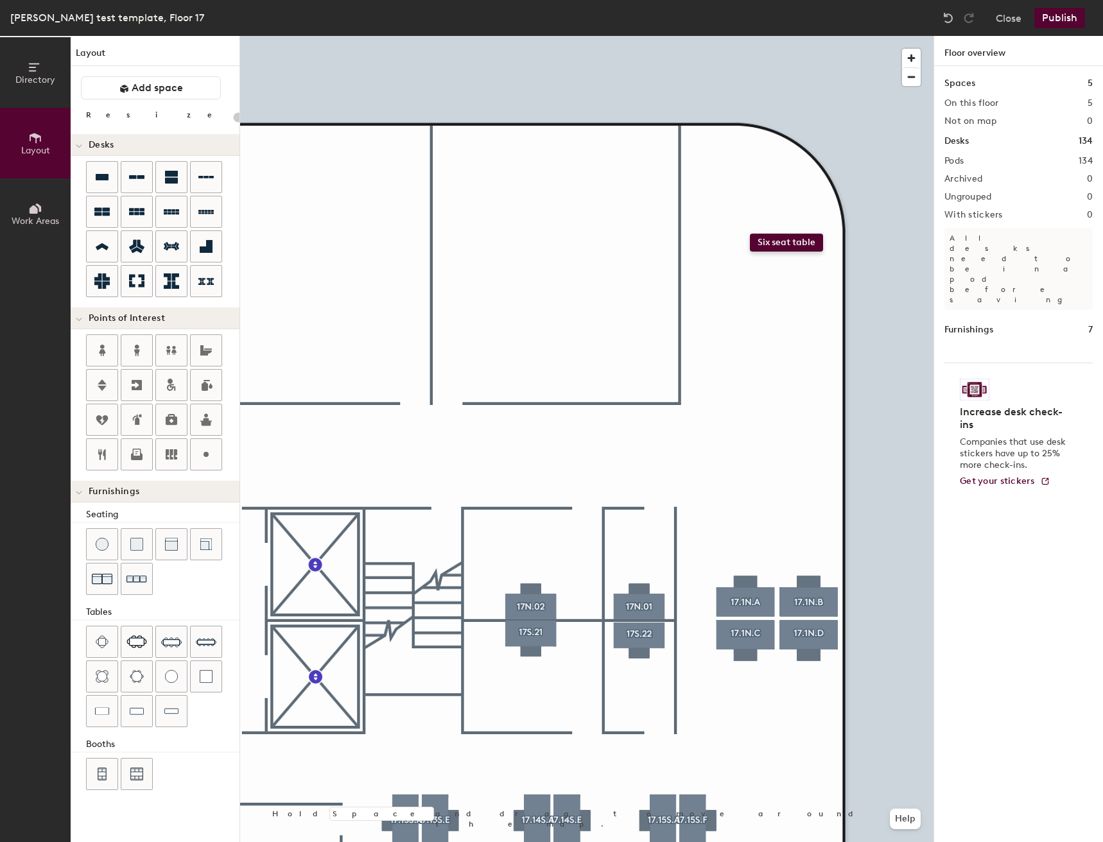
click at [750, 234] on div "Directory Layout Work Areas Layout Add space Resize Desks Points of Interest Fu…" at bounding box center [551, 439] width 1103 height 806
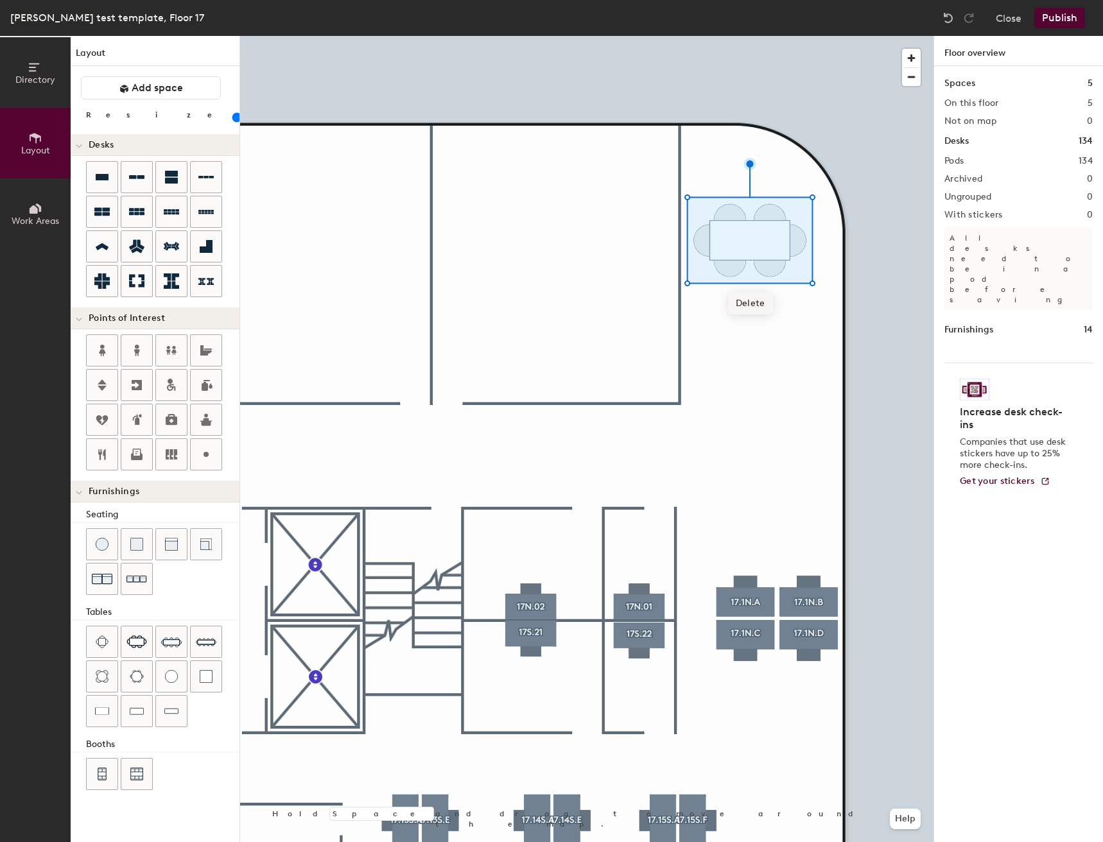
click at [766, 36] on div at bounding box center [586, 36] width 693 height 0
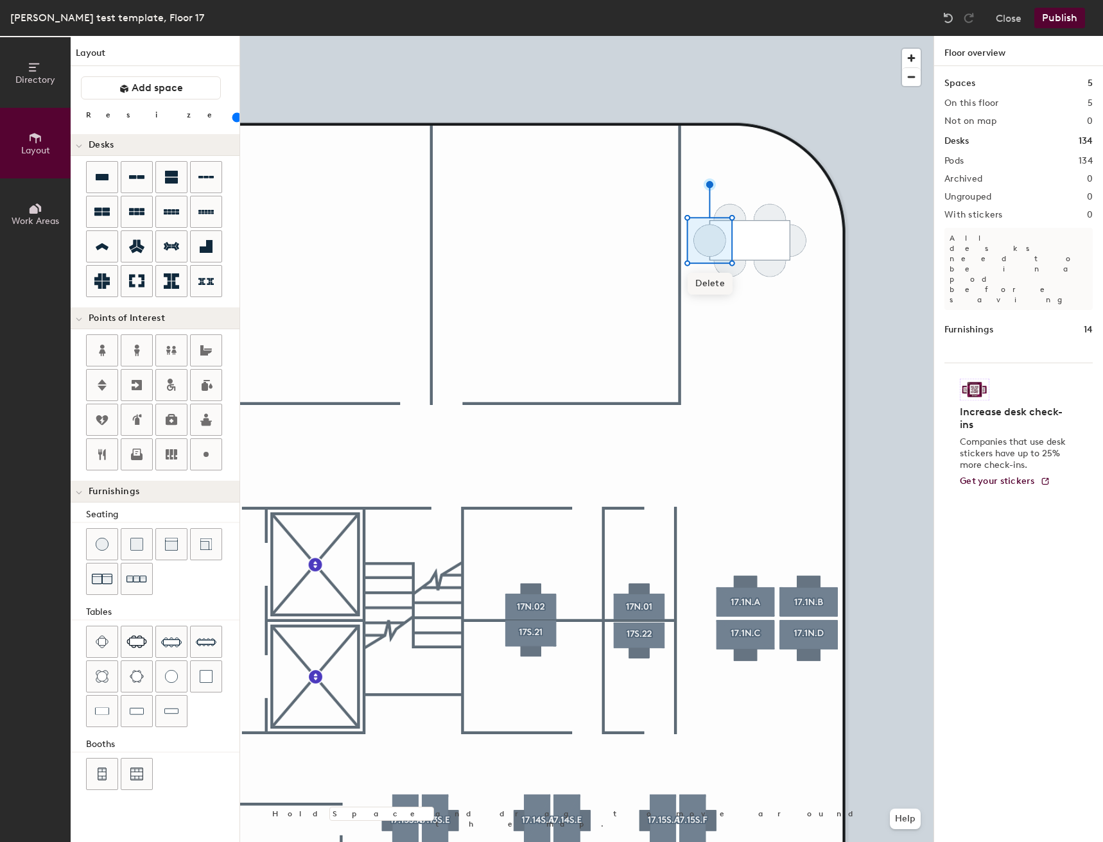
click at [707, 288] on span "Delete" at bounding box center [710, 284] width 45 height 22
click at [794, 277] on span "Delete" at bounding box center [790, 284] width 45 height 22
click at [746, 302] on span "Delete" at bounding box center [750, 304] width 45 height 22
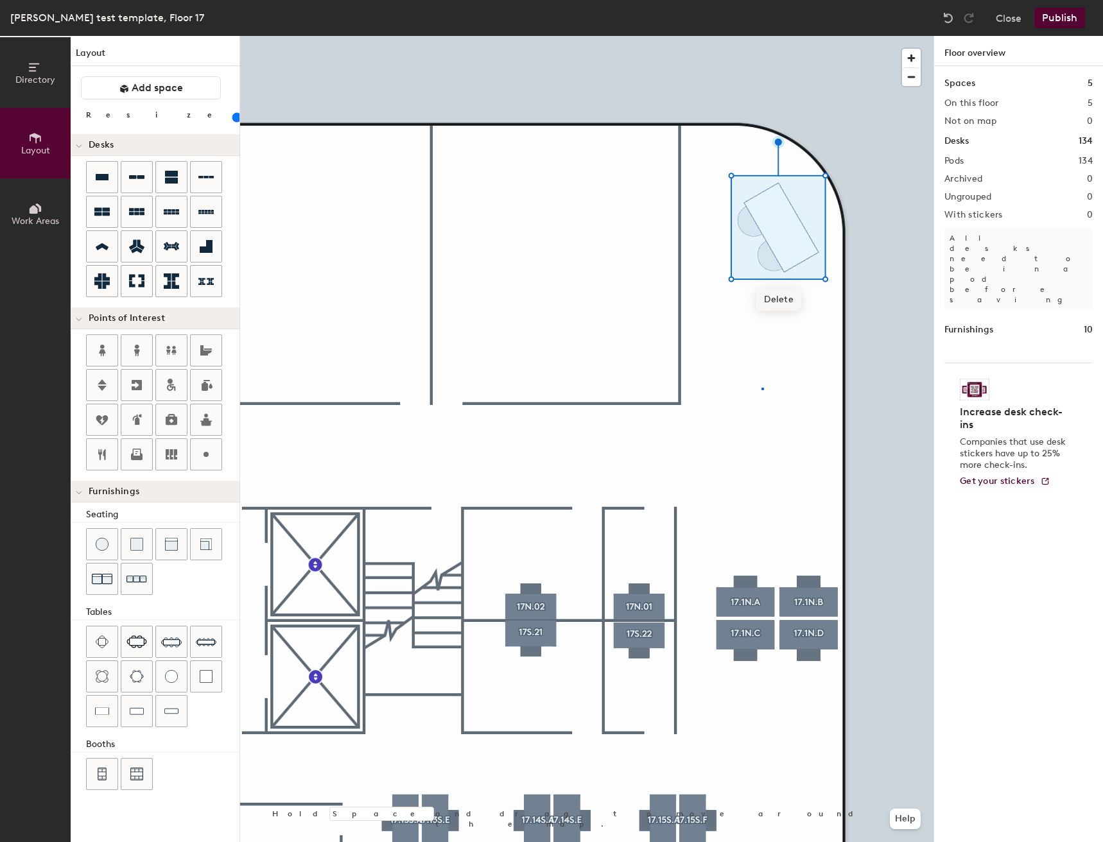
click at [761, 36] on div at bounding box center [586, 36] width 693 height 0
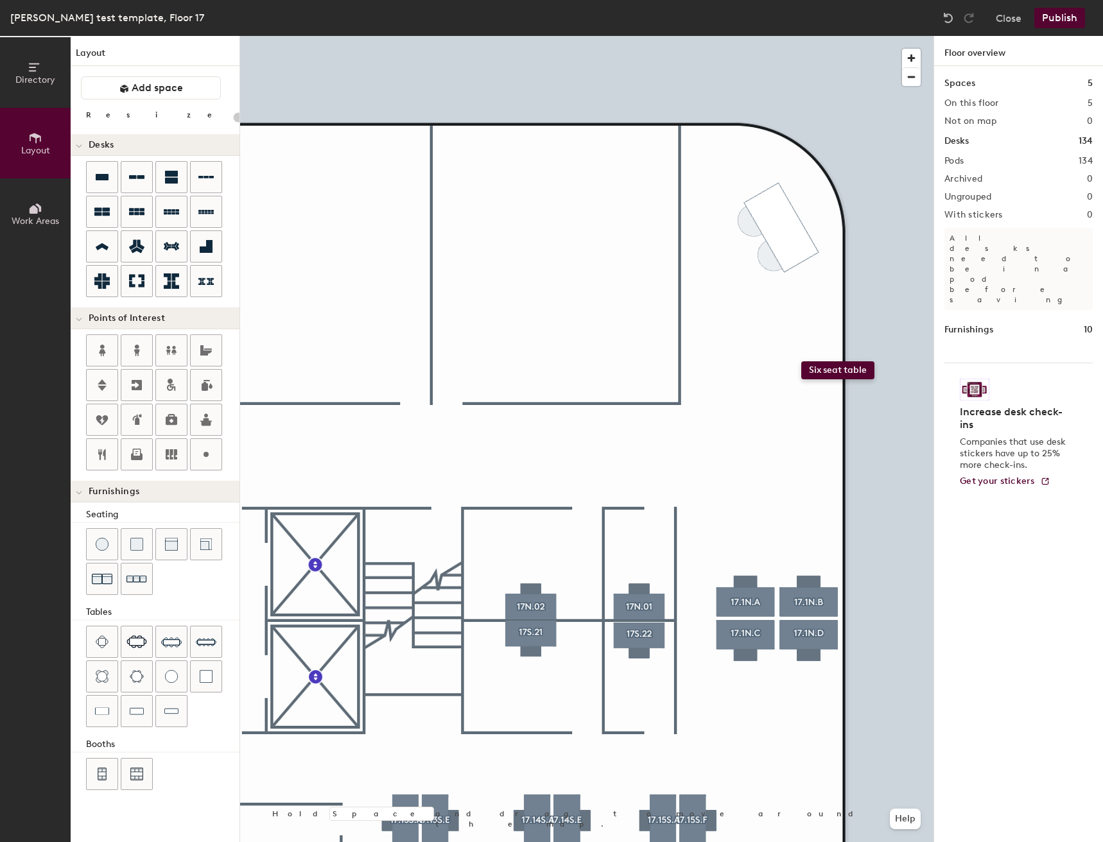
click at [785, 347] on div "Directory Layout Work Areas Layout Add space Resize Desks Points of Interest Fu…" at bounding box center [551, 439] width 1103 height 806
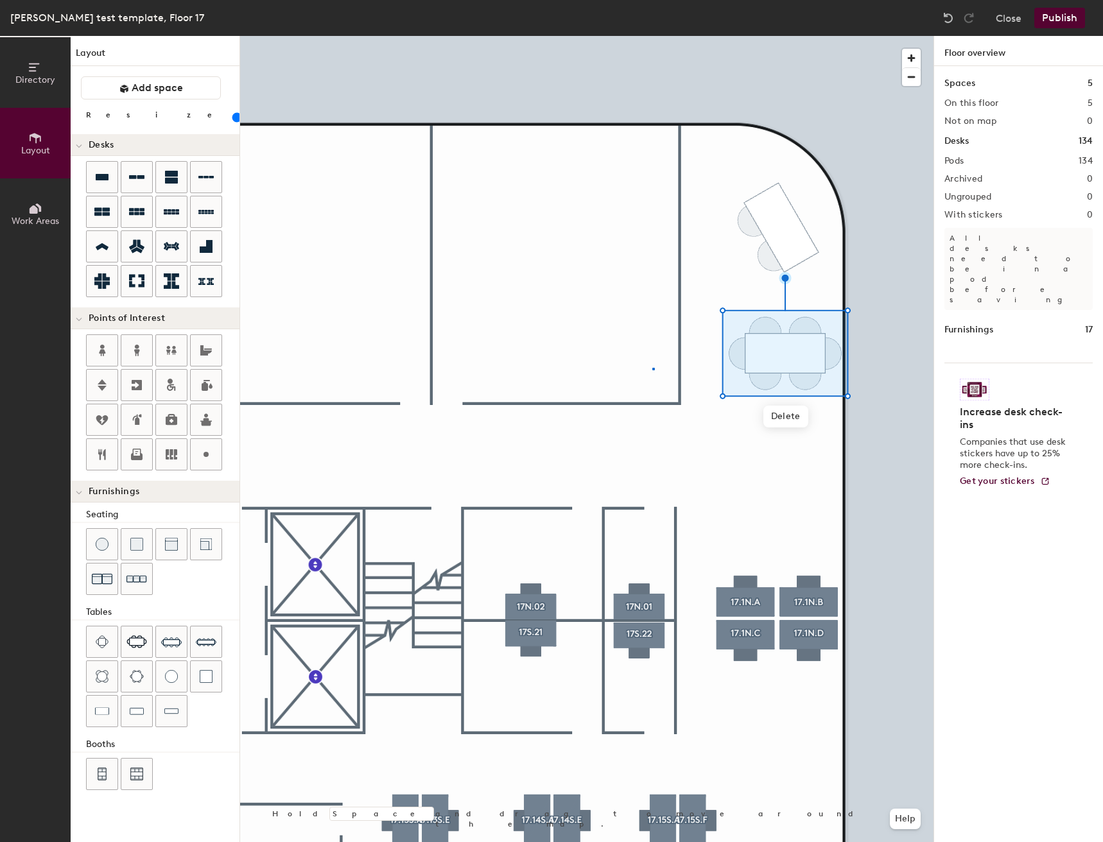
drag, startPoint x: 135, startPoint y: 636, endPoint x: 205, endPoint y: 612, distance: 74.3
click at [654, 36] on div at bounding box center [586, 36] width 693 height 0
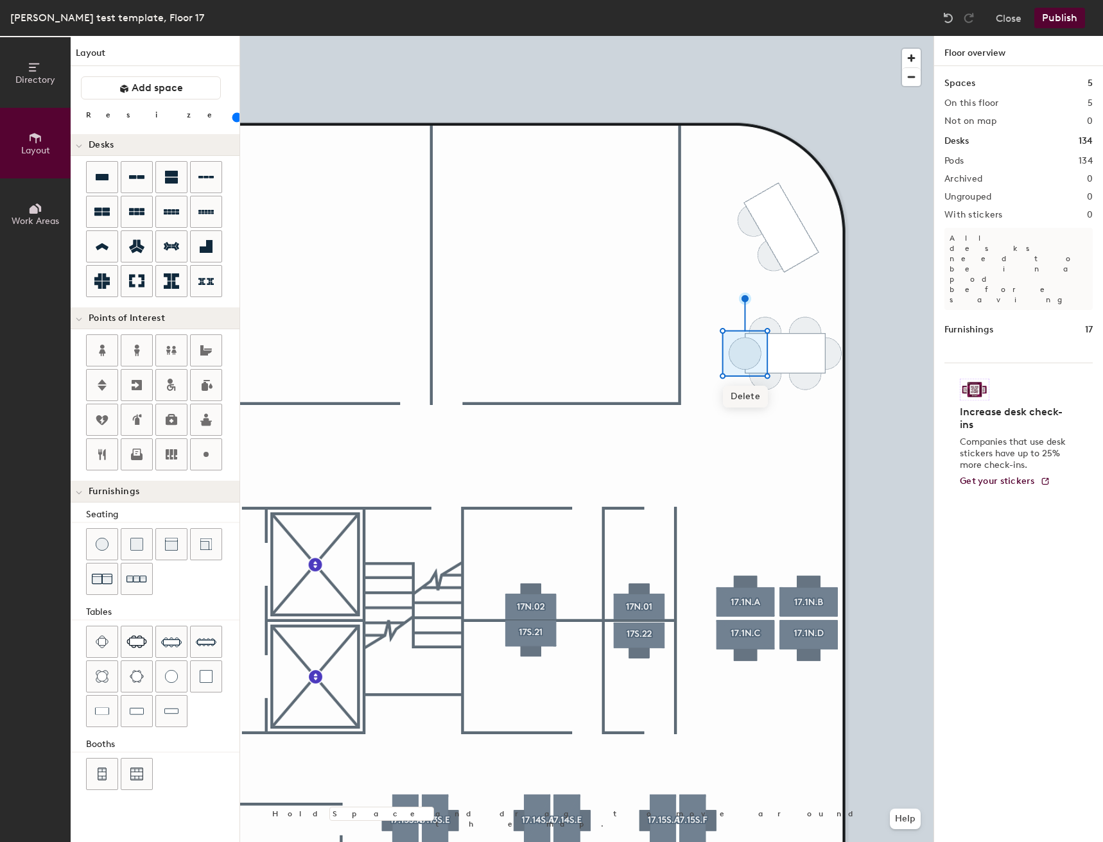
click at [732, 399] on span "Delete" at bounding box center [745, 397] width 45 height 22
click at [840, 36] on div at bounding box center [586, 36] width 693 height 0
click at [829, 390] on span "Delete" at bounding box center [826, 397] width 45 height 22
click at [785, 415] on span "Delete" at bounding box center [785, 417] width 45 height 22
click at [763, 36] on div at bounding box center [586, 36] width 693 height 0
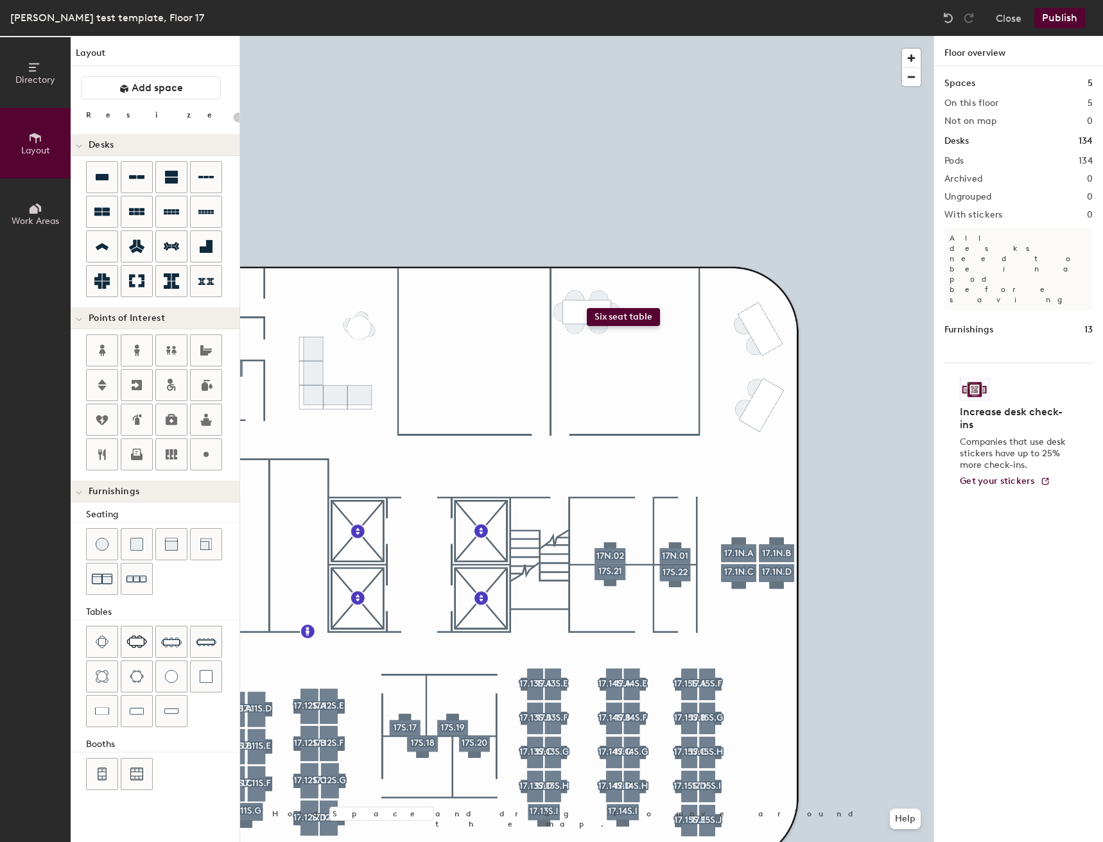
click at [587, 308] on div "Directory Layout Work Areas Layout Add space Resize Desks Points of Interest Fu…" at bounding box center [551, 439] width 1103 height 806
click at [586, 374] on div "Directory Layout Work Areas Layout Add space Resize Desks Points of Interest Fu…" at bounding box center [551, 439] width 1103 height 806
click at [680, 315] on div "Directory Layout Work Areas Layout Add space Resize Desks Points of Interest Fu…" at bounding box center [551, 439] width 1103 height 806
click at [676, 381] on div "Directory Layout Work Areas Layout Add space Resize Desks Points of Interest Fu…" at bounding box center [551, 439] width 1103 height 806
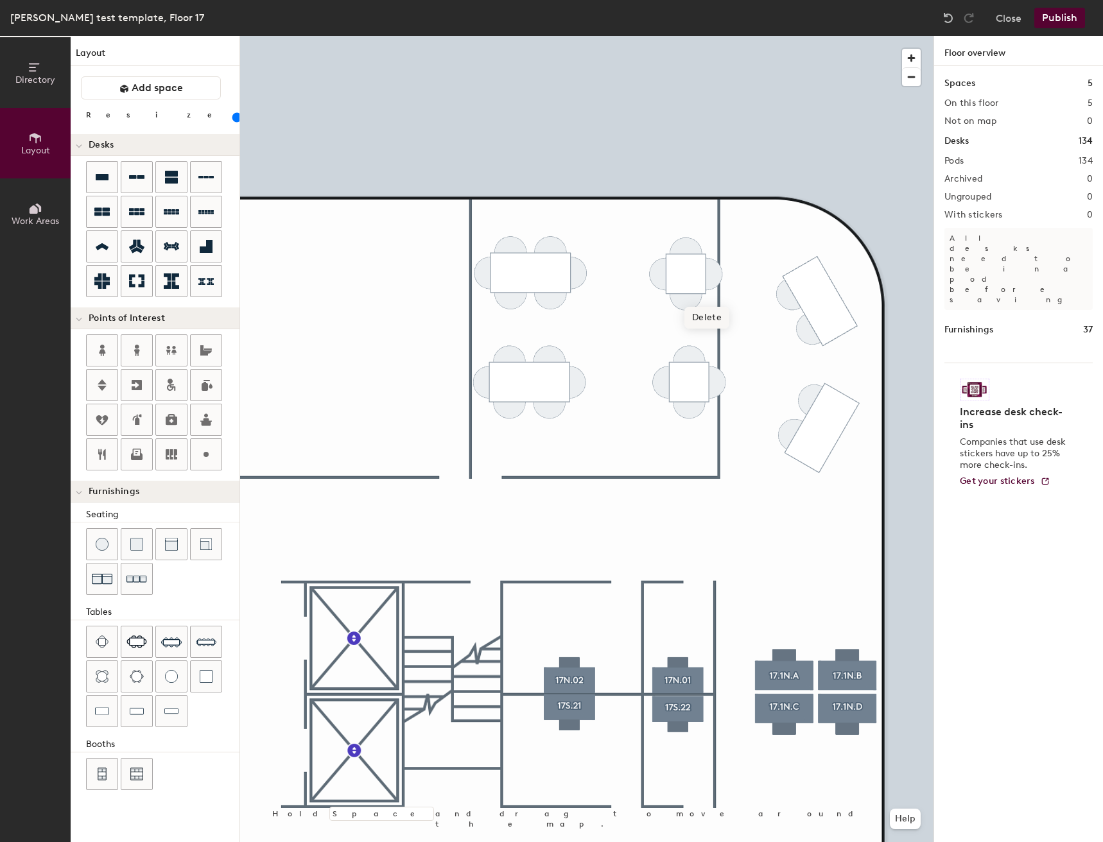
click at [711, 324] on span "Delete" at bounding box center [706, 318] width 45 height 22
click at [676, 309] on span "Delete" at bounding box center [665, 318] width 45 height 22
click at [683, 340] on span "Delete" at bounding box center [686, 338] width 45 height 22
click at [674, 424] on span "Delete" at bounding box center [669, 426] width 45 height 22
click at [696, 426] on span "Delete" at bounding box center [710, 426] width 45 height 22
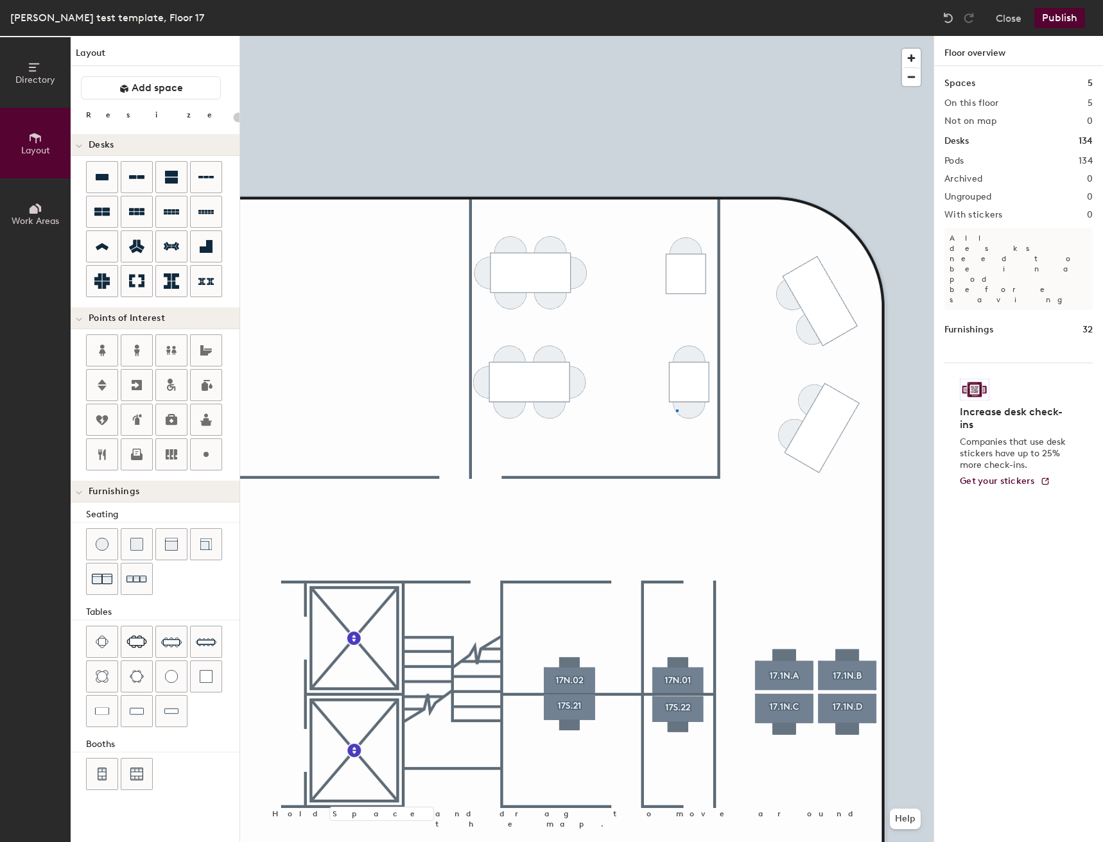
click at [676, 36] on div at bounding box center [586, 36] width 693 height 0
click at [501, 36] on div at bounding box center [586, 36] width 693 height 0
click at [691, 36] on div at bounding box center [586, 36] width 693 height 0
click at [690, 445] on span "Delete" at bounding box center [689, 446] width 45 height 22
click at [542, 444] on span "Delete" at bounding box center [530, 446] width 45 height 22
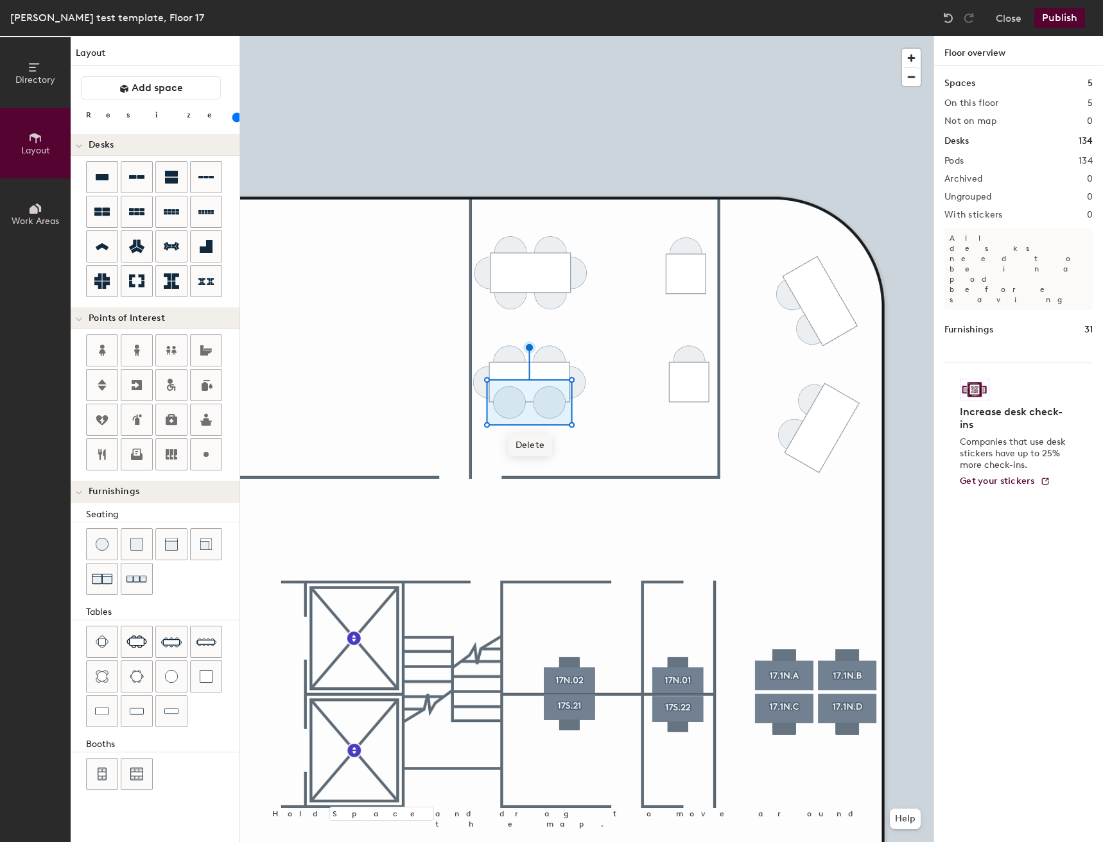
type input "20"
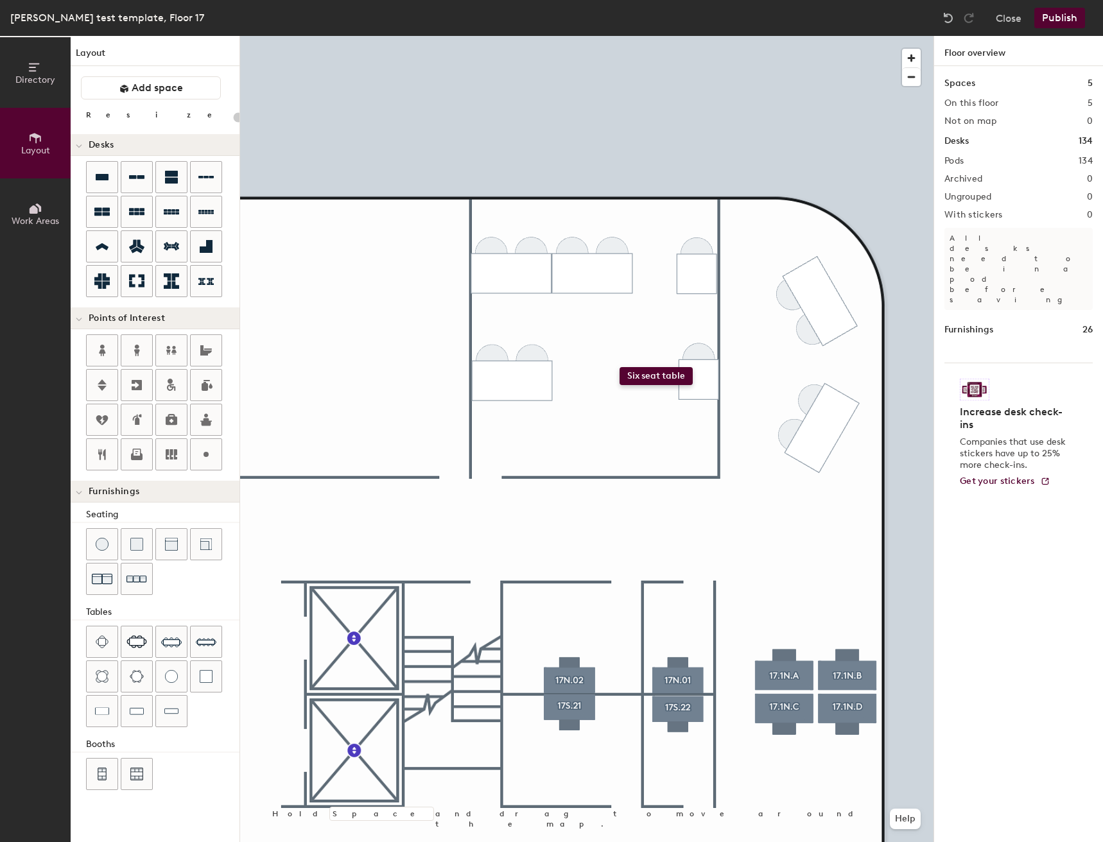
click at [620, 364] on div "Directory Layout Work Areas Layout Add space Resize Desks Points of Interest Fu…" at bounding box center [551, 439] width 1103 height 806
click at [618, 436] on span "Delete" at bounding box center [620, 434] width 45 height 22
click at [566, 421] on span "Delete" at bounding box center [580, 414] width 45 height 22
click at [660, 414] on span "Delete" at bounding box center [661, 414] width 45 height 22
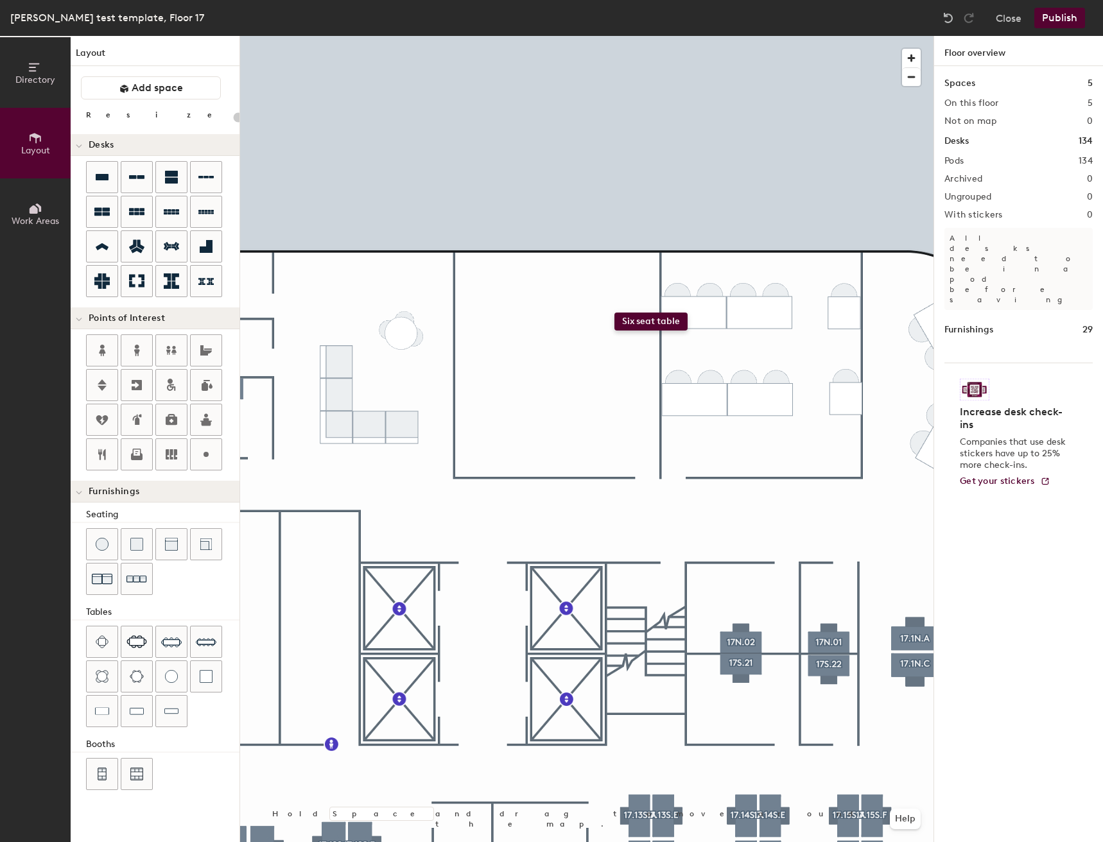
click at [614, 313] on div "Directory Layout Work Areas Layout Add space Resize Desks Points of Interest Fu…" at bounding box center [551, 439] width 1103 height 806
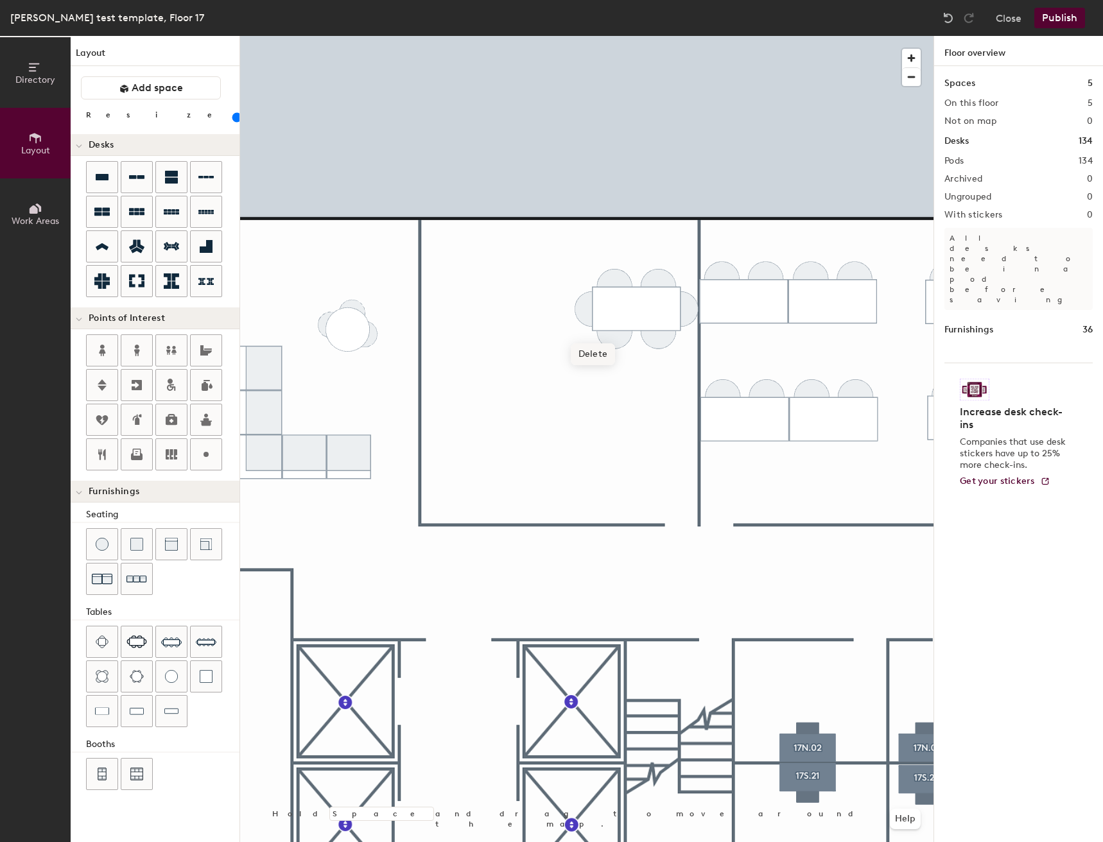
click at [585, 358] on span "Delete" at bounding box center [593, 354] width 45 height 22
click at [687, 355] on span "Delete" at bounding box center [681, 354] width 45 height 22
click at [635, 379] on span "Delete" at bounding box center [636, 377] width 45 height 22
click at [367, 36] on div at bounding box center [586, 36] width 693 height 0
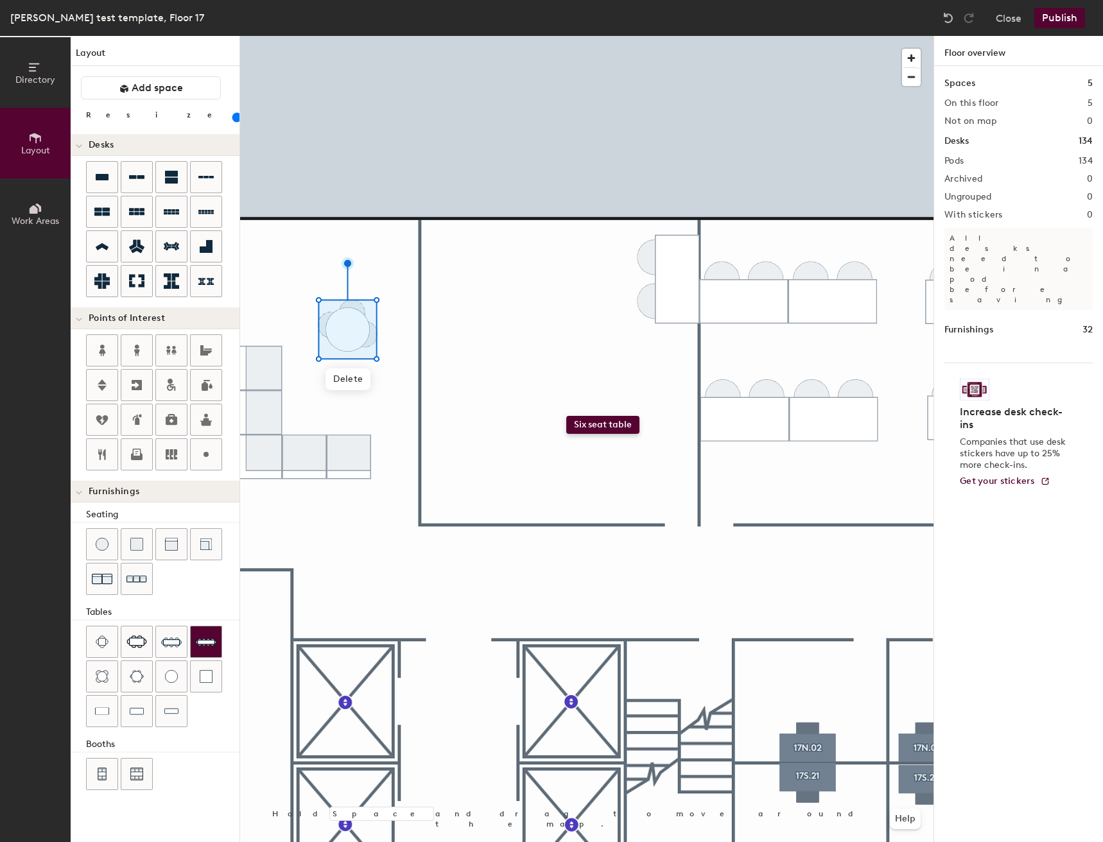
click at [567, 415] on div "Directory Layout Work Areas Layout Add space Resize Desks Points of Interest Fu…" at bounding box center [551, 439] width 1103 height 806
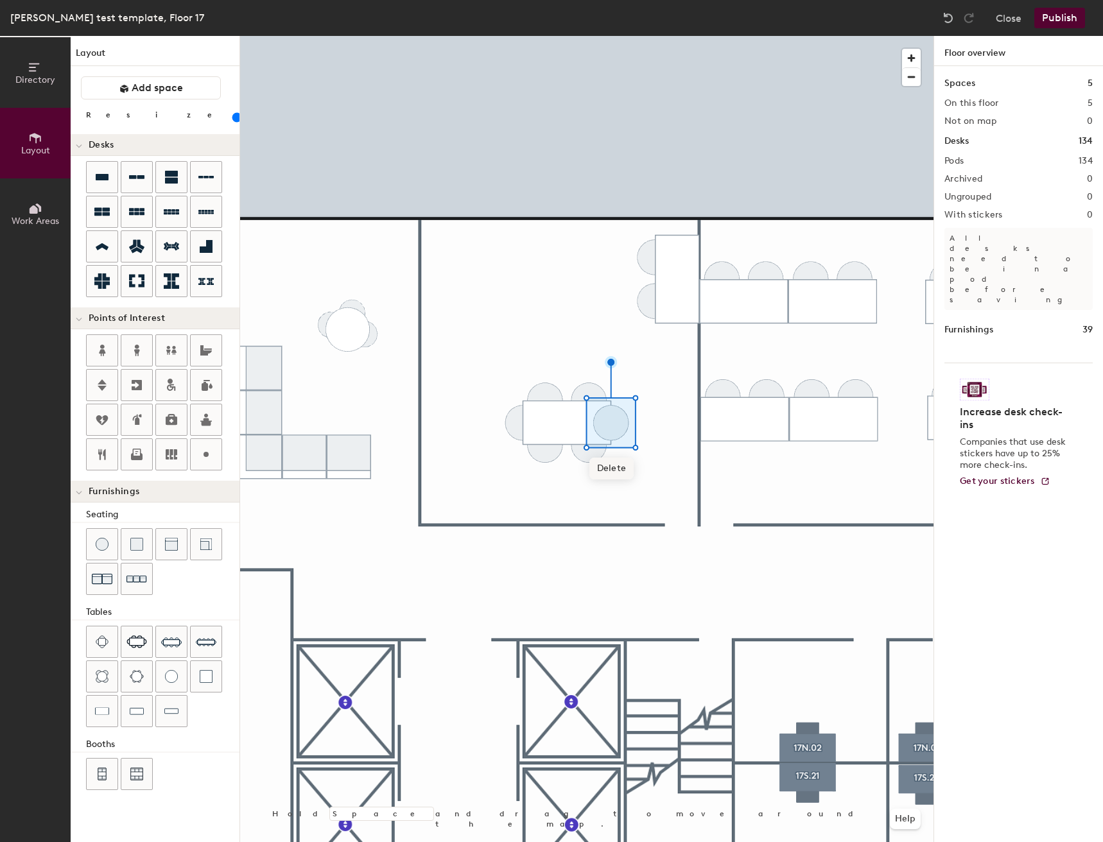
click at [611, 472] on span "Delete" at bounding box center [611, 469] width 45 height 22
click at [503, 36] on div at bounding box center [586, 36] width 693 height 0
click at [519, 476] on span "Delete" at bounding box center [523, 469] width 45 height 22
click at [560, 489] on span "Delete" at bounding box center [567, 491] width 45 height 22
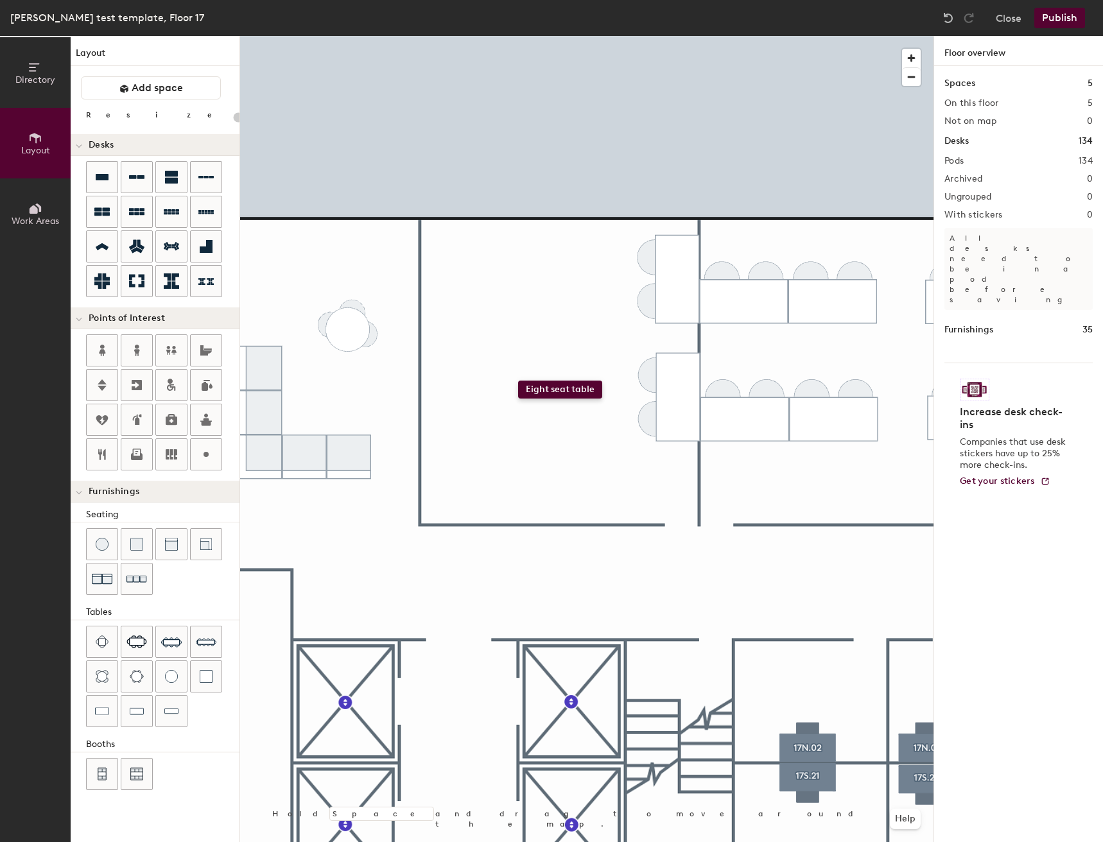
click at [519, 367] on div "Directory Layout Work Areas Layout Add space Resize Desks Points of Interest Fu…" at bounding box center [551, 439] width 1103 height 806
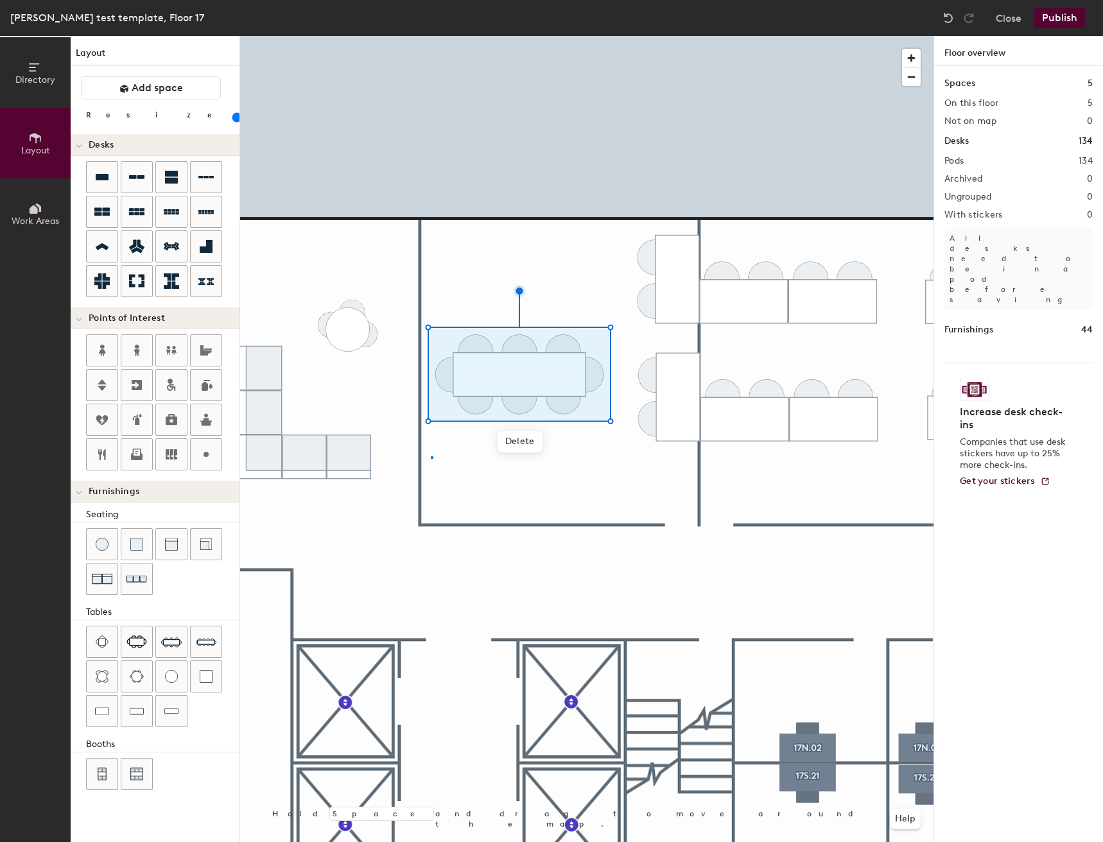
drag, startPoint x: 173, startPoint y: 643, endPoint x: 227, endPoint y: 623, distance: 57.1
click at [433, 36] on div at bounding box center [586, 36] width 693 height 0
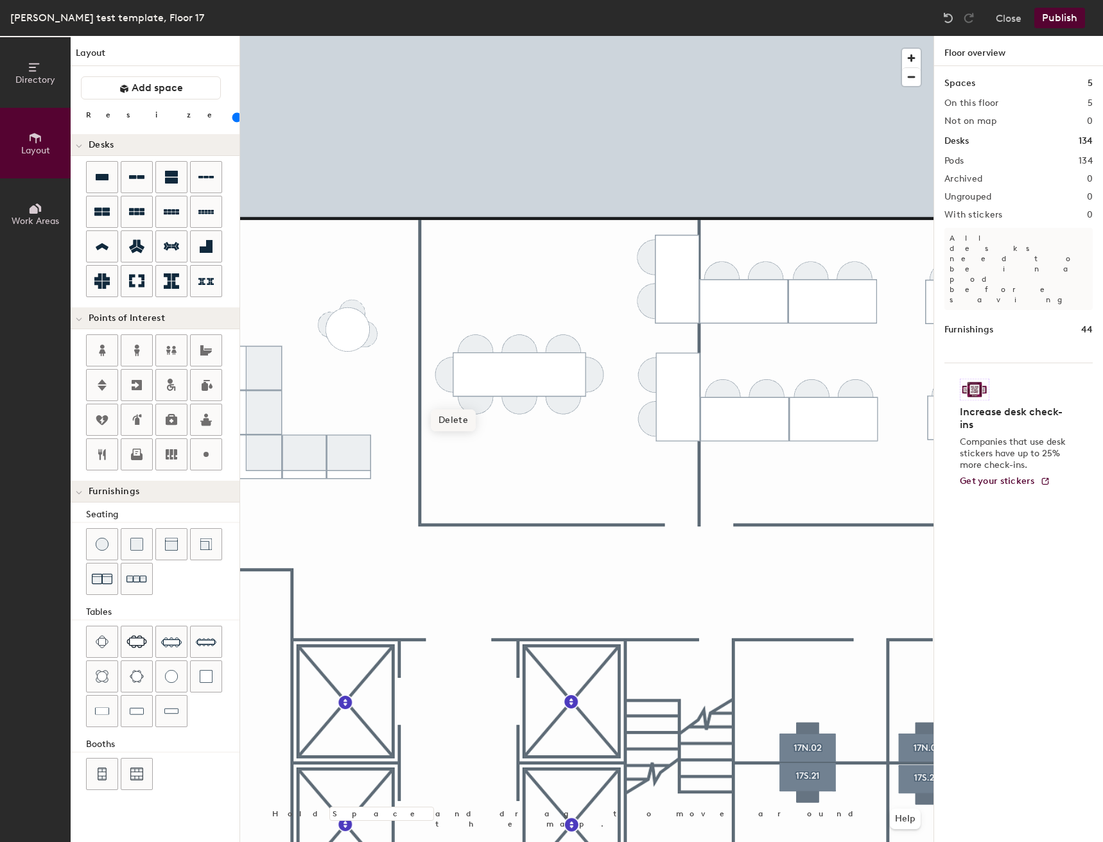
click at [452, 415] on span "Delete" at bounding box center [453, 421] width 45 height 22
click at [585, 413] on span "Delete" at bounding box center [586, 421] width 45 height 22
click at [519, 442] on span "Delete" at bounding box center [520, 442] width 45 height 22
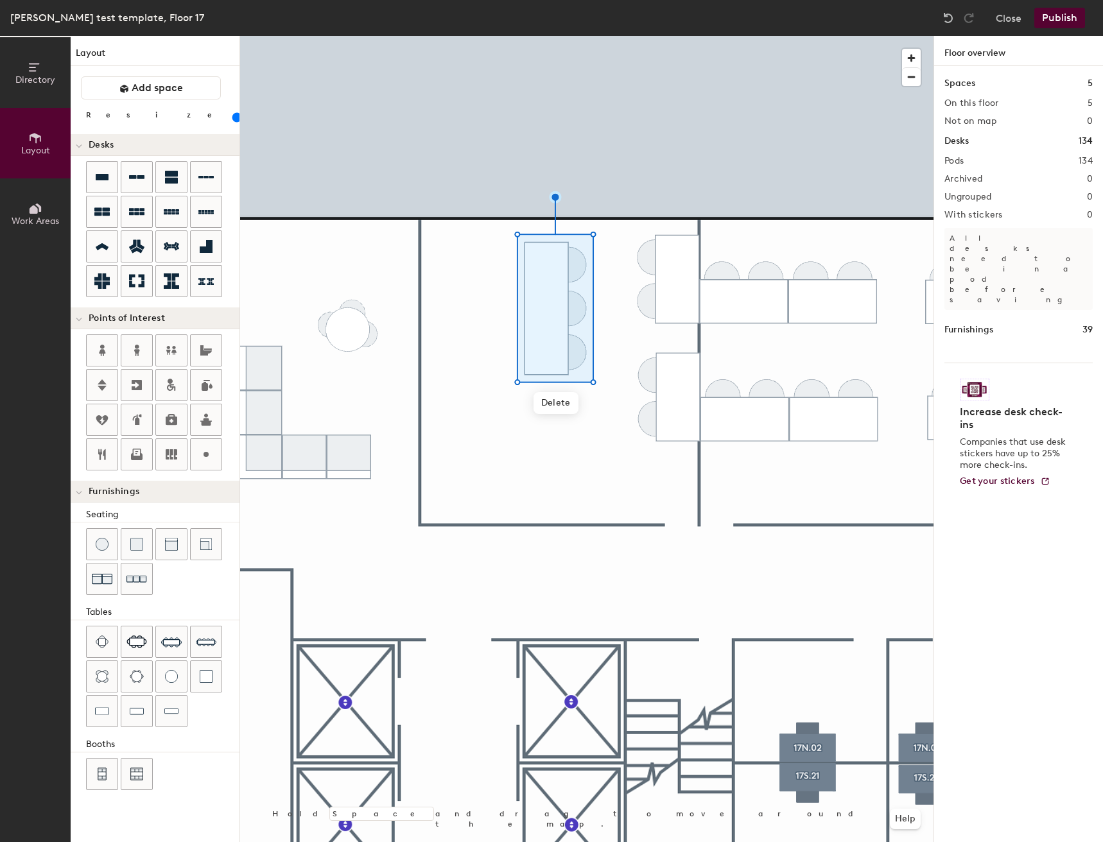
click at [467, 36] on div at bounding box center [586, 36] width 693 height 0
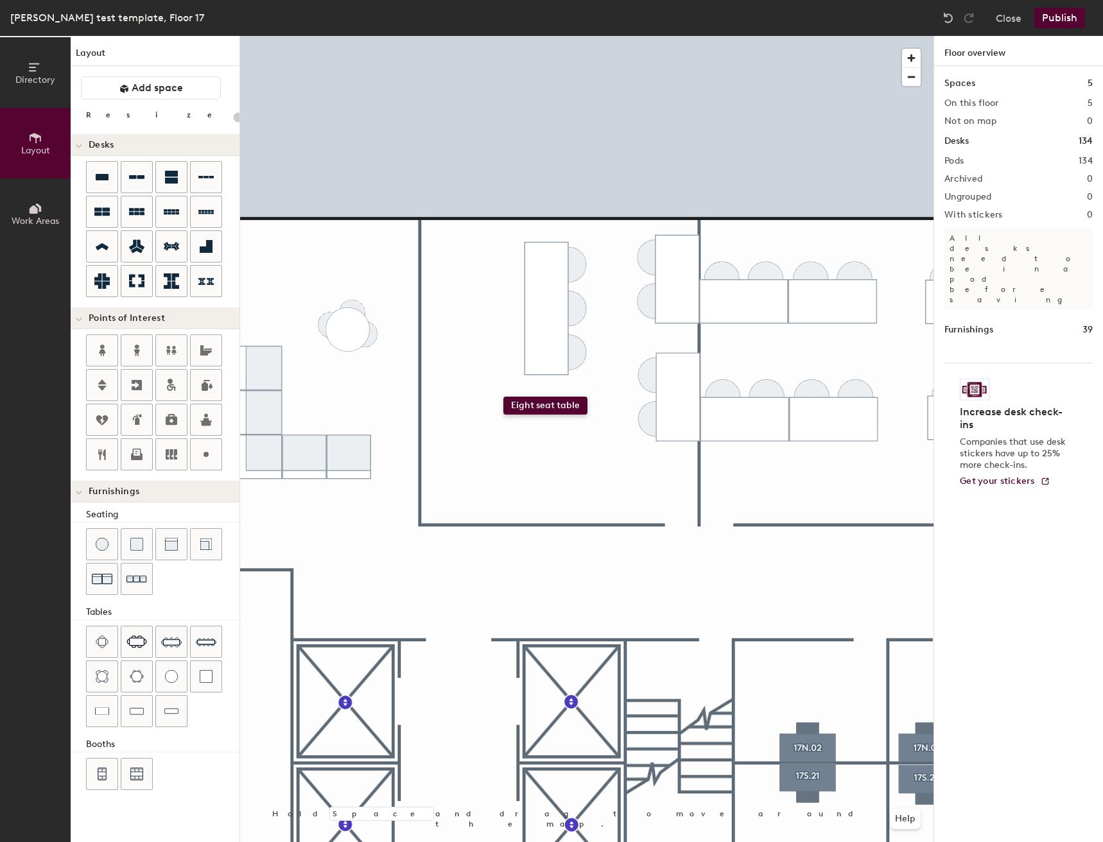
click at [503, 397] on div "Directory Layout Work Areas Layout Add space Resize Desks Points of Interest Fu…" at bounding box center [551, 439] width 1103 height 806
click at [437, 455] on span "Delete" at bounding box center [436, 450] width 45 height 22
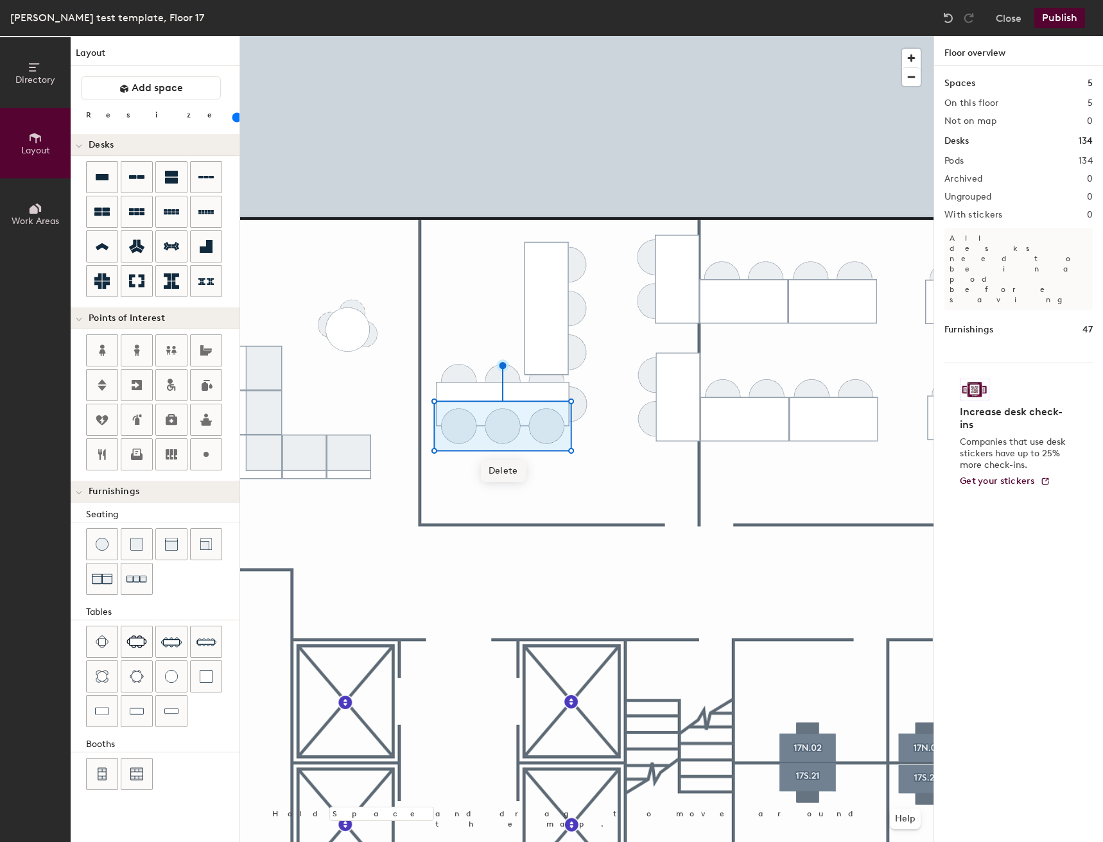
click at [513, 477] on span "Delete" at bounding box center [503, 471] width 45 height 22
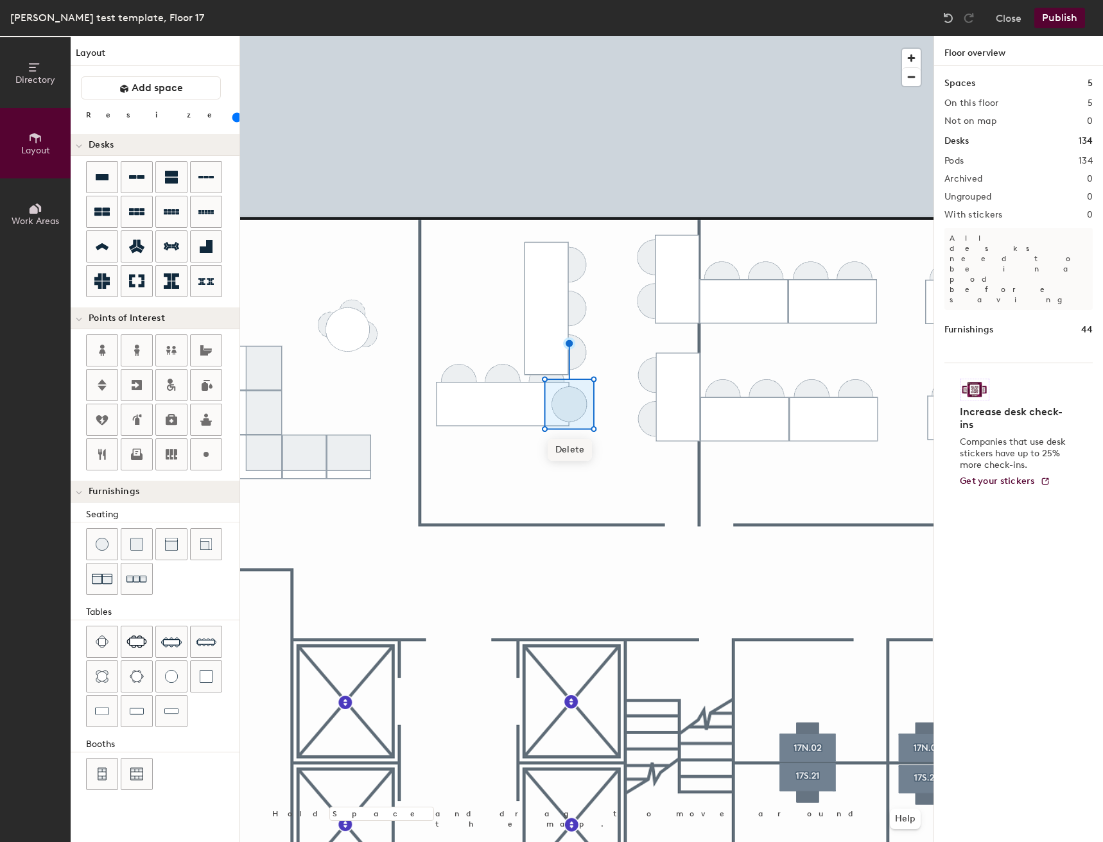
click at [566, 449] on span "Delete" at bounding box center [570, 450] width 45 height 22
click at [956, 18] on div at bounding box center [948, 18] width 21 height 21
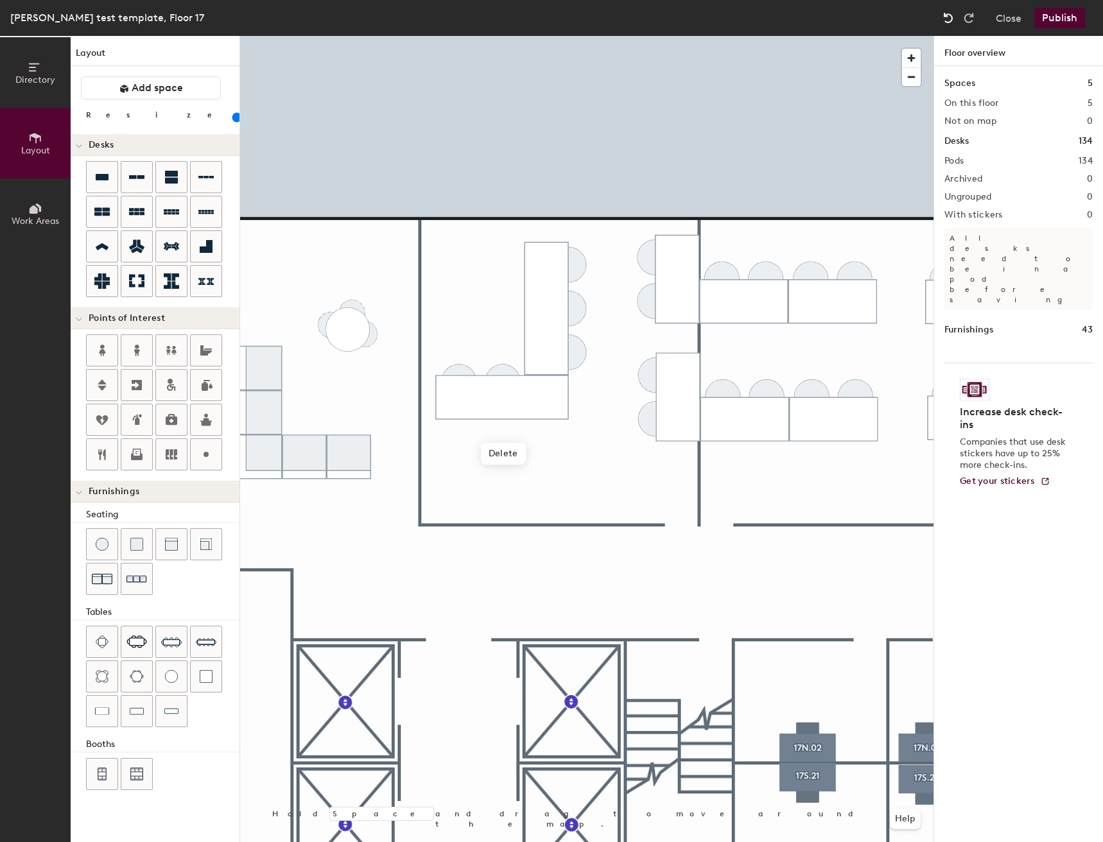
click at [956, 18] on div at bounding box center [948, 18] width 21 height 21
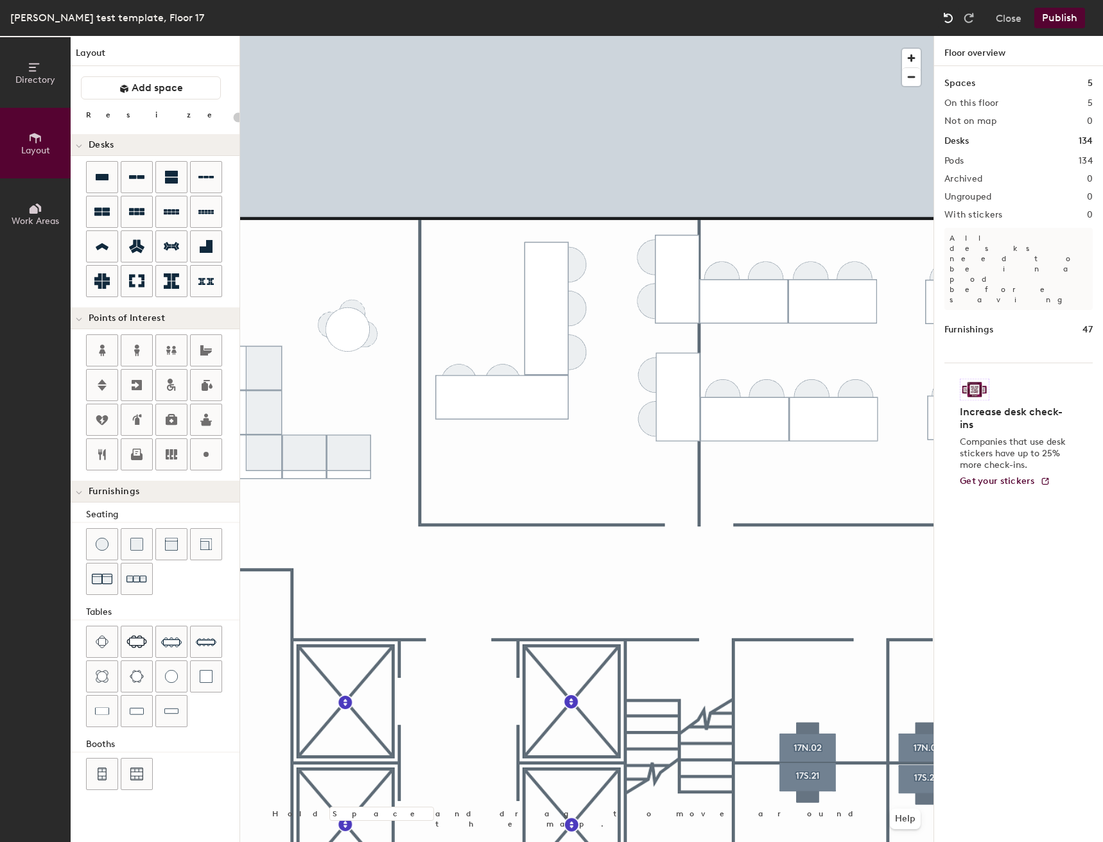
click at [956, 18] on div at bounding box center [948, 18] width 21 height 21
click at [521, 466] on div "Directory Layout Work Areas Layout Add space Resize Desks Points of Interest Fu…" at bounding box center [551, 439] width 1103 height 806
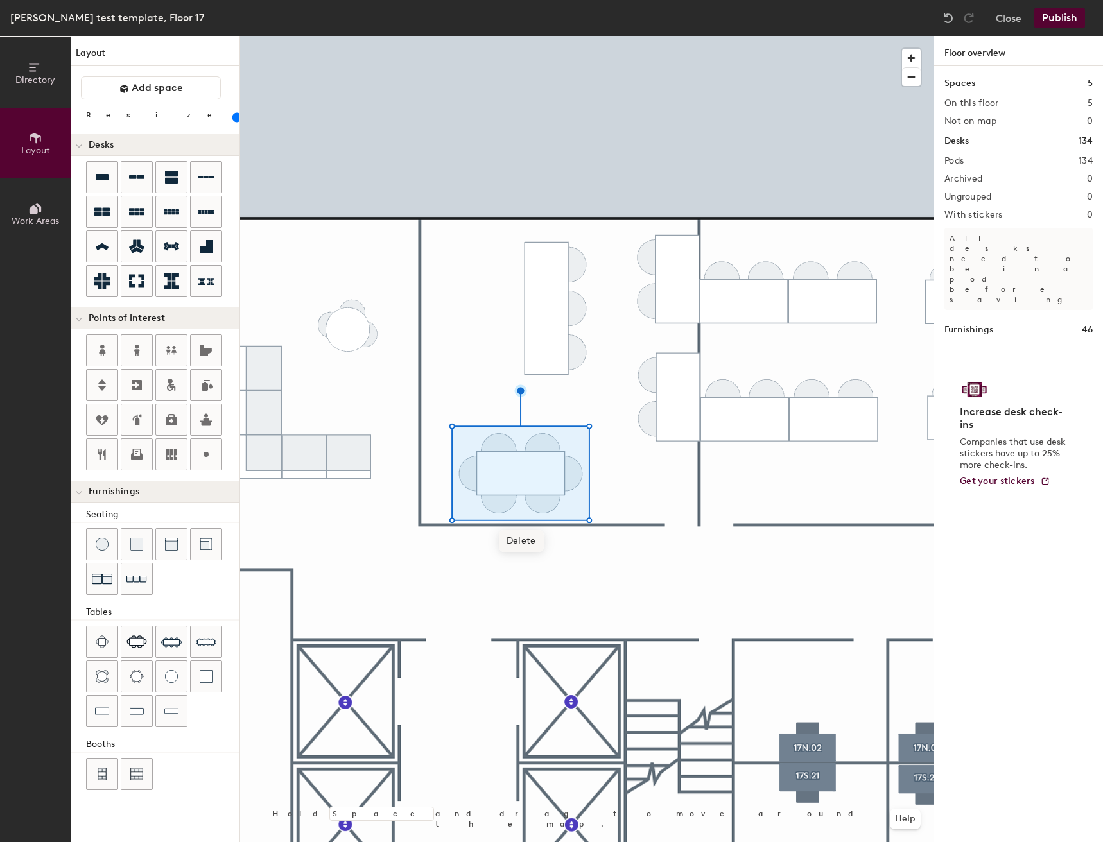
click at [516, 543] on span "Delete" at bounding box center [521, 541] width 45 height 22
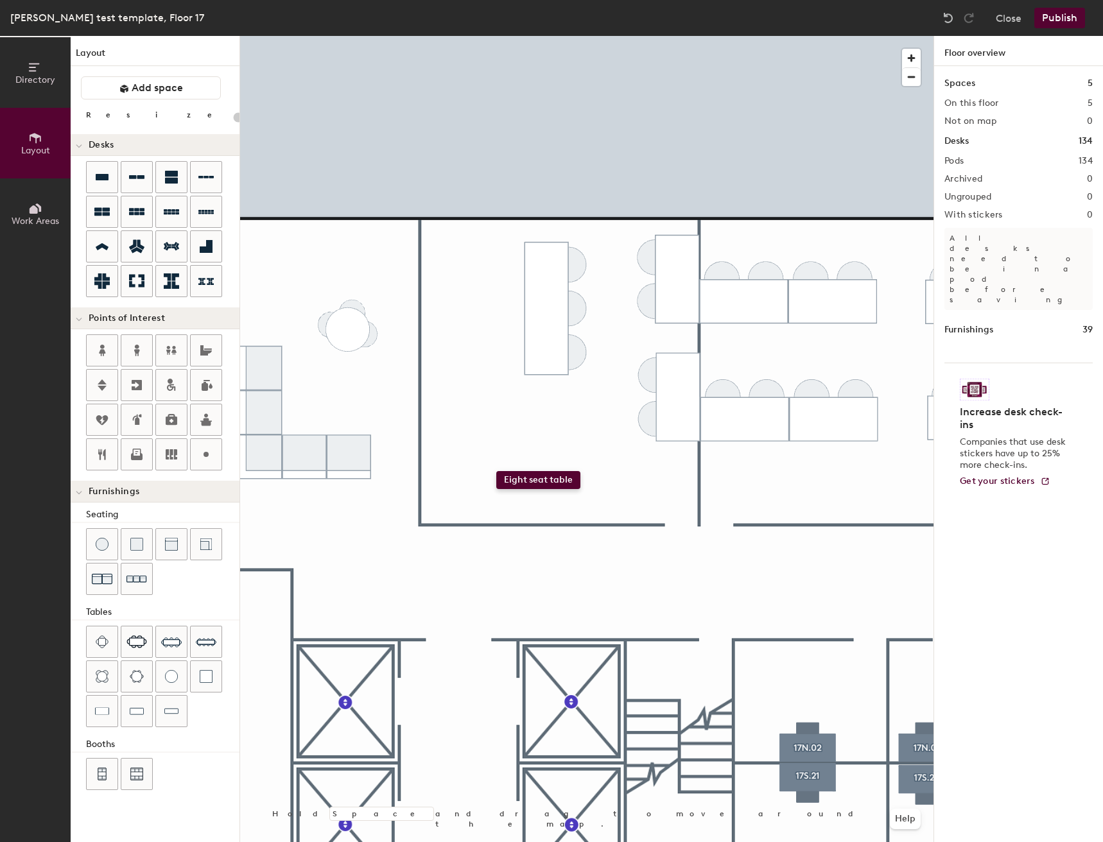
click at [496, 471] on div "Directory Layout Work Areas Layout Add space Resize Desks Points of Interest Fu…" at bounding box center [551, 439] width 1103 height 806
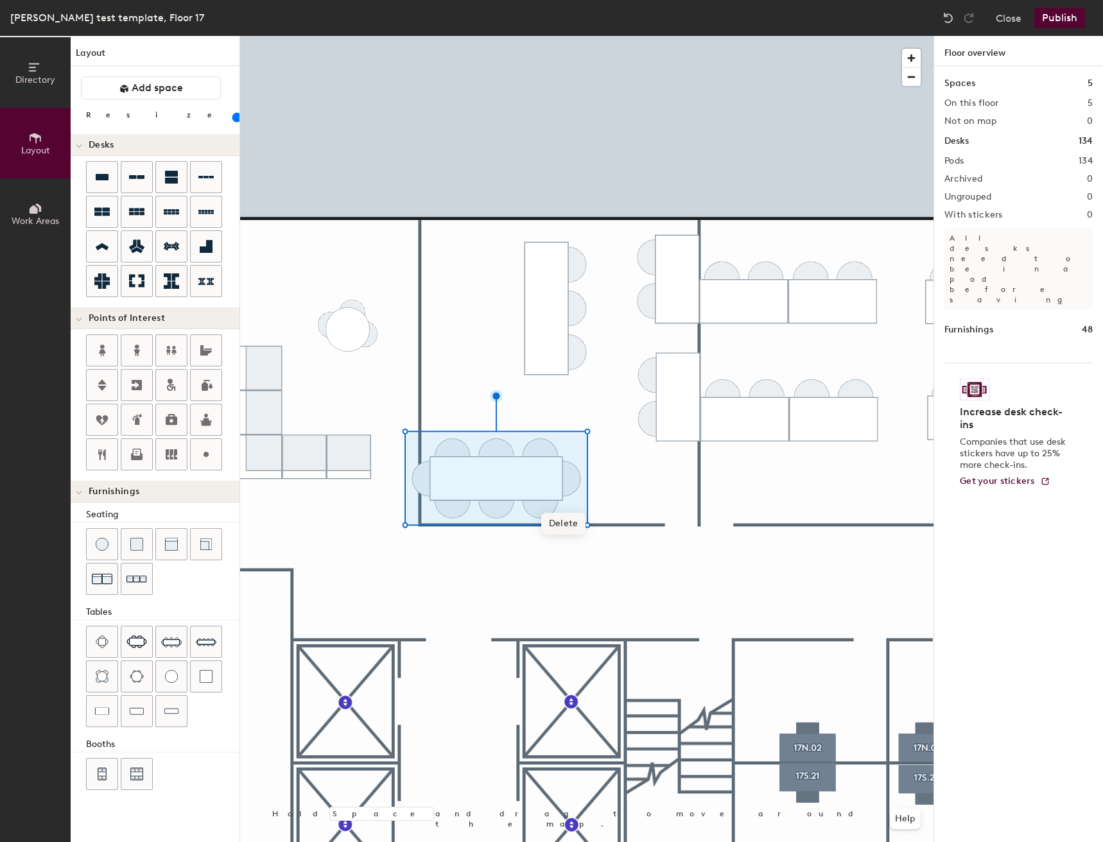
click at [571, 523] on span "Delete" at bounding box center [563, 524] width 45 height 22
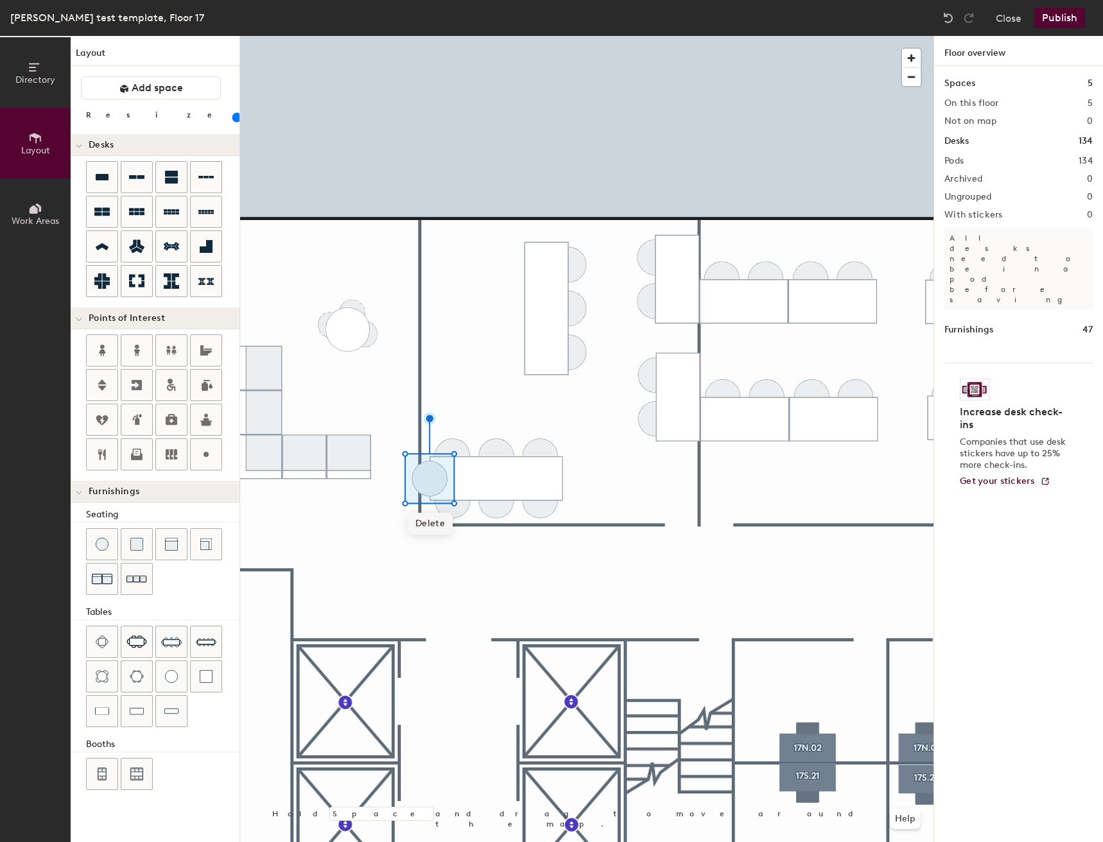
click at [444, 522] on span "Delete" at bounding box center [430, 524] width 45 height 22
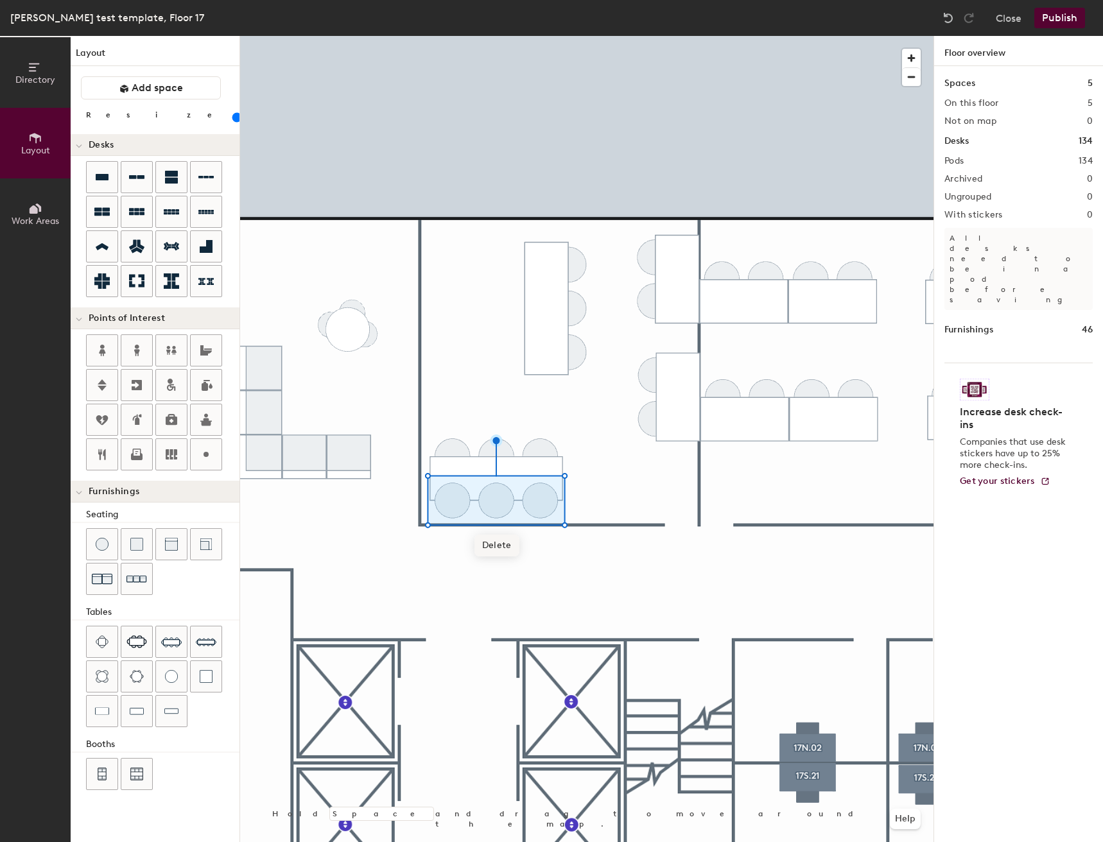
click at [490, 551] on span "Delete" at bounding box center [496, 546] width 45 height 22
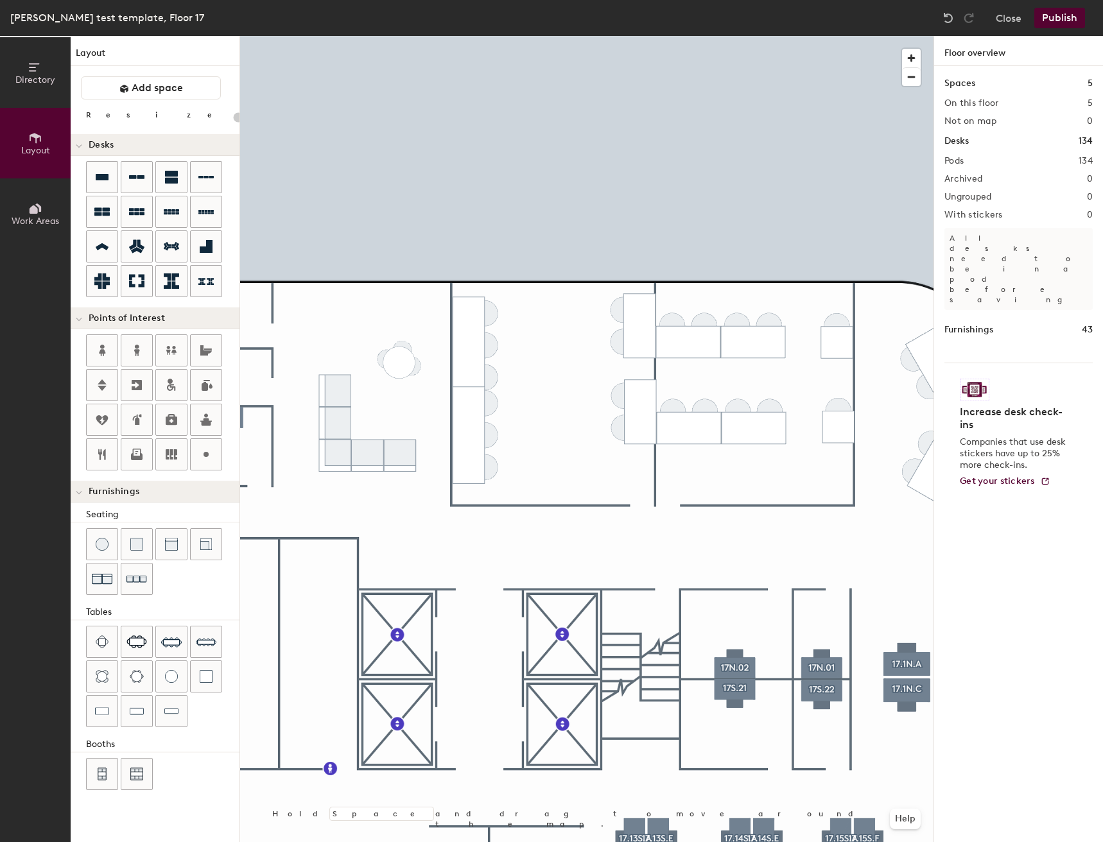
type input "20"
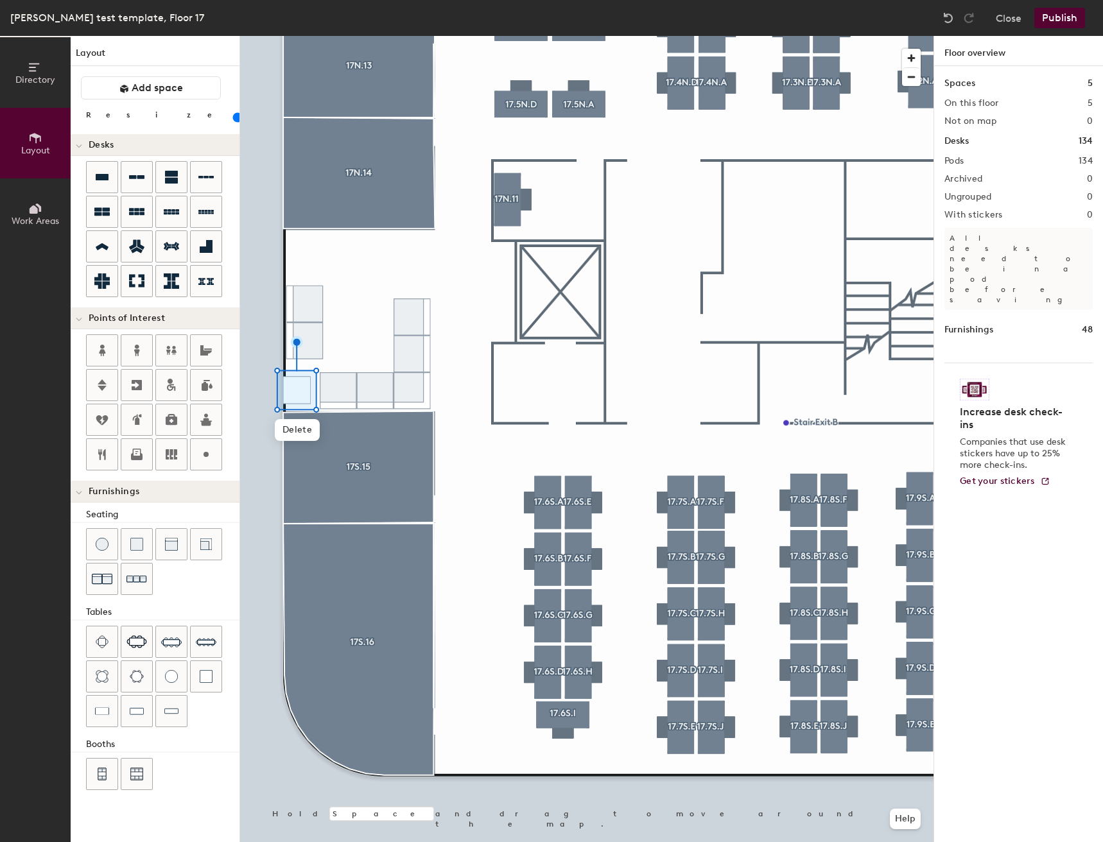
click at [233, 115] on input "range" at bounding box center [233, 117] width 0 height 10
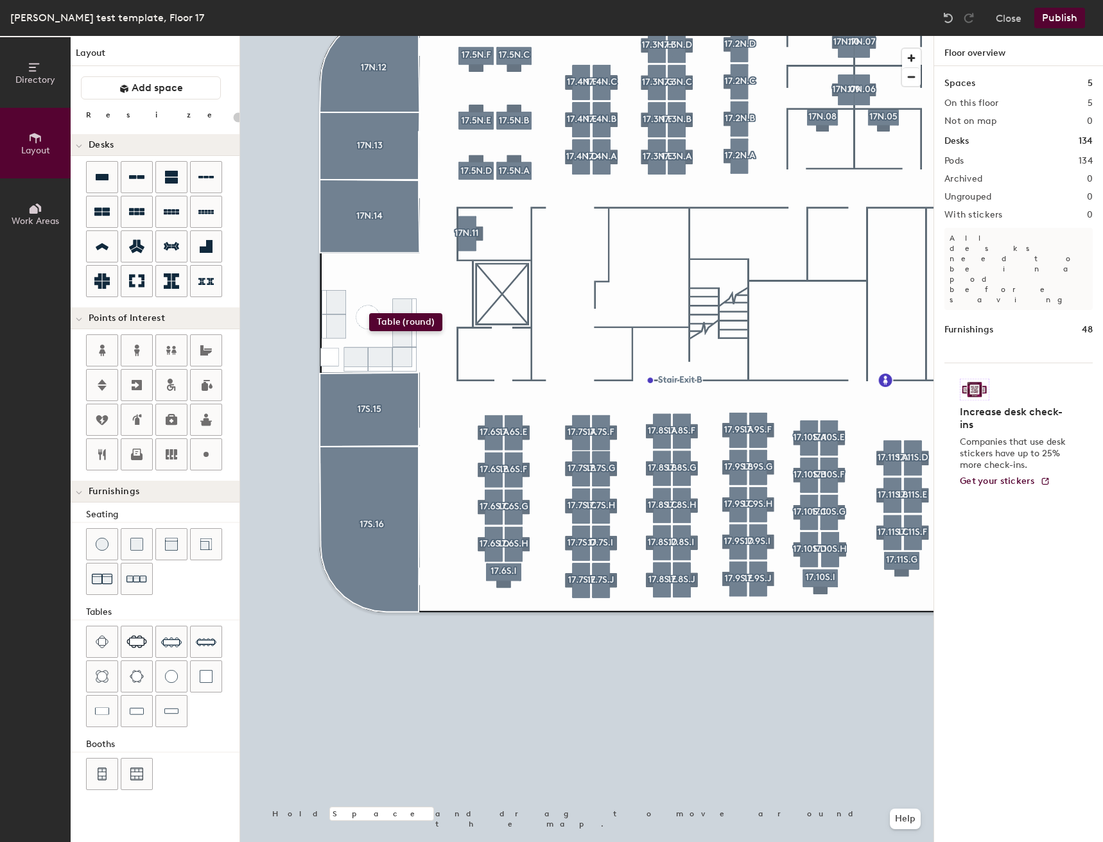
click at [369, 313] on div "Directory Layout Work Areas Layout Add space Resize Desks Points of Interest Fu…" at bounding box center [551, 439] width 1103 height 806
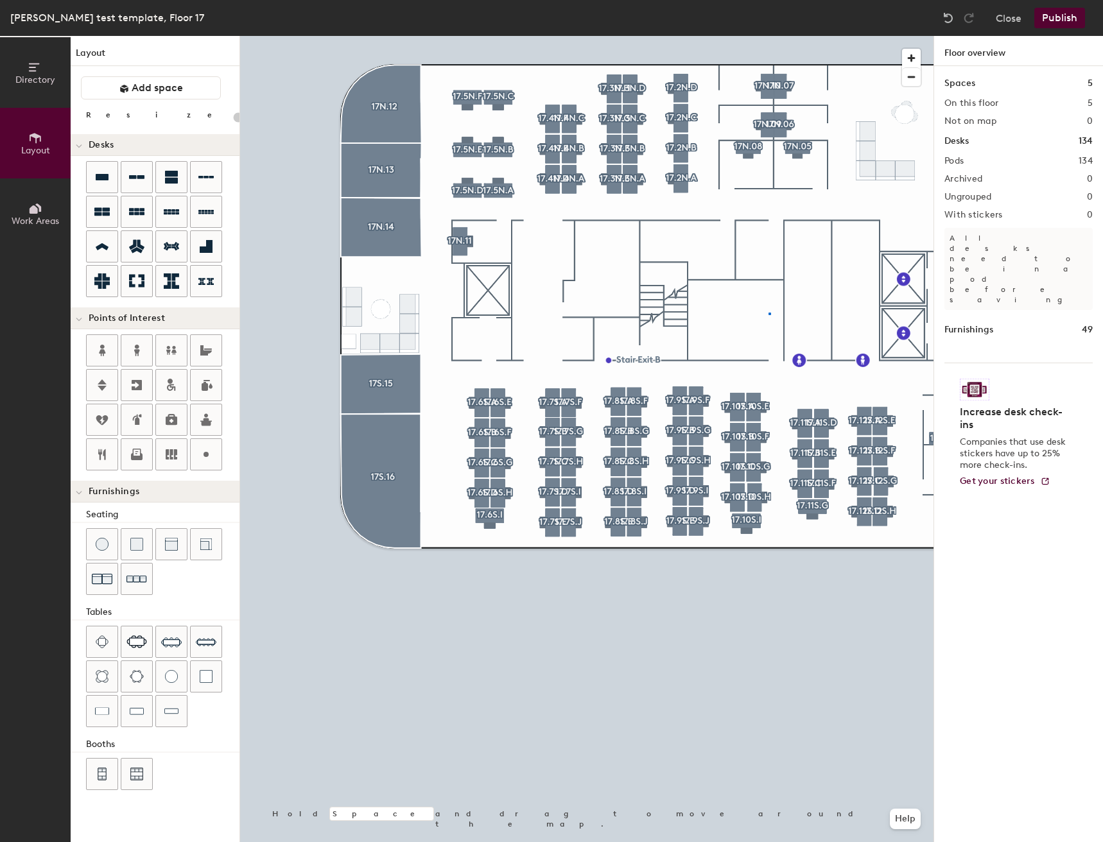
drag, startPoint x: 171, startPoint y: 671, endPoint x: 933, endPoint y: 474, distance: 787.8
click at [767, 36] on div at bounding box center [586, 36] width 693 height 0
click at [738, 36] on div at bounding box center [586, 36] width 693 height 0
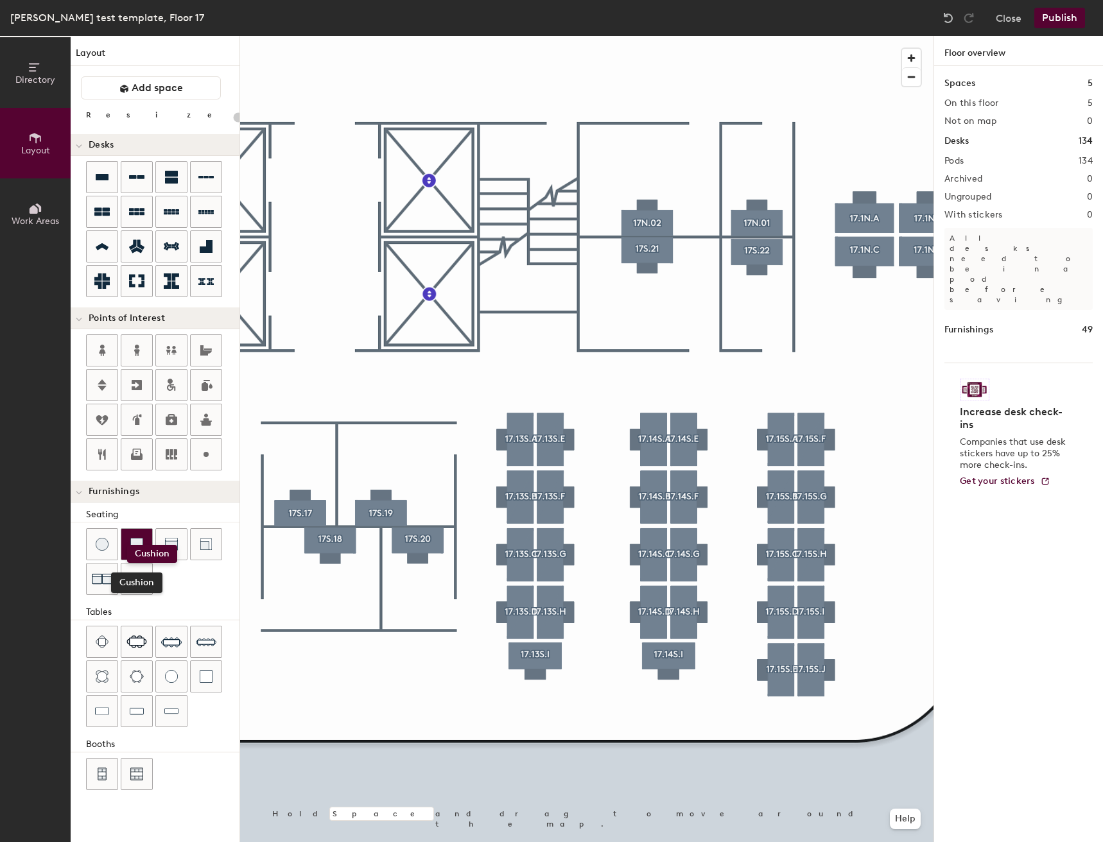
drag, startPoint x: 131, startPoint y: 542, endPoint x: 125, endPoint y: 548, distance: 8.6
click at [132, 550] on img at bounding box center [136, 544] width 13 height 13
drag, startPoint x: 209, startPoint y: 679, endPoint x: 189, endPoint y: 682, distance: 19.5
click at [189, 682] on div "Table (1x1)" at bounding box center [162, 678] width 153 height 104
click at [200, 681] on img at bounding box center [206, 676] width 13 height 13
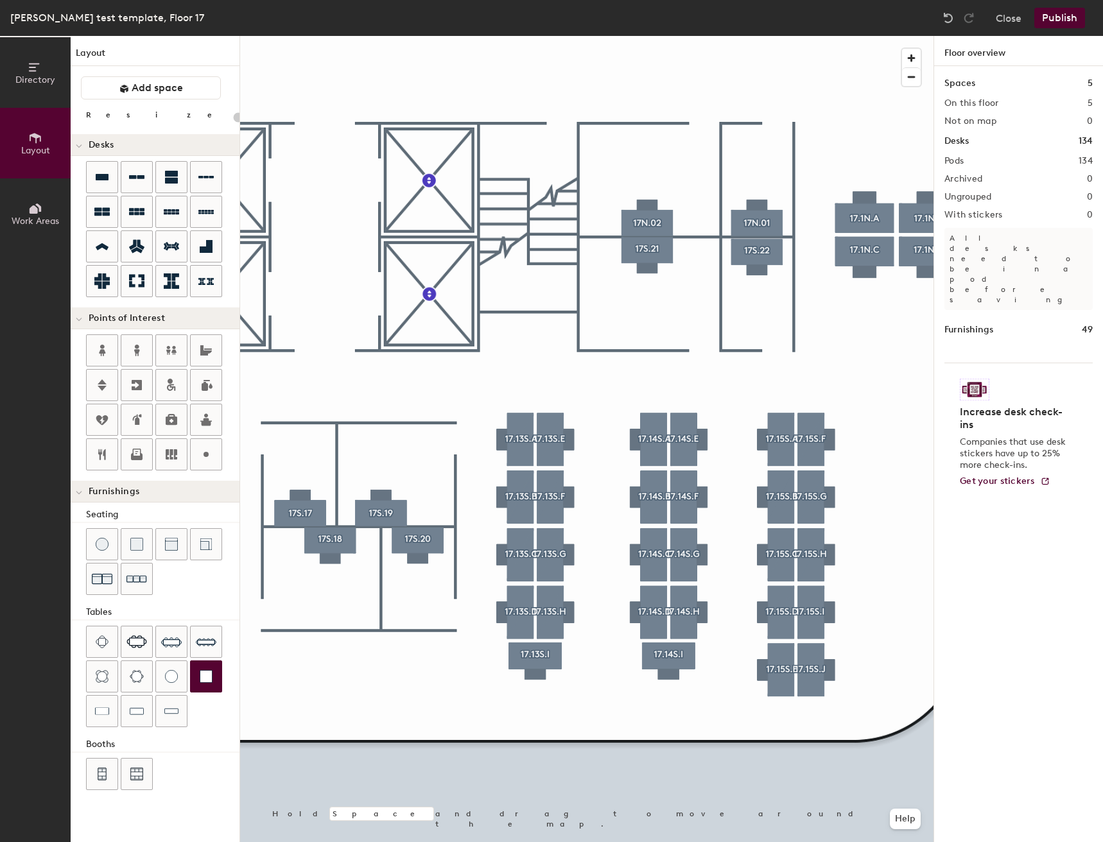
click at [697, 252] on div "Directory Layout Work Areas Layout Add space Resize Desks Points of Interest Fu…" at bounding box center [551, 439] width 1103 height 806
drag, startPoint x: 134, startPoint y: 120, endPoint x: 125, endPoint y: 120, distance: 9.0
click at [233, 120] on input "range" at bounding box center [233, 117] width 0 height 10
click at [233, 116] on input "range" at bounding box center [233, 117] width 0 height 10
click at [233, 119] on input "range" at bounding box center [233, 117] width 0 height 10
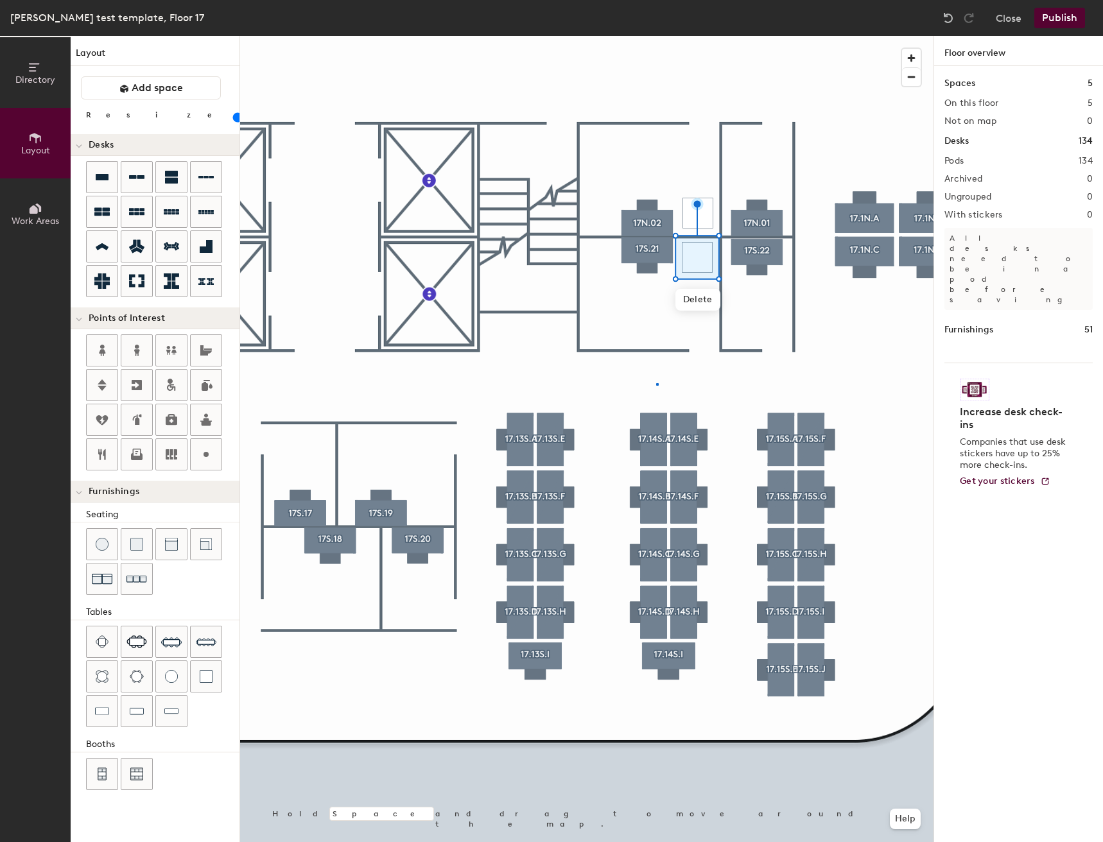
click at [656, 36] on div at bounding box center [586, 36] width 693 height 0
click at [700, 259] on span "Delete" at bounding box center [694, 265] width 45 height 22
click at [696, 208] on div "Directory Layout Work Areas Layout Add space Resize Desks Points of Interest Fu…" at bounding box center [551, 439] width 1103 height 806
click at [233, 114] on input "range" at bounding box center [233, 117] width 0 height 10
click at [695, 259] on span "Delete" at bounding box center [694, 265] width 45 height 22
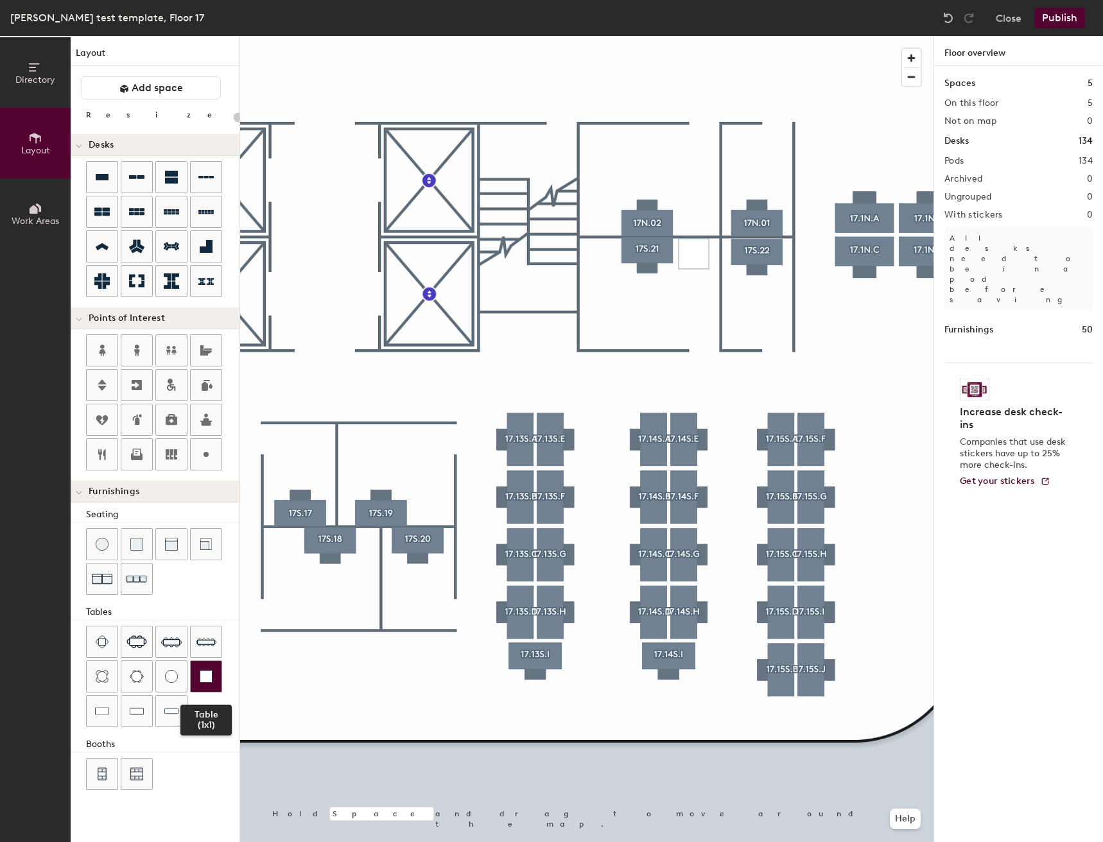
click at [200, 678] on img at bounding box center [206, 676] width 13 height 13
click at [697, 217] on div "Directory Layout Work Areas Layout Add space Resize Desks Points of Interest Fu…" at bounding box center [551, 439] width 1103 height 806
type input "80"
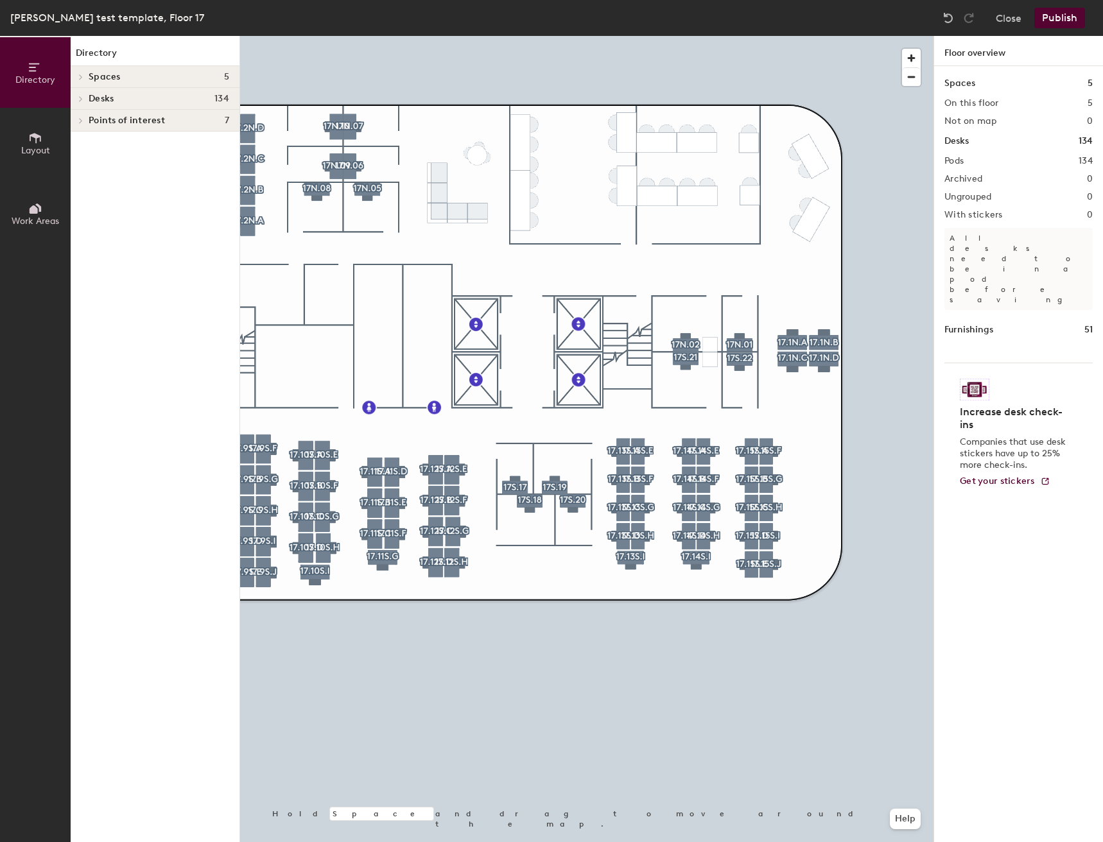
click at [16, 152] on button "Layout" at bounding box center [35, 143] width 71 height 71
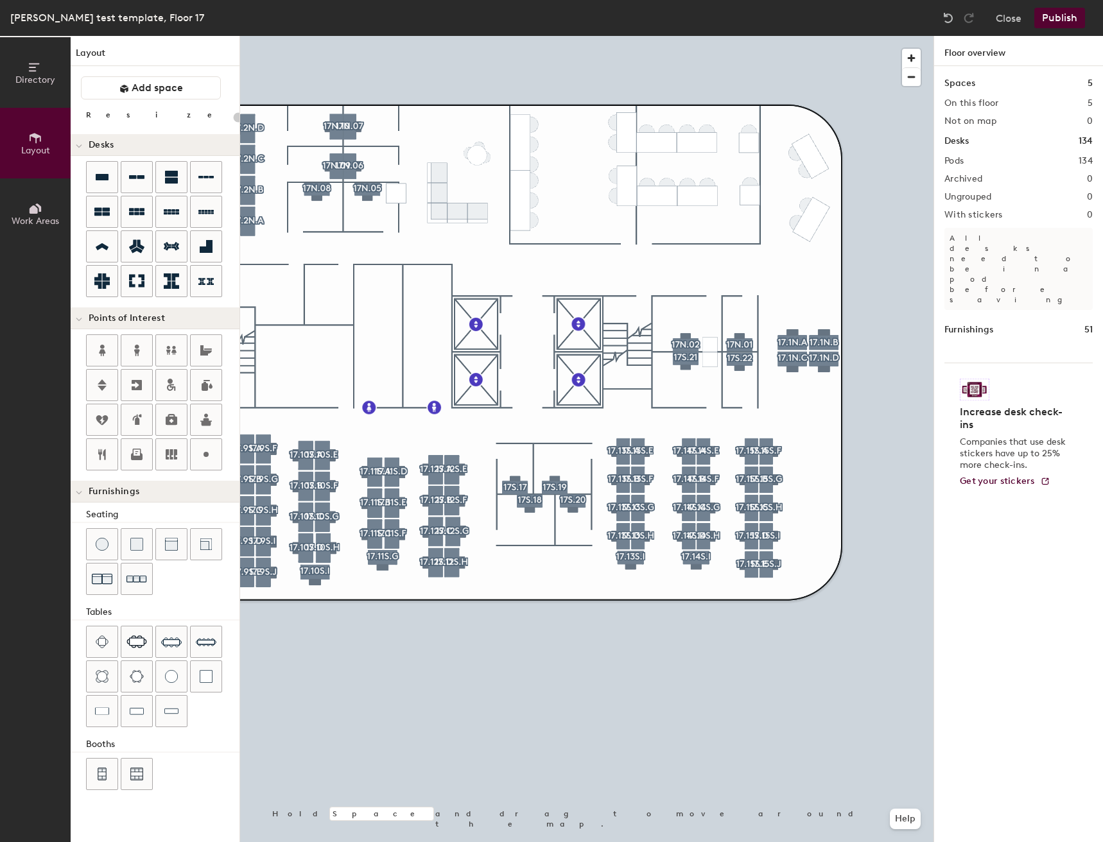
click at [393, 190] on div "Directory Layout Work Areas Layout Add space Resize Desks Points of Interest Fu…" at bounding box center [551, 439] width 1103 height 806
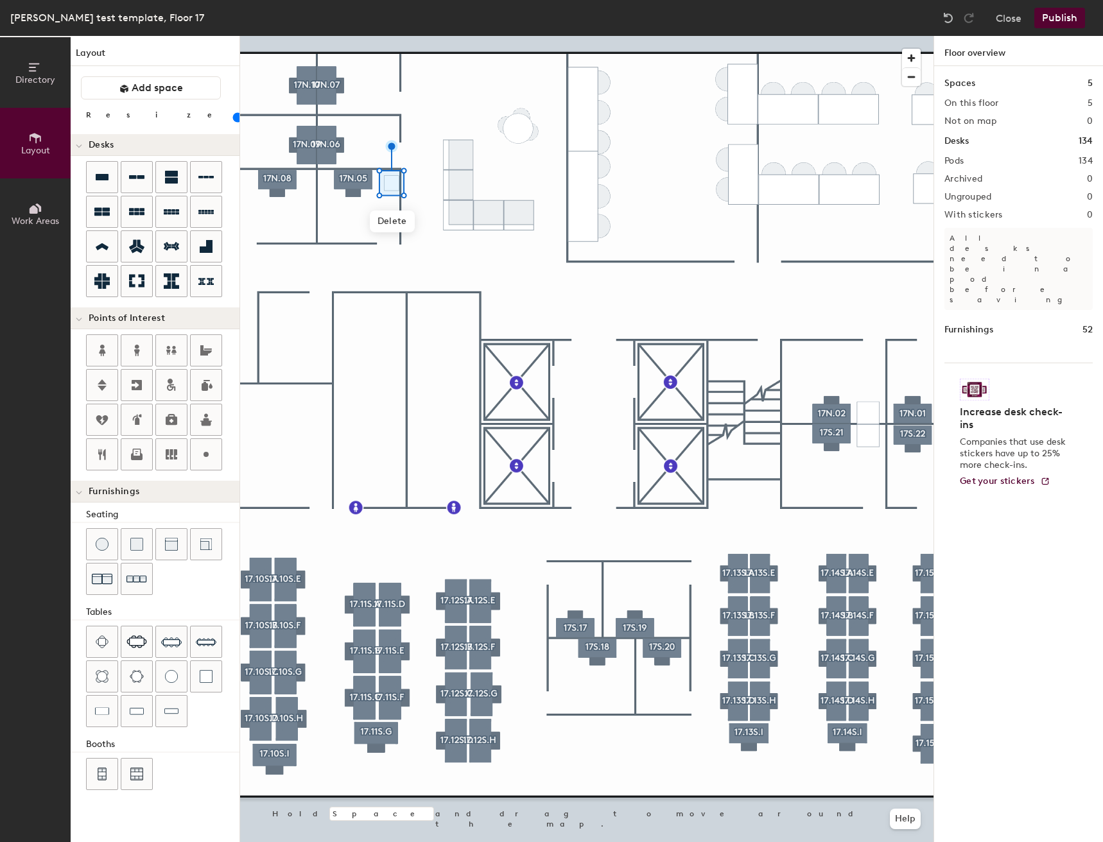
drag, startPoint x: 133, startPoint y: 114, endPoint x: 125, endPoint y: 114, distance: 7.7
click at [233, 114] on input "range" at bounding box center [233, 117] width 0 height 10
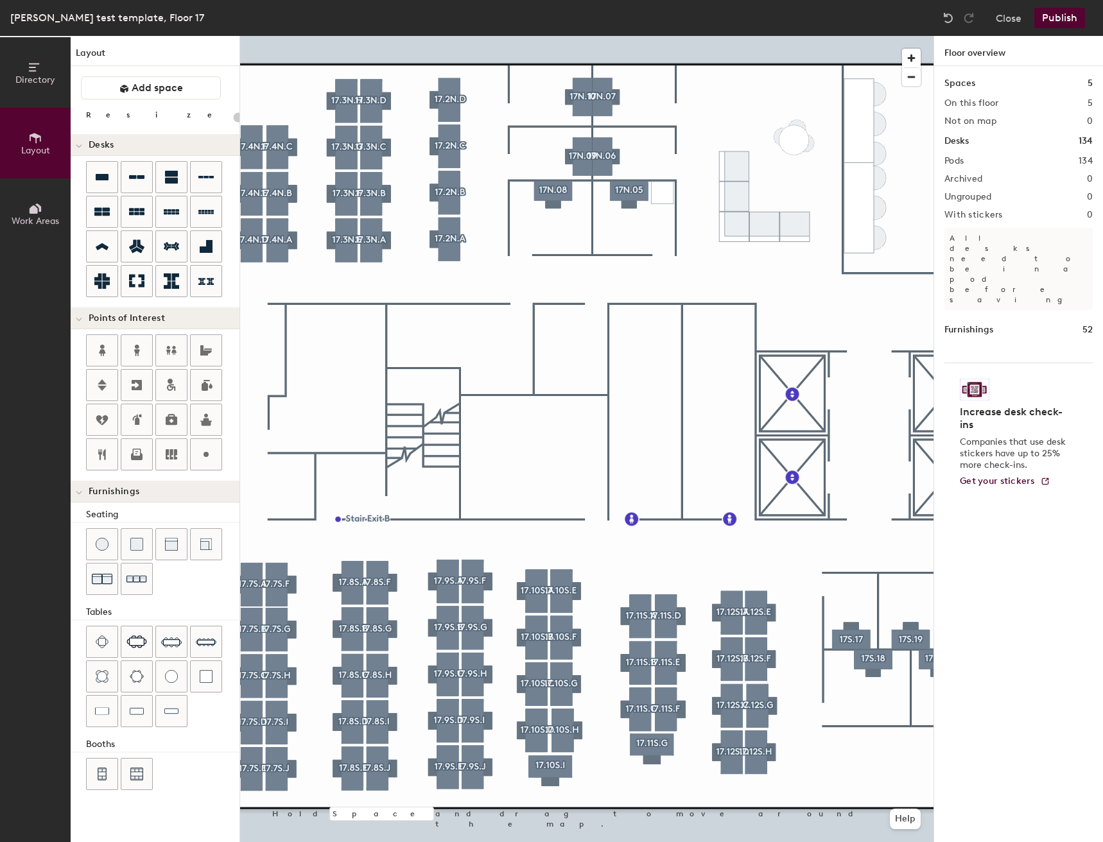
click at [519, 185] on div "Directory Layout Work Areas Layout Add space Resize Desks Points of Interest Fu…" at bounding box center [551, 439] width 1103 height 806
click at [233, 118] on input "range" at bounding box center [233, 117] width 0 height 10
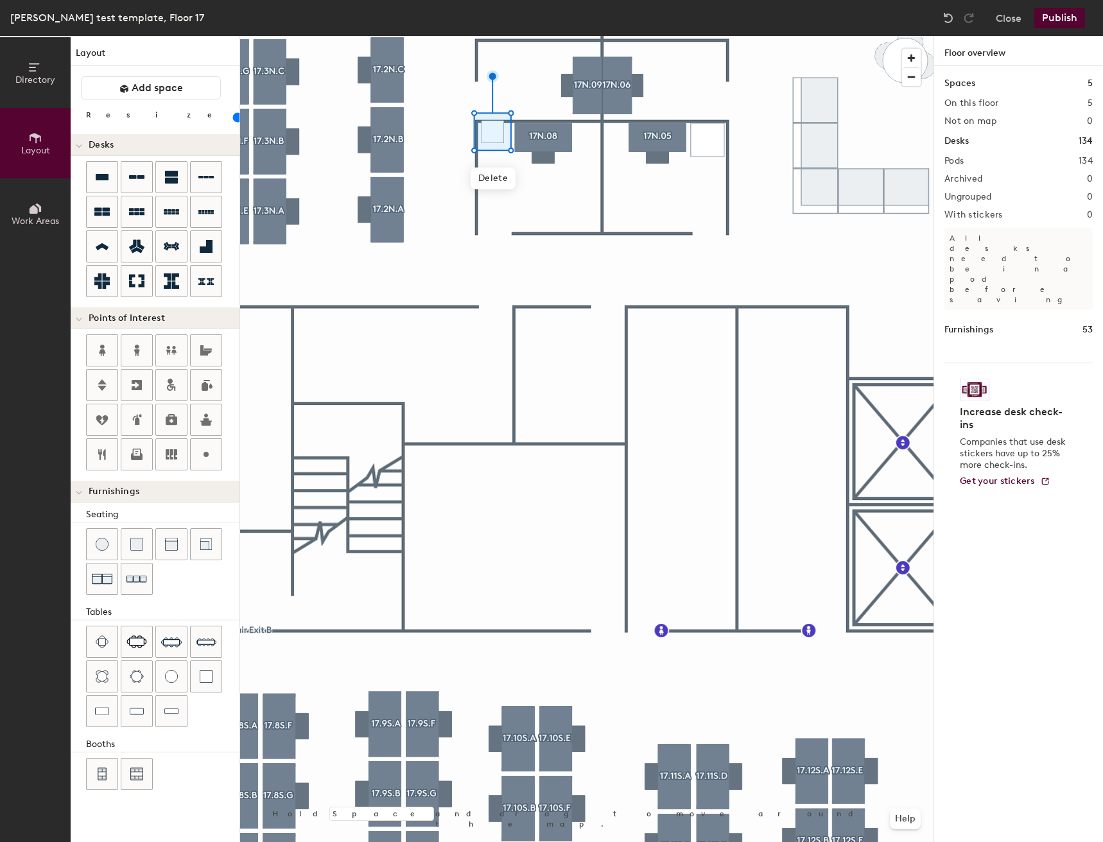
drag, startPoint x: 117, startPoint y: 121, endPoint x: 126, endPoint y: 121, distance: 9.6
click at [233, 121] on input "range" at bounding box center [233, 117] width 0 height 10
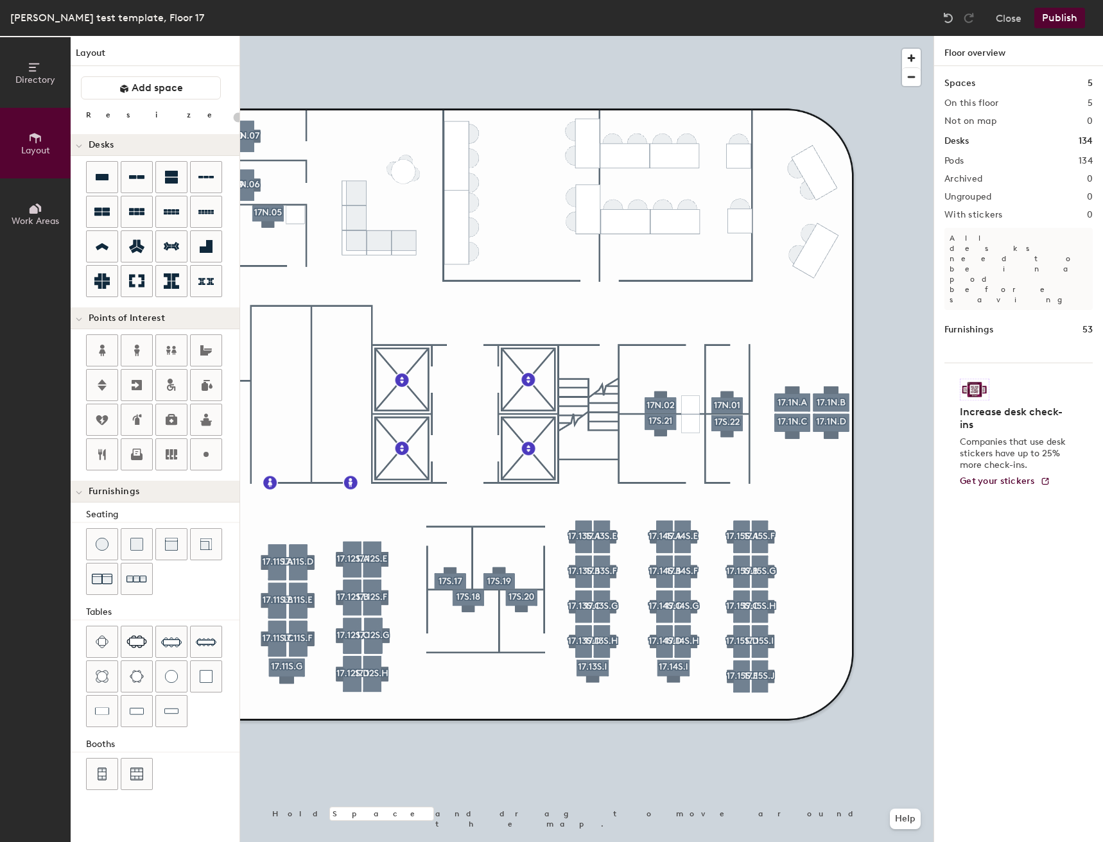
click at [575, 395] on div "Directory Layout Work Areas Layout Add space Resize Desks Points of Interest Fu…" at bounding box center [551, 439] width 1103 height 806
click at [598, 346] on div "Directory Layout Work Areas Layout Add space Resize Desks Points of Interest Fu…" at bounding box center [551, 439] width 1103 height 806
type input "20"
type input "Stair Exit A"
click at [642, 373] on span "Done" at bounding box center [634, 375] width 38 height 22
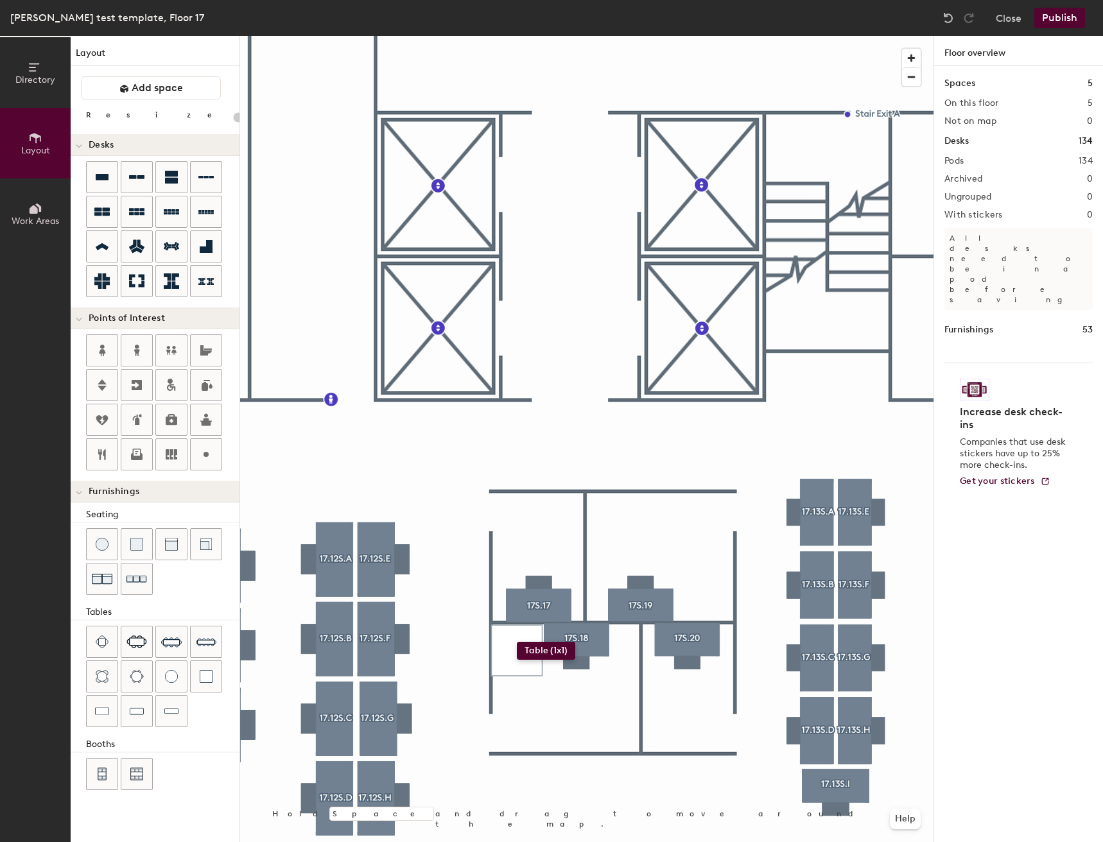
click at [517, 642] on div "Directory Layout Work Areas Layout Add space Resize Desks Points of Interest Fu…" at bounding box center [551, 439] width 1103 height 806
click at [233, 116] on input "range" at bounding box center [233, 117] width 0 height 10
click at [707, 587] on div "Directory Layout Work Areas Layout Add space Resize Desks Points of Interest Fu…" at bounding box center [551, 439] width 1103 height 806
click at [233, 118] on input "range" at bounding box center [233, 117] width 0 height 10
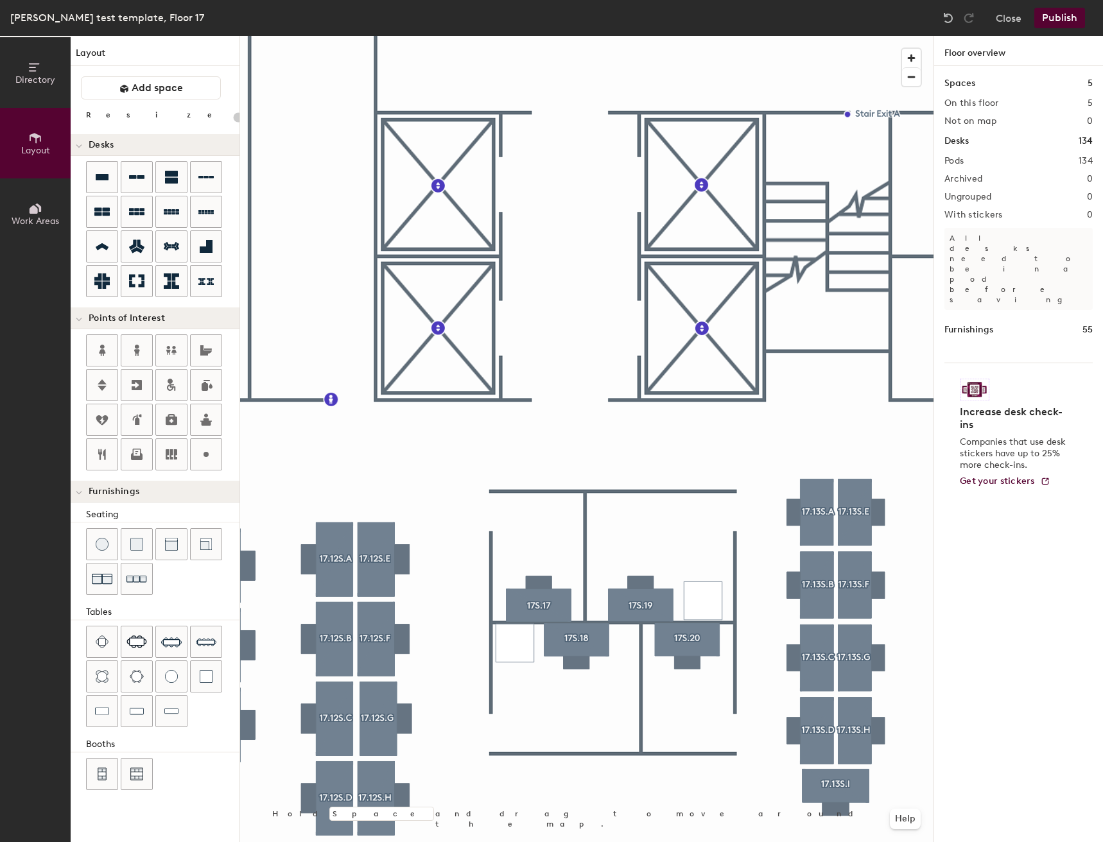
type input "20"
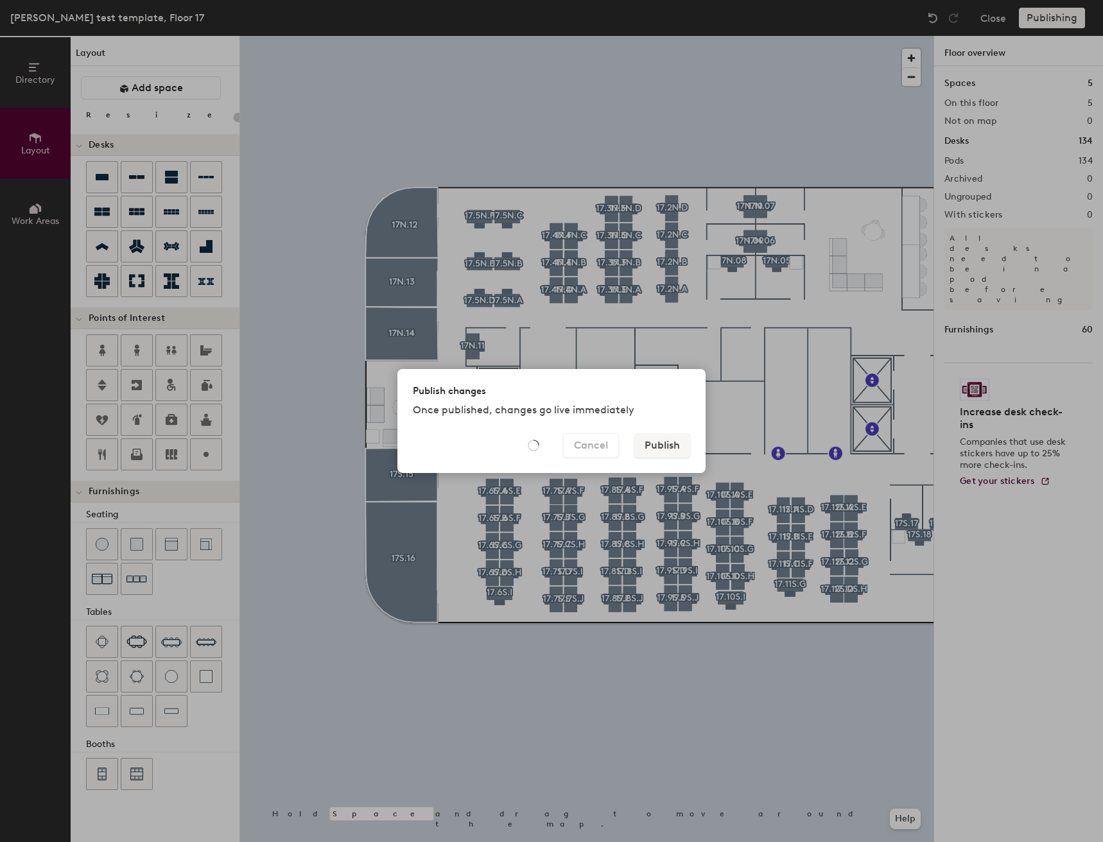
type input "20"
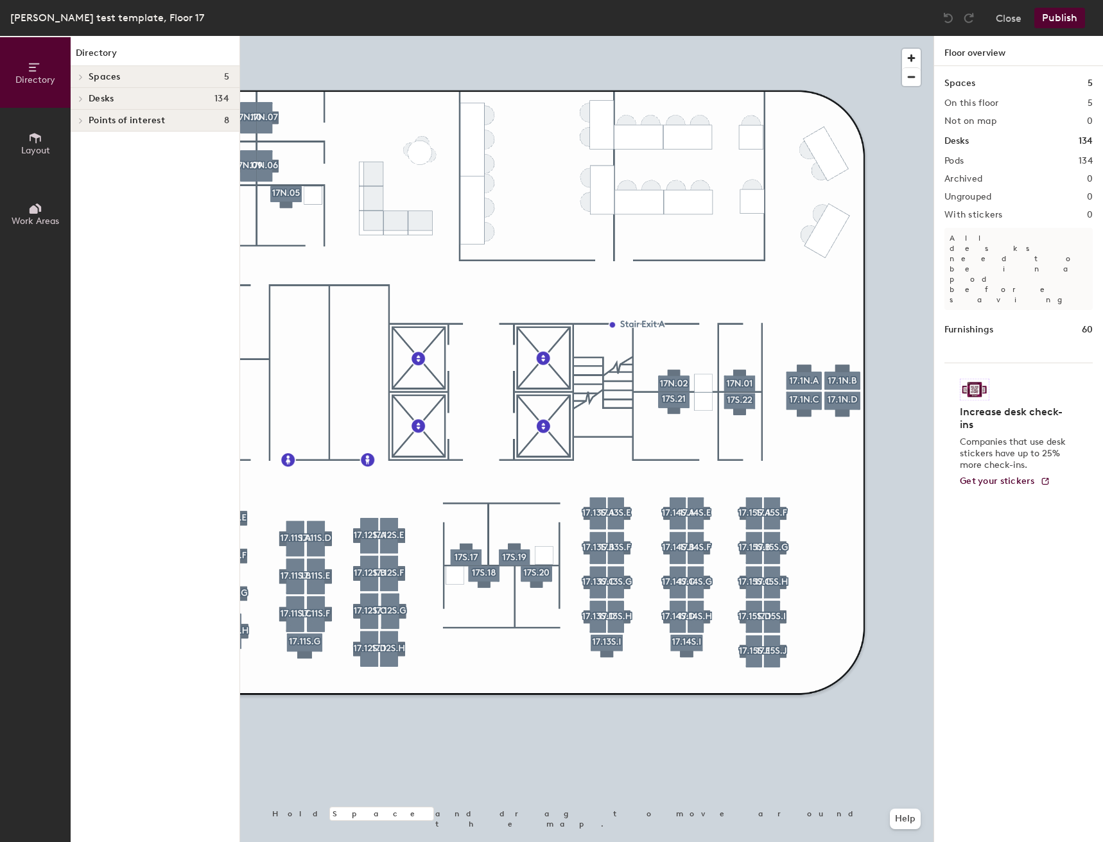
click at [1074, 23] on button "Publish" at bounding box center [1059, 18] width 51 height 21
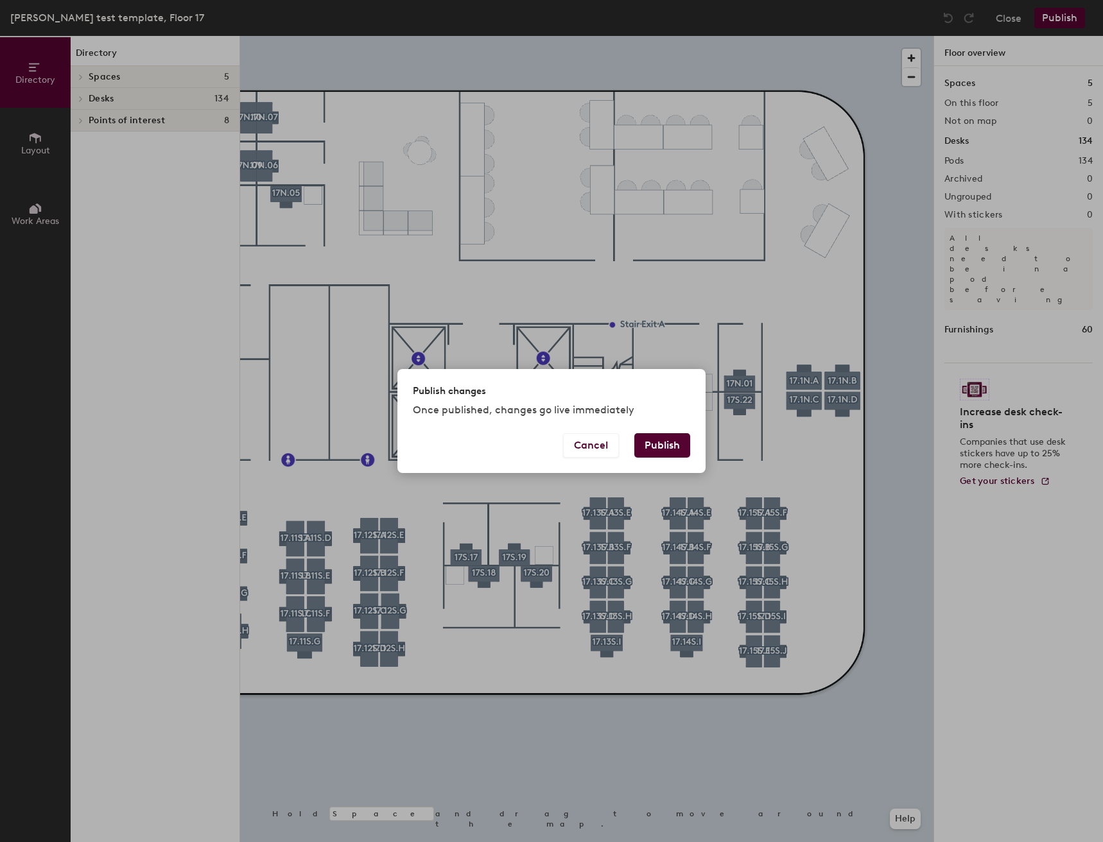
click at [666, 451] on button "Publish" at bounding box center [662, 445] width 56 height 24
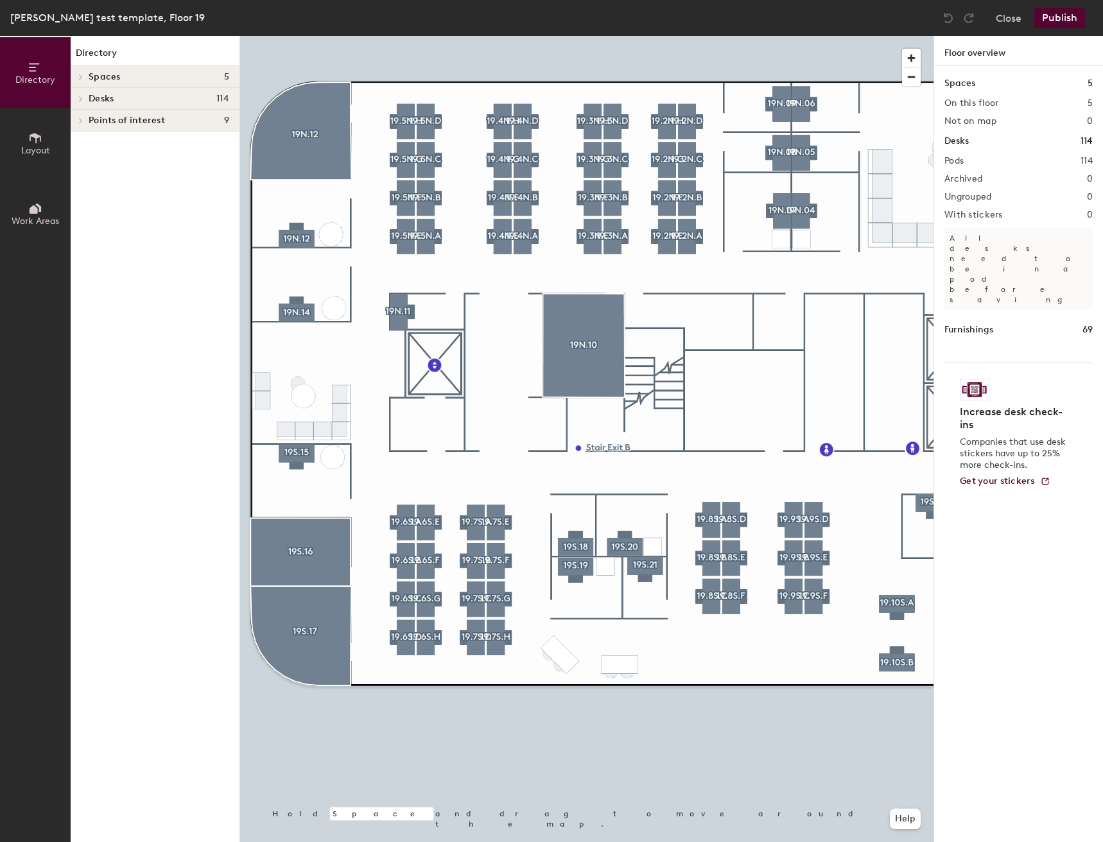
click at [20, 151] on button "Layout" at bounding box center [35, 143] width 71 height 71
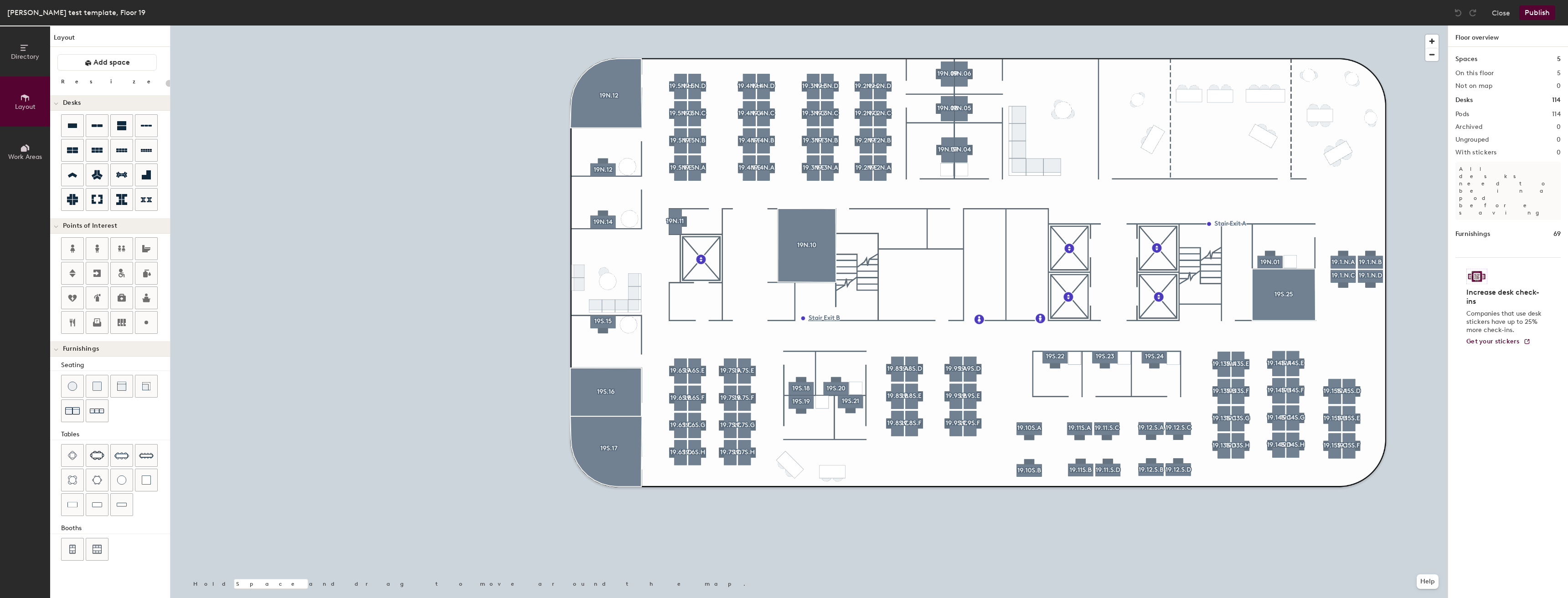
click at [248, 447] on div "Directory Layout Work Areas Layout Add space Resize Desks Points of Interest Fu…" at bounding box center [784, 311] width 1568 height 572
click at [121, 513] on div at bounding box center [121, 504] width 22 height 22
drag, startPoint x: 92, startPoint y: 82, endPoint x: 102, endPoint y: 82, distance: 10.0
click at [165, 82] on input "range" at bounding box center [165, 83] width 0 height 7
click at [782, 18] on div at bounding box center [1458, 13] width 15 height 15
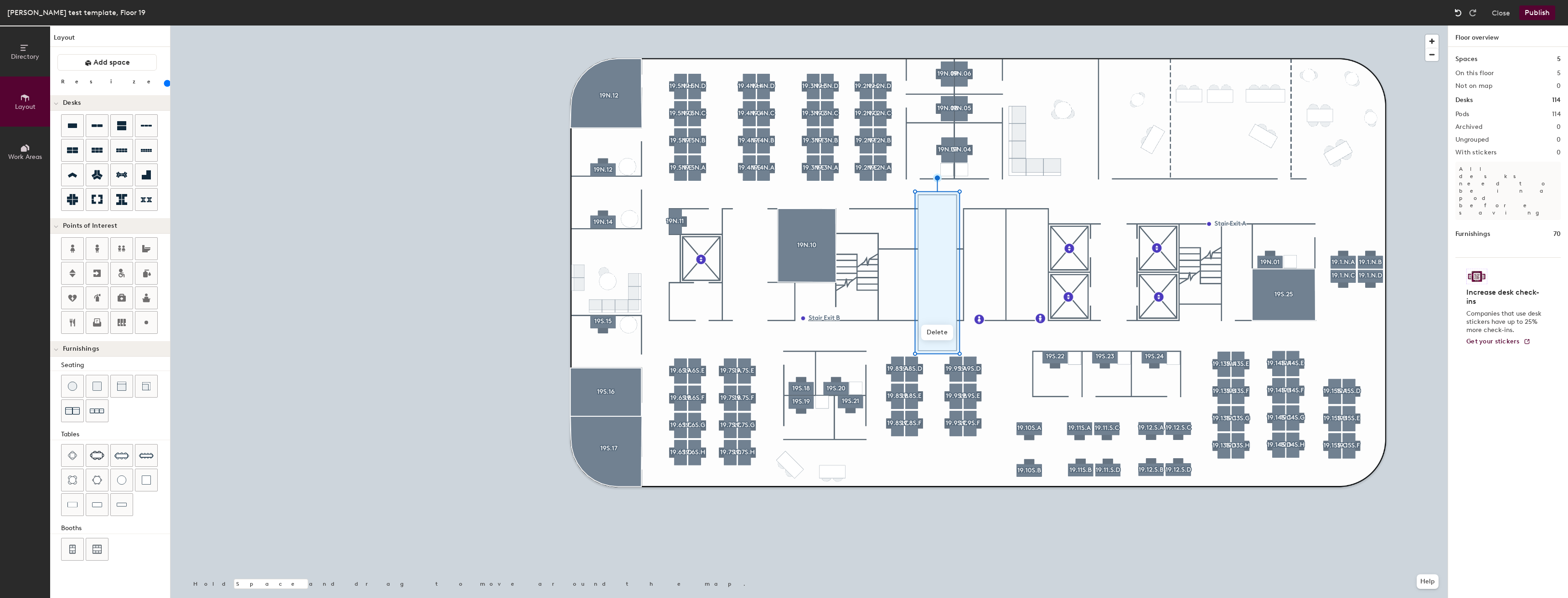
click at [782, 18] on div at bounding box center [1458, 13] width 15 height 15
click at [782, 16] on img at bounding box center [1457, 13] width 9 height 9
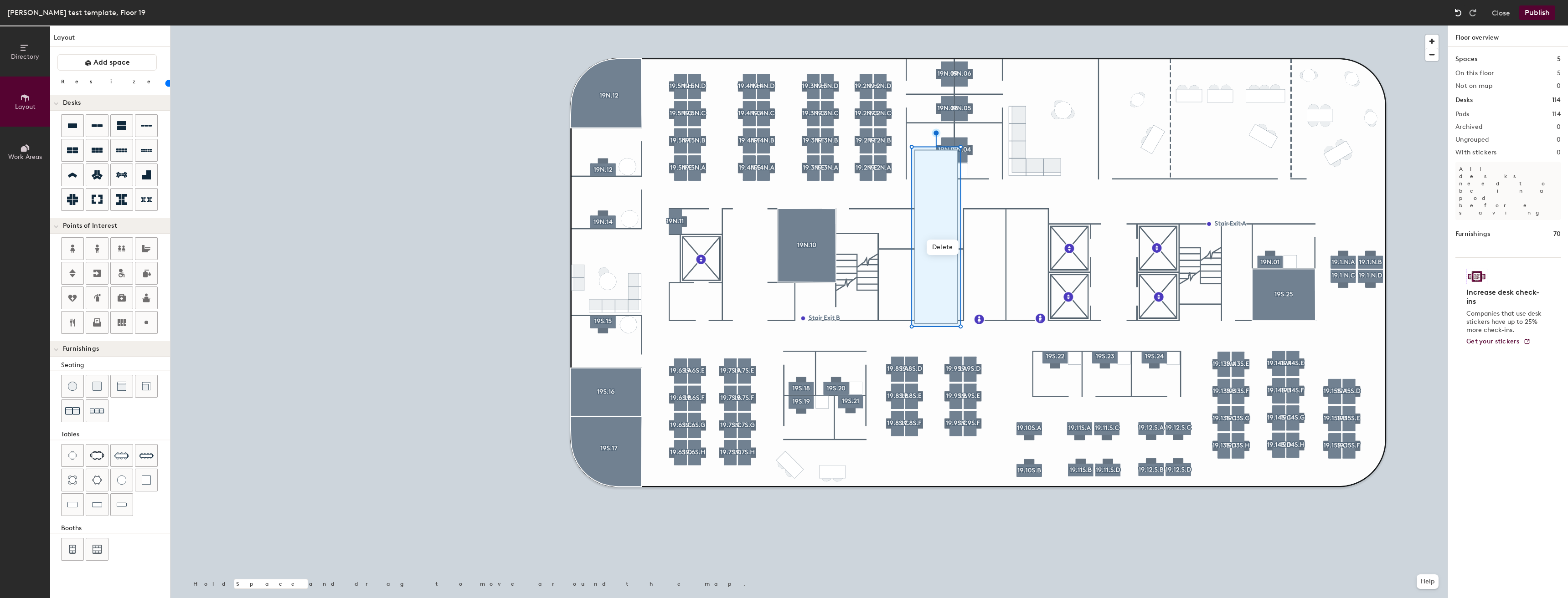
click at [782, 16] on img at bounding box center [1457, 13] width 9 height 9
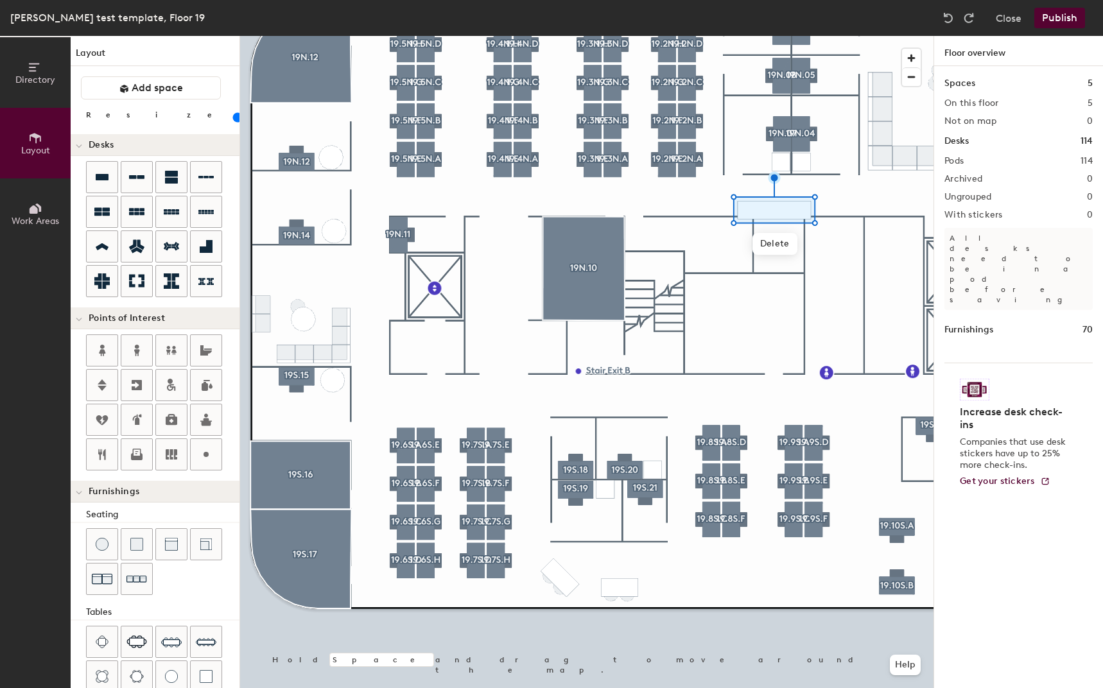
click at [300, 36] on div at bounding box center [586, 36] width 693 height 0
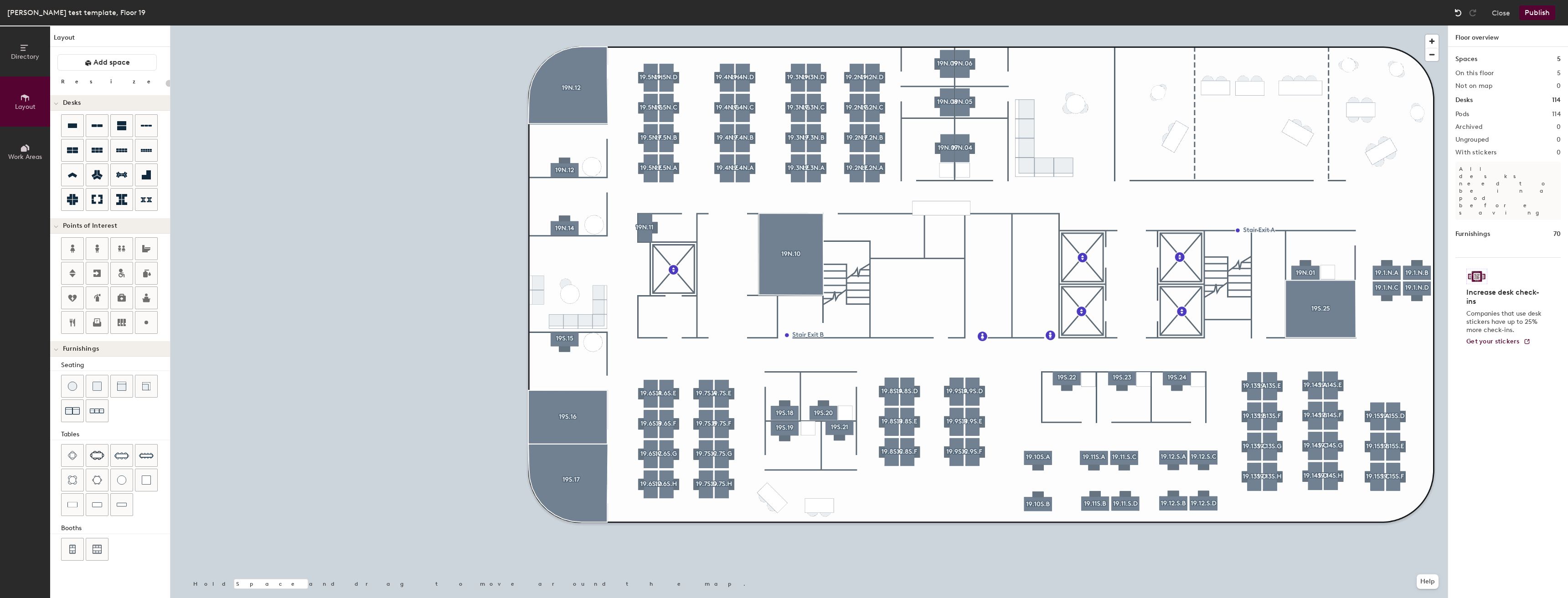
click at [782, 14] on img at bounding box center [1457, 13] width 9 height 9
click at [782, 9] on img at bounding box center [1457, 13] width 9 height 9
click at [782, 11] on button "Close" at bounding box center [1501, 13] width 18 height 15
type input "20"
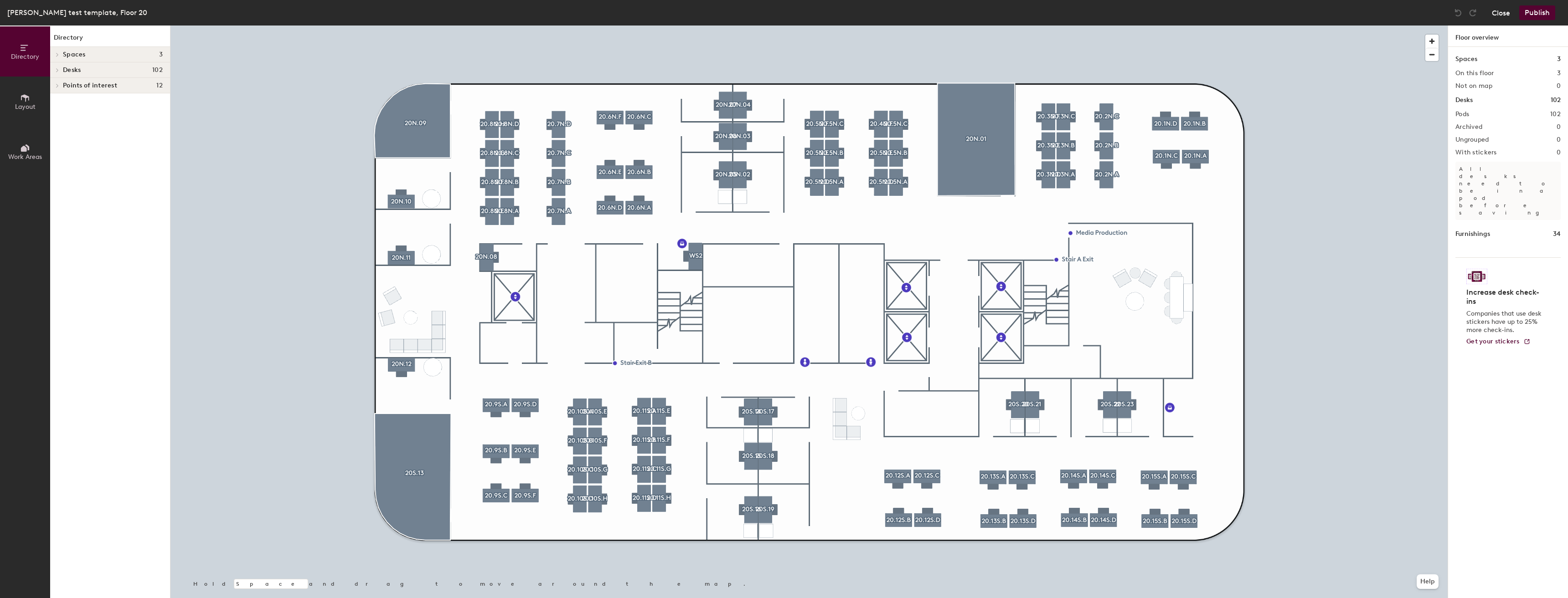
click at [1494, 17] on button "Close" at bounding box center [1501, 13] width 18 height 15
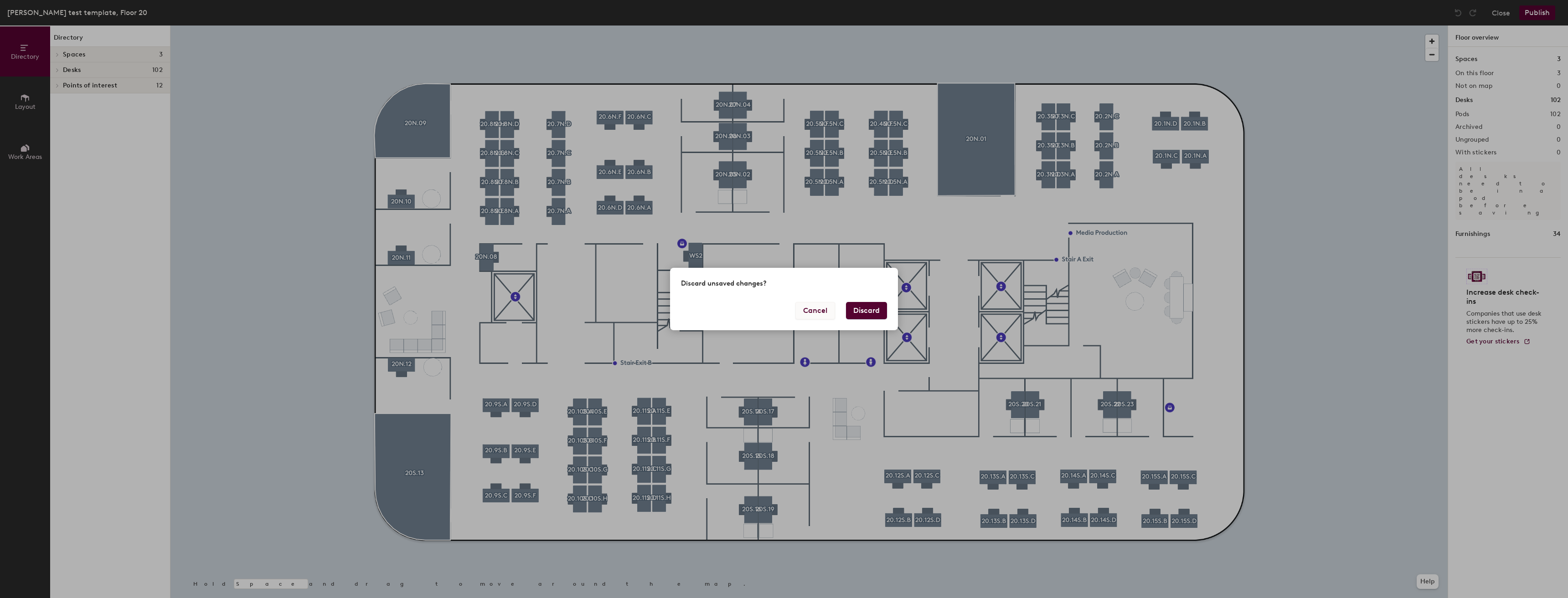
click at [808, 310] on button "Cancel" at bounding box center [815, 311] width 40 height 17
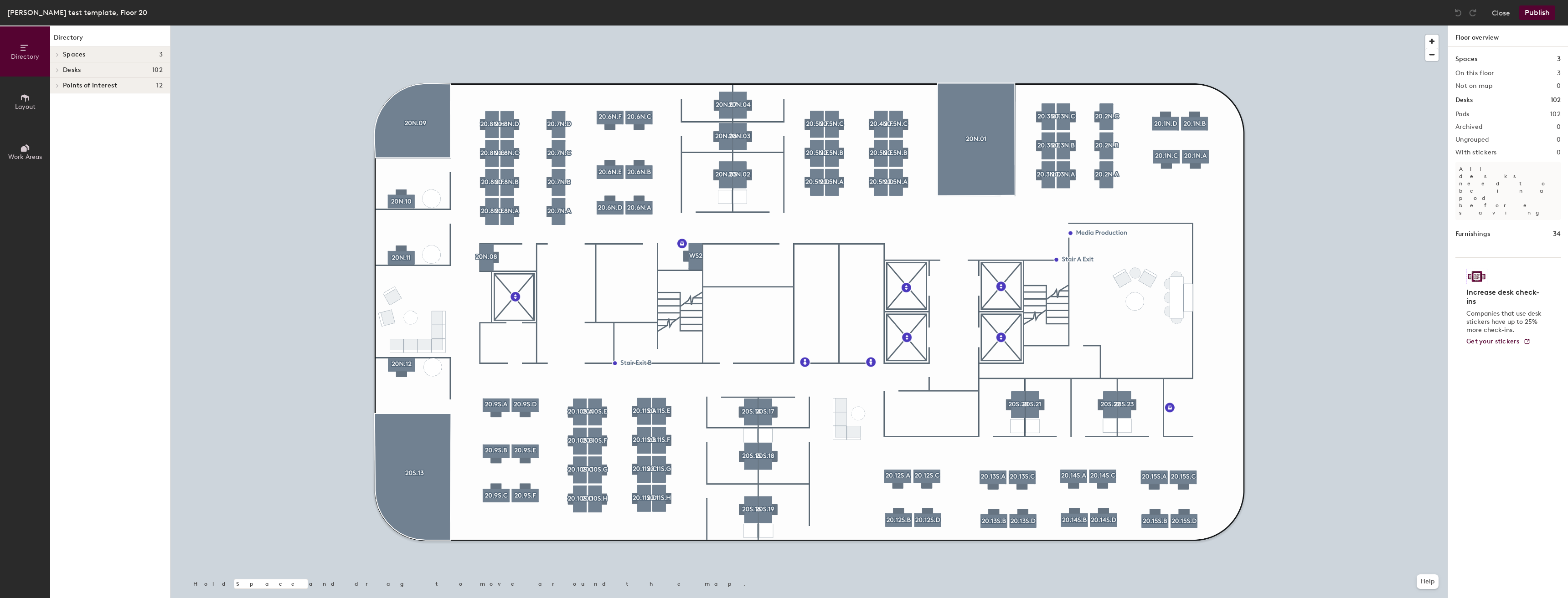
click at [1541, 6] on button "Publish" at bounding box center [1537, 13] width 36 height 15
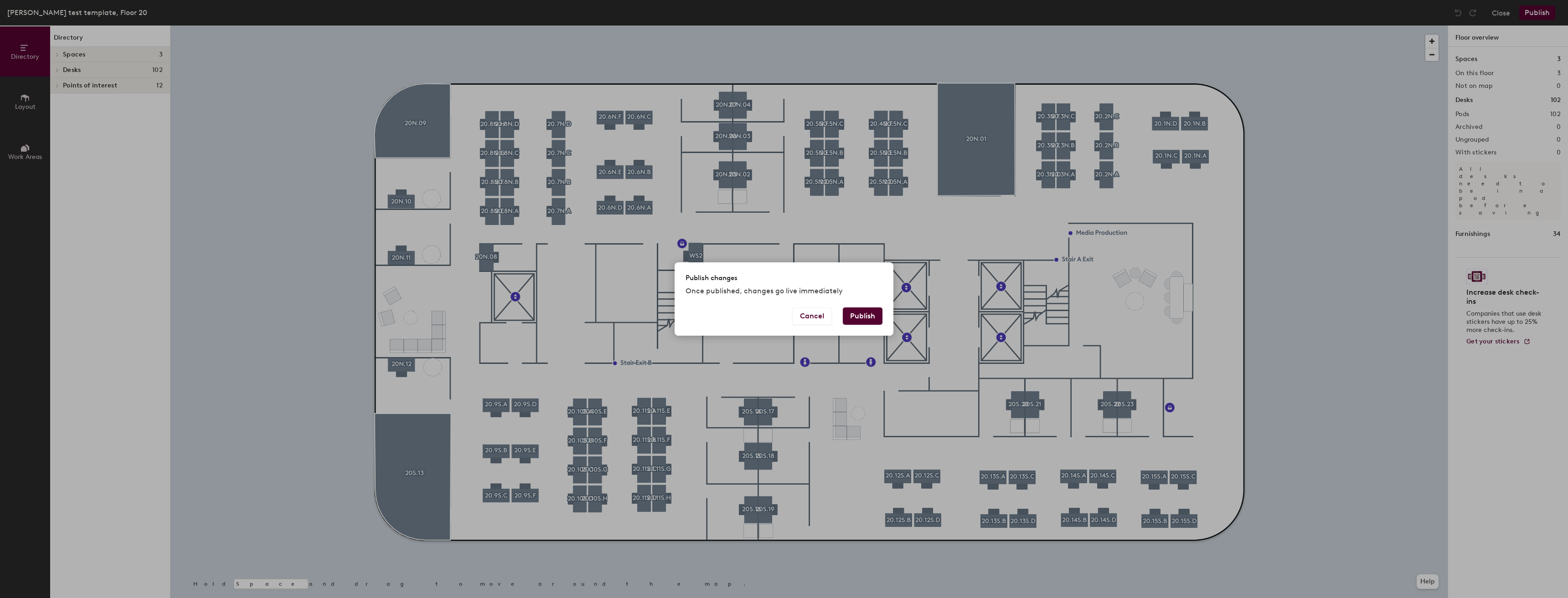
click at [881, 316] on button "Publish" at bounding box center [862, 316] width 40 height 17
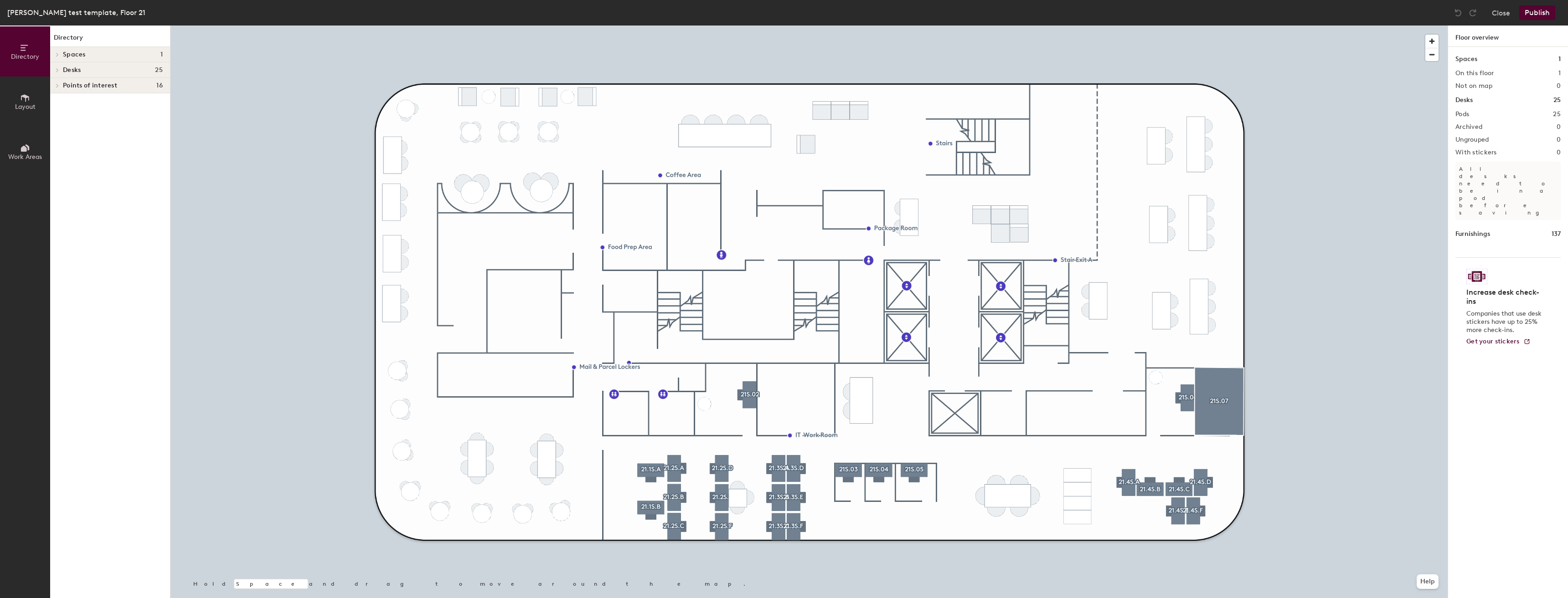
click at [1527, 10] on button "Publish" at bounding box center [1537, 13] width 36 height 15
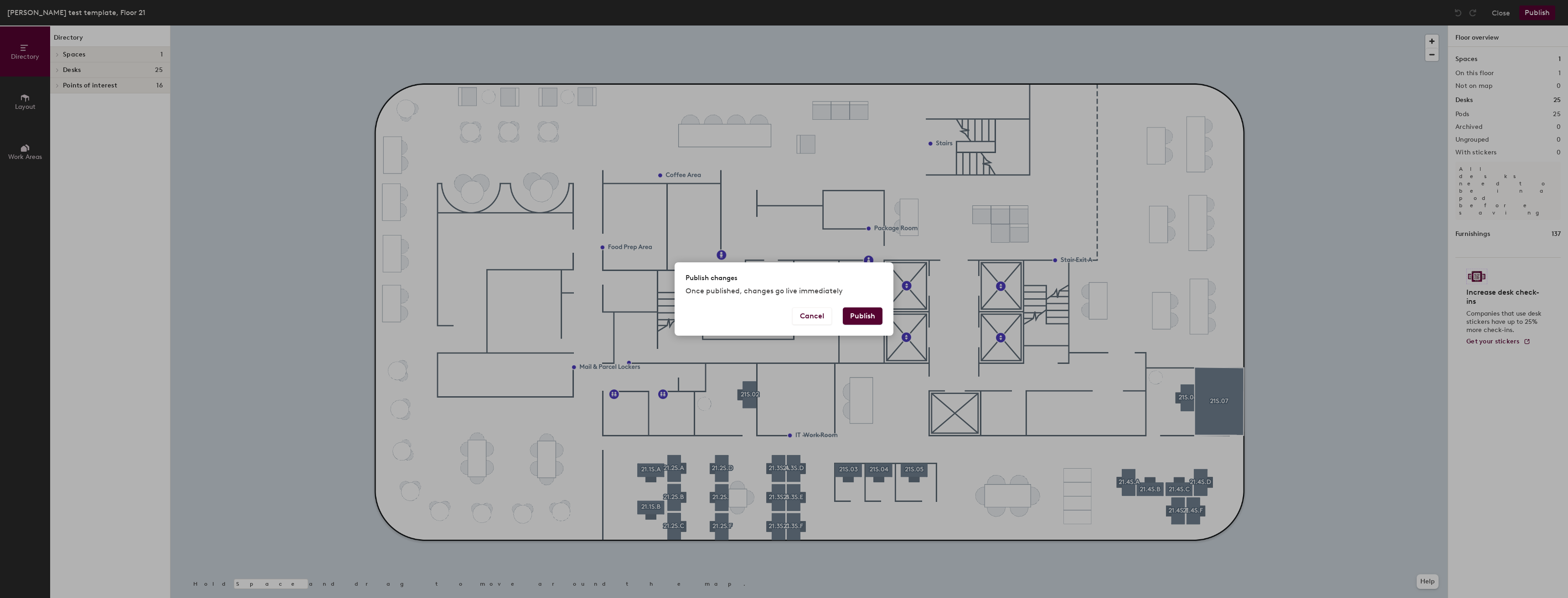
click at [857, 316] on button "Publish" at bounding box center [862, 316] width 40 height 17
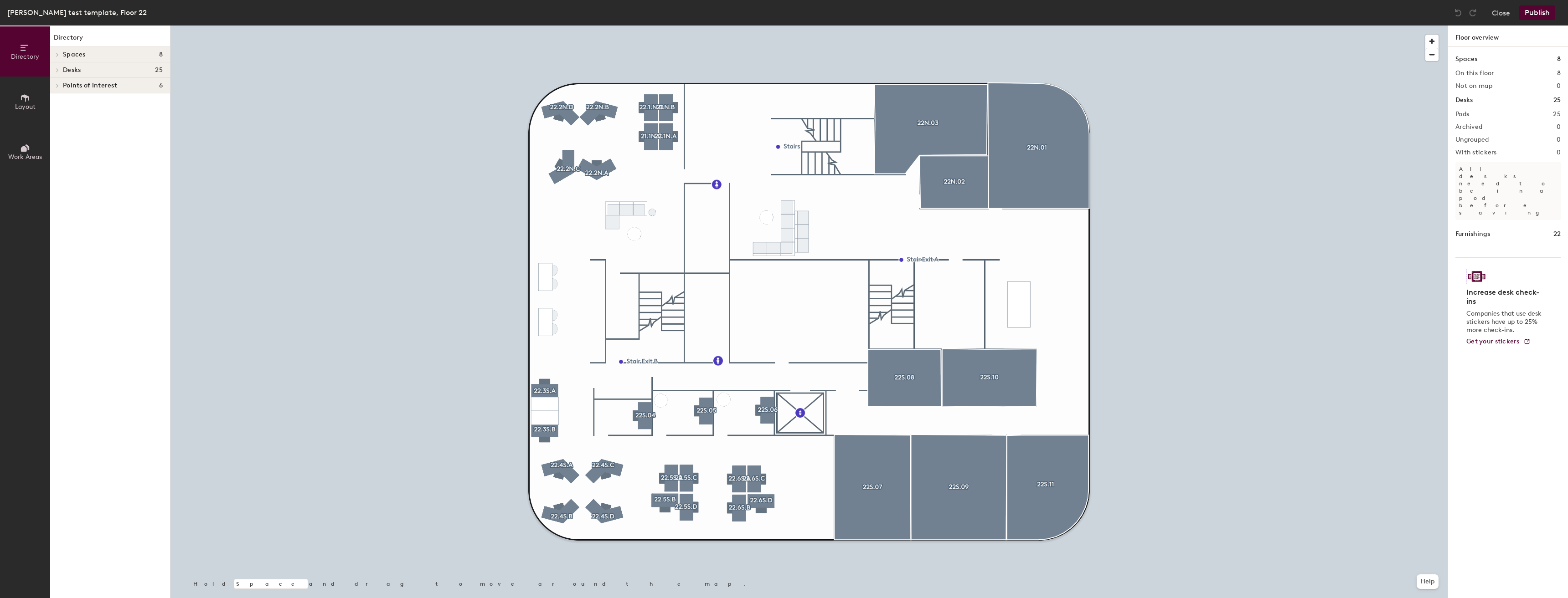
click at [1528, 10] on button "Publish" at bounding box center [1537, 13] width 36 height 15
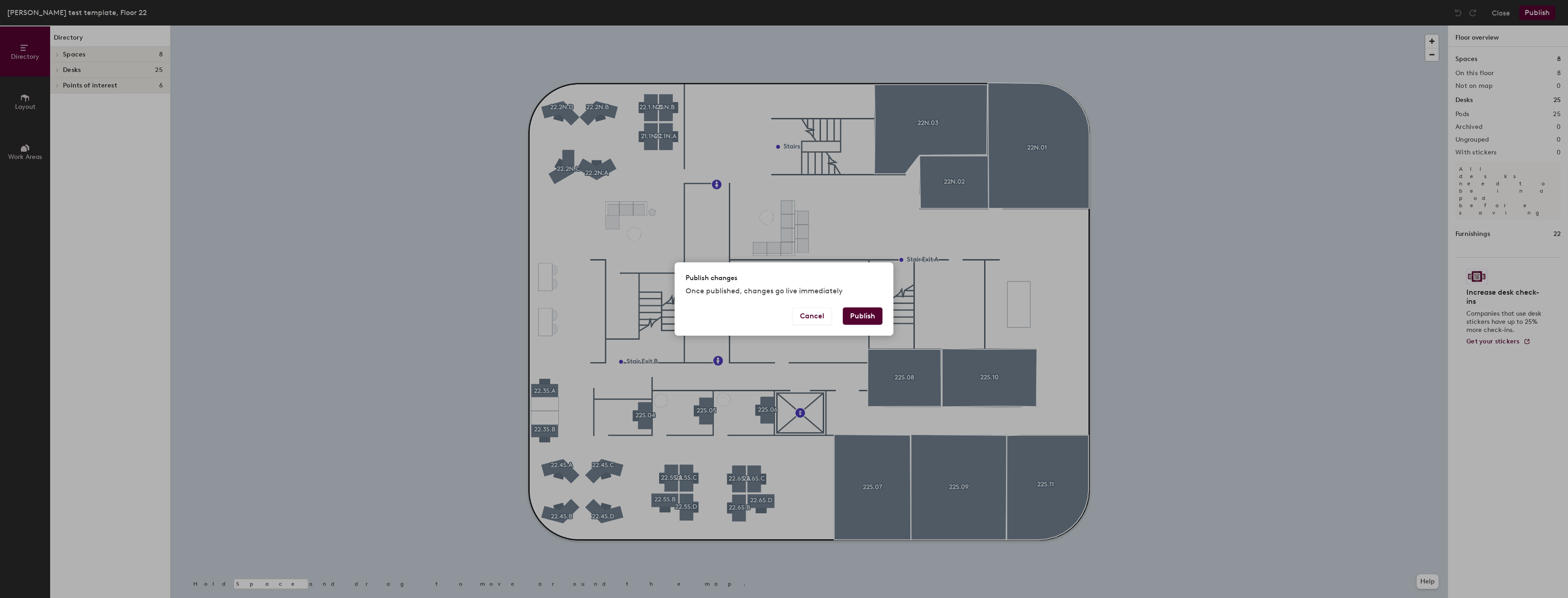
click at [851, 315] on button "Publish" at bounding box center [862, 316] width 40 height 17
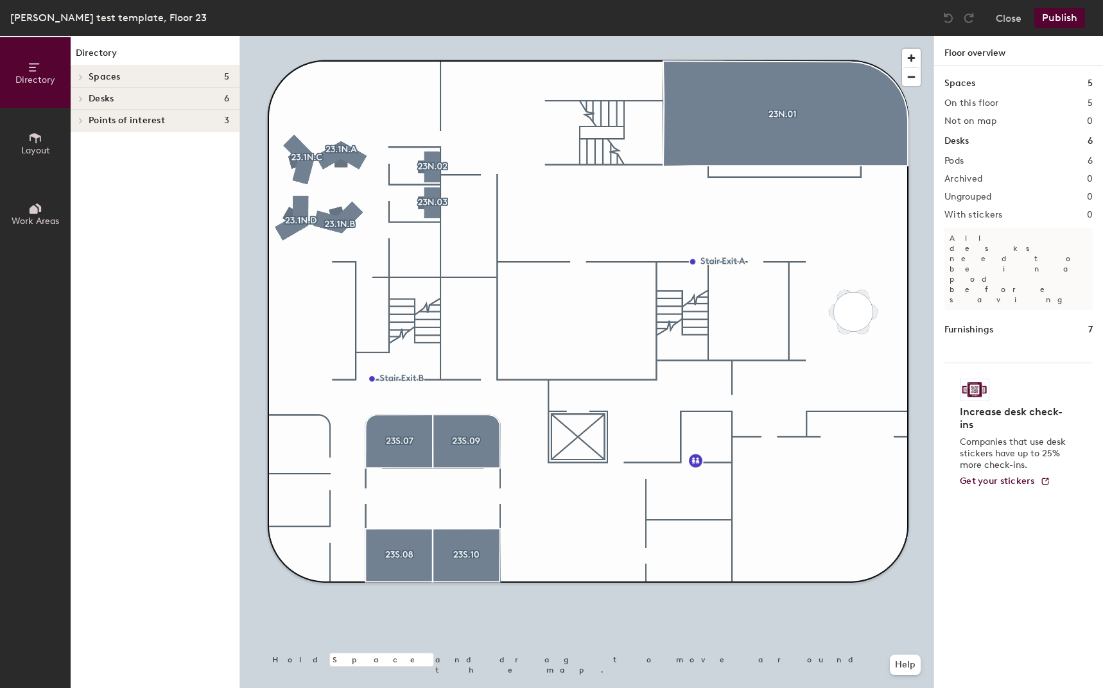
click at [28, 142] on button "Layout" at bounding box center [35, 143] width 71 height 71
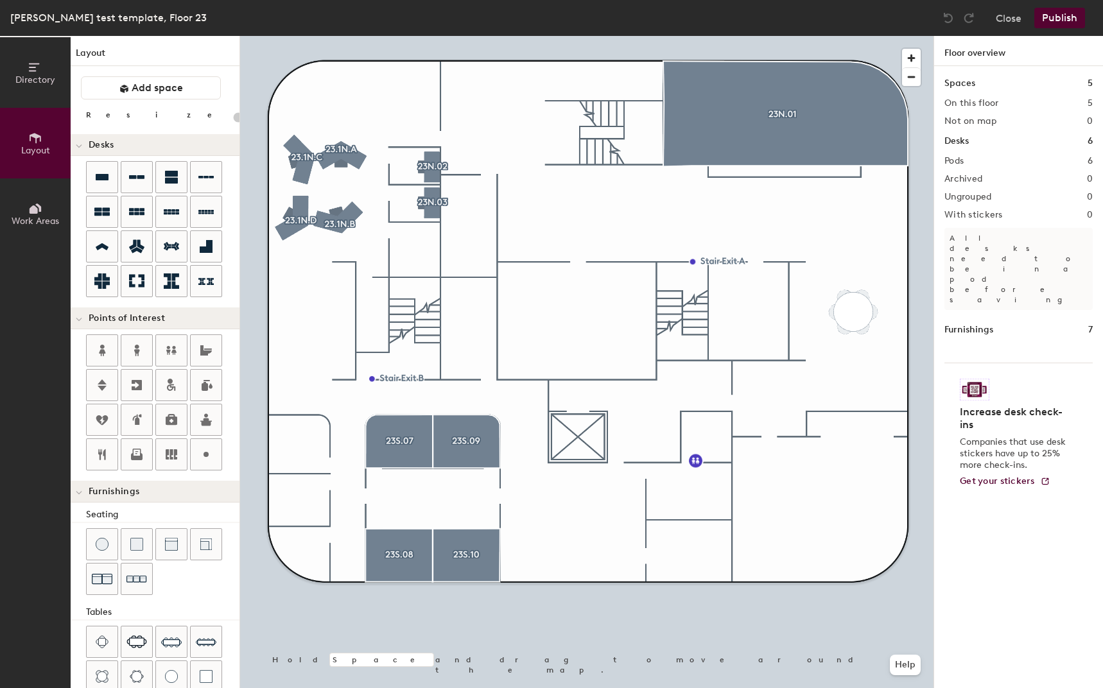
click at [29, 213] on icon at bounding box center [35, 209] width 14 height 14
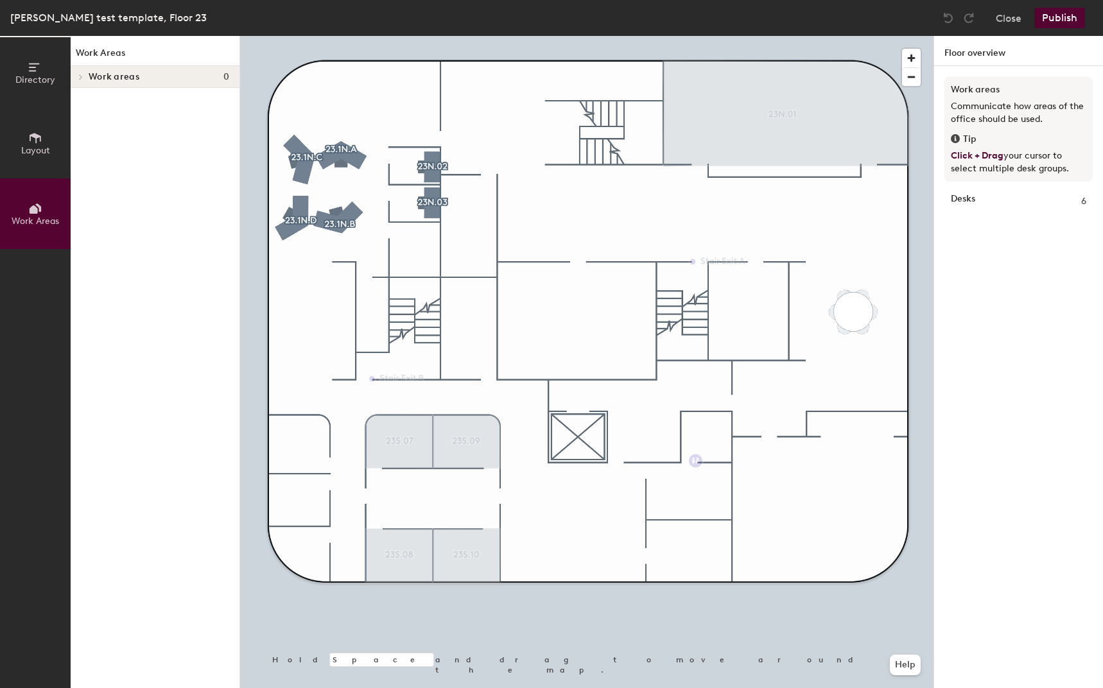
click at [33, 152] on span "Layout" at bounding box center [35, 150] width 29 height 11
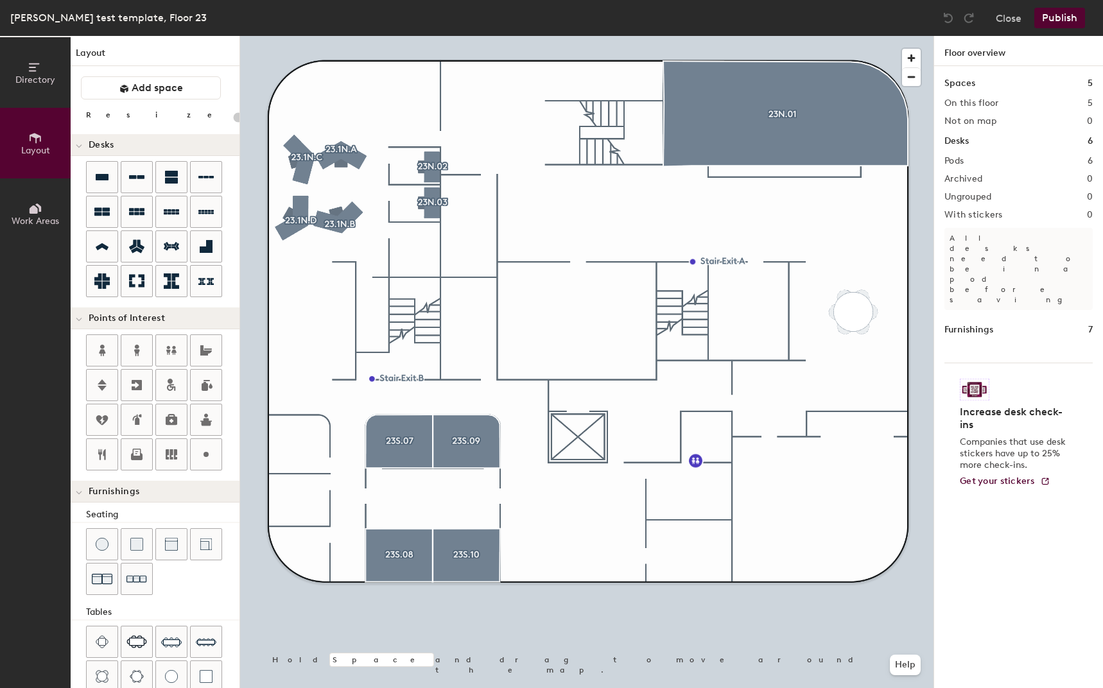
click at [40, 101] on button "Directory" at bounding box center [35, 72] width 71 height 71
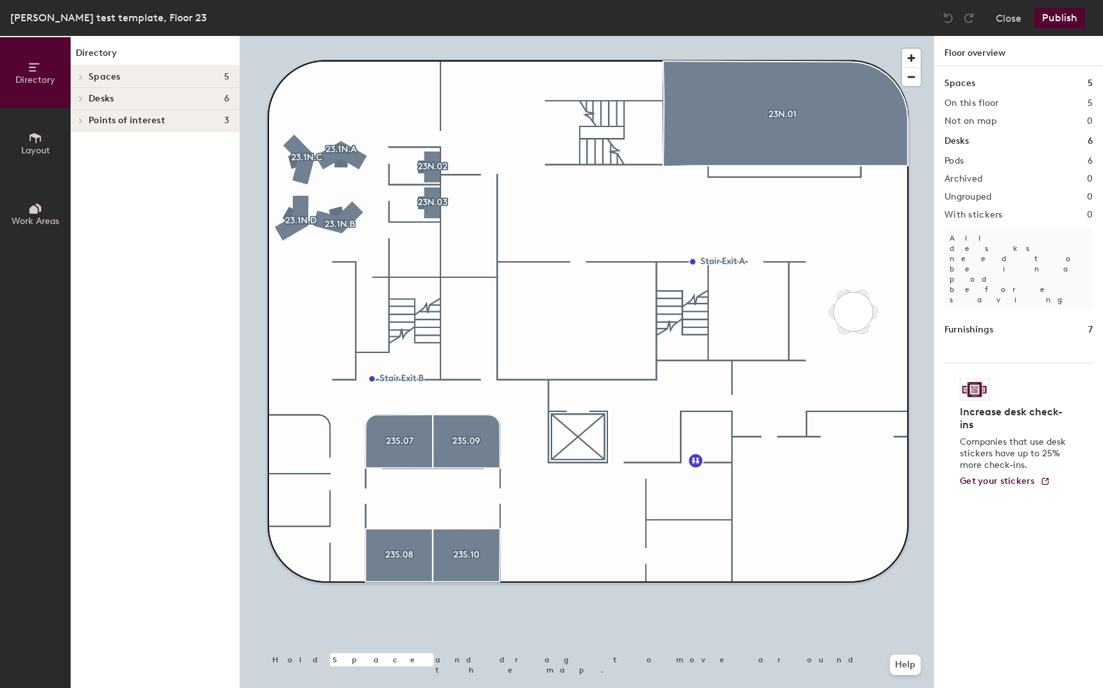
click at [94, 80] on span "Spaces" at bounding box center [105, 77] width 32 height 10
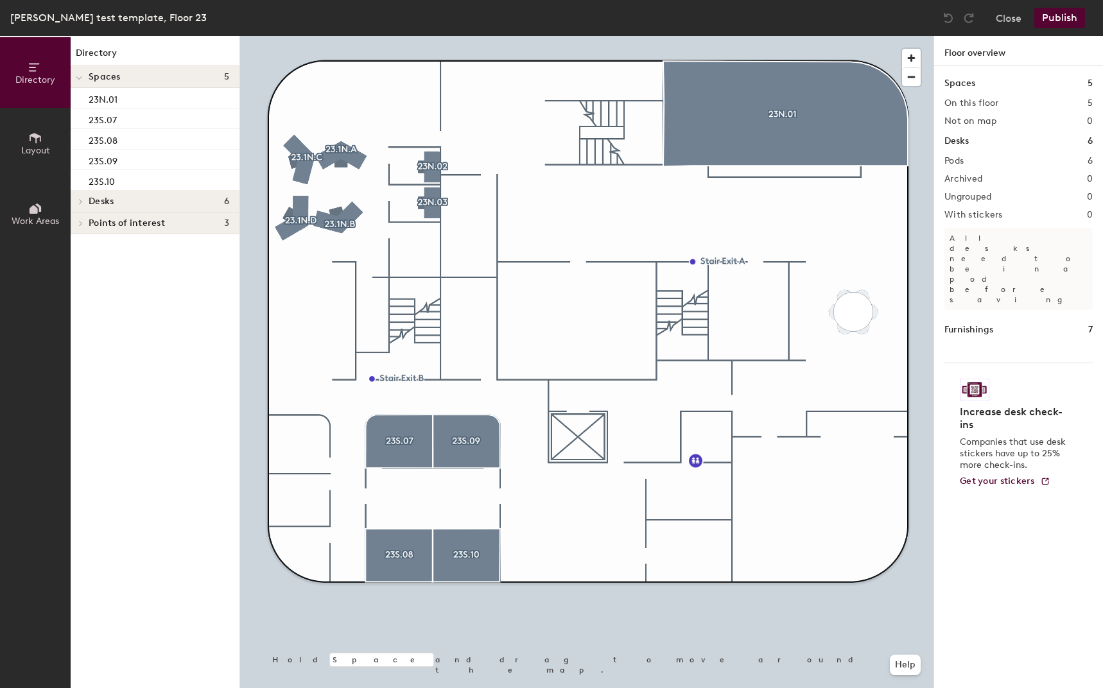
click at [1053, 17] on button "Publish" at bounding box center [1059, 18] width 51 height 21
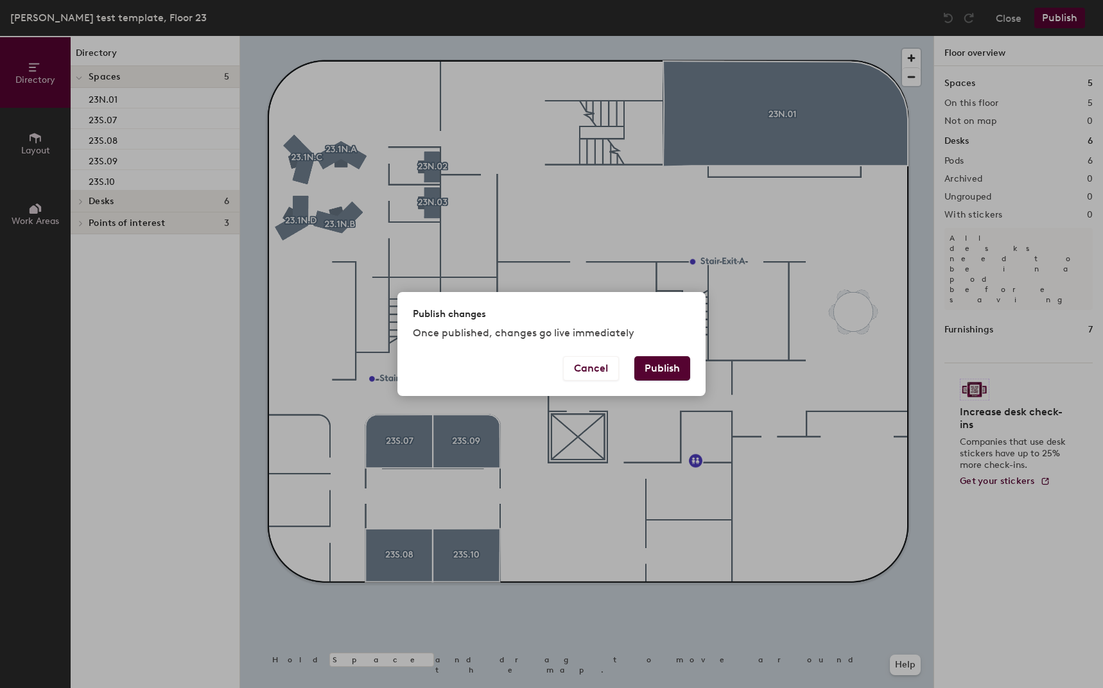
click at [660, 365] on button "Publish" at bounding box center [662, 368] width 56 height 24
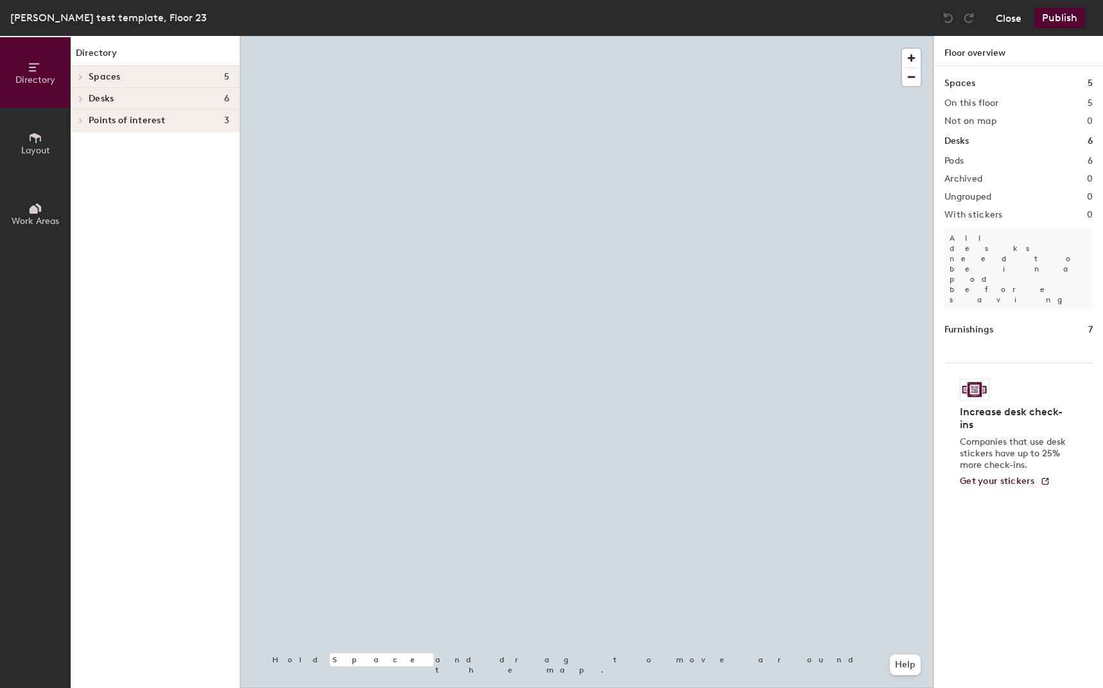
click at [1007, 23] on button "Close" at bounding box center [1009, 18] width 26 height 21
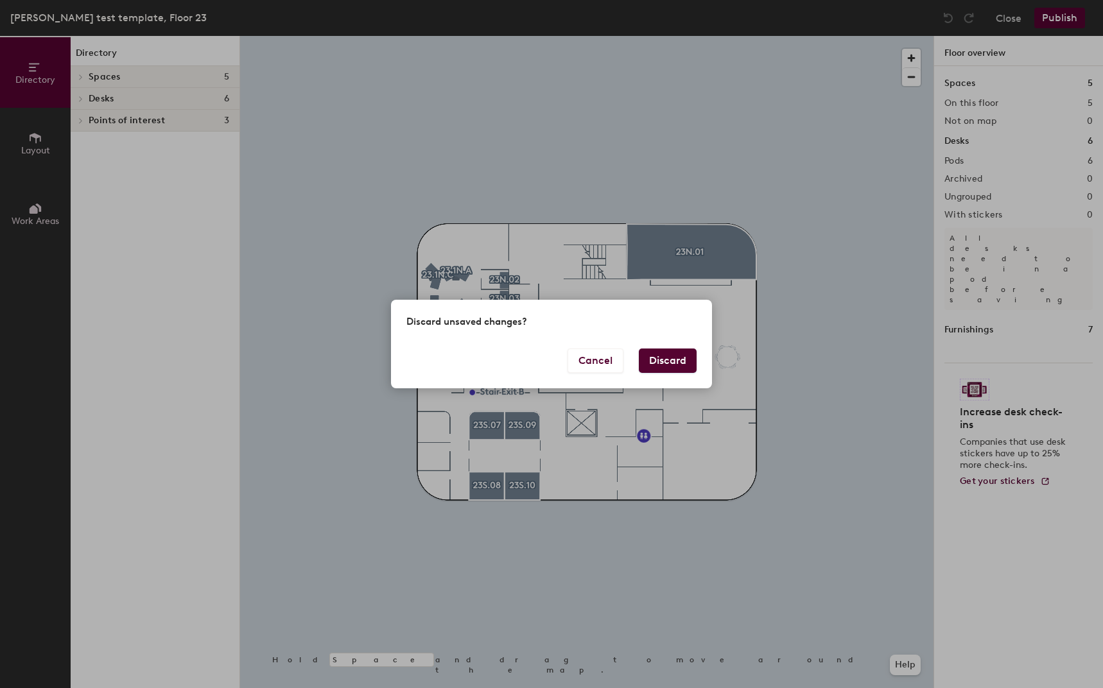
click at [648, 367] on button "Discard" at bounding box center [668, 361] width 58 height 24
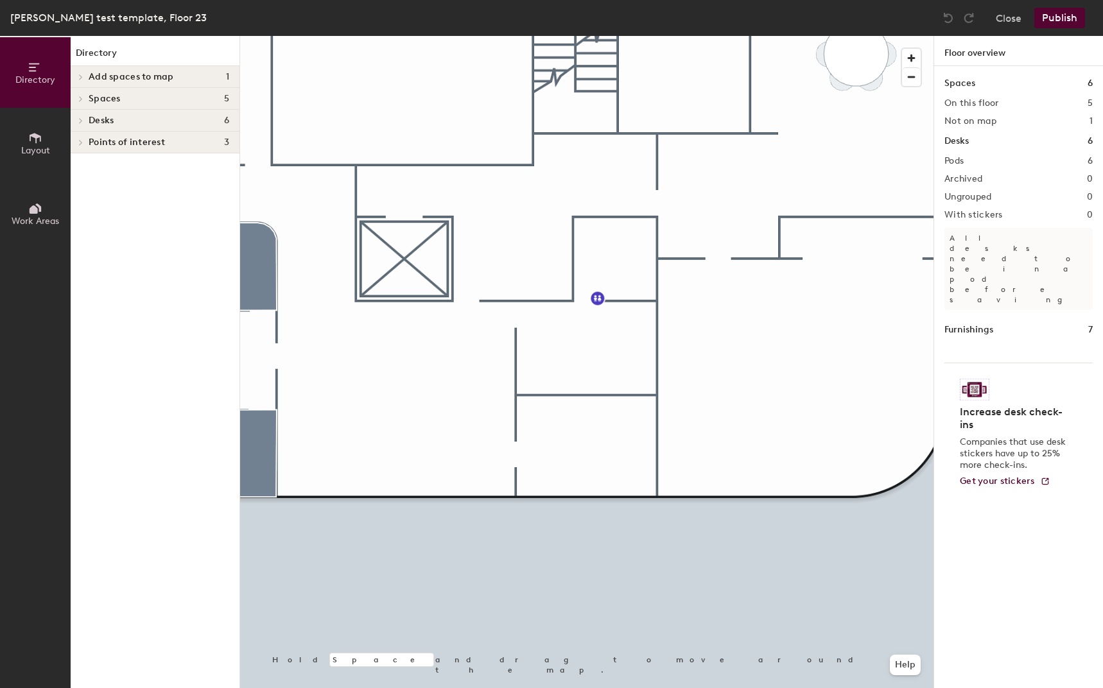
click at [26, 133] on button "Layout" at bounding box center [35, 143] width 71 height 71
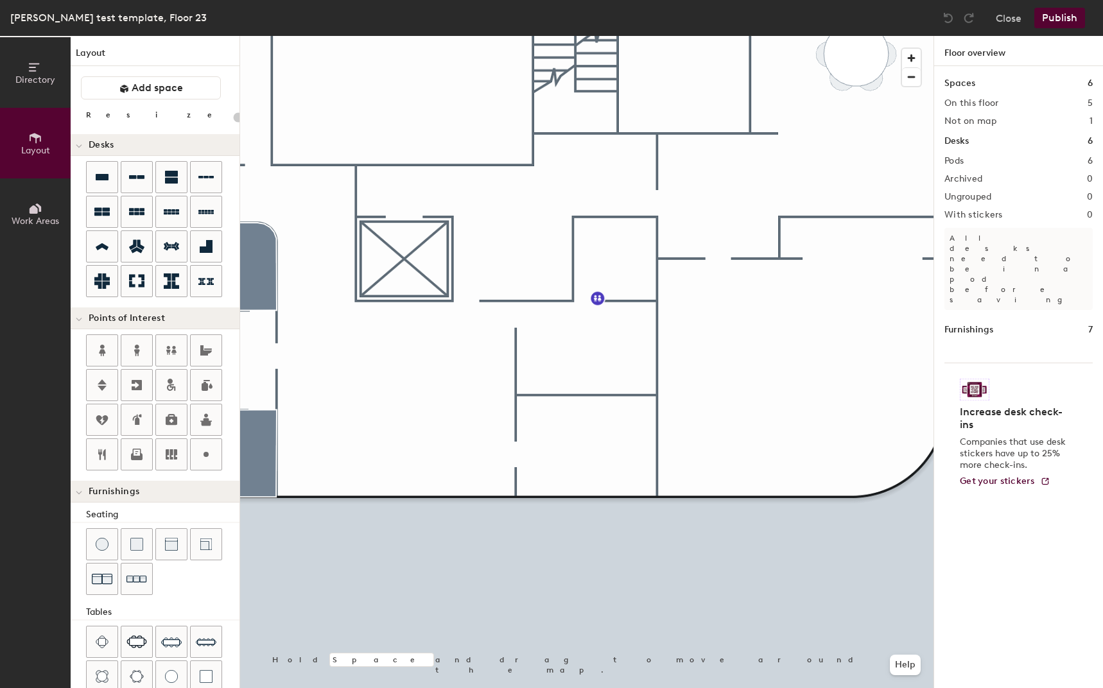
click at [41, 206] on icon at bounding box center [35, 209] width 14 height 14
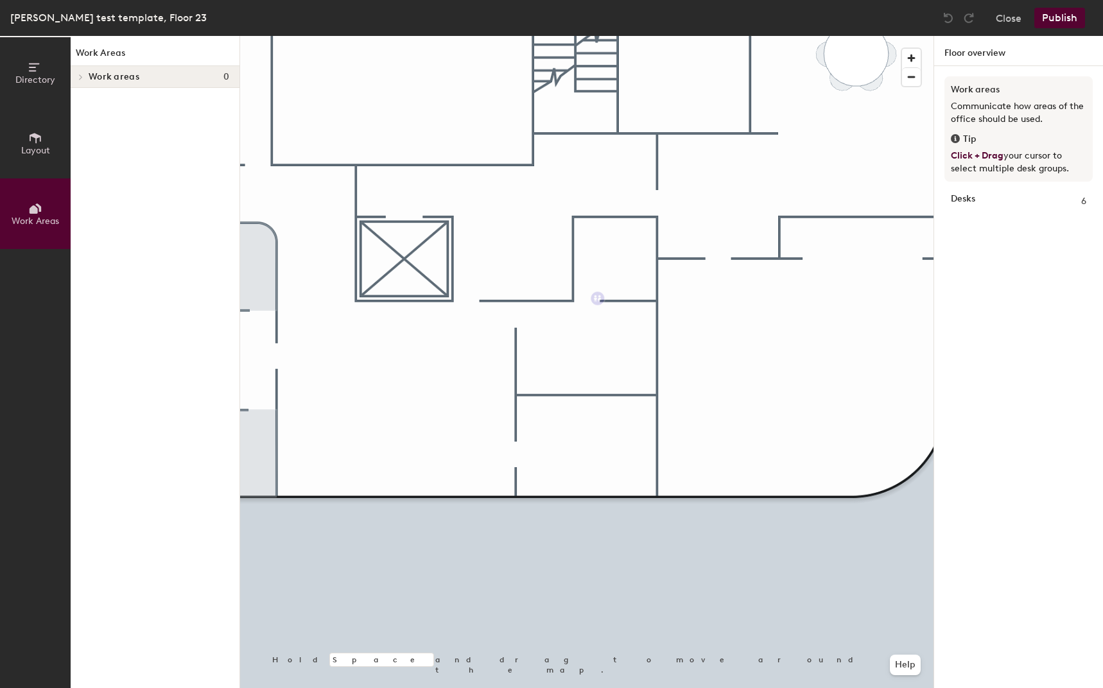
click at [20, 60] on button "Directory" at bounding box center [35, 72] width 71 height 71
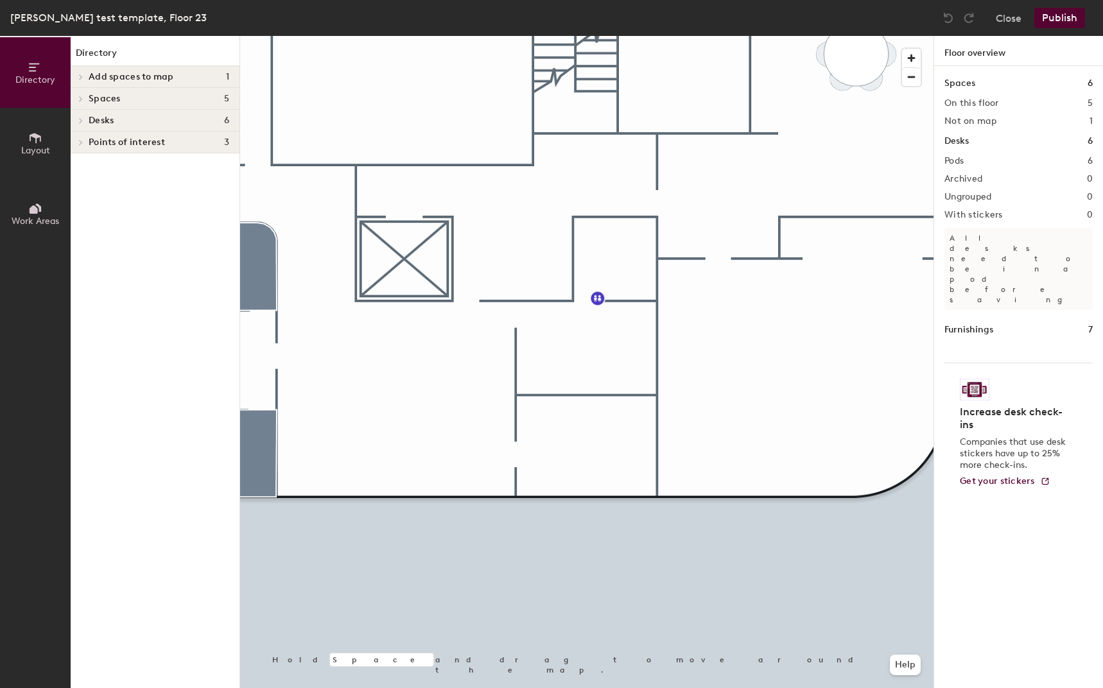
click at [105, 91] on div "Spaces 5" at bounding box center [155, 99] width 169 height 22
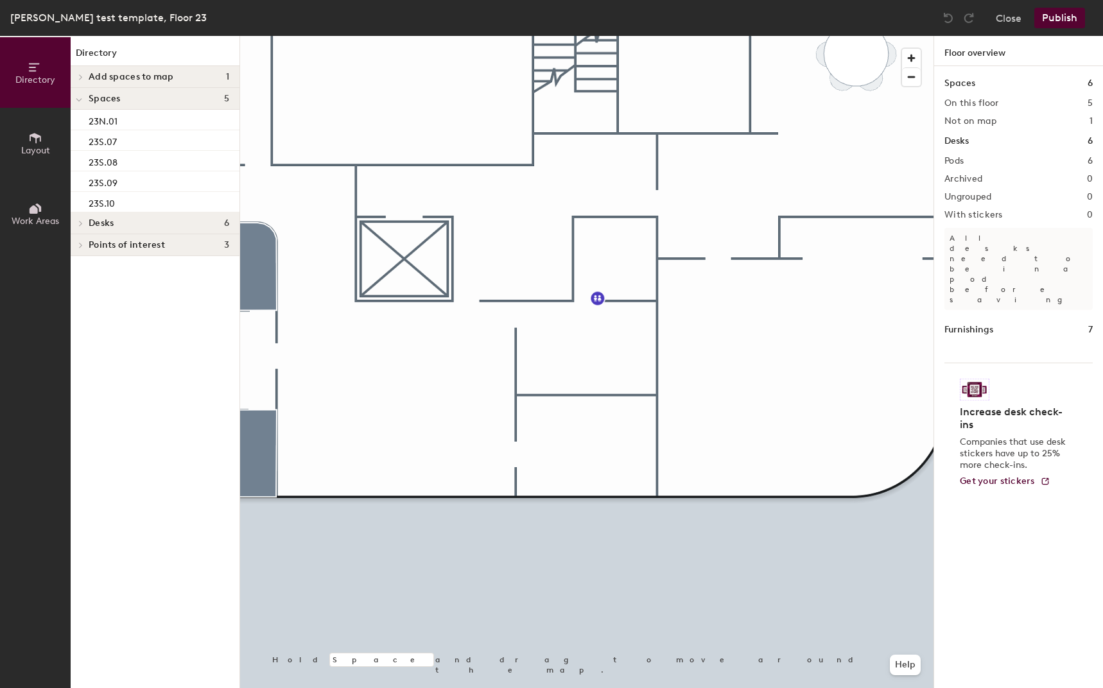
click at [126, 73] on span "Add spaces to map" at bounding box center [131, 77] width 85 height 10
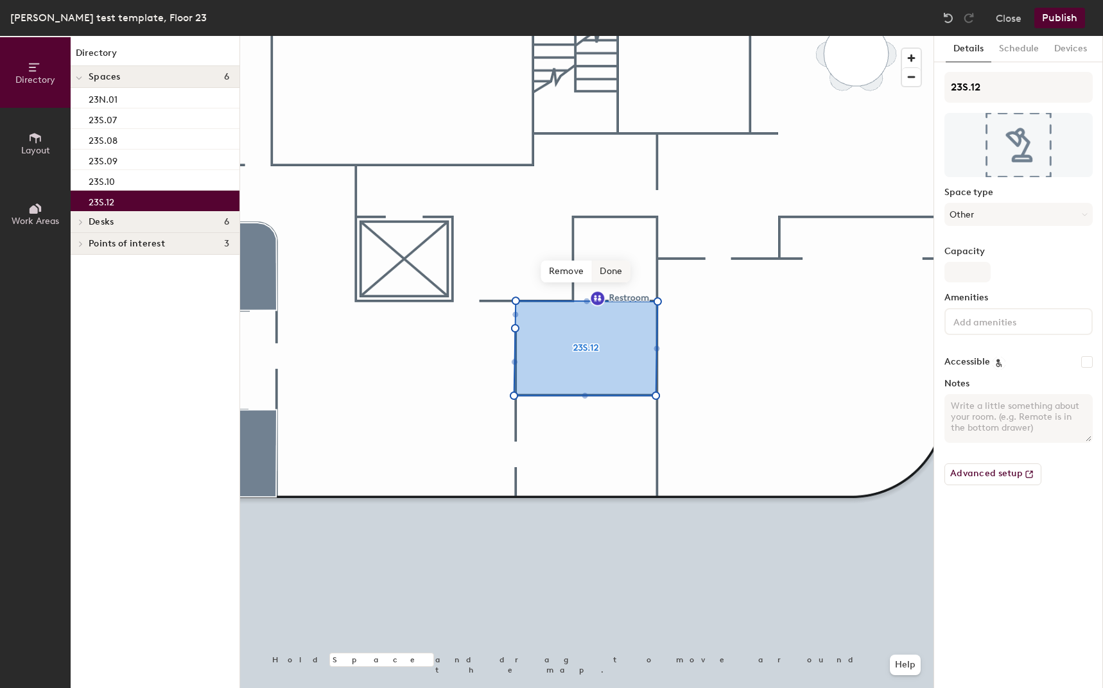
click at [602, 274] on span "Done" at bounding box center [611, 272] width 38 height 22
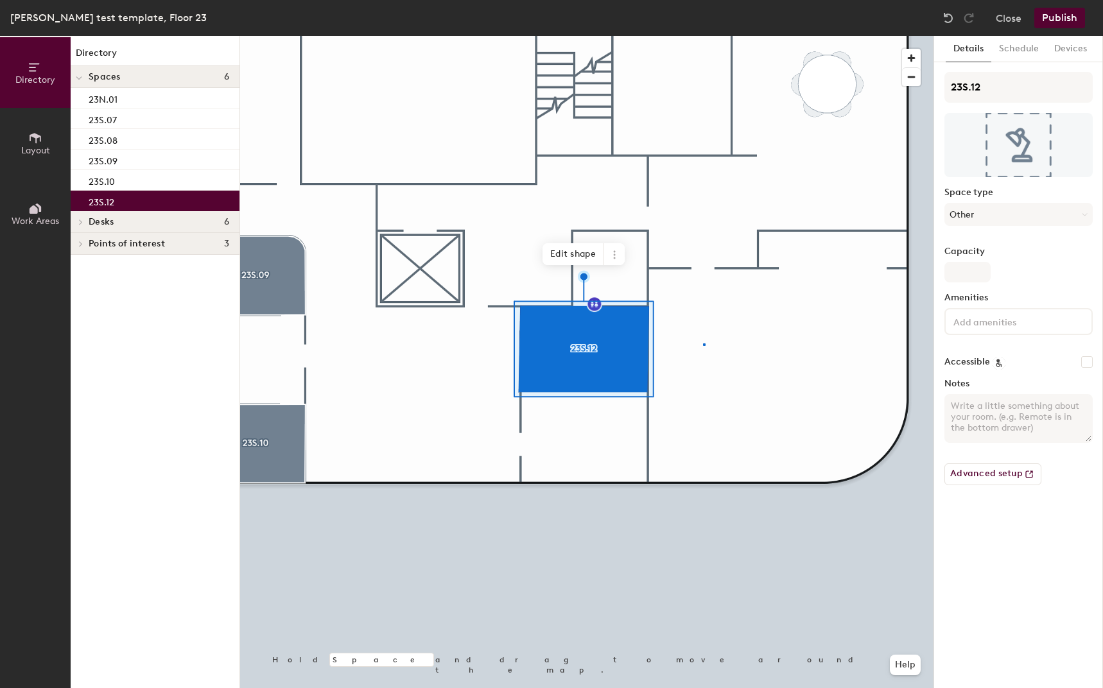
click at [704, 36] on div at bounding box center [586, 36] width 693 height 0
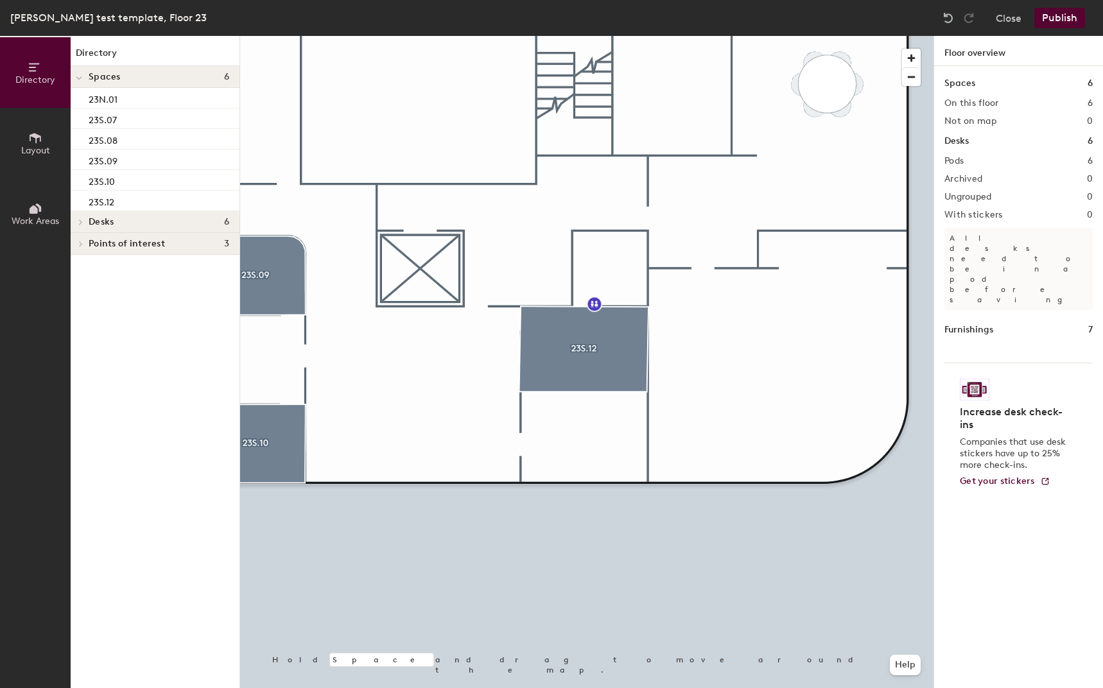
click at [25, 138] on button "Layout" at bounding box center [35, 143] width 71 height 71
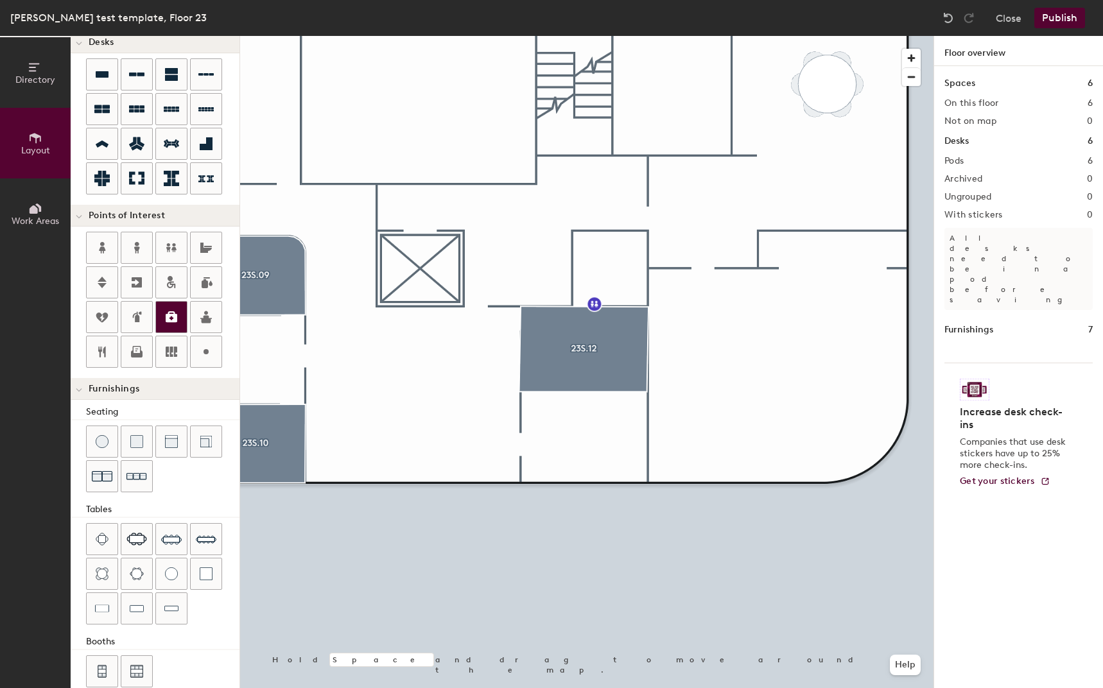
scroll to position [123, 0]
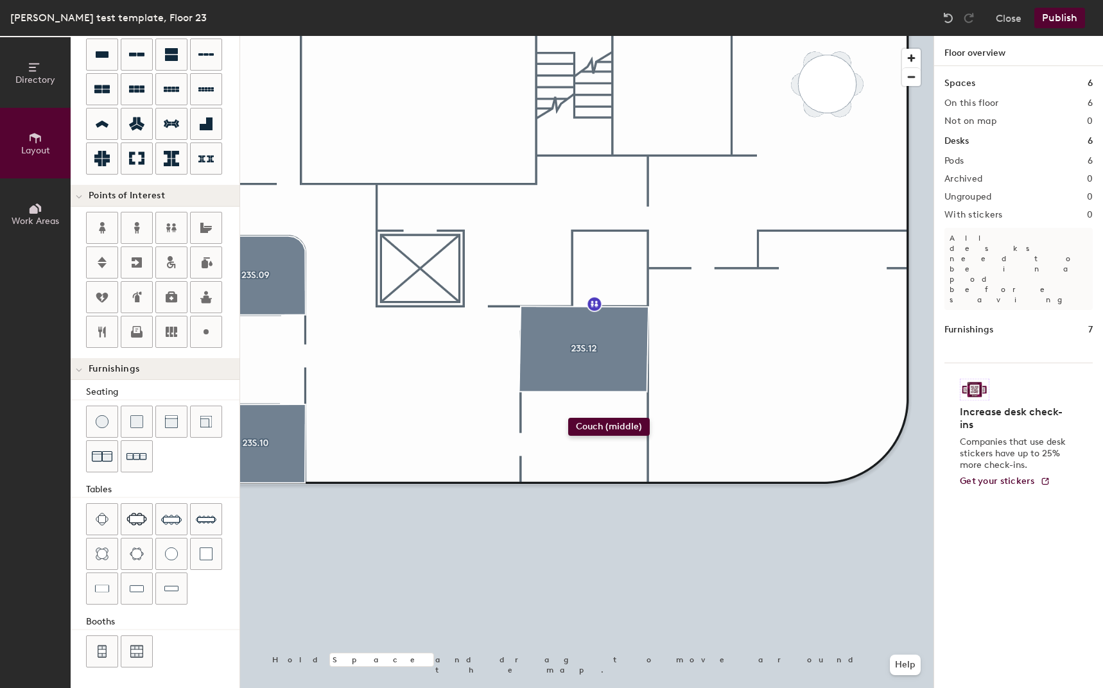
click at [573, 431] on div "Directory Layout Work Areas Layout Add space Resize Desks Points of Interest Fu…" at bounding box center [551, 362] width 1103 height 652
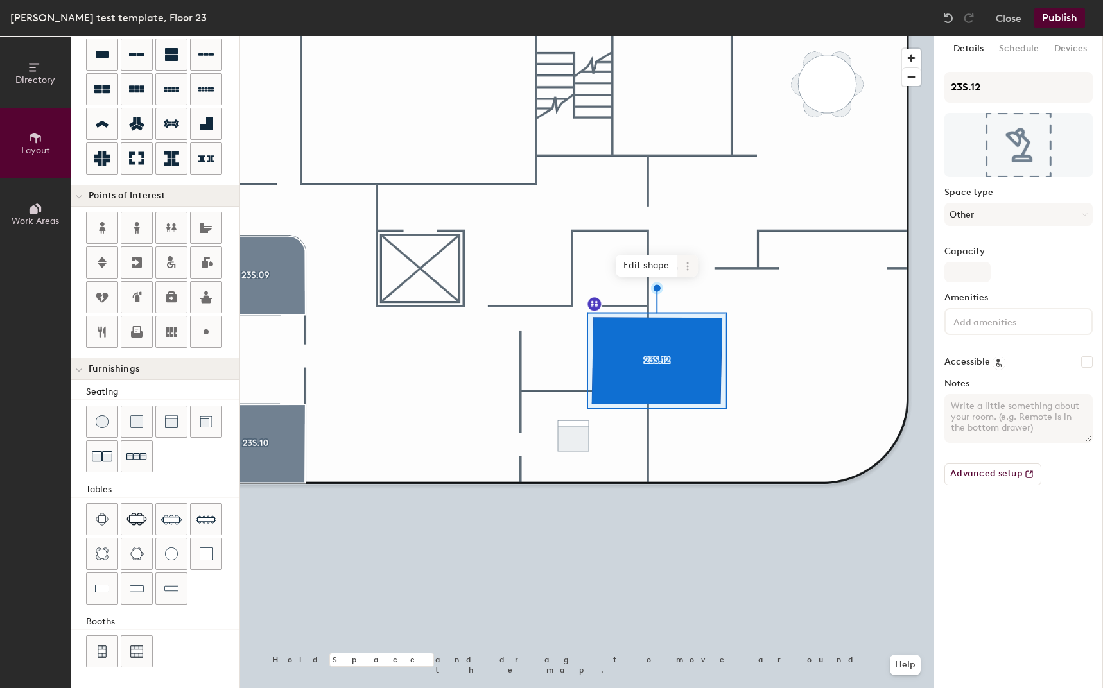
type input "20"
click at [685, 260] on span at bounding box center [687, 266] width 21 height 22
click at [723, 340] on span "Delete" at bounding box center [734, 340] width 114 height 22
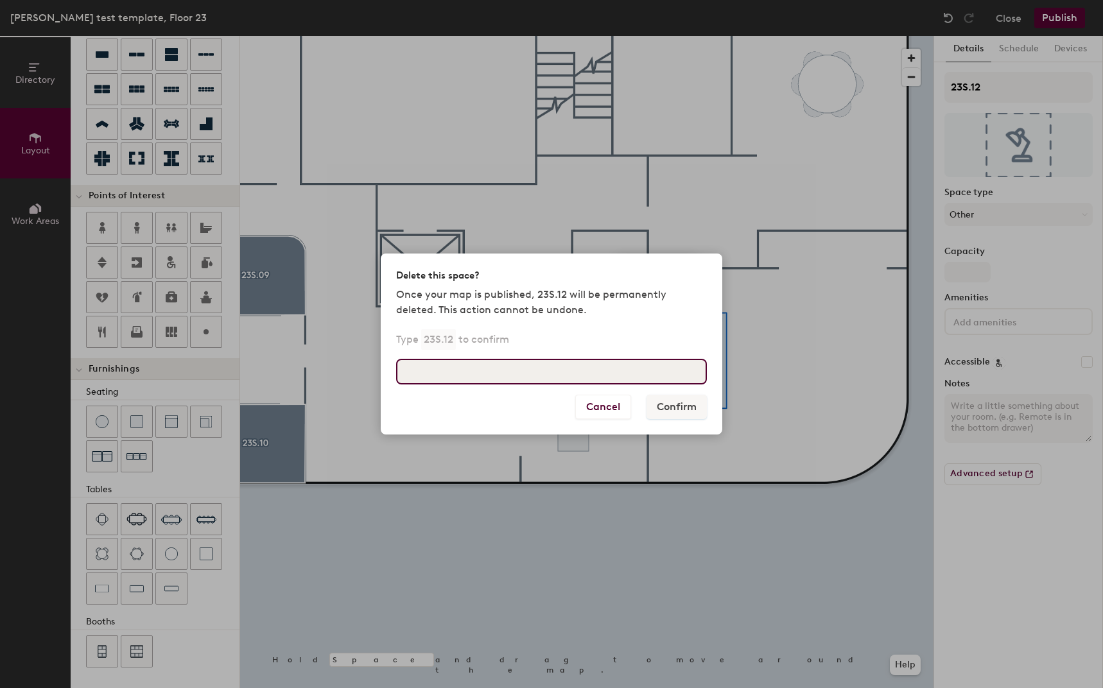
drag, startPoint x: 625, startPoint y: 375, endPoint x: 624, endPoint y: 369, distance: 6.5
click at [625, 373] on input at bounding box center [551, 372] width 311 height 26
type input "23S.12"
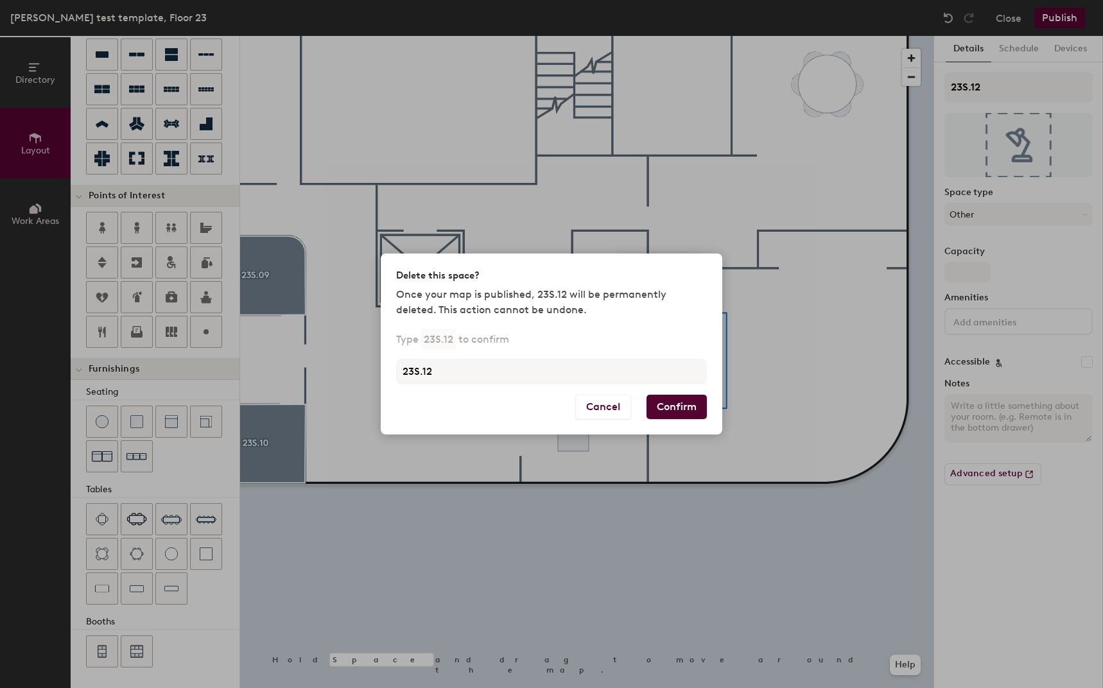
click at [680, 399] on button "Confirm" at bounding box center [677, 407] width 60 height 24
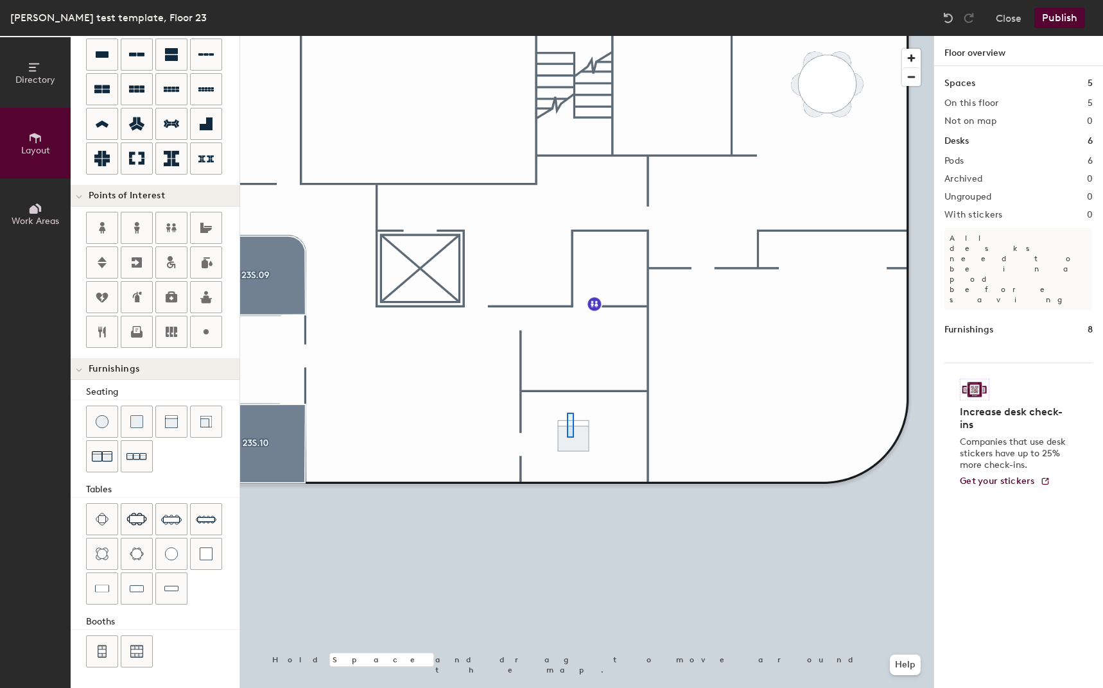
click at [557, 36] on div at bounding box center [586, 36] width 693 height 0
click at [1068, 21] on button "Publish" at bounding box center [1059, 18] width 51 height 21
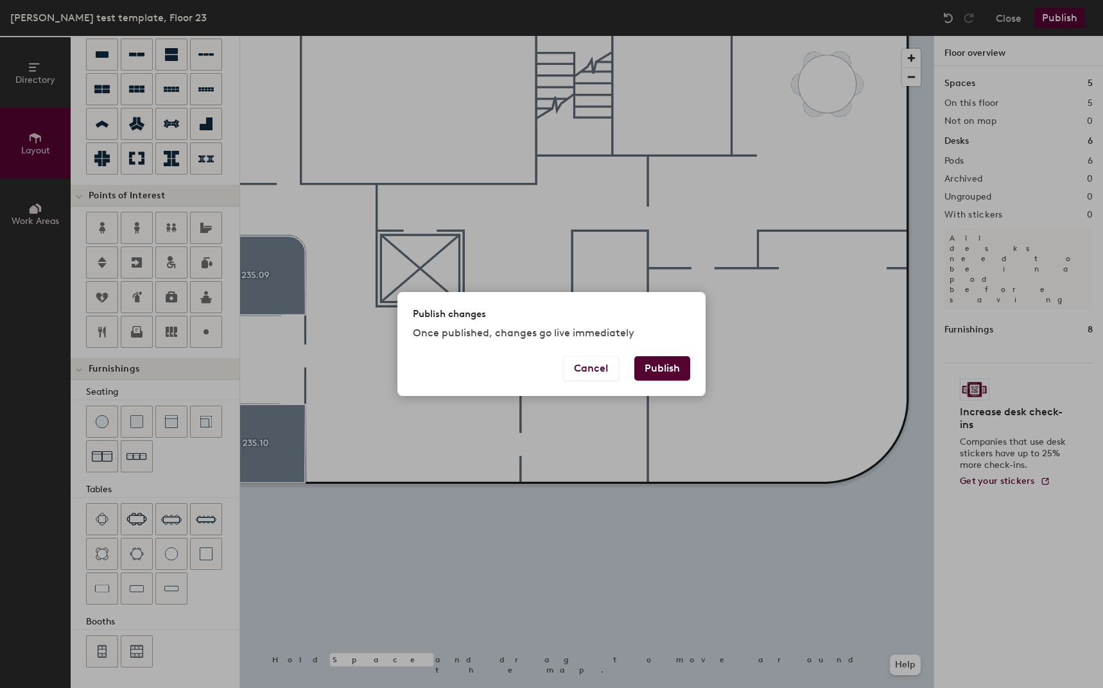
click at [666, 373] on button "Publish" at bounding box center [662, 368] width 56 height 24
type input "20"
